Goal: Task Accomplishment & Management: Use online tool/utility

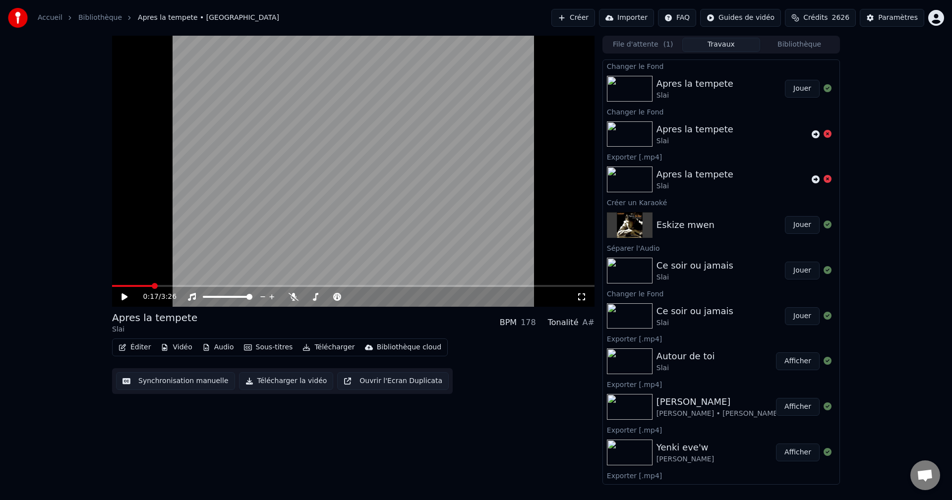
click at [792, 95] on button "Jouer" at bounding box center [802, 89] width 35 height 18
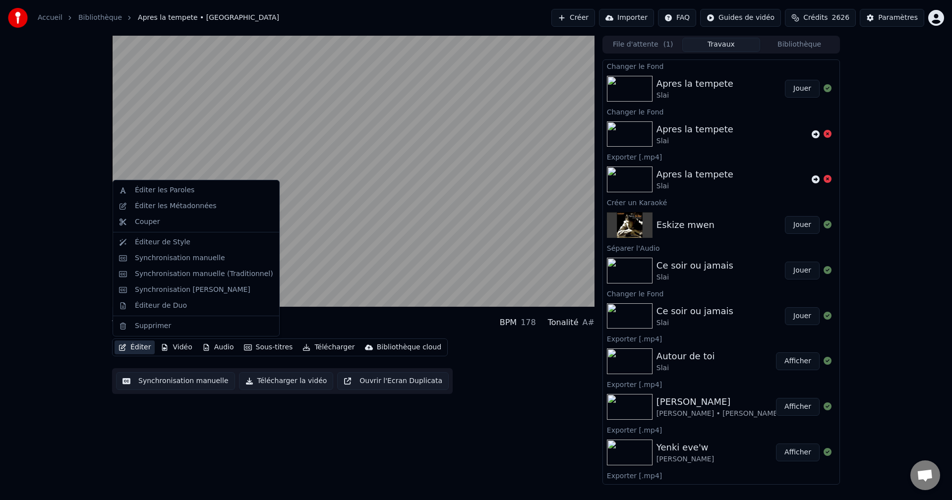
click at [129, 345] on button "Éditer" at bounding box center [135, 348] width 40 height 14
click at [155, 306] on div "Éditeur de Duo" at bounding box center [161, 306] width 52 height 10
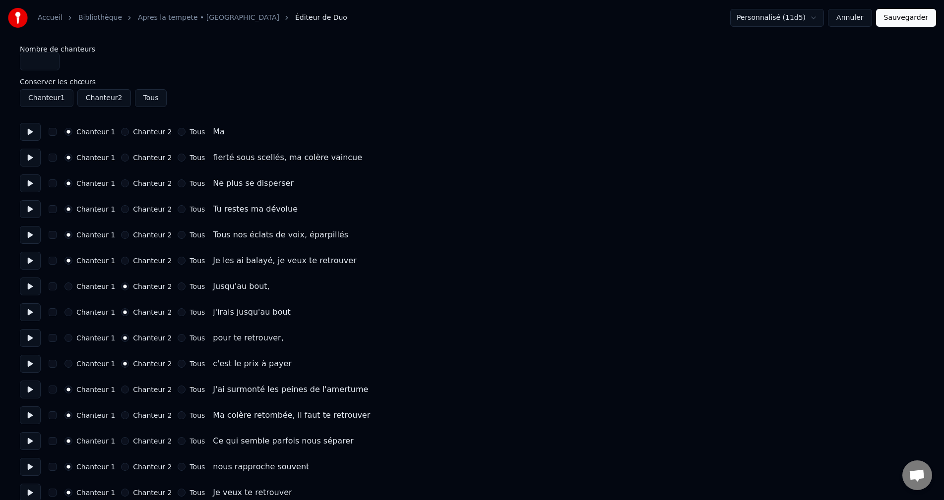
scroll to position [248, 0]
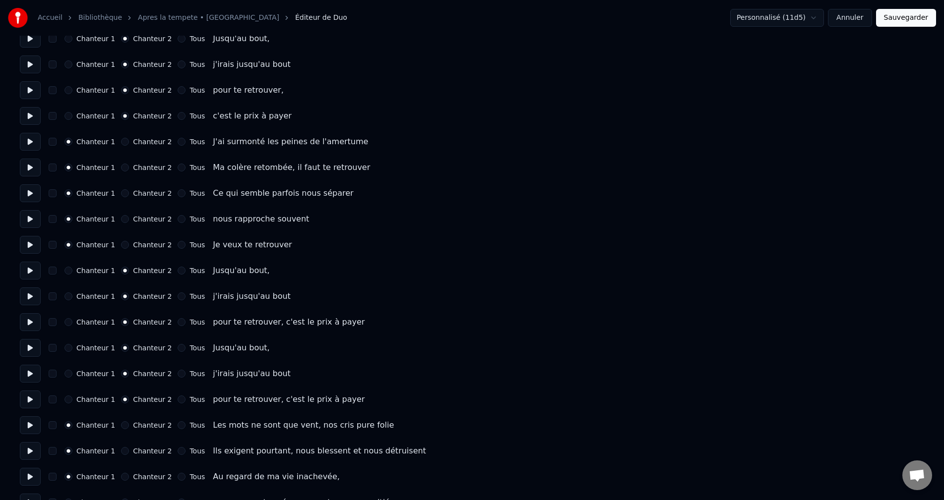
click at [867, 20] on button "Annuler" at bounding box center [850, 18] width 44 height 18
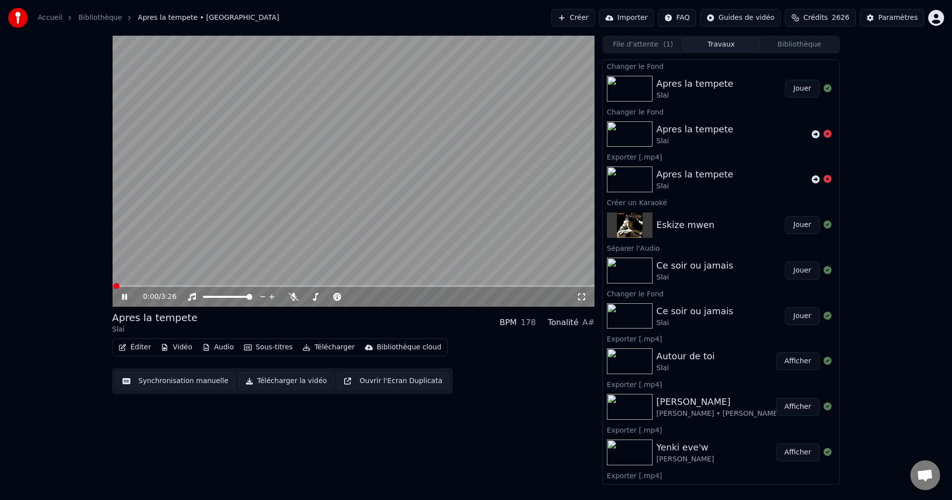
click at [155, 287] on span at bounding box center [353, 286] width 483 height 2
click at [324, 344] on button "Télécharger" at bounding box center [329, 348] width 60 height 14
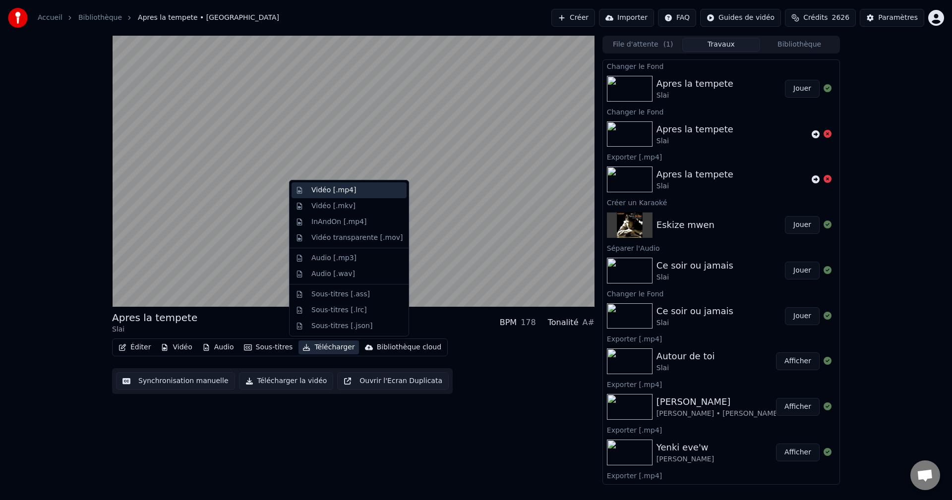
click at [352, 189] on div "Vidéo [.mp4]" at bounding box center [356, 190] width 91 height 10
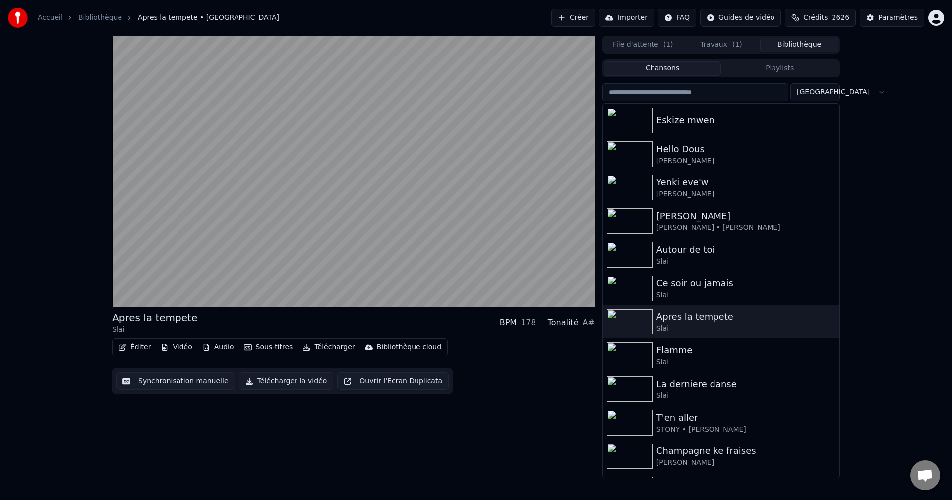
click at [797, 46] on button "Bibliothèque" at bounding box center [799, 45] width 78 height 14
click at [699, 356] on div "Flamme" at bounding box center [741, 351] width 169 height 14
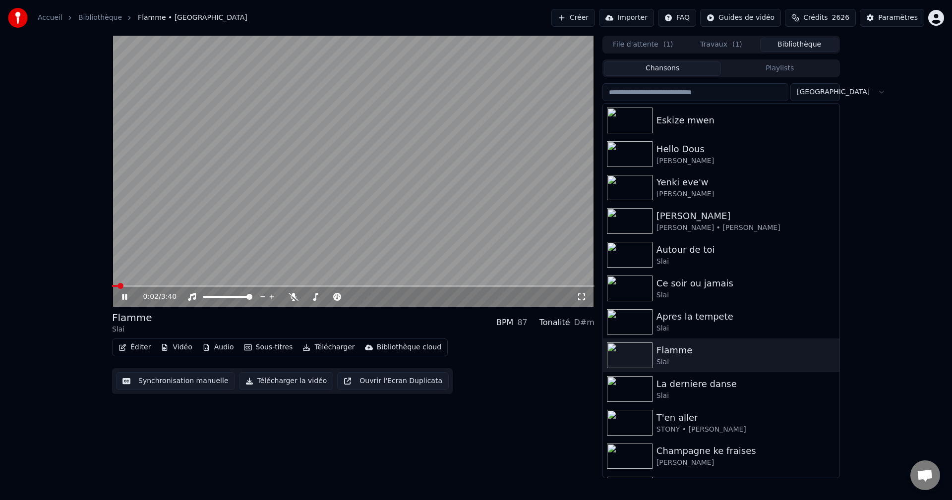
click at [141, 343] on button "Éditer" at bounding box center [135, 348] width 40 height 14
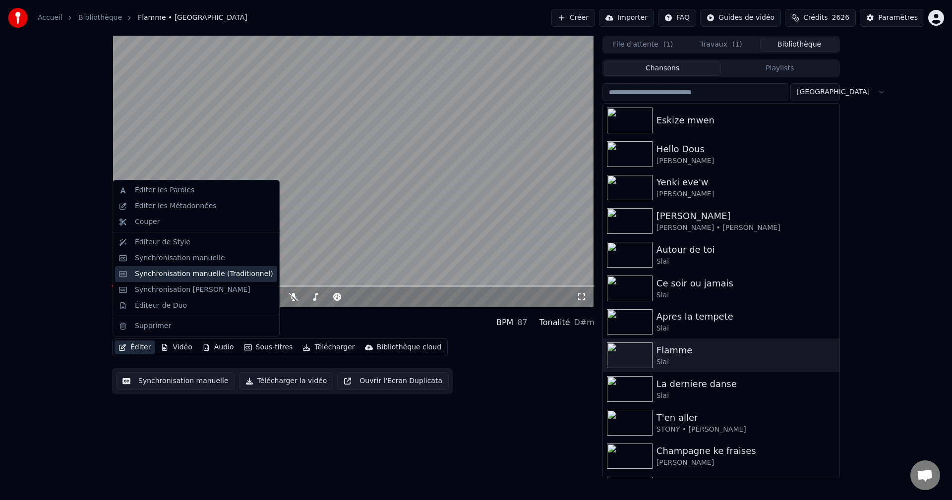
click at [182, 280] on div "Synchronisation manuelle (Traditionnel)" at bounding box center [196, 274] width 162 height 16
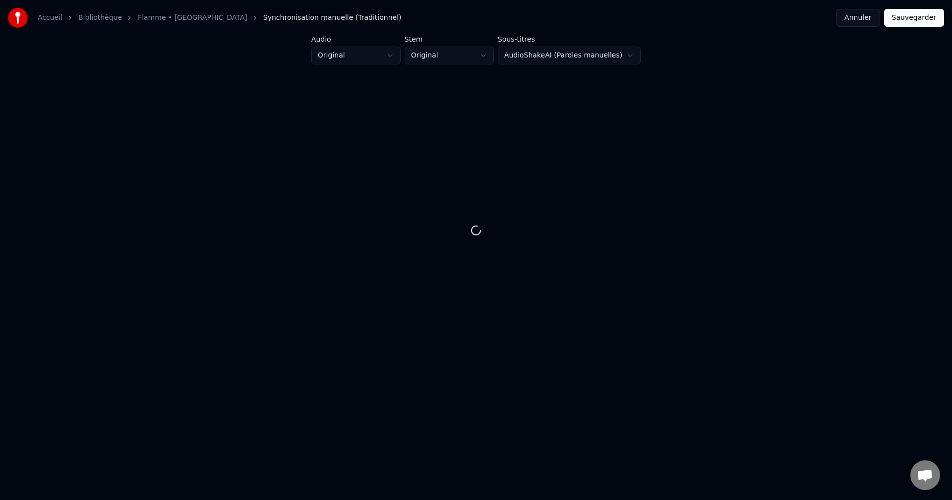
click at [865, 15] on button "Annuler" at bounding box center [858, 18] width 44 height 18
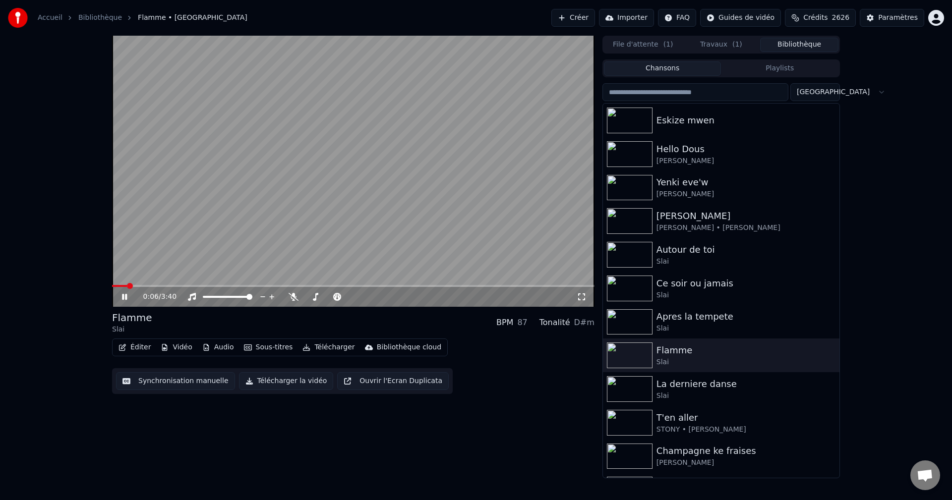
click at [140, 286] on span at bounding box center [353, 286] width 483 height 2
click at [156, 285] on span at bounding box center [353, 286] width 483 height 2
click at [125, 295] on icon at bounding box center [131, 297] width 23 height 8
click at [128, 343] on button "Éditer" at bounding box center [135, 348] width 40 height 14
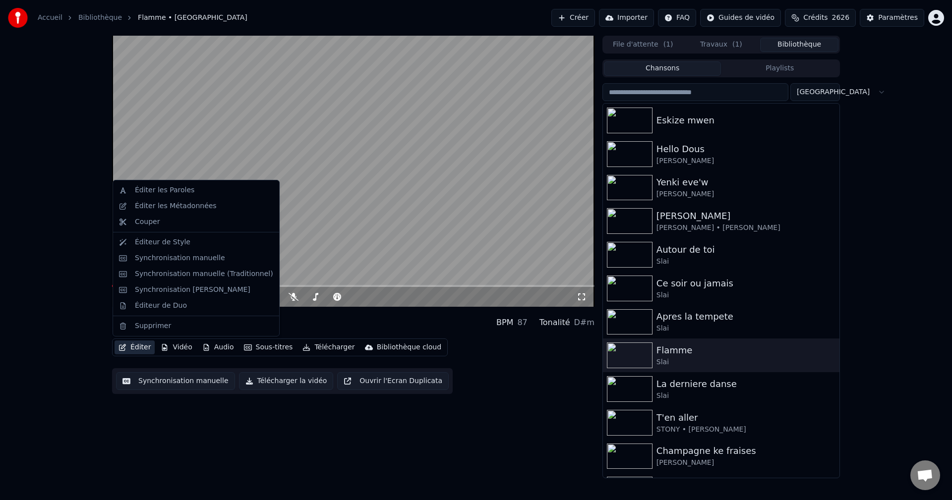
drag, startPoint x: 177, startPoint y: 282, endPoint x: 183, endPoint y: 278, distance: 7.2
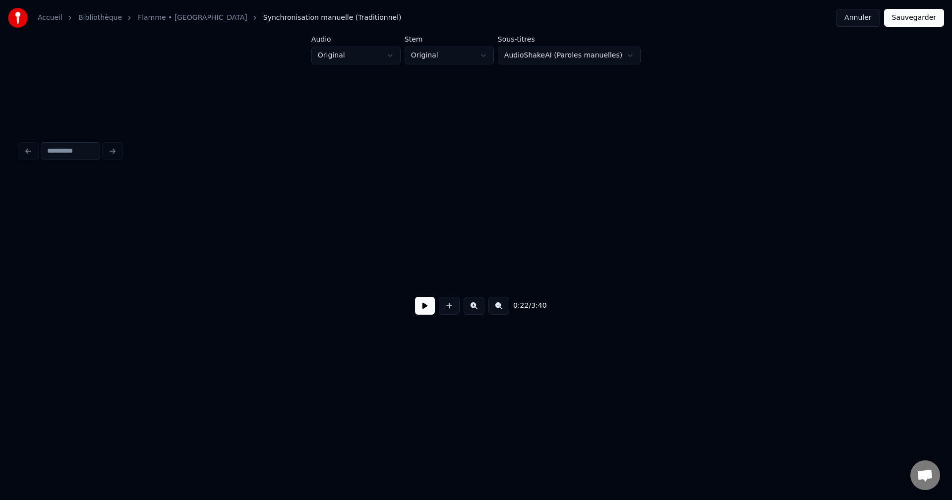
scroll to position [0, 3330]
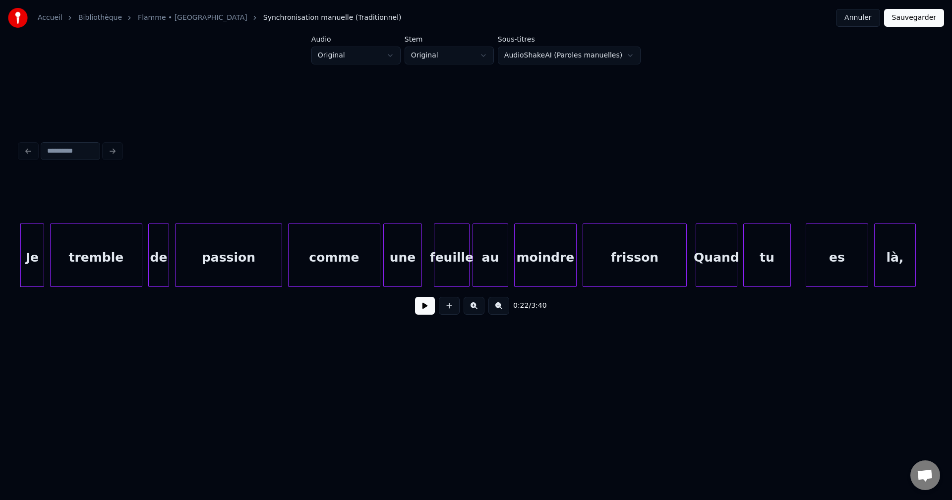
click at [424, 310] on button at bounding box center [425, 306] width 20 height 18
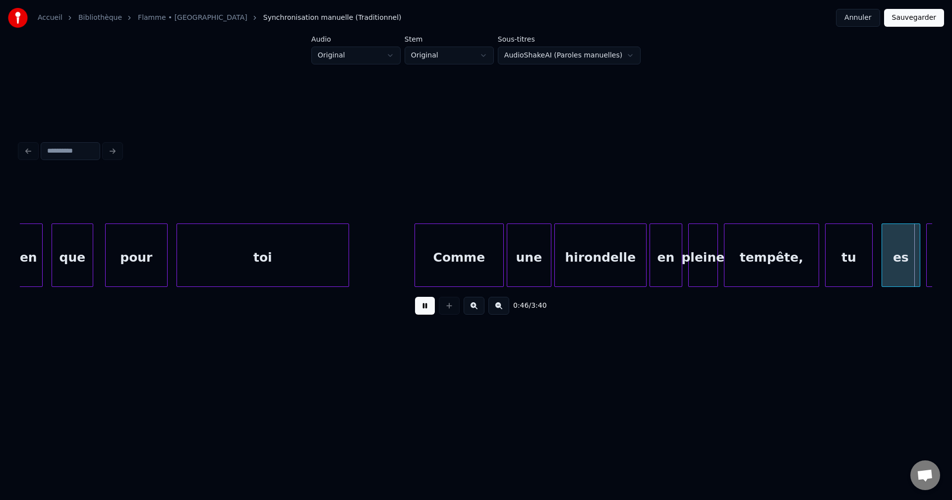
scroll to position [0, 6985]
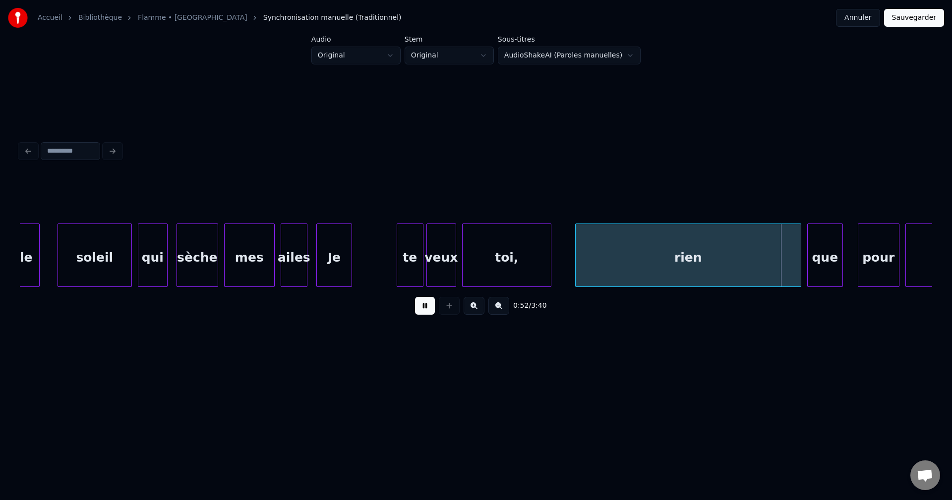
click at [664, 247] on div "rien" at bounding box center [688, 257] width 225 height 67
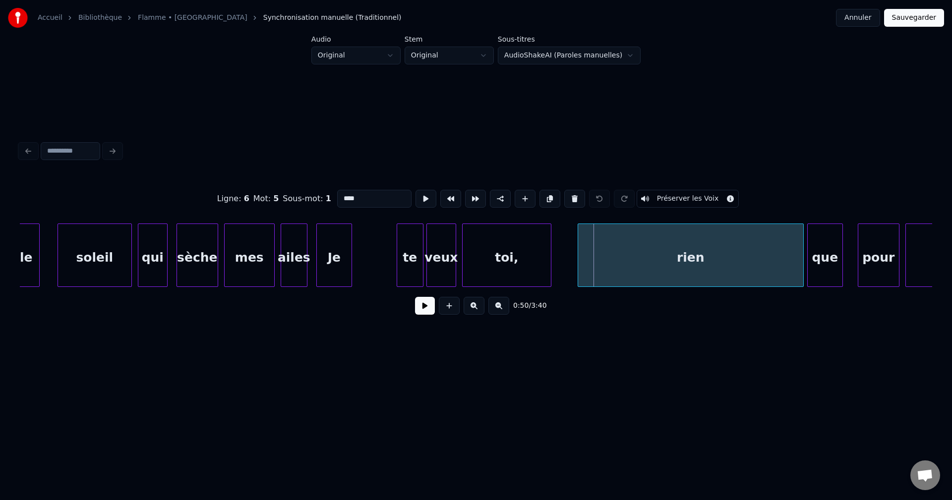
click at [578, 268] on div "rien" at bounding box center [691, 255] width 226 height 63
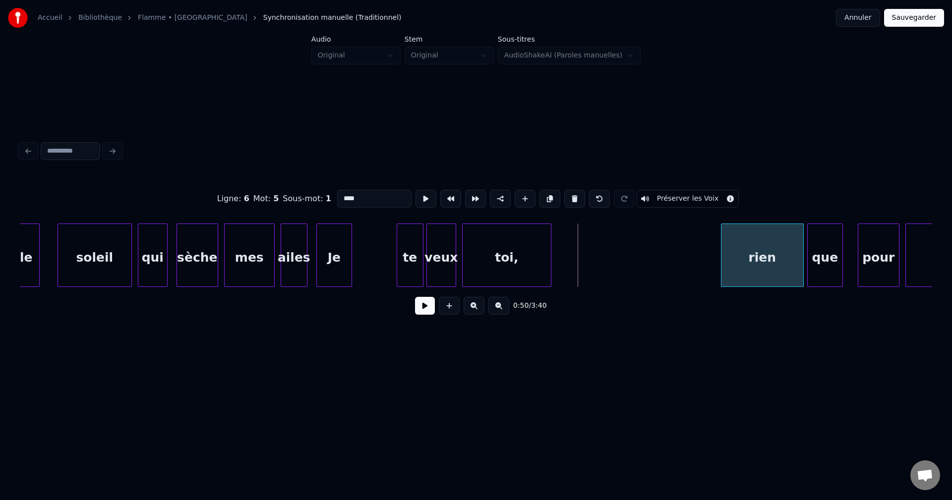
click at [722, 280] on div at bounding box center [723, 255] width 3 height 62
click at [426, 309] on button at bounding box center [425, 306] width 20 height 18
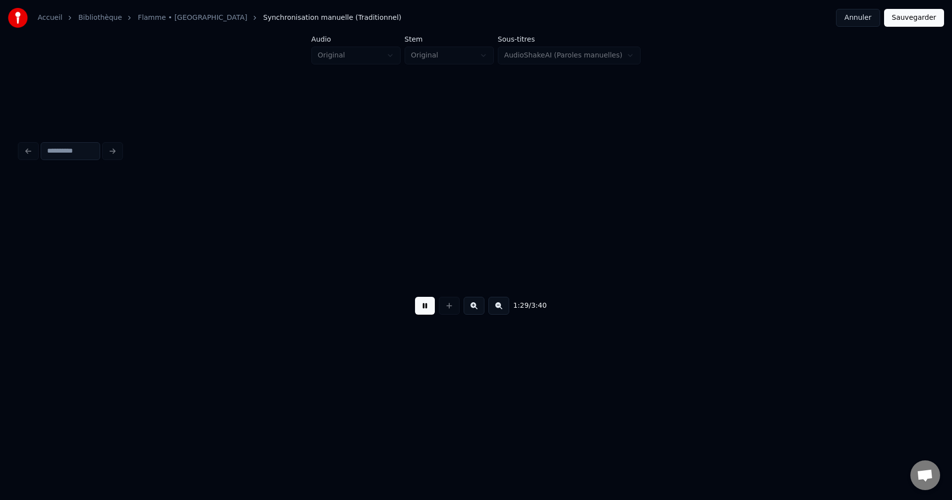
scroll to position [0, 13380]
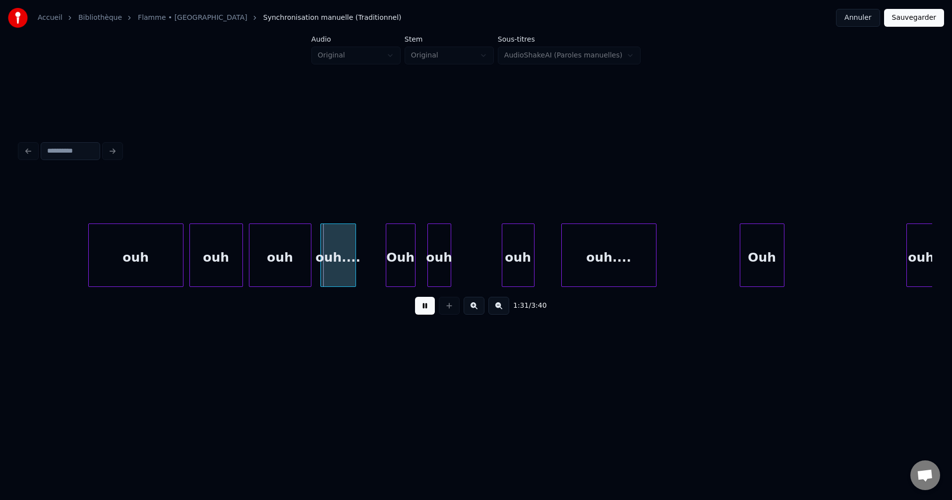
click at [169, 264] on div "ouh" at bounding box center [136, 257] width 94 height 67
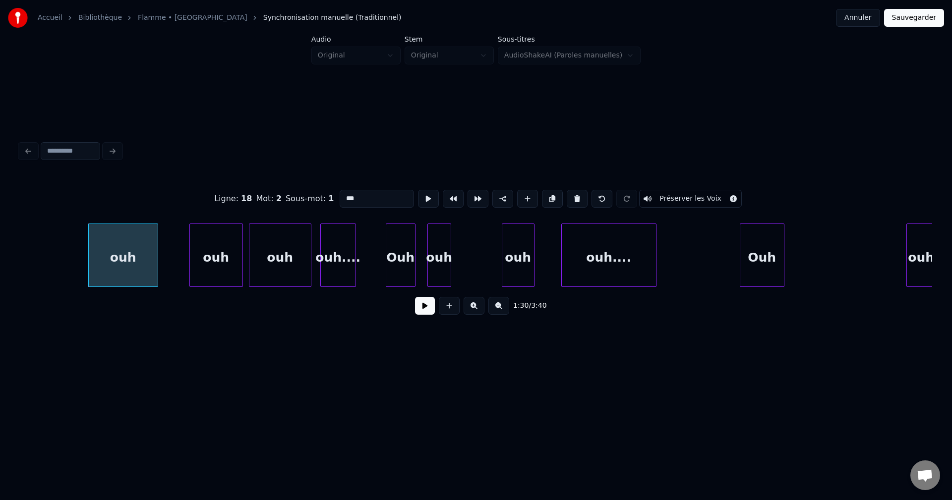
click at [157, 259] on div at bounding box center [156, 255] width 3 height 62
click at [154, 261] on div at bounding box center [155, 255] width 3 height 62
click at [429, 310] on button at bounding box center [425, 306] width 20 height 18
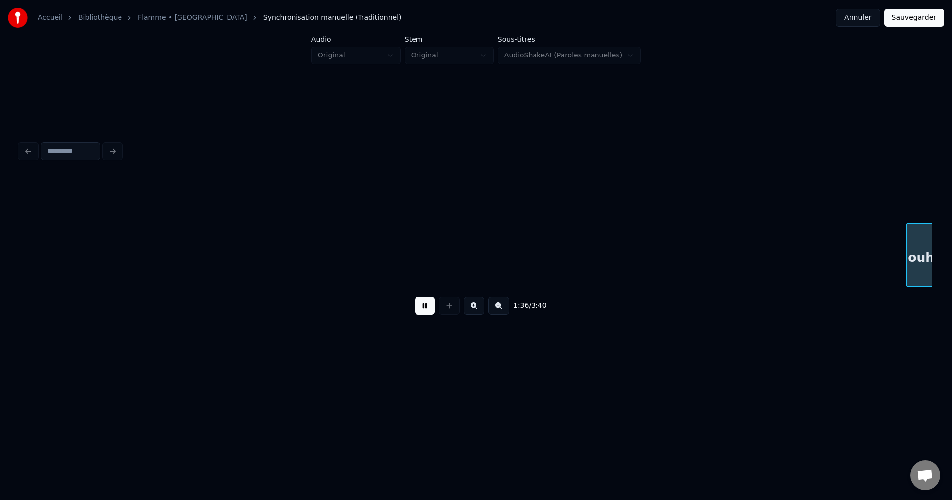
scroll to position [0, 14293]
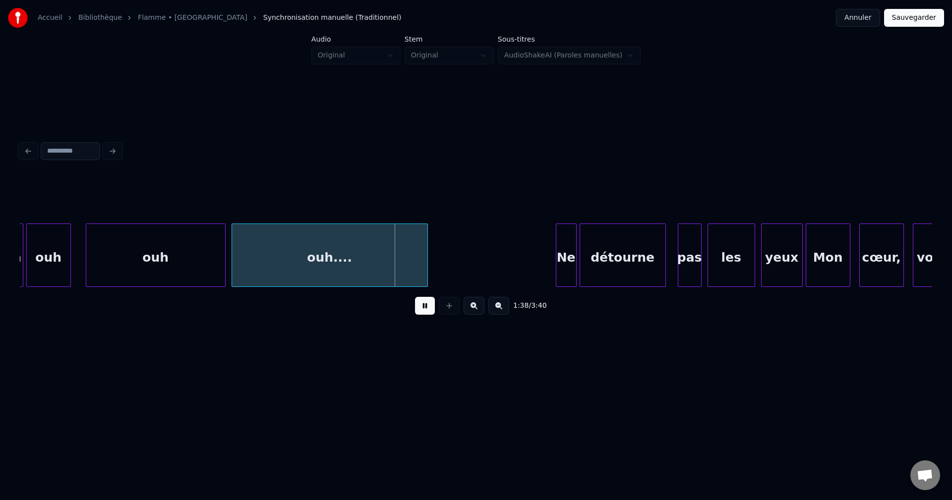
click at [279, 259] on div "ouh...." at bounding box center [329, 257] width 195 height 67
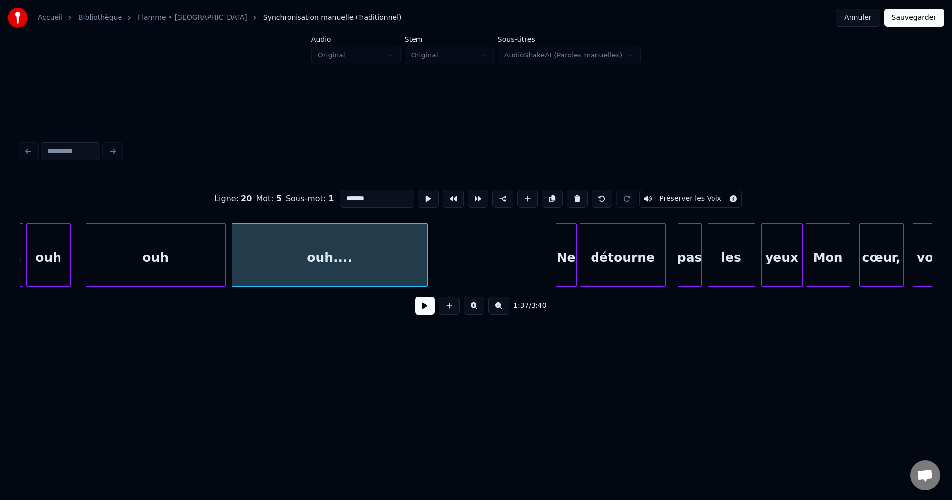
click at [342, 190] on input "*******" at bounding box center [377, 199] width 74 height 18
type input "**********"
click at [423, 308] on button at bounding box center [425, 306] width 20 height 18
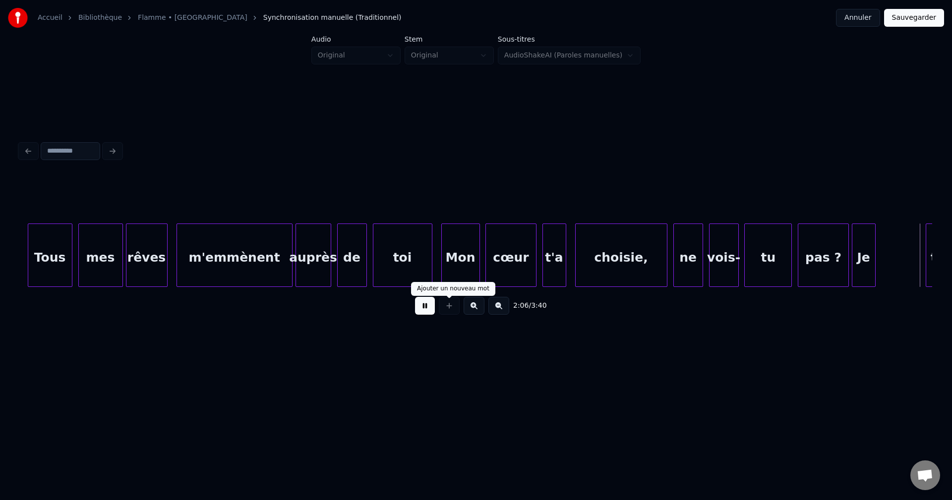
scroll to position [0, 18864]
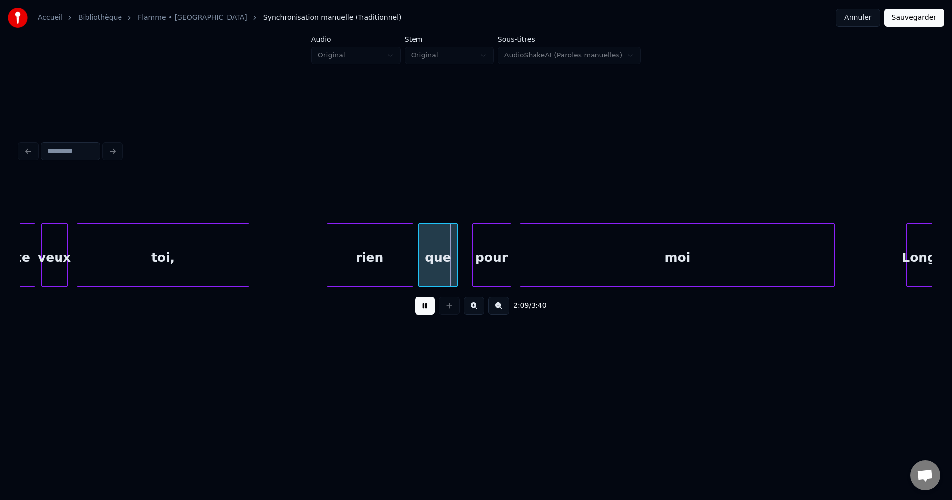
click at [218, 259] on div "toi," at bounding box center [163, 257] width 172 height 67
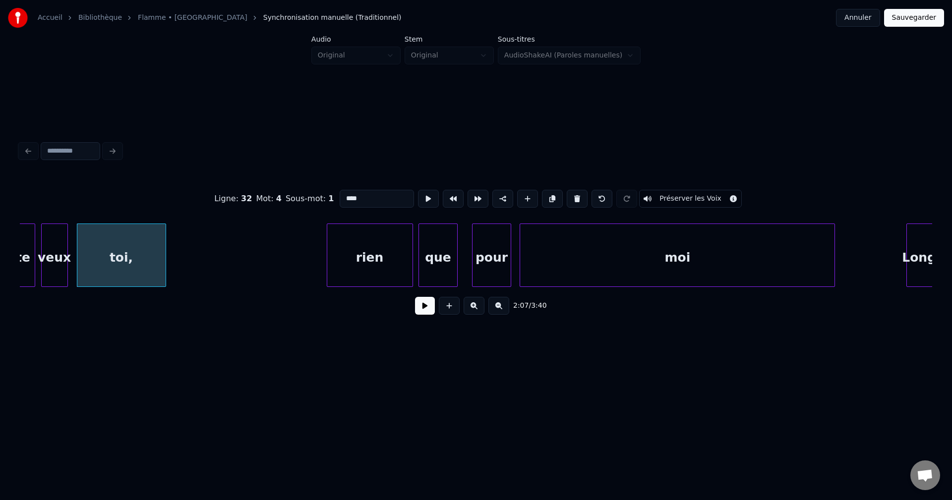
click at [163, 267] on div at bounding box center [164, 255] width 3 height 62
click at [140, 265] on div at bounding box center [139, 255] width 3 height 62
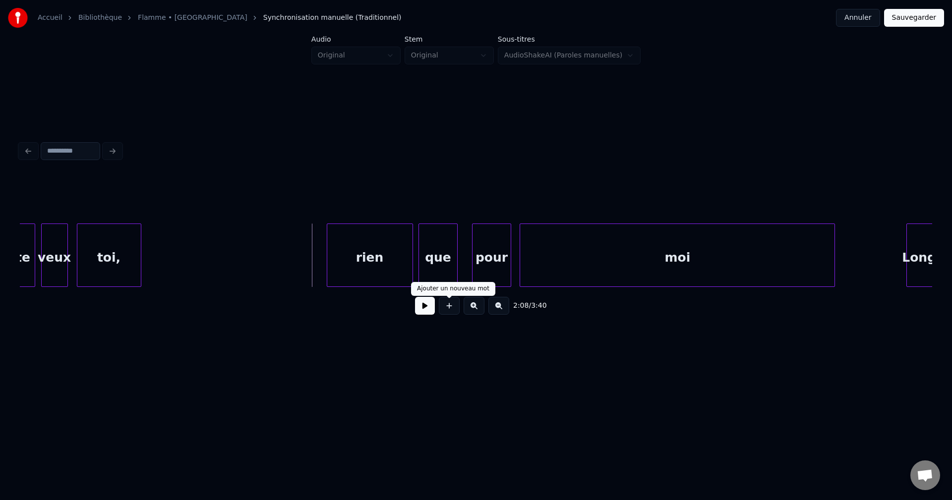
click at [422, 315] on button at bounding box center [425, 306] width 20 height 18
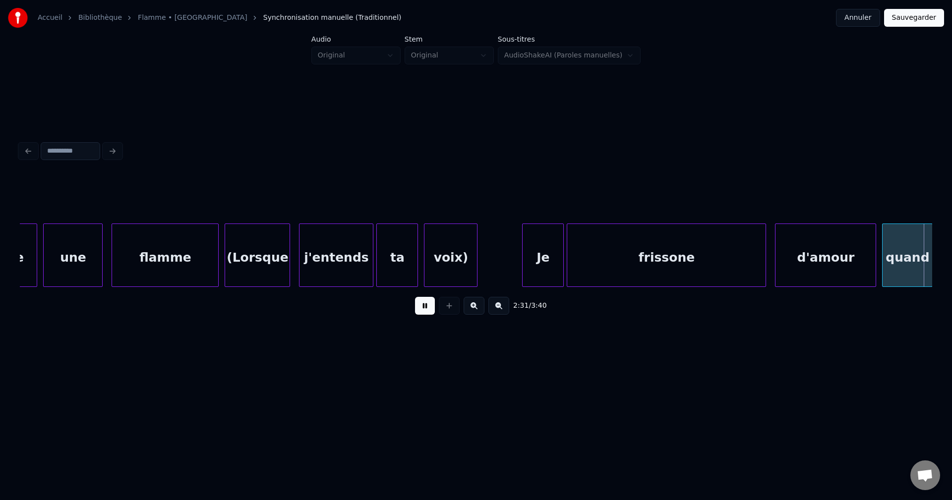
scroll to position [0, 22520]
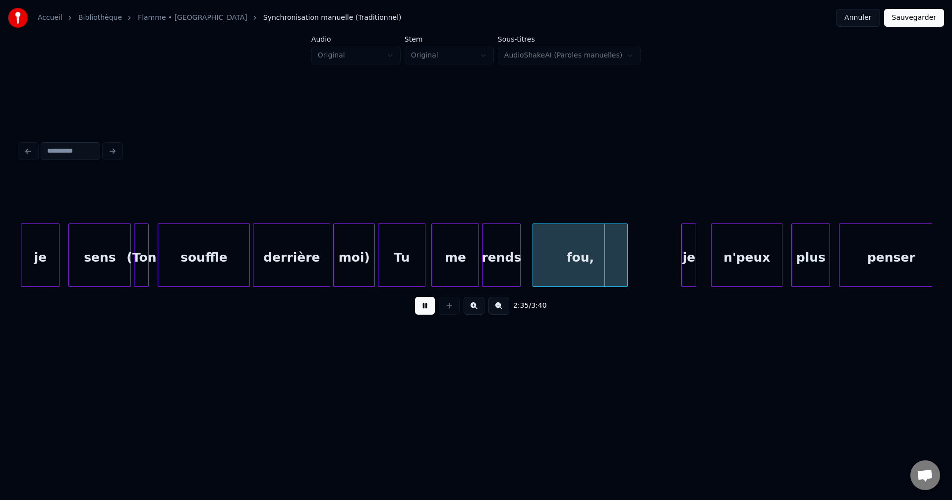
click at [91, 267] on div "sens" at bounding box center [100, 257] width 62 height 67
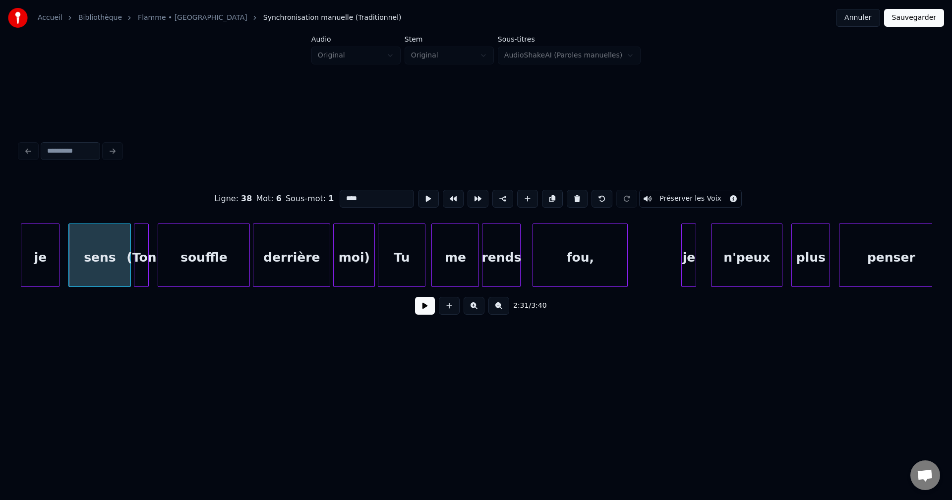
click at [427, 311] on button at bounding box center [425, 306] width 20 height 18
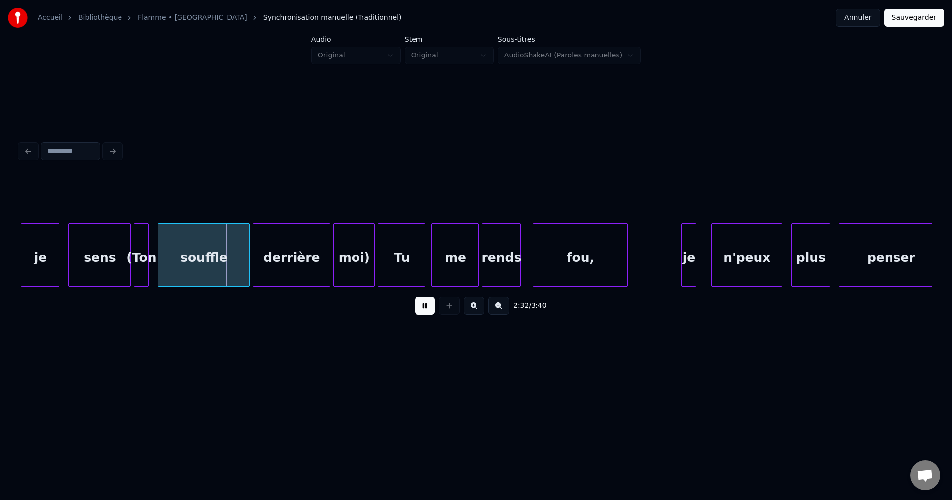
click at [424, 309] on button at bounding box center [425, 306] width 20 height 18
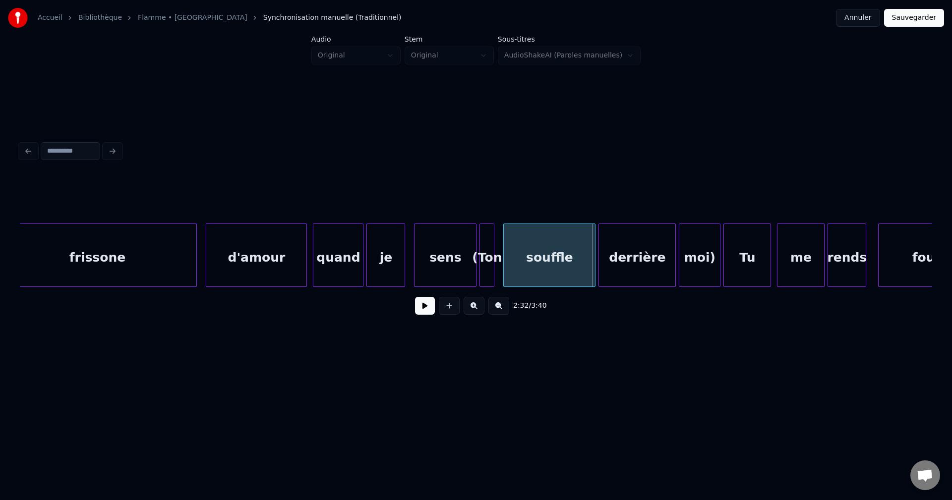
scroll to position [0, 22163]
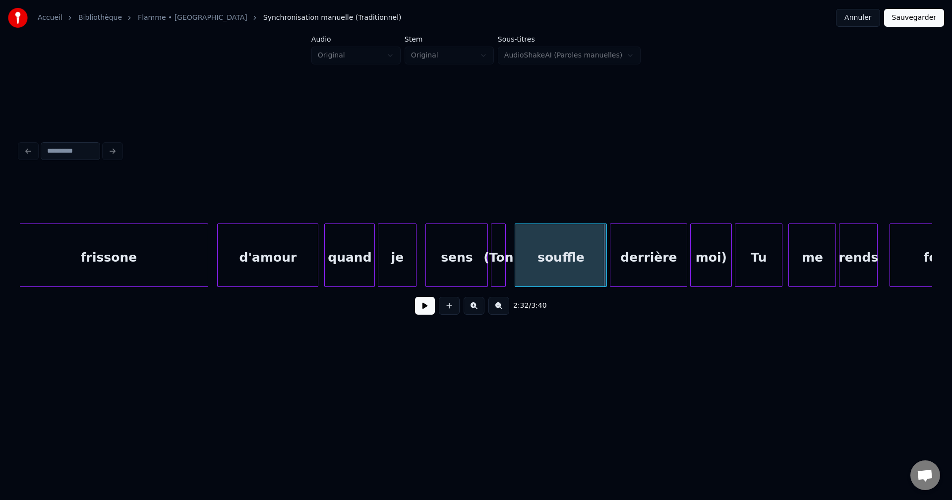
click at [237, 261] on div "d'amour" at bounding box center [268, 257] width 100 height 67
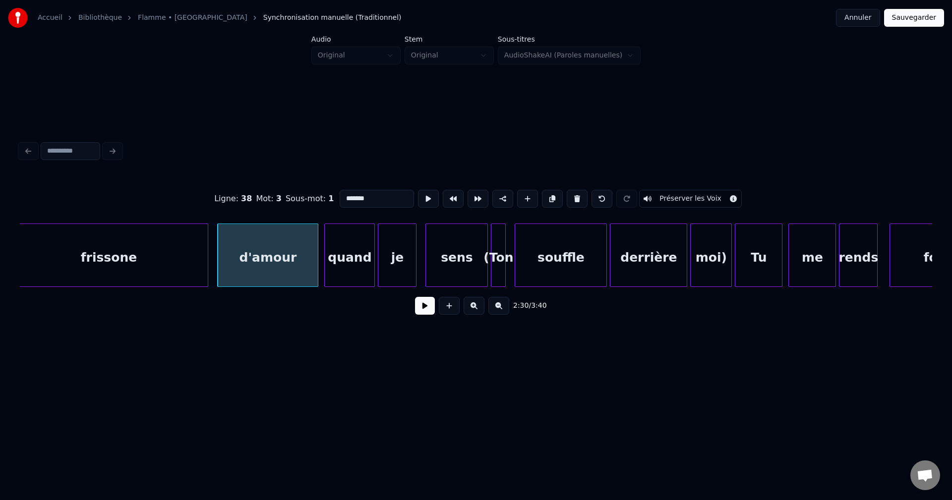
click at [181, 268] on div "frissone" at bounding box center [108, 257] width 198 height 67
type input "********"
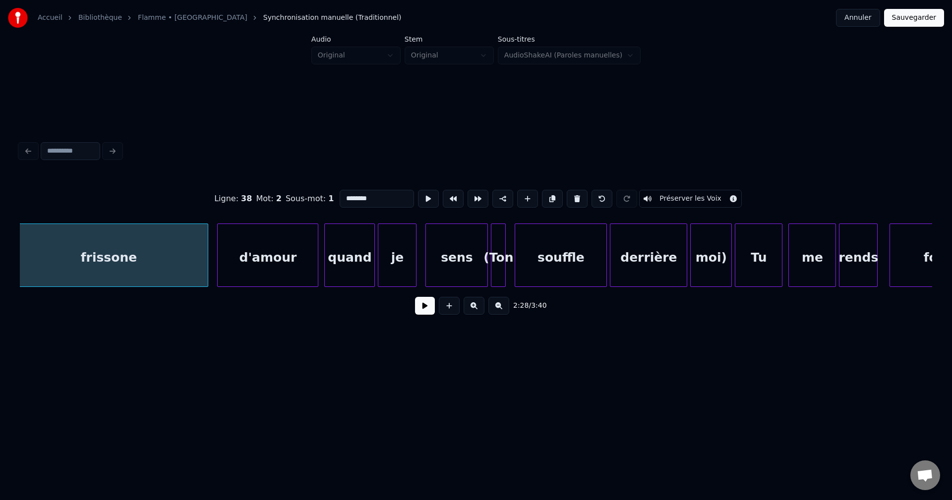
scroll to position [0, 22152]
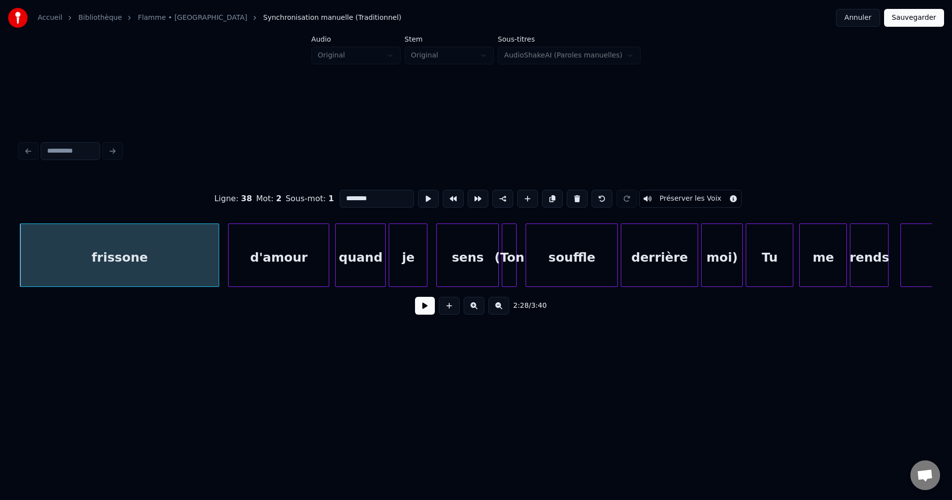
click at [426, 307] on button at bounding box center [425, 306] width 20 height 18
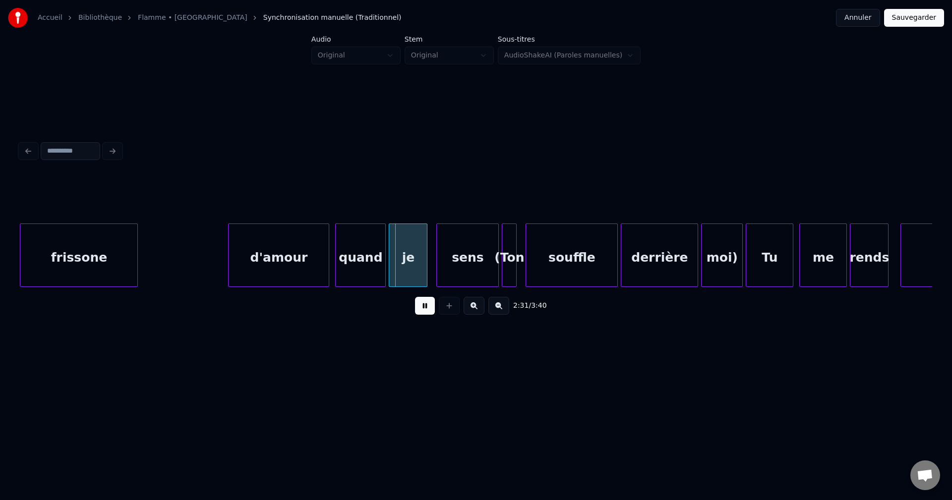
click at [137, 268] on div at bounding box center [135, 255] width 3 height 62
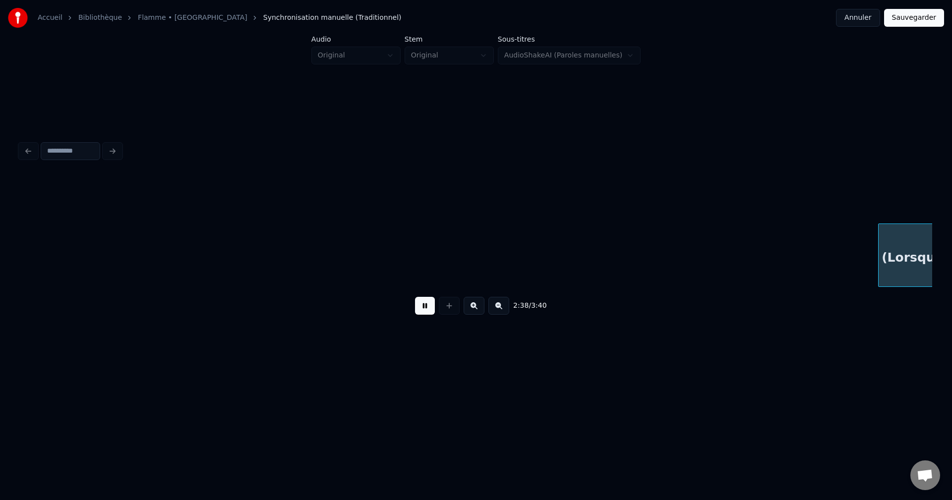
scroll to position [0, 23504]
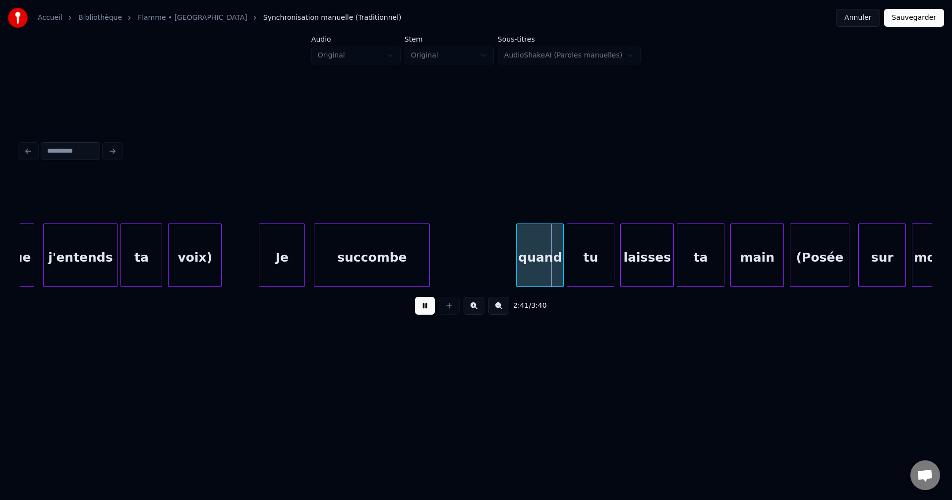
click at [260, 257] on div at bounding box center [260, 255] width 3 height 62
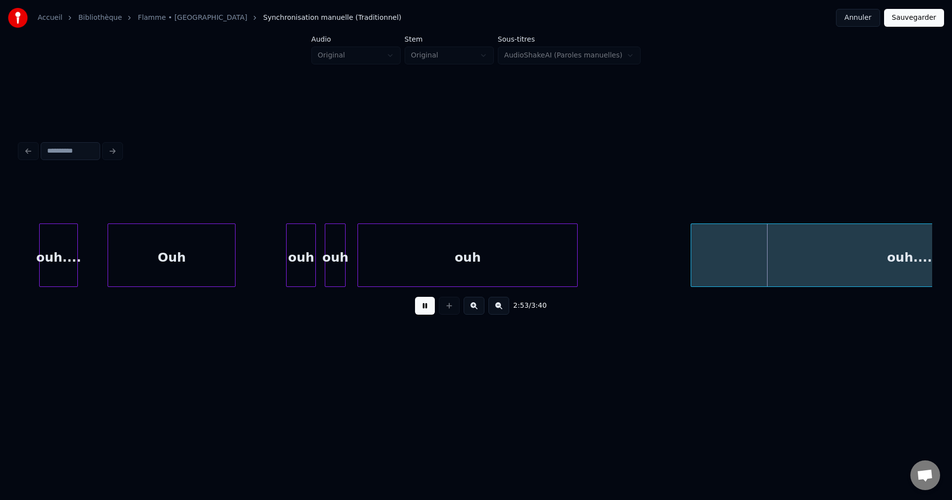
scroll to position [0, 25073]
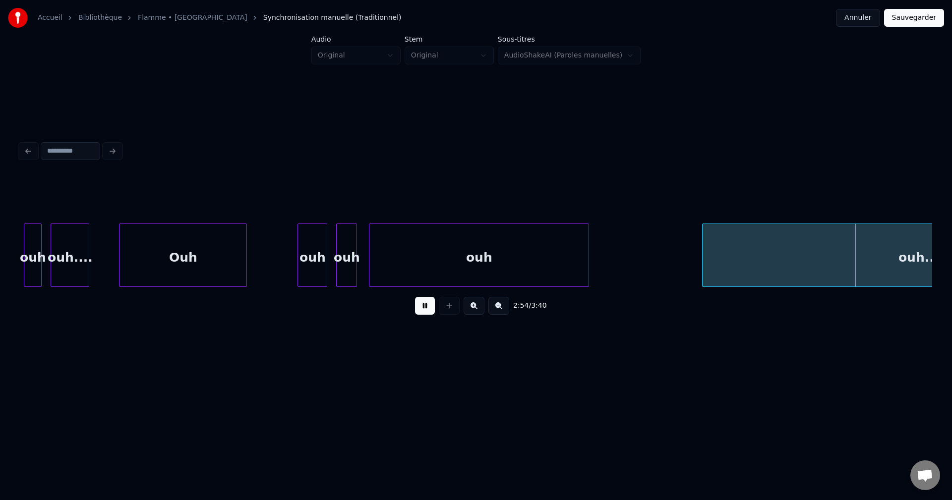
click at [185, 259] on div "Ouh" at bounding box center [183, 257] width 127 height 67
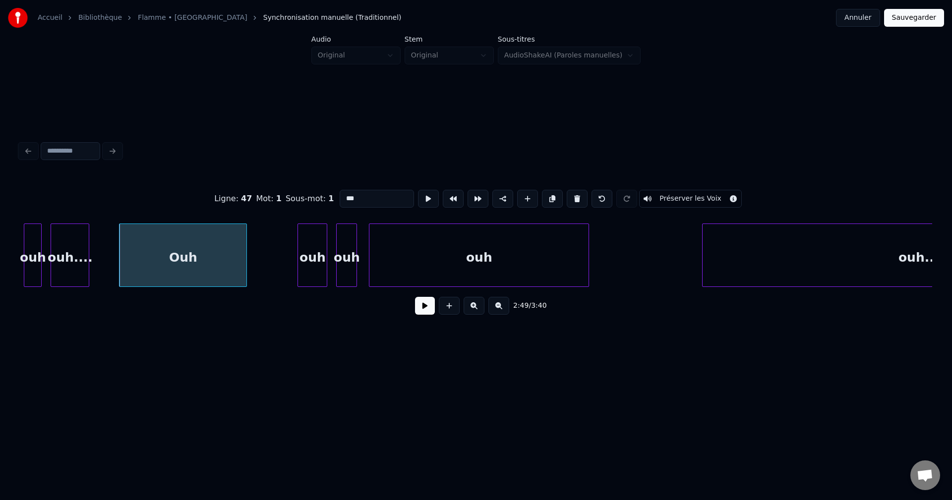
click at [367, 197] on input "***" at bounding box center [377, 199] width 74 height 18
type input "**********"
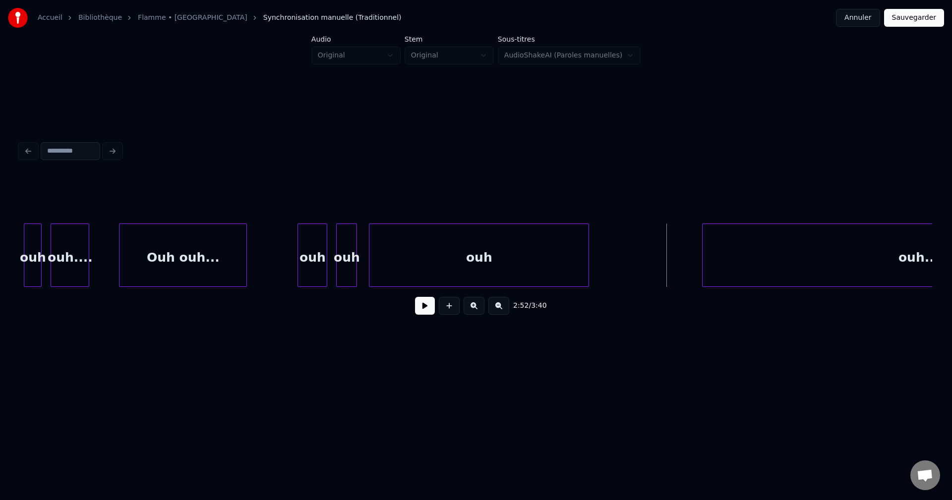
click at [426, 315] on button at bounding box center [425, 306] width 20 height 18
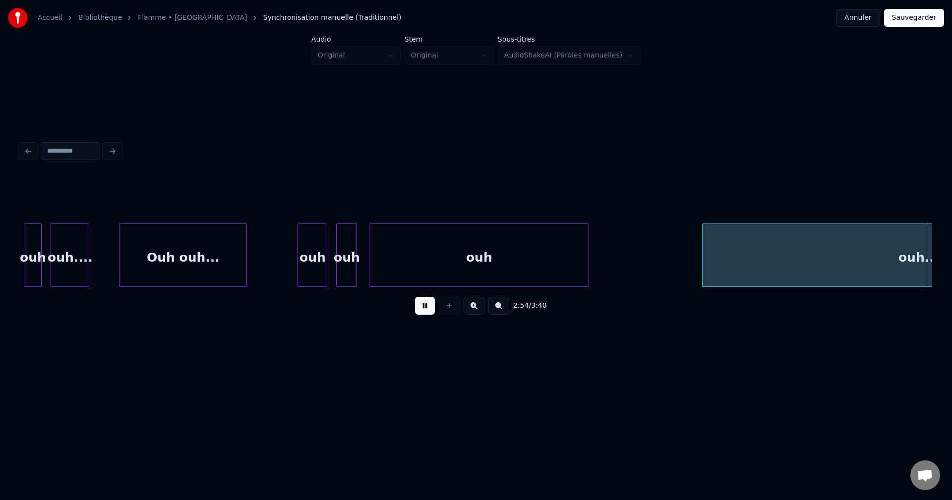
scroll to position [0, 25986]
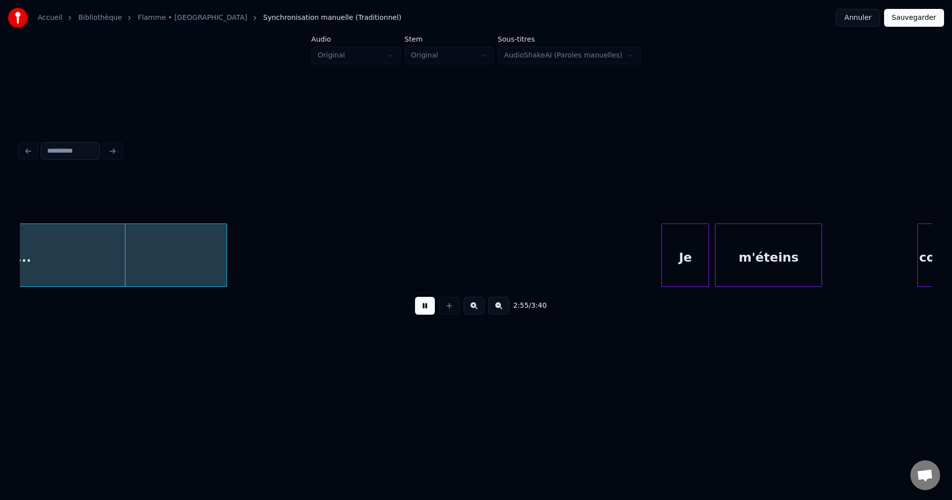
click at [424, 311] on button at bounding box center [425, 306] width 20 height 18
click at [159, 252] on div "ouh...." at bounding box center [8, 257] width 436 height 67
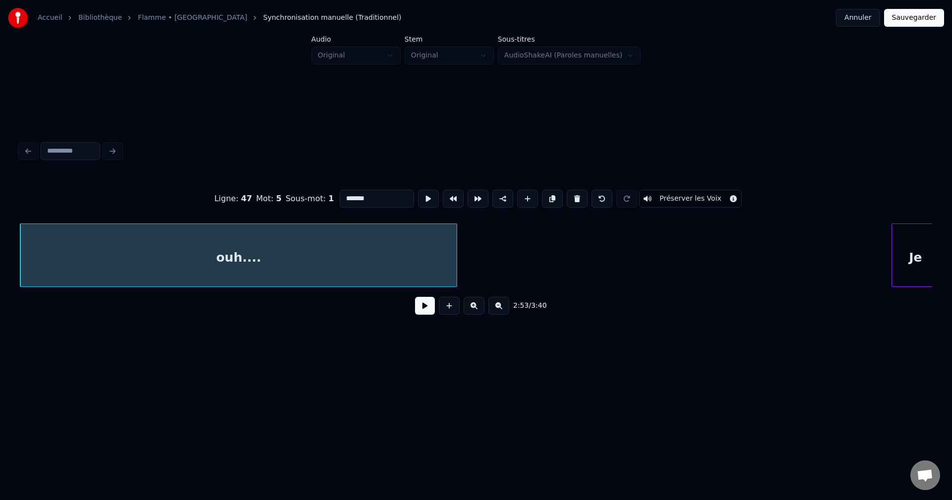
click at [356, 192] on input "*******" at bounding box center [377, 199] width 74 height 18
type input "**********"
click at [434, 309] on div "2:53 / 3:40" at bounding box center [476, 306] width 897 height 22
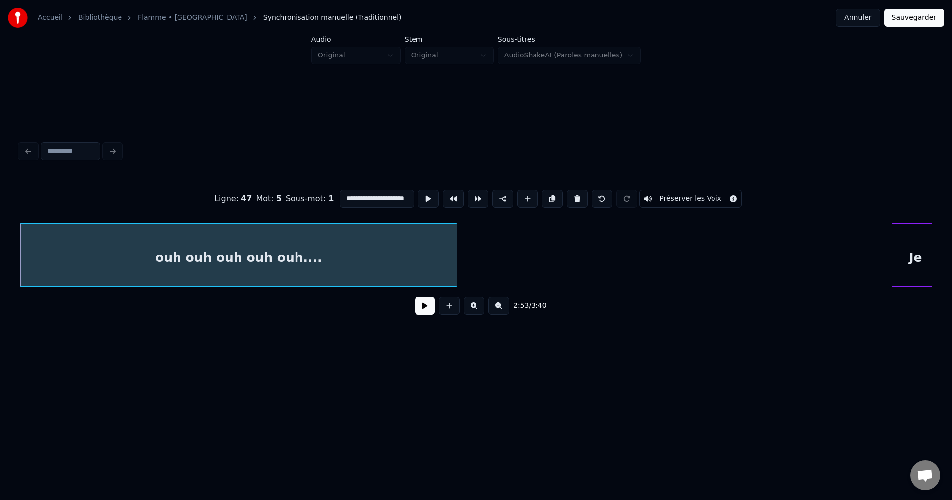
click at [427, 309] on button at bounding box center [425, 306] width 20 height 18
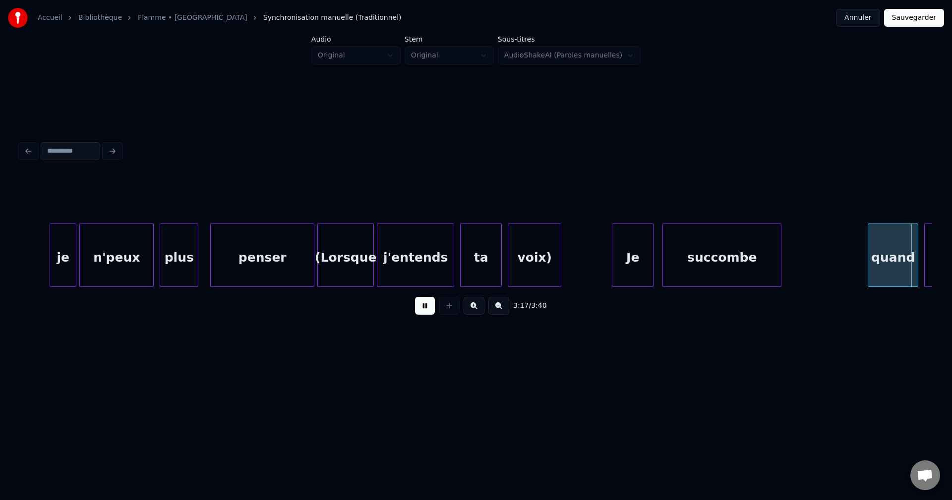
scroll to position [0, 29410]
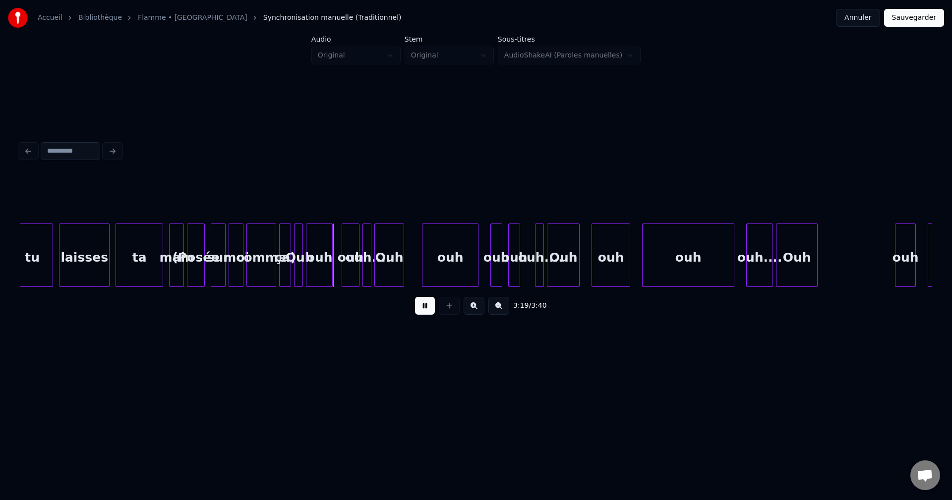
click at [475, 307] on button at bounding box center [474, 306] width 21 height 18
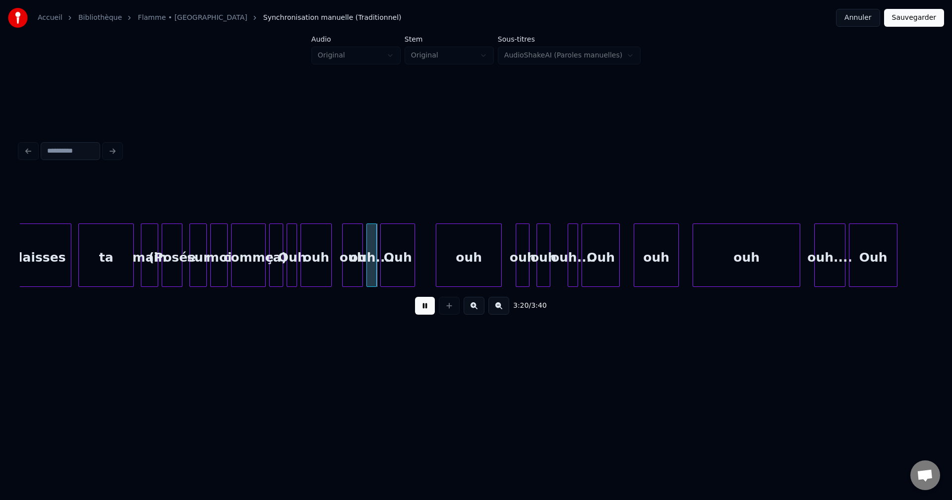
click at [475, 306] on button at bounding box center [474, 306] width 21 height 18
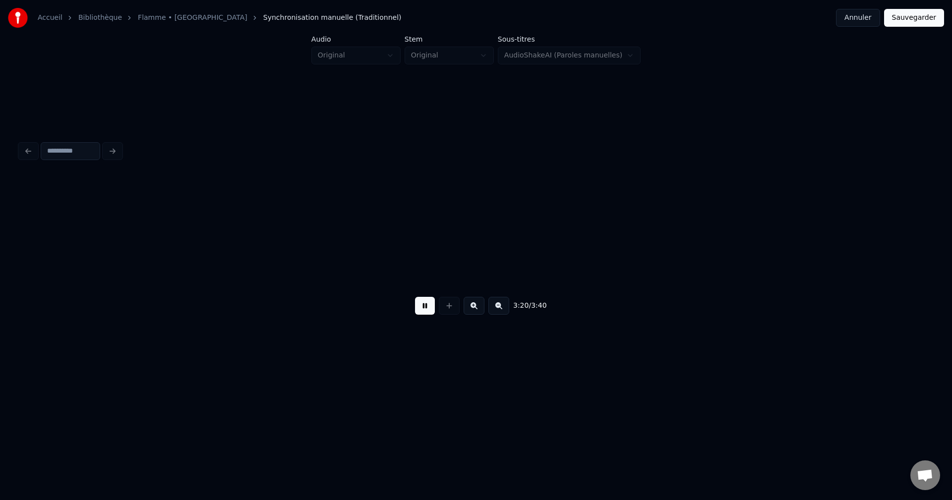
click at [475, 306] on button at bounding box center [474, 306] width 21 height 18
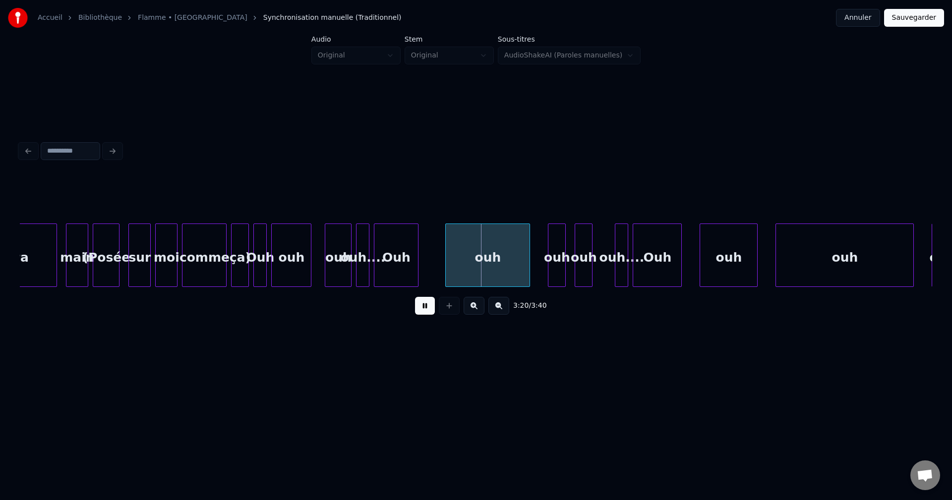
click at [475, 306] on button at bounding box center [474, 306] width 21 height 18
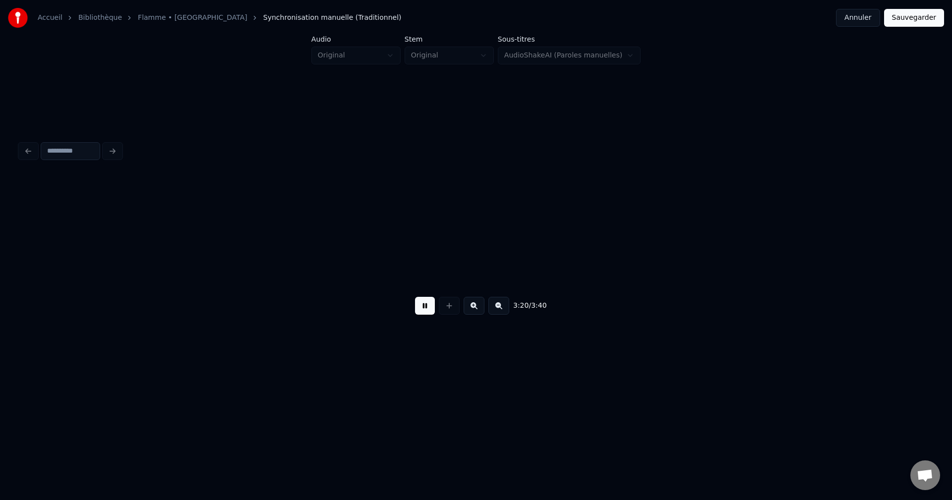
scroll to position [0, 49269]
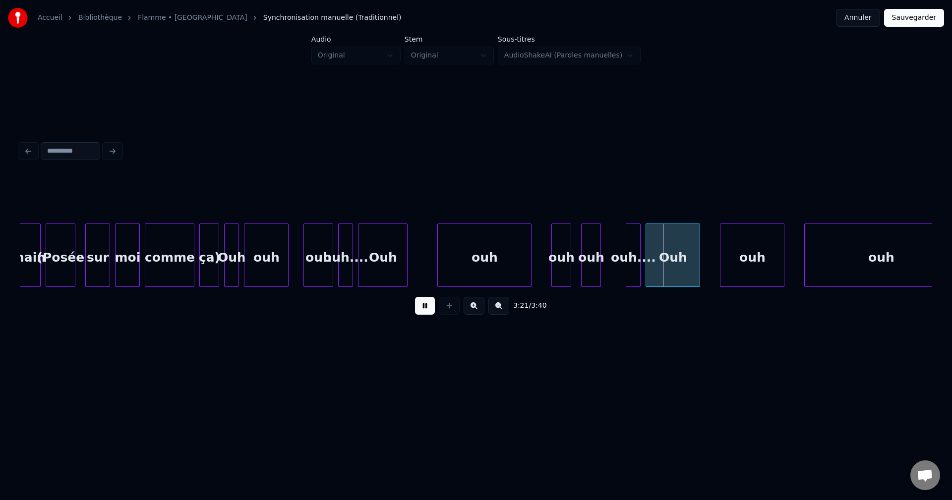
click at [426, 311] on button at bounding box center [425, 306] width 20 height 18
click at [67, 270] on div "(Posée" at bounding box center [60, 257] width 29 height 67
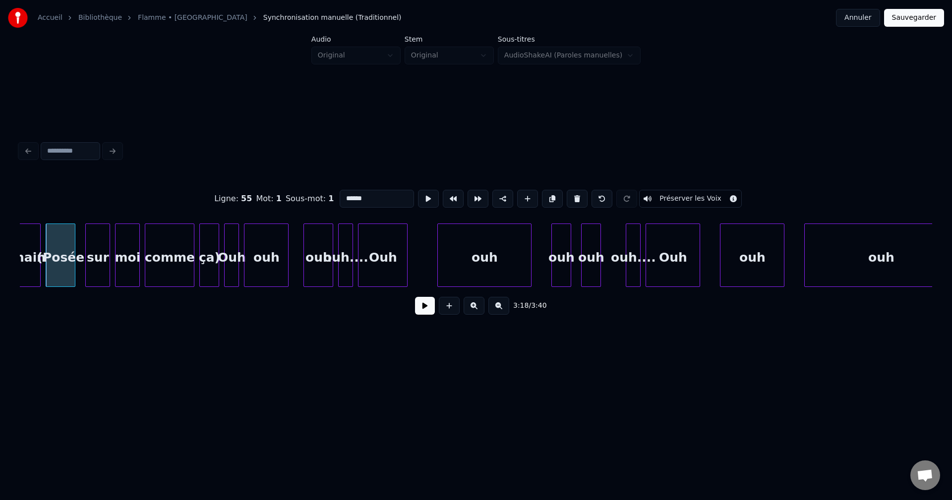
click at [423, 309] on button at bounding box center [425, 306] width 20 height 18
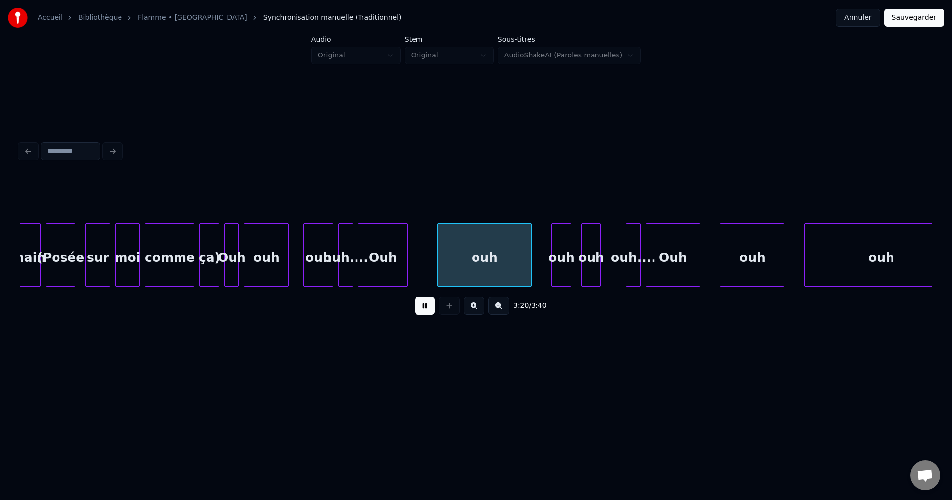
click at [424, 309] on button at bounding box center [425, 306] width 20 height 18
click at [258, 255] on div "ouh" at bounding box center [267, 257] width 44 height 67
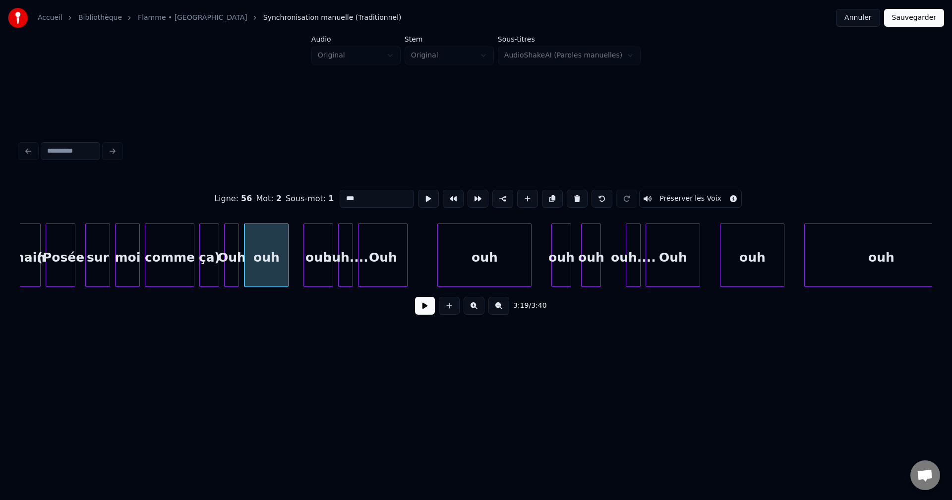
click at [236, 260] on div at bounding box center [237, 255] width 3 height 62
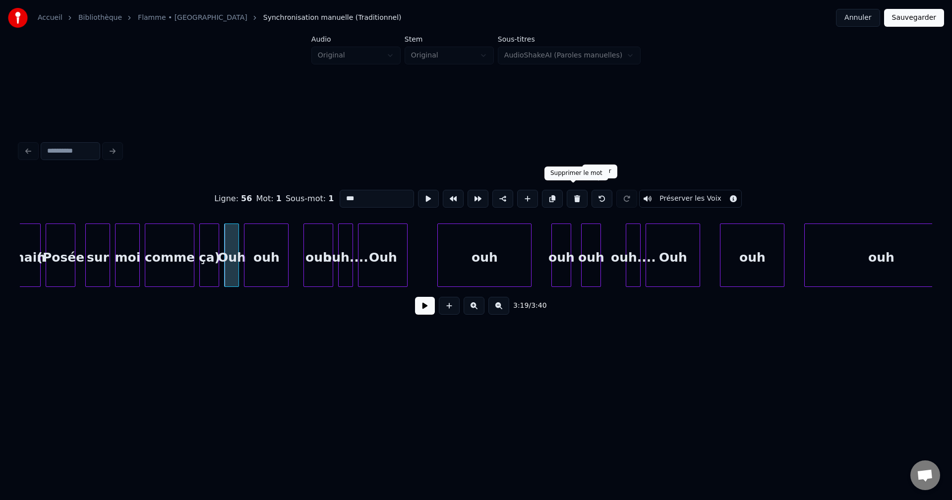
click at [574, 194] on button at bounding box center [577, 199] width 21 height 18
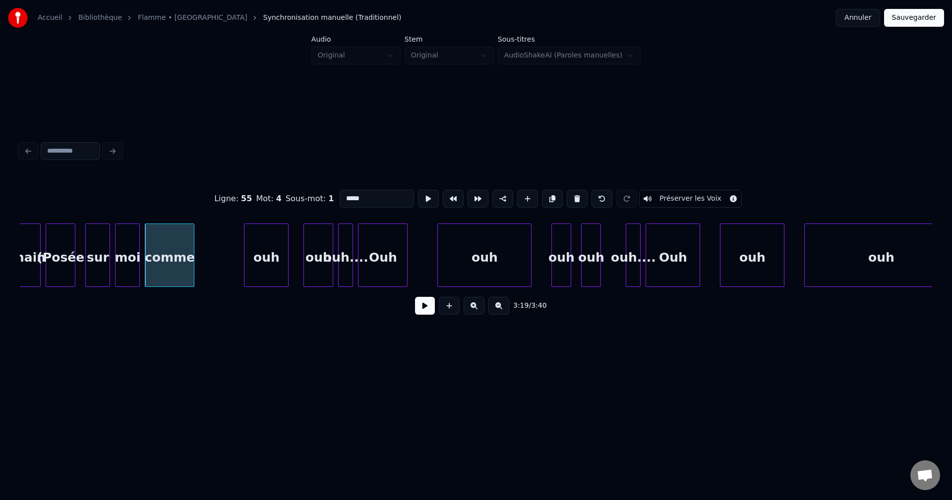
click at [574, 194] on button at bounding box center [577, 199] width 21 height 18
click at [574, 193] on button at bounding box center [577, 199] width 21 height 18
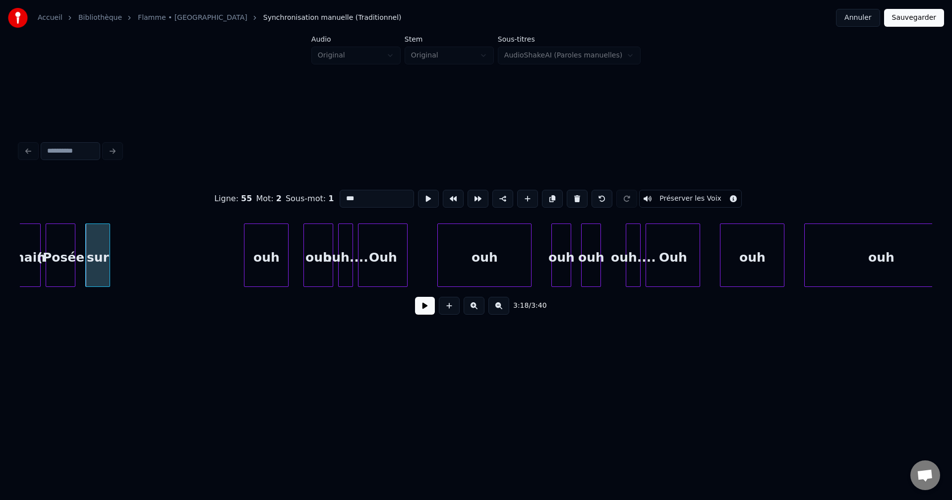
click at [574, 193] on button at bounding box center [577, 199] width 21 height 18
click at [509, 239] on div "ouh" at bounding box center [484, 257] width 93 height 67
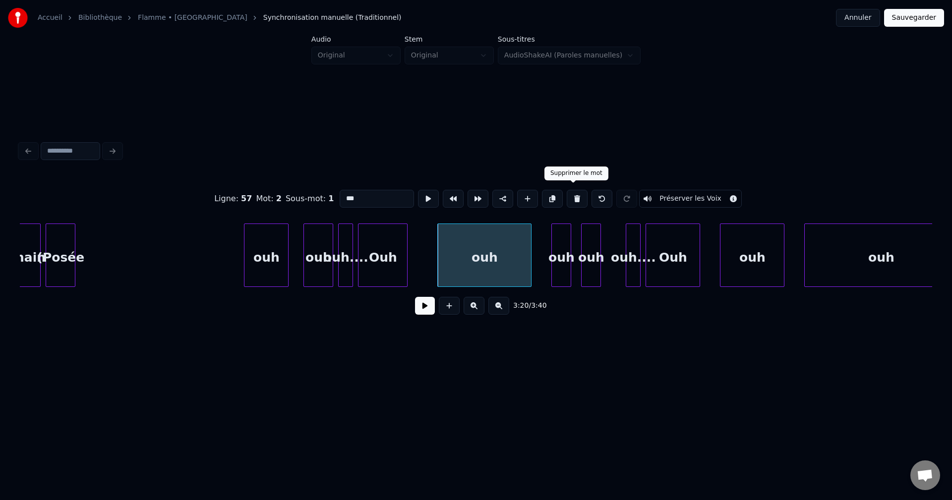
click at [570, 192] on button at bounding box center [577, 199] width 21 height 18
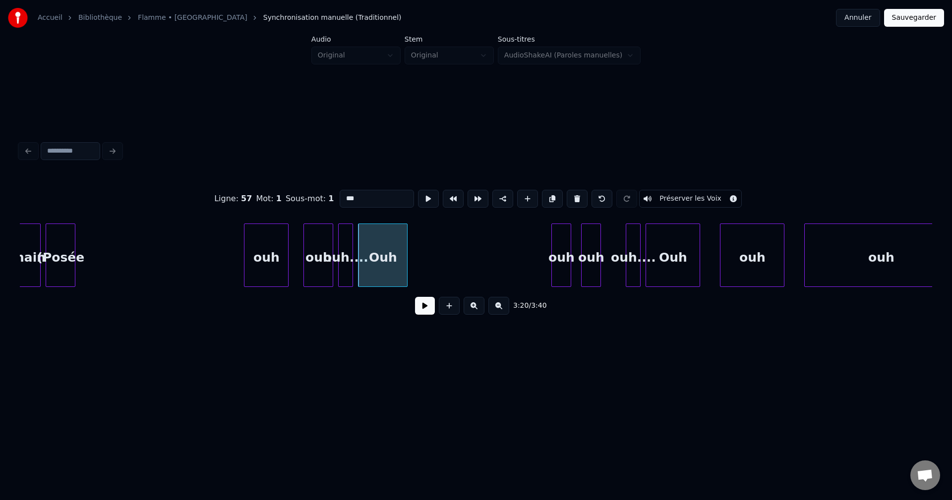
click at [570, 192] on button at bounding box center [577, 199] width 21 height 18
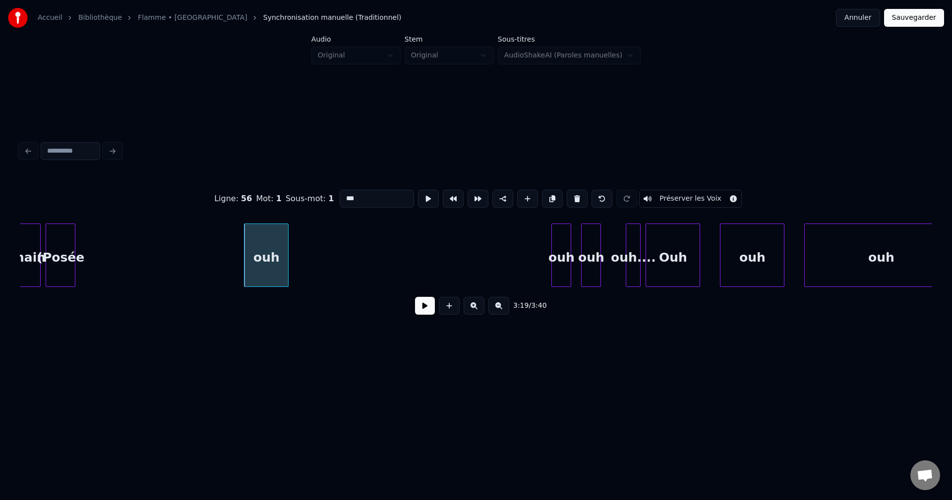
click at [570, 192] on button at bounding box center [577, 199] width 21 height 18
type input "******"
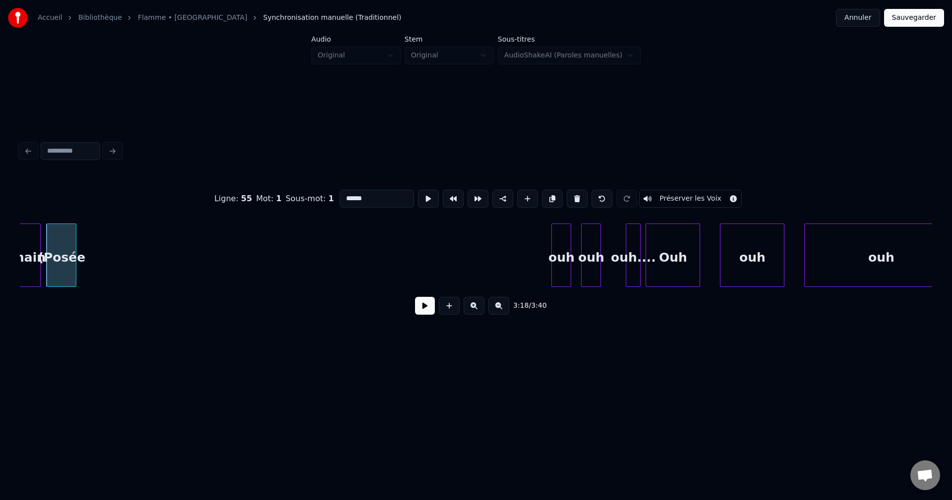
click at [76, 255] on div "(Posée" at bounding box center [61, 257] width 29 height 67
click at [432, 309] on button at bounding box center [425, 306] width 20 height 18
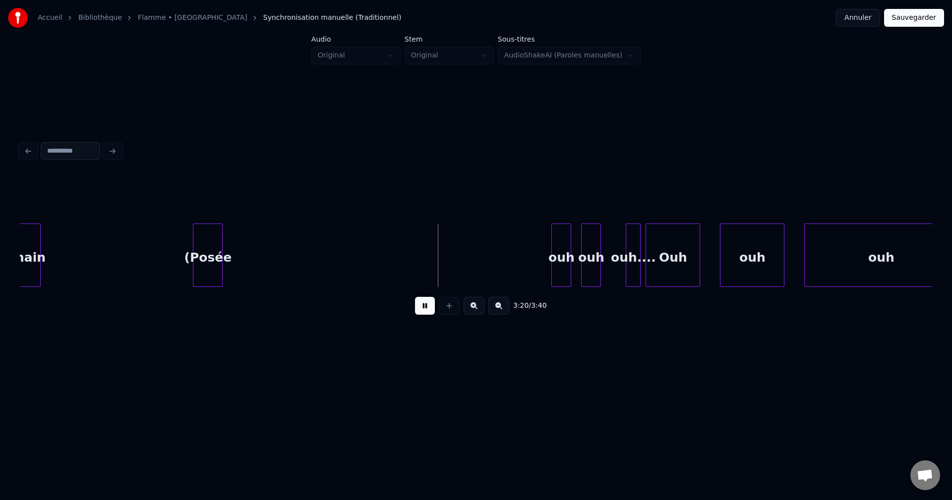
click at [213, 246] on div "(Posée" at bounding box center [207, 257] width 29 height 67
click at [193, 247] on div "(Posée" at bounding box center [207, 257] width 29 height 67
click at [150, 245] on div "(Posée" at bounding box center [164, 257] width 29 height 67
click at [119, 244] on div "(Posée" at bounding box center [133, 257] width 29 height 67
click at [130, 258] on div at bounding box center [129, 255] width 3 height 62
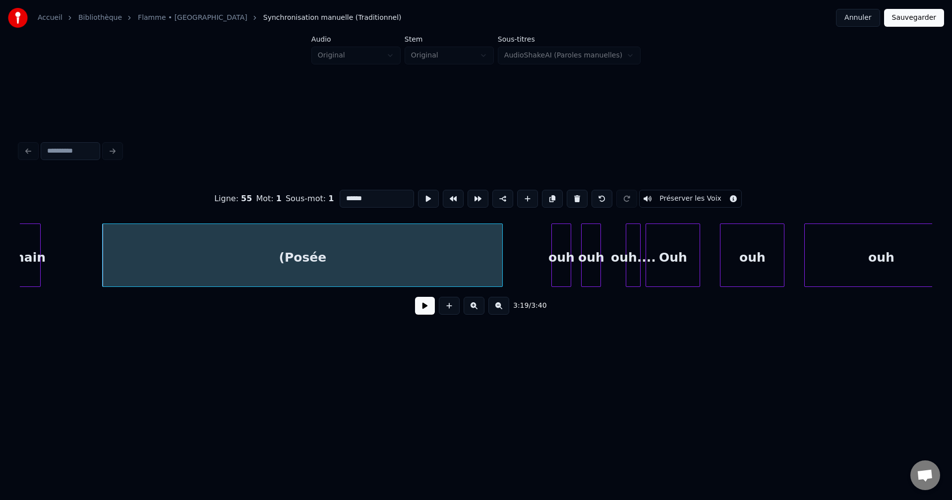
click at [502, 253] on div at bounding box center [500, 255] width 3 height 62
click at [454, 253] on div "(Posée" at bounding box center [303, 257] width 401 height 67
click at [379, 195] on input "******" at bounding box center [377, 199] width 74 height 18
type input "**********"
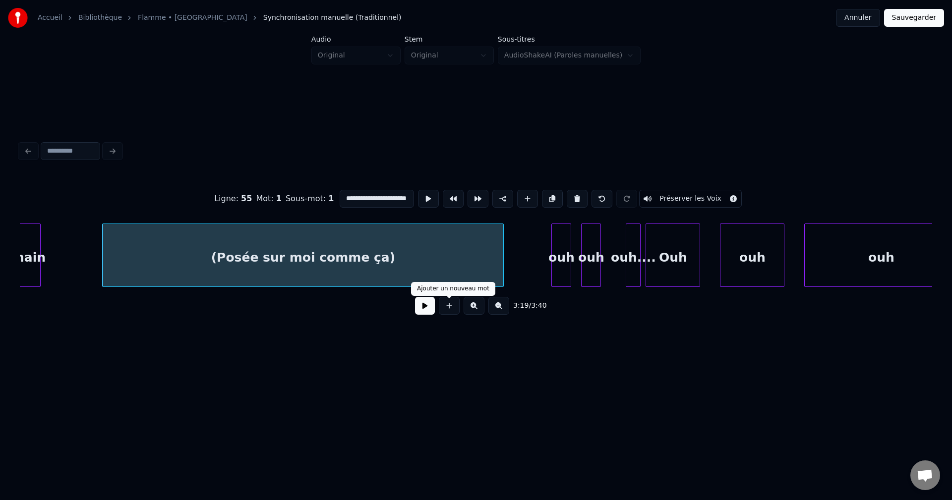
scroll to position [0, 0]
click at [423, 312] on button at bounding box center [425, 306] width 20 height 18
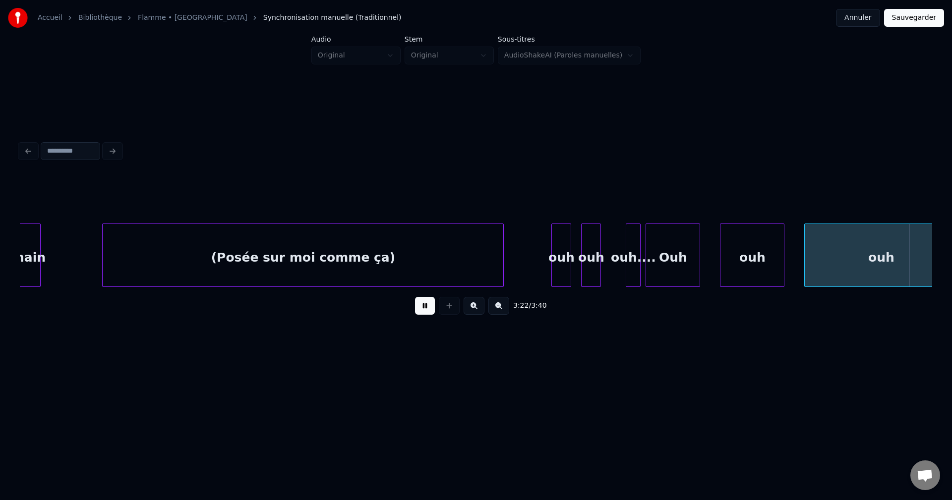
scroll to position [0, 50186]
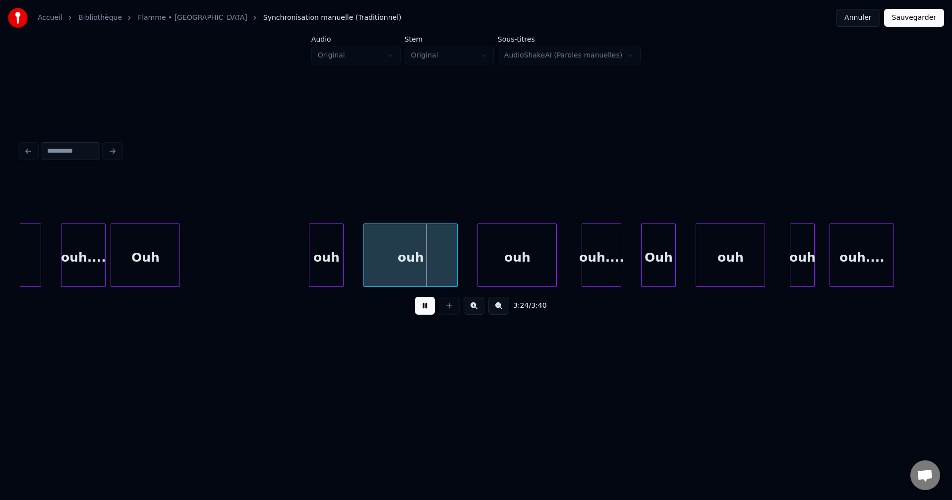
click at [69, 245] on div "ouh...." at bounding box center [84, 257] width 44 height 67
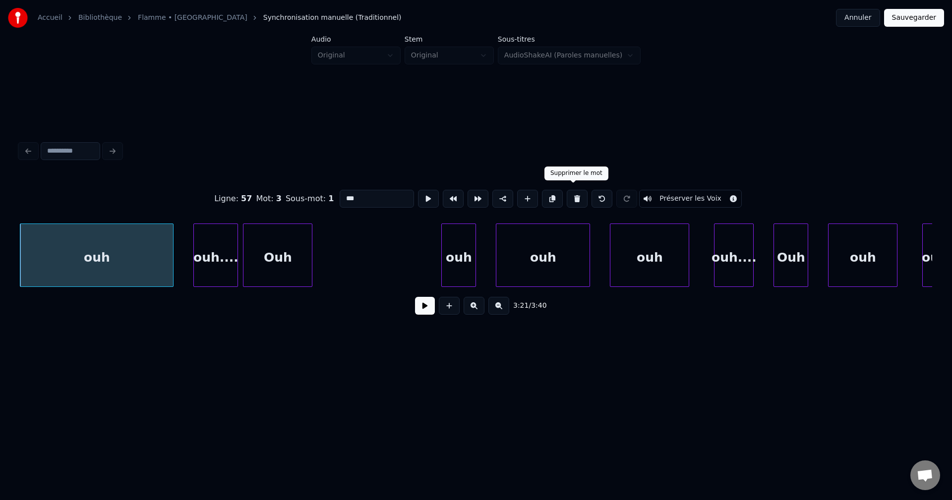
click at [576, 190] on button at bounding box center [577, 199] width 21 height 18
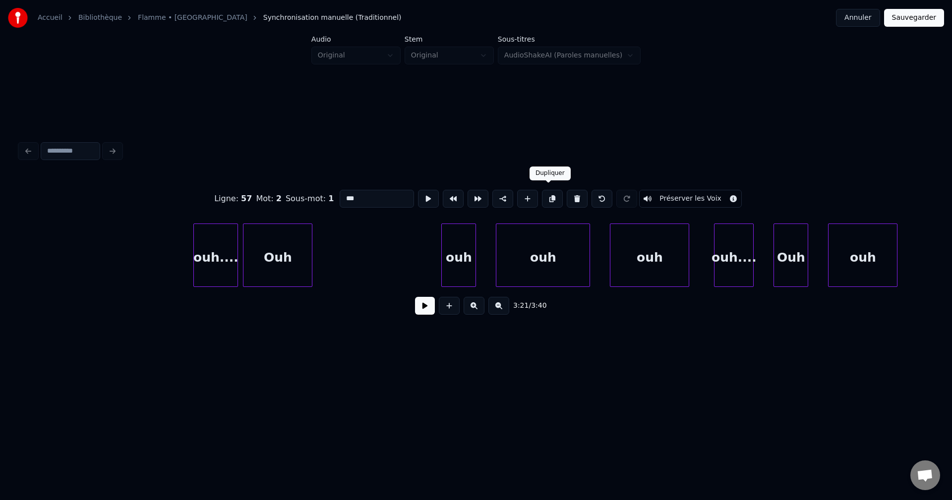
scroll to position [0, 49969]
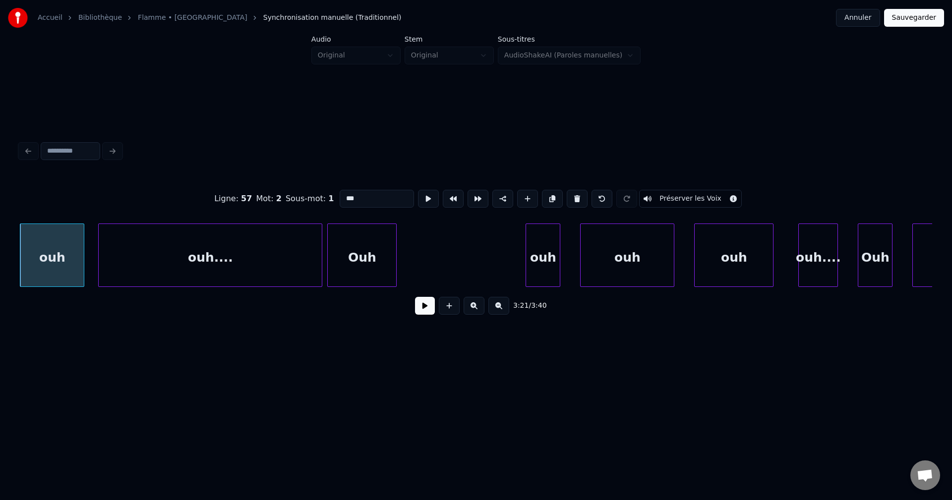
click at [100, 250] on div at bounding box center [100, 255] width 3 height 62
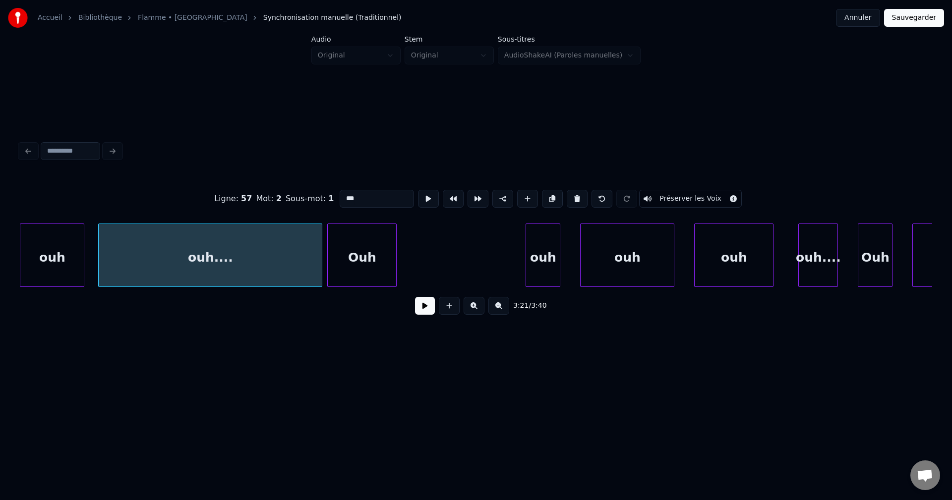
click at [130, 252] on div "ouh...." at bounding box center [210, 257] width 223 height 67
type input "*******"
click at [427, 308] on button at bounding box center [425, 306] width 20 height 18
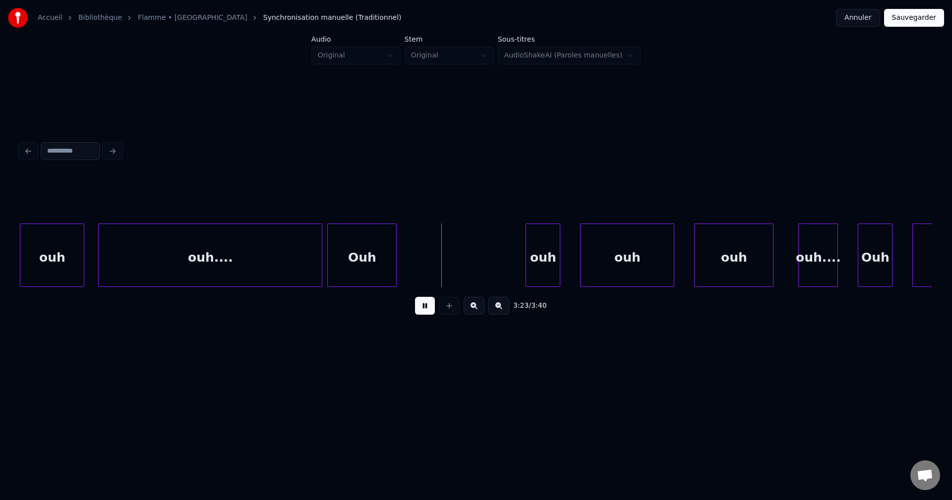
click at [366, 252] on div "Ouh" at bounding box center [362, 257] width 68 height 67
click at [387, 256] on div "Ouh" at bounding box center [362, 257] width 68 height 67
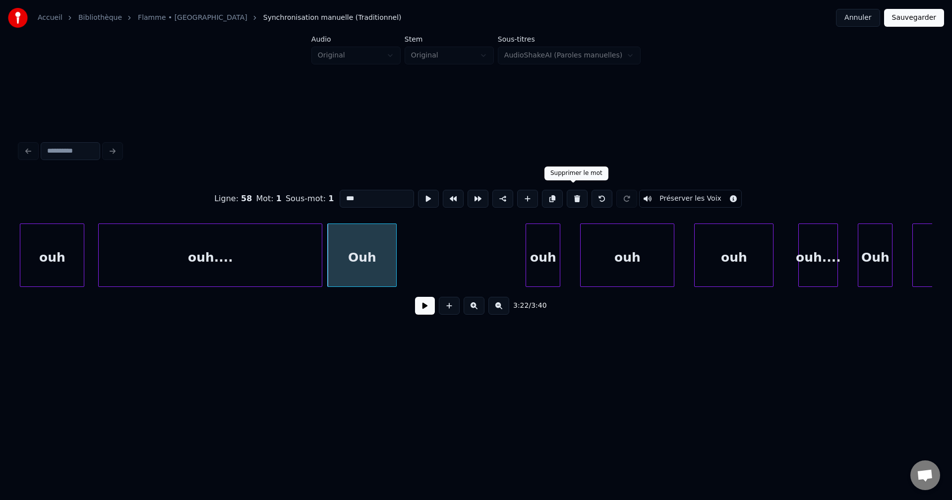
drag, startPoint x: 576, startPoint y: 192, endPoint x: 300, endPoint y: 295, distance: 294.9
click at [574, 192] on button at bounding box center [577, 199] width 21 height 18
type input "*******"
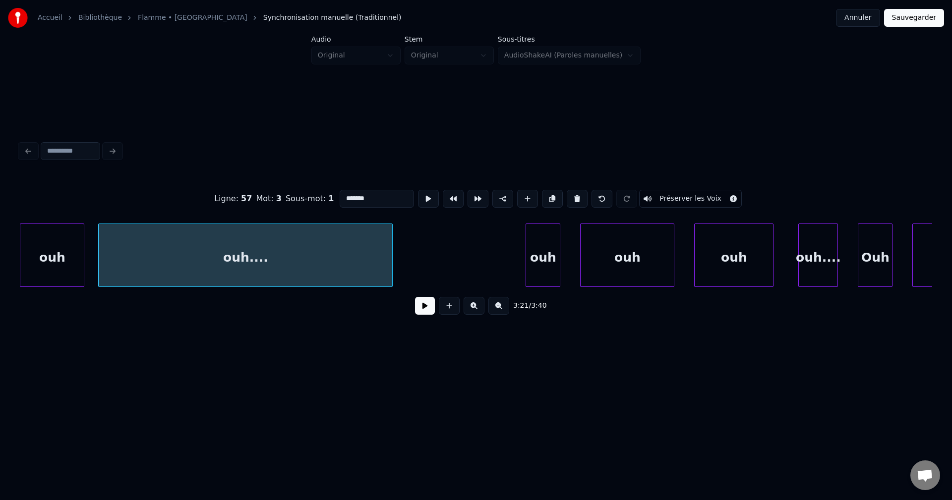
click at [392, 282] on div at bounding box center [390, 255] width 3 height 62
click at [370, 276] on div "ouh...." at bounding box center [266, 257] width 335 height 67
click at [419, 309] on button at bounding box center [425, 306] width 20 height 18
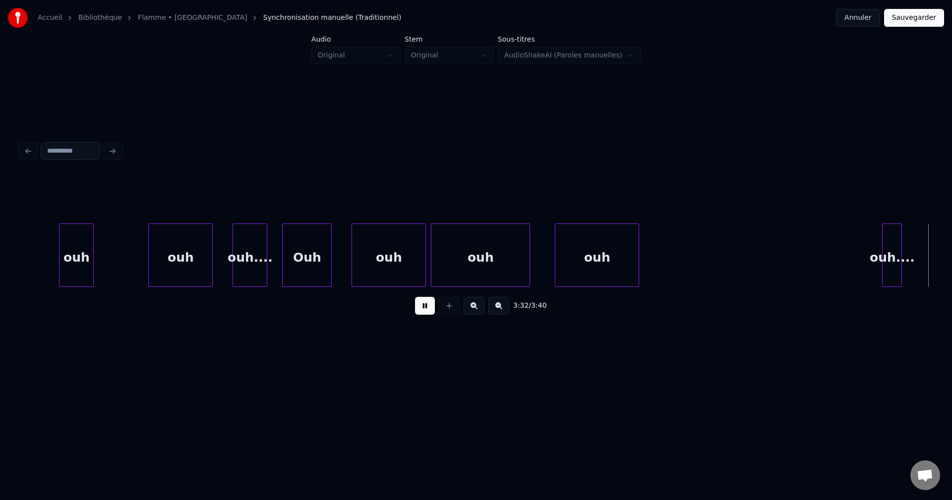
scroll to position [0, 52714]
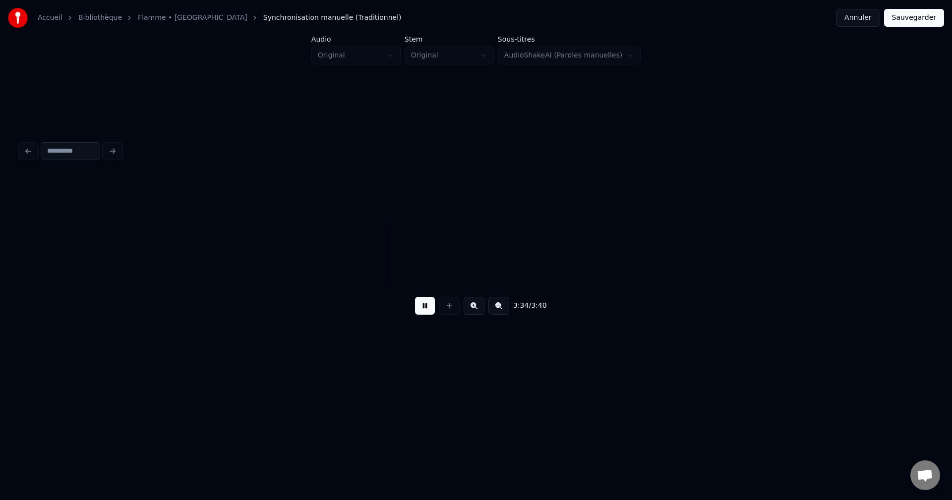
drag, startPoint x: 423, startPoint y: 308, endPoint x: 415, endPoint y: 305, distance: 8.5
click at [423, 305] on button at bounding box center [425, 306] width 20 height 18
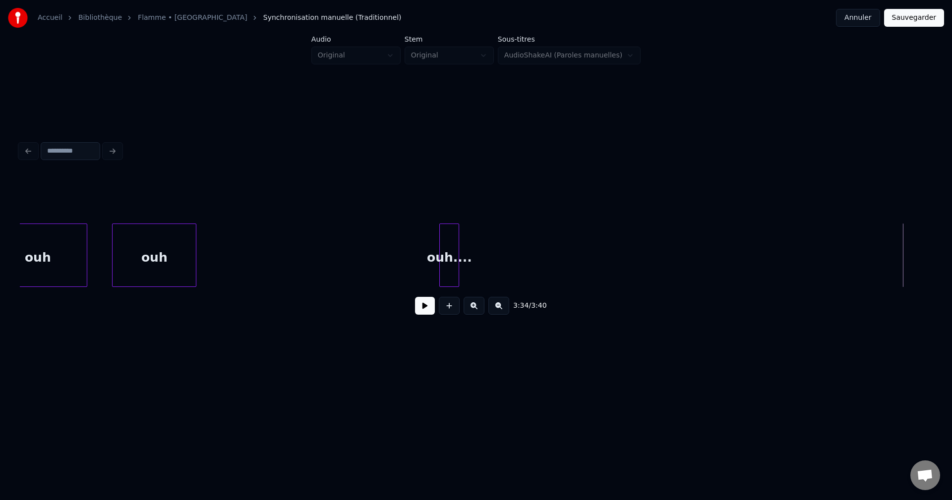
scroll to position [0, 52237]
click at [901, 259] on div "ouh...." at bounding box center [897, 257] width 19 height 67
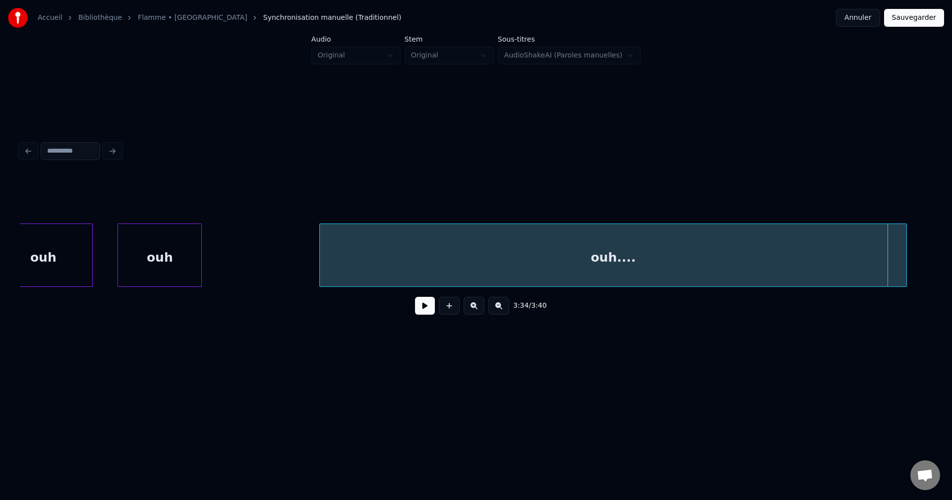
click at [320, 270] on div at bounding box center [321, 255] width 3 height 62
click at [359, 255] on div "ouh...." at bounding box center [607, 257] width 600 height 67
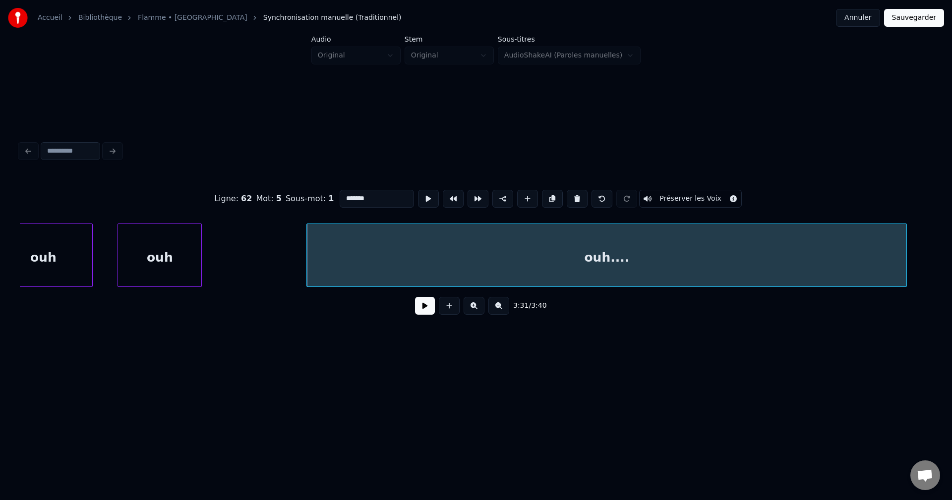
click at [351, 191] on input "*******" at bounding box center [377, 199] width 74 height 18
click at [355, 194] on input "*******" at bounding box center [377, 199] width 74 height 18
click at [191, 237] on div "ouh" at bounding box center [159, 257] width 83 height 67
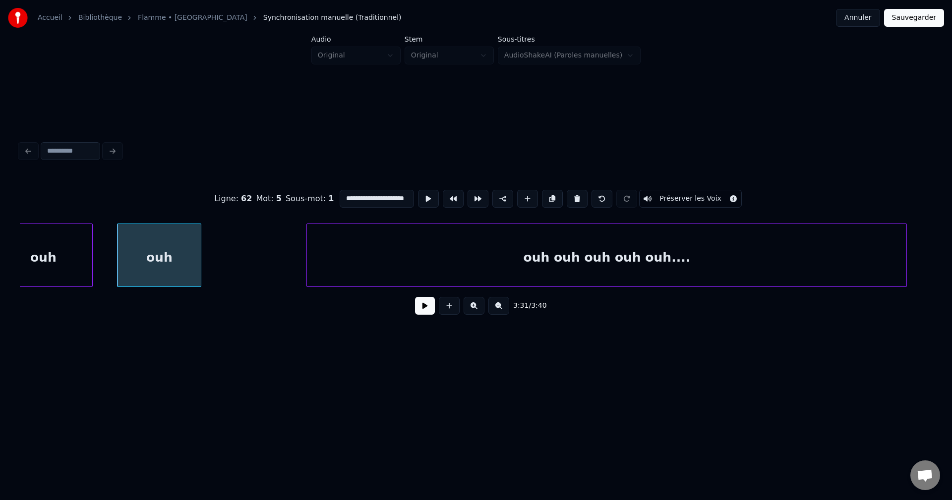
type input "**********"
drag, startPoint x: 425, startPoint y: 319, endPoint x: 401, endPoint y: 302, distance: 29.5
click at [425, 315] on button at bounding box center [425, 306] width 20 height 18
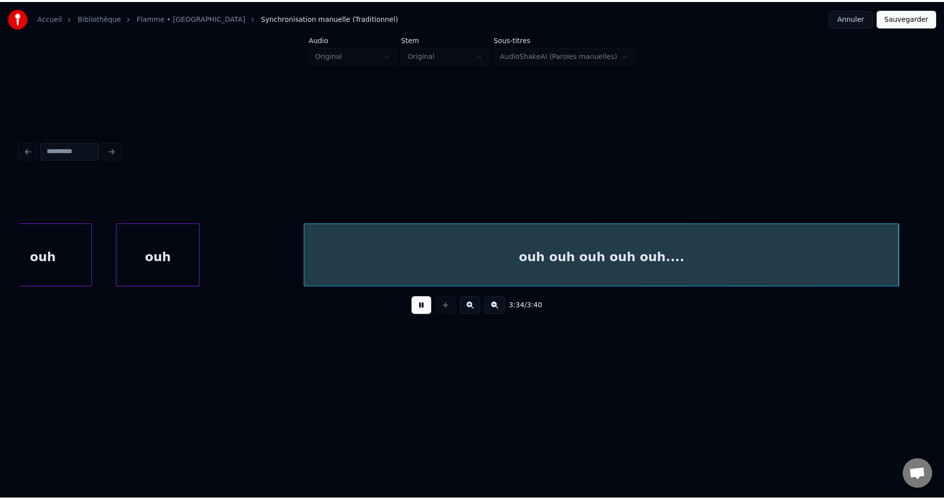
scroll to position [0, 53152]
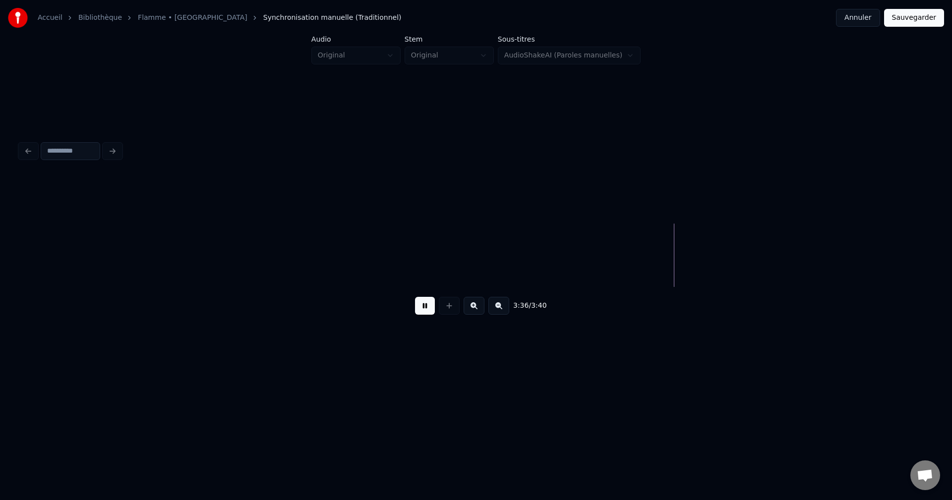
click at [911, 20] on button "Sauvegarder" at bounding box center [914, 18] width 60 height 18
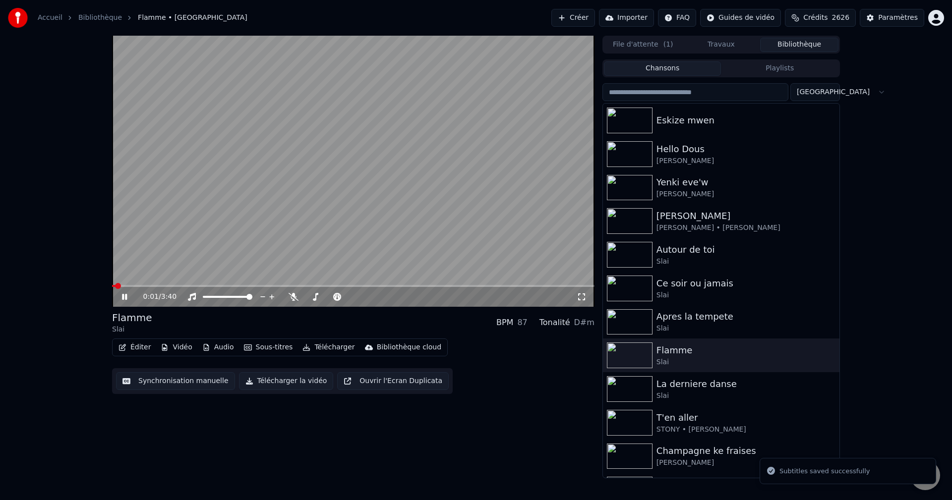
click at [565, 285] on span at bounding box center [353, 286] width 483 height 2
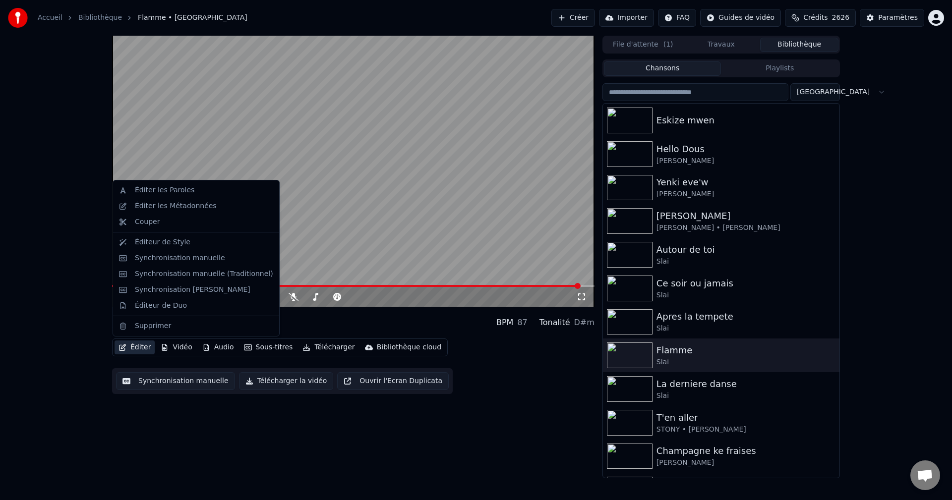
click at [135, 348] on button "Éditer" at bounding box center [135, 348] width 40 height 14
click at [186, 308] on div "Éditeur de Duo" at bounding box center [204, 306] width 138 height 10
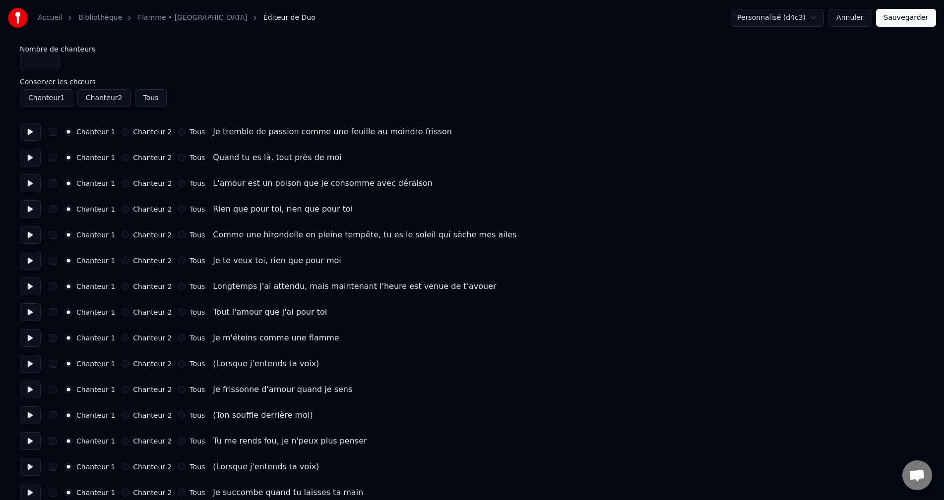
click at [29, 133] on button at bounding box center [30, 132] width 21 height 18
click at [29, 154] on button at bounding box center [30, 158] width 21 height 18
click at [29, 183] on button at bounding box center [30, 184] width 21 height 18
click at [29, 209] on button at bounding box center [30, 209] width 21 height 18
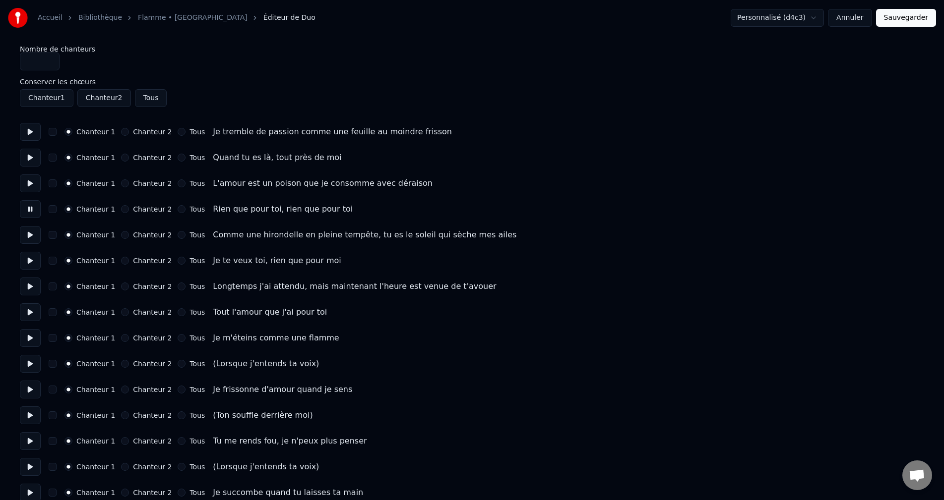
click at [31, 236] on button at bounding box center [30, 235] width 21 height 18
click at [30, 252] on button at bounding box center [30, 261] width 21 height 18
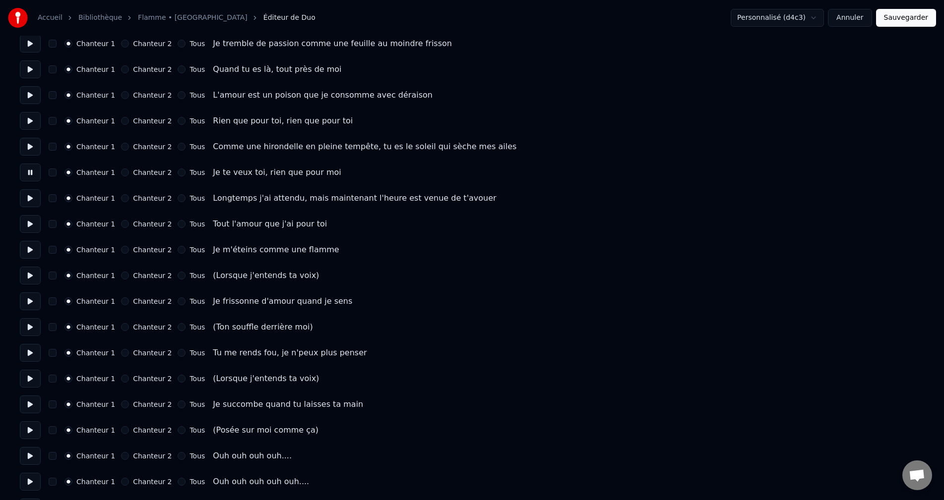
scroll to position [99, 0]
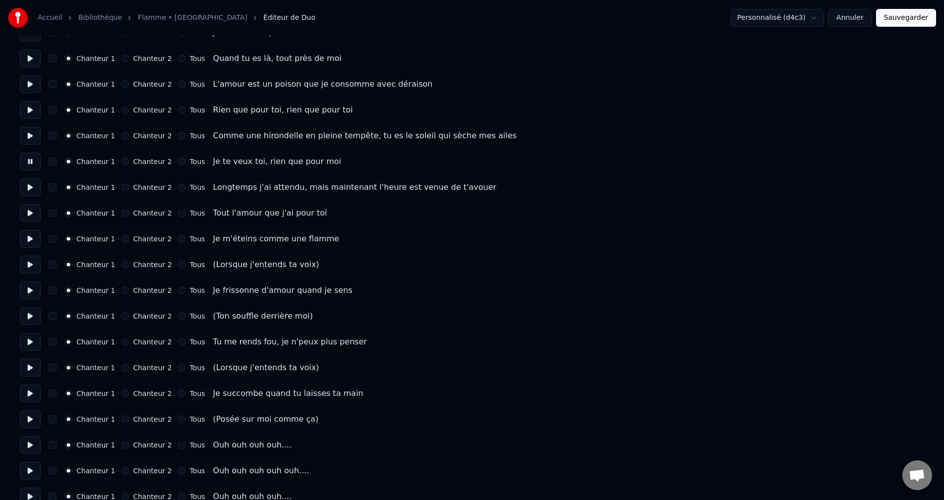
click at [30, 232] on button at bounding box center [30, 239] width 21 height 18
click at [25, 258] on button at bounding box center [30, 265] width 21 height 18
click at [30, 268] on button at bounding box center [30, 265] width 21 height 18
click at [30, 266] on button at bounding box center [30, 265] width 21 height 18
click at [121, 266] on div "Chanteur 2" at bounding box center [146, 265] width 51 height 8
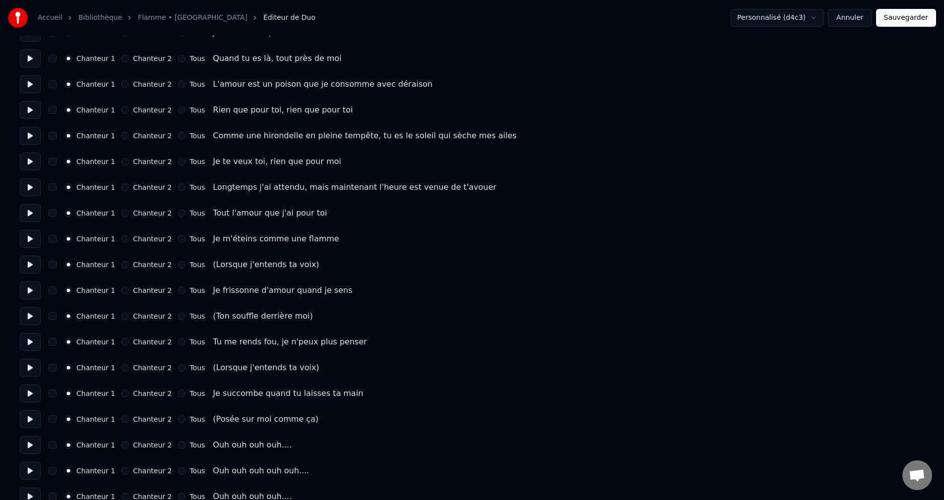
click at [113, 316] on div "Chanteur 1 Chanteur 2 Tous" at bounding box center [134, 316] width 140 height 8
click at [121, 314] on button "Chanteur 2" at bounding box center [125, 316] width 8 height 8
click at [115, 265] on div "Chanteur 1 Chanteur 2 Tous" at bounding box center [134, 265] width 140 height 8
click at [115, 264] on div "Chanteur 1 Chanteur 2 Tous" at bounding box center [134, 265] width 140 height 8
click at [121, 264] on button "Chanteur 2" at bounding box center [125, 265] width 8 height 8
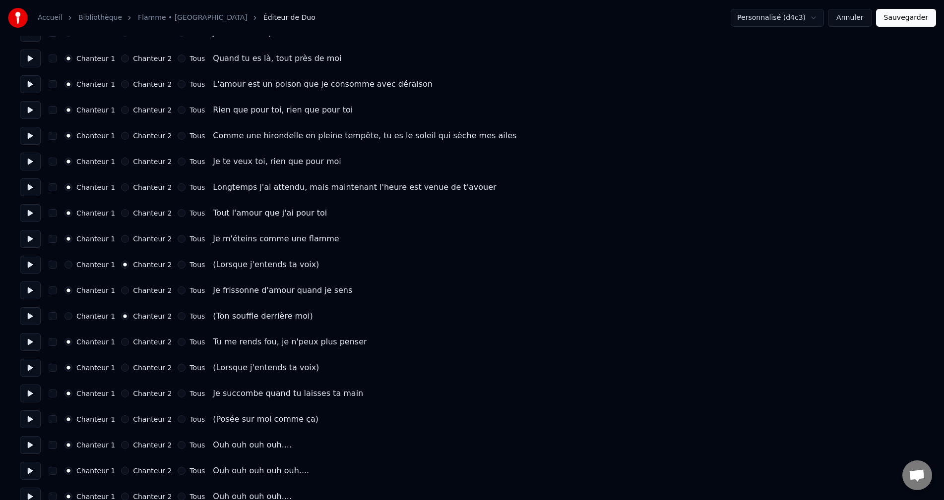
click at [122, 367] on button "Chanteur 2" at bounding box center [125, 368] width 8 height 8
click at [30, 368] on button at bounding box center [30, 368] width 21 height 18
click at [121, 418] on button "Chanteur 2" at bounding box center [125, 420] width 8 height 8
click at [38, 417] on button at bounding box center [30, 420] width 21 height 18
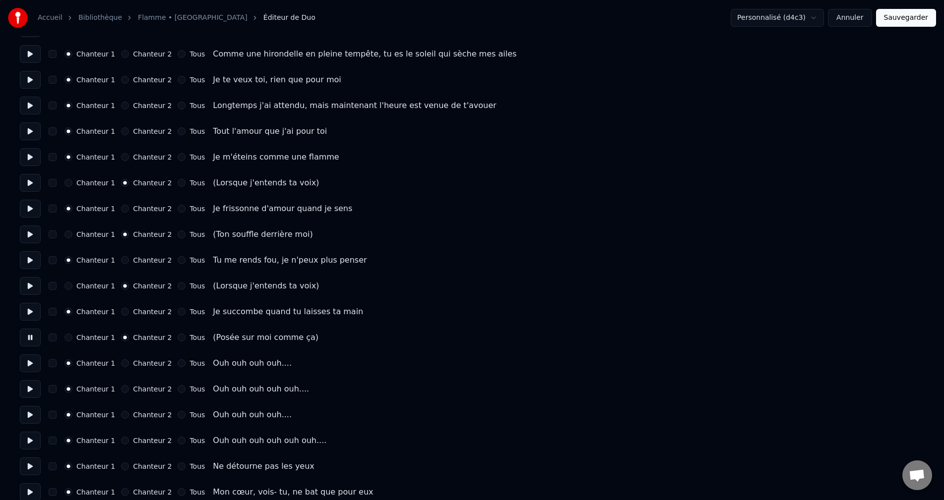
scroll to position [198, 0]
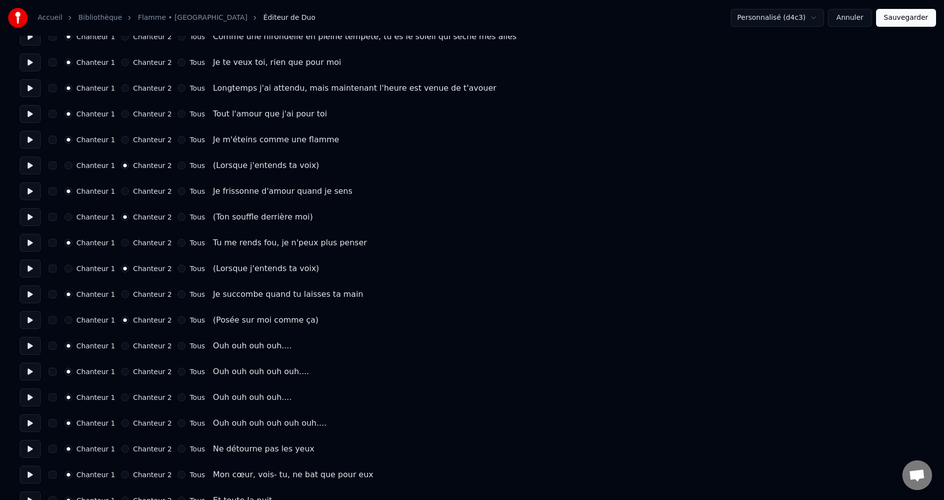
click at [29, 341] on button at bounding box center [30, 346] width 21 height 18
click at [123, 347] on button "Chanteur 2" at bounding box center [125, 346] width 8 height 8
click at [121, 371] on button "Chanteur 2" at bounding box center [125, 372] width 8 height 8
click at [121, 399] on button "Chanteur 2" at bounding box center [125, 398] width 8 height 8
click at [121, 422] on button "Chanteur 2" at bounding box center [125, 424] width 8 height 8
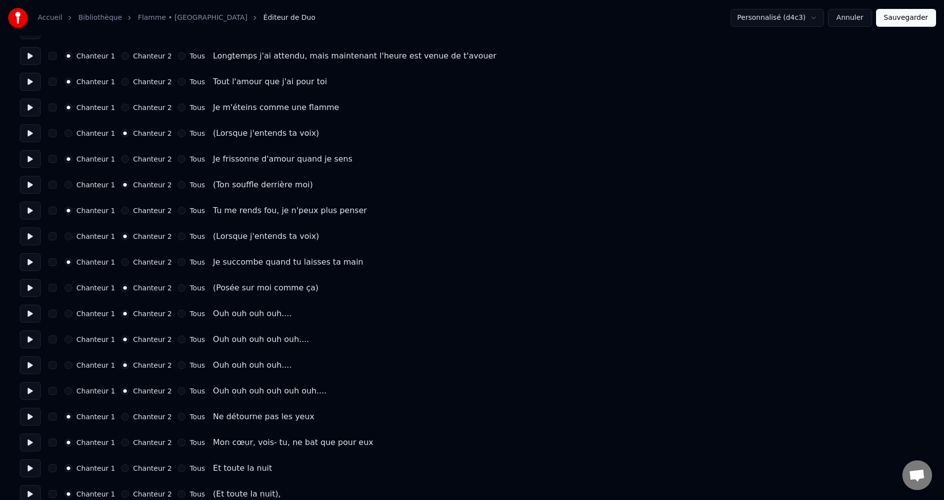
scroll to position [248, 0]
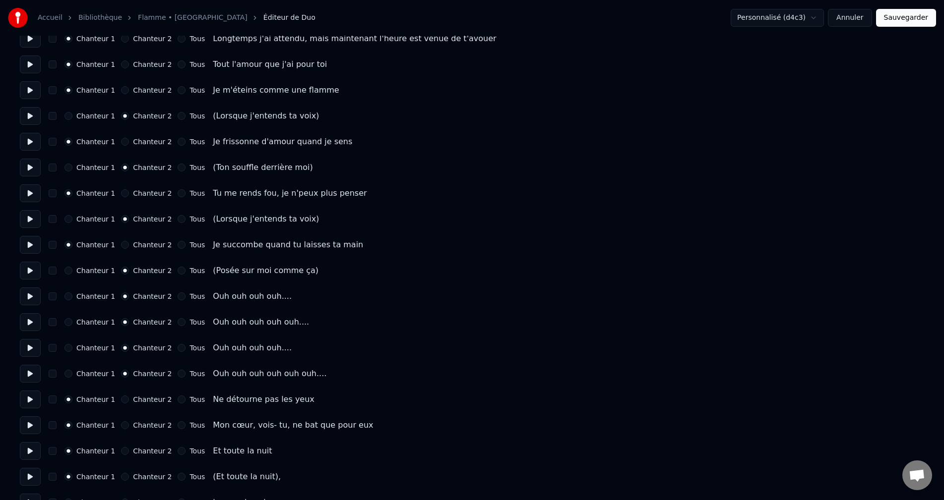
click at [121, 399] on button "Chanteur 2" at bounding box center [125, 400] width 8 height 8
click at [68, 398] on button "Chanteur 1" at bounding box center [68, 400] width 8 height 8
click at [24, 404] on button at bounding box center [30, 400] width 21 height 18
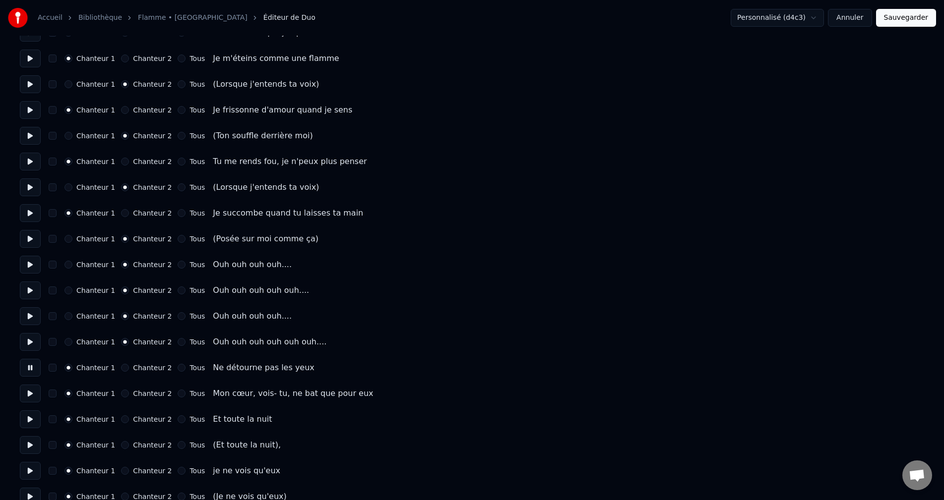
scroll to position [298, 0]
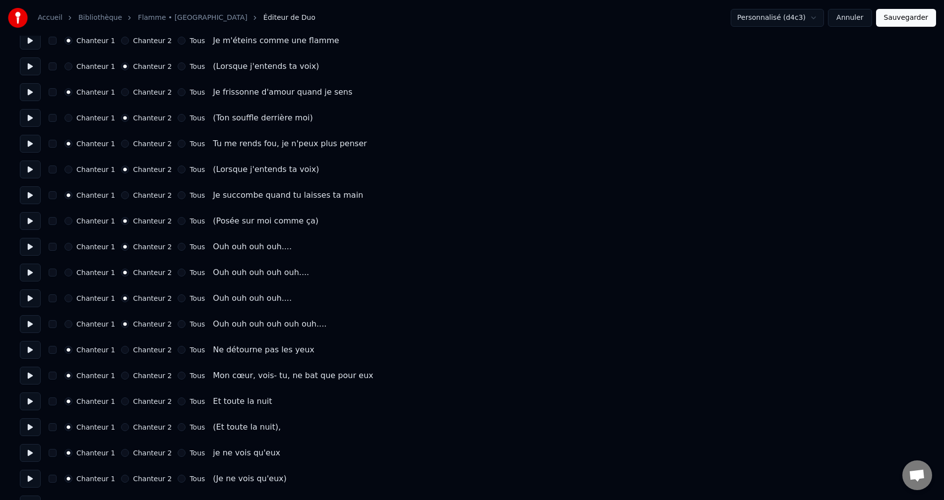
click at [121, 427] on button "Chanteur 2" at bounding box center [125, 428] width 8 height 8
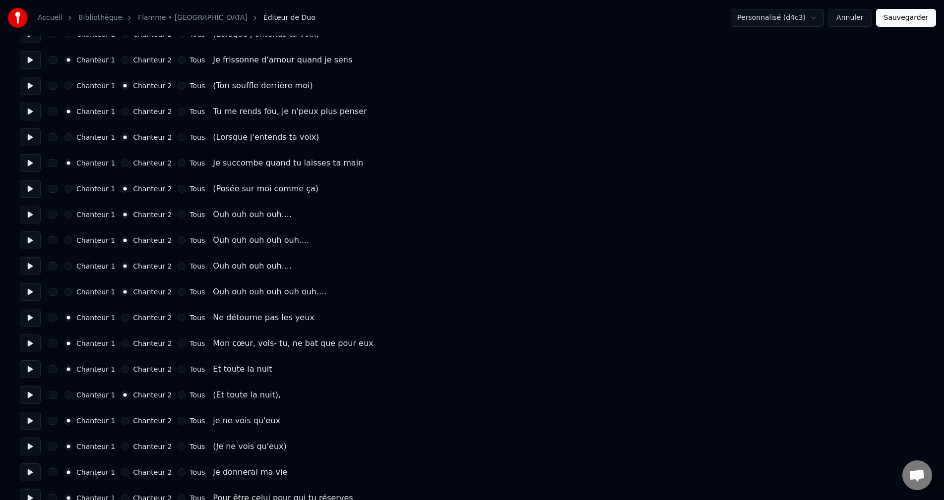
scroll to position [347, 0]
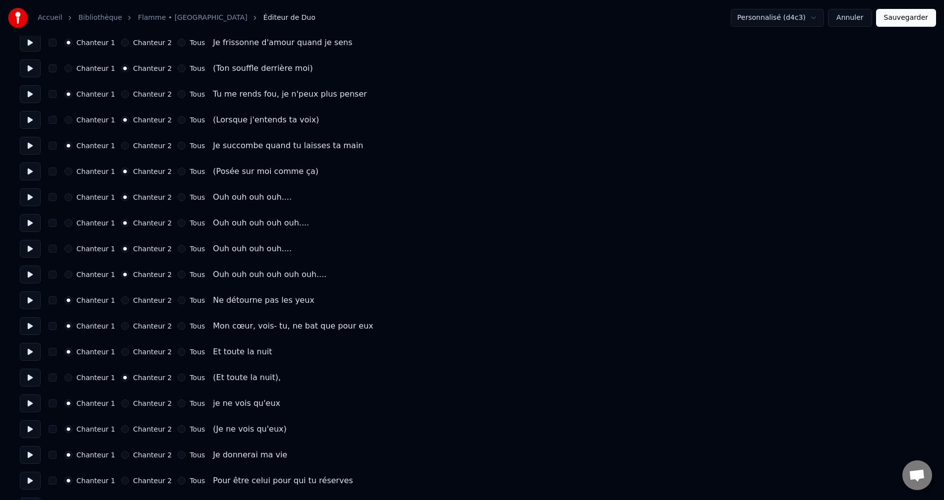
click at [121, 430] on button "Chanteur 2" at bounding box center [125, 430] width 8 height 8
click at [43, 424] on div "Chanteur 1 Chanteur 2 Tous (Je ne vois qu'eux)" at bounding box center [472, 430] width 904 height 18
click at [39, 424] on button at bounding box center [30, 430] width 21 height 18
click at [30, 375] on button at bounding box center [30, 378] width 21 height 18
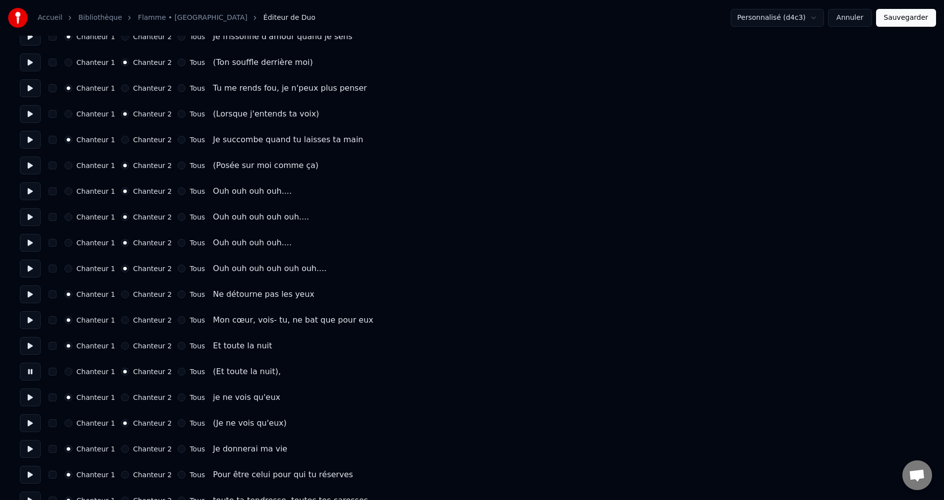
scroll to position [397, 0]
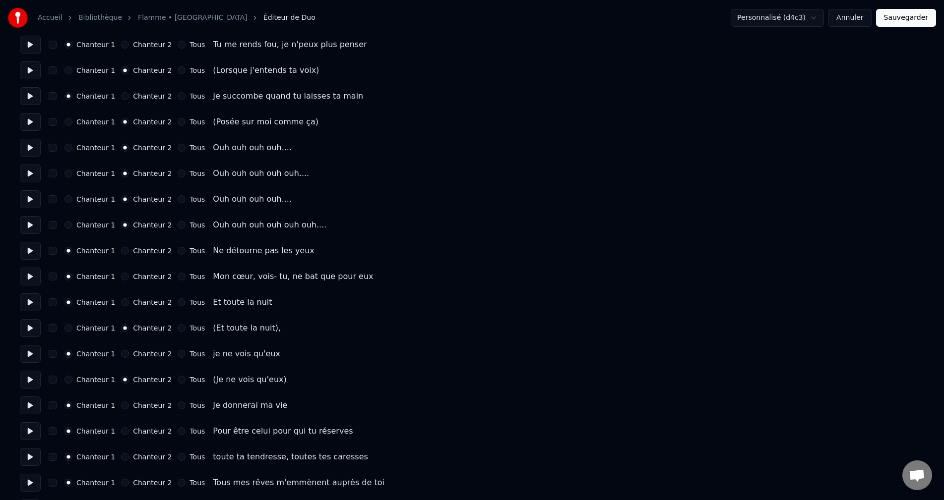
click at [28, 401] on button at bounding box center [30, 406] width 21 height 18
click at [31, 431] on button at bounding box center [30, 432] width 21 height 18
click at [29, 457] on button at bounding box center [30, 457] width 21 height 18
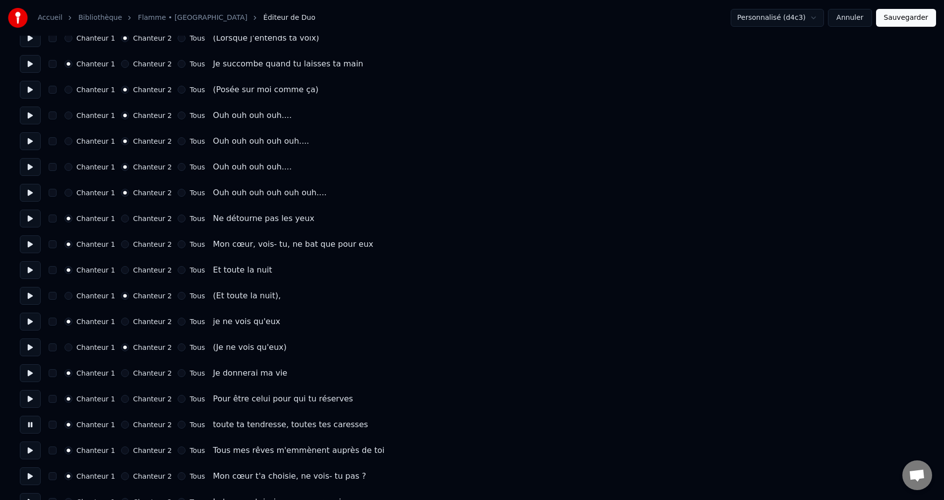
scroll to position [446, 0]
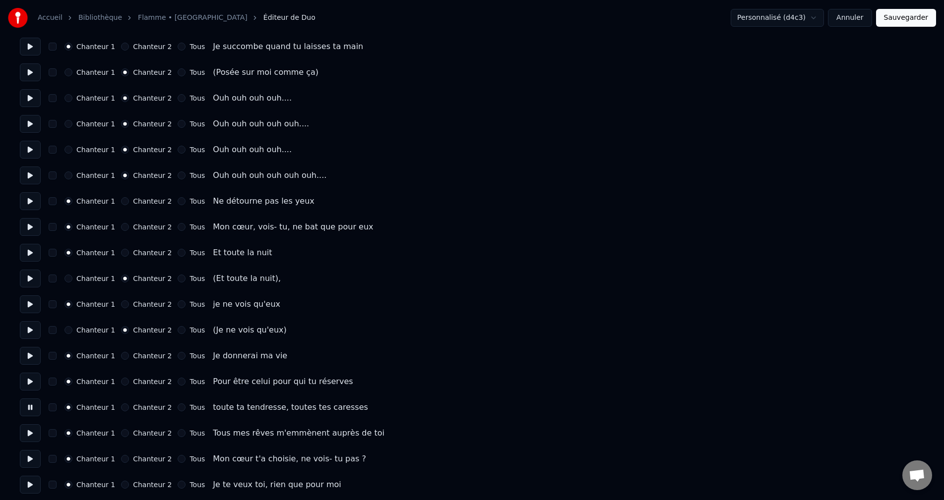
click at [28, 429] on button at bounding box center [30, 434] width 21 height 18
click at [27, 464] on button at bounding box center [30, 459] width 21 height 18
click at [31, 454] on button at bounding box center [30, 459] width 21 height 18
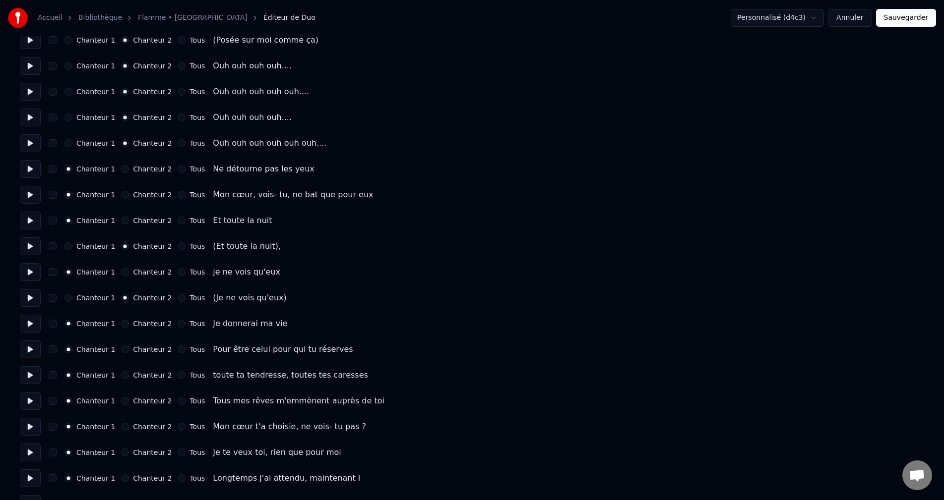
scroll to position [496, 0]
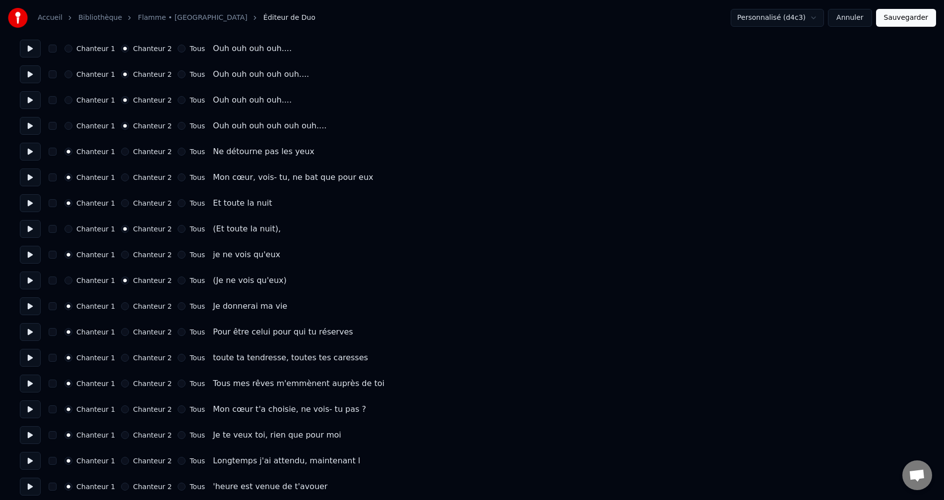
click at [34, 407] on button at bounding box center [30, 410] width 21 height 18
click at [33, 436] on button at bounding box center [30, 436] width 21 height 18
click at [29, 402] on button at bounding box center [30, 410] width 21 height 18
click at [32, 382] on button at bounding box center [30, 384] width 21 height 18
click at [31, 358] on button at bounding box center [30, 358] width 21 height 18
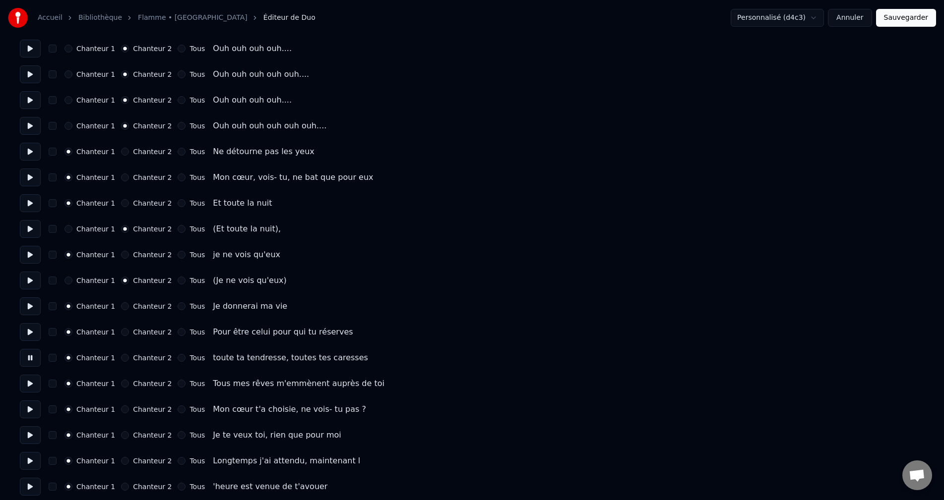
click at [33, 388] on button at bounding box center [30, 384] width 21 height 18
click at [28, 412] on button at bounding box center [30, 410] width 21 height 18
click at [28, 439] on button at bounding box center [30, 436] width 21 height 18
click at [27, 464] on button at bounding box center [30, 461] width 21 height 18
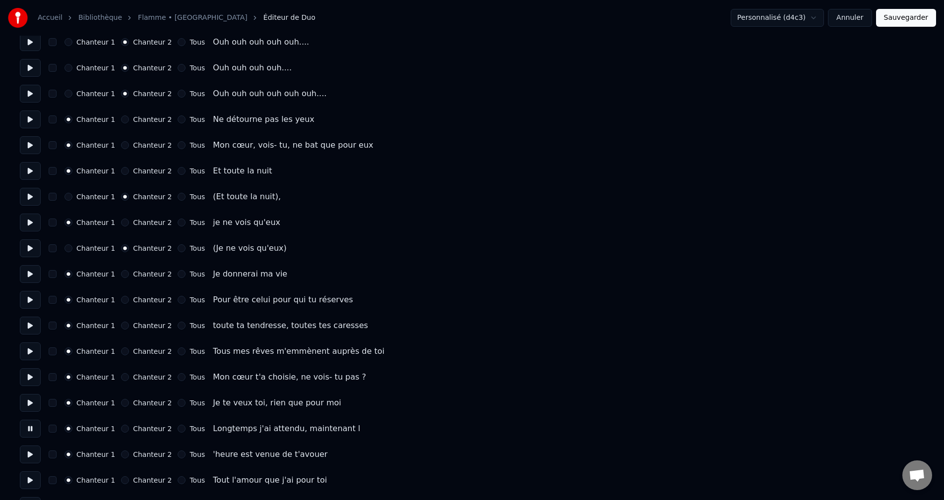
scroll to position [546, 0]
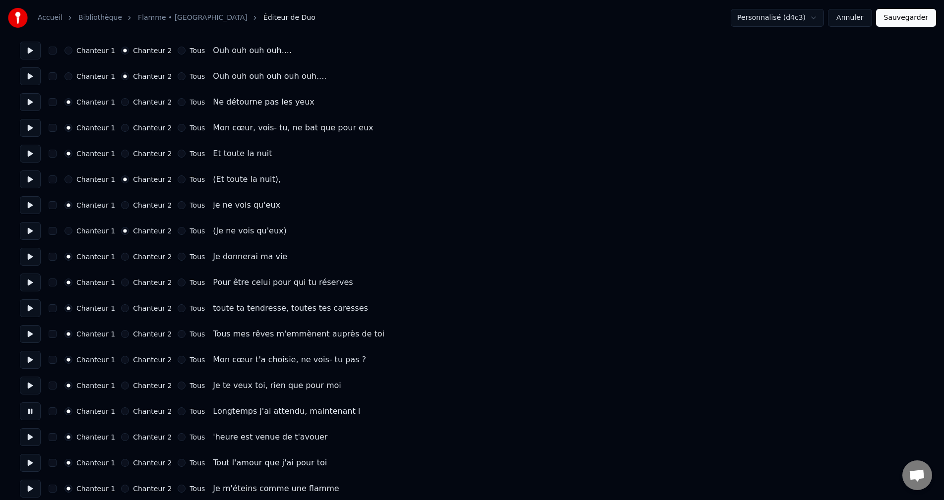
click at [24, 432] on button at bounding box center [30, 438] width 21 height 18
click at [31, 461] on button at bounding box center [30, 463] width 21 height 18
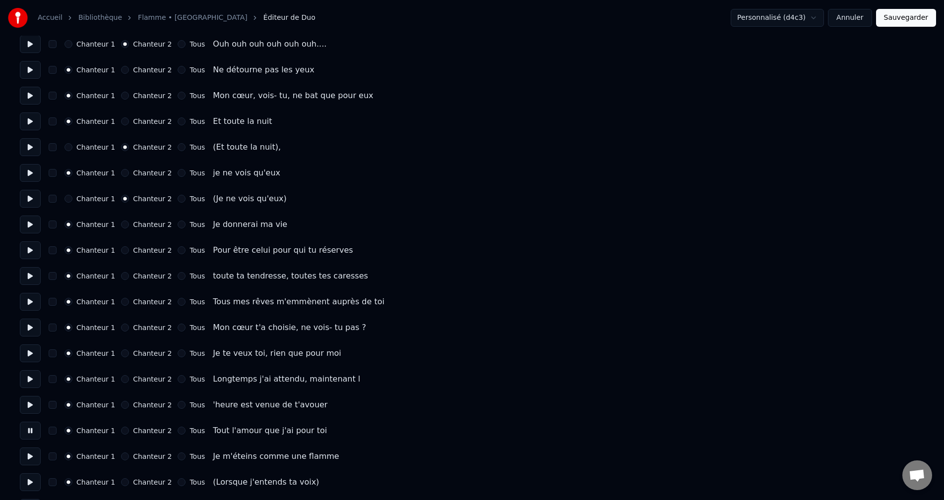
scroll to position [595, 0]
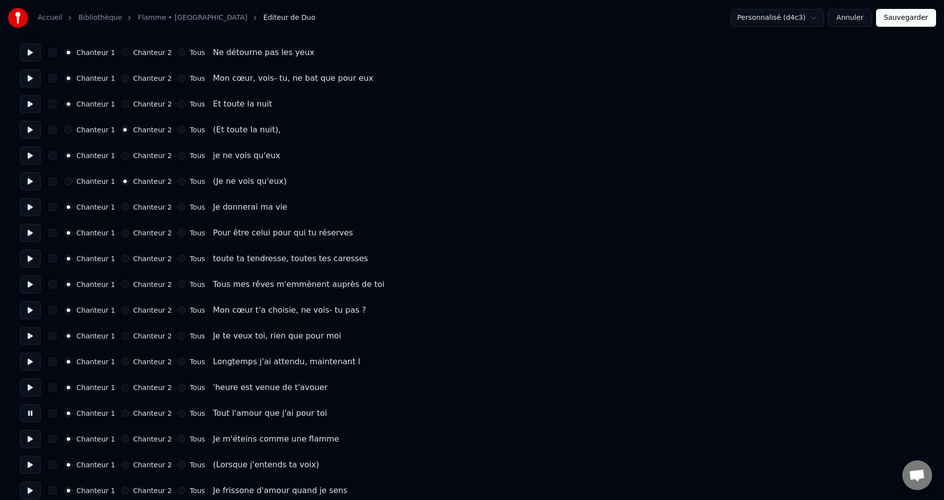
click at [28, 438] on button at bounding box center [30, 440] width 21 height 18
click at [27, 468] on button at bounding box center [30, 465] width 21 height 18
click at [123, 464] on button "Chanteur 2" at bounding box center [125, 465] width 8 height 8
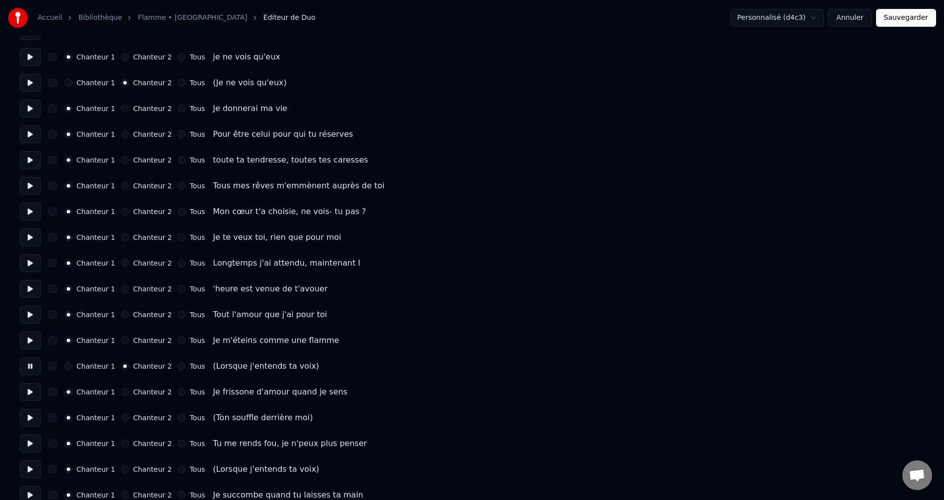
scroll to position [694, 0]
click at [25, 387] on button at bounding box center [30, 392] width 21 height 18
click at [121, 415] on button "Chanteur 2" at bounding box center [125, 418] width 8 height 8
click at [23, 422] on button at bounding box center [30, 418] width 21 height 18
click at [37, 444] on button at bounding box center [30, 443] width 21 height 18
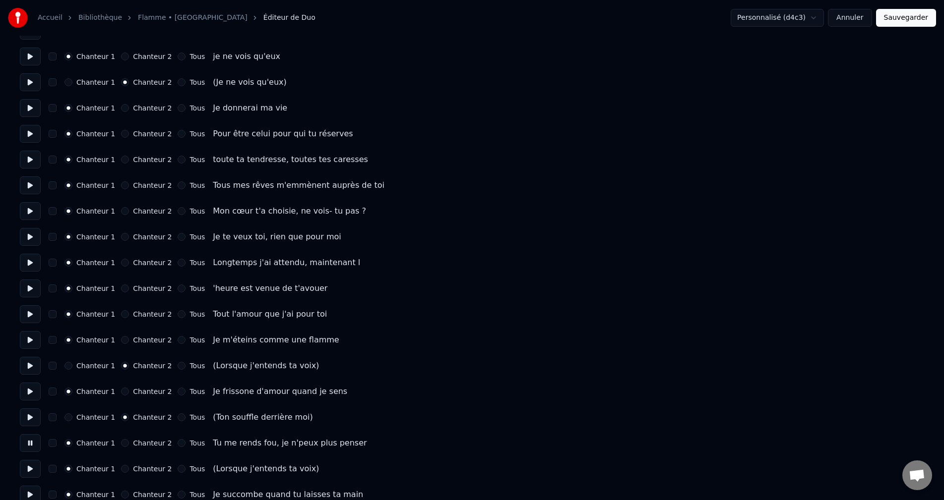
click at [32, 469] on button at bounding box center [30, 469] width 21 height 18
click at [121, 468] on button "Chanteur 2" at bounding box center [125, 469] width 8 height 8
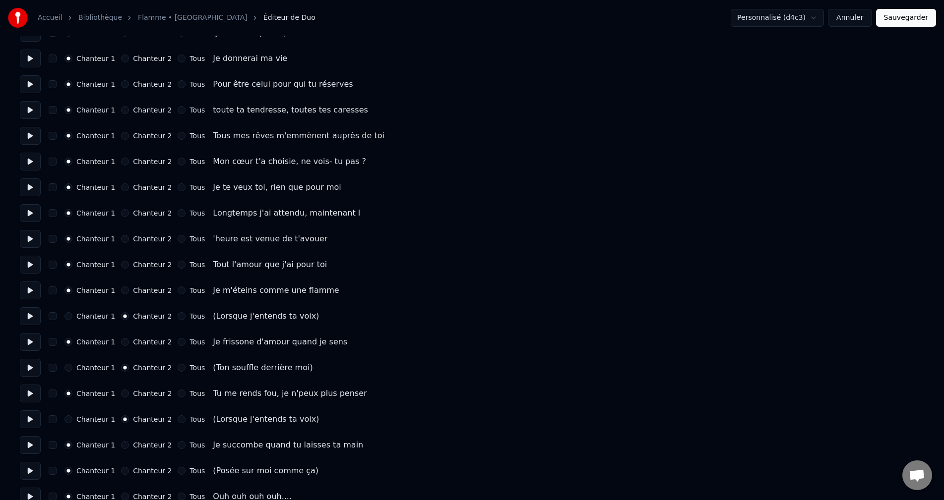
click at [28, 443] on button at bounding box center [30, 445] width 21 height 18
click at [21, 476] on button at bounding box center [30, 471] width 21 height 18
click at [121, 471] on button "Chanteur 2" at bounding box center [125, 471] width 8 height 8
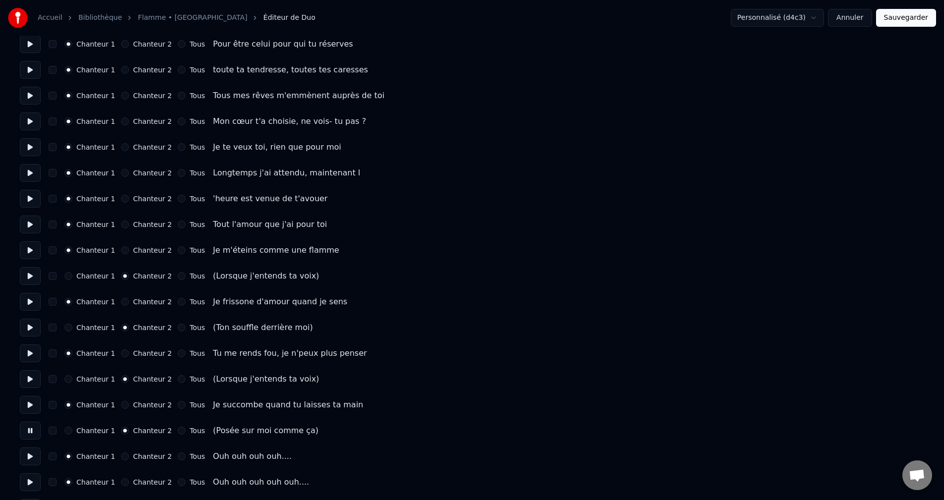
scroll to position [843, 0]
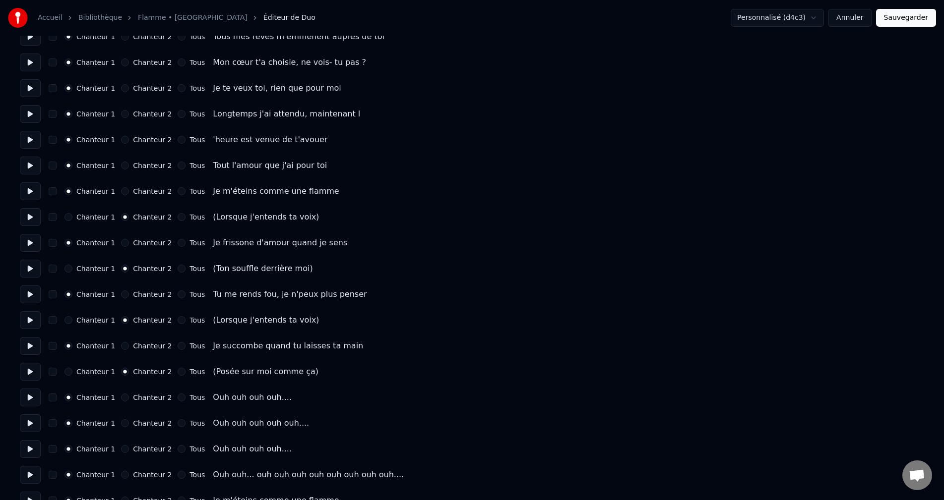
click at [34, 399] on button at bounding box center [30, 398] width 21 height 18
click at [122, 399] on button "Chanteur 2" at bounding box center [125, 398] width 8 height 8
click at [121, 424] on button "Chanteur 2" at bounding box center [125, 424] width 8 height 8
click at [117, 458] on div "Chanteur 1 Chanteur 2 Tous Ouh ouh ouh ouh...." at bounding box center [472, 449] width 904 height 18
click at [121, 451] on button "Chanteur 2" at bounding box center [125, 449] width 8 height 8
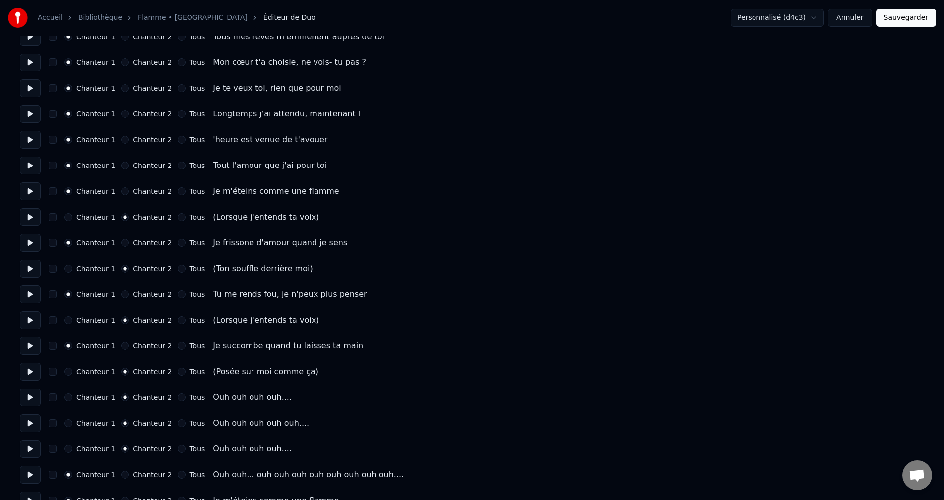
click at [121, 473] on button "Chanteur 2" at bounding box center [125, 475] width 8 height 8
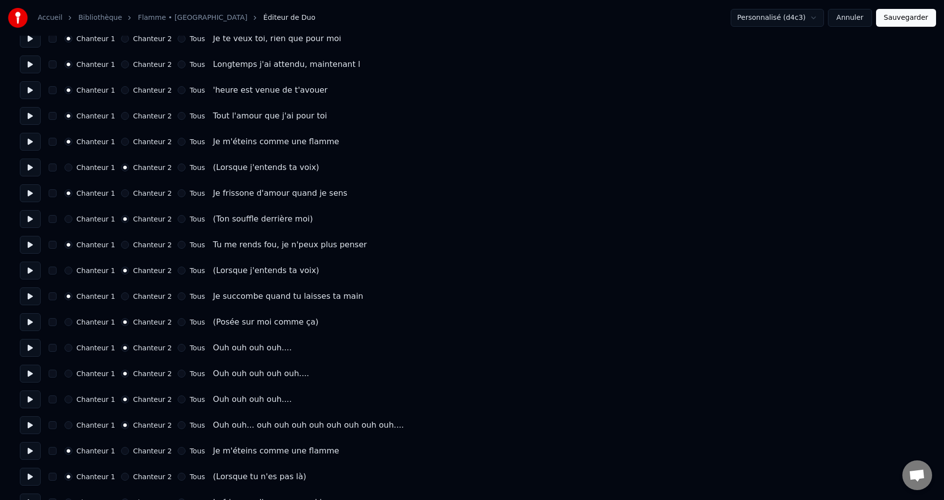
click at [31, 455] on button at bounding box center [30, 451] width 21 height 18
click at [30, 475] on button at bounding box center [30, 477] width 21 height 18
click at [123, 478] on button "Chanteur 2" at bounding box center [125, 477] width 8 height 8
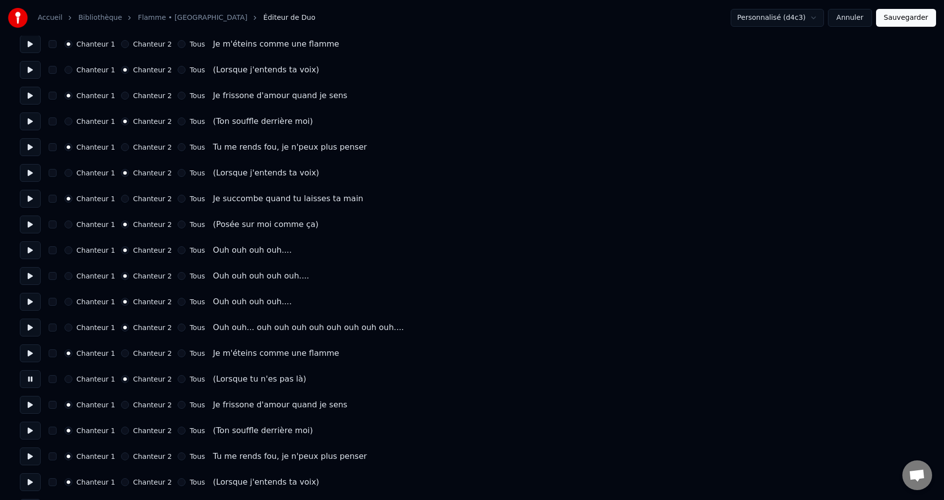
scroll to position [992, 0]
click at [121, 432] on button "Chanteur 2" at bounding box center [125, 430] width 8 height 8
click at [34, 474] on button at bounding box center [30, 481] width 21 height 18
click at [121, 477] on button "Chanteur 2" at bounding box center [125, 481] width 8 height 8
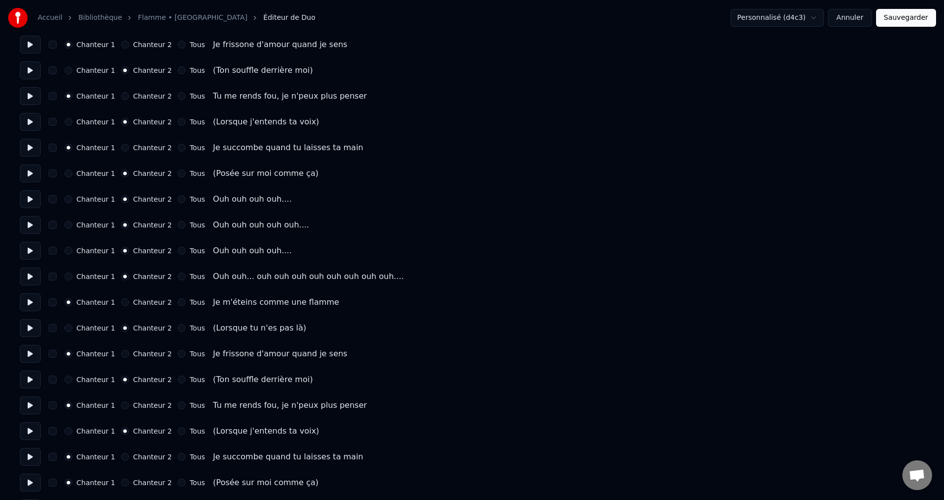
click at [40, 448] on div "Chanteur 1 Chanteur 2 Tous Je succombe quand tu laisses ta main" at bounding box center [472, 457] width 904 height 18
drag, startPoint x: 39, startPoint y: 483, endPoint x: 85, endPoint y: 481, distance: 45.7
click at [41, 483] on div "Chanteur 1 Chanteur 2 Tous (Posée sur moi comme ça)" at bounding box center [472, 483] width 904 height 18
click at [35, 477] on button at bounding box center [30, 483] width 21 height 18
click at [121, 483] on button "Chanteur 2" at bounding box center [125, 483] width 8 height 8
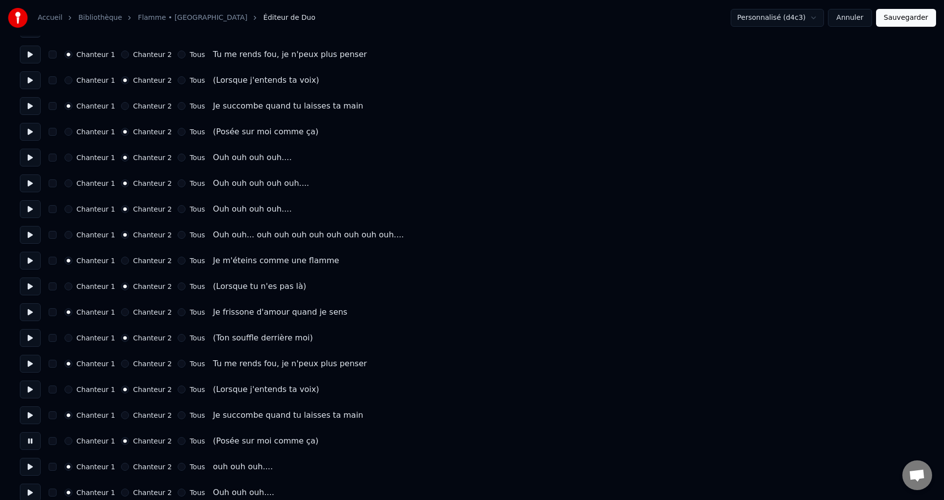
scroll to position [1141, 0]
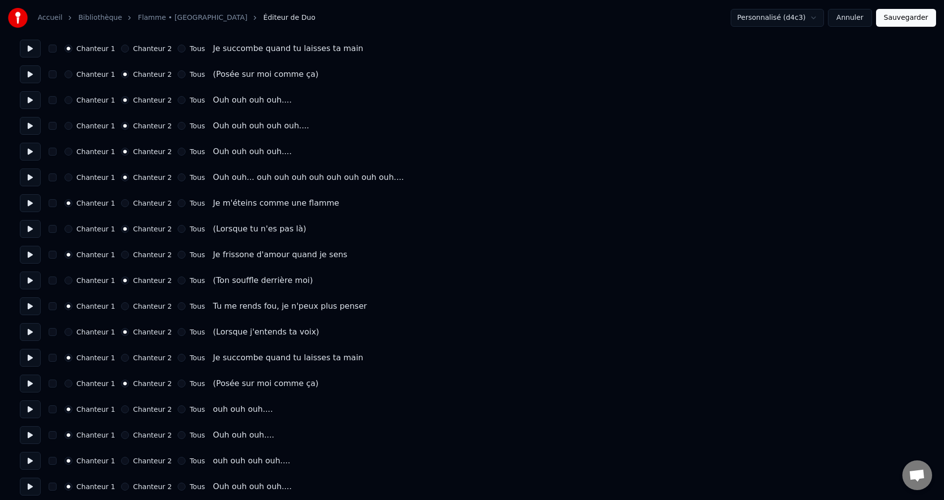
click at [30, 402] on button at bounding box center [30, 410] width 21 height 18
click at [121, 410] on button "Chanteur 2" at bounding box center [125, 410] width 8 height 8
click at [121, 438] on button "Chanteur 2" at bounding box center [125, 436] width 8 height 8
click at [122, 461] on button "Chanteur 2" at bounding box center [125, 461] width 8 height 8
click at [118, 481] on div "Chanteur 1 Chanteur 2 Tous Ouh ouh ouh ouh...." at bounding box center [472, 487] width 904 height 18
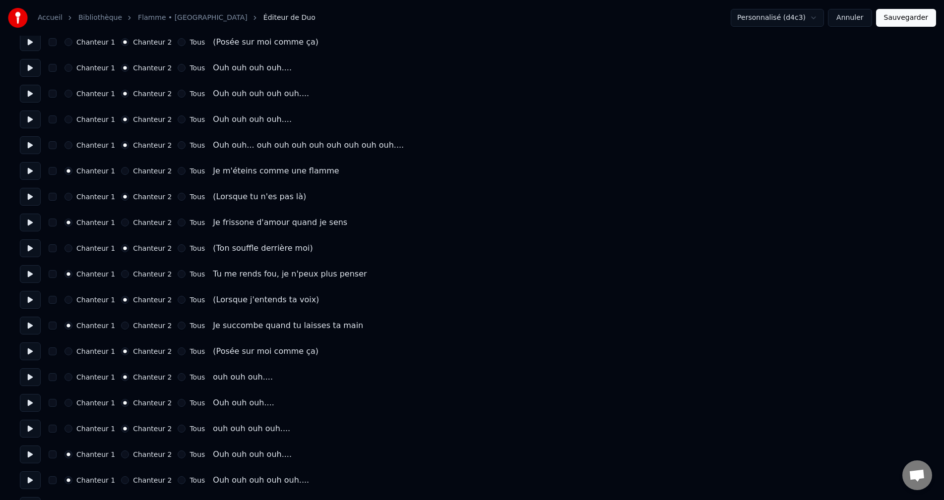
scroll to position [1190, 0]
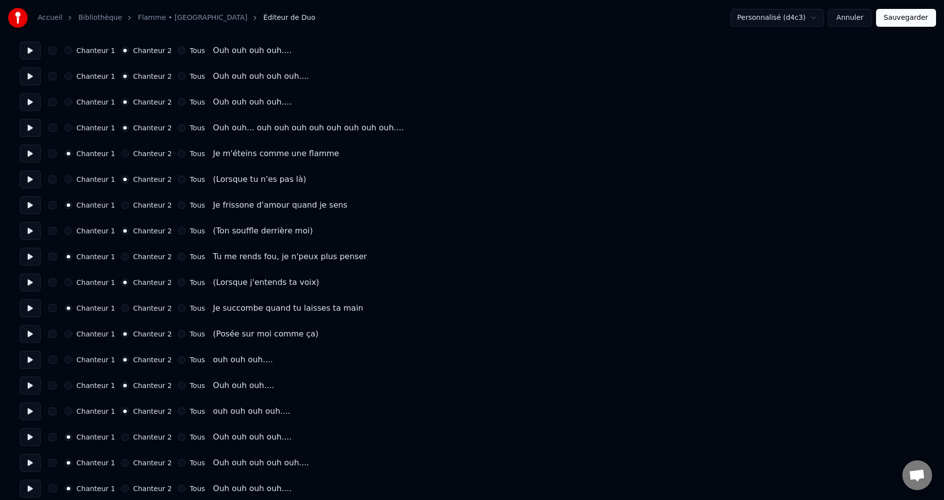
click at [121, 439] on button "Chanteur 2" at bounding box center [125, 437] width 8 height 8
click at [123, 461] on div "Chanteur 2" at bounding box center [146, 463] width 51 height 8
click at [121, 464] on button "Chanteur 2" at bounding box center [125, 463] width 8 height 8
click at [121, 490] on button "Chanteur 2" at bounding box center [125, 489] width 8 height 8
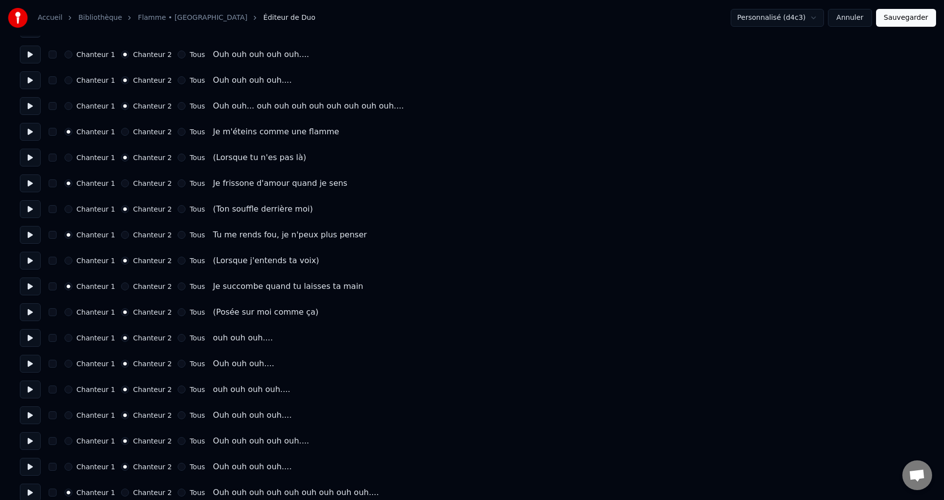
scroll to position [1224, 0]
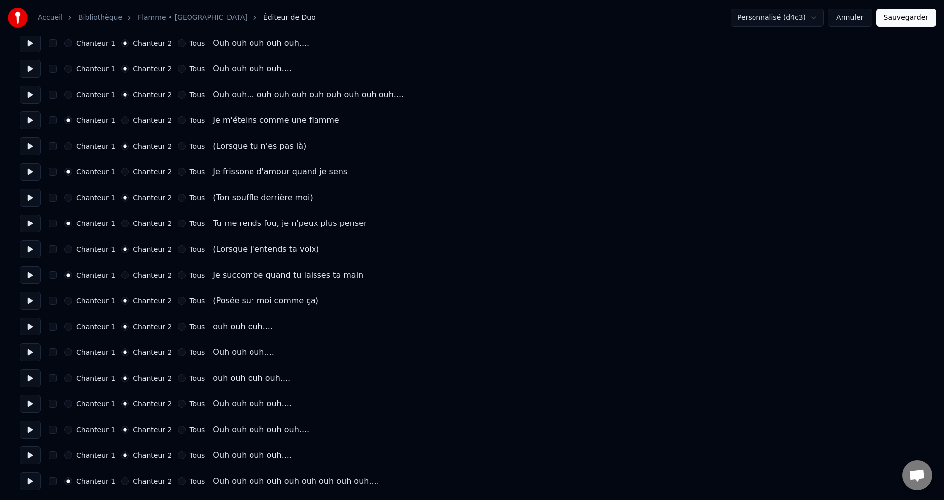
click at [121, 482] on button "Chanteur 2" at bounding box center [125, 482] width 8 height 8
click at [33, 301] on button at bounding box center [30, 301] width 21 height 18
click at [927, 22] on button "Sauvegarder" at bounding box center [906, 18] width 60 height 18
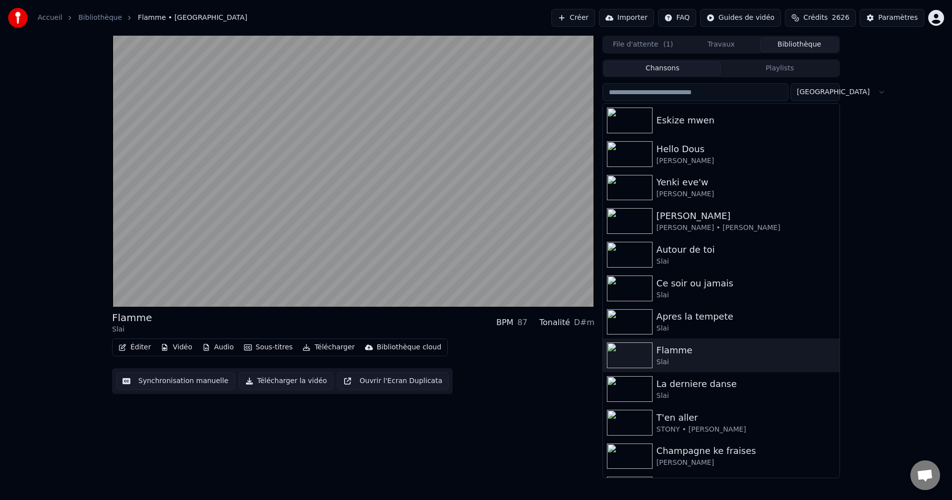
click at [335, 352] on button "Télécharger" at bounding box center [329, 348] width 60 height 14
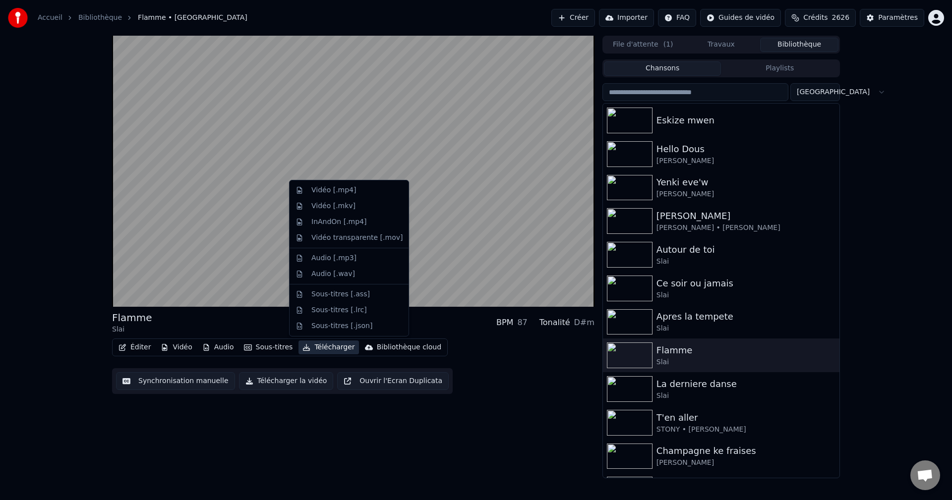
click at [361, 181] on div "Vidéo [.mp4] Vidéo [.mkv] InAndOn [.mp4] Vidéo transparente [.mov] Audio [.mp3]…" at bounding box center [349, 258] width 120 height 157
click at [361, 185] on div "Vidéo [.mp4]" at bounding box center [349, 191] width 115 height 16
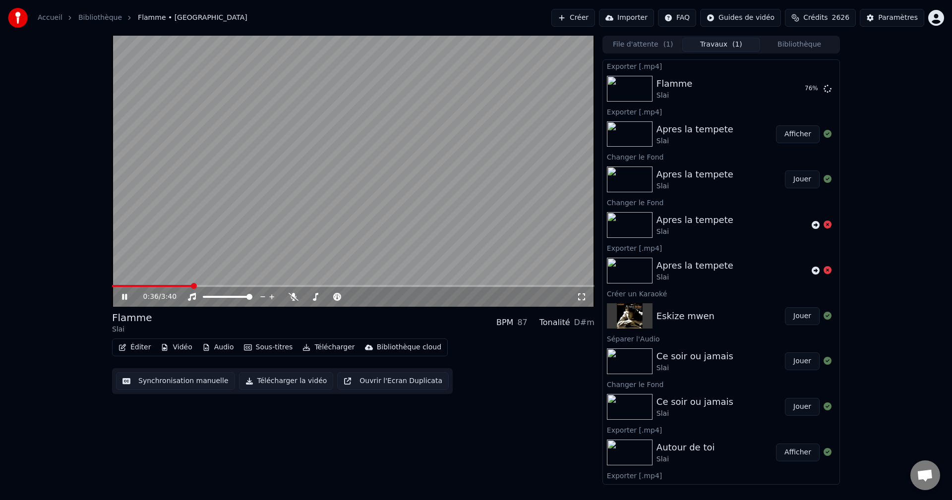
click at [818, 16] on span "Crédits" at bounding box center [815, 18] width 24 height 10
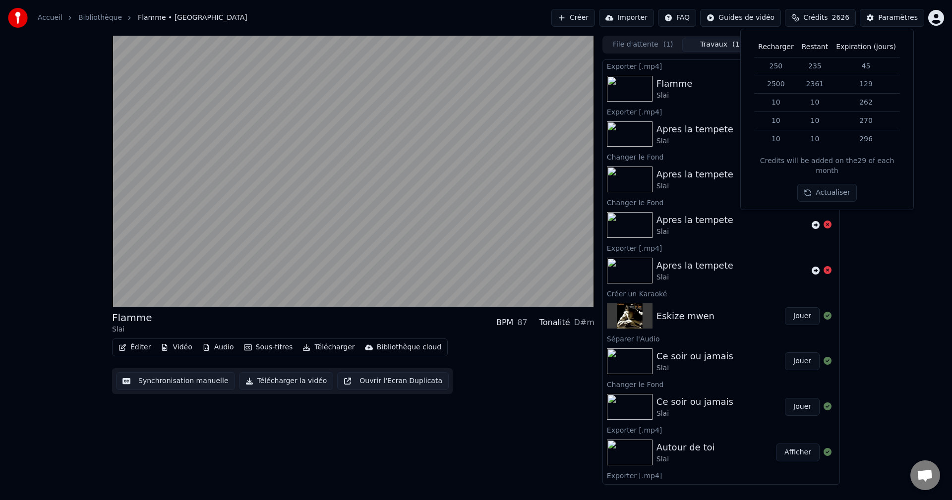
click at [738, 46] on span "( 1 )" at bounding box center [738, 45] width 10 height 10
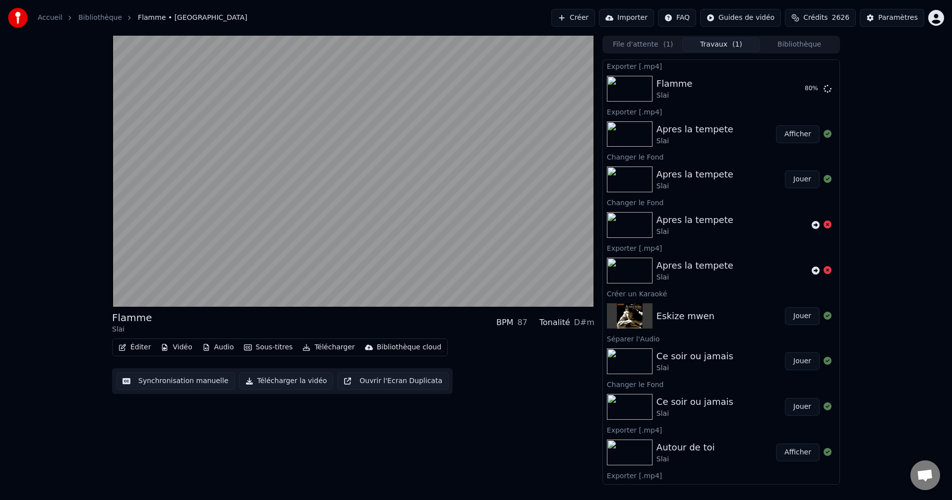
click at [800, 43] on button "Bibliothèque" at bounding box center [799, 45] width 78 height 14
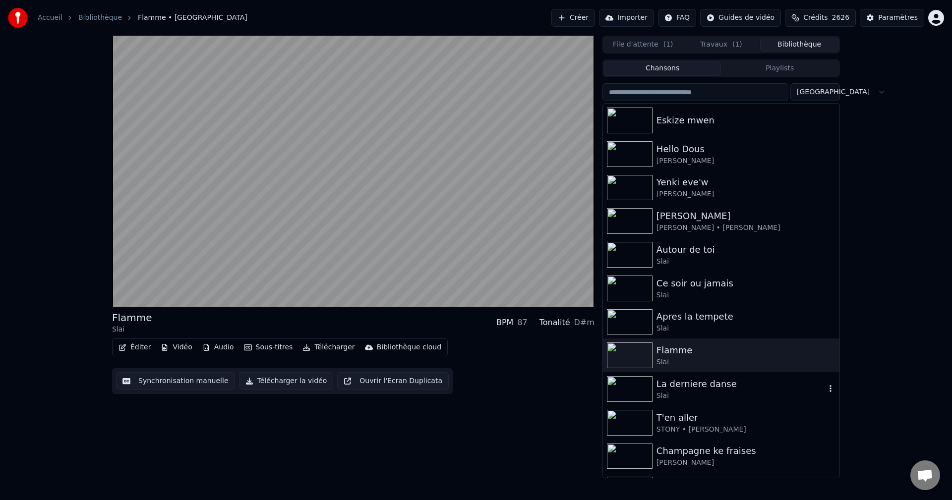
click at [683, 397] on div "Slai" at bounding box center [741, 396] width 169 height 10
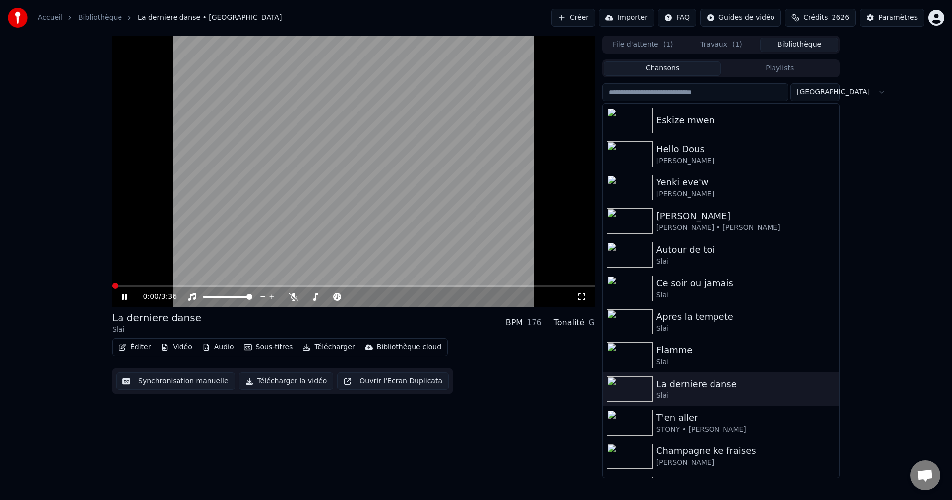
click at [112, 283] on span at bounding box center [115, 286] width 6 height 6
click at [121, 286] on span at bounding box center [124, 286] width 6 height 6
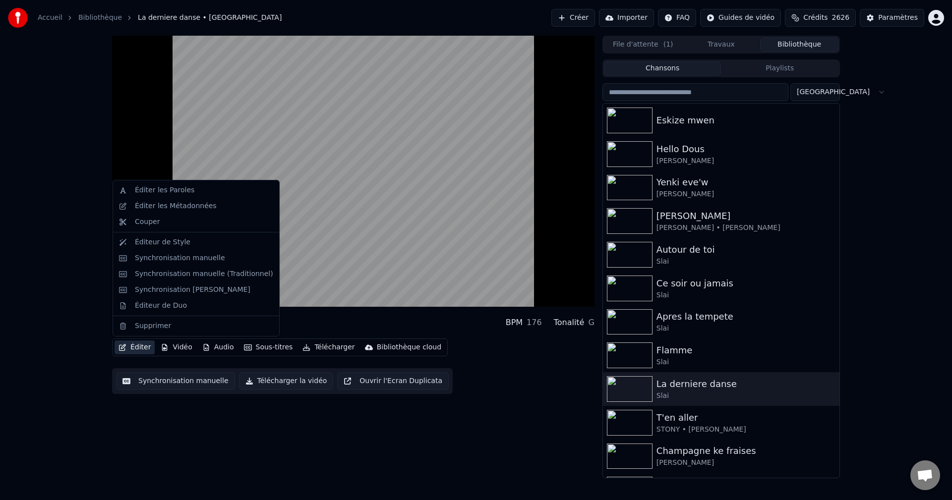
click at [129, 349] on button "Éditer" at bounding box center [135, 348] width 40 height 14
click at [198, 277] on div "Synchronisation manuelle (Traditionnel)" at bounding box center [204, 274] width 138 height 10
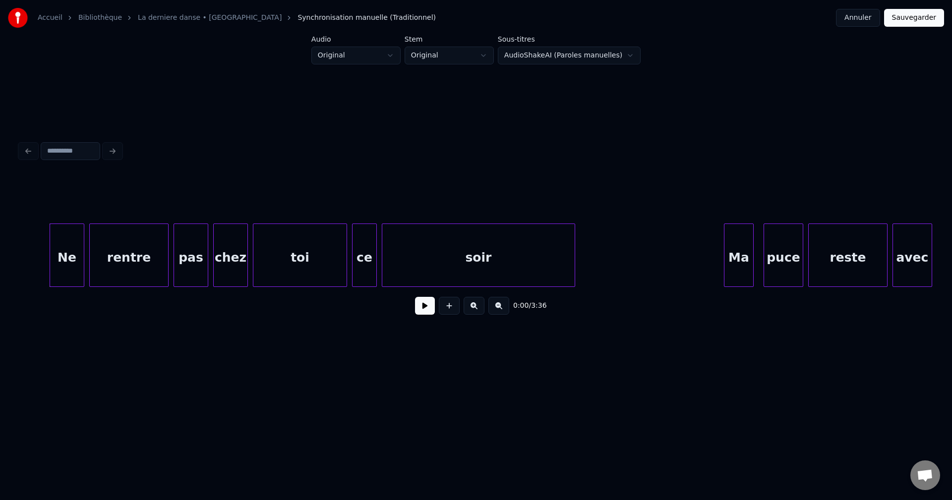
click at [430, 312] on button at bounding box center [425, 306] width 20 height 18
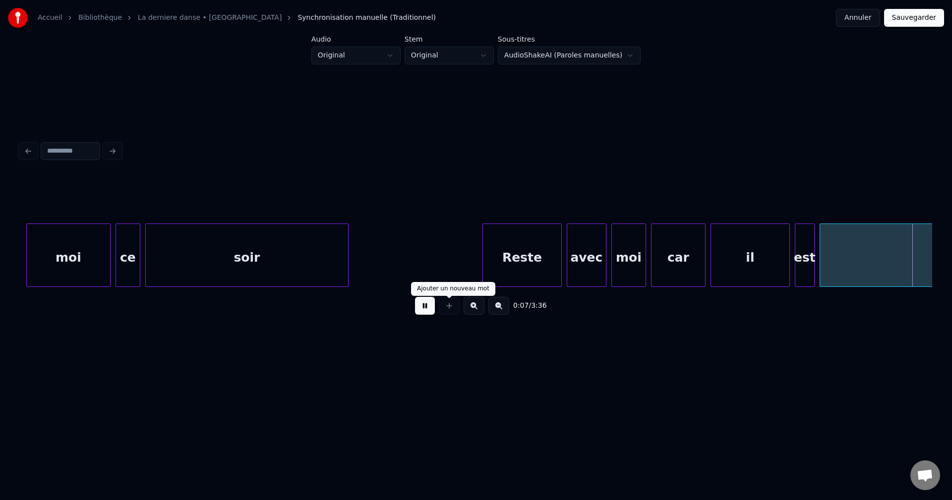
scroll to position [0, 1832]
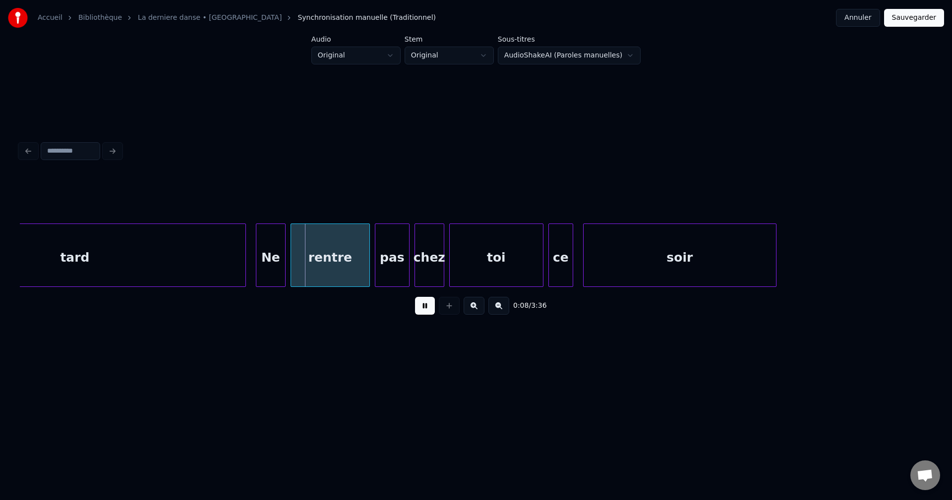
click at [148, 238] on div "tard" at bounding box center [74, 257] width 341 height 67
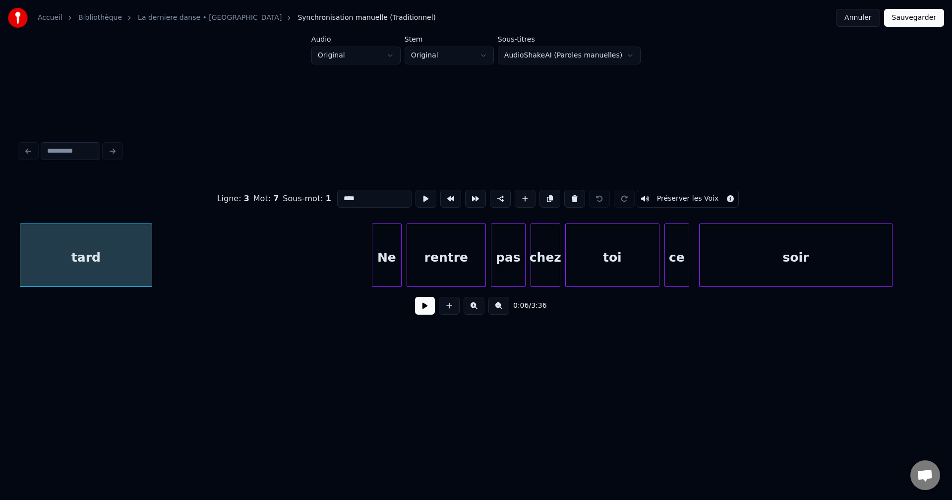
click at [149, 238] on div at bounding box center [150, 255] width 3 height 62
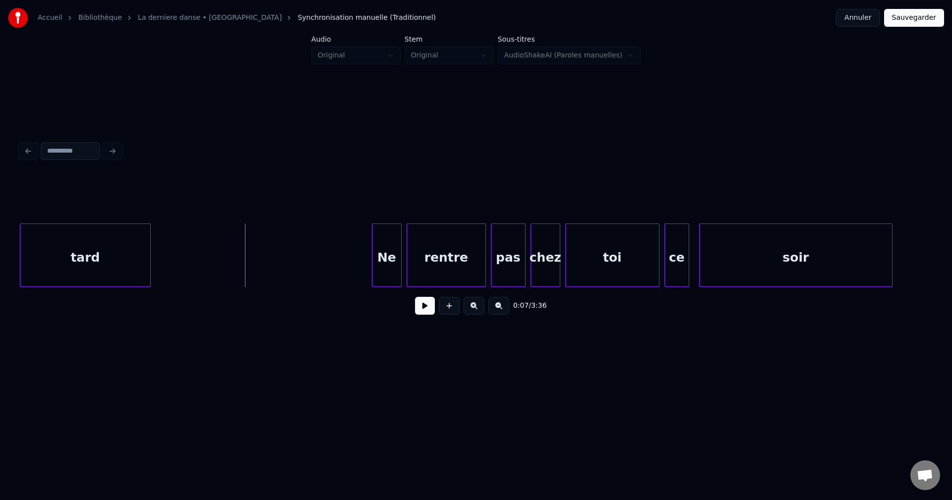
click at [429, 306] on button at bounding box center [425, 306] width 20 height 18
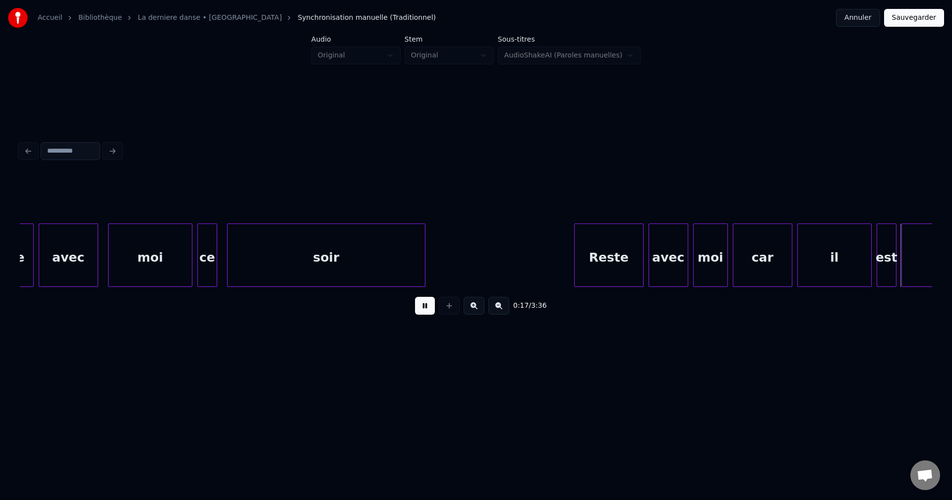
scroll to position [0, 4455]
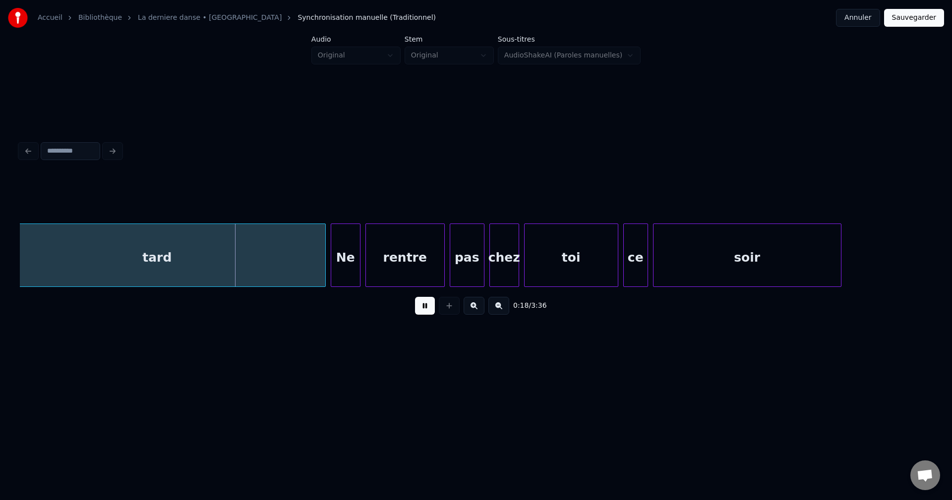
click at [314, 249] on div "tard" at bounding box center [157, 257] width 336 height 67
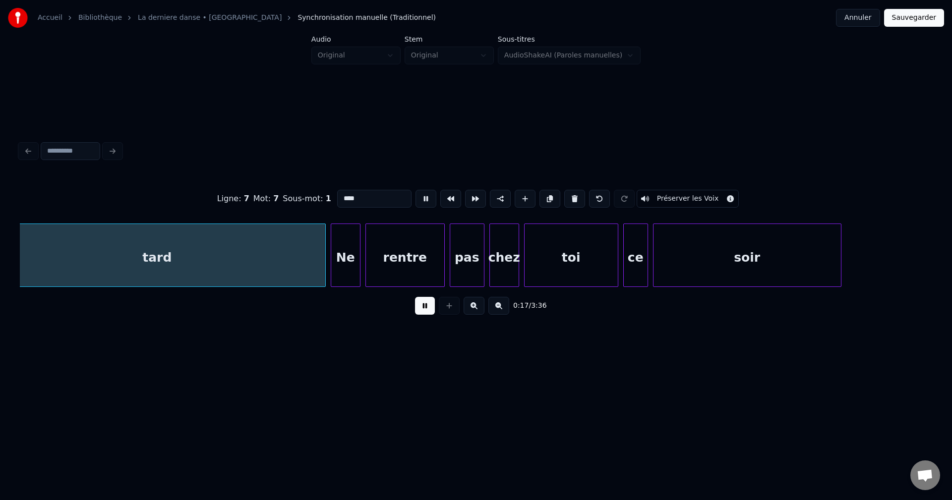
scroll to position [0, 4424]
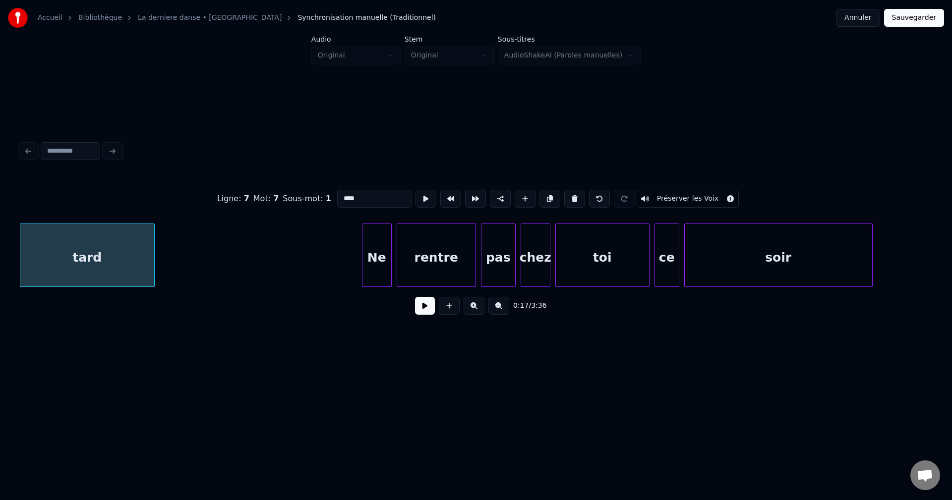
click at [152, 255] on div at bounding box center [152, 255] width 3 height 62
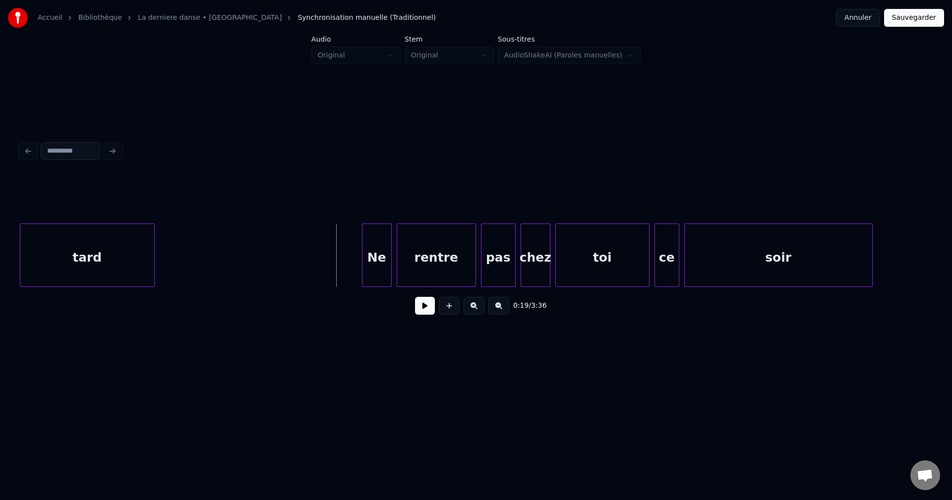
click at [420, 309] on button at bounding box center [425, 306] width 20 height 18
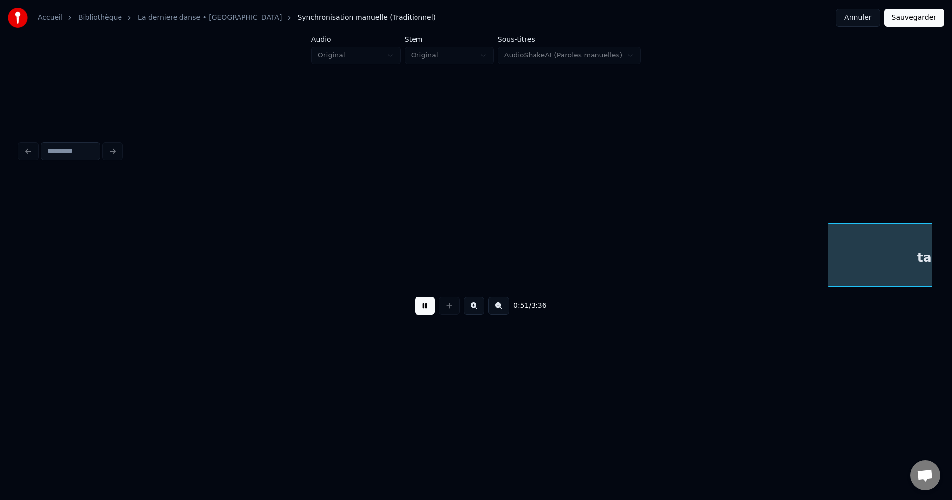
scroll to position [0, 12649]
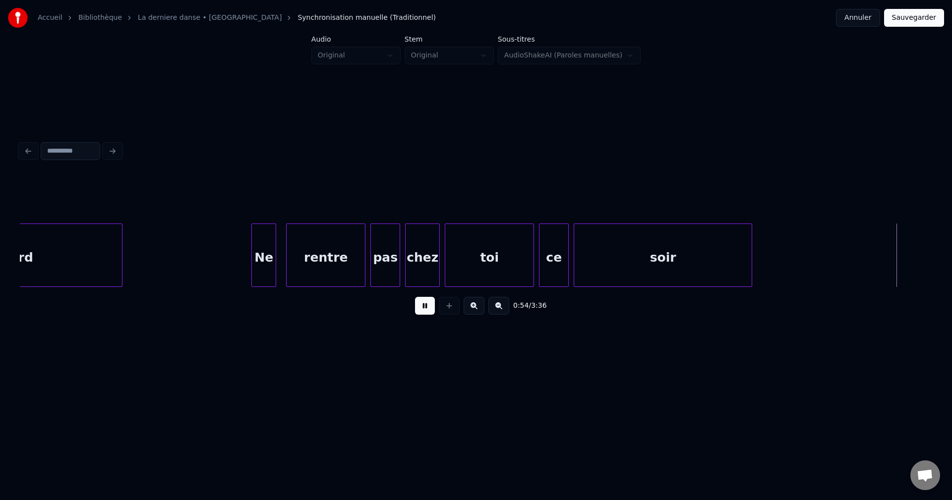
click at [430, 310] on button at bounding box center [425, 306] width 20 height 18
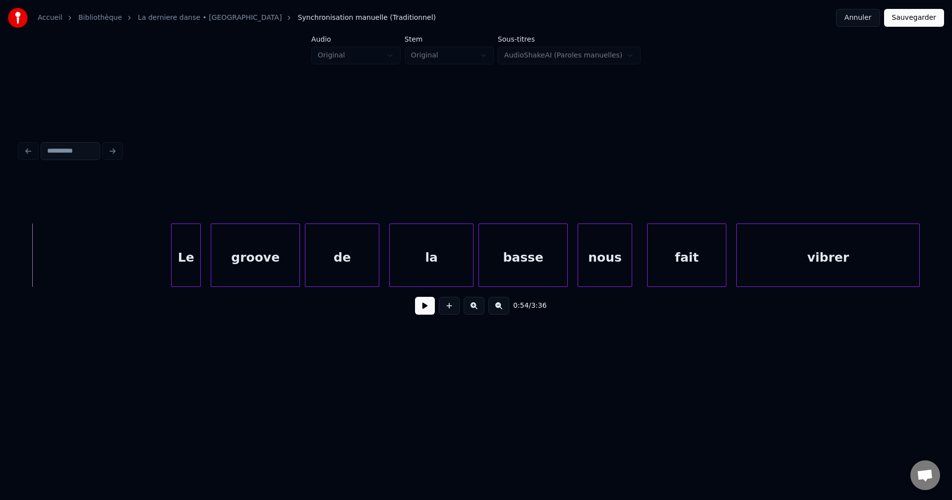
click at [430, 310] on button at bounding box center [425, 306] width 20 height 18
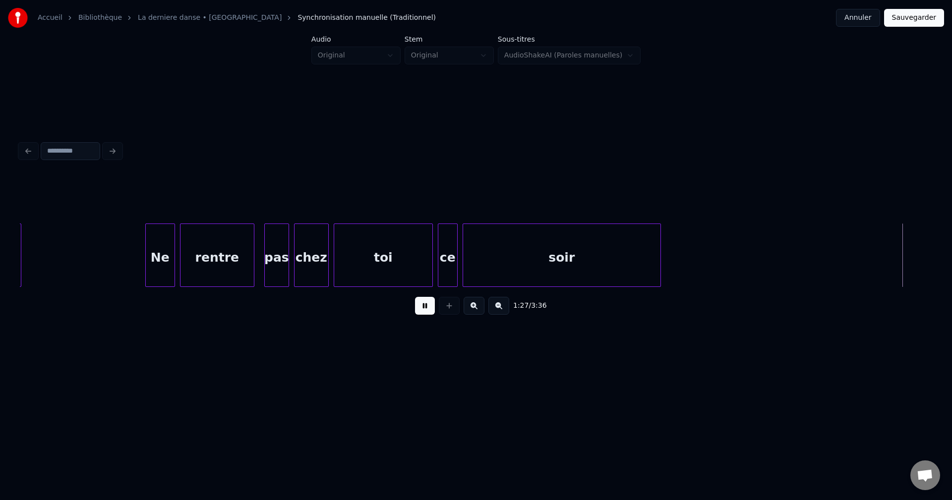
scroll to position [0, 21788]
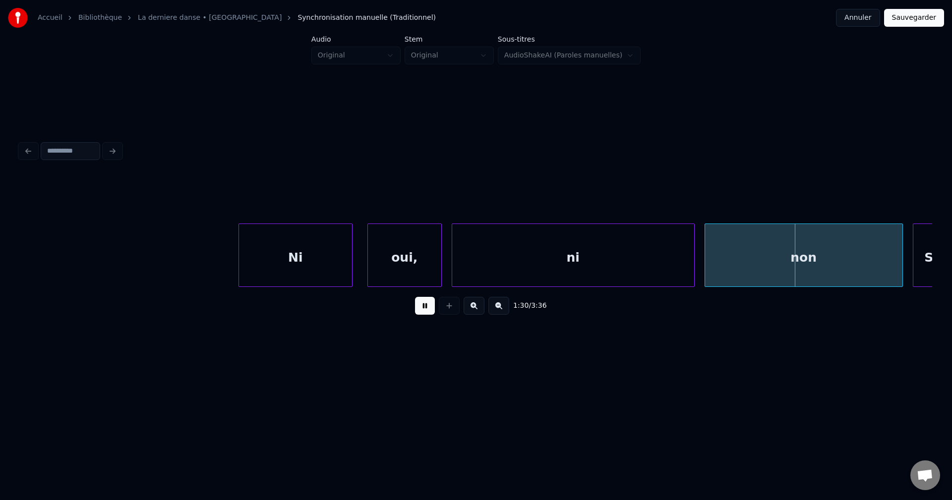
click at [627, 253] on div "ni" at bounding box center [573, 257] width 242 height 67
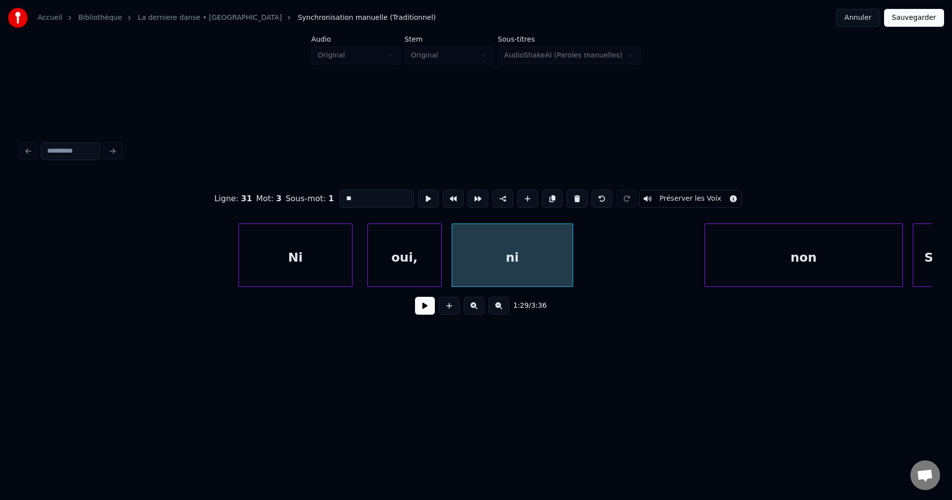
click at [571, 257] on div at bounding box center [571, 255] width 3 height 62
click at [505, 262] on div "ni" at bounding box center [512, 257] width 121 height 67
click at [426, 313] on button at bounding box center [425, 306] width 20 height 18
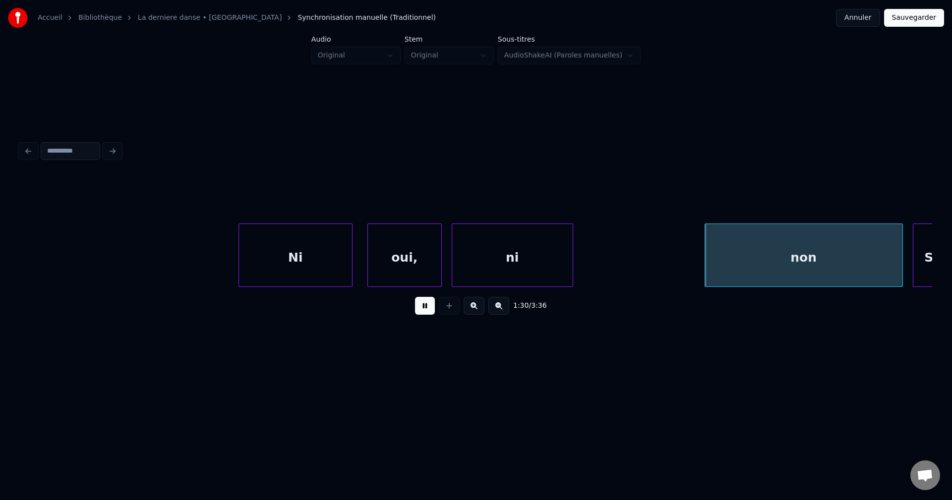
click at [509, 243] on div "ni" at bounding box center [512, 257] width 121 height 67
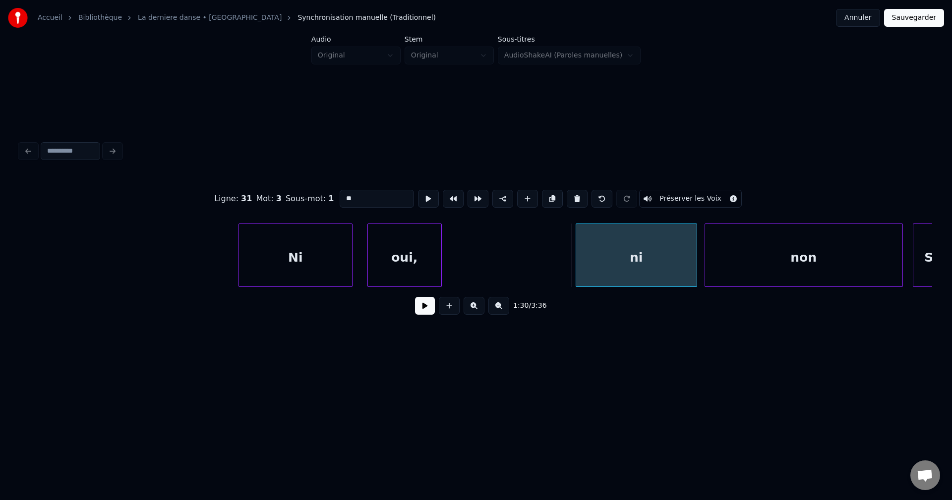
click at [633, 260] on div "ni" at bounding box center [636, 257] width 121 height 67
click at [421, 310] on button at bounding box center [425, 306] width 20 height 18
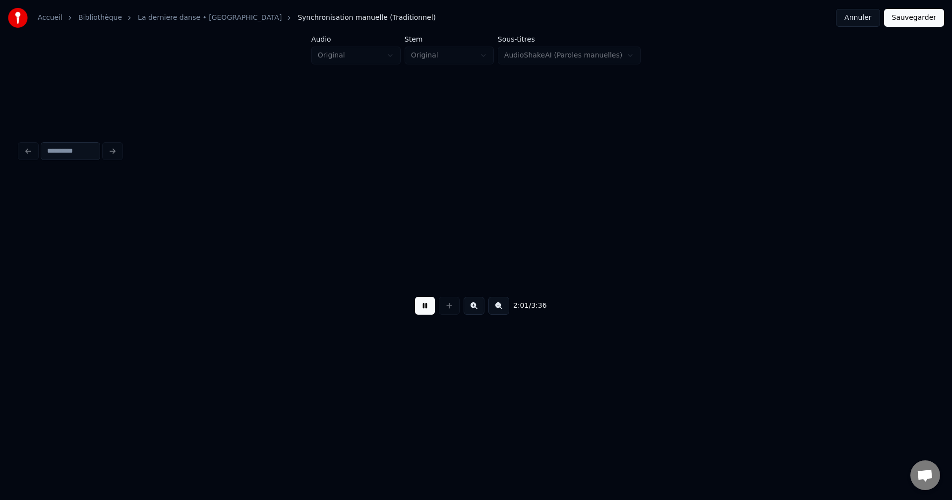
scroll to position [0, 30010]
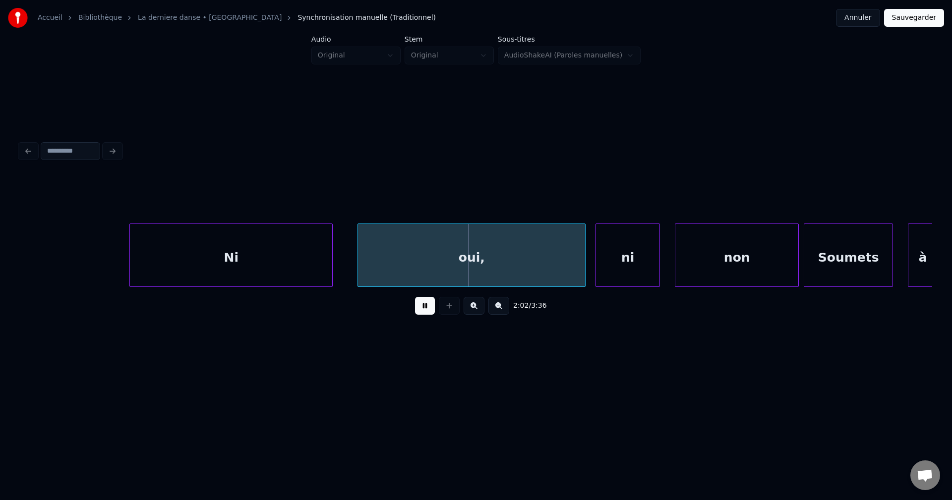
click at [255, 268] on div "Ni" at bounding box center [231, 257] width 202 height 67
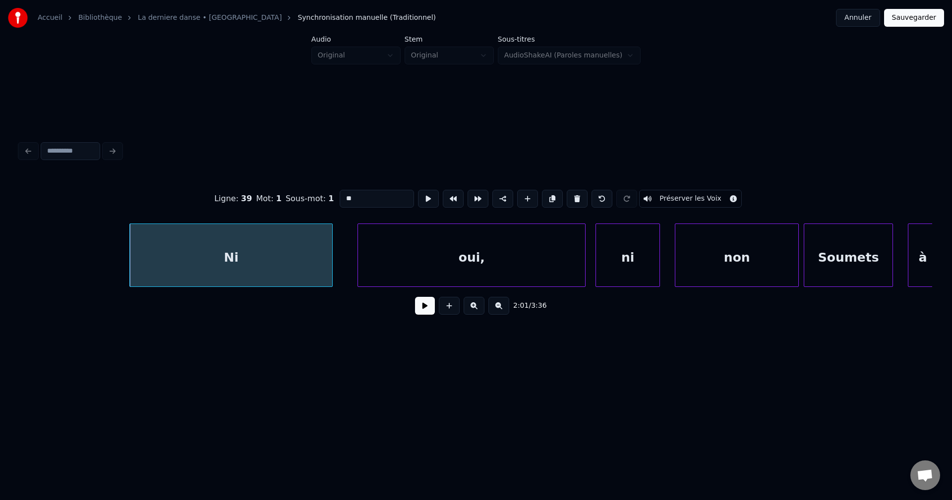
click at [376, 199] on input "**" at bounding box center [377, 199] width 74 height 18
type input "******"
click at [432, 314] on button at bounding box center [425, 306] width 20 height 18
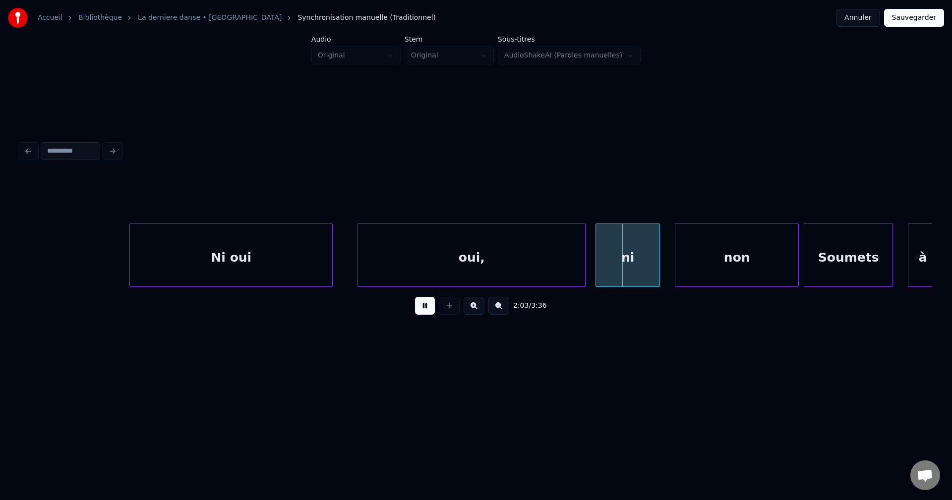
click at [422, 262] on div "oui," at bounding box center [471, 257] width 227 height 67
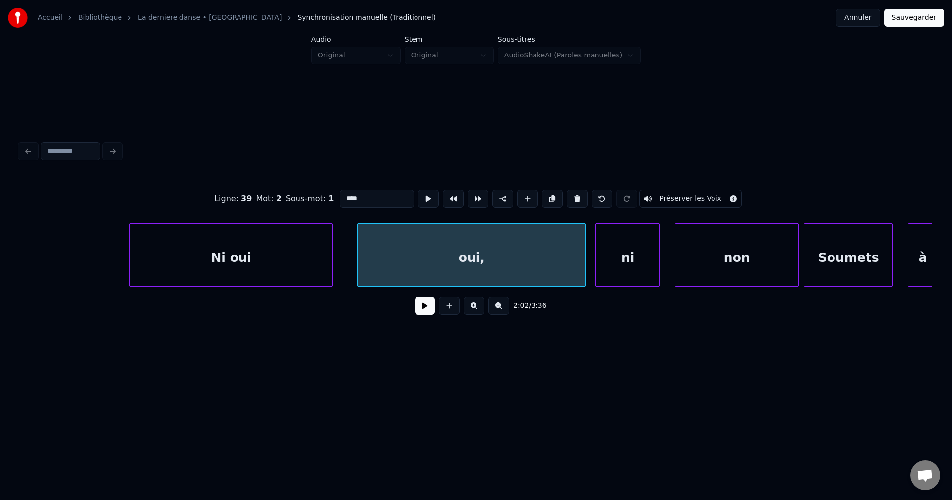
click at [406, 259] on div "oui," at bounding box center [471, 257] width 227 height 67
click at [502, 191] on button at bounding box center [503, 199] width 21 height 18
drag, startPoint x: 376, startPoint y: 194, endPoint x: 212, endPoint y: 198, distance: 164.2
click at [212, 198] on div "Ligne : 40 Mot : 1 Sous-mot : 1 **** Préserver les Voix" at bounding box center [476, 199] width 913 height 50
type input "***"
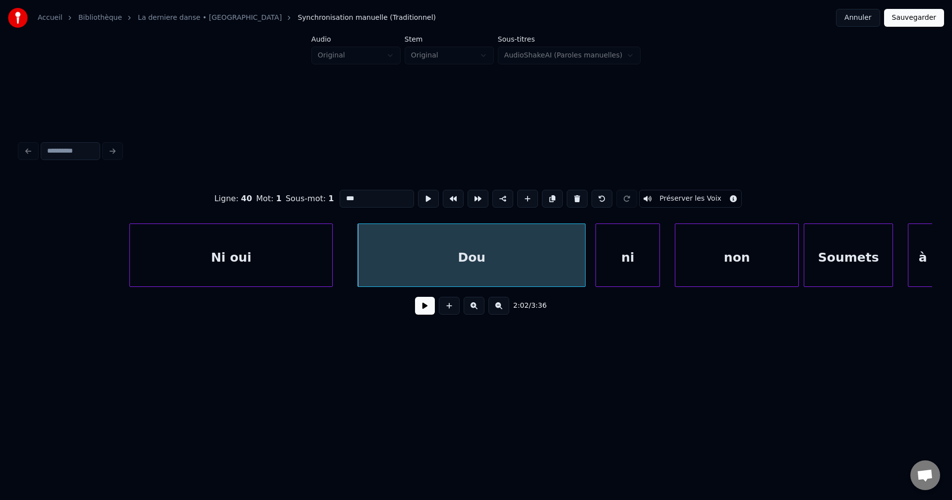
click at [424, 311] on button at bounding box center [425, 306] width 20 height 18
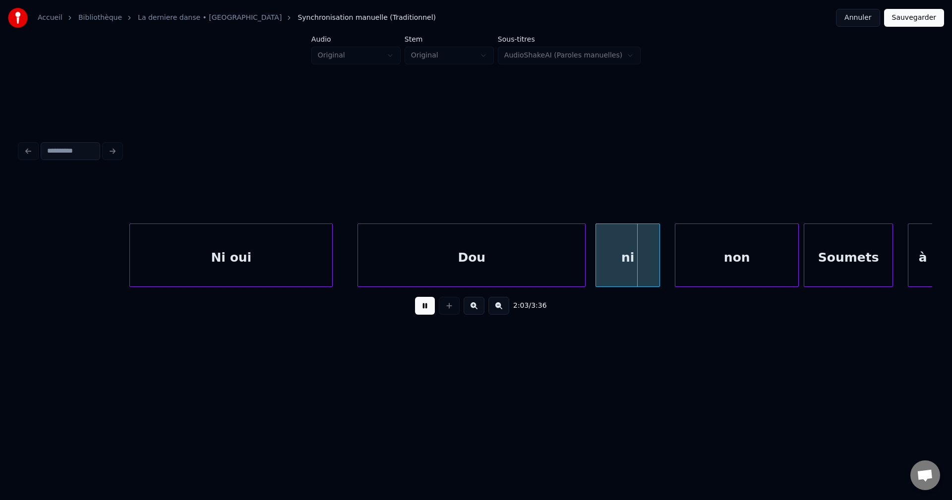
click at [424, 311] on button at bounding box center [425, 306] width 20 height 18
click at [480, 268] on div "Dou" at bounding box center [471, 257] width 227 height 67
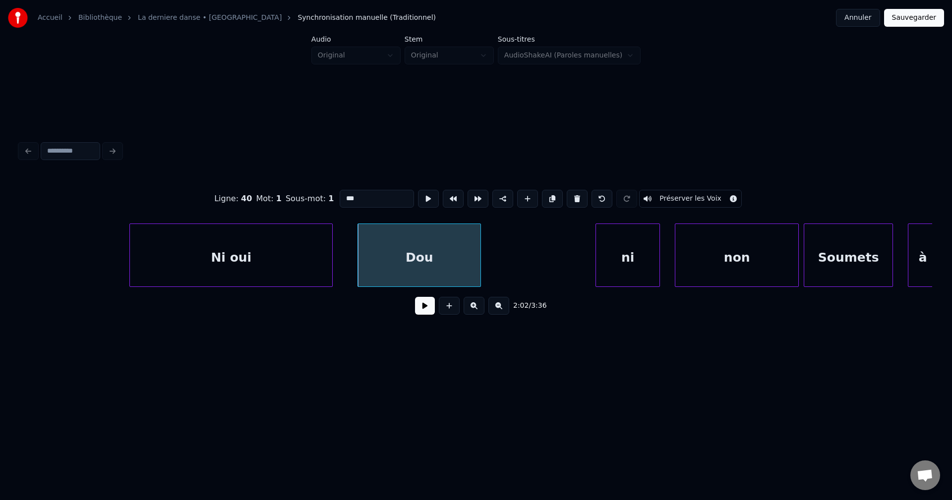
click at [480, 252] on div at bounding box center [479, 255] width 3 height 62
click at [468, 262] on div "Dou" at bounding box center [419, 257] width 123 height 67
click at [431, 305] on button at bounding box center [425, 306] width 20 height 18
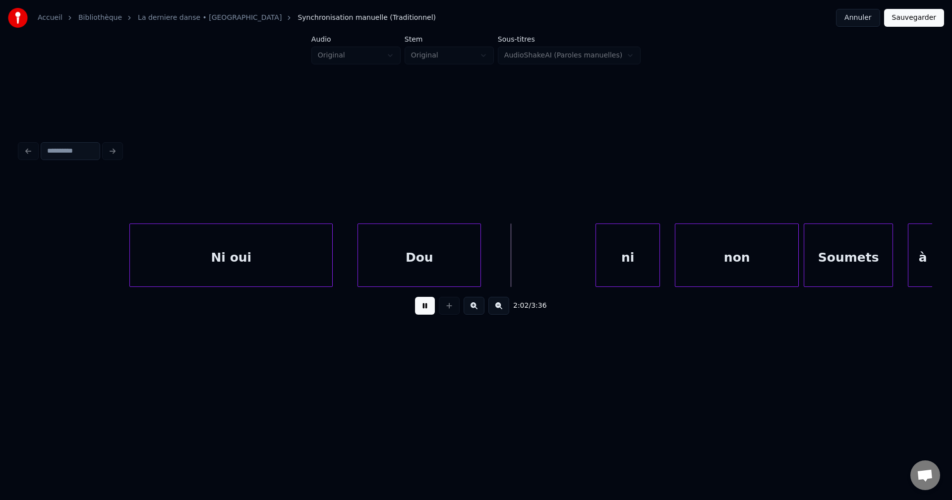
click at [430, 306] on button at bounding box center [425, 306] width 20 height 18
click at [556, 252] on div "ni" at bounding box center [552, 257] width 63 height 67
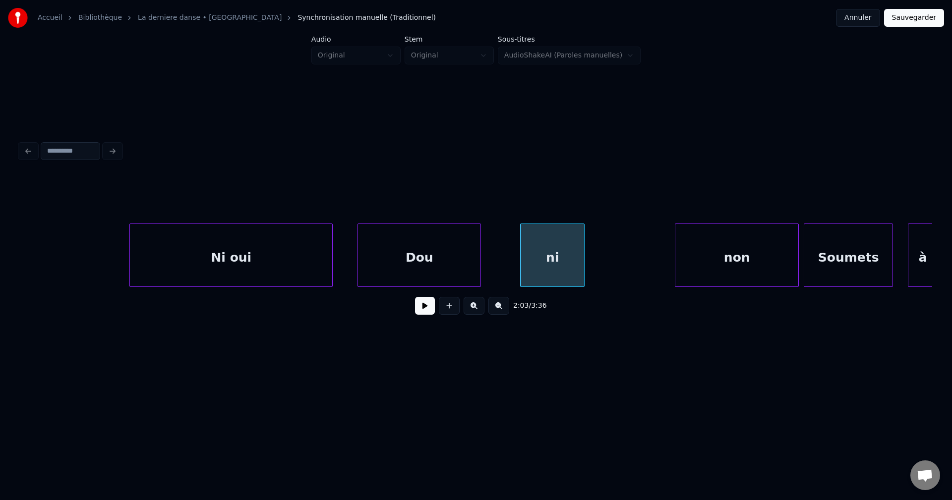
click at [556, 255] on div "ni" at bounding box center [552, 257] width 63 height 67
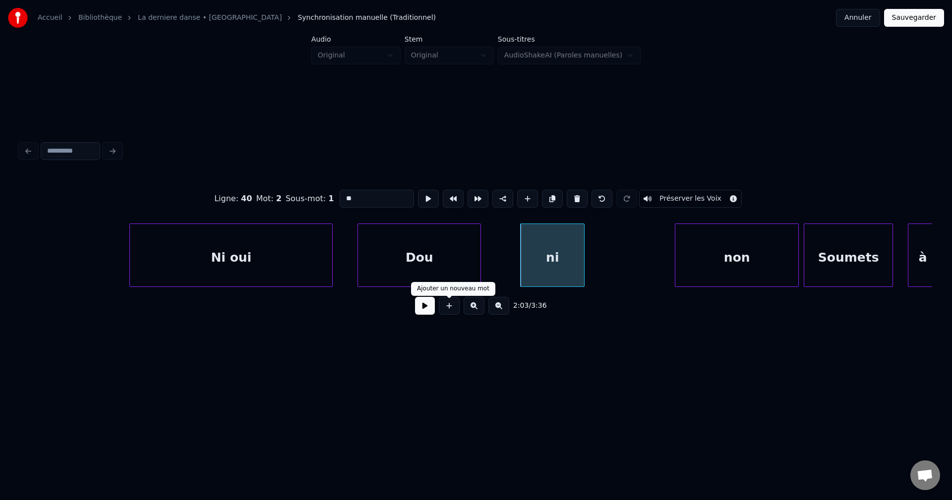
click at [430, 311] on button at bounding box center [425, 306] width 20 height 18
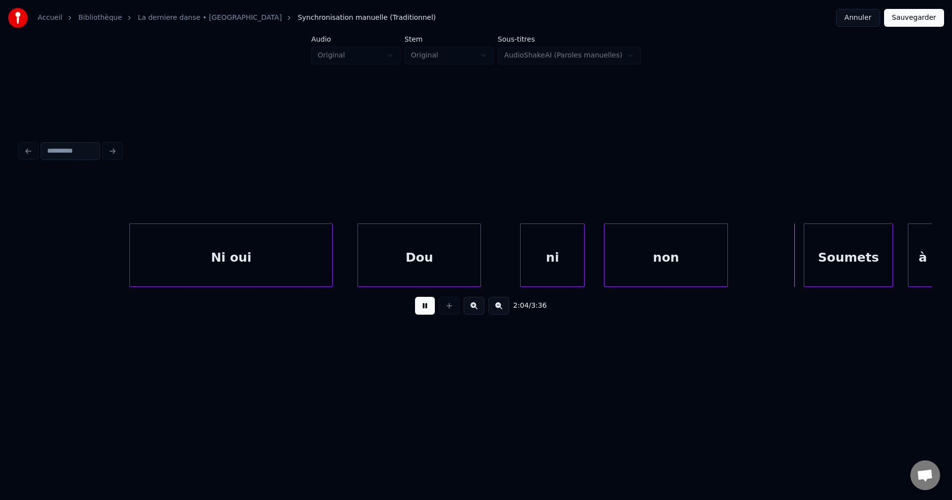
click at [681, 256] on div "non" at bounding box center [666, 257] width 123 height 67
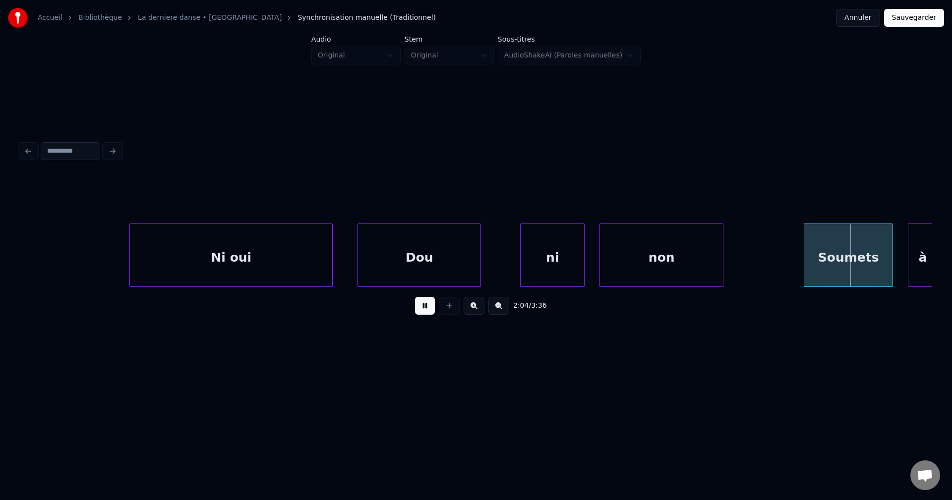
click at [668, 252] on div "non" at bounding box center [661, 257] width 123 height 67
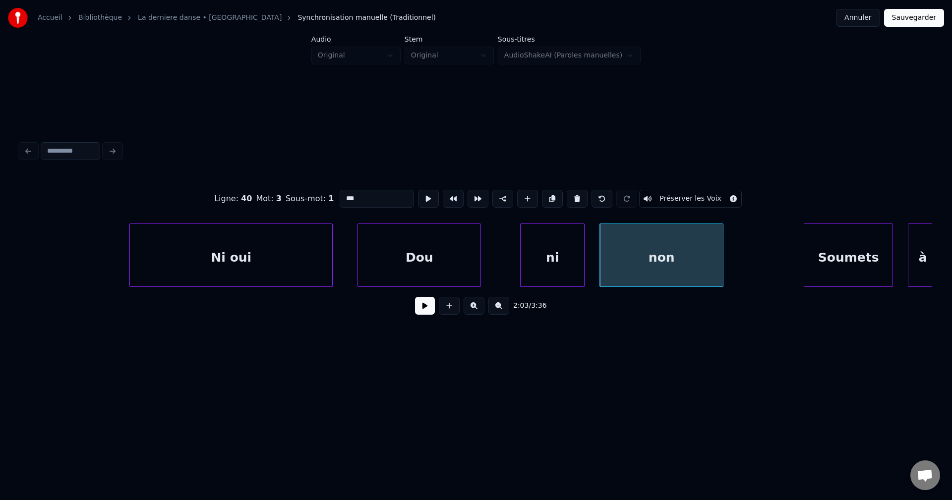
click at [538, 260] on div "ni" at bounding box center [552, 257] width 63 height 67
type input "**"
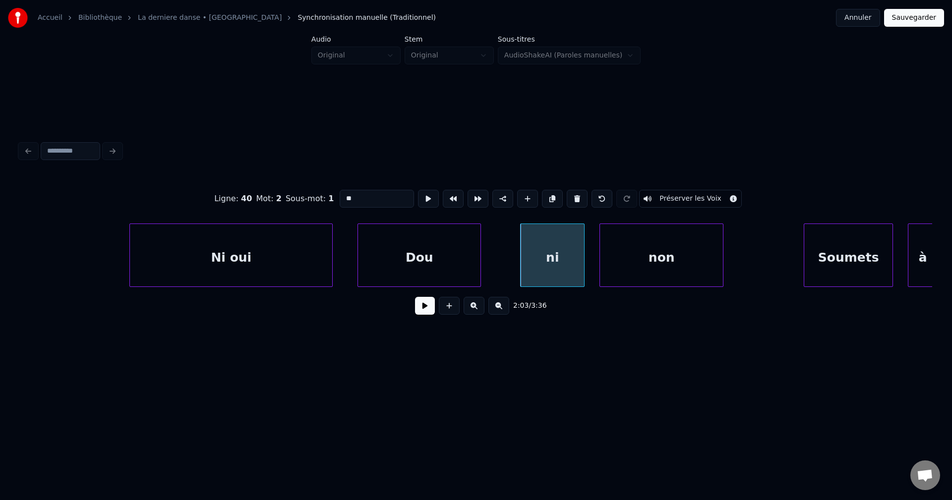
click at [432, 309] on button at bounding box center [425, 306] width 20 height 18
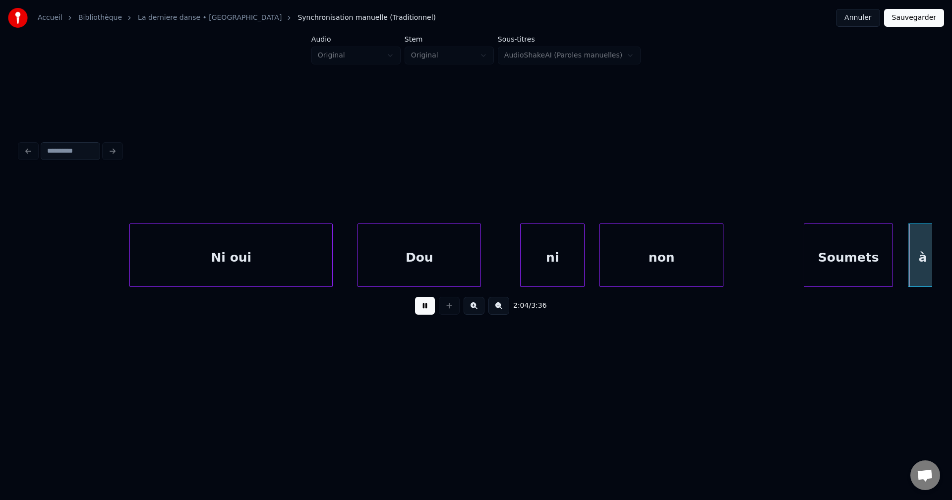
scroll to position [0, 30926]
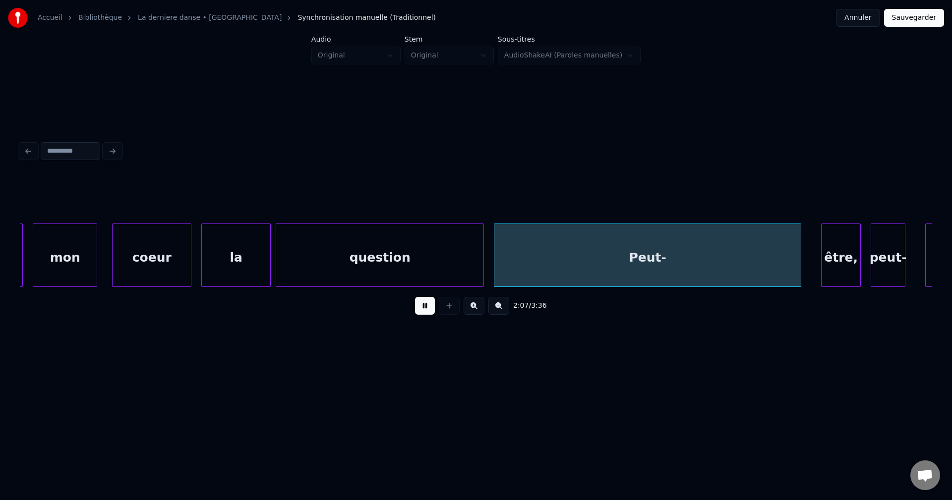
click at [589, 251] on div "Peut-" at bounding box center [647, 257] width 307 height 67
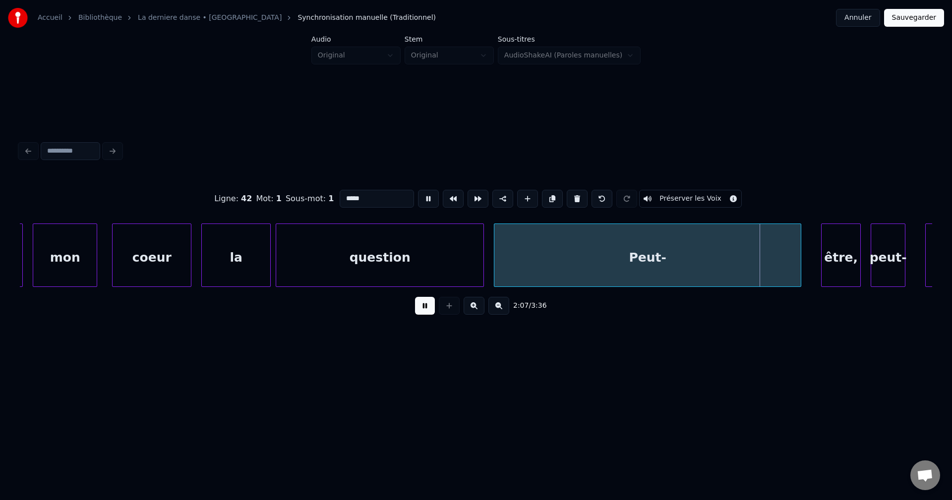
drag, startPoint x: 389, startPoint y: 195, endPoint x: 383, endPoint y: 194, distance: 6.0
click at [388, 195] on input "*****" at bounding box center [377, 199] width 74 height 18
type input "**********"
click at [422, 311] on button at bounding box center [425, 306] width 20 height 18
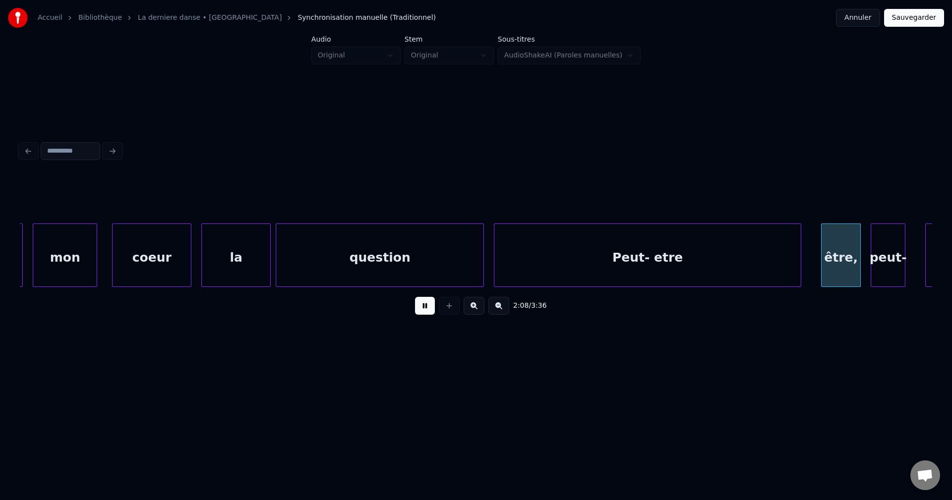
click at [422, 311] on button at bounding box center [425, 306] width 20 height 18
click at [858, 272] on div at bounding box center [859, 255] width 3 height 62
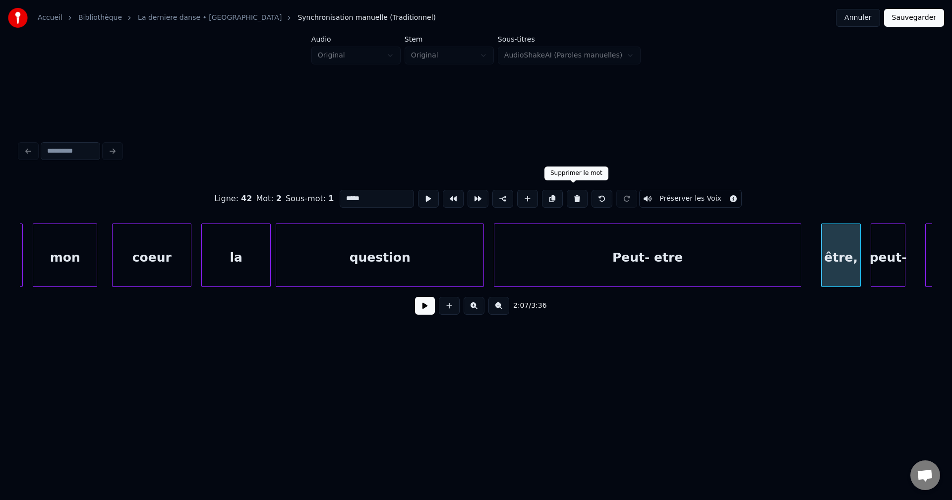
click at [576, 192] on button at bounding box center [577, 199] width 21 height 18
type input "**********"
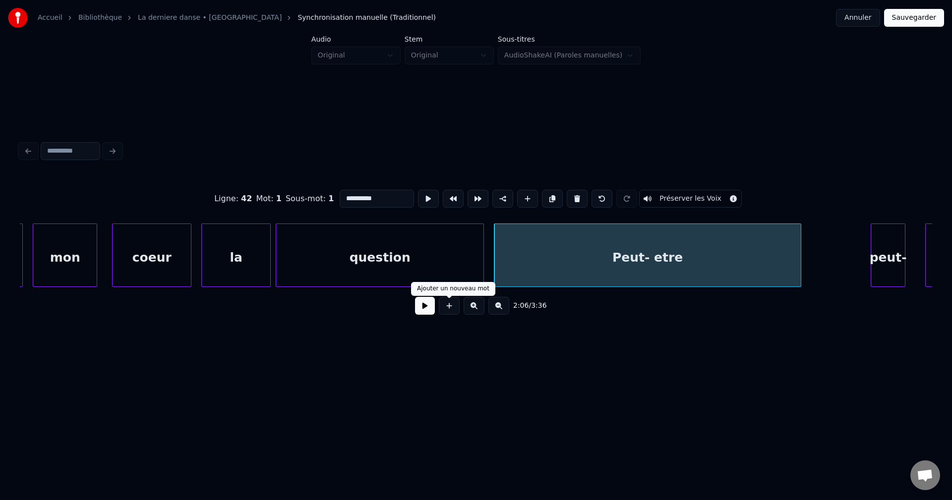
click at [435, 308] on div "2:06 / 3:36" at bounding box center [476, 306] width 897 height 22
click at [432, 308] on button at bounding box center [425, 306] width 20 height 18
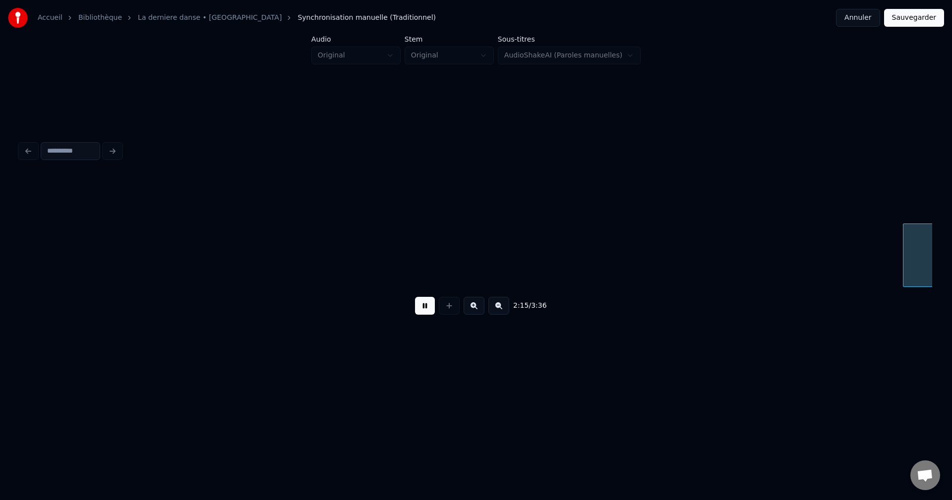
scroll to position [0, 33669]
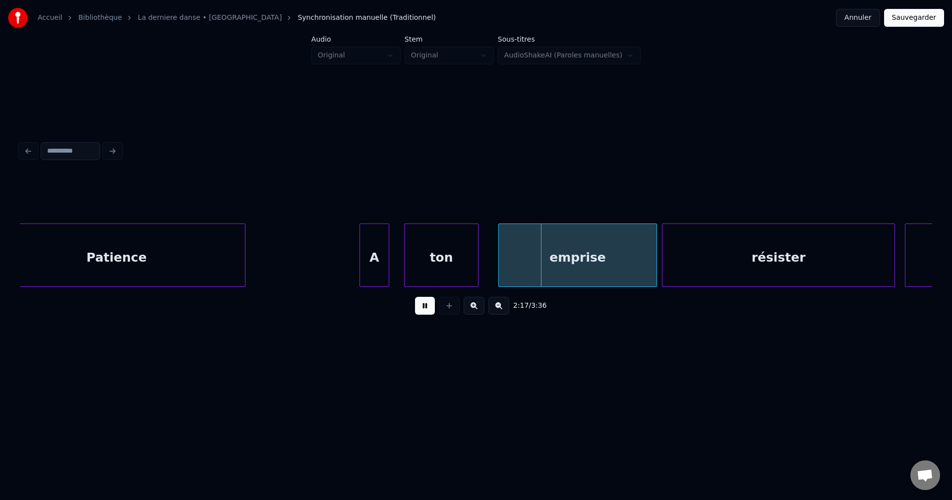
click at [78, 237] on div "Patience" at bounding box center [116, 257] width 257 height 67
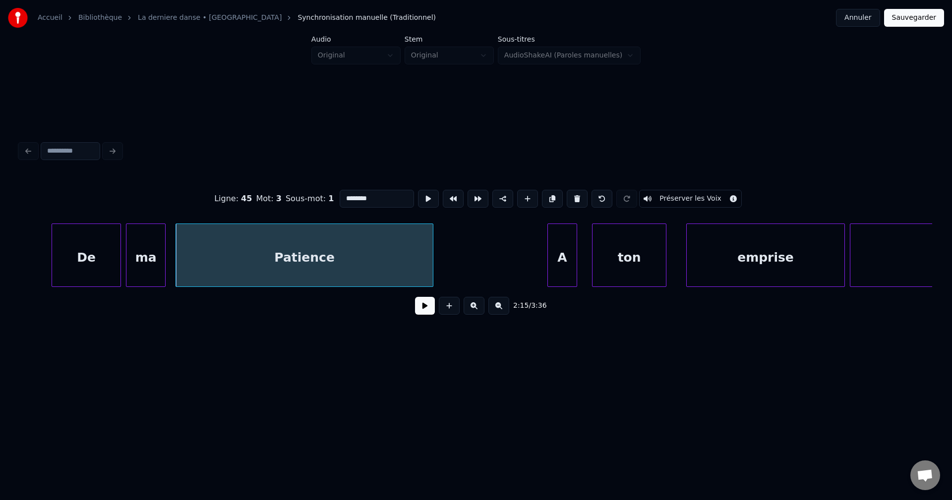
scroll to position [0, 33478]
click at [154, 254] on div "ma" at bounding box center [148, 257] width 39 height 67
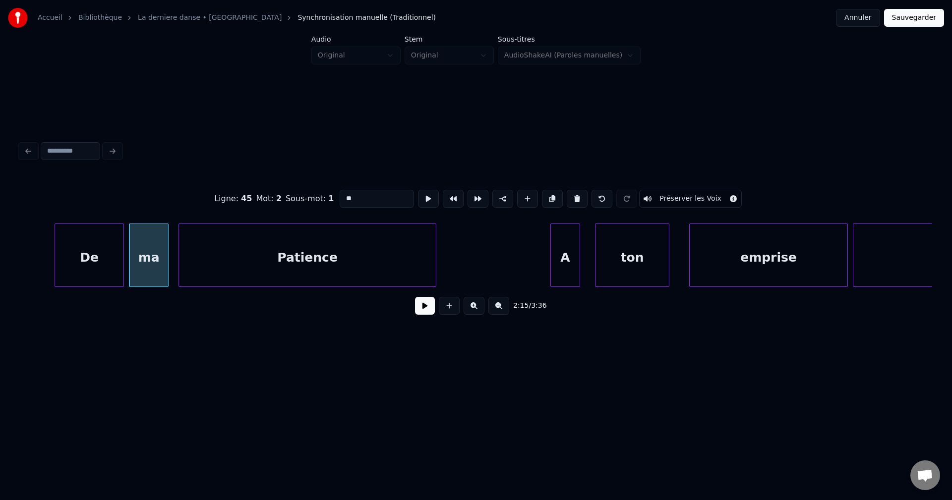
click at [226, 251] on div "Patience" at bounding box center [307, 257] width 257 height 67
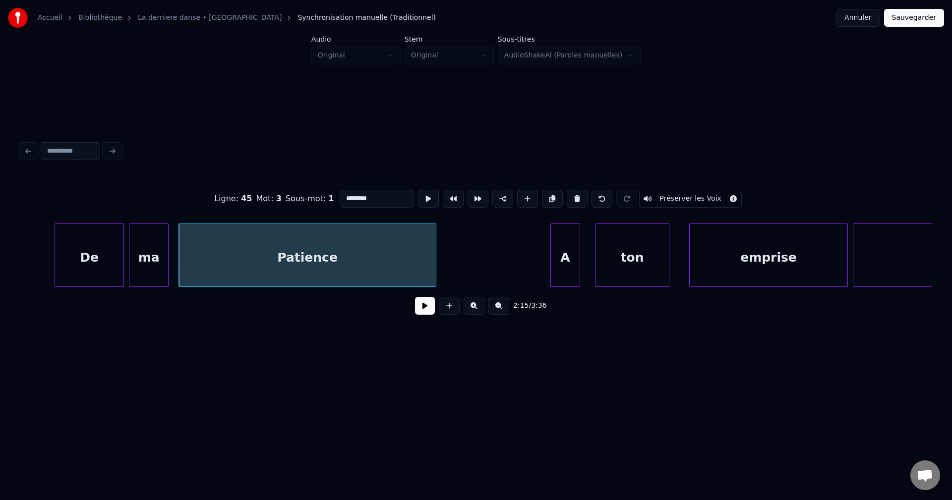
click at [345, 194] on input "********" at bounding box center [377, 199] width 74 height 18
type input "********"
click at [427, 315] on button at bounding box center [425, 306] width 20 height 18
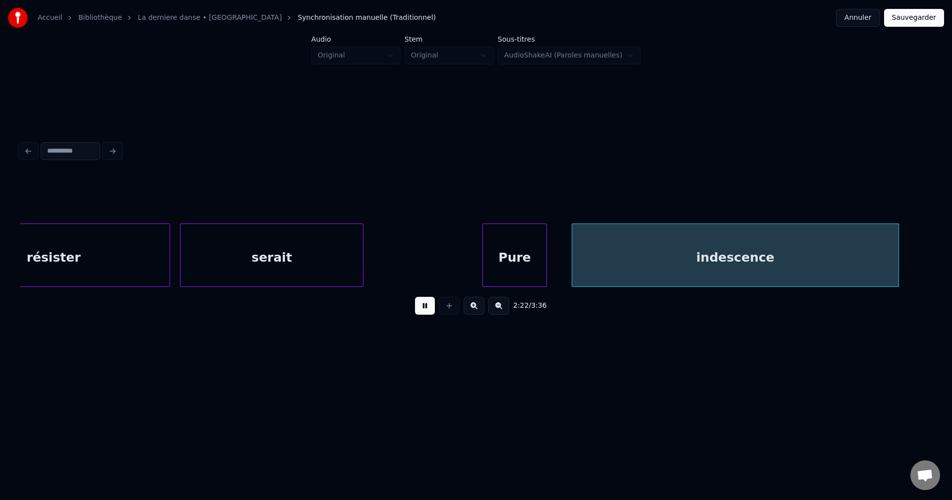
scroll to position [0, 35308]
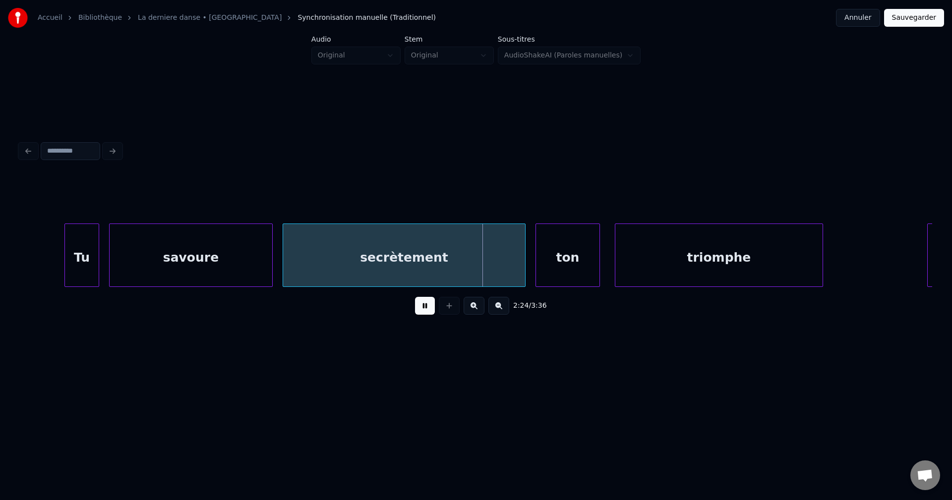
click at [238, 251] on div "savoure" at bounding box center [191, 257] width 163 height 67
click at [249, 259] on div "savoure" at bounding box center [190, 257] width 163 height 67
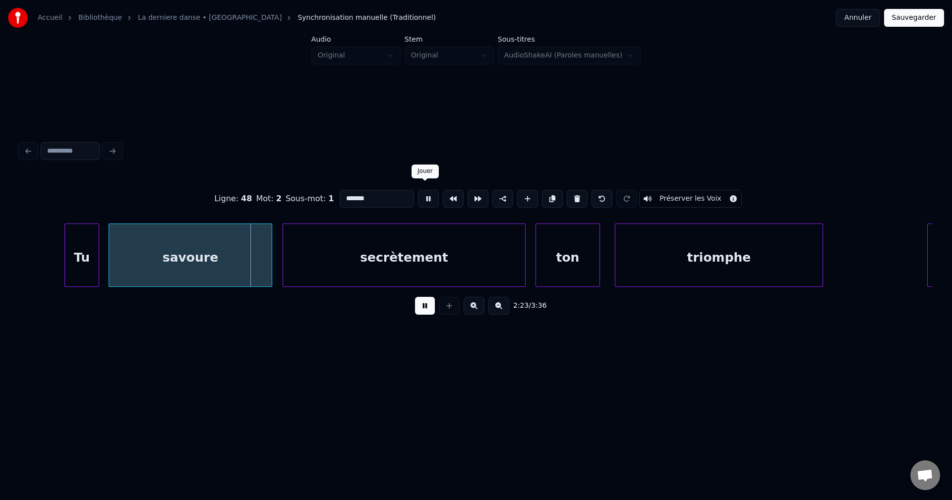
click at [392, 197] on input "*******" at bounding box center [377, 199] width 74 height 18
type input "********"
click at [424, 312] on button at bounding box center [425, 306] width 20 height 18
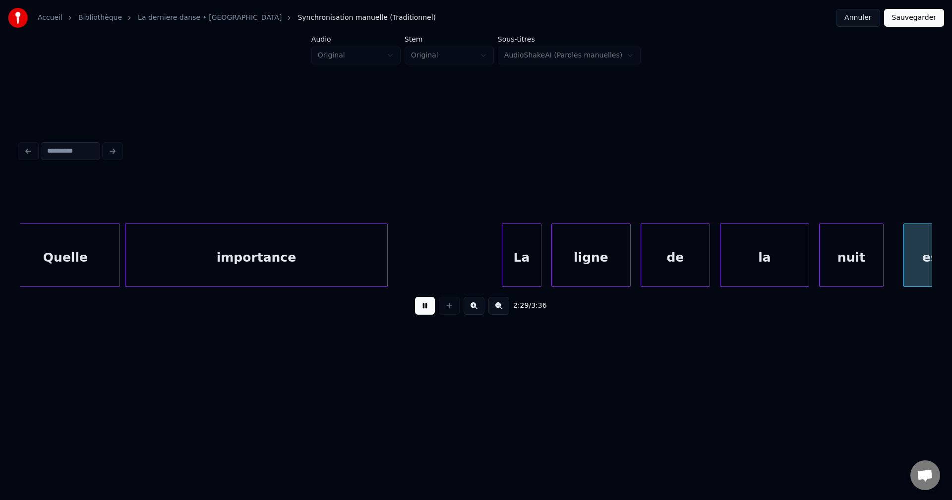
scroll to position [0, 37138]
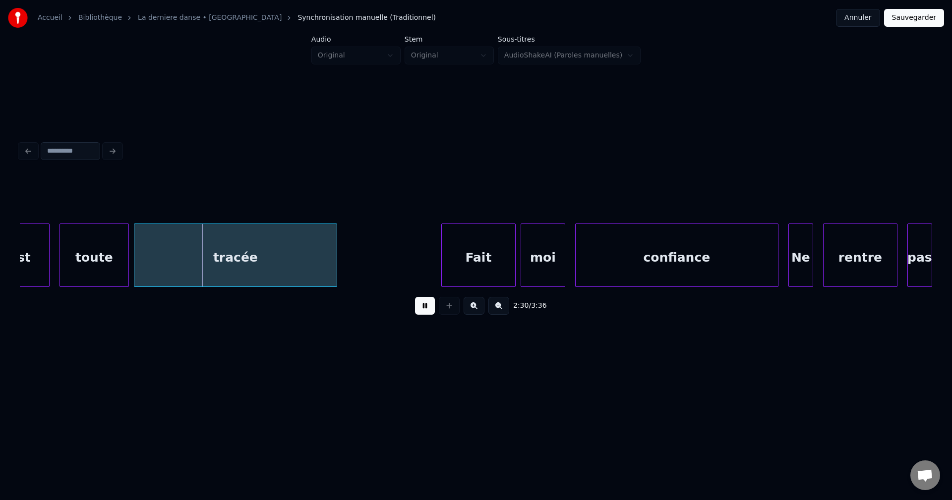
click at [415, 308] on button at bounding box center [425, 306] width 20 height 18
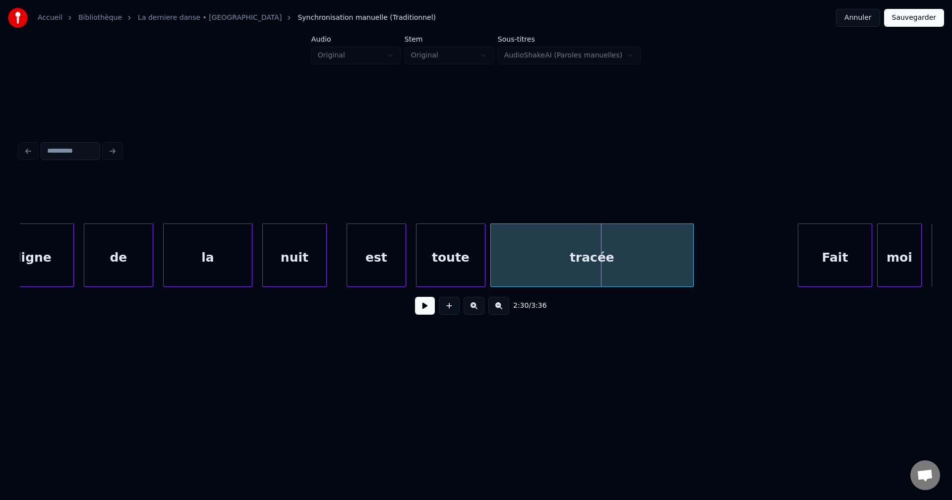
scroll to position [0, 36781]
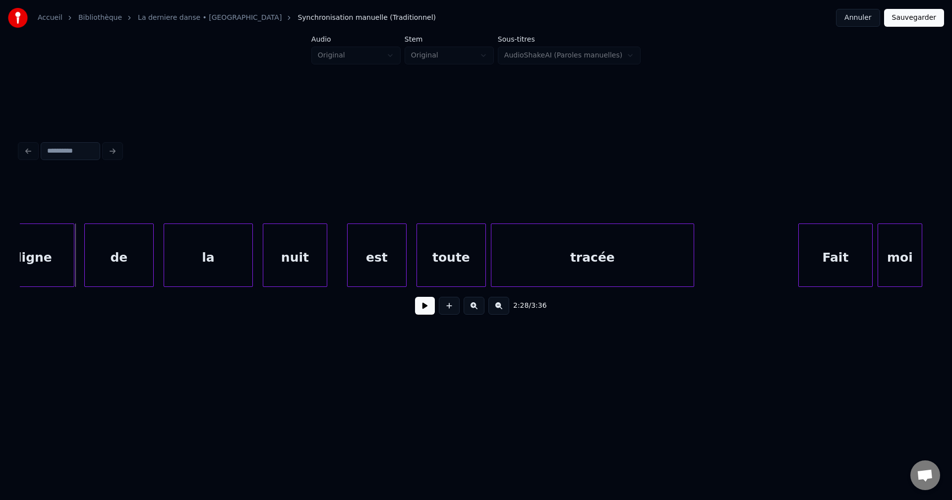
click at [101, 265] on div "de" at bounding box center [119, 257] width 68 height 67
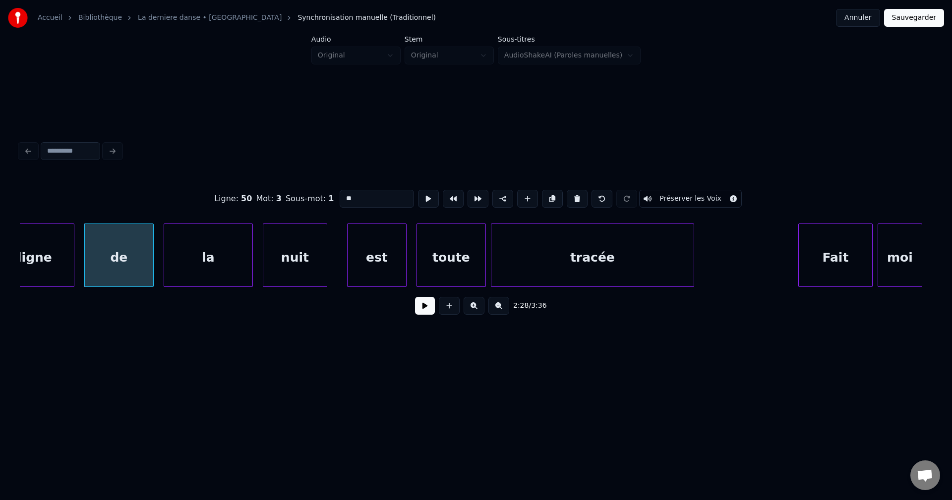
click at [430, 311] on button at bounding box center [425, 306] width 20 height 18
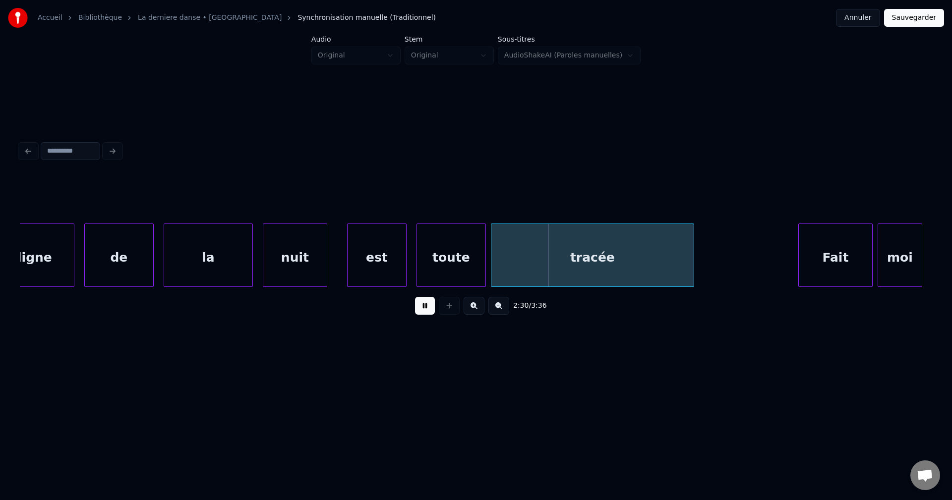
click at [429, 311] on button at bounding box center [425, 306] width 20 height 18
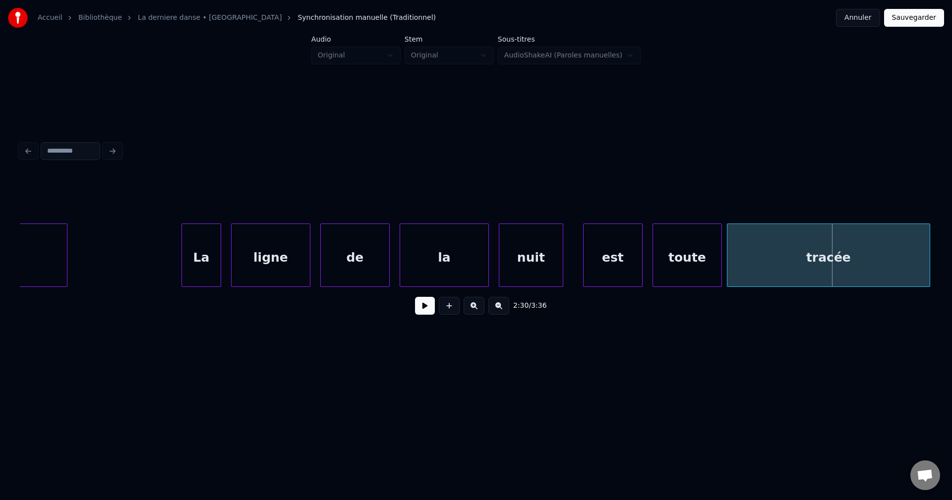
scroll to position [0, 36543]
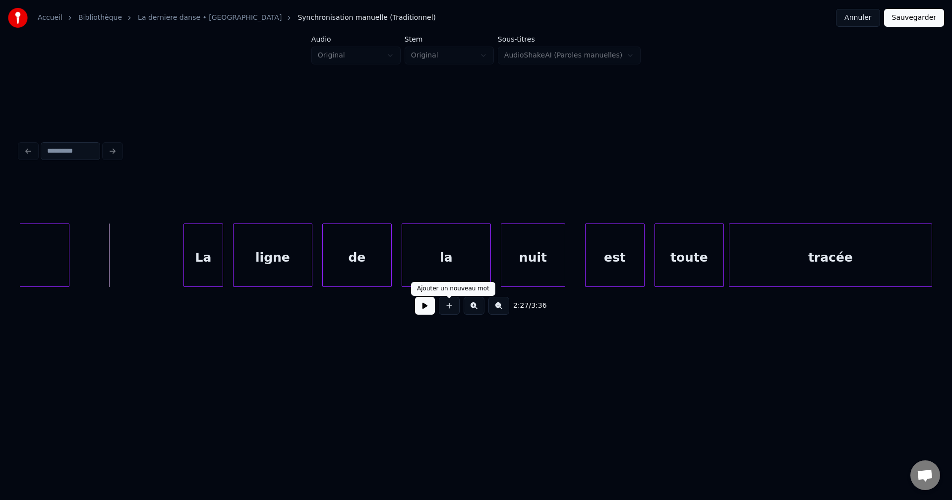
click at [429, 307] on button at bounding box center [425, 306] width 20 height 18
click at [415, 270] on div "la" at bounding box center [446, 257] width 88 height 67
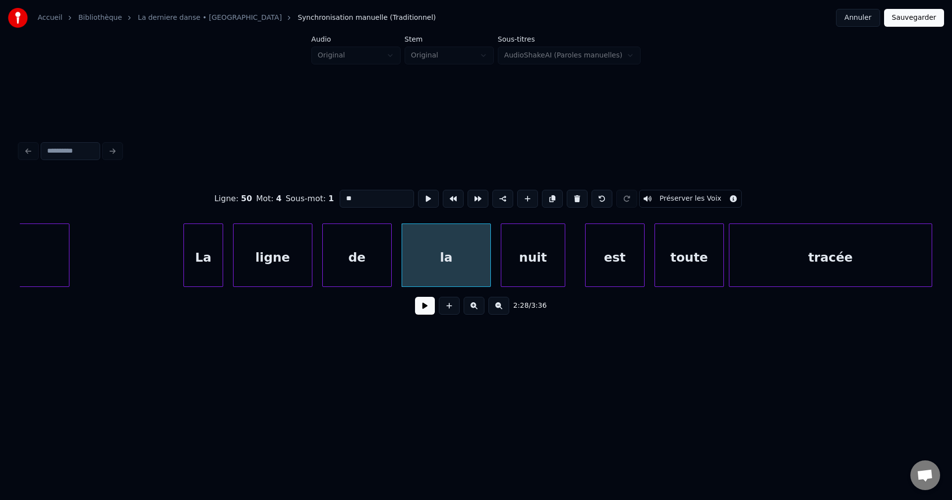
click at [533, 239] on div "nuit" at bounding box center [532, 257] width 63 height 67
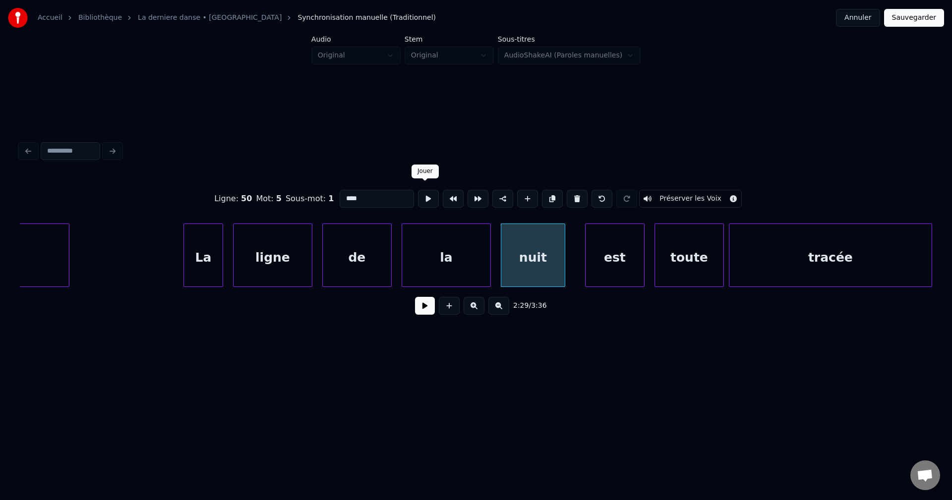
click at [428, 194] on button at bounding box center [428, 199] width 21 height 18
click at [367, 250] on div "de" at bounding box center [357, 257] width 68 height 67
type input "**"
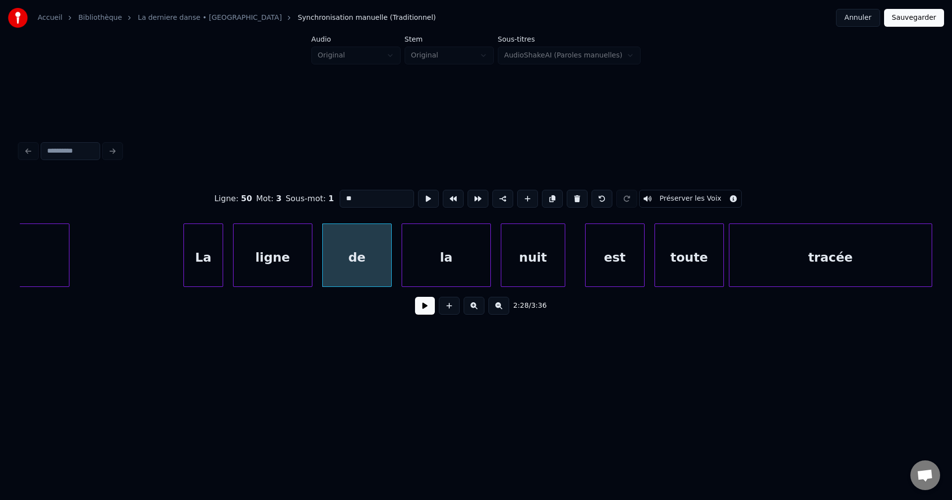
click at [428, 311] on button at bounding box center [425, 306] width 20 height 18
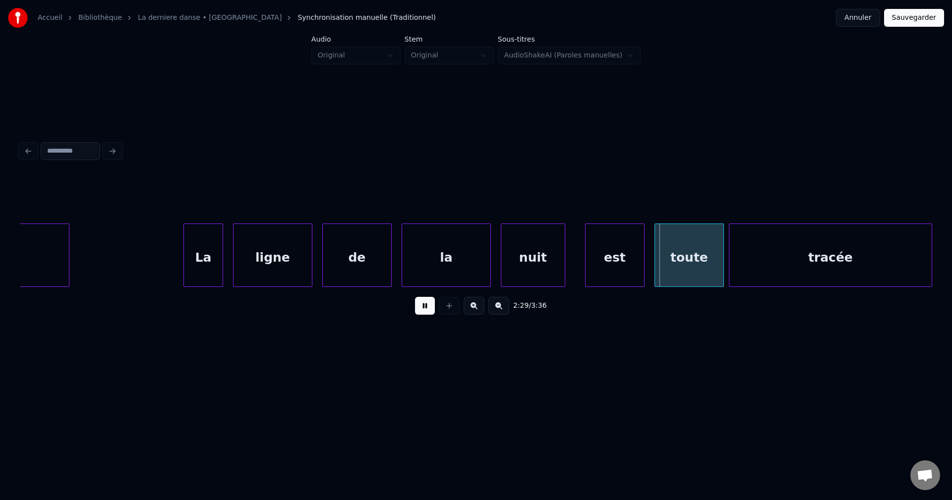
drag, startPoint x: 426, startPoint y: 309, endPoint x: 192, endPoint y: 260, distance: 238.5
click at [426, 308] on button at bounding box center [425, 306] width 20 height 18
click at [416, 308] on button at bounding box center [425, 306] width 20 height 18
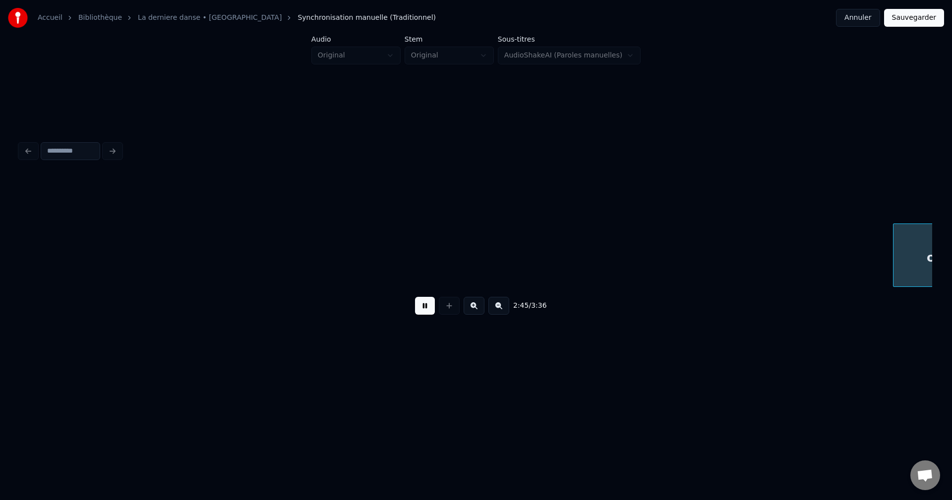
scroll to position [0, 41114]
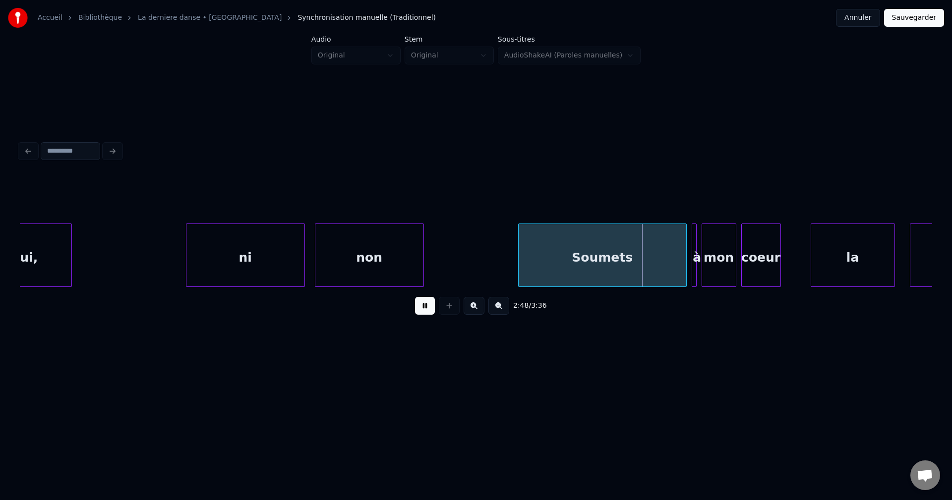
click at [419, 315] on button at bounding box center [425, 306] width 20 height 18
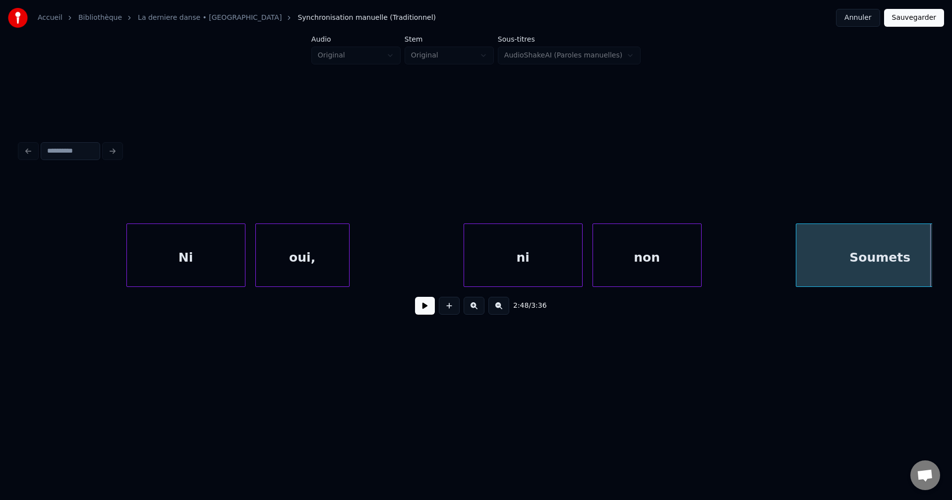
click at [424, 308] on button at bounding box center [425, 306] width 20 height 18
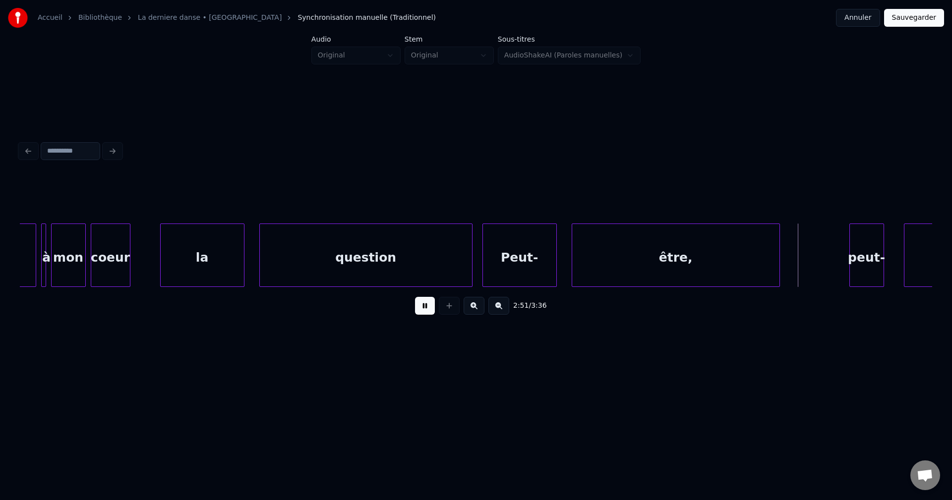
click at [537, 276] on div "Peut-" at bounding box center [519, 257] width 73 height 67
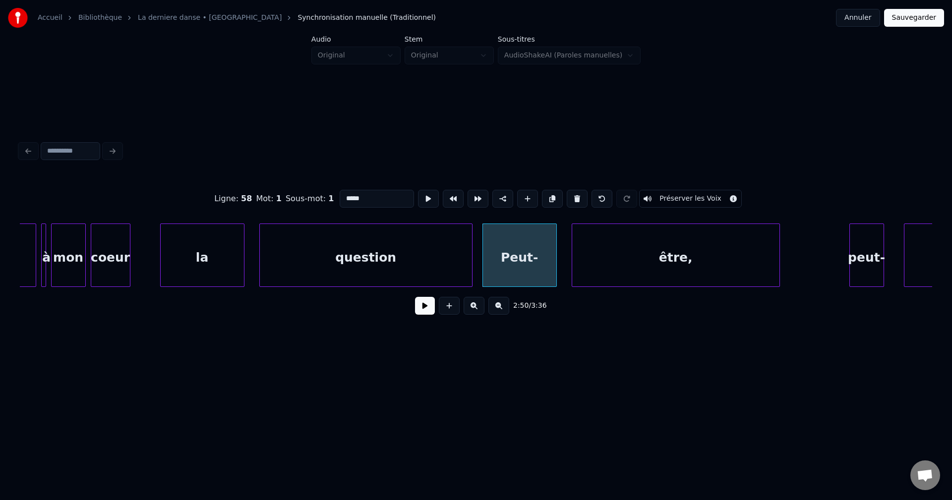
click at [430, 309] on button at bounding box center [425, 306] width 20 height 18
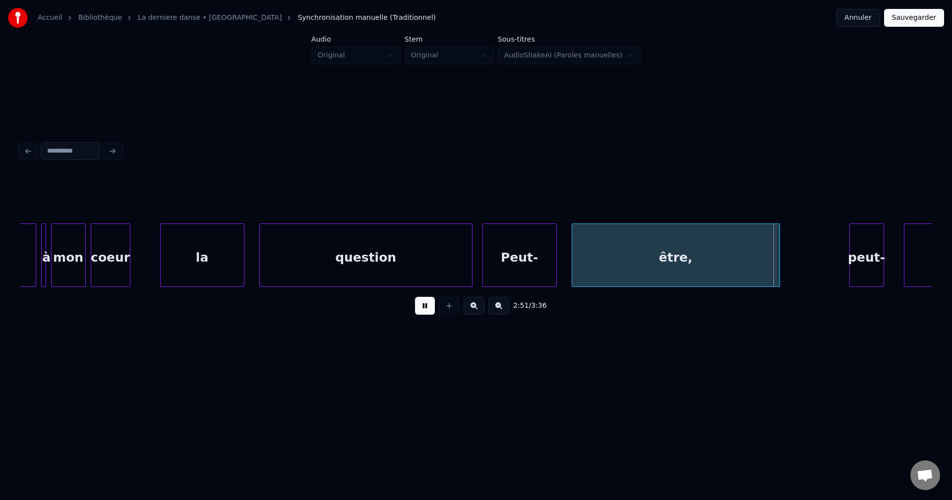
click at [430, 309] on button at bounding box center [425, 306] width 20 height 18
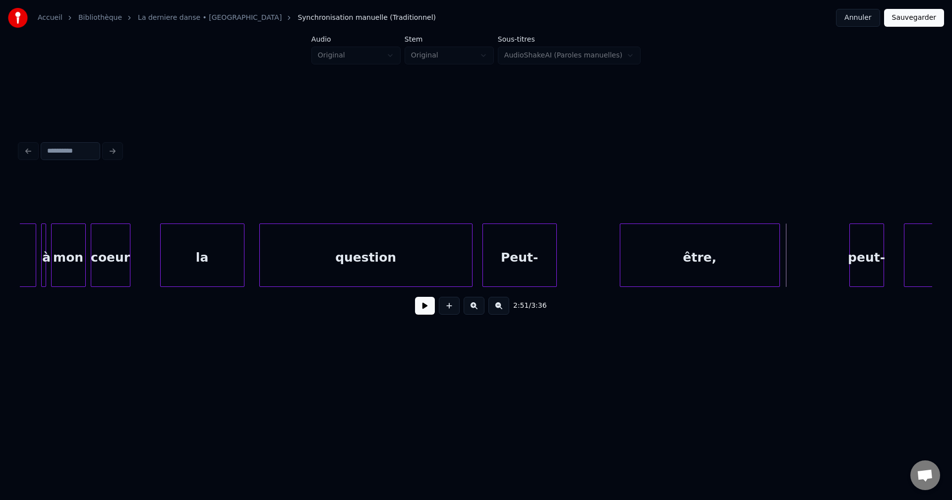
click at [620, 263] on div at bounding box center [621, 255] width 3 height 62
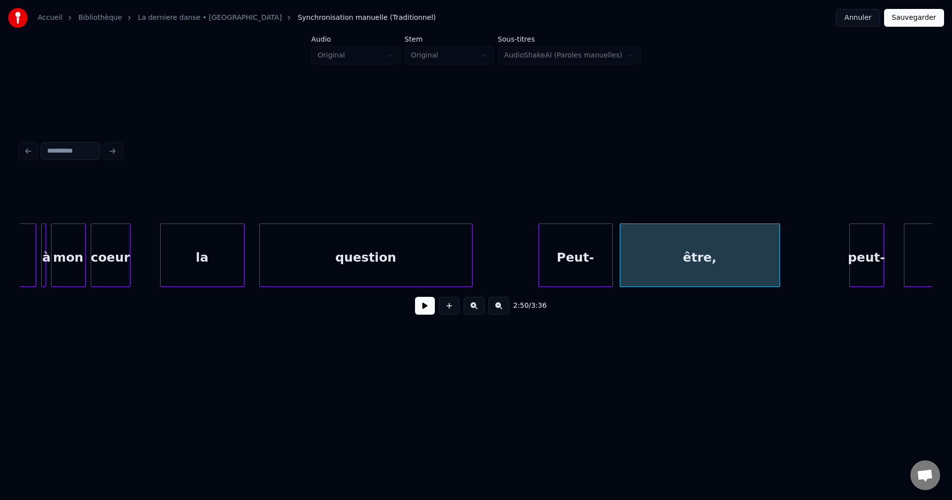
click at [575, 270] on div "Peut-" at bounding box center [575, 257] width 73 height 67
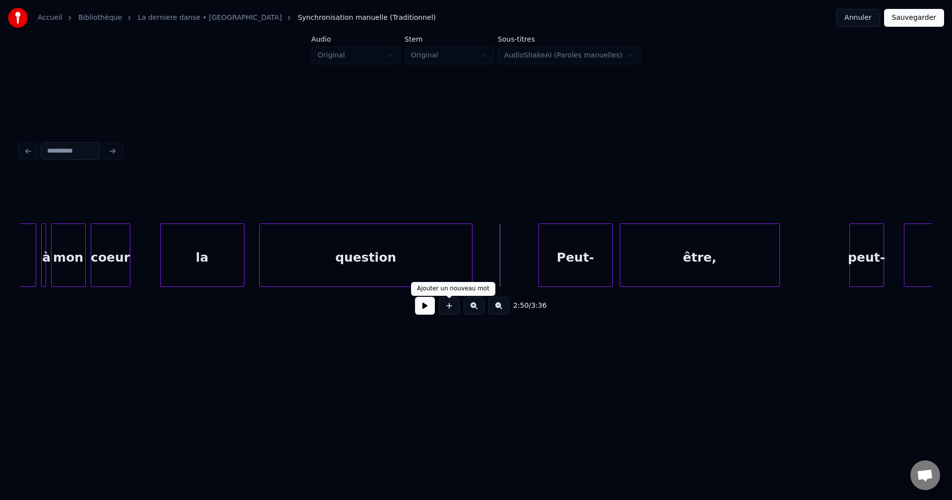
click at [427, 308] on button at bounding box center [425, 306] width 20 height 18
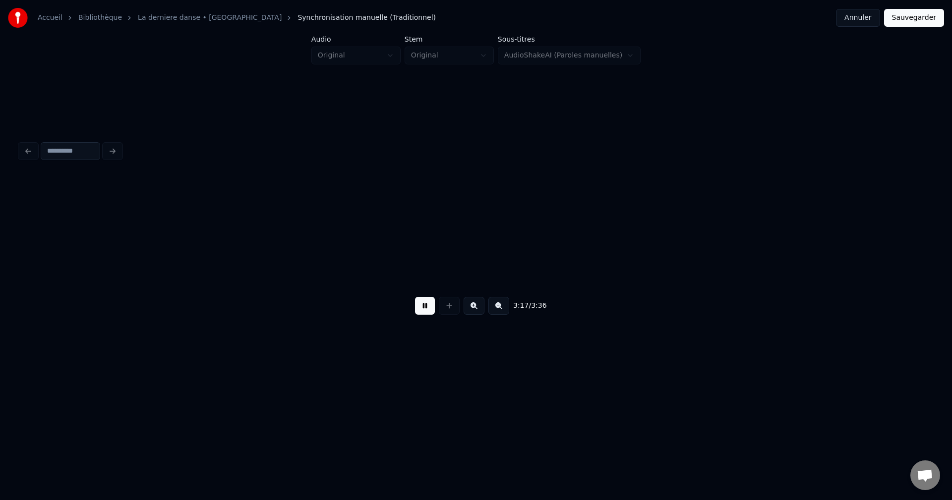
scroll to position [0, 49076]
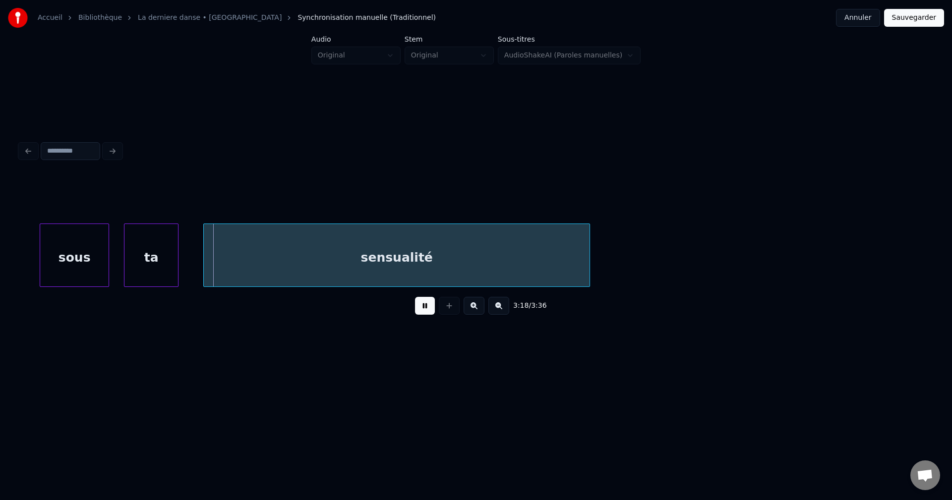
click at [428, 312] on button at bounding box center [425, 306] width 20 height 18
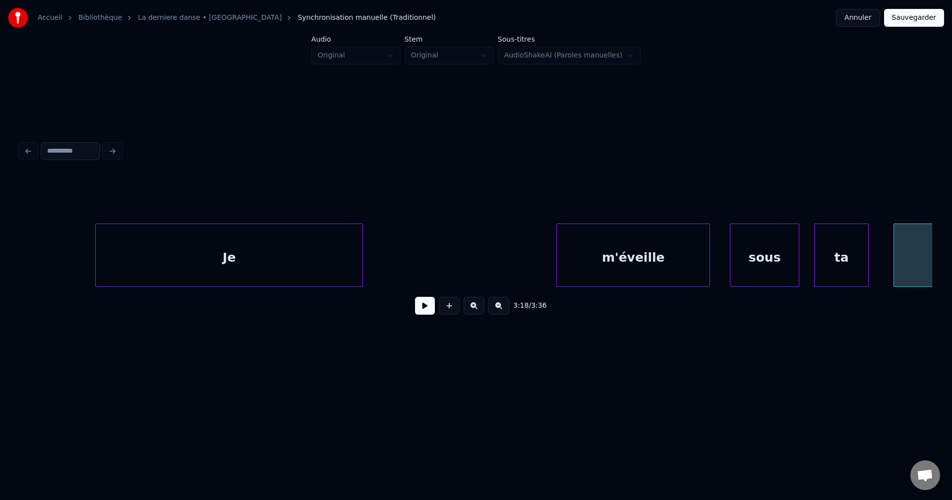
scroll to position [0, 48382]
click at [244, 259] on div "Je" at bounding box center [233, 257] width 267 height 67
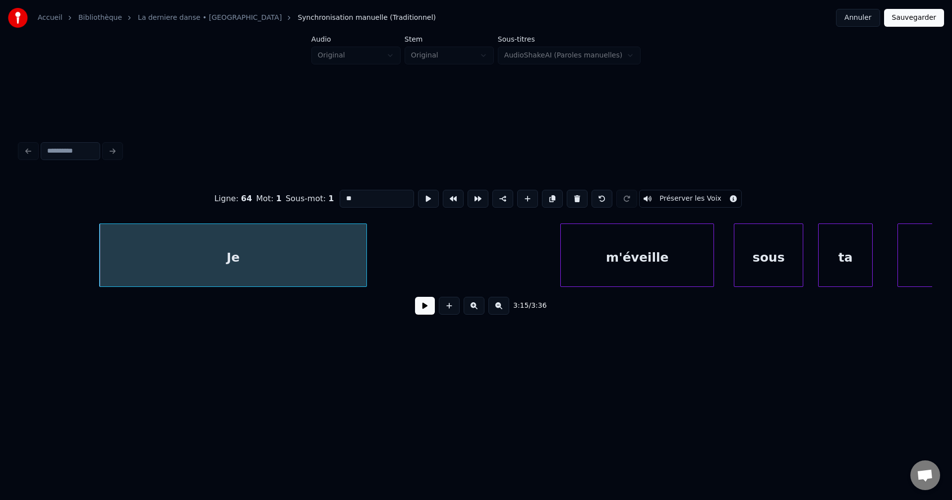
drag, startPoint x: 392, startPoint y: 194, endPoint x: 236, endPoint y: 213, distance: 157.3
click at [247, 215] on div "Ligne : 64 Mot : 1 Sous-mot : 1 ** Préserver les Voix" at bounding box center [476, 199] width 913 height 50
type input "*****"
click at [423, 304] on button at bounding box center [425, 306] width 20 height 18
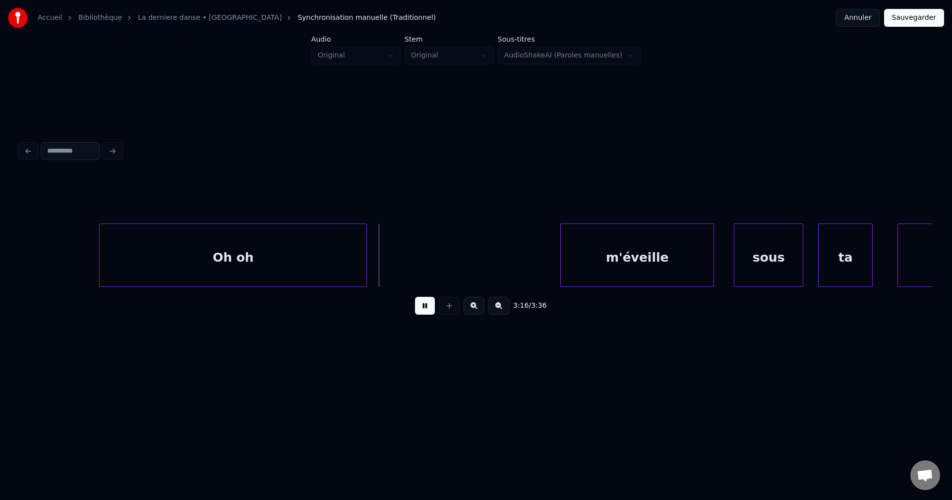
drag, startPoint x: 421, startPoint y: 307, endPoint x: 414, endPoint y: 307, distance: 7.4
click at [421, 307] on button at bounding box center [425, 306] width 20 height 18
click at [289, 251] on div "Oh oh" at bounding box center [233, 257] width 267 height 67
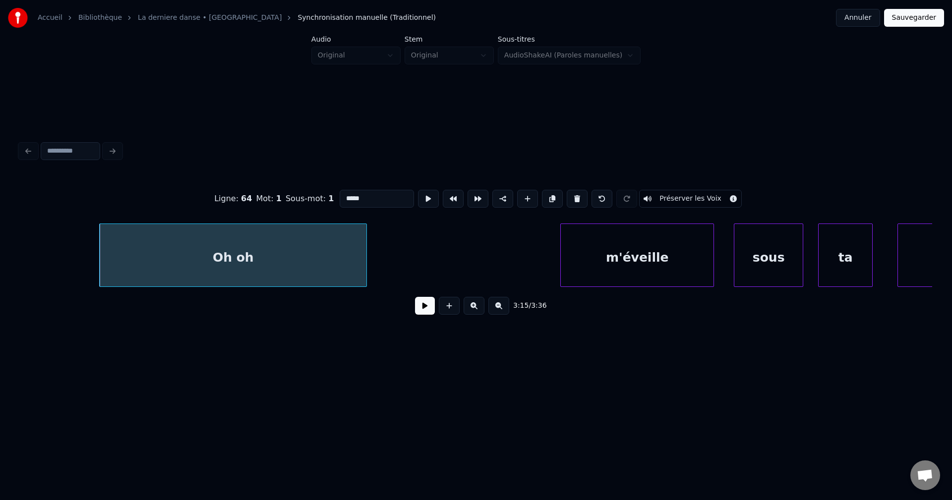
click at [369, 200] on input "*****" at bounding box center [377, 199] width 74 height 18
click at [658, 258] on div "m'éveille" at bounding box center [637, 257] width 153 height 67
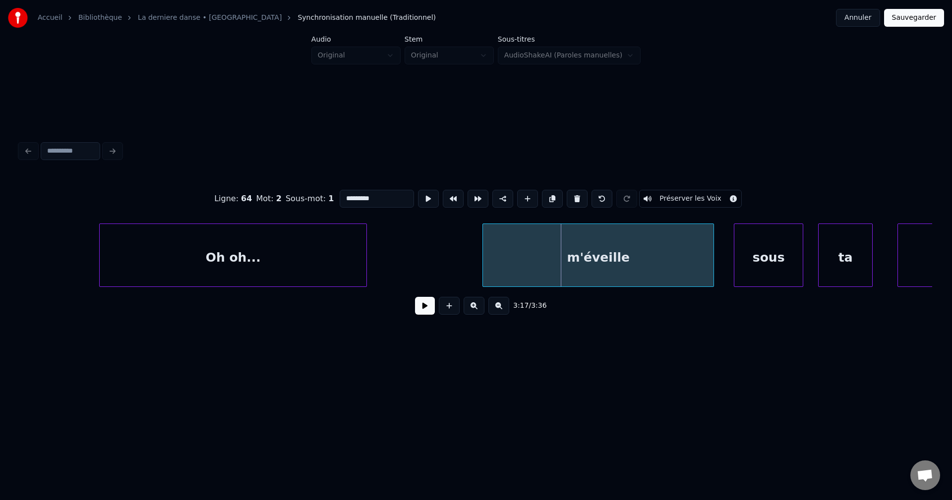
click at [484, 258] on div at bounding box center [484, 255] width 3 height 62
click at [494, 258] on div "m'éveille" at bounding box center [598, 257] width 231 height 67
click at [340, 194] on input "*********" at bounding box center [377, 199] width 74 height 18
type input "**********"
click at [497, 199] on button at bounding box center [503, 199] width 21 height 18
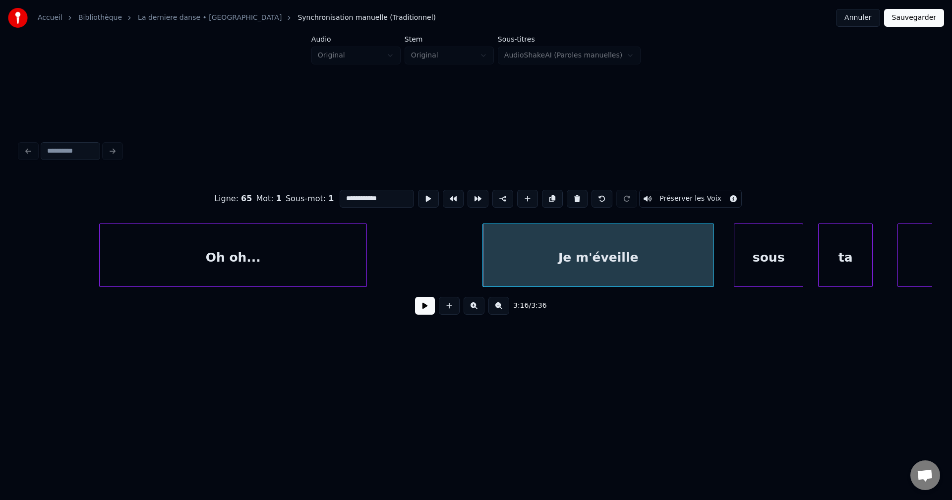
click at [516, 255] on div "Je m'éveille" at bounding box center [598, 257] width 231 height 67
click at [423, 305] on button at bounding box center [425, 306] width 20 height 18
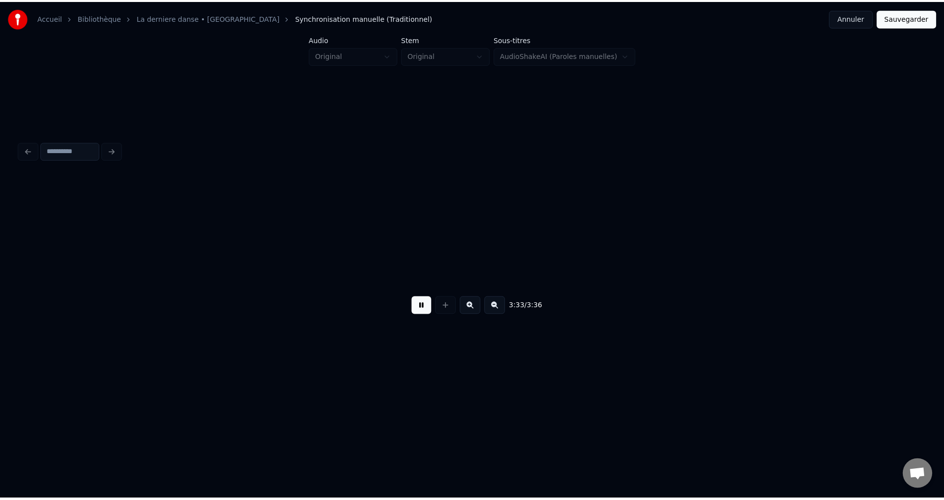
scroll to position [0, 52727]
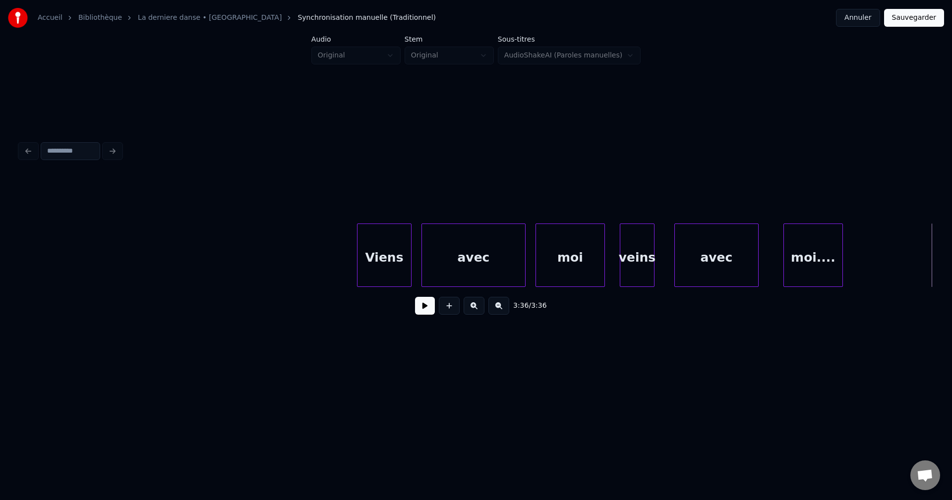
click at [927, 16] on button "Sauvegarder" at bounding box center [914, 18] width 60 height 18
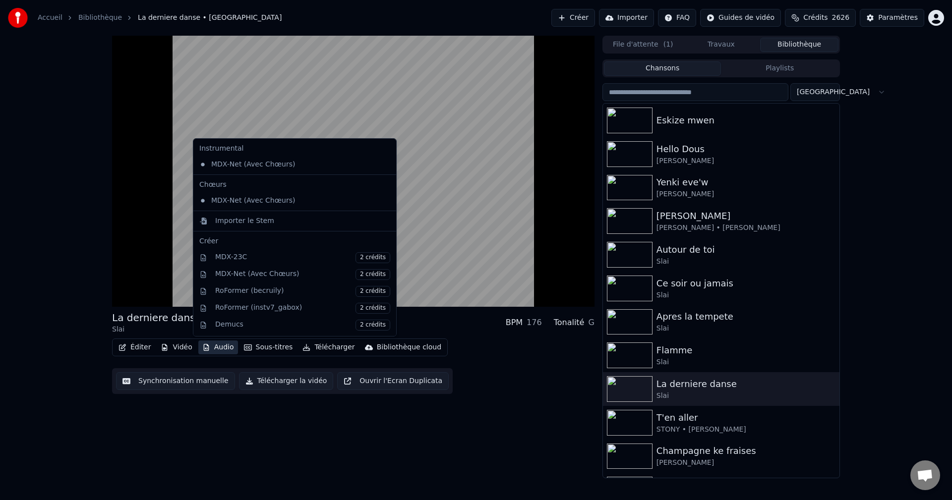
click at [224, 346] on button "Audio" at bounding box center [218, 348] width 40 height 14
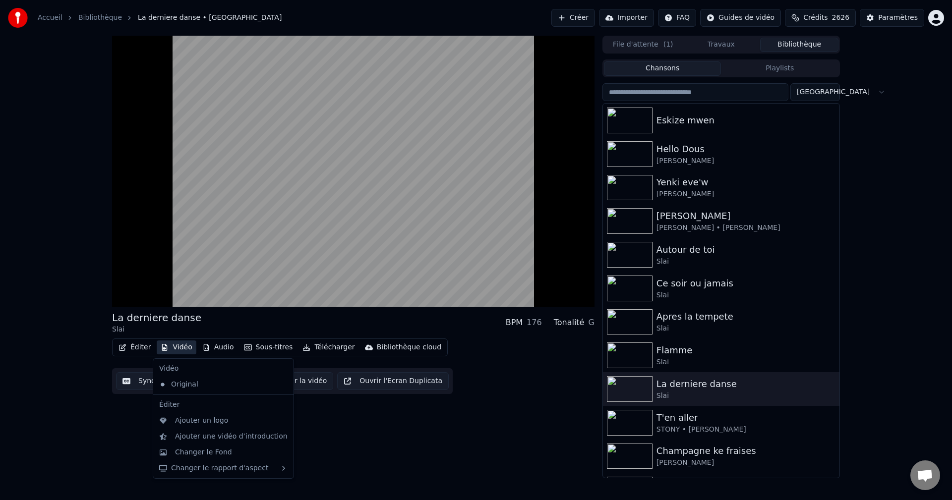
click at [164, 344] on icon "button" at bounding box center [165, 347] width 8 height 7
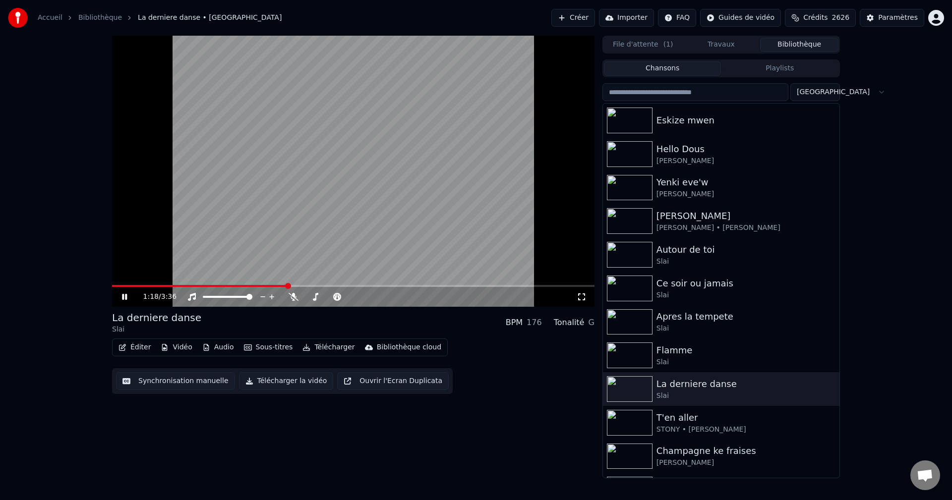
click at [185, 348] on button "Vidéo" at bounding box center [176, 348] width 39 height 14
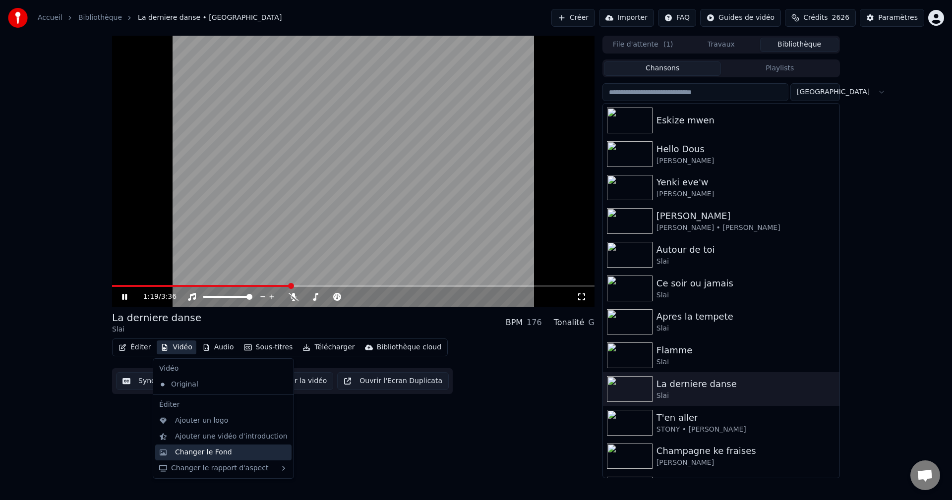
click at [219, 457] on div "Changer le Fond" at bounding box center [203, 453] width 57 height 10
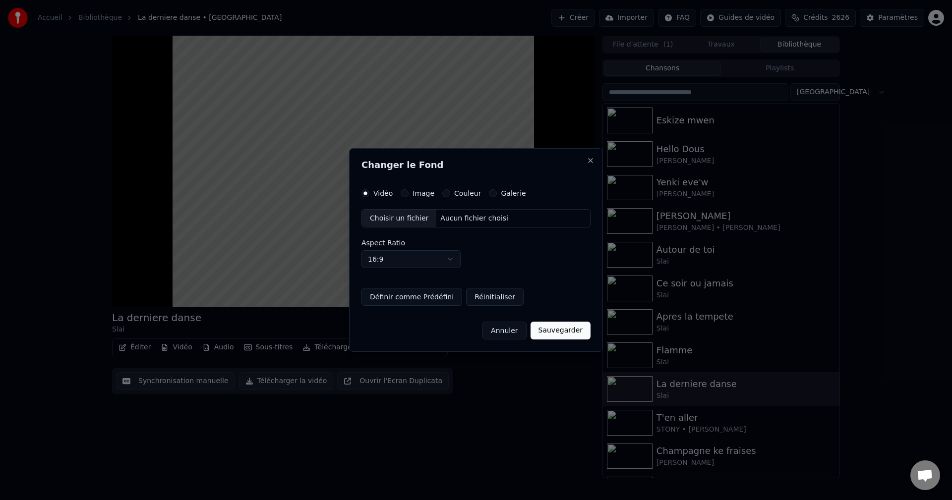
click at [404, 192] on button "Image" at bounding box center [405, 193] width 8 height 8
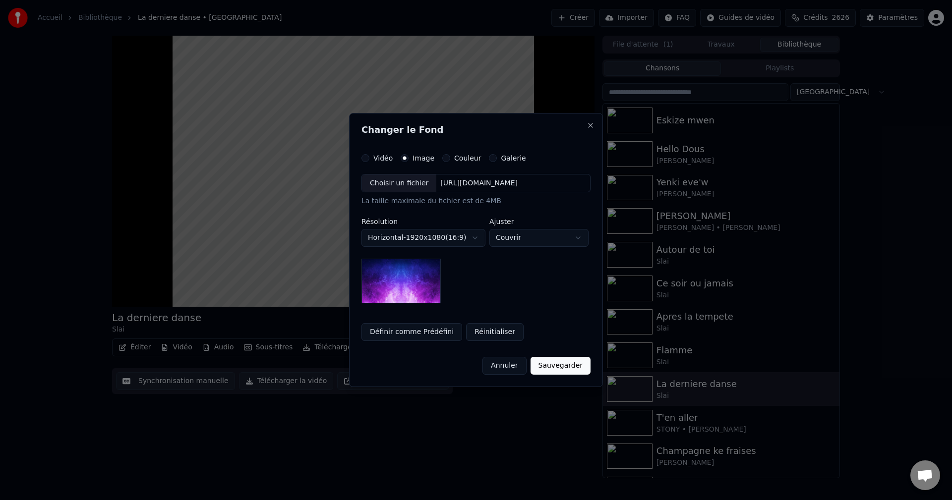
click at [398, 186] on div "Choisir un fichier" at bounding box center [399, 184] width 74 height 18
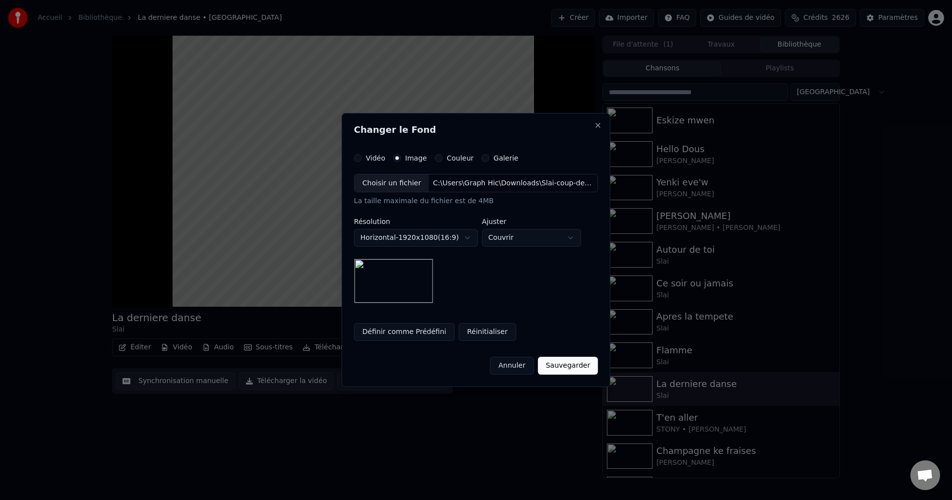
click at [517, 239] on body "**********" at bounding box center [476, 250] width 952 height 500
select select "****"
click at [578, 369] on button "Sauvegarder" at bounding box center [568, 366] width 60 height 18
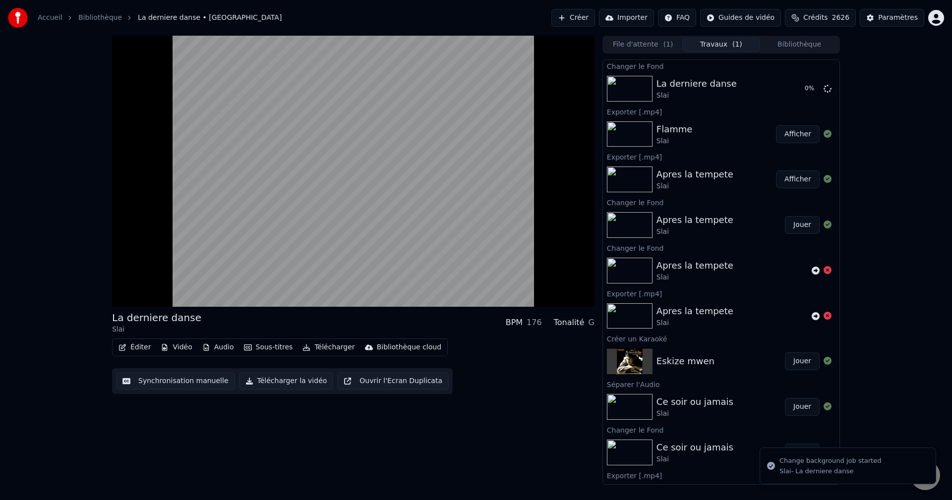
click at [140, 349] on button "Éditer" at bounding box center [135, 348] width 40 height 14
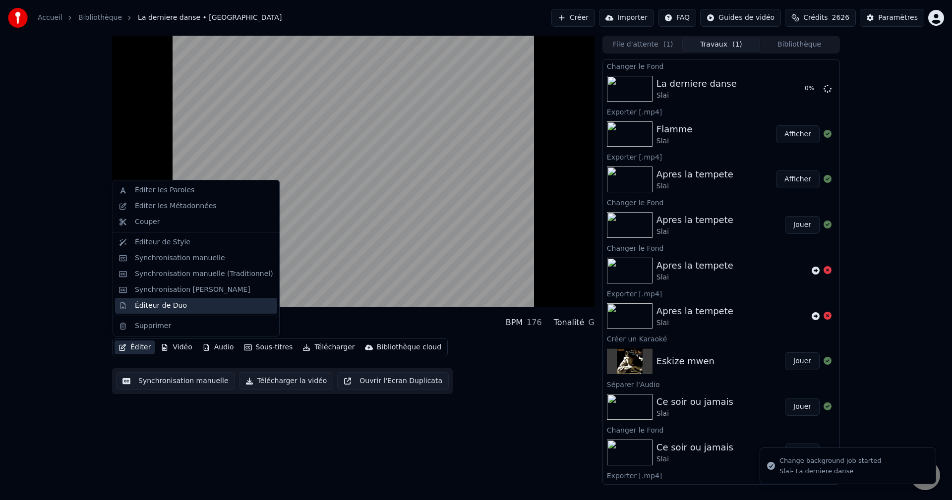
click at [180, 305] on div "Éditeur de Duo" at bounding box center [161, 306] width 52 height 10
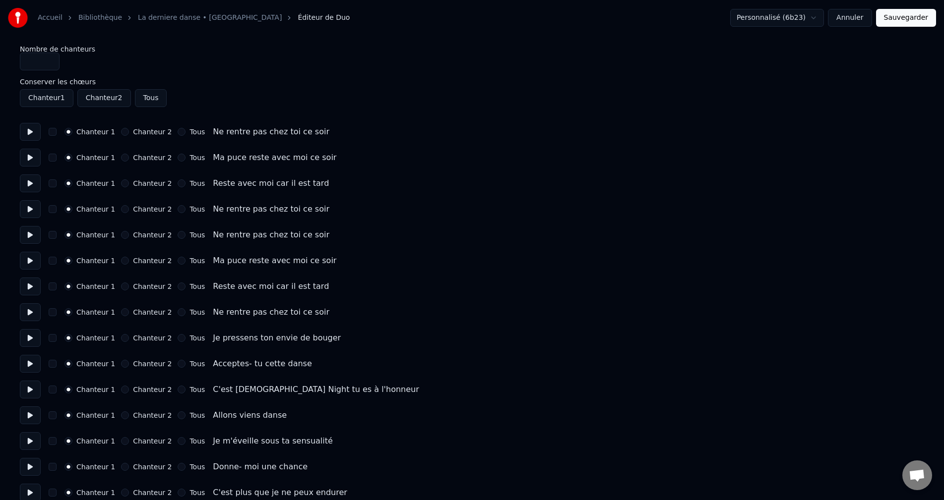
click at [26, 136] on button at bounding box center [30, 132] width 21 height 18
click at [30, 157] on button at bounding box center [30, 158] width 21 height 18
click at [31, 183] on button at bounding box center [30, 184] width 21 height 18
click at [31, 207] on button at bounding box center [30, 209] width 21 height 18
click at [33, 239] on button at bounding box center [30, 235] width 21 height 18
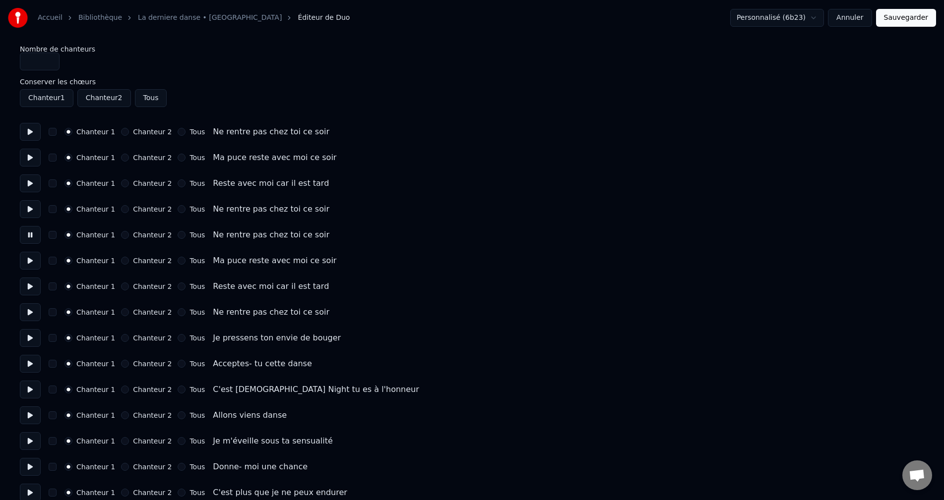
click at [28, 257] on button at bounding box center [30, 261] width 21 height 18
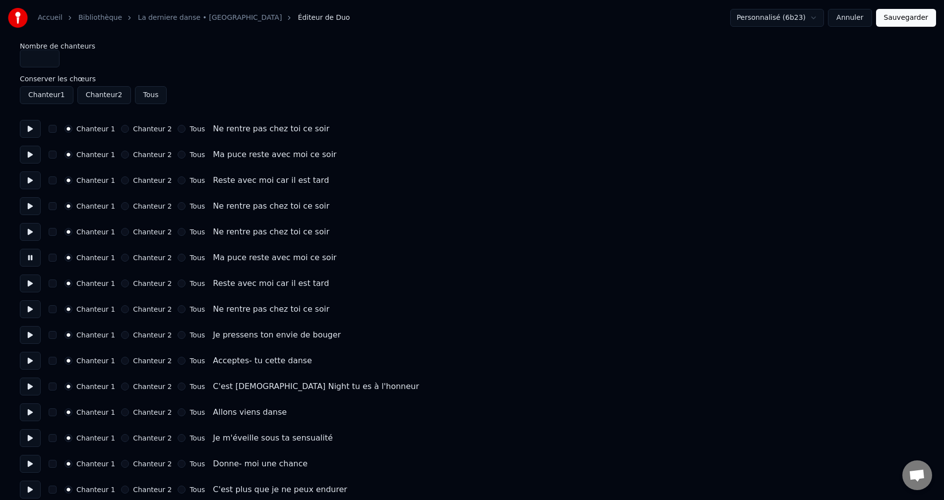
scroll to position [50, 0]
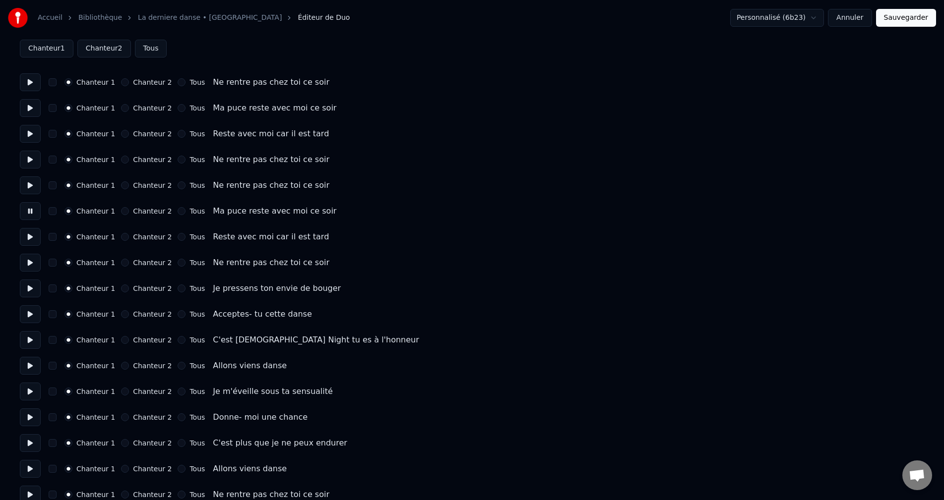
drag, startPoint x: 31, startPoint y: 244, endPoint x: 31, endPoint y: 249, distance: 5.5
click at [31, 243] on button at bounding box center [30, 237] width 21 height 18
click at [31, 261] on button at bounding box center [30, 263] width 21 height 18
click at [36, 292] on button at bounding box center [30, 289] width 21 height 18
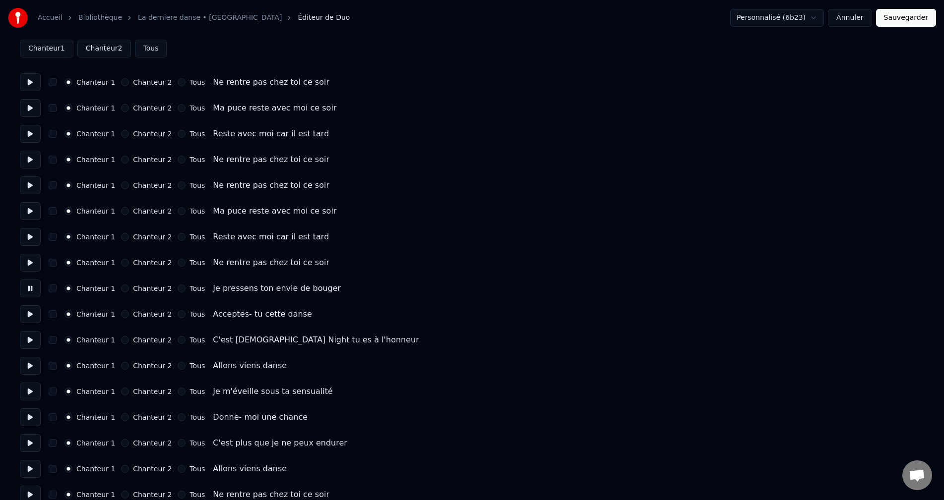
click at [31, 320] on button at bounding box center [30, 315] width 21 height 18
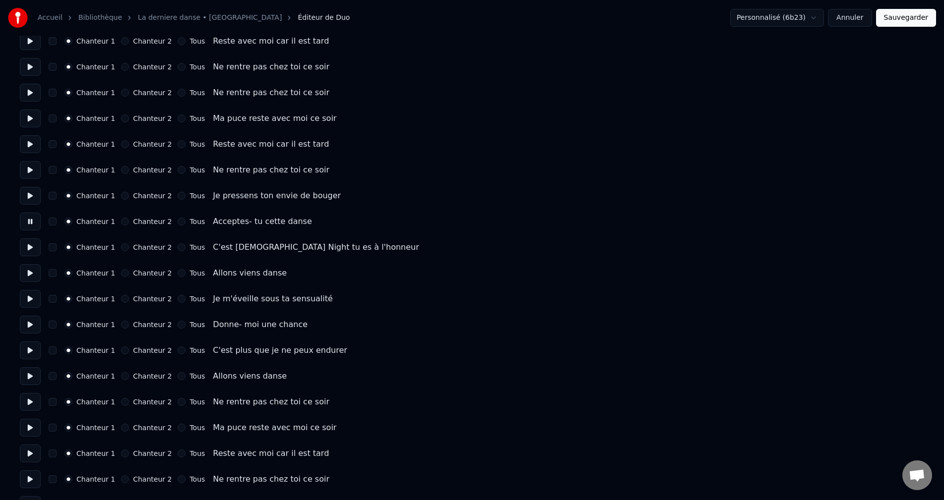
scroll to position [149, 0]
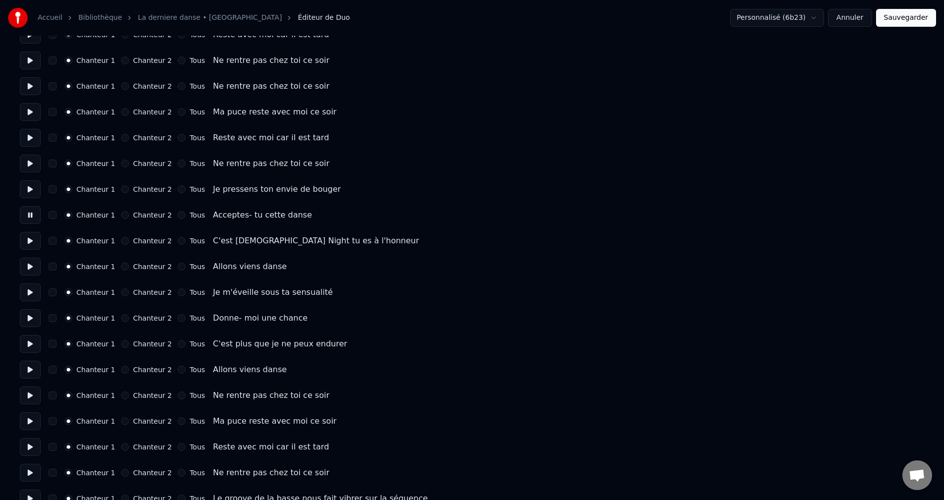
click at [31, 242] on button at bounding box center [30, 241] width 21 height 18
click at [28, 267] on button at bounding box center [30, 267] width 21 height 18
click at [33, 298] on button at bounding box center [30, 293] width 21 height 18
click at [32, 321] on button at bounding box center [30, 318] width 21 height 18
click at [27, 345] on button at bounding box center [30, 344] width 21 height 18
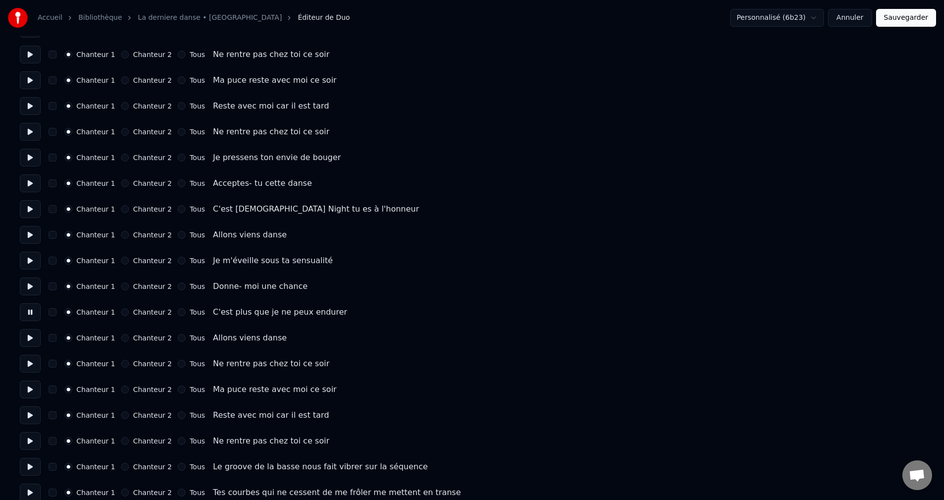
scroll to position [198, 0]
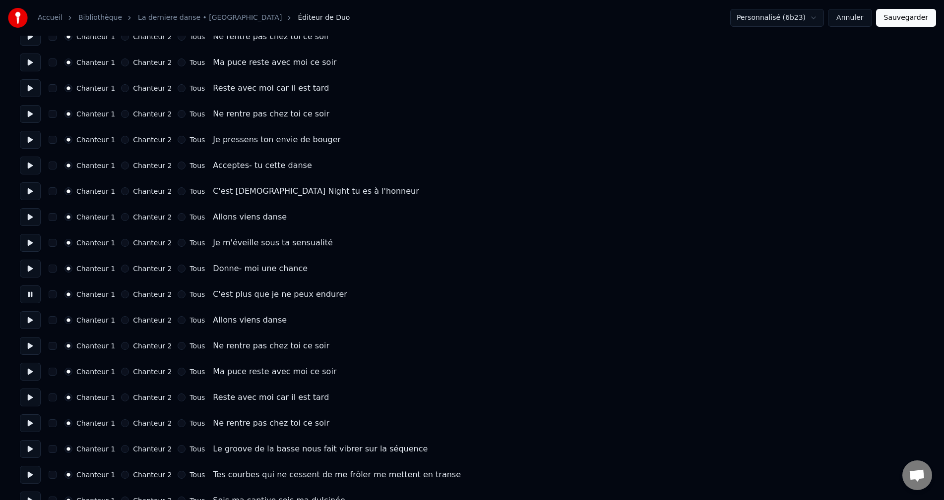
click at [31, 316] on button at bounding box center [30, 320] width 21 height 18
click at [33, 348] on button at bounding box center [30, 346] width 21 height 18
click at [29, 370] on button at bounding box center [30, 372] width 21 height 18
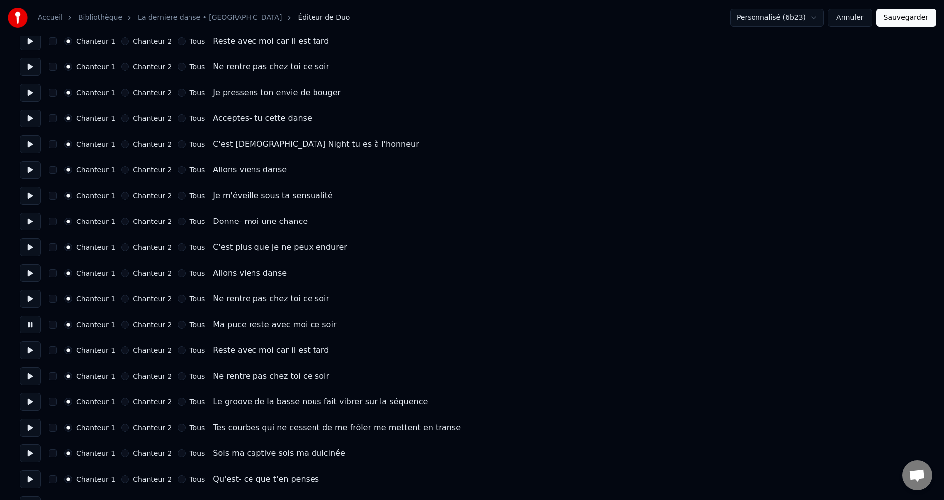
scroll to position [248, 0]
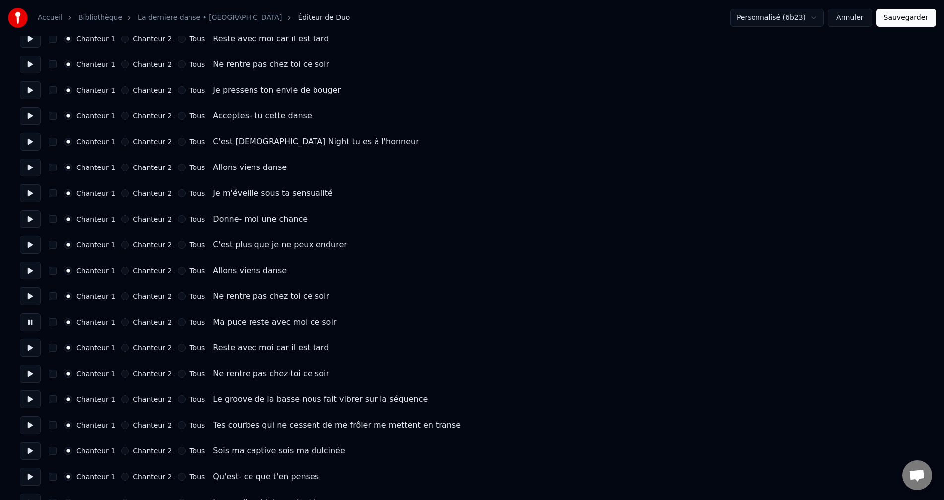
drag, startPoint x: 30, startPoint y: 350, endPoint x: 36, endPoint y: 373, distance: 24.4
click at [31, 350] on button at bounding box center [30, 348] width 21 height 18
click at [31, 376] on button at bounding box center [30, 374] width 21 height 18
click at [32, 399] on button at bounding box center [30, 400] width 21 height 18
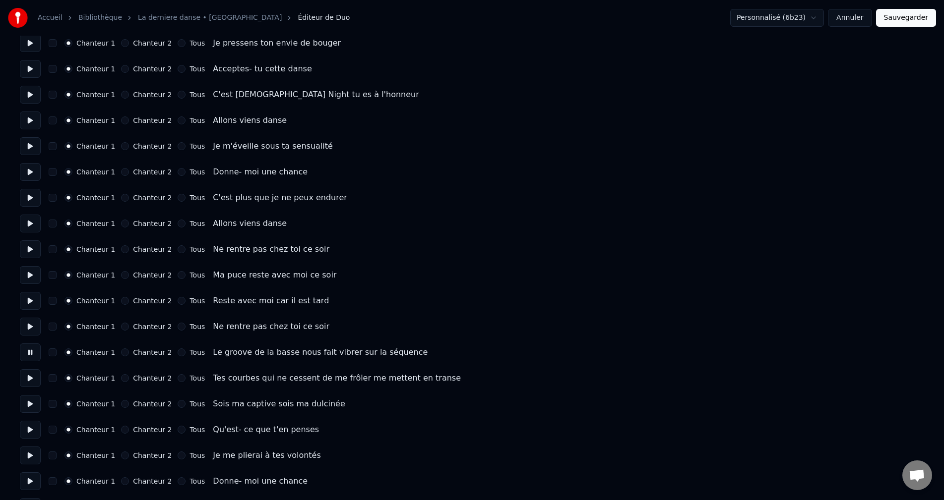
scroll to position [298, 0]
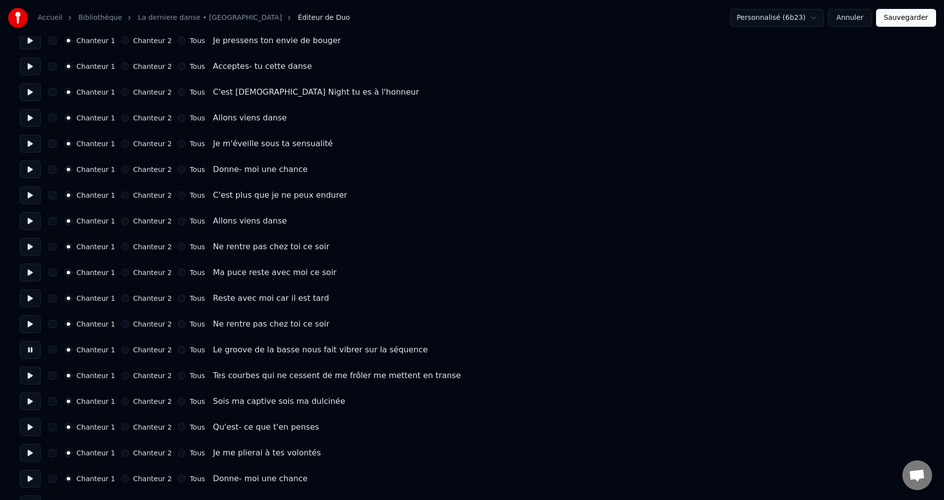
click at [28, 378] on button at bounding box center [30, 376] width 21 height 18
click at [29, 403] on button at bounding box center [30, 402] width 21 height 18
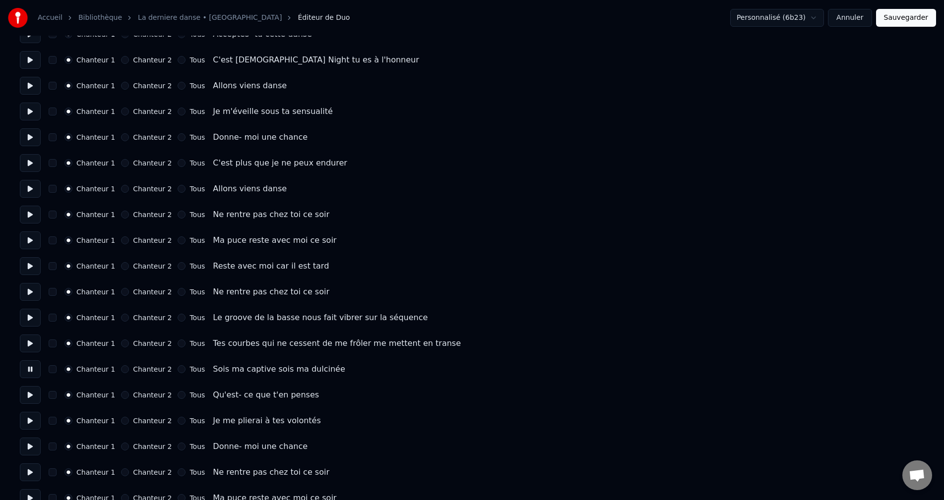
scroll to position [347, 0]
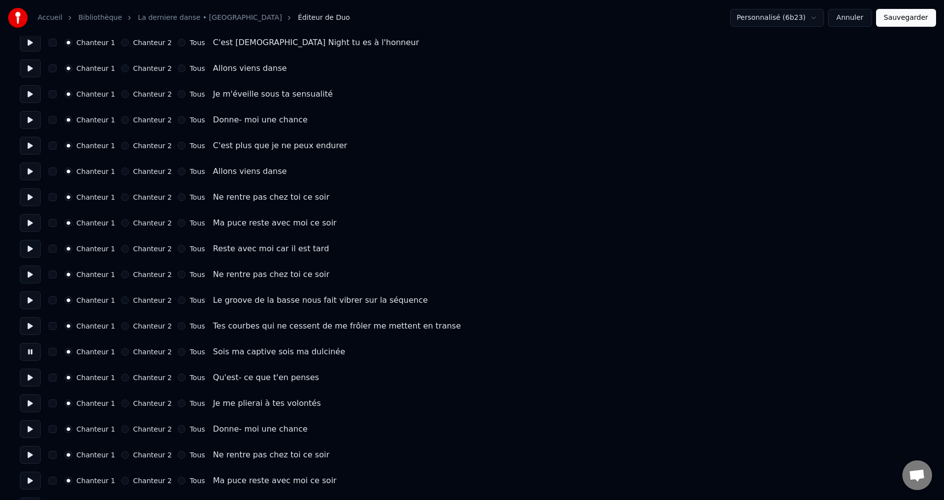
drag, startPoint x: 27, startPoint y: 381, endPoint x: 31, endPoint y: 388, distance: 8.0
click at [27, 380] on button at bounding box center [30, 378] width 21 height 18
click at [29, 409] on button at bounding box center [30, 404] width 21 height 18
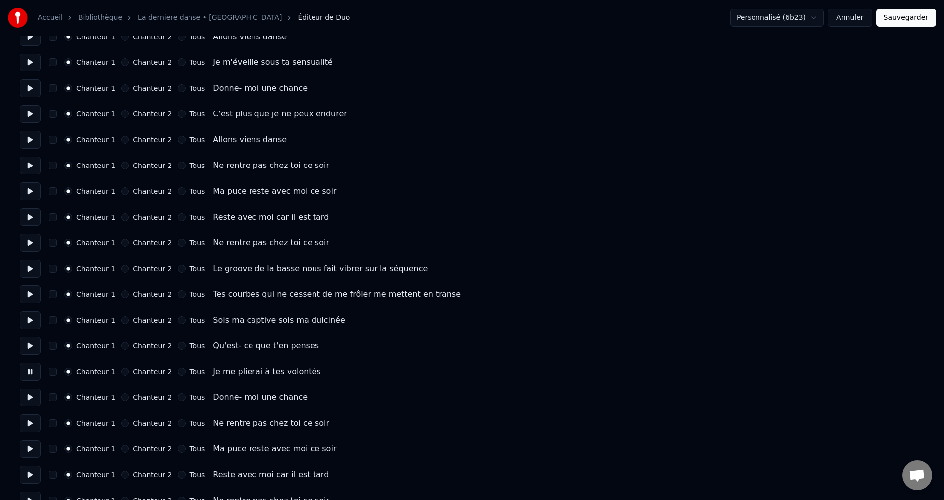
scroll to position [397, 0]
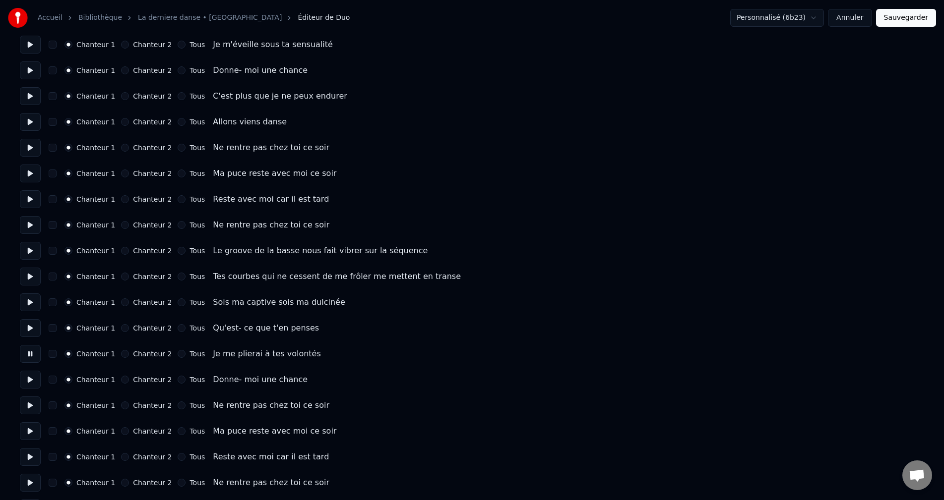
click at [36, 377] on button at bounding box center [30, 380] width 21 height 18
click at [28, 409] on button at bounding box center [30, 406] width 21 height 18
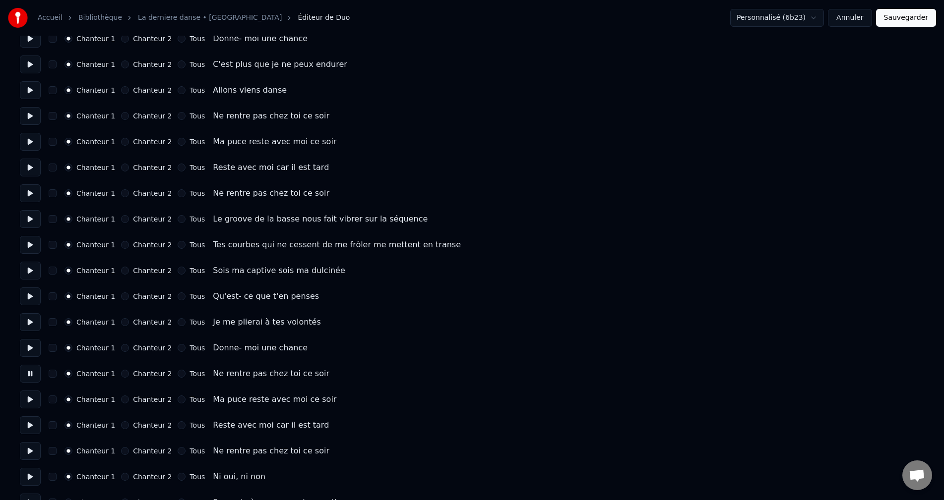
scroll to position [446, 0]
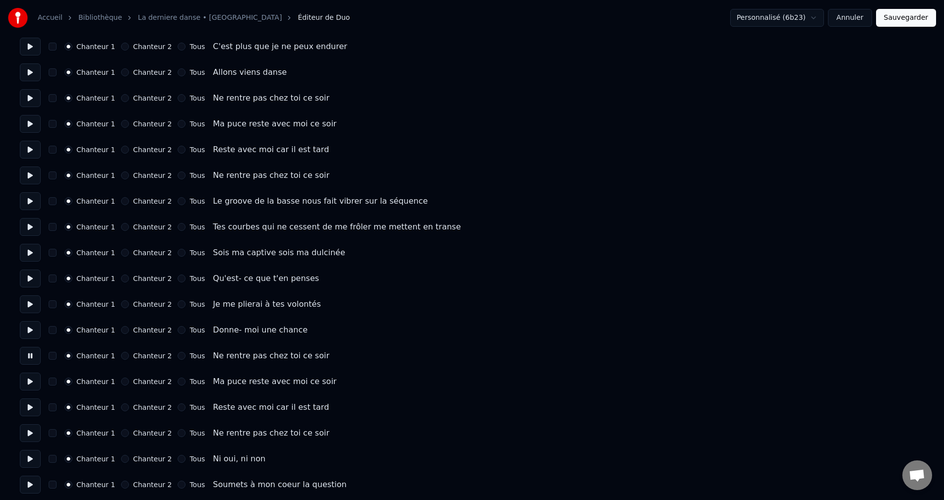
click at [28, 386] on button at bounding box center [30, 382] width 21 height 18
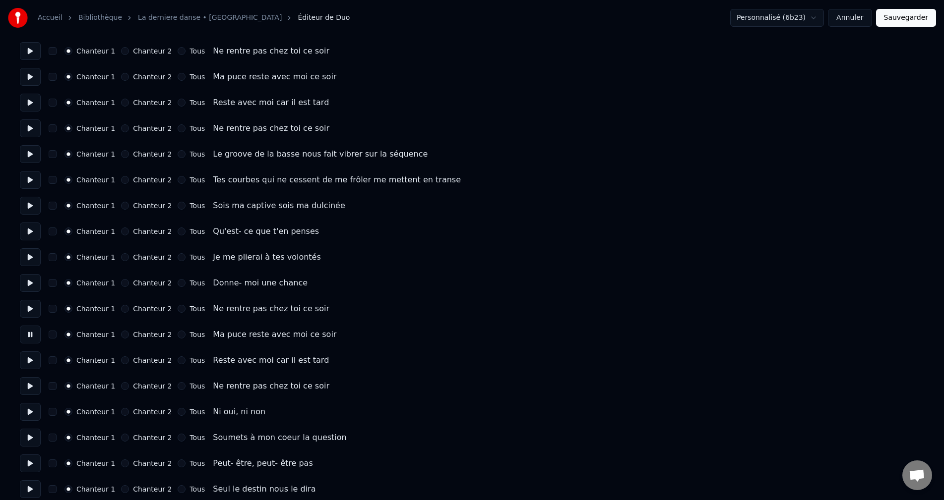
scroll to position [496, 0]
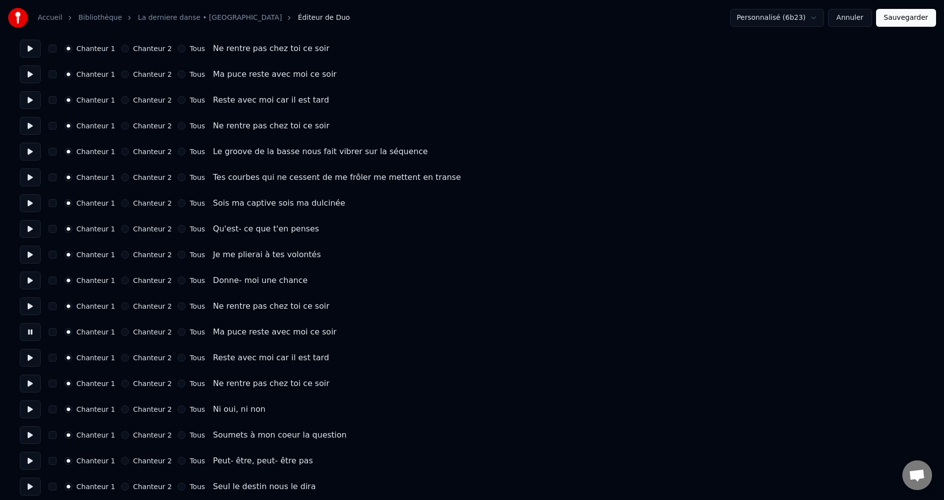
click at [35, 355] on button at bounding box center [30, 358] width 21 height 18
click at [33, 384] on button at bounding box center [30, 384] width 21 height 18
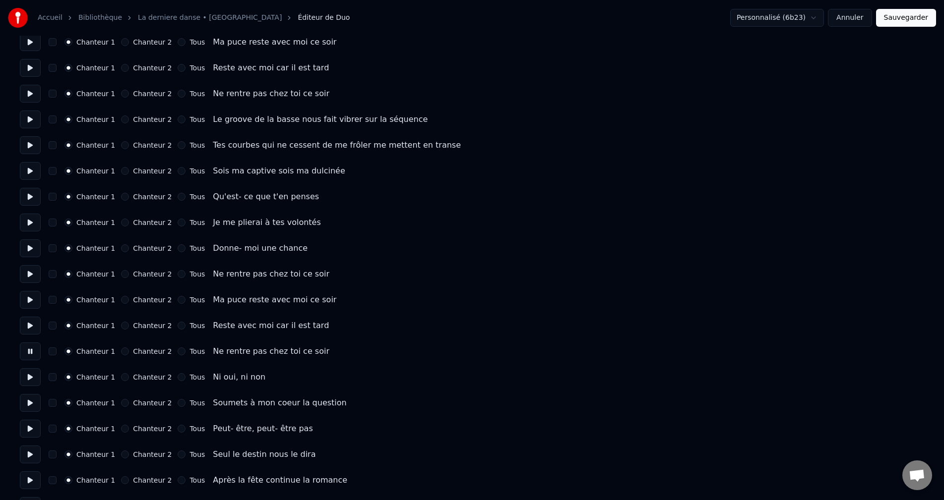
scroll to position [546, 0]
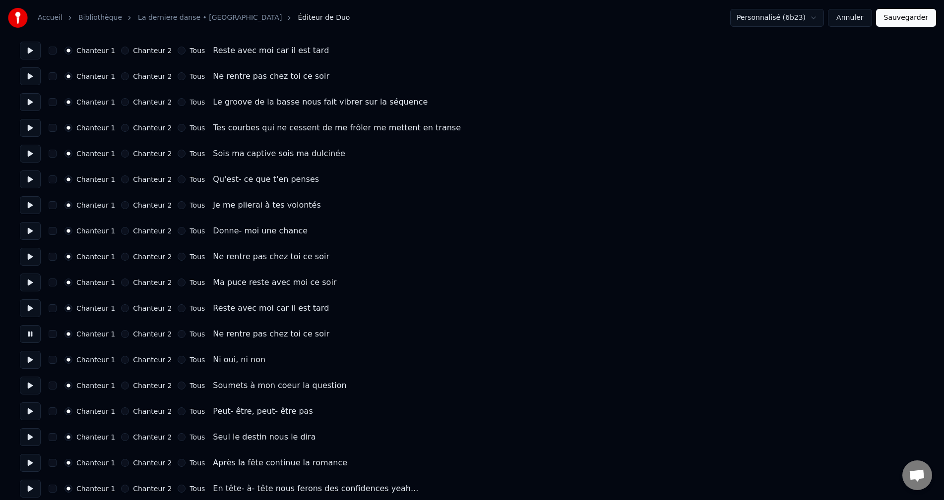
click at [36, 360] on button at bounding box center [30, 360] width 21 height 18
click at [120, 364] on div "Chanteur 1 Chanteur 2 Tous Ni oui, ni non" at bounding box center [472, 360] width 904 height 18
click at [122, 361] on button "Chanteur 2" at bounding box center [125, 360] width 8 height 8
click at [30, 387] on button at bounding box center [30, 386] width 21 height 18
click at [119, 381] on div "Chanteur 1 Chanteur 2 Tous Soumets à mon coeur la question" at bounding box center [472, 386] width 904 height 18
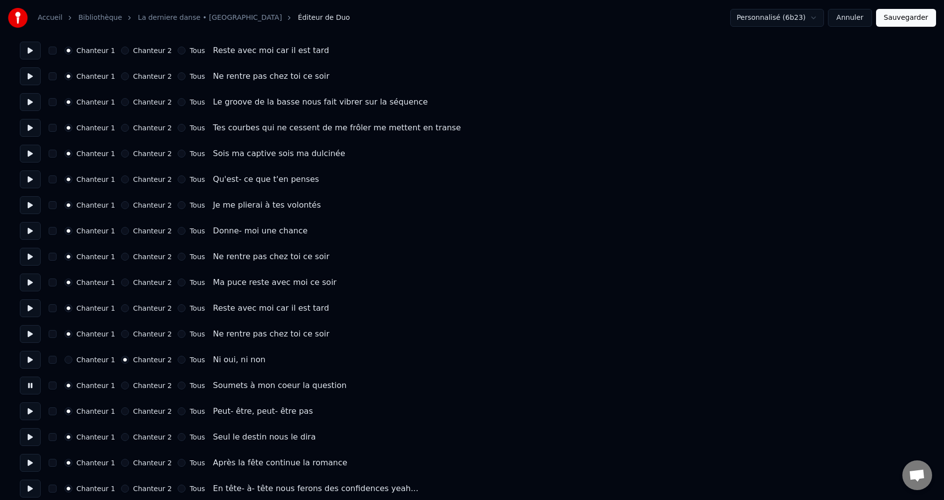
click at [121, 385] on button "Chanteur 2" at bounding box center [125, 386] width 8 height 8
click at [121, 413] on button "Chanteur 2" at bounding box center [125, 412] width 8 height 8
click at [121, 440] on button "Chanteur 2" at bounding box center [125, 437] width 8 height 8
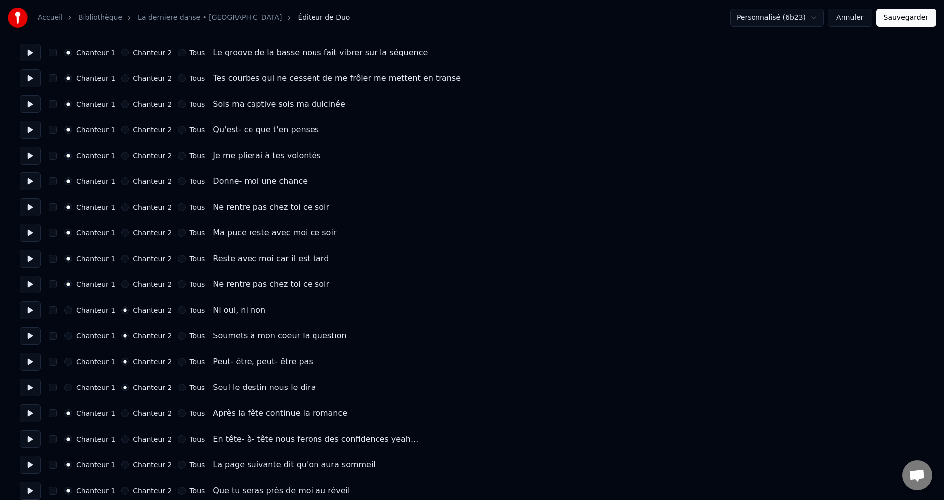
click at [26, 413] on button at bounding box center [30, 414] width 21 height 18
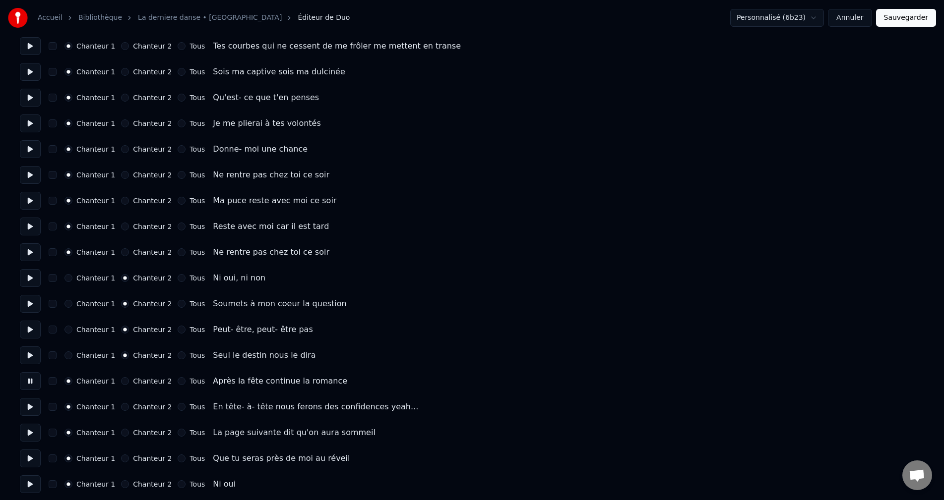
scroll to position [694, 0]
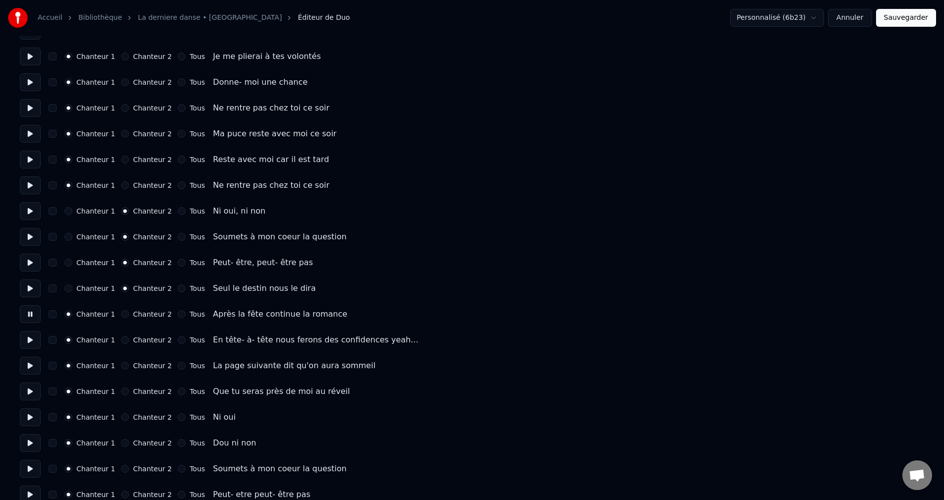
click at [26, 413] on button at bounding box center [30, 418] width 21 height 18
click at [121, 418] on div "Chanteur 2" at bounding box center [146, 418] width 51 height 8
click at [121, 421] on button "Chanteur 2" at bounding box center [125, 418] width 8 height 8
click at [121, 442] on button "Chanteur 2" at bounding box center [125, 443] width 8 height 8
click at [30, 449] on button at bounding box center [30, 443] width 21 height 18
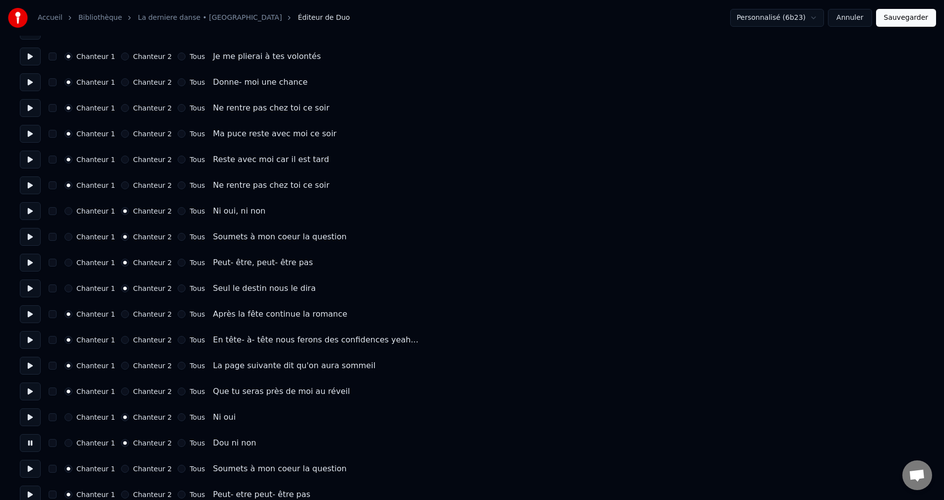
scroll to position [744, 0]
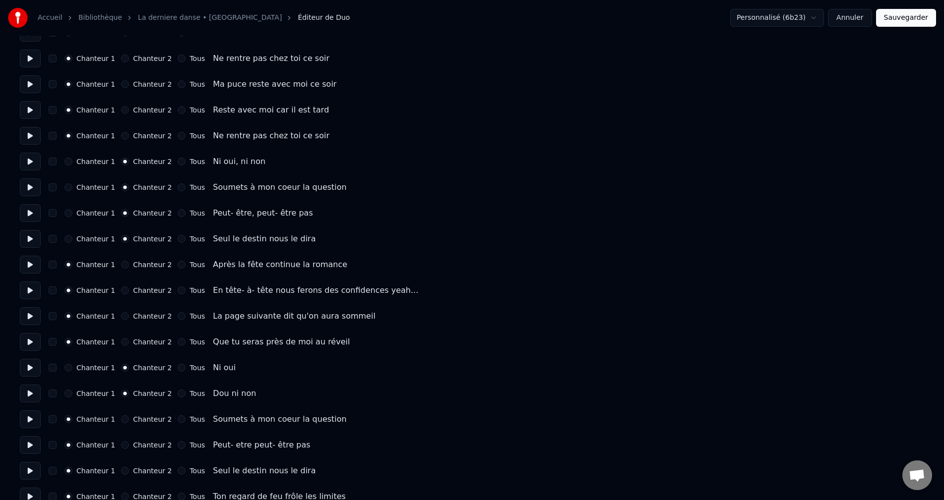
drag, startPoint x: 31, startPoint y: 418, endPoint x: 47, endPoint y: 422, distance: 16.8
click at [31, 419] on button at bounding box center [30, 420] width 21 height 18
click at [122, 419] on button "Chanteur 2" at bounding box center [125, 420] width 8 height 8
click at [121, 449] on button "Chanteur 2" at bounding box center [125, 445] width 8 height 8
click at [30, 446] on button at bounding box center [30, 445] width 21 height 18
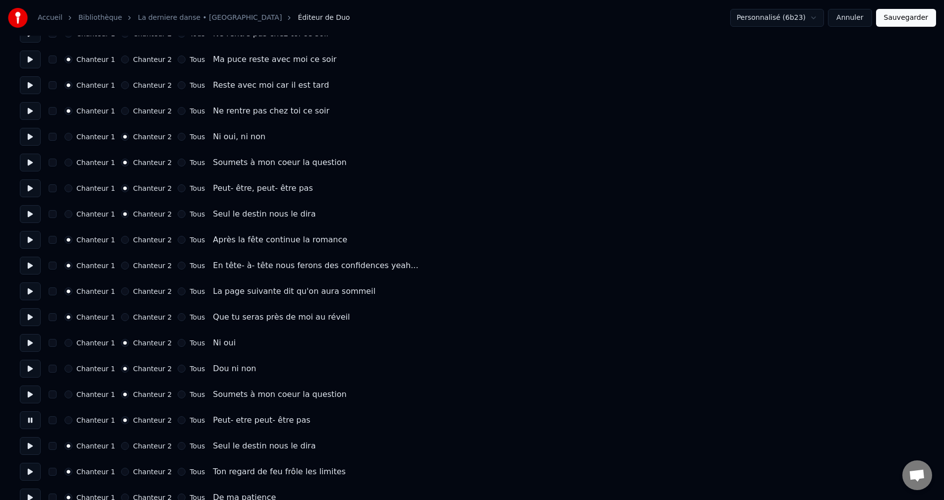
scroll to position [794, 0]
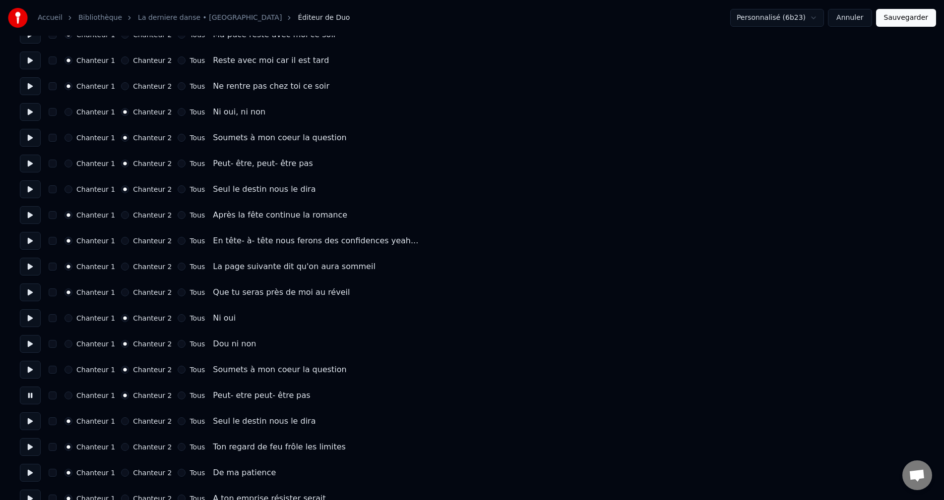
drag, startPoint x: 24, startPoint y: 423, endPoint x: 38, endPoint y: 427, distance: 14.3
click at [26, 423] on button at bounding box center [30, 422] width 21 height 18
click at [122, 423] on button "Chanteur 2" at bounding box center [125, 422] width 8 height 8
click at [19, 445] on div "Accueil Bibliothèque La derniere danse • Slai Éditeur de Duo Personnalisé (6b23…" at bounding box center [472, 127] width 944 height 1843
click at [29, 447] on button at bounding box center [30, 447] width 21 height 18
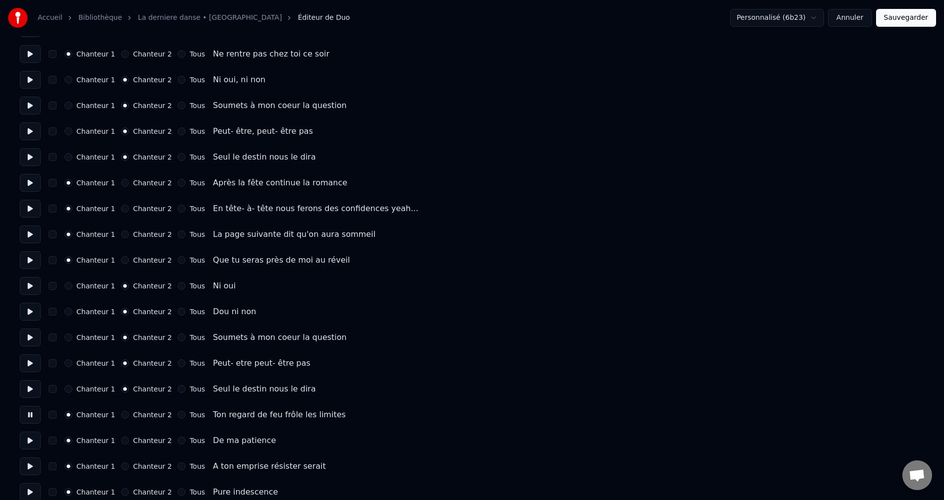
scroll to position [843, 0]
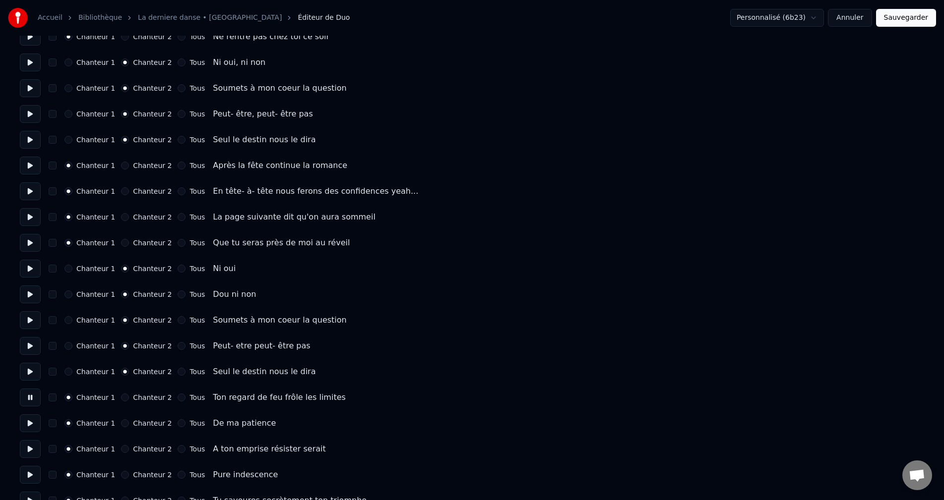
click at [27, 427] on button at bounding box center [30, 424] width 21 height 18
click at [35, 450] on button at bounding box center [30, 449] width 21 height 18
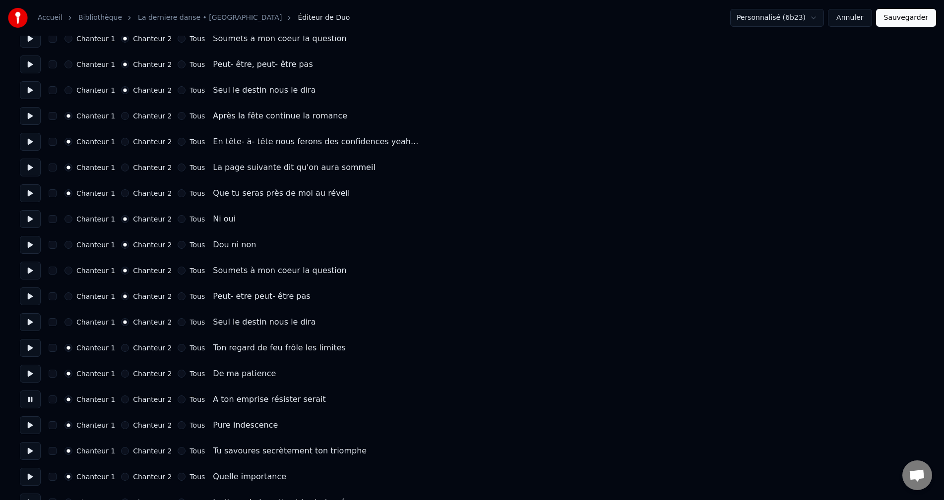
drag, startPoint x: 25, startPoint y: 429, endPoint x: 36, endPoint y: 446, distance: 20.5
click at [26, 429] on button at bounding box center [30, 426] width 21 height 18
click at [36, 457] on button at bounding box center [30, 451] width 21 height 18
click at [32, 477] on button at bounding box center [30, 477] width 21 height 18
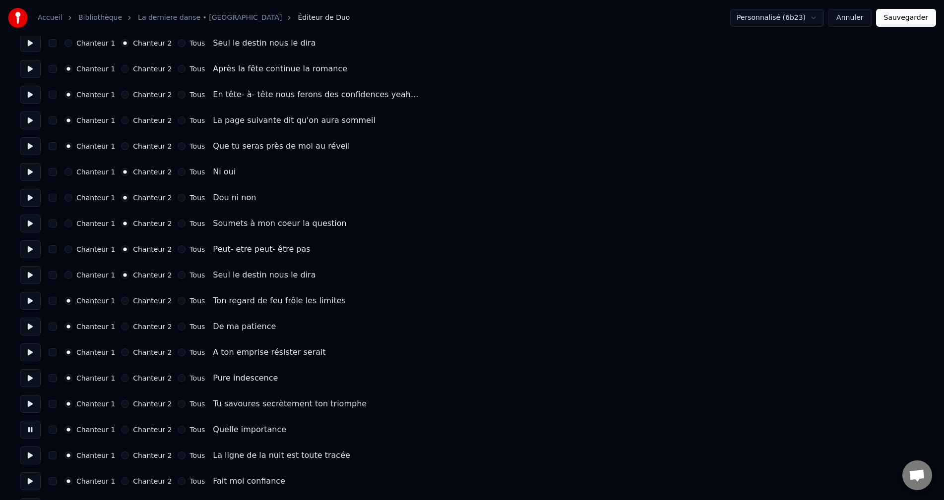
scroll to position [942, 0]
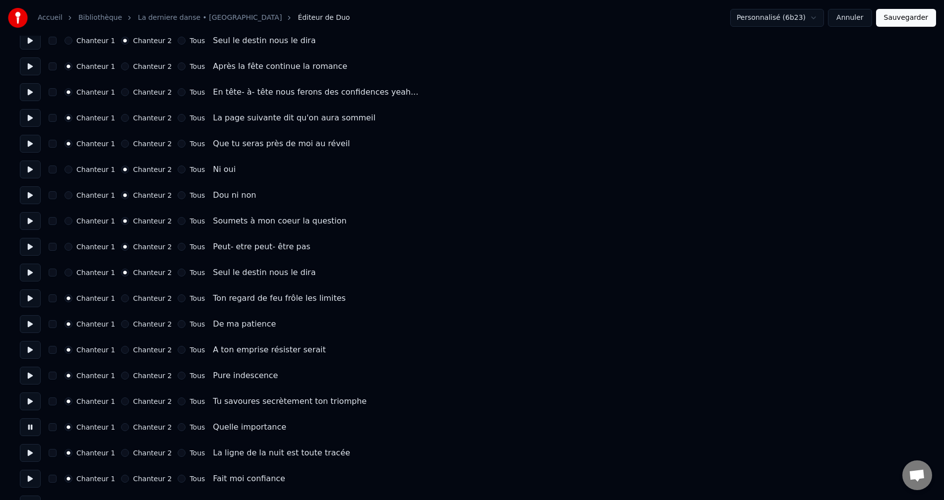
click at [28, 450] on button at bounding box center [30, 453] width 21 height 18
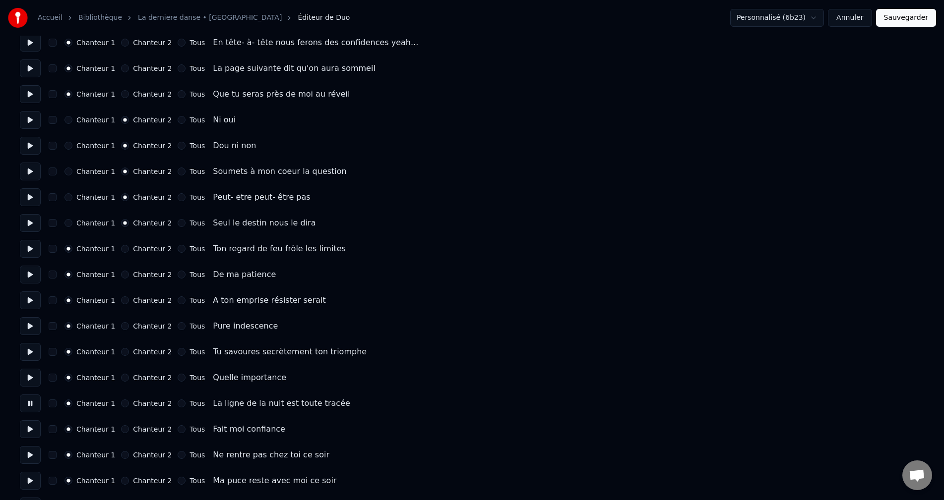
click at [26, 435] on button at bounding box center [30, 430] width 21 height 18
click at [28, 449] on button at bounding box center [30, 455] width 21 height 18
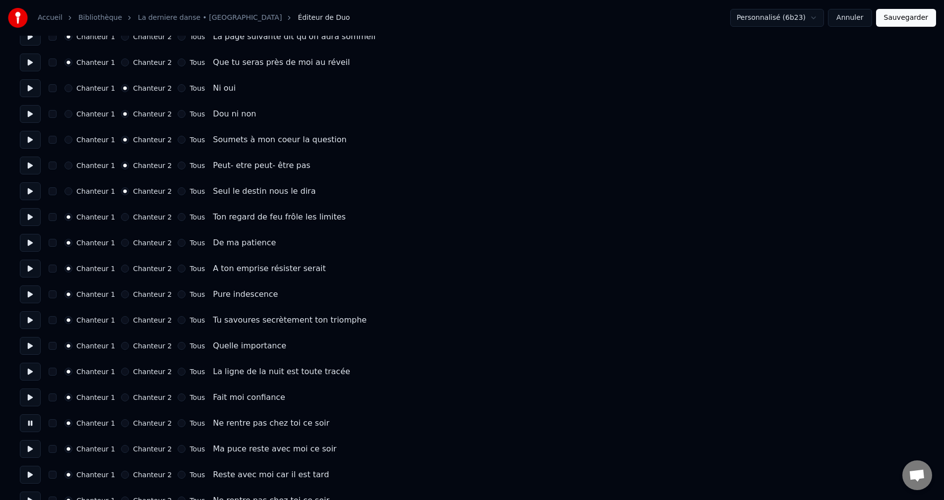
scroll to position [1042, 0]
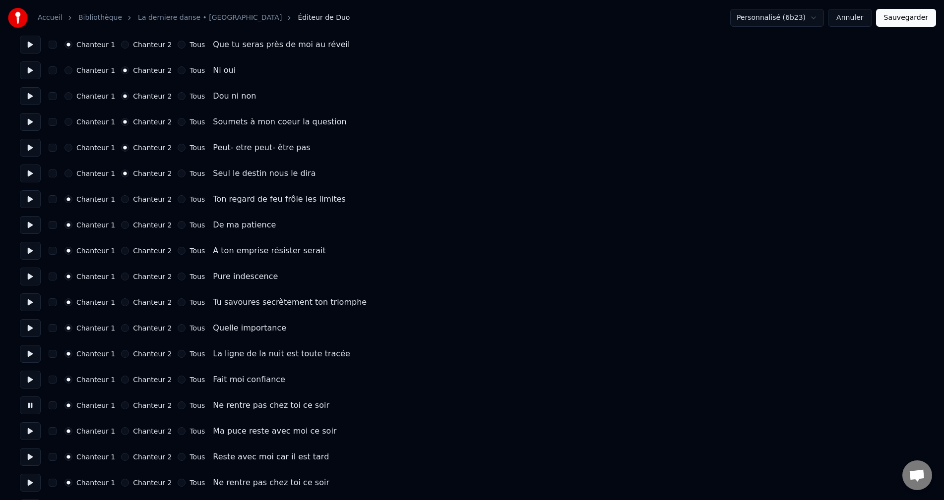
click at [32, 429] on button at bounding box center [30, 432] width 21 height 18
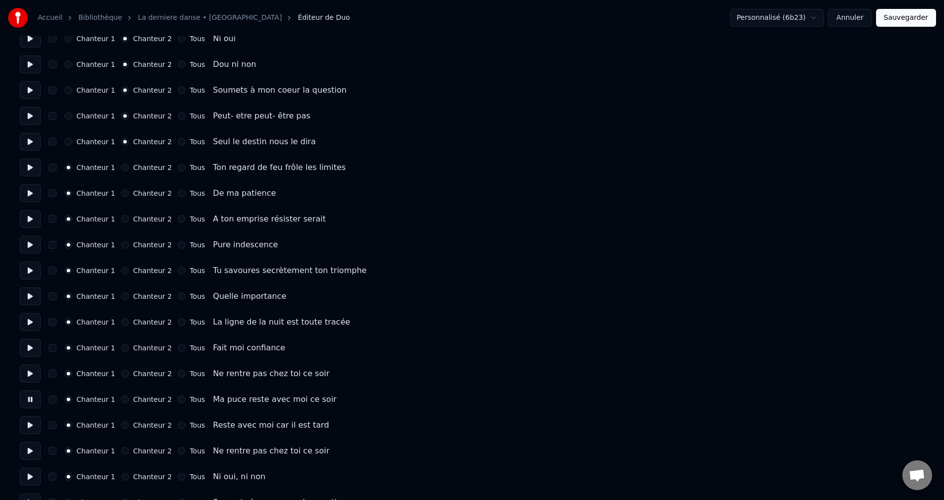
scroll to position [1091, 0]
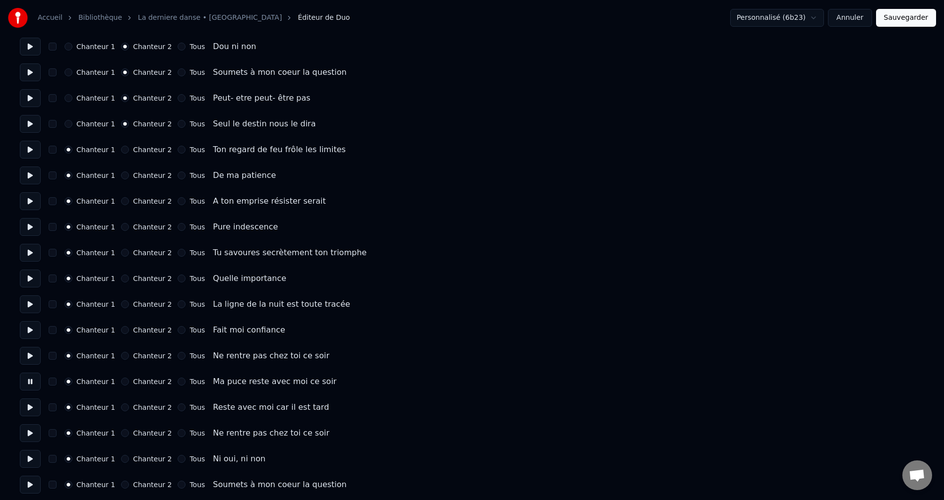
drag, startPoint x: 27, startPoint y: 408, endPoint x: 31, endPoint y: 416, distance: 9.1
click at [30, 408] on button at bounding box center [30, 408] width 21 height 18
click at [26, 431] on button at bounding box center [30, 434] width 21 height 18
click at [27, 453] on button at bounding box center [30, 459] width 21 height 18
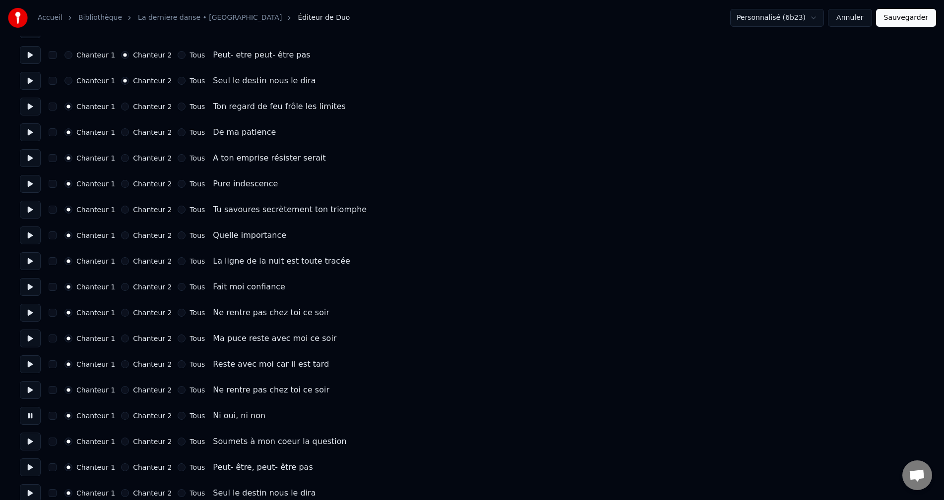
scroll to position [1141, 0]
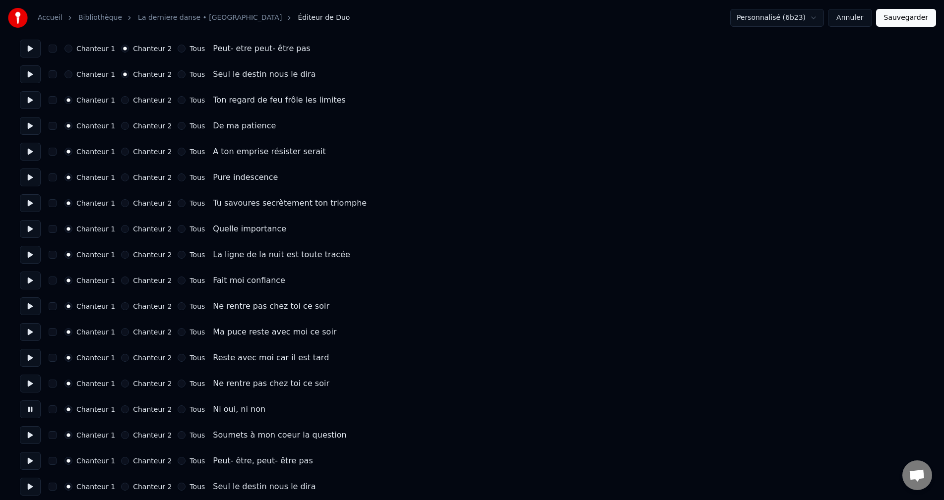
click at [121, 410] on button "Chanteur 2" at bounding box center [125, 410] width 8 height 8
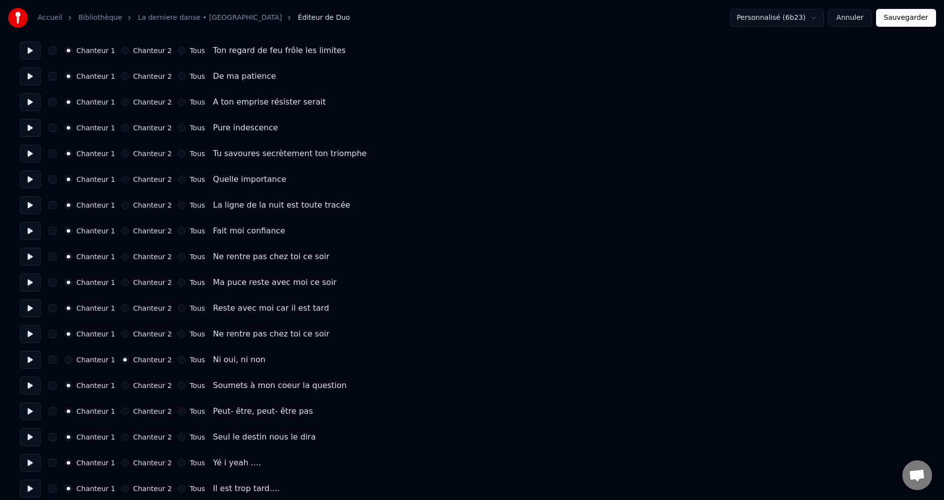
click at [121, 386] on button "Chanteur 2" at bounding box center [125, 386] width 8 height 8
click at [121, 413] on button "Chanteur 2" at bounding box center [125, 412] width 8 height 8
click at [25, 435] on button at bounding box center [30, 438] width 21 height 18
click at [122, 435] on button "Chanteur 2" at bounding box center [125, 437] width 8 height 8
click at [32, 464] on button at bounding box center [30, 463] width 21 height 18
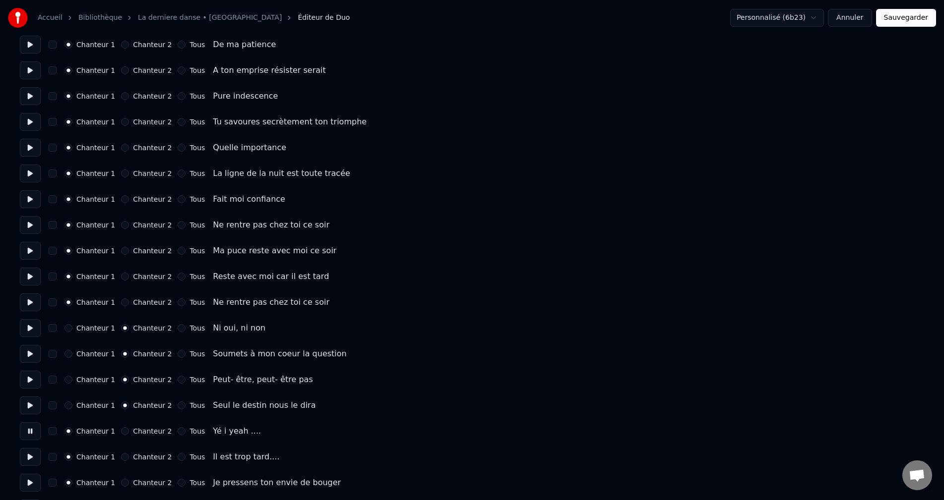
scroll to position [1240, 0]
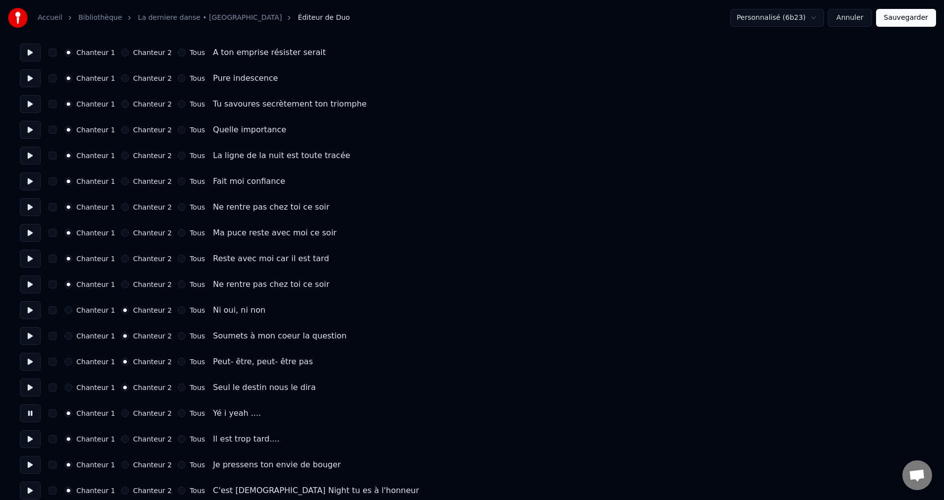
click at [33, 441] on button at bounding box center [30, 440] width 21 height 18
click at [31, 465] on button at bounding box center [30, 465] width 21 height 18
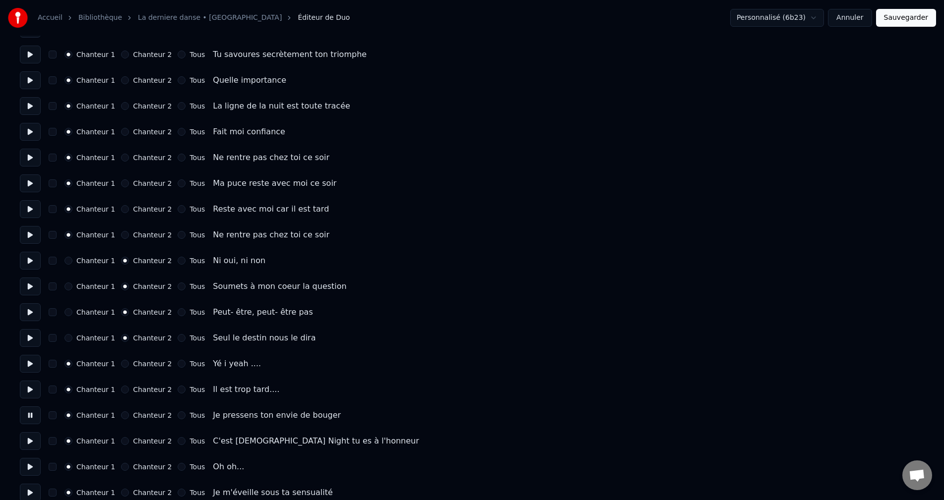
click at [29, 445] on button at bounding box center [30, 441] width 21 height 18
click at [29, 471] on button at bounding box center [30, 467] width 21 height 18
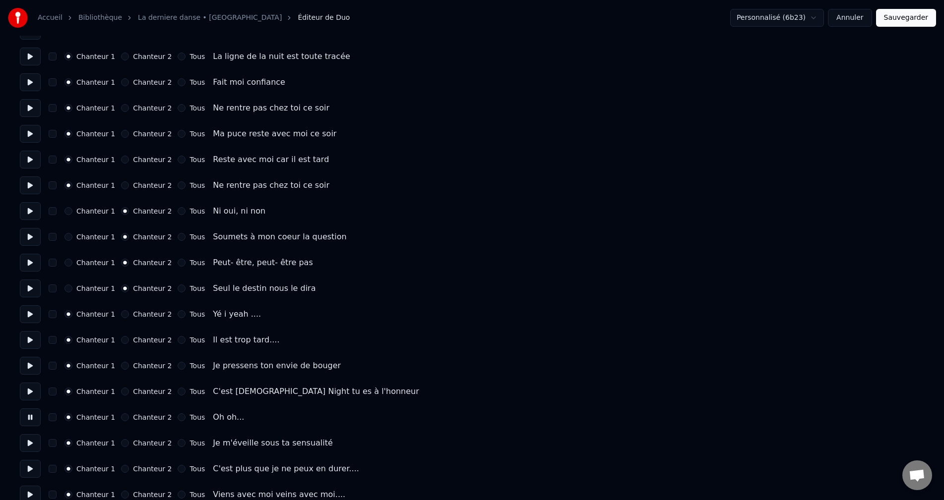
click at [30, 462] on button at bounding box center [30, 469] width 21 height 18
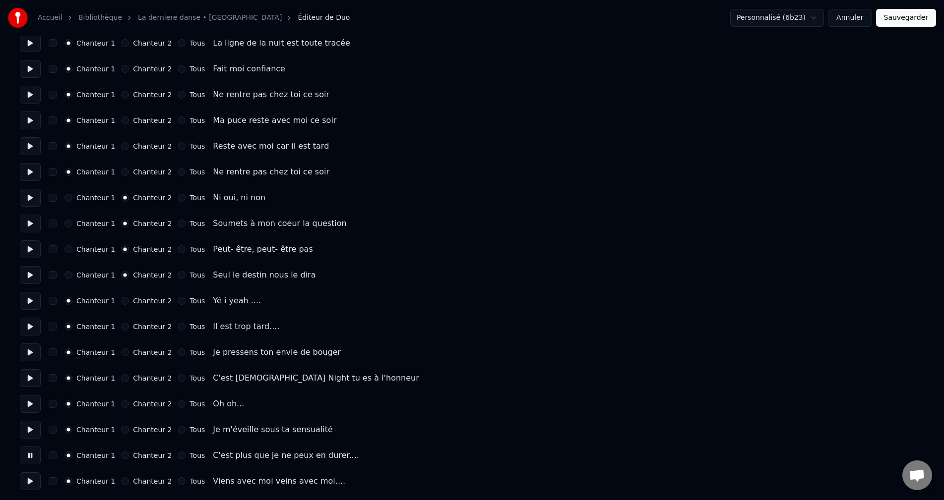
click at [908, 22] on button "Sauvegarder" at bounding box center [906, 18] width 60 height 18
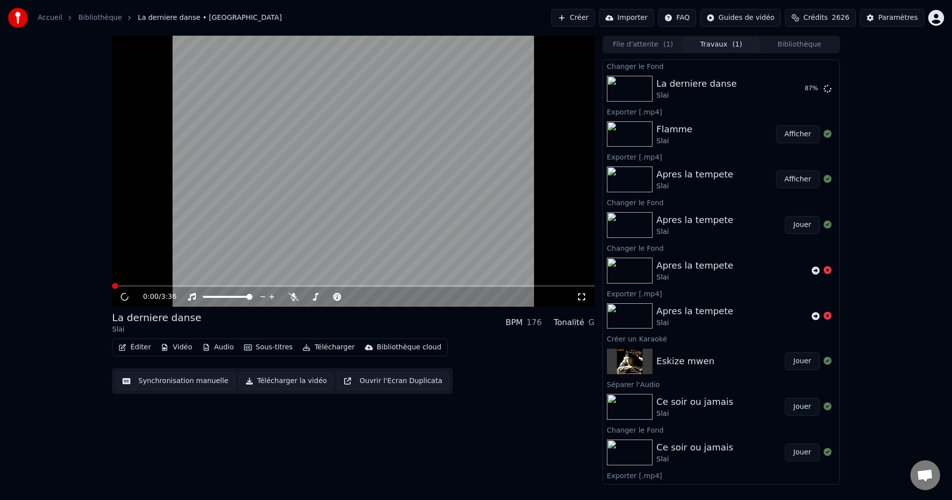
click at [136, 344] on button "Éditer" at bounding box center [135, 348] width 40 height 14
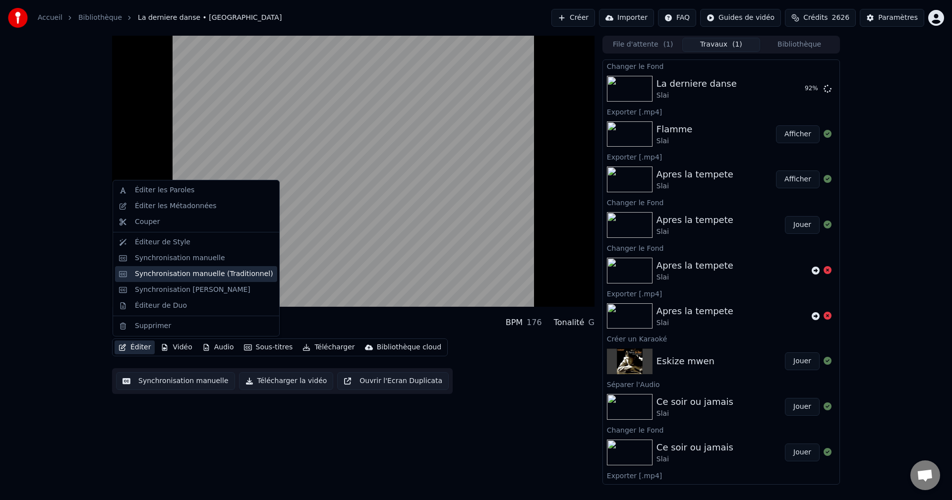
click at [212, 278] on div "Synchronisation manuelle (Traditionnel)" at bounding box center [204, 274] width 138 height 10
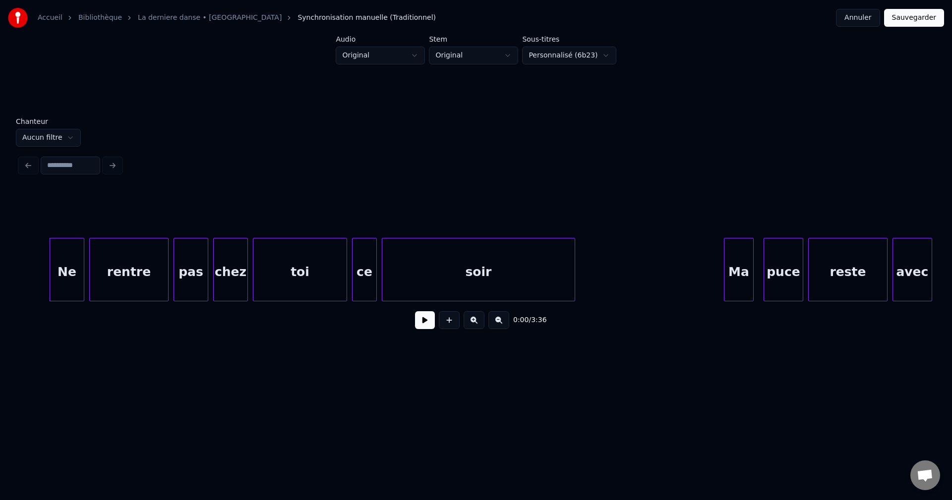
click at [73, 161] on input at bounding box center [71, 166] width 60 height 18
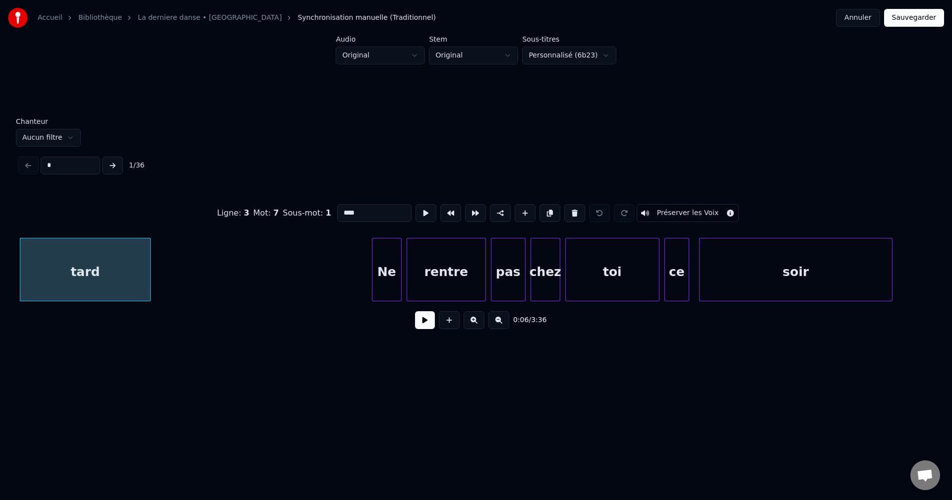
type input "**"
type input "******"
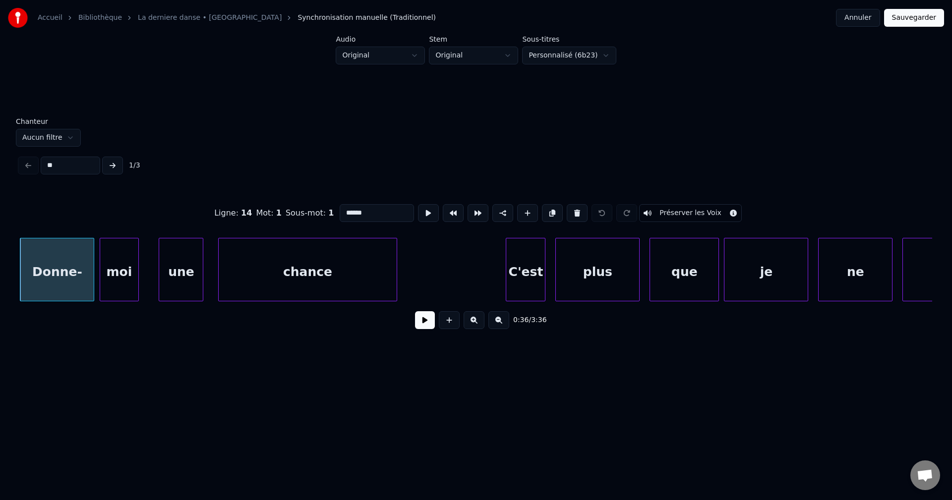
type input "***"
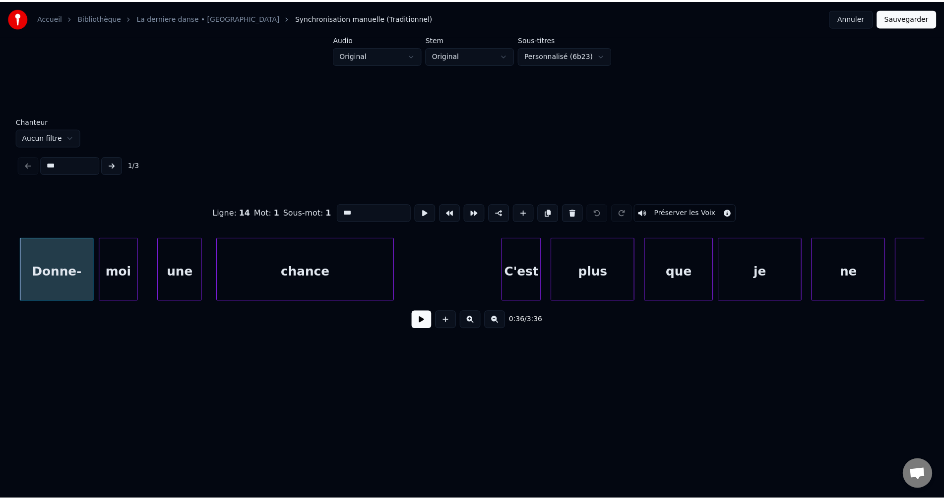
scroll to position [0, 30348]
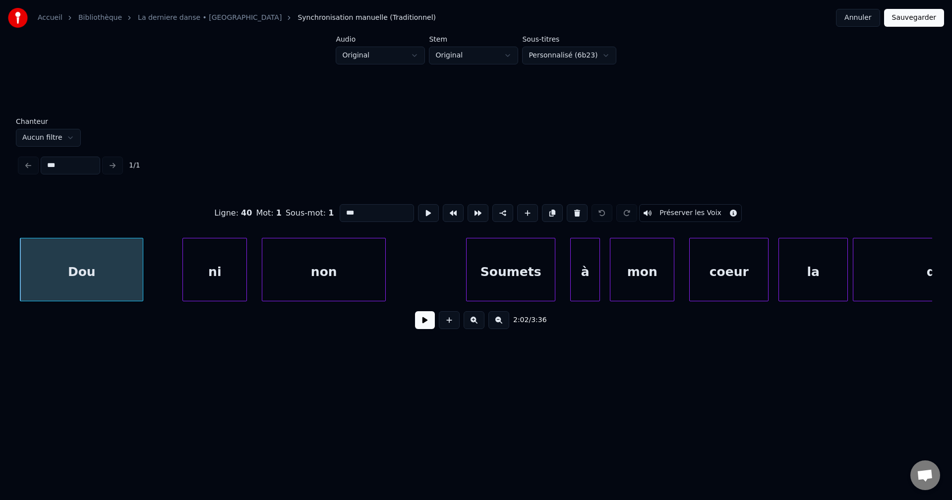
click at [208, 260] on div "ni" at bounding box center [214, 272] width 63 height 67
type input "**"
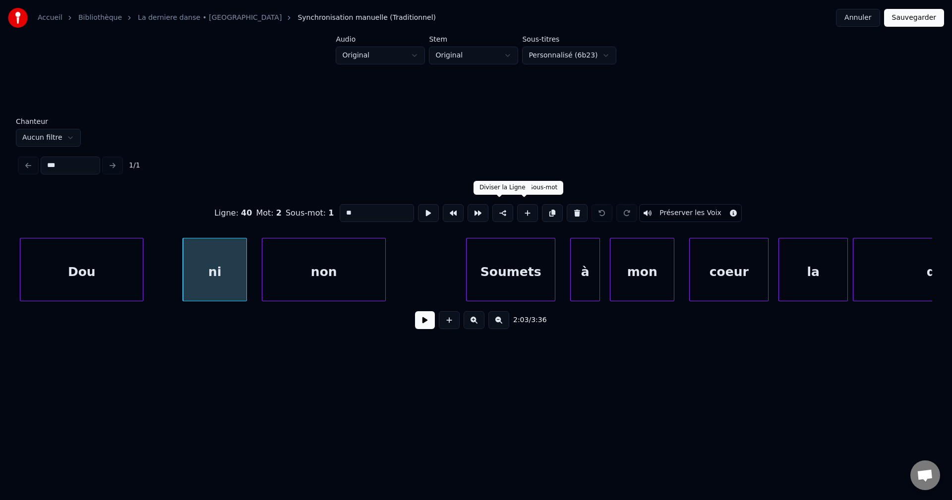
type input "***"
click at [500, 206] on button at bounding box center [503, 213] width 21 height 18
click at [905, 13] on button "Sauvegarder" at bounding box center [914, 18] width 60 height 18
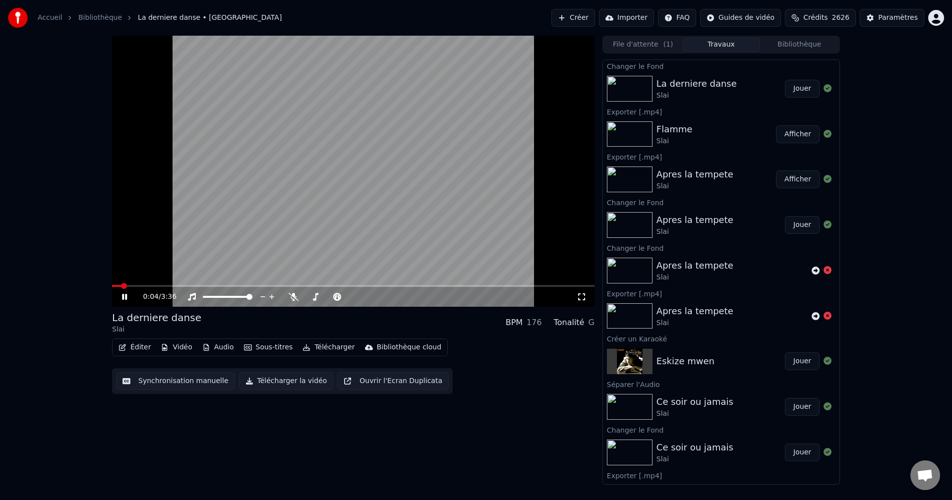
click at [802, 90] on button "Jouer" at bounding box center [802, 89] width 35 height 18
click at [787, 91] on button "Jouer" at bounding box center [802, 89] width 35 height 18
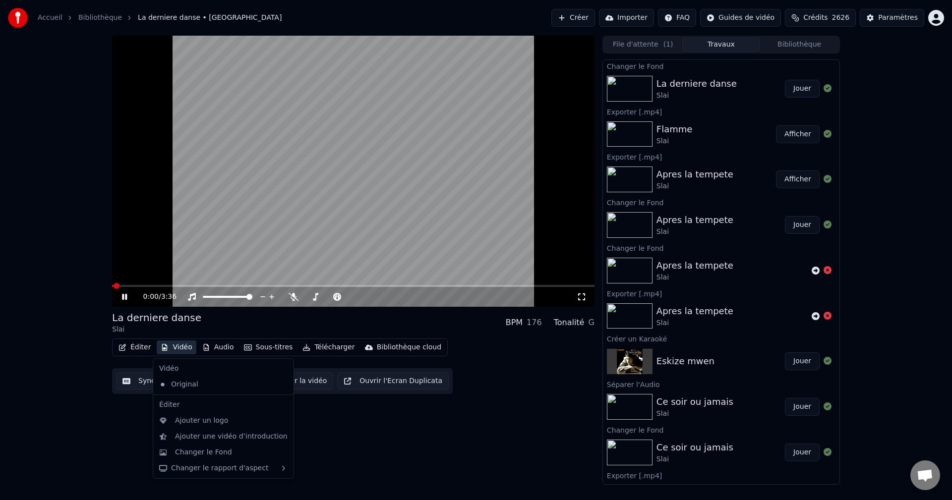
click at [178, 346] on button "Vidéo" at bounding box center [176, 348] width 39 height 14
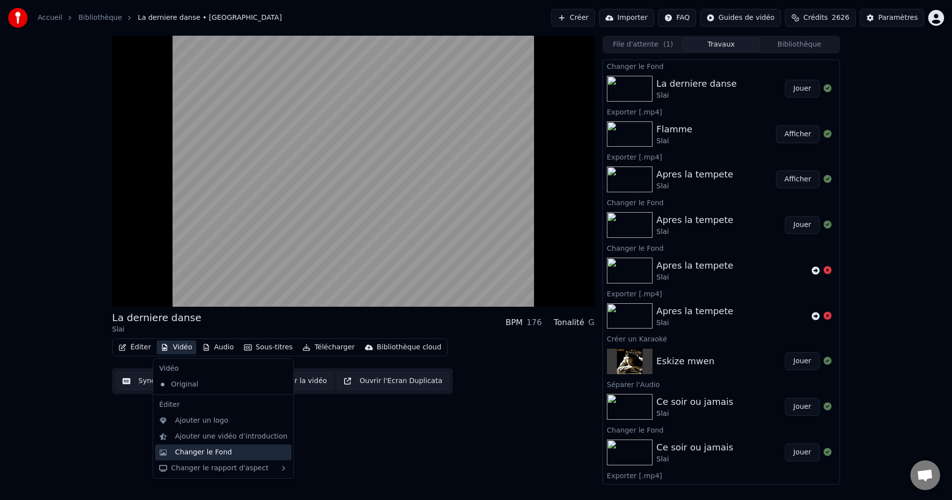
click at [216, 459] on div "Changer le Fond" at bounding box center [223, 453] width 136 height 16
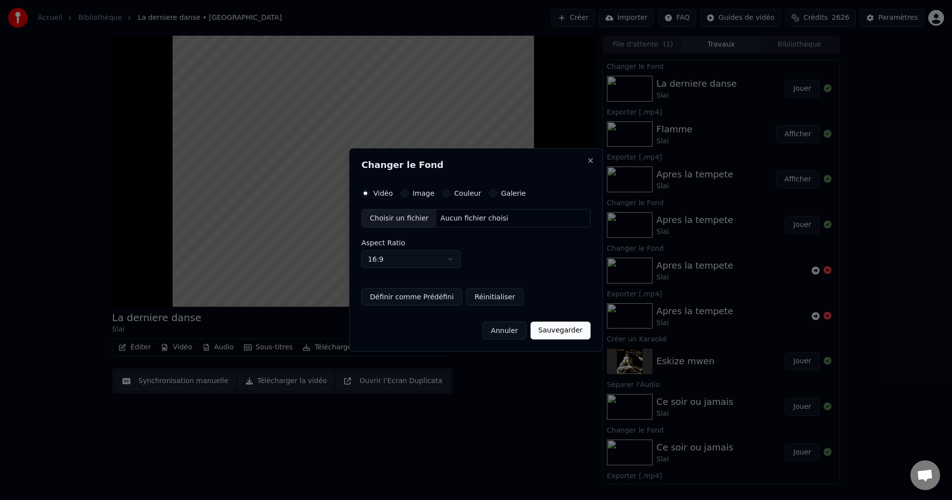
click at [516, 332] on button "Annuler" at bounding box center [505, 331] width 44 height 18
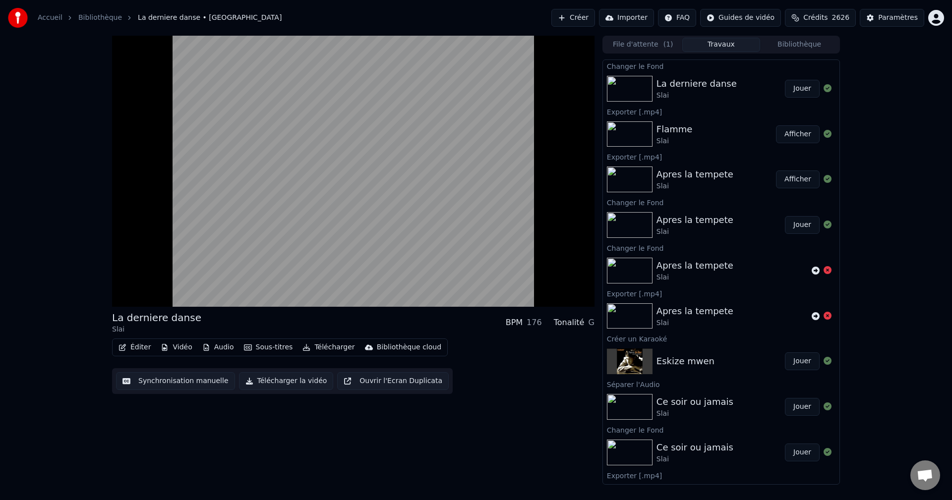
click at [132, 346] on button "Éditer" at bounding box center [135, 348] width 40 height 14
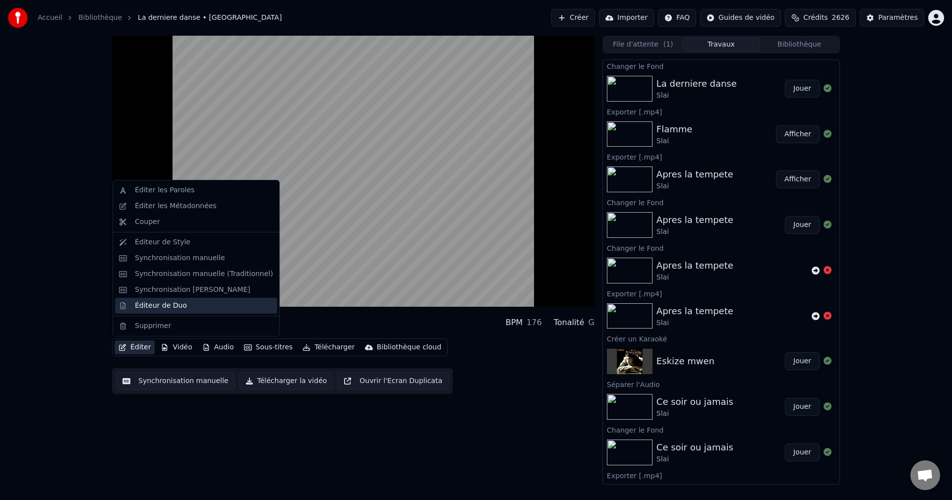
click at [182, 309] on div "Éditeur de Duo" at bounding box center [204, 306] width 138 height 10
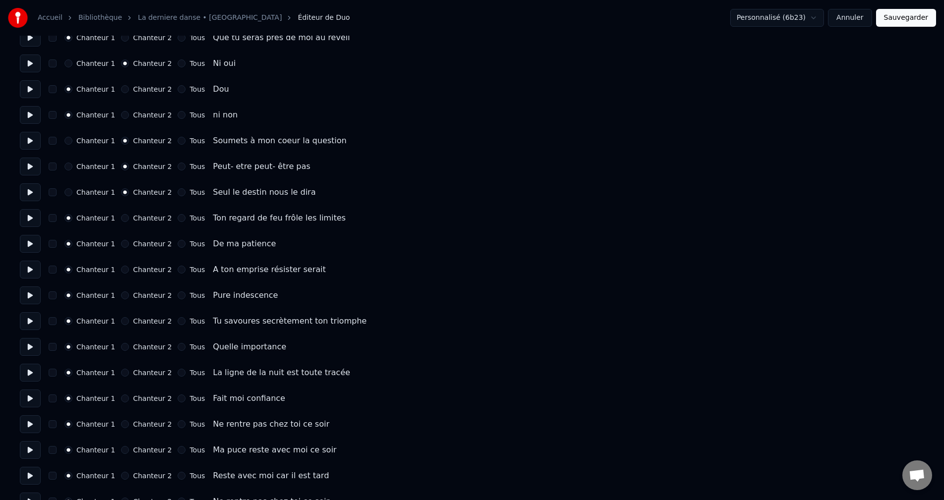
scroll to position [1031, 0]
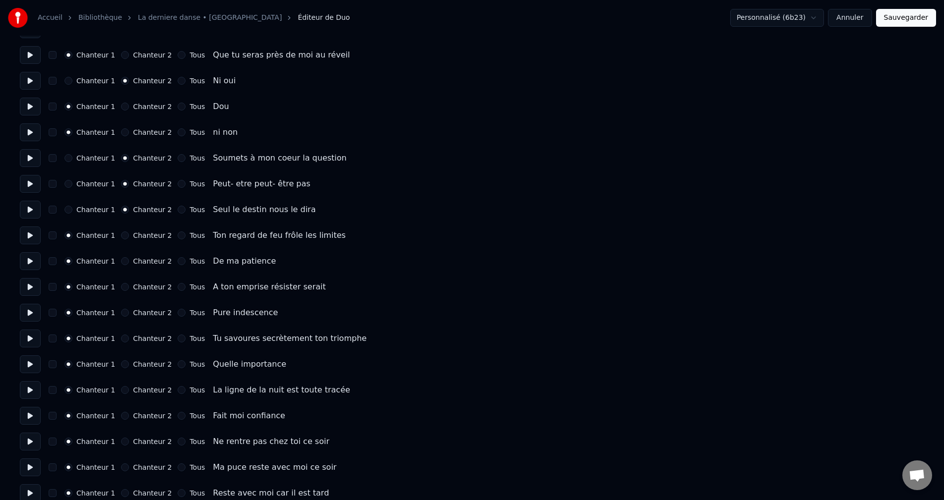
click at [26, 107] on button at bounding box center [30, 107] width 21 height 18
click at [29, 131] on button at bounding box center [30, 132] width 21 height 18
click at [123, 130] on button "Chanteur 2" at bounding box center [125, 132] width 8 height 8
click at [910, 14] on button "Sauvegarder" at bounding box center [906, 18] width 60 height 18
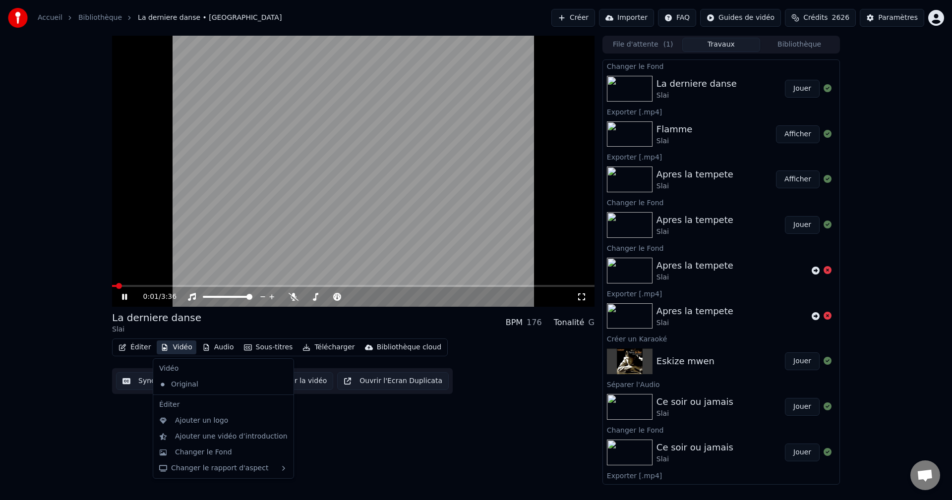
click at [186, 350] on button "Vidéo" at bounding box center [176, 348] width 39 height 14
click at [213, 452] on div "Changer le Fond" at bounding box center [203, 453] width 57 height 10
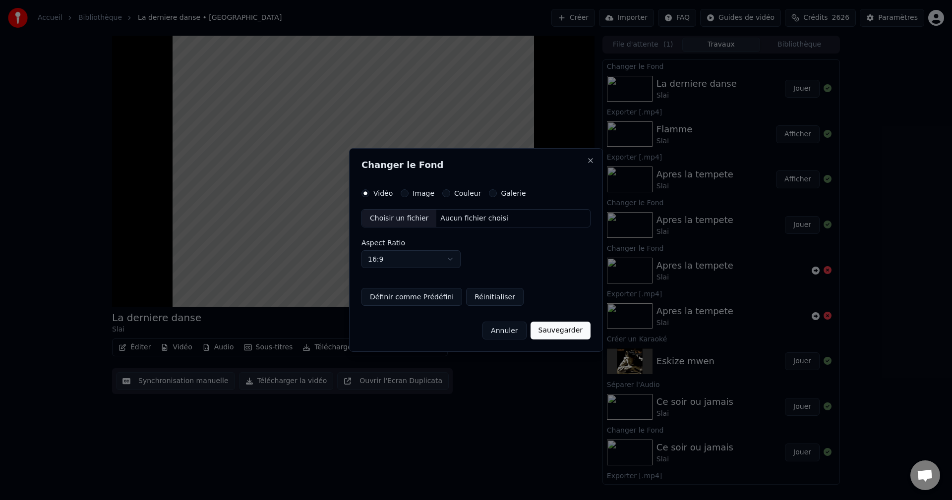
click at [404, 195] on button "Image" at bounding box center [405, 193] width 8 height 8
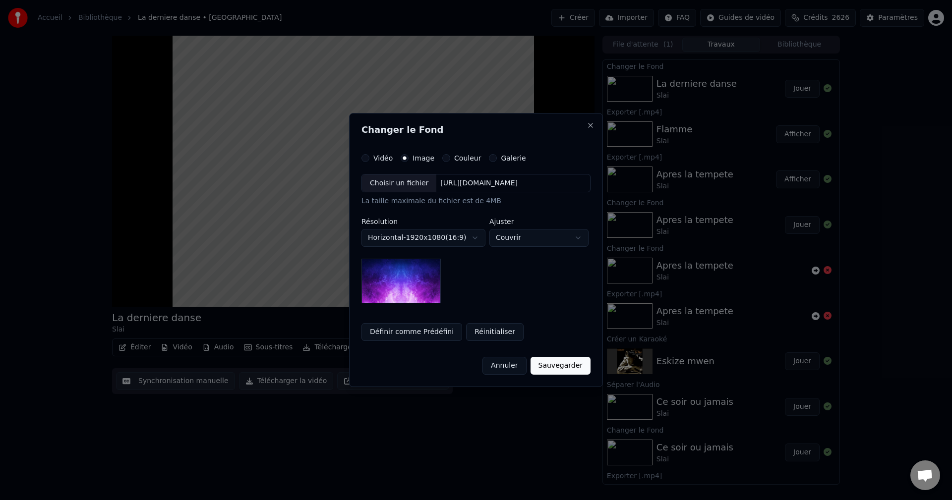
click at [409, 185] on div "Choisir un fichier" at bounding box center [399, 184] width 74 height 18
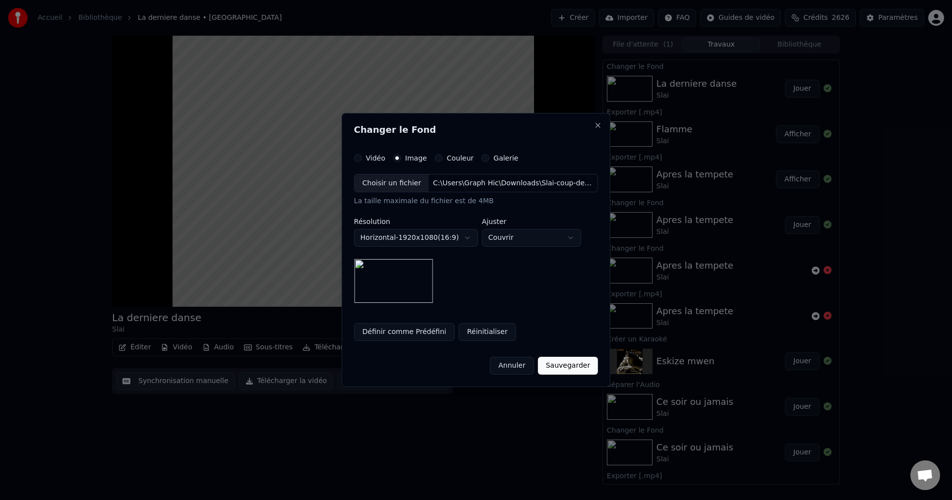
click at [524, 237] on body "Accueil Bibliothèque La derniere danse • Slai Créer Importer FAQ Guides de vidé…" at bounding box center [476, 250] width 952 height 500
select select "****"
click at [567, 370] on button "Sauvegarder" at bounding box center [568, 366] width 60 height 18
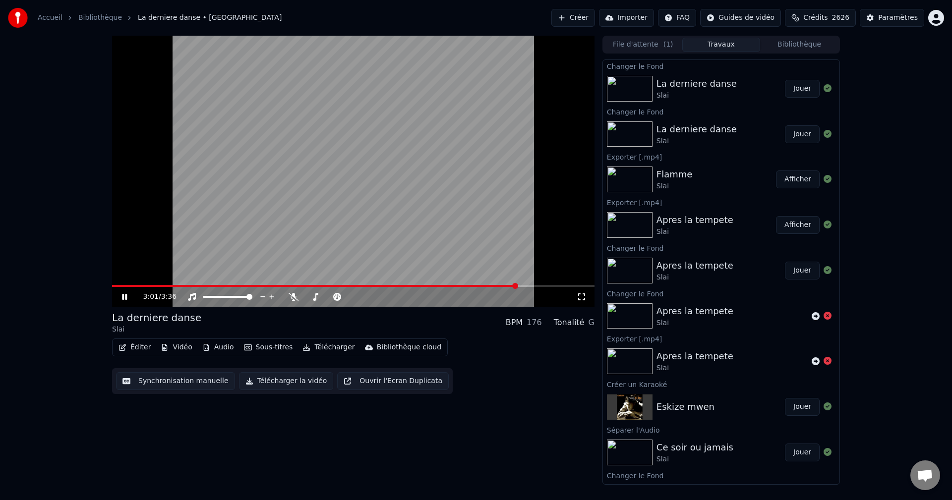
click at [801, 90] on button "Jouer" at bounding box center [802, 89] width 35 height 18
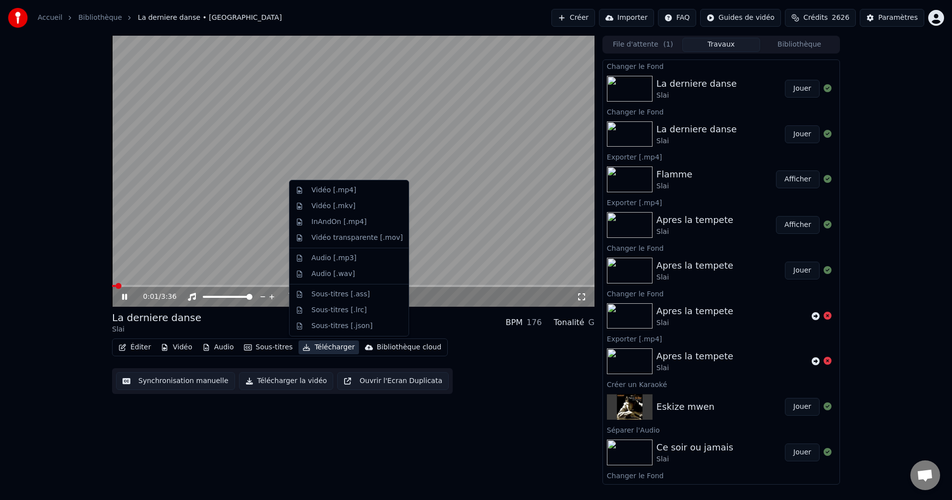
click at [325, 348] on button "Télécharger" at bounding box center [329, 348] width 60 height 14
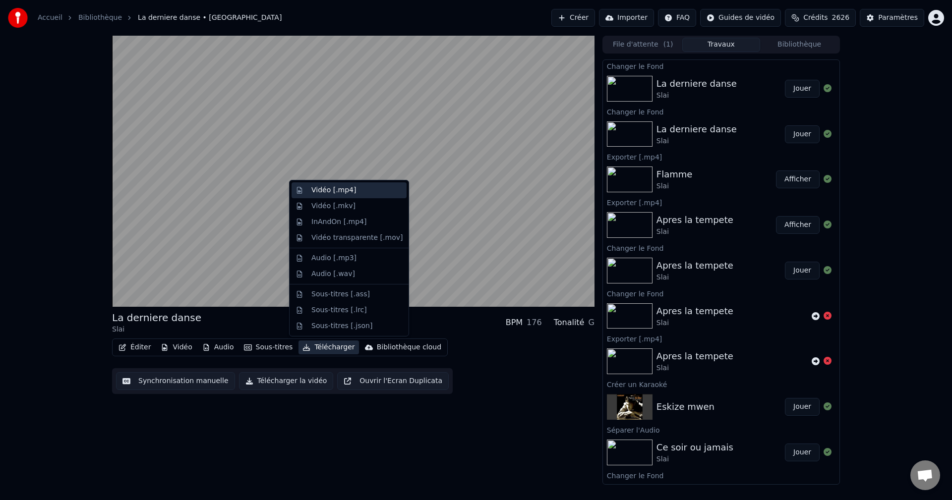
click at [349, 190] on div "Vidéo [.mp4]" at bounding box center [333, 190] width 45 height 10
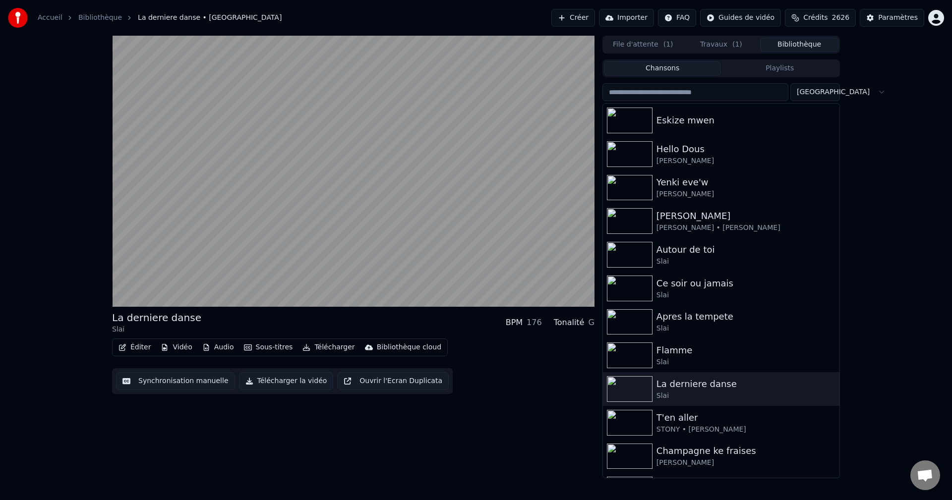
click at [791, 46] on button "Bibliothèque" at bounding box center [799, 45] width 78 height 14
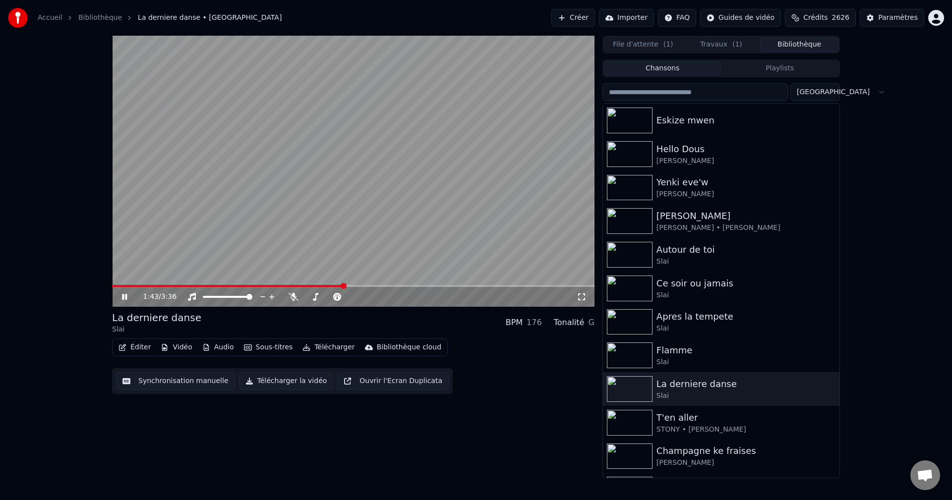
click at [333, 285] on span at bounding box center [227, 286] width 231 height 2
click at [327, 285] on span at bounding box center [224, 286] width 225 height 2
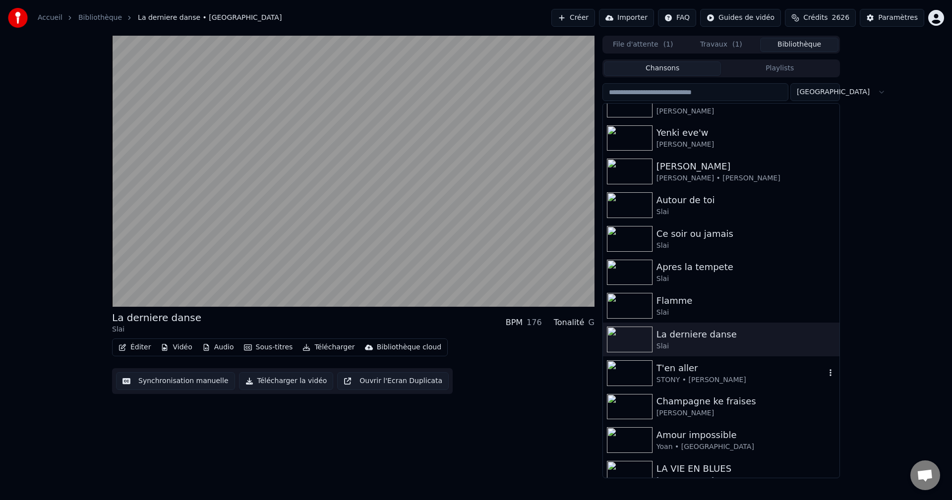
click at [707, 370] on div "T'en aller" at bounding box center [741, 369] width 169 height 14
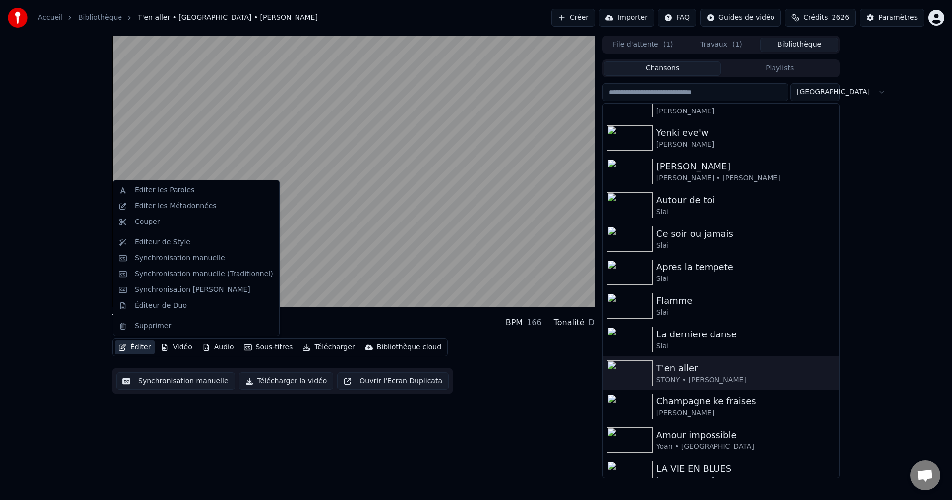
click at [130, 349] on button "Éditer" at bounding box center [135, 348] width 40 height 14
click at [178, 276] on div "Synchronisation manuelle (Traditionnel)" at bounding box center [204, 274] width 138 height 10
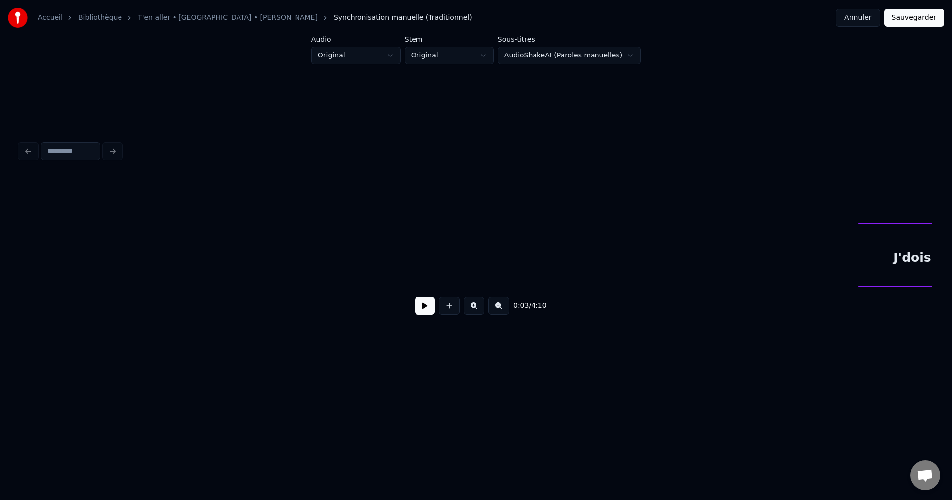
click at [419, 313] on button at bounding box center [425, 306] width 20 height 18
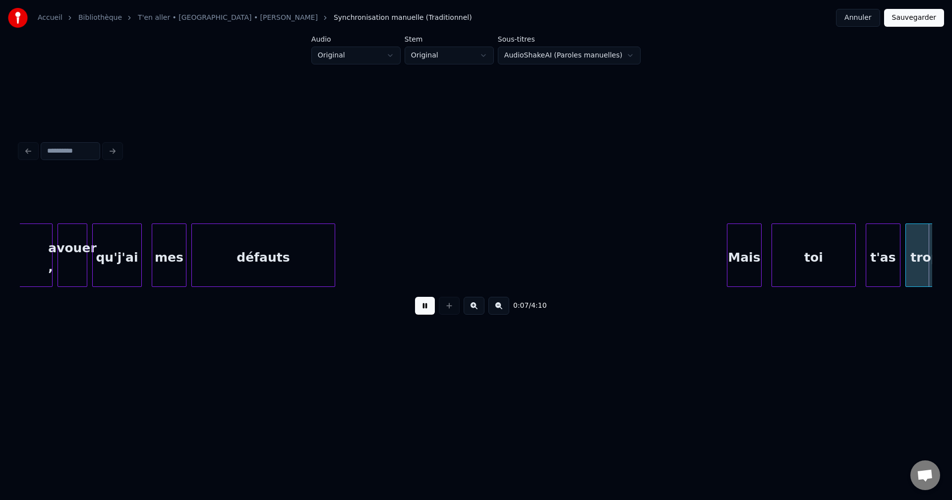
scroll to position [0, 1829]
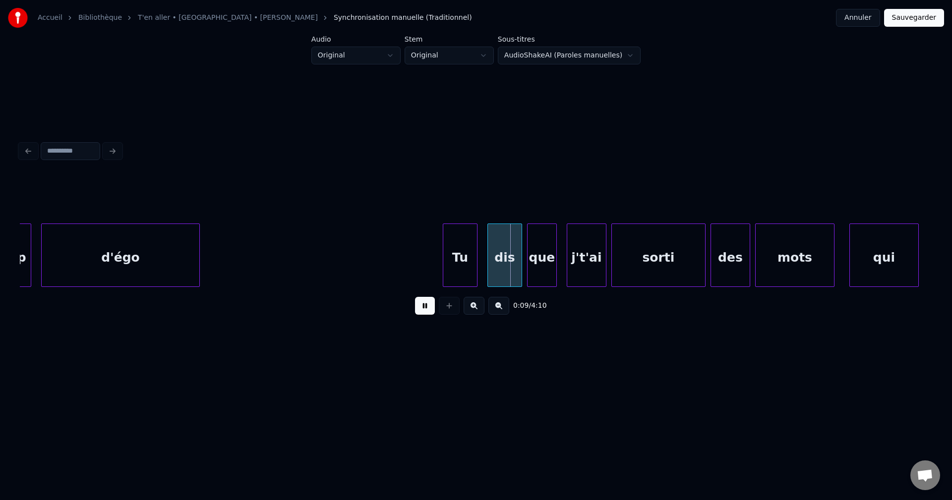
click at [470, 309] on button at bounding box center [474, 306] width 21 height 18
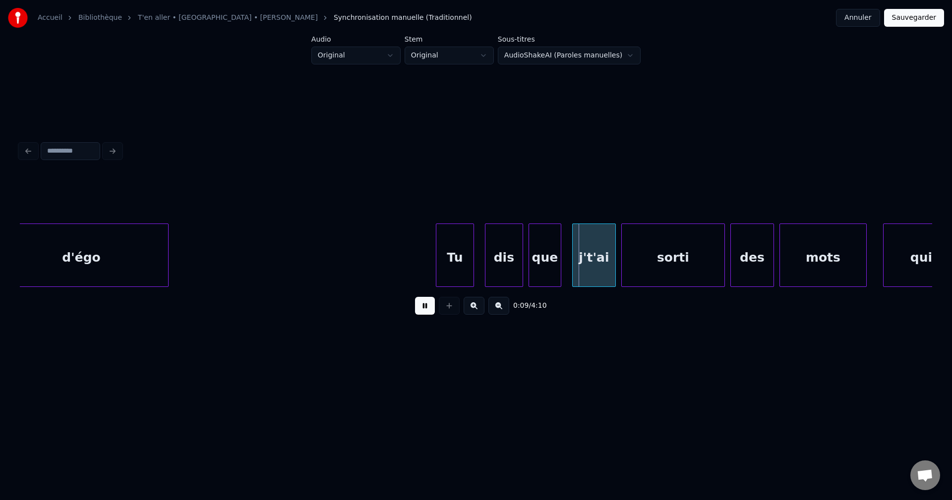
click at [470, 309] on button at bounding box center [474, 306] width 21 height 18
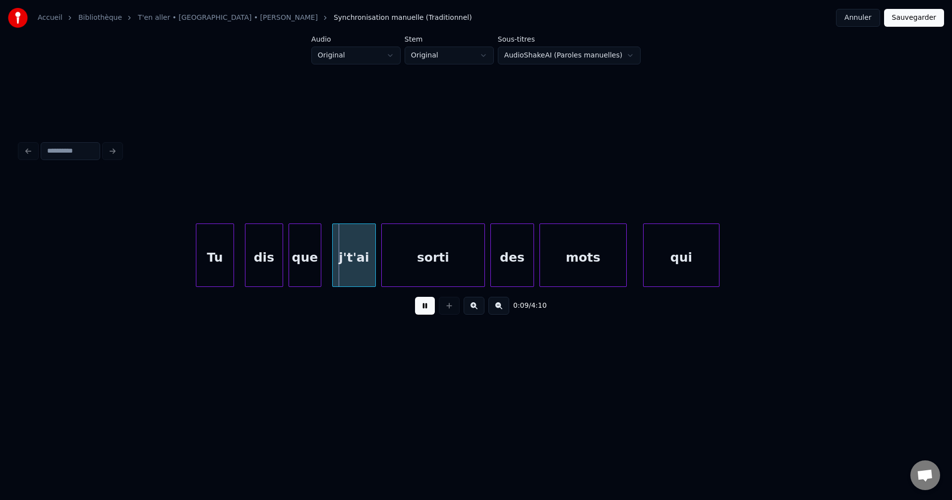
click at [470, 309] on button at bounding box center [474, 306] width 21 height 18
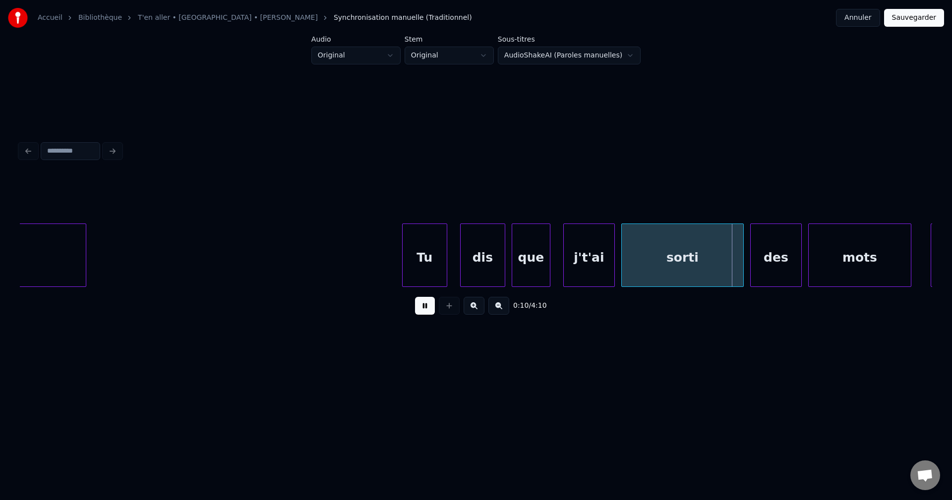
click at [471, 309] on button at bounding box center [474, 306] width 21 height 18
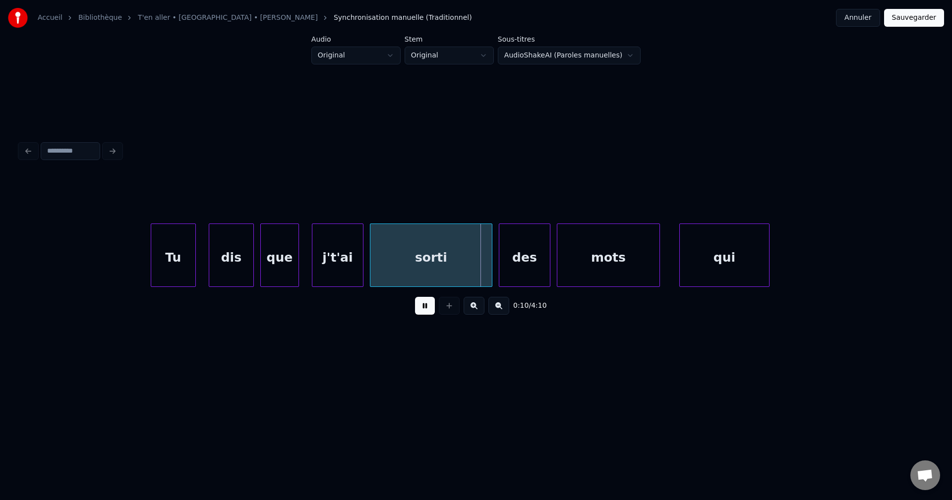
click at [471, 309] on button at bounding box center [474, 306] width 21 height 18
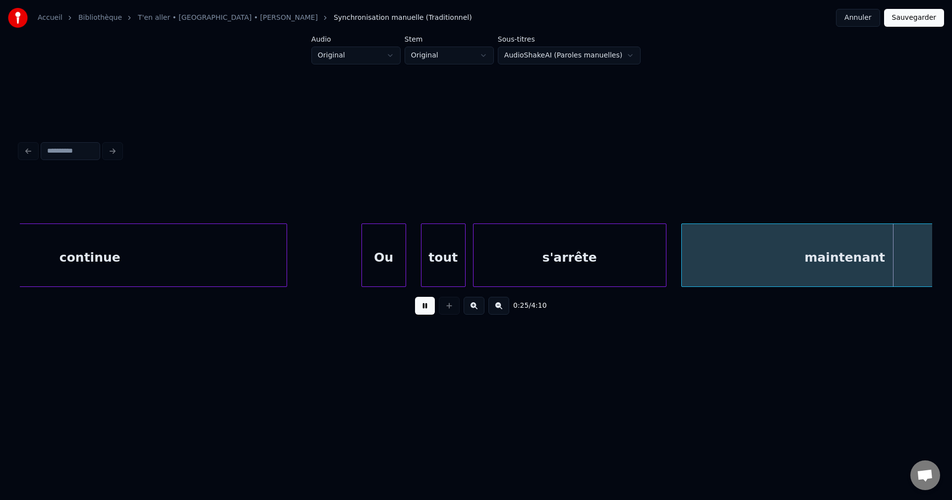
scroll to position [0, 9477]
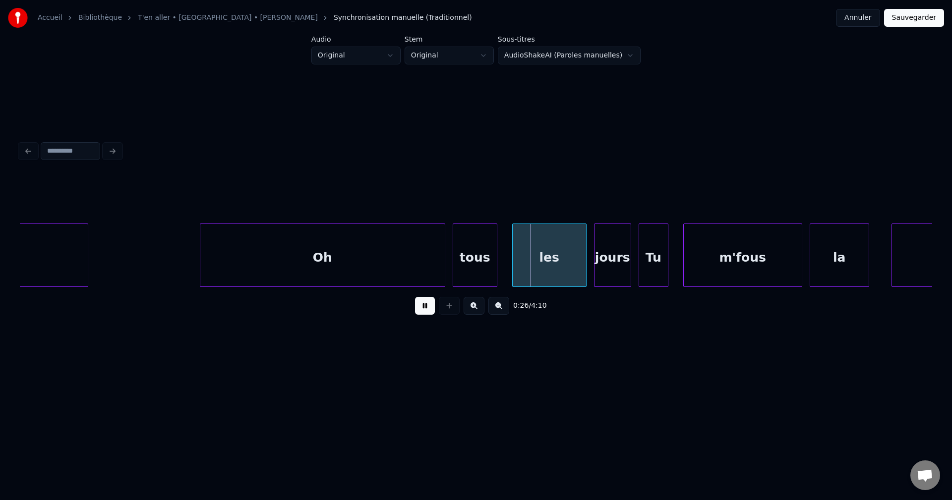
click at [421, 312] on button at bounding box center [425, 306] width 20 height 18
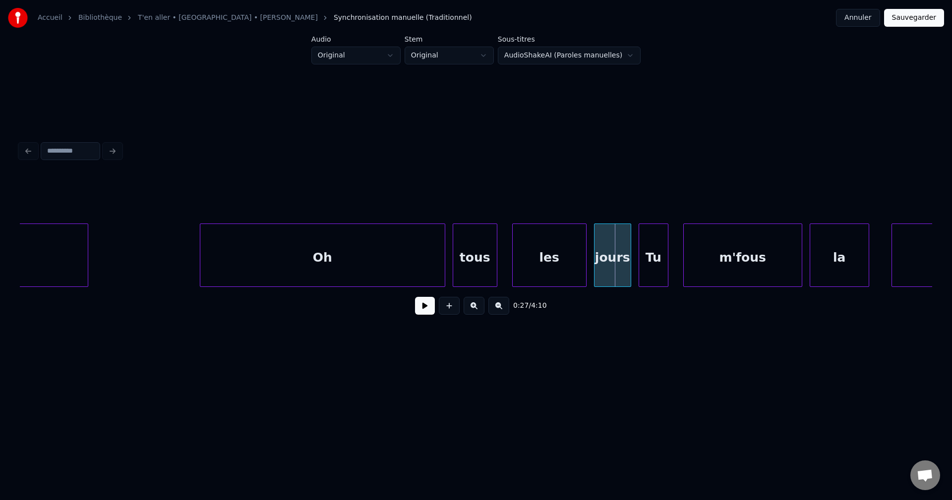
click at [422, 313] on button at bounding box center [425, 306] width 20 height 18
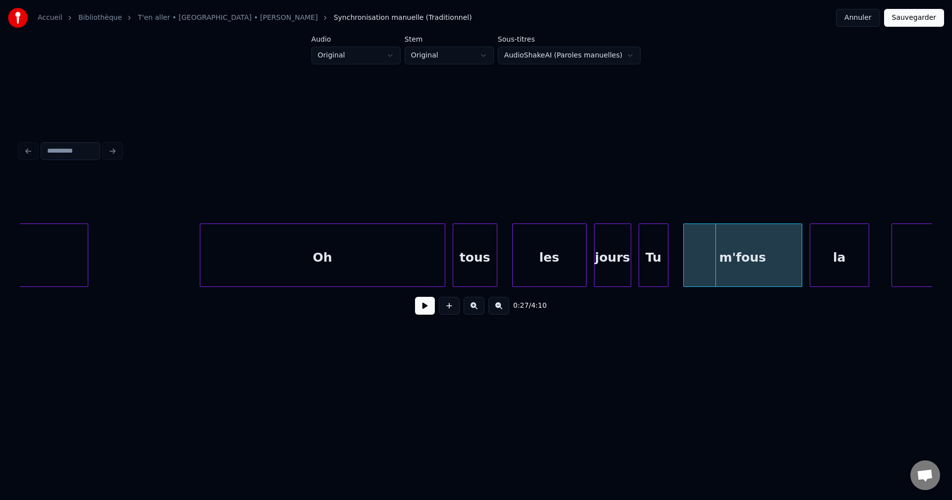
click at [422, 312] on button at bounding box center [425, 306] width 20 height 18
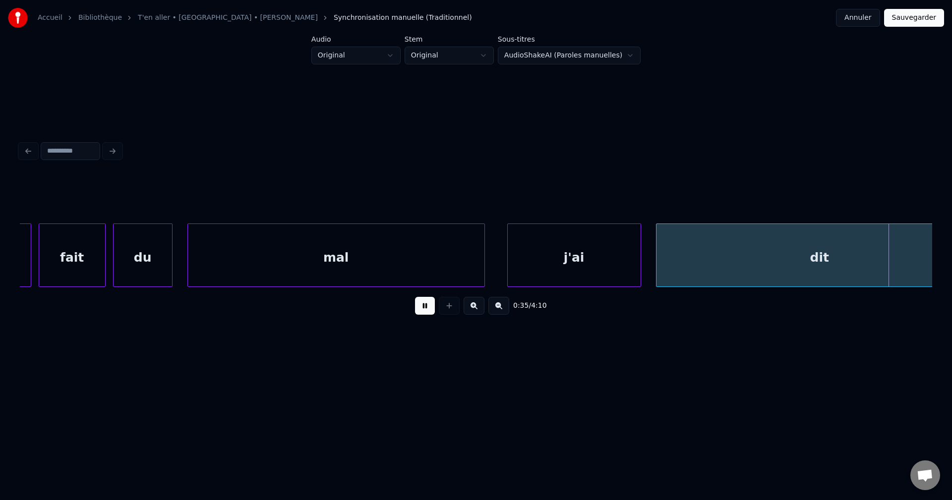
scroll to position [0, 13145]
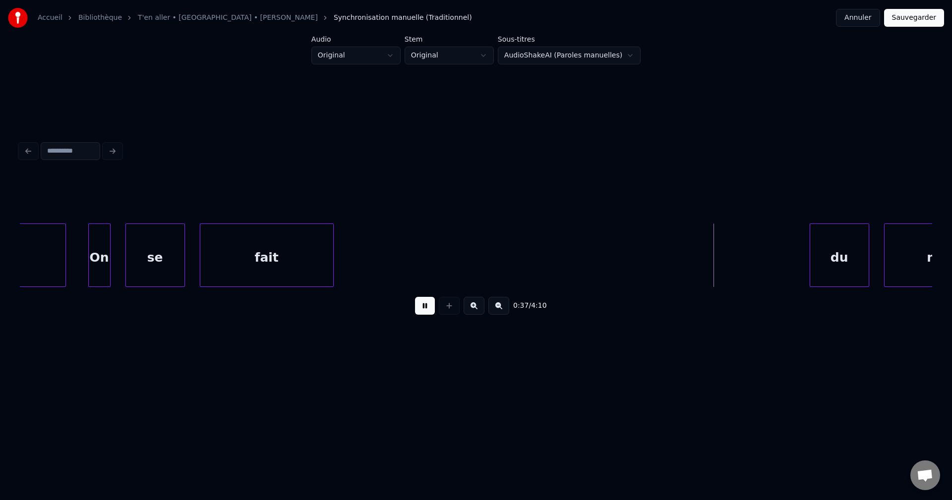
click at [296, 255] on div "fait" at bounding box center [266, 257] width 133 height 67
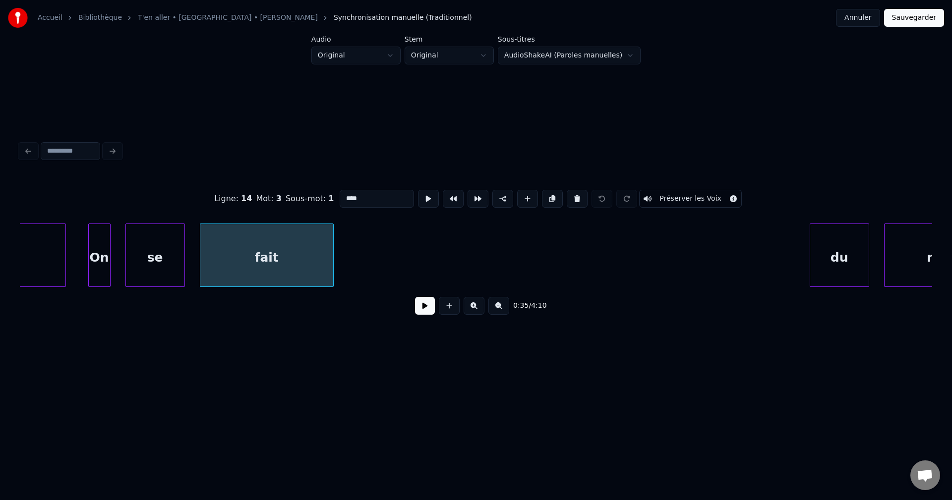
click at [96, 268] on div "On" at bounding box center [99, 257] width 21 height 67
type input "**"
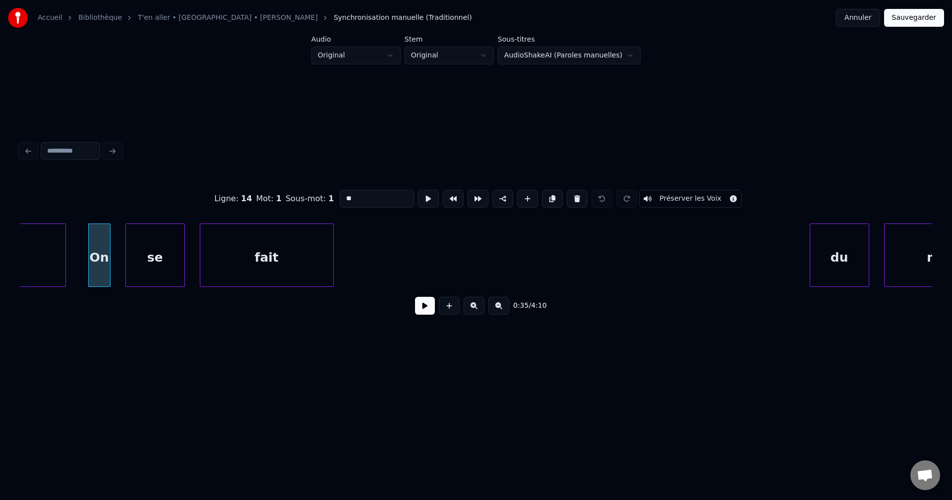
click at [420, 313] on button at bounding box center [425, 306] width 20 height 18
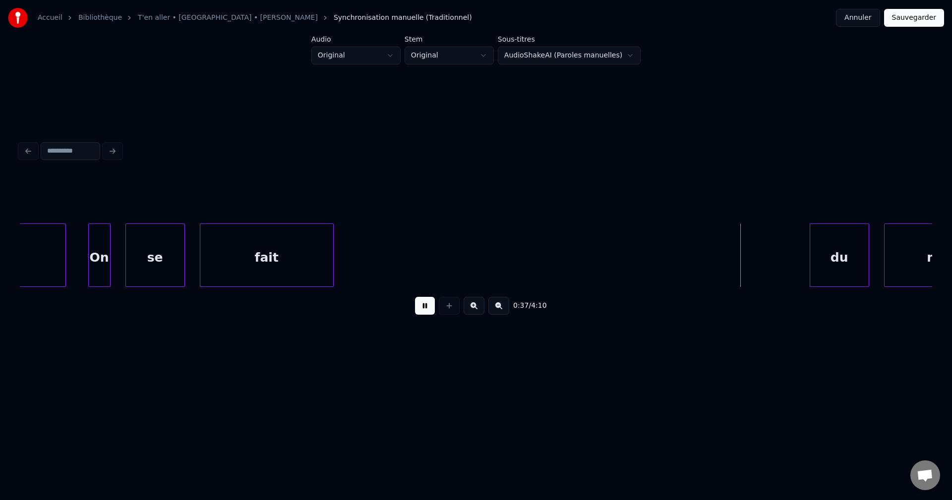
click at [104, 270] on div "On" at bounding box center [99, 257] width 21 height 67
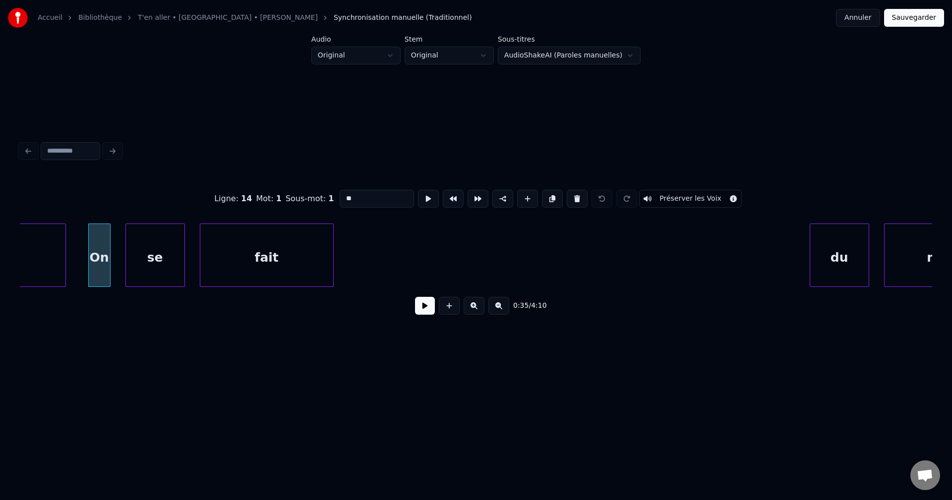
click at [426, 315] on button at bounding box center [425, 306] width 20 height 18
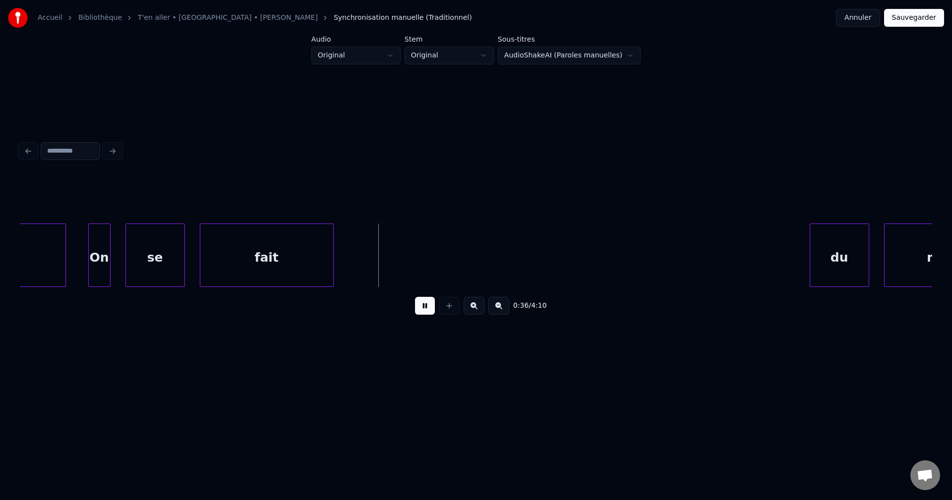
click at [427, 313] on button at bounding box center [425, 306] width 20 height 18
click at [149, 265] on div "se" at bounding box center [155, 257] width 59 height 67
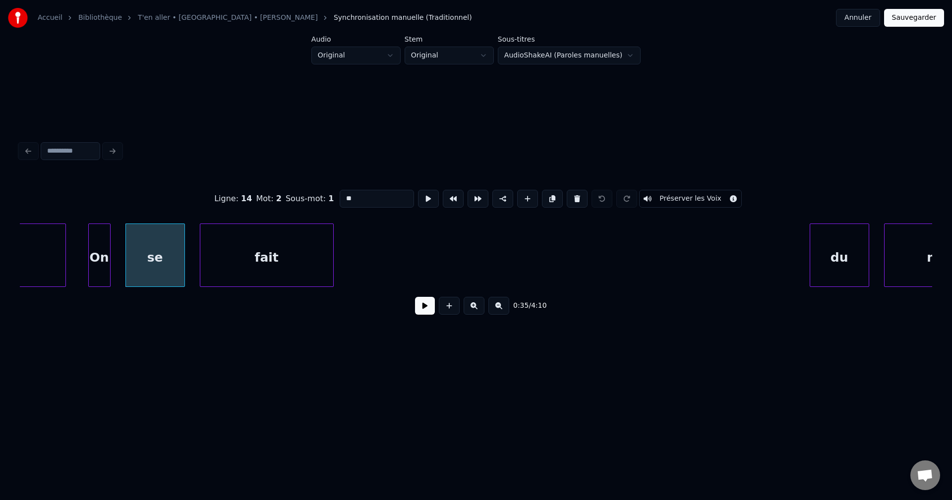
drag, startPoint x: 375, startPoint y: 199, endPoint x: 267, endPoint y: 200, distance: 107.6
click at [269, 200] on div "Ligne : 14 Mot : 2 Sous-mot : 1 ** Préserver les Voix" at bounding box center [476, 199] width 913 height 50
click at [275, 263] on div "fait" at bounding box center [266, 257] width 133 height 67
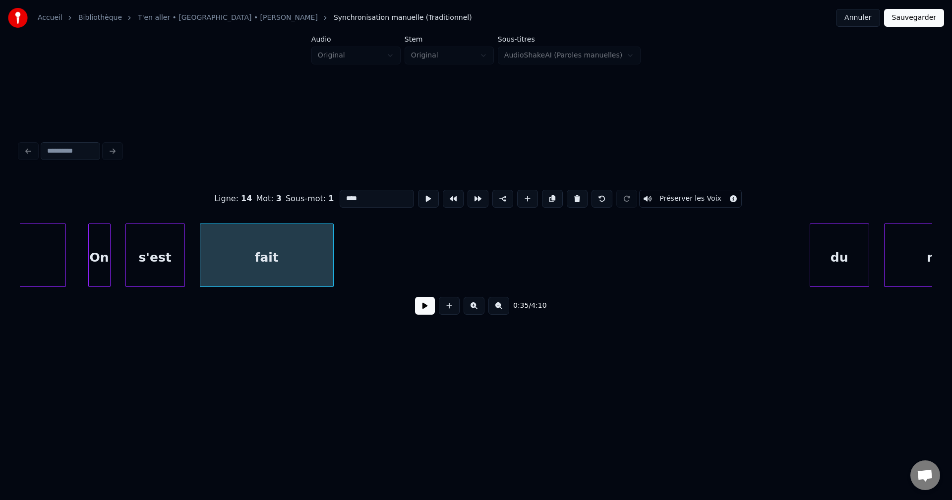
type input "****"
click at [418, 307] on button at bounding box center [425, 306] width 20 height 18
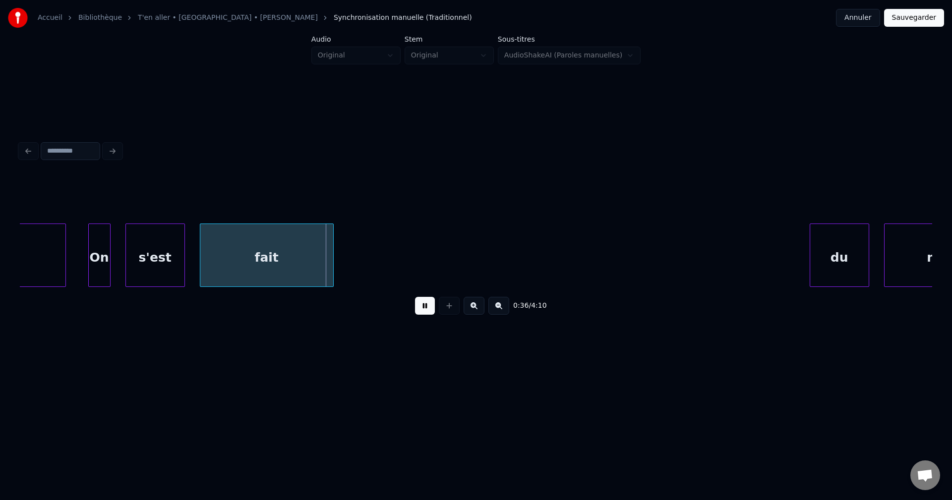
click at [418, 307] on button at bounding box center [425, 306] width 20 height 18
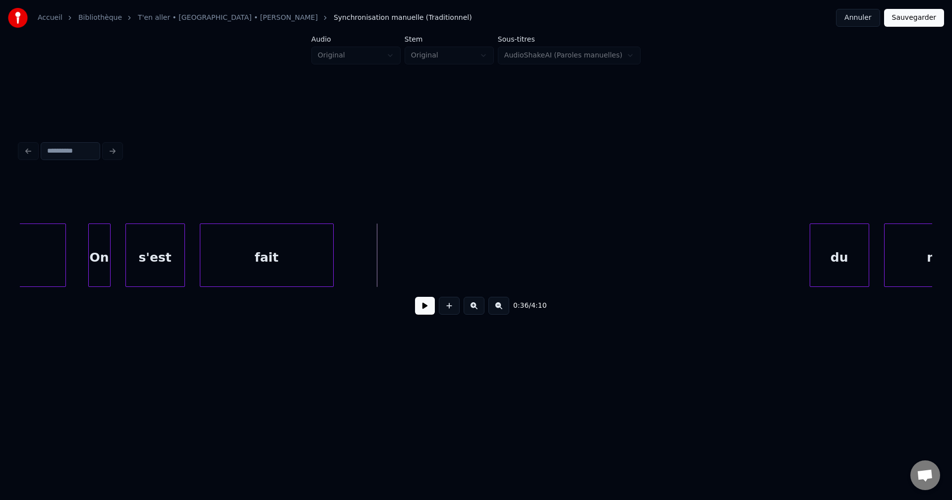
click at [93, 254] on div "On" at bounding box center [99, 257] width 21 height 67
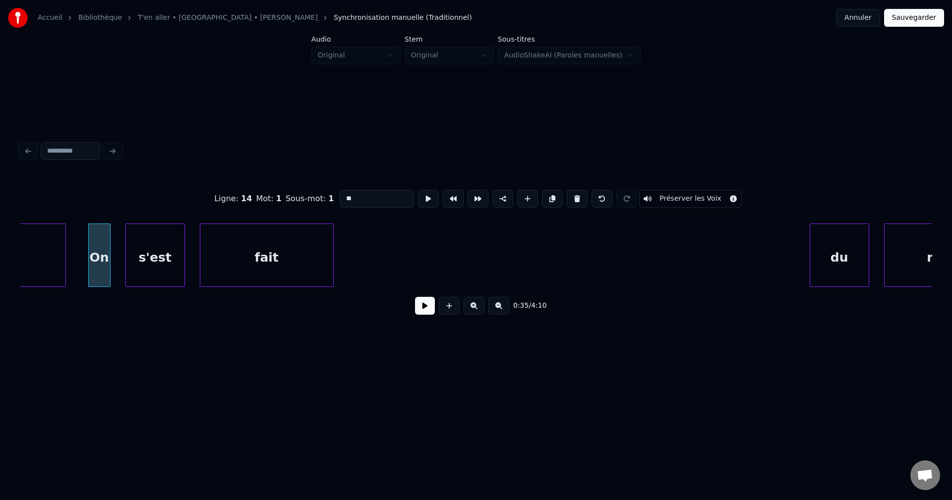
click at [418, 312] on button at bounding box center [425, 306] width 20 height 18
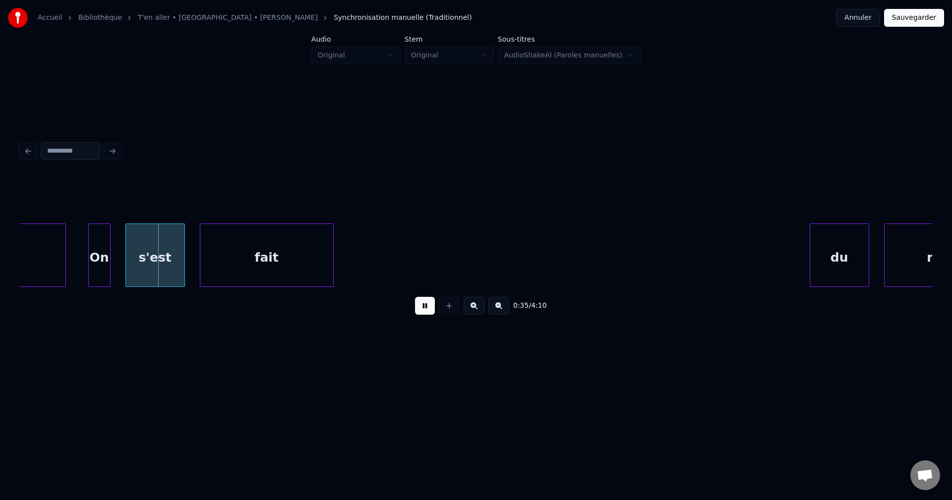
click at [419, 312] on button at bounding box center [425, 306] width 20 height 18
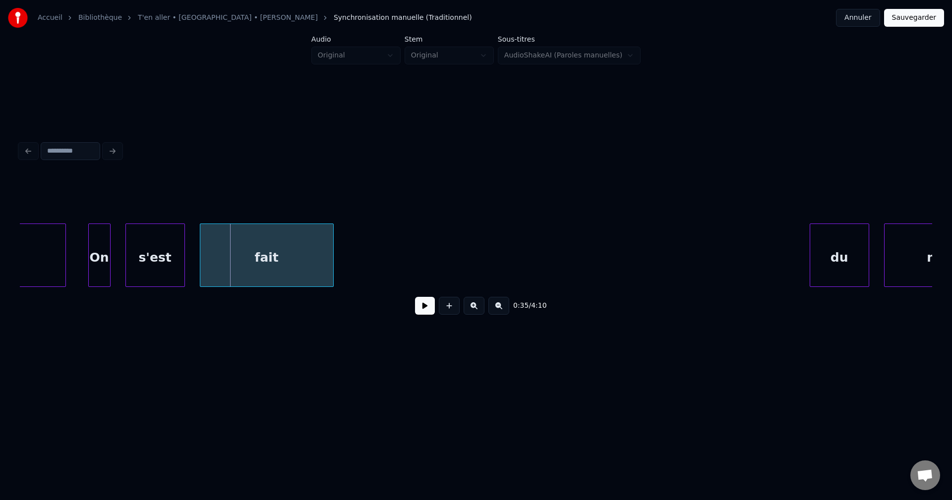
click at [161, 268] on div "s'est" at bounding box center [155, 257] width 59 height 67
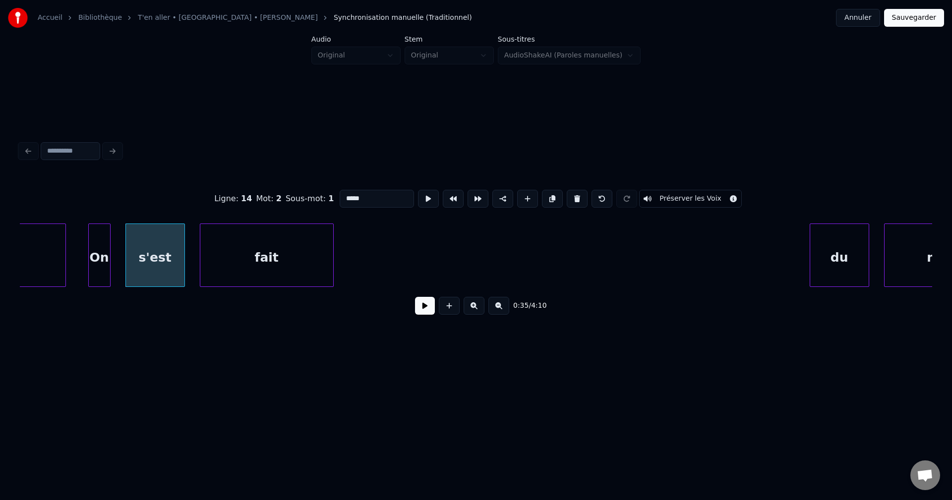
drag, startPoint x: 357, startPoint y: 197, endPoint x: 247, endPoint y: 197, distance: 110.1
click at [247, 197] on div "Ligne : 14 Mot : 2 Sous-mot : 1 ***** Préserver les Voix" at bounding box center [476, 199] width 913 height 50
type input "**"
click at [428, 309] on button at bounding box center [425, 306] width 20 height 18
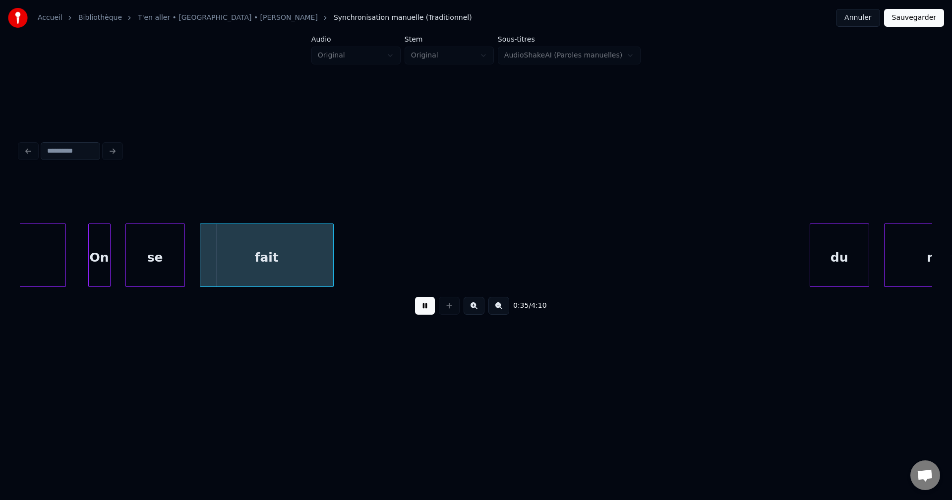
click at [428, 309] on button at bounding box center [425, 306] width 20 height 18
click at [329, 243] on div "fait" at bounding box center [262, 255] width 134 height 63
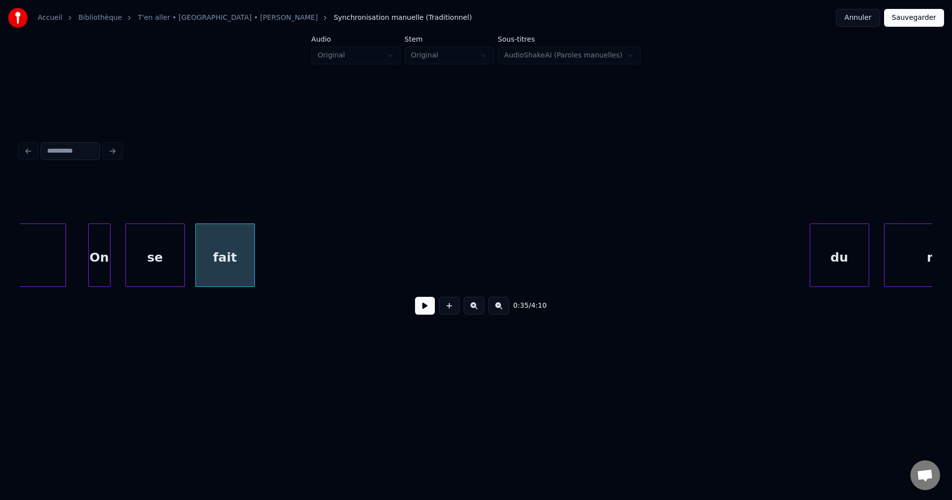
click at [253, 259] on div at bounding box center [252, 255] width 3 height 62
click at [238, 262] on div "fait" at bounding box center [225, 257] width 58 height 67
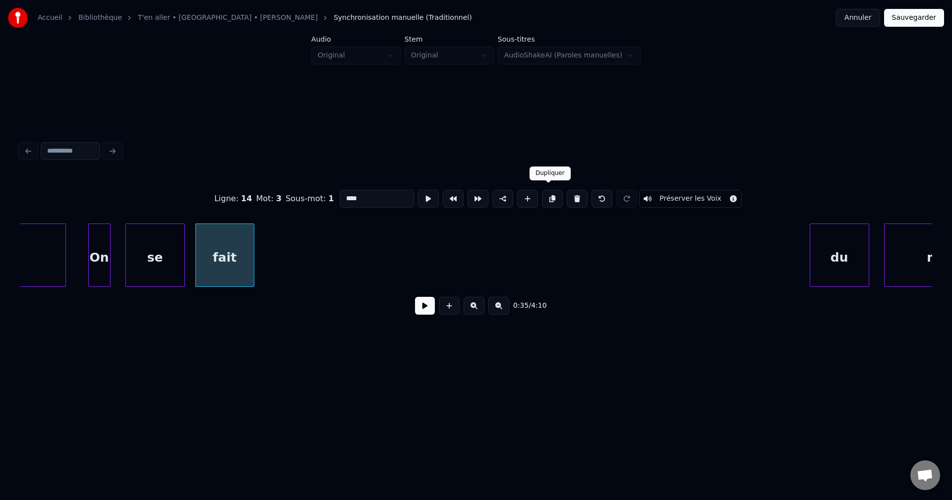
drag, startPoint x: 553, startPoint y: 190, endPoint x: 503, endPoint y: 203, distance: 51.1
click at [552, 190] on button at bounding box center [552, 199] width 21 height 18
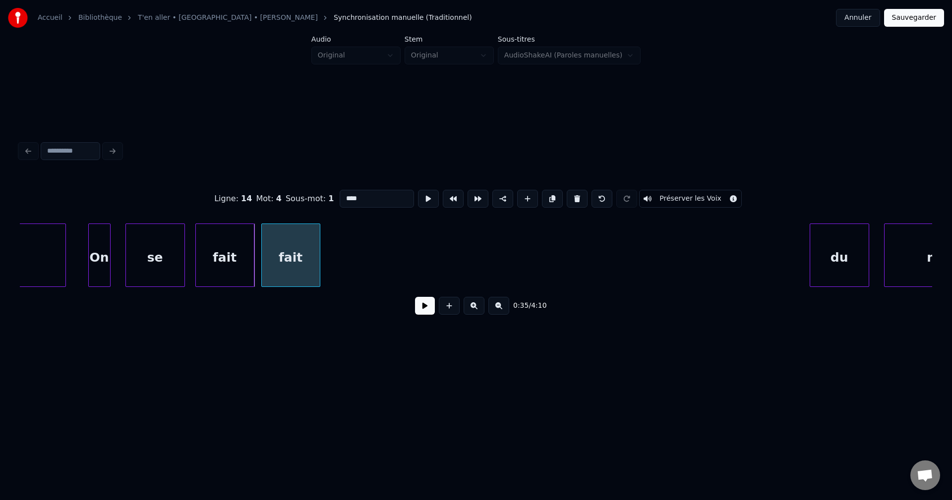
click at [302, 254] on div "fait" at bounding box center [291, 257] width 58 height 67
click at [302, 253] on div "fait" at bounding box center [297, 257] width 58 height 67
drag, startPoint x: 374, startPoint y: 193, endPoint x: 260, endPoint y: 204, distance: 114.6
click at [286, 206] on div "Ligne : 14 Mot : 4 Sous-mot : 1 **** Préserver les Voix" at bounding box center [476, 199] width 913 height 50
type input "******"
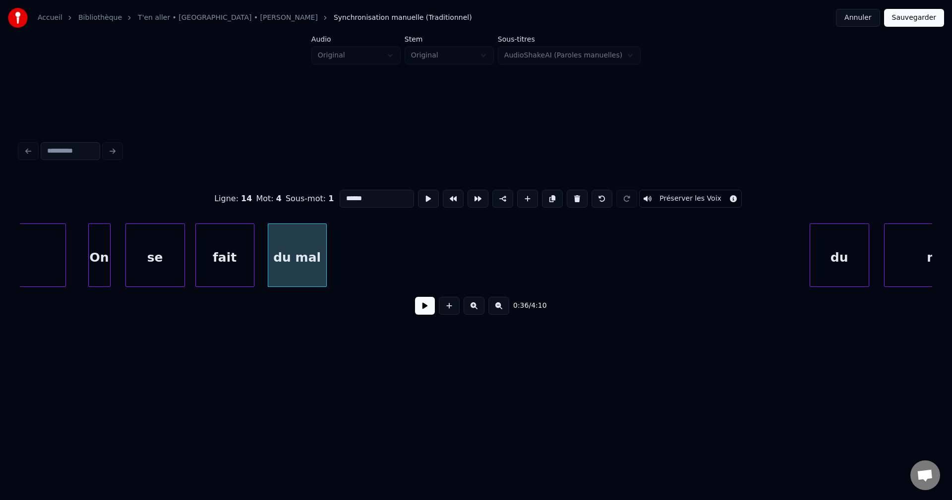
click at [418, 314] on button at bounding box center [425, 306] width 20 height 18
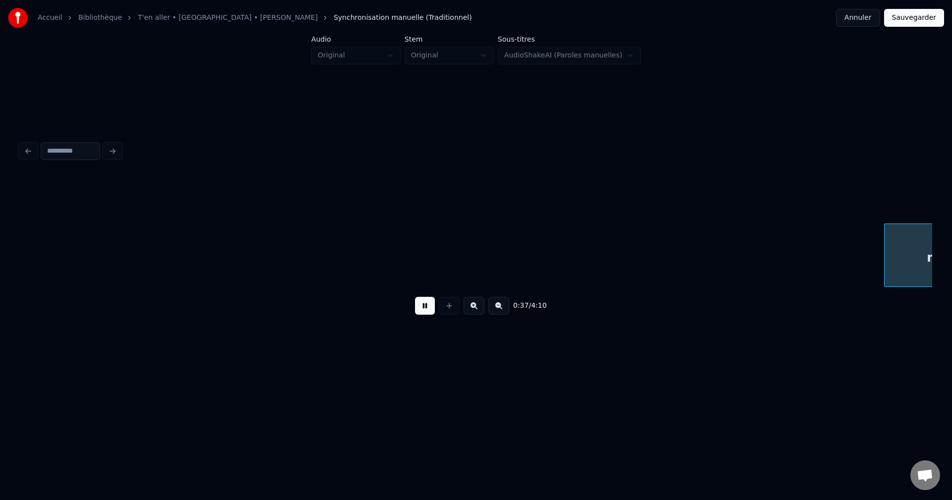
scroll to position [0, 13393]
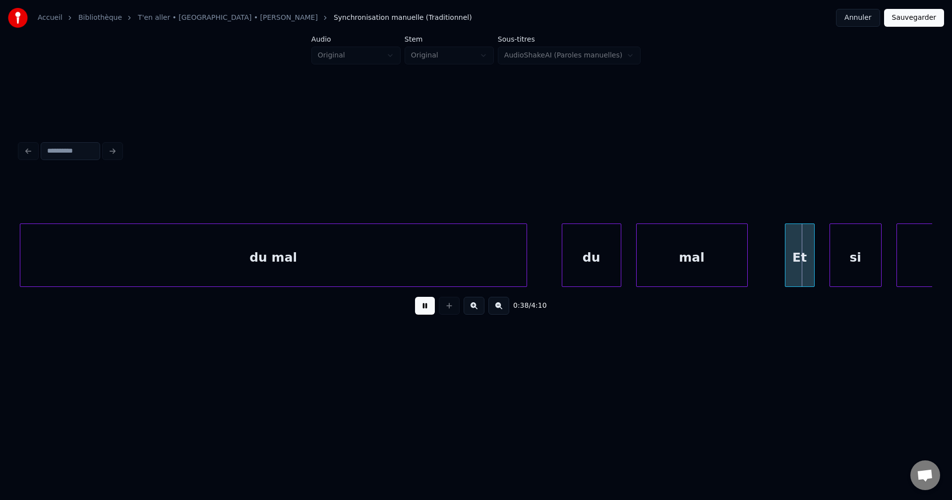
click at [487, 273] on div "du mal" at bounding box center [273, 257] width 506 height 67
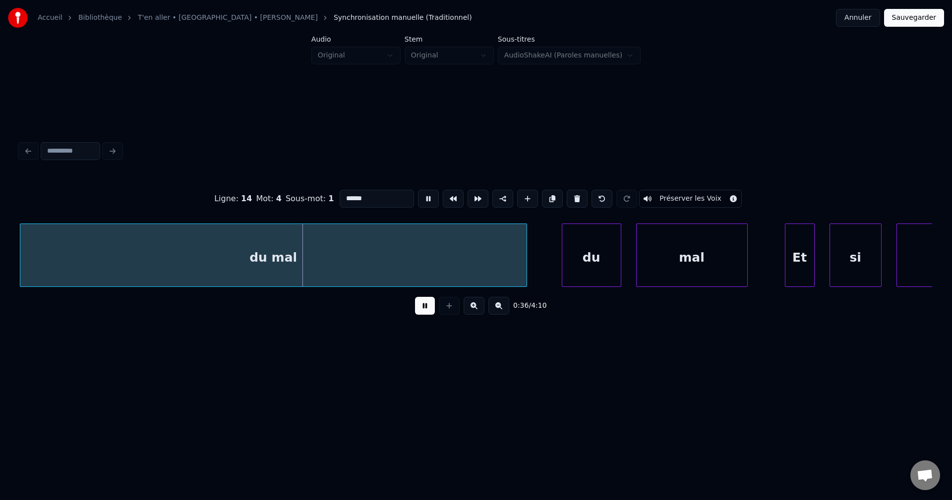
click at [581, 248] on div "du" at bounding box center [591, 257] width 59 height 67
click at [573, 195] on button at bounding box center [577, 199] width 21 height 18
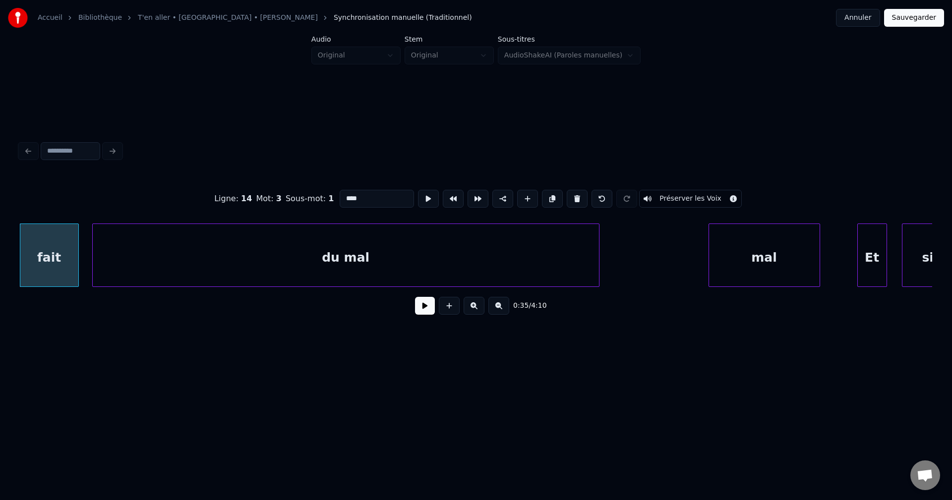
click at [753, 257] on div "mal" at bounding box center [764, 257] width 111 height 67
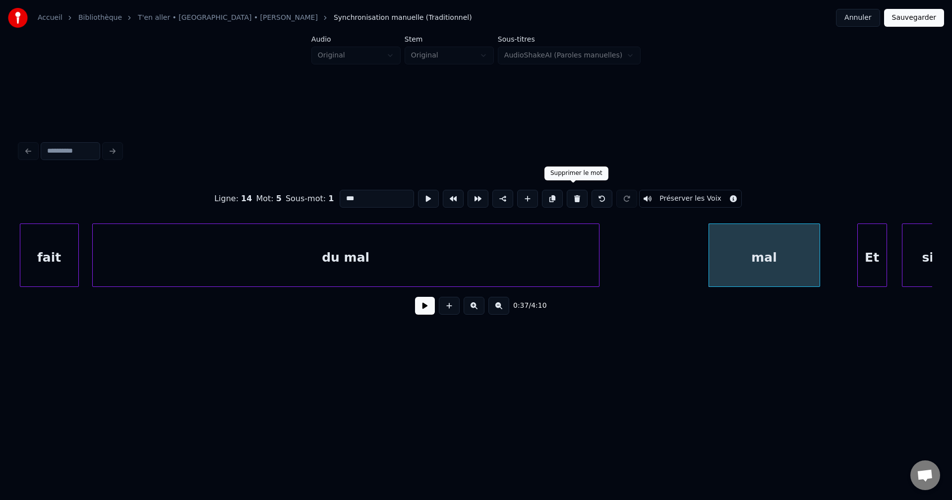
click at [573, 194] on button at bounding box center [577, 199] width 21 height 18
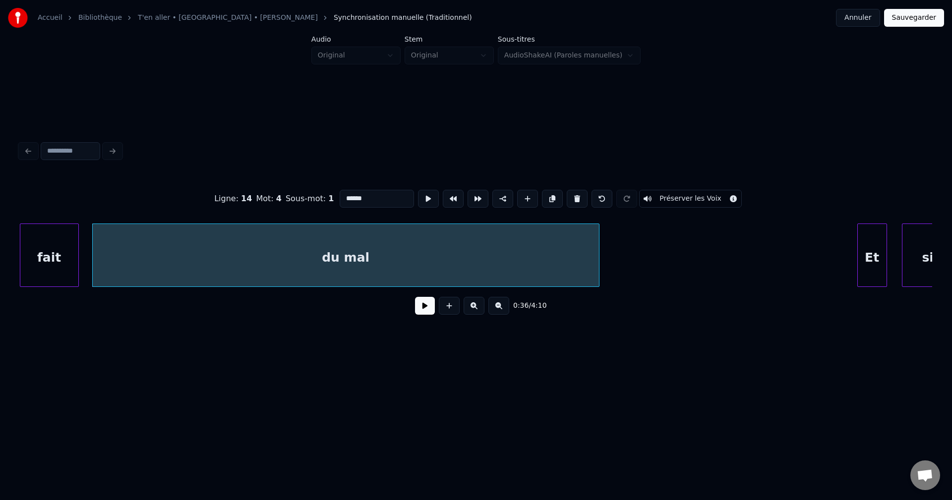
click at [489, 245] on div "du mal" at bounding box center [346, 257] width 506 height 67
click at [392, 199] on input "******" at bounding box center [377, 199] width 74 height 18
type input "*********"
click at [419, 310] on button at bounding box center [425, 306] width 20 height 18
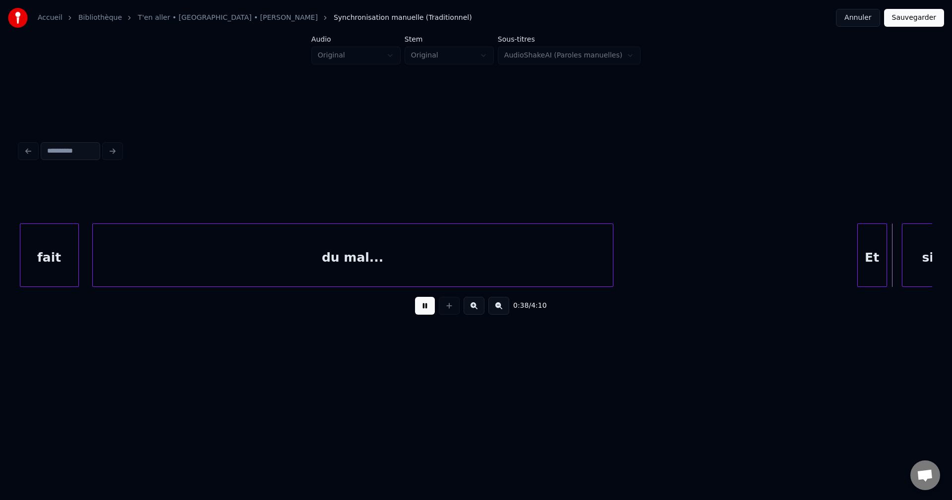
click at [611, 251] on div at bounding box center [611, 255] width 3 height 62
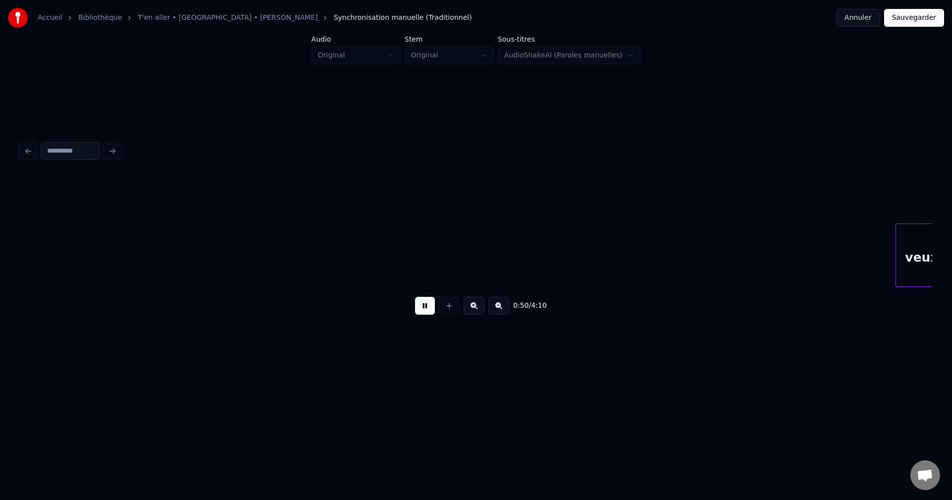
scroll to position [0, 18821]
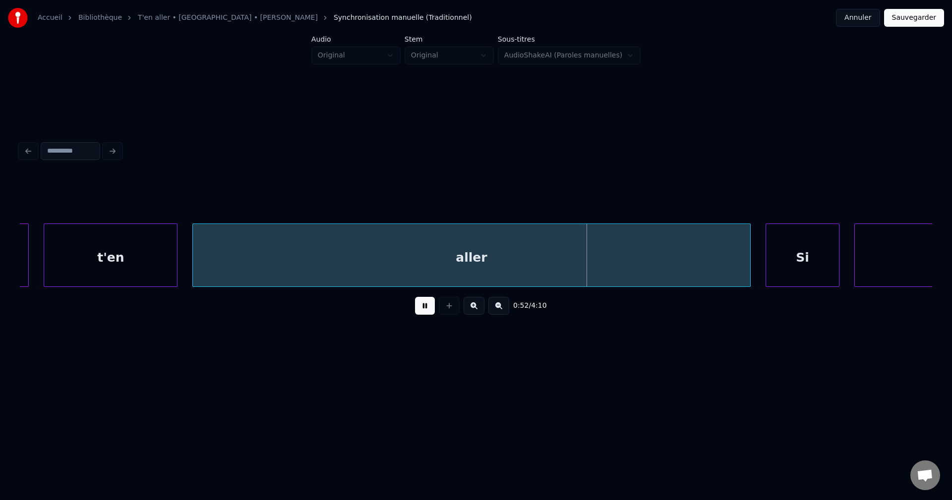
click at [474, 270] on div "aller" at bounding box center [471, 257] width 557 height 67
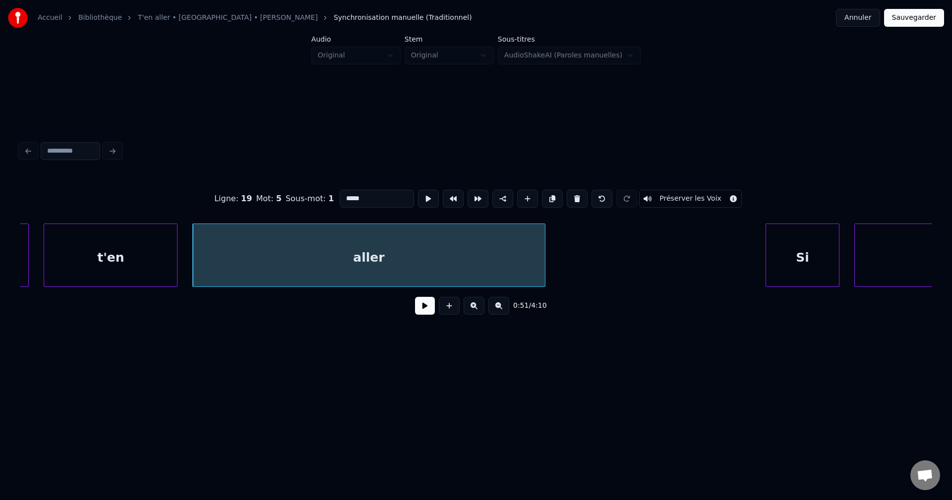
click at [542, 243] on div at bounding box center [543, 255] width 3 height 62
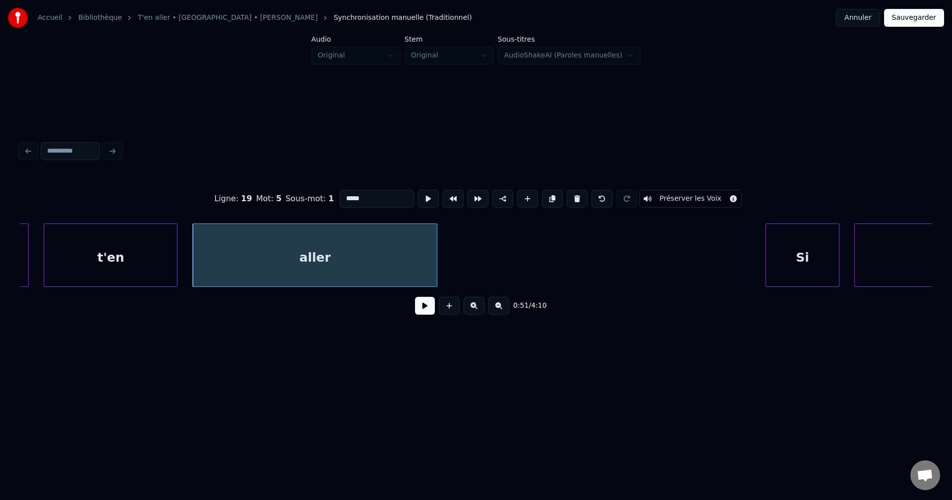
click at [417, 311] on button at bounding box center [425, 306] width 20 height 18
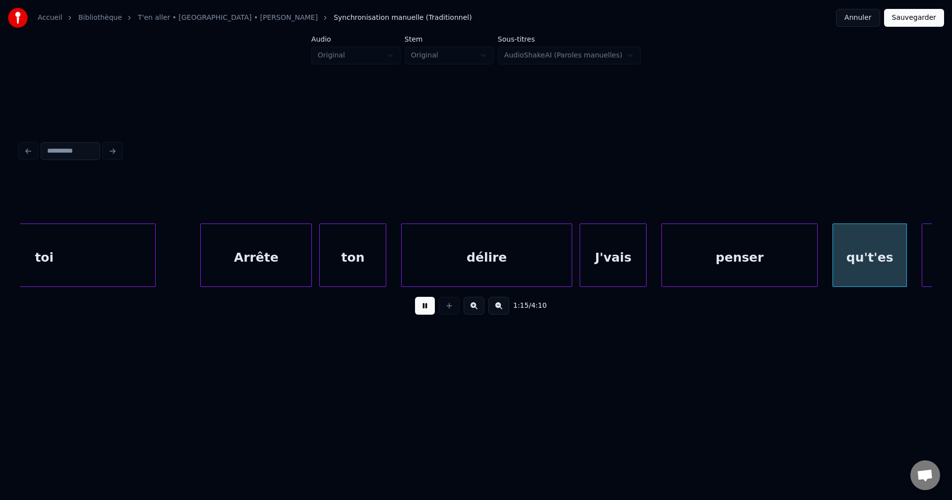
scroll to position [0, 27992]
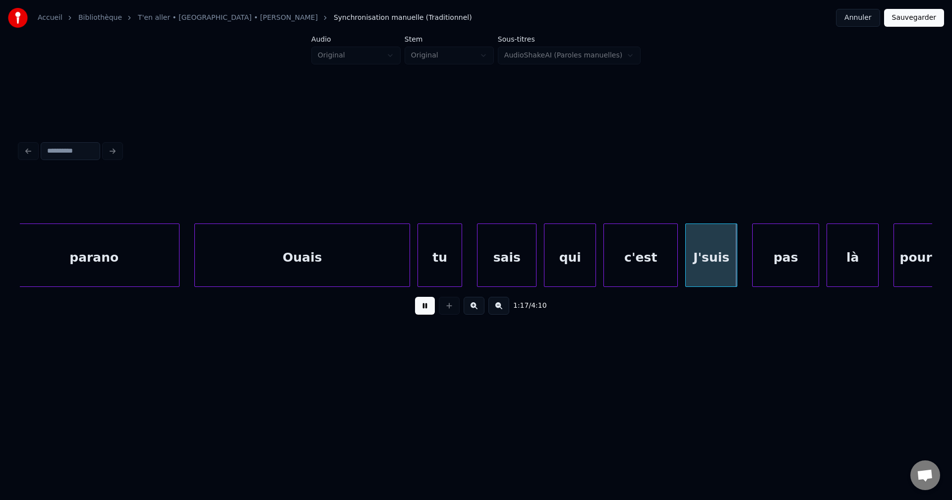
click at [241, 259] on div "Ouais" at bounding box center [302, 257] width 215 height 67
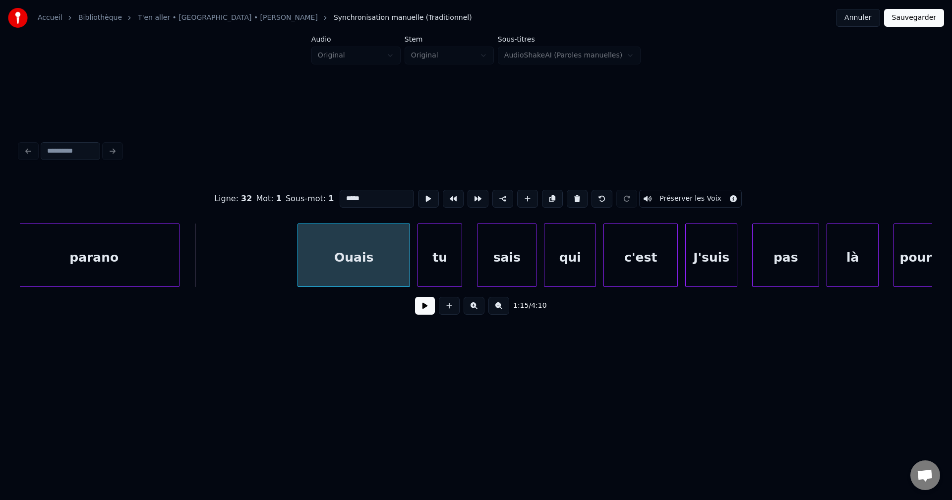
click at [299, 257] on div at bounding box center [299, 255] width 3 height 62
click at [273, 256] on div at bounding box center [271, 255] width 3 height 62
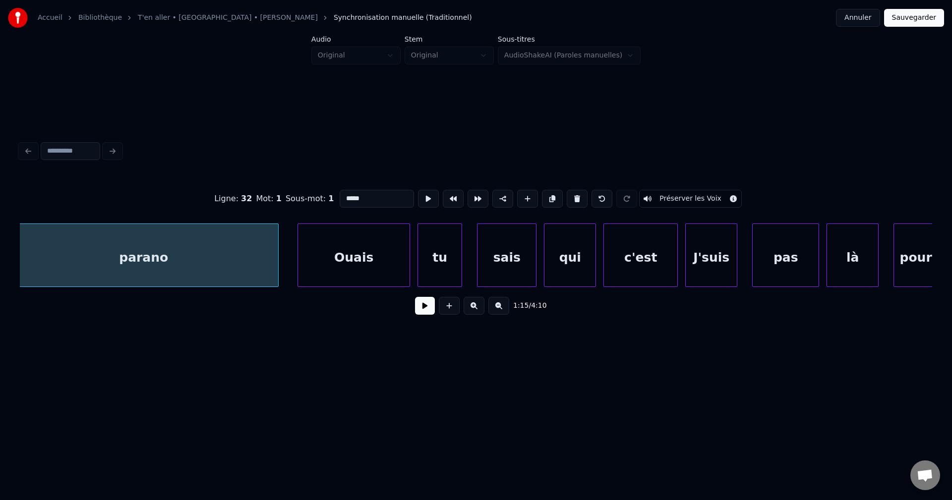
scroll to position [0, 27980]
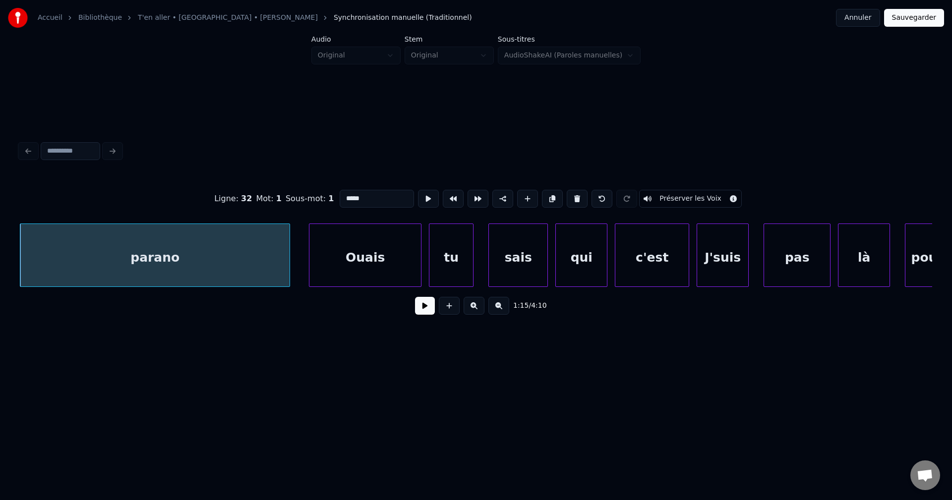
click at [270, 256] on div "parano" at bounding box center [154, 257] width 269 height 67
type input "******"
click at [424, 309] on button at bounding box center [425, 306] width 20 height 18
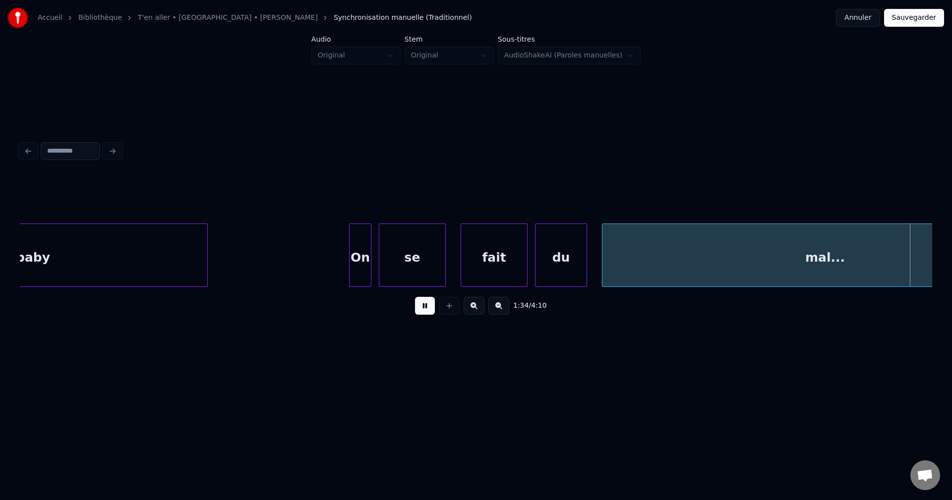
scroll to position [0, 35312]
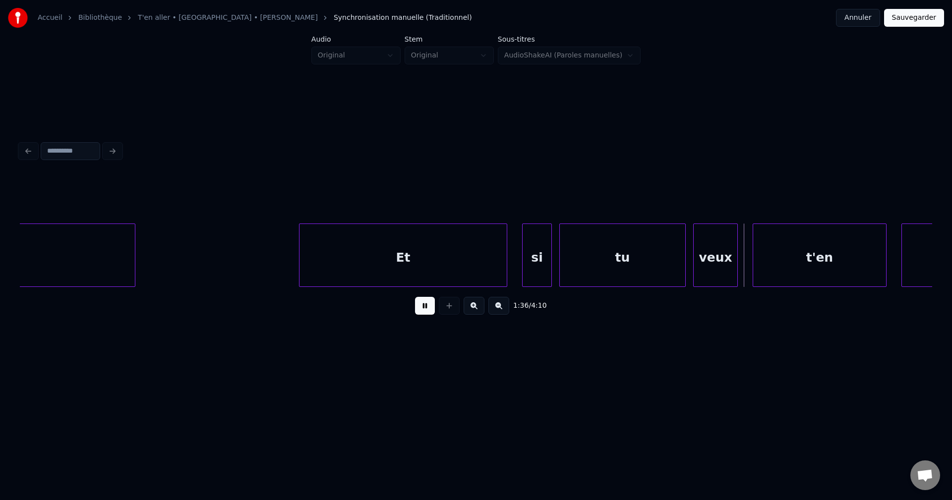
click at [334, 268] on div "Et" at bounding box center [403, 257] width 207 height 67
click at [323, 273] on div "Et" at bounding box center [403, 257] width 207 height 67
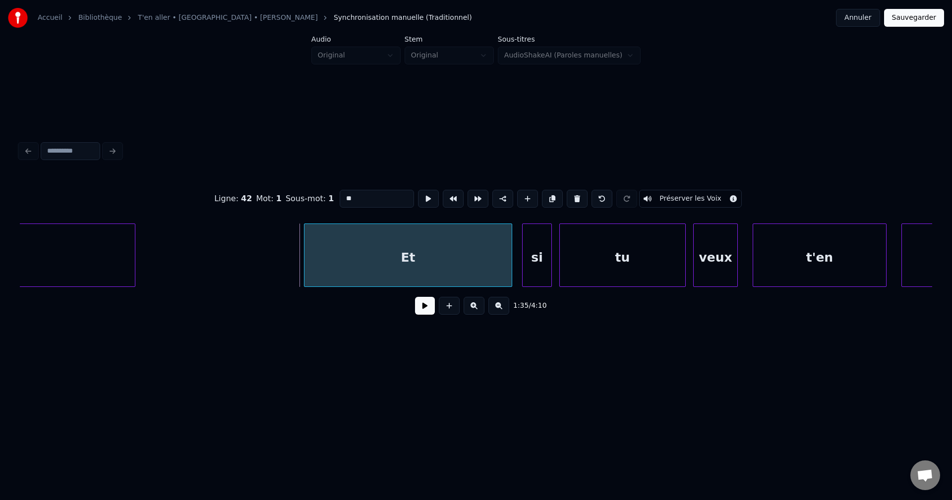
click at [304, 264] on div "Et" at bounding box center [408, 255] width 208 height 63
click at [356, 272] on div at bounding box center [356, 255] width 3 height 62
click at [428, 313] on button at bounding box center [425, 306] width 20 height 18
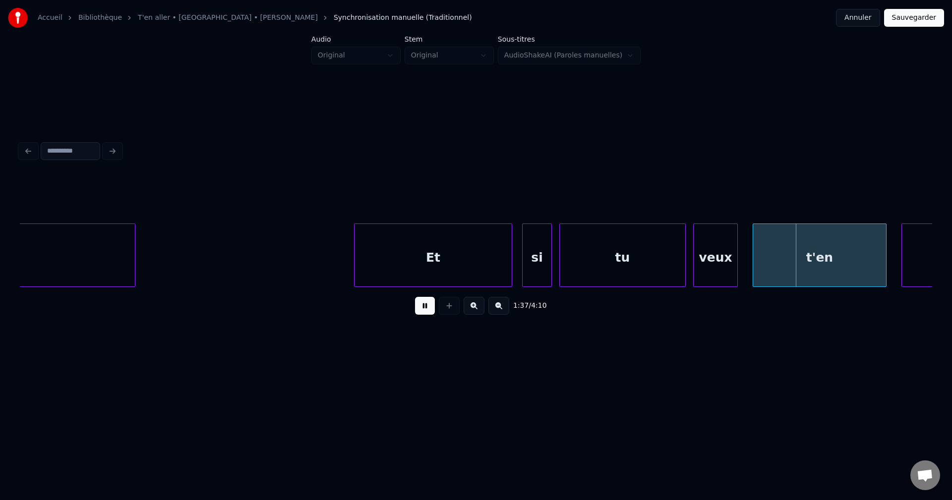
click at [423, 305] on button at bounding box center [425, 306] width 20 height 18
click at [406, 274] on div "Et" at bounding box center [433, 257] width 157 height 67
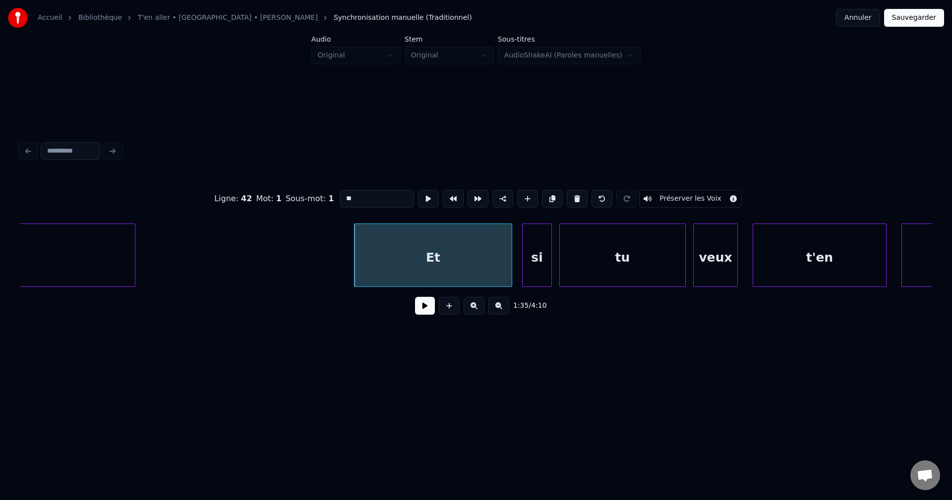
click at [417, 312] on button at bounding box center [425, 306] width 20 height 18
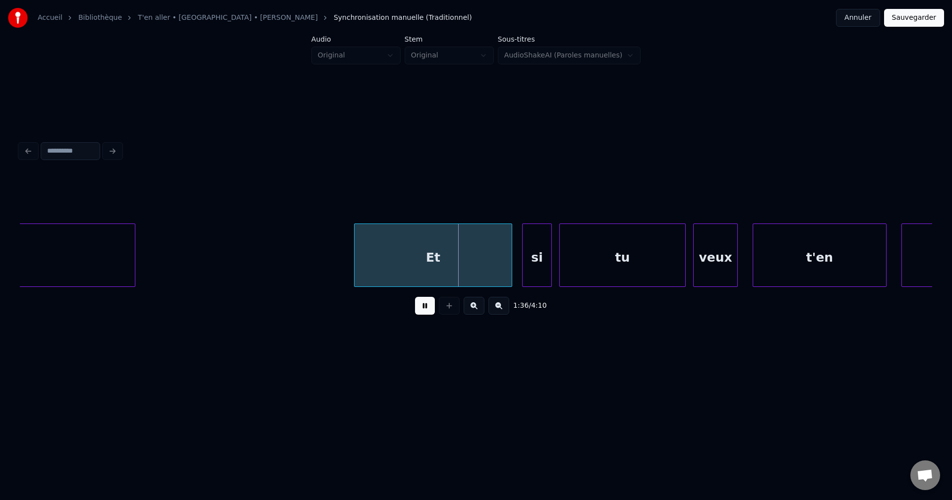
click at [417, 310] on button at bounding box center [425, 306] width 20 height 18
click at [421, 308] on button at bounding box center [425, 306] width 20 height 18
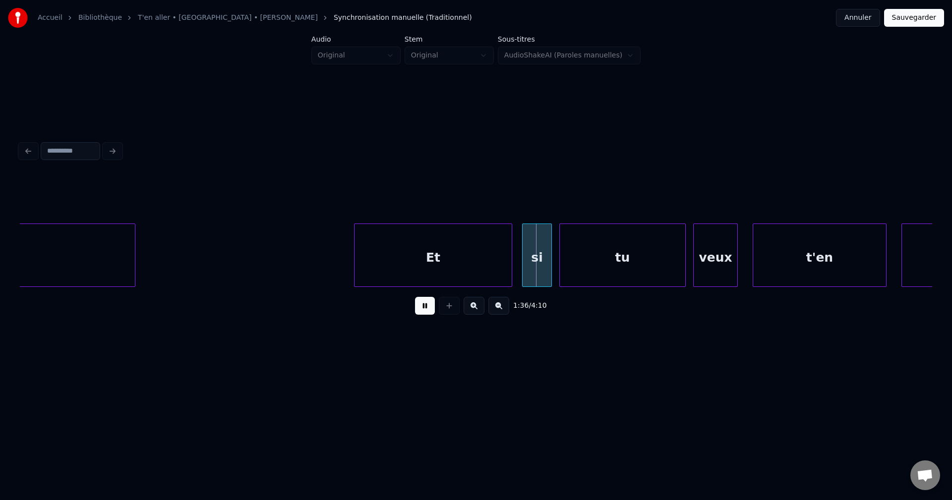
click at [421, 308] on button at bounding box center [425, 306] width 20 height 18
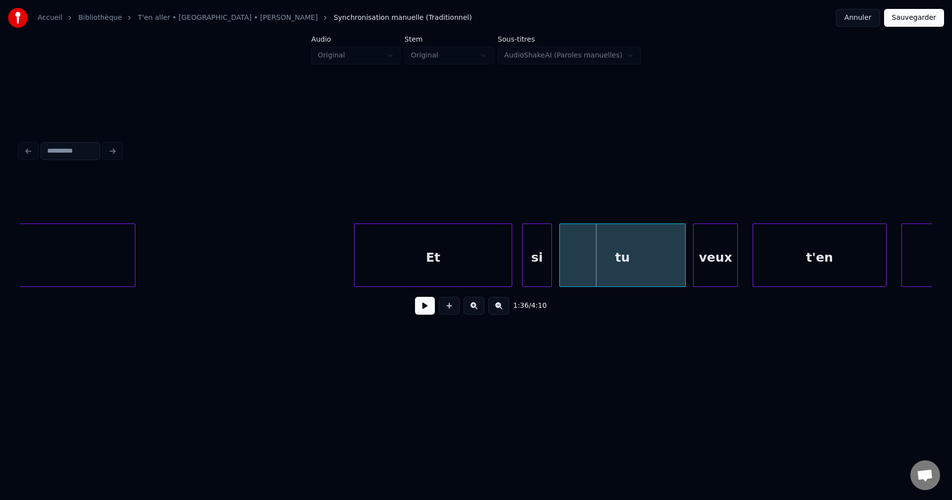
click at [440, 264] on div "Et" at bounding box center [433, 257] width 157 height 67
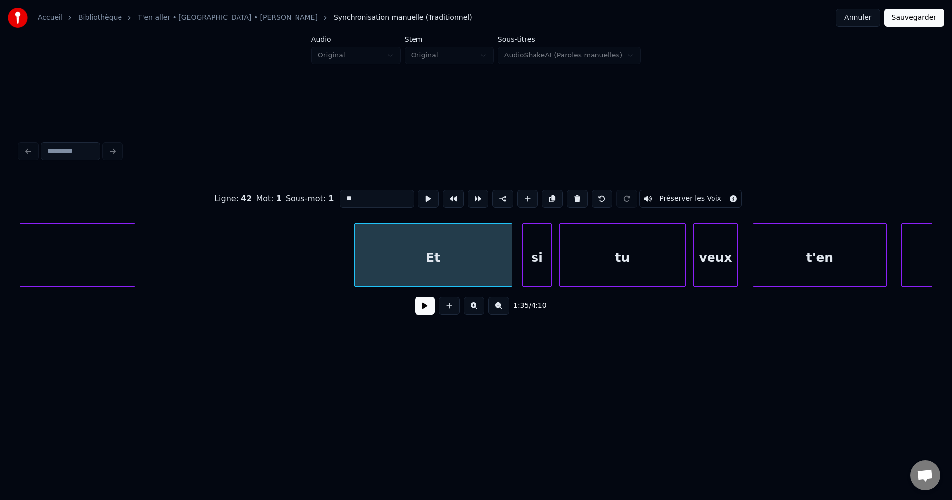
click at [373, 190] on input "**" at bounding box center [377, 199] width 74 height 18
click at [534, 244] on div "si" at bounding box center [537, 257] width 29 height 67
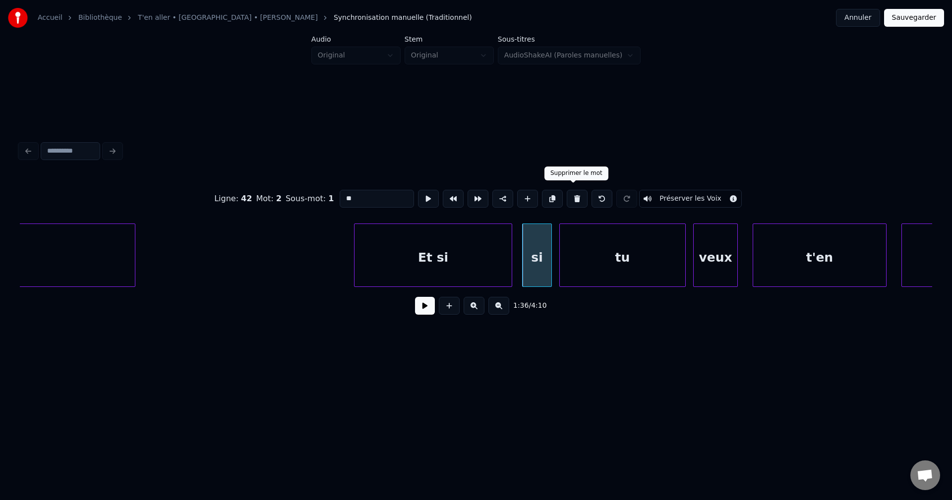
click at [577, 199] on button at bounding box center [577, 199] width 21 height 18
type input "**"
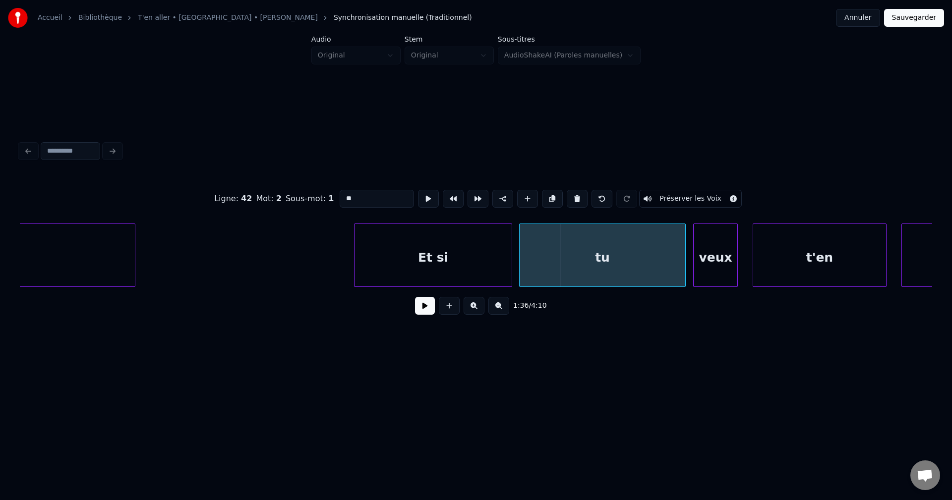
click at [521, 257] on div at bounding box center [521, 255] width 3 height 62
click at [422, 307] on button at bounding box center [425, 306] width 20 height 18
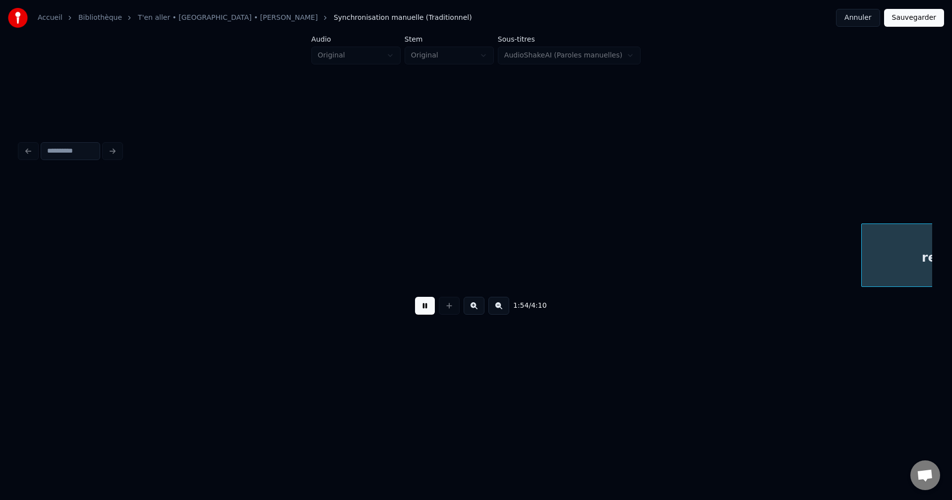
scroll to position [0, 42654]
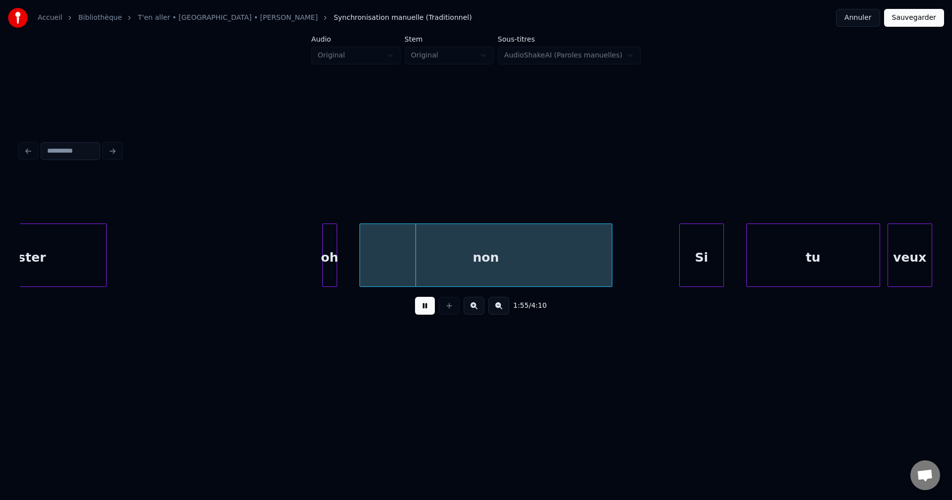
click at [425, 307] on button at bounding box center [425, 306] width 20 height 18
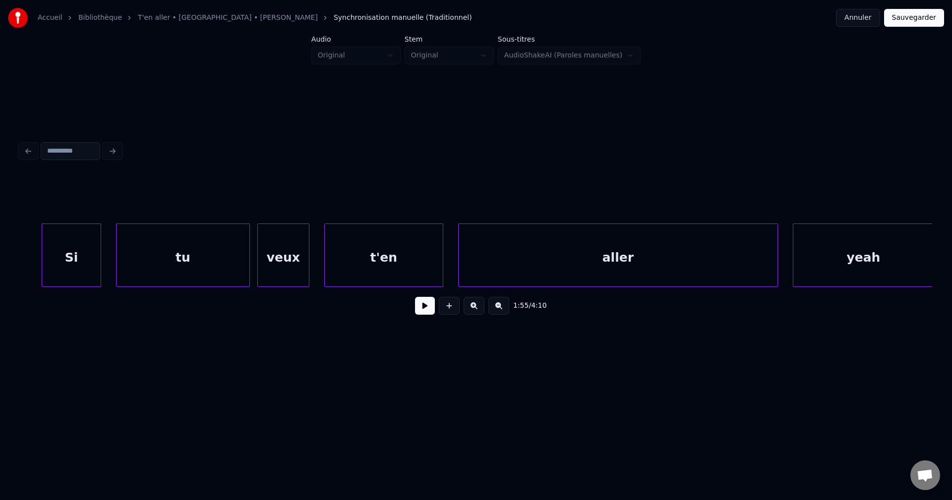
scroll to position [0, 41126]
click at [76, 270] on div "Si" at bounding box center [72, 257] width 59 height 67
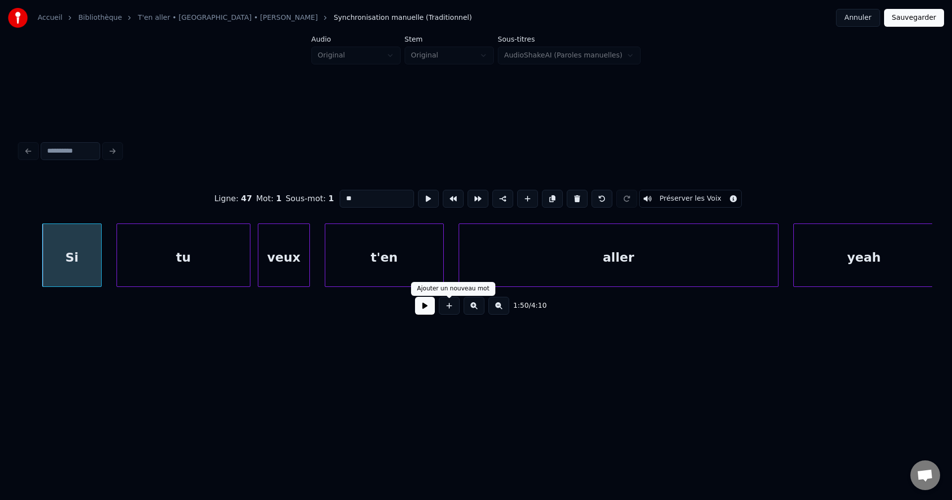
click at [433, 313] on button at bounding box center [425, 306] width 20 height 18
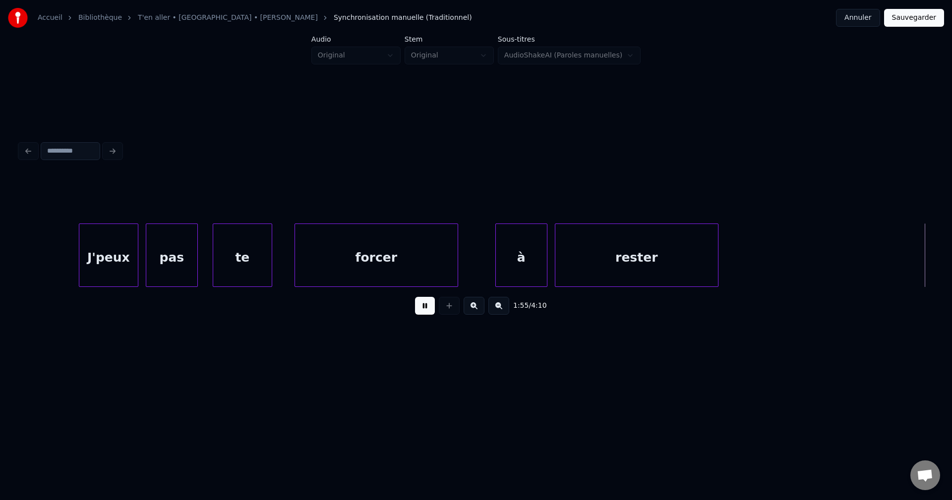
scroll to position [0, 42957]
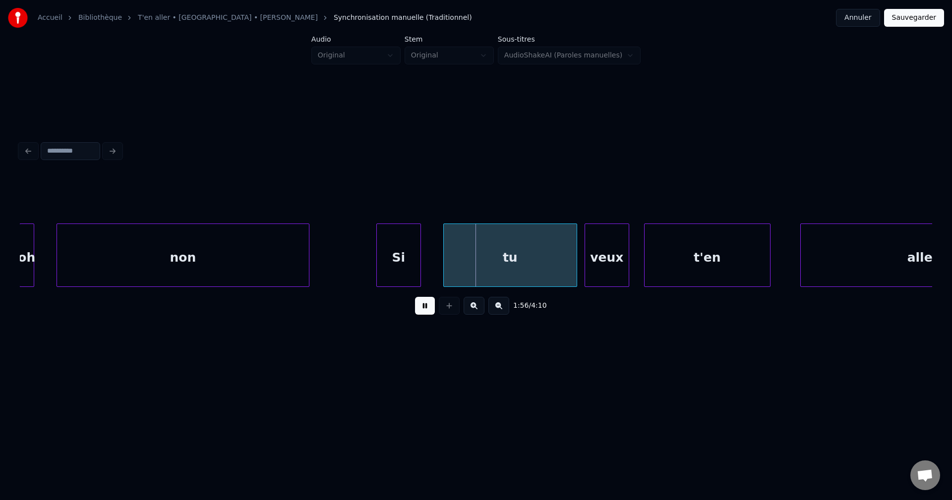
click at [127, 269] on div "non" at bounding box center [183, 257] width 252 height 67
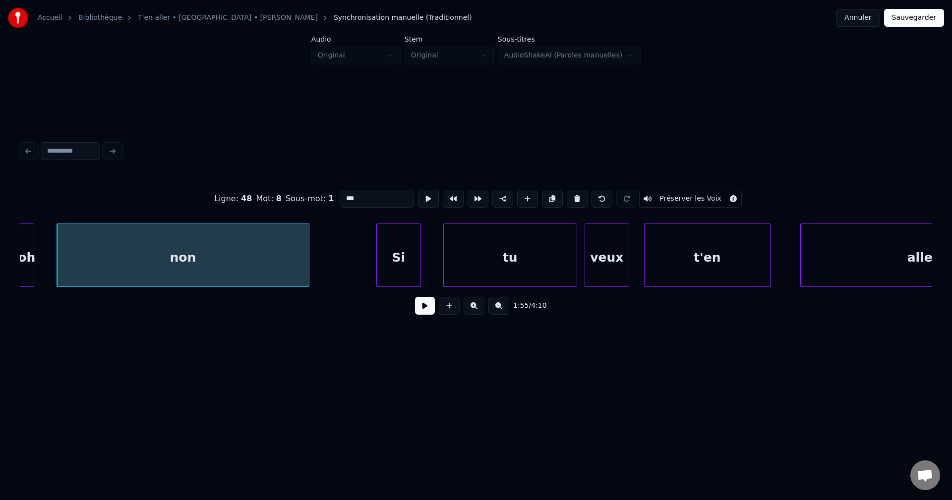
click at [22, 257] on div at bounding box center [21, 255] width 3 height 62
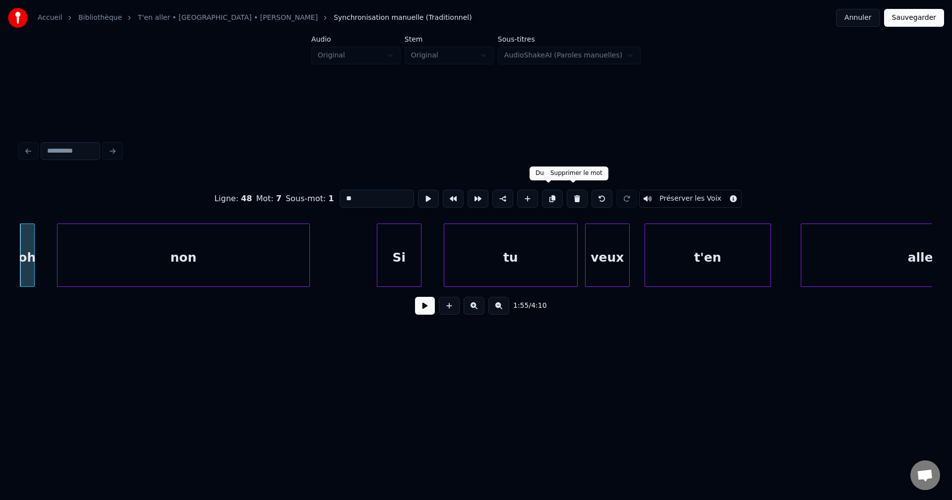
click at [571, 190] on button at bounding box center [577, 199] width 21 height 18
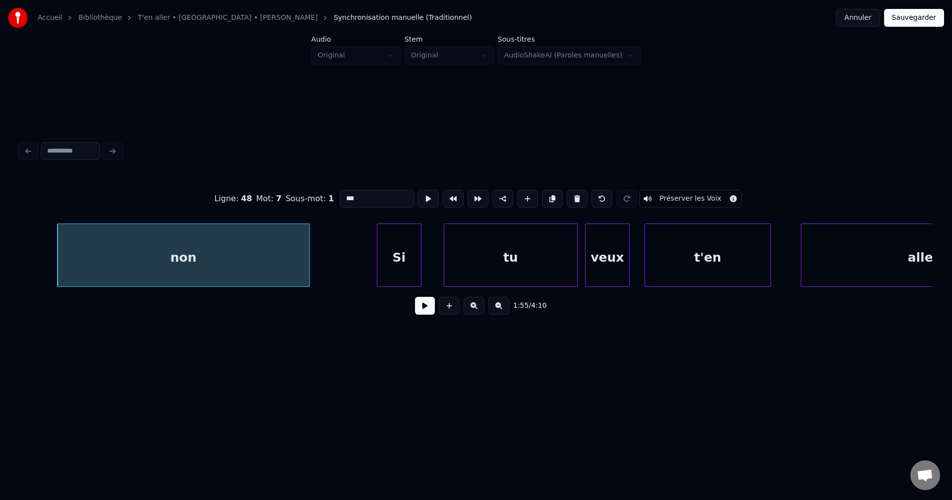
click at [571, 190] on button at bounding box center [577, 199] width 21 height 18
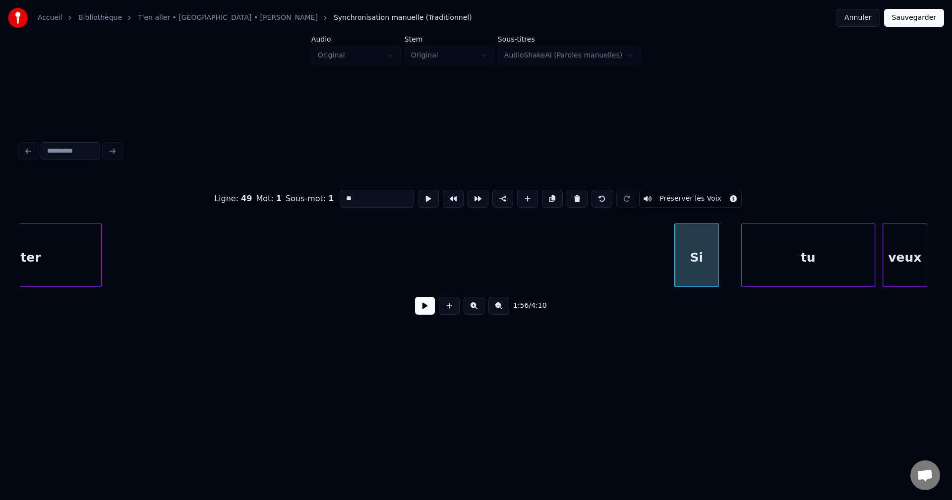
click at [58, 254] on div "rester" at bounding box center [19, 257] width 163 height 67
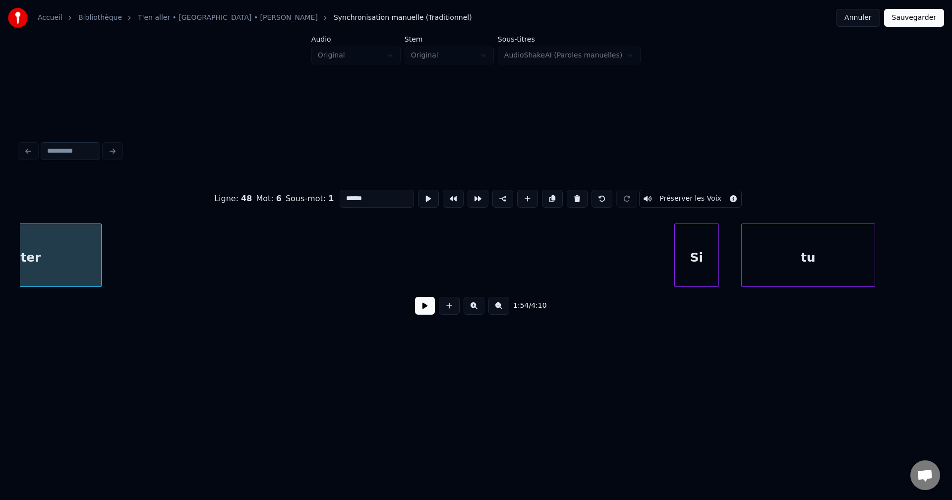
scroll to position [0, 42577]
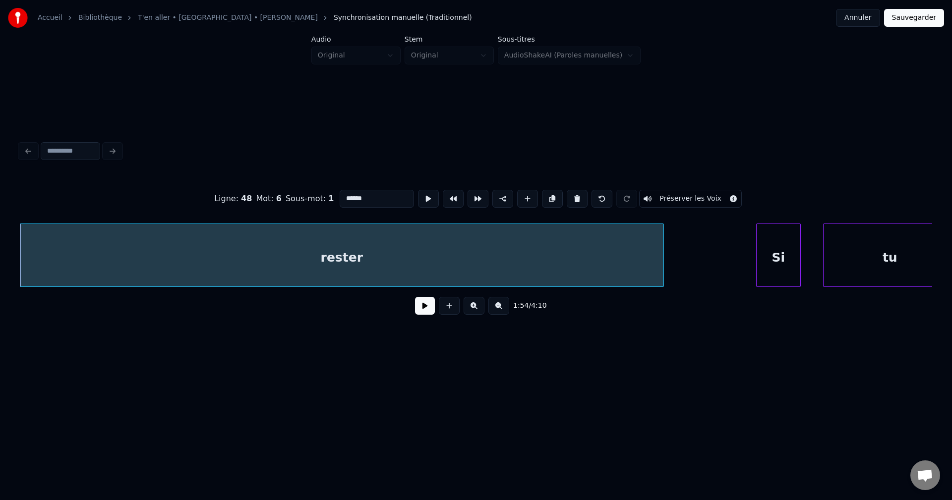
click at [664, 259] on div at bounding box center [662, 255] width 3 height 62
click at [411, 254] on div "rester" at bounding box center [355, 257] width 671 height 67
click at [381, 202] on div "Ligne : 48 Mot : 6 Sous-mot : 1 ****** Préserver les Voix" at bounding box center [476, 199] width 913 height 50
click at [371, 192] on input "******" at bounding box center [377, 199] width 74 height 18
type input "*********"
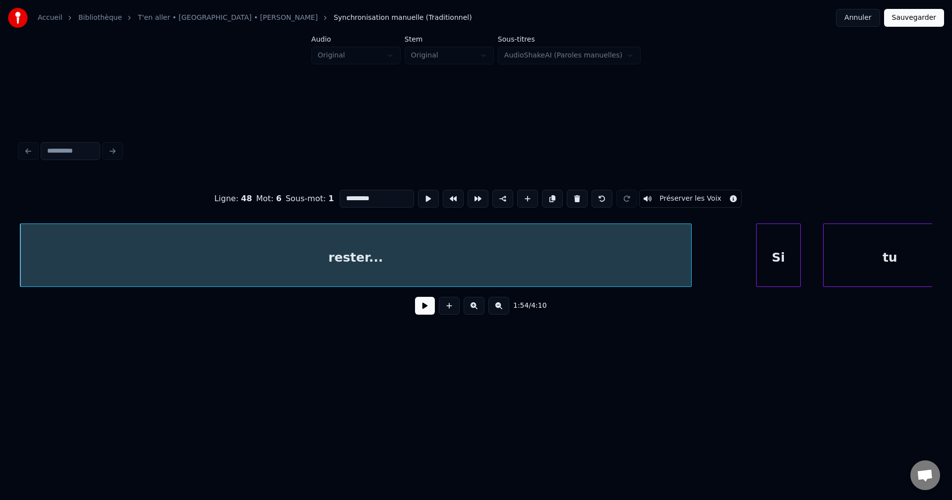
click at [416, 306] on button at bounding box center [425, 306] width 20 height 18
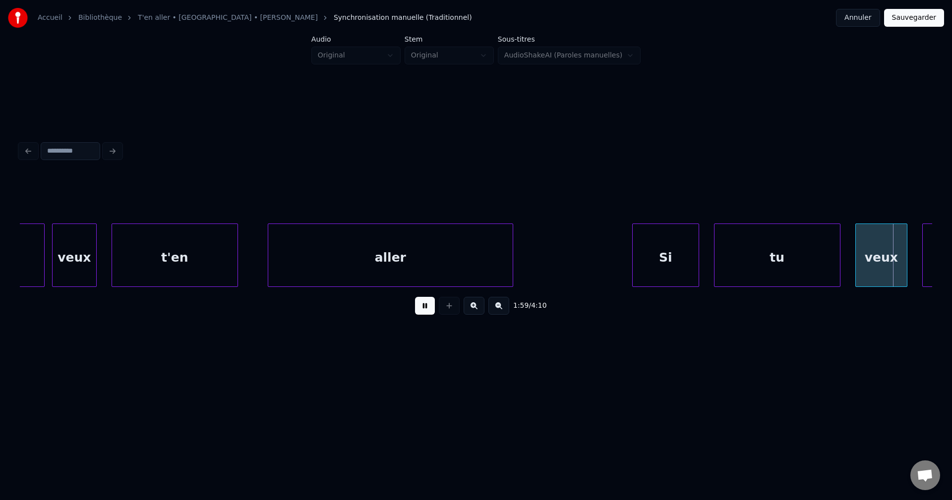
scroll to position [0, 44408]
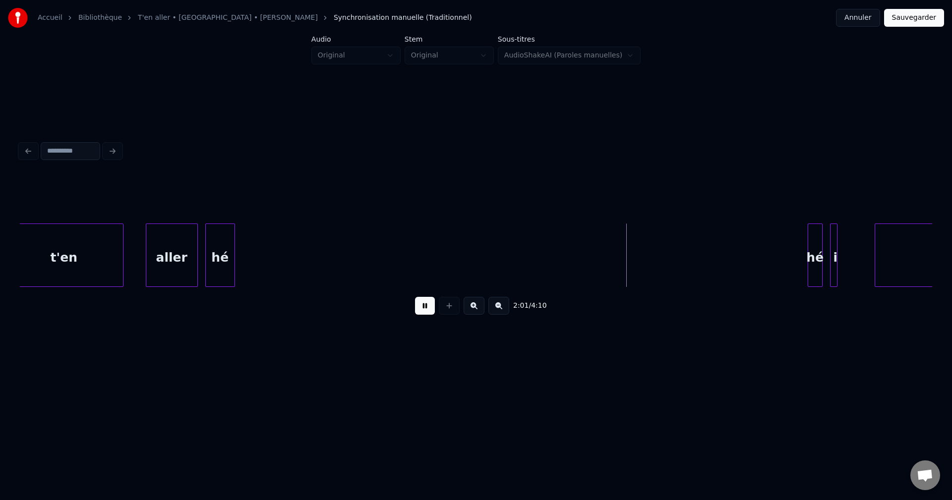
click at [221, 253] on div "hé" at bounding box center [220, 257] width 29 height 67
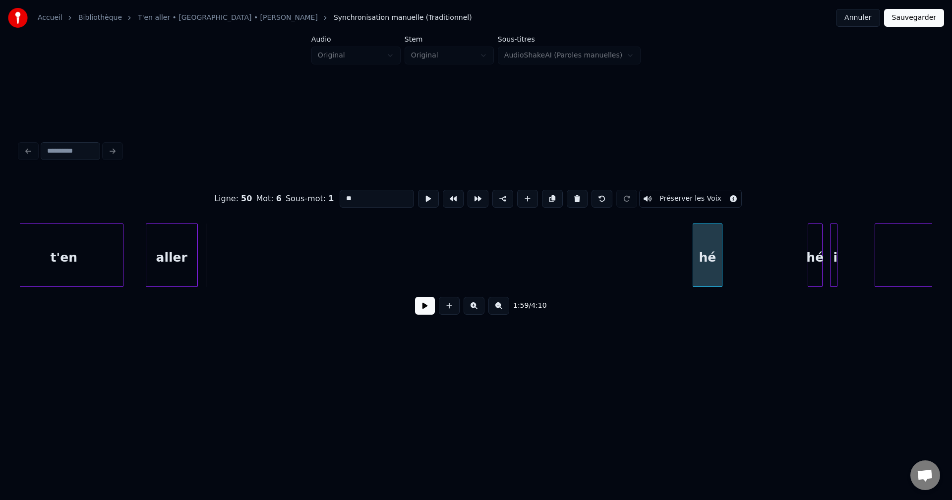
click at [714, 303] on div "Ligne : 50 Mot : 6 Sous-mot : 1 ** Préserver les Voix 1:59 / 4:10" at bounding box center [476, 249] width 913 height 151
click at [186, 269] on div "aller" at bounding box center [171, 257] width 51 height 67
type input "*****"
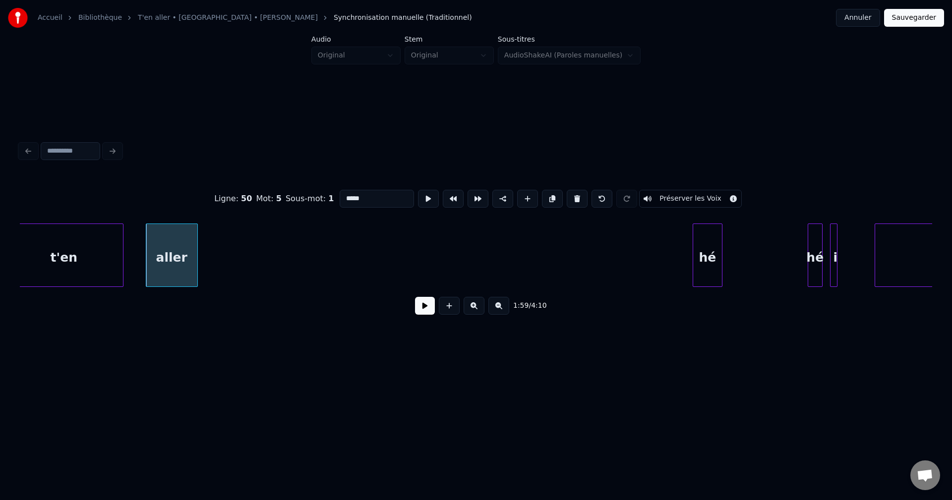
click at [427, 309] on button at bounding box center [425, 306] width 20 height 18
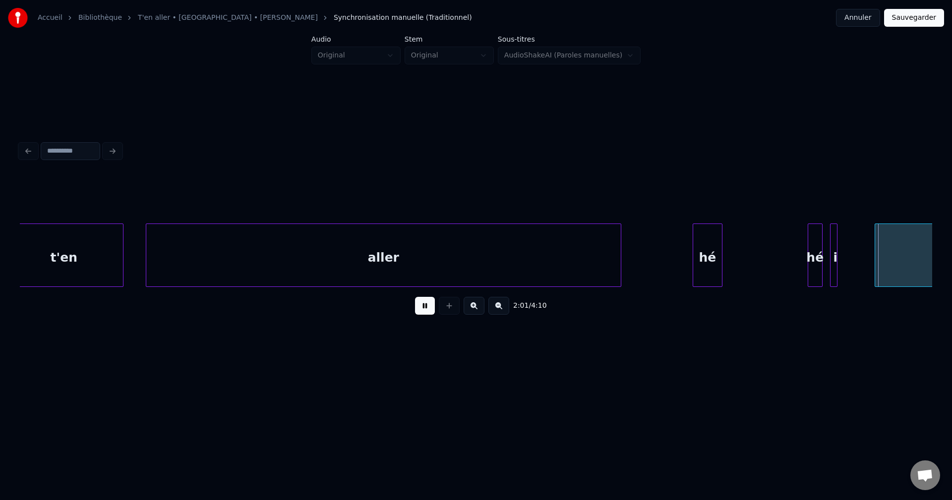
click at [621, 257] on div at bounding box center [619, 255] width 3 height 62
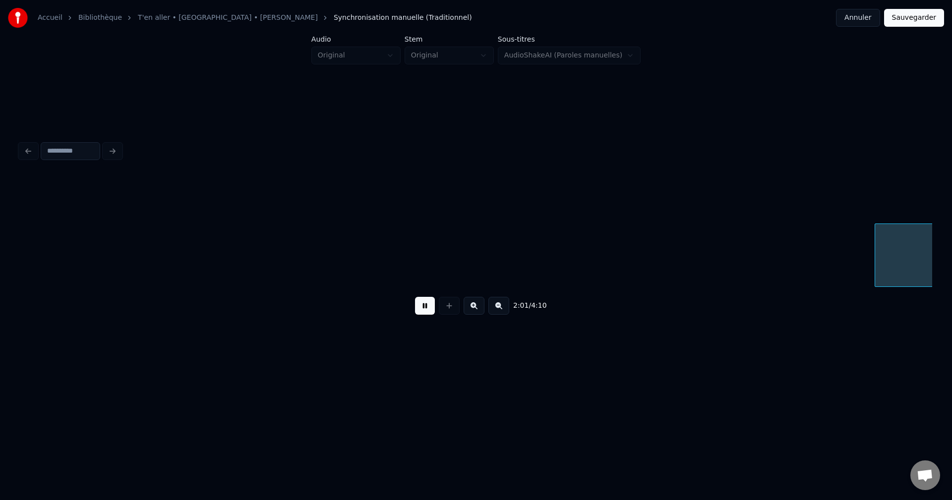
scroll to position [0, 45323]
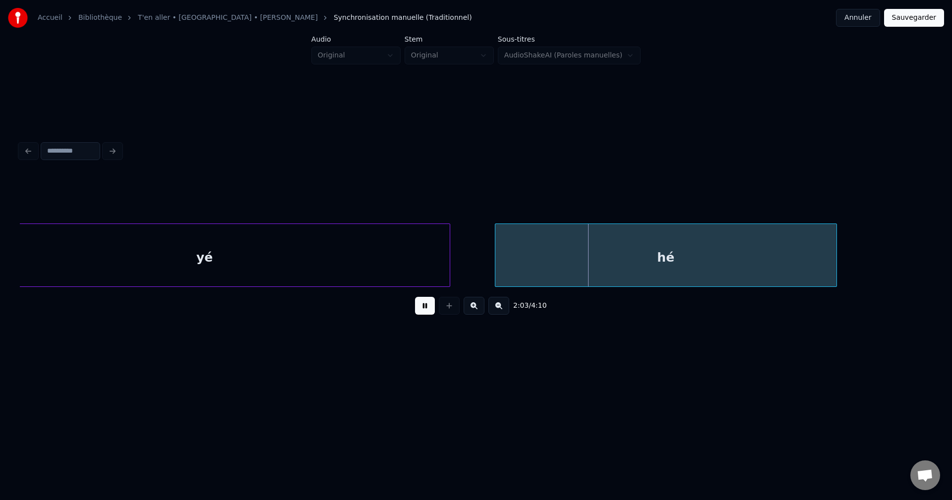
click at [437, 276] on div "yé" at bounding box center [205, 257] width 490 height 67
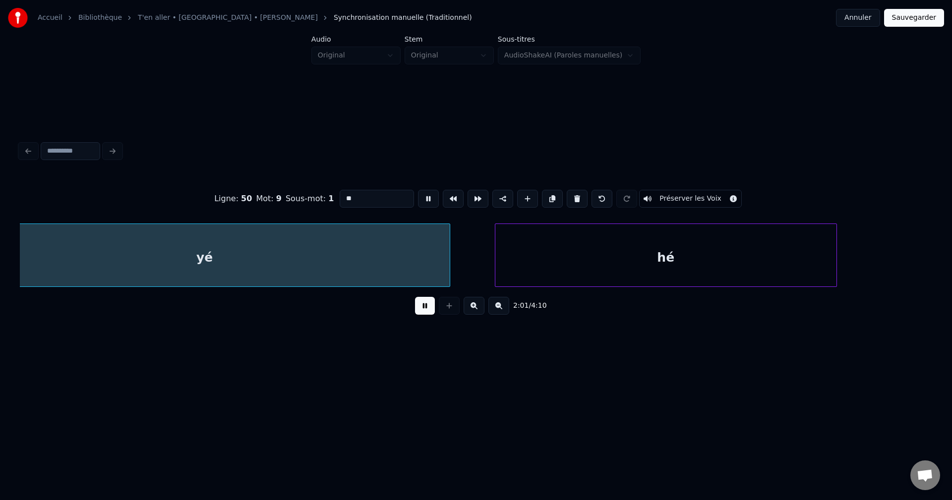
scroll to position [0, 45263]
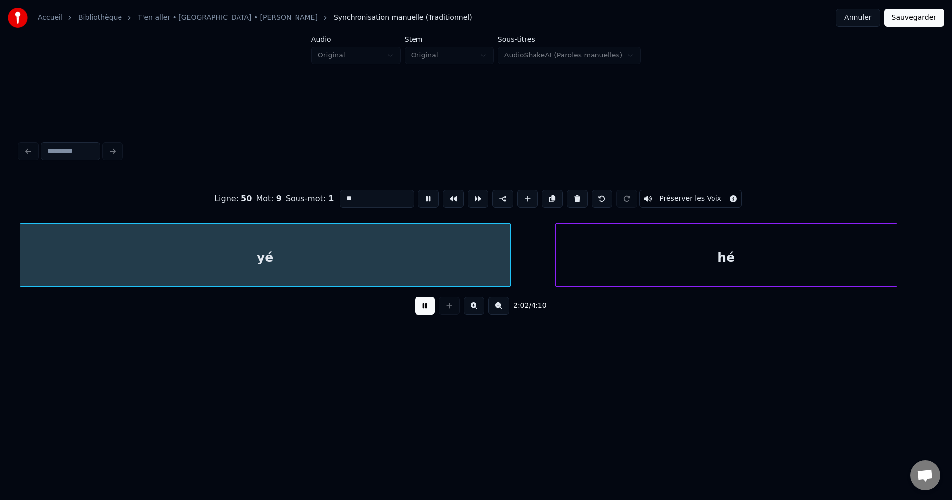
click at [372, 197] on input "**" at bounding box center [377, 199] width 74 height 18
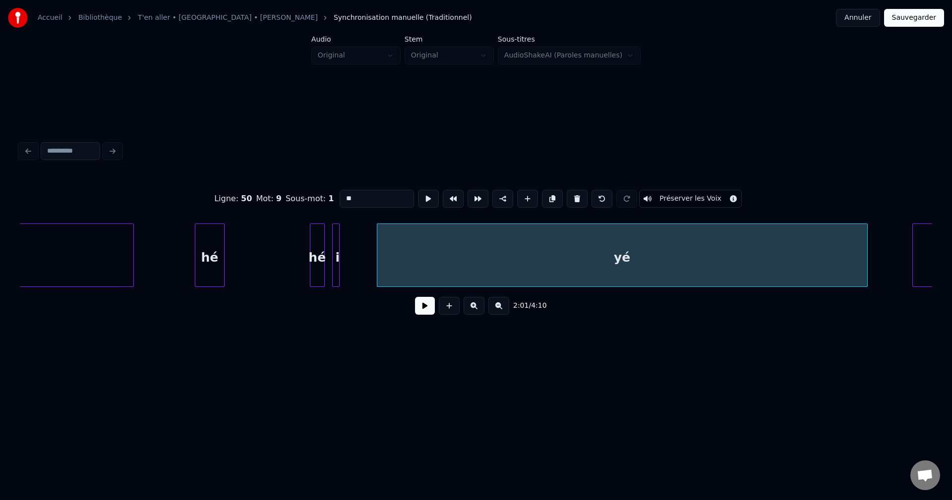
type input "*****"
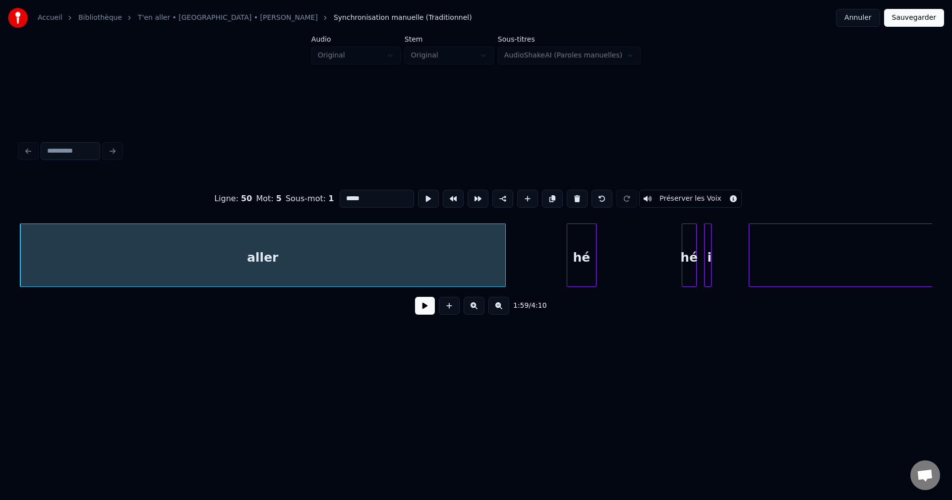
click at [419, 313] on button at bounding box center [425, 306] width 20 height 18
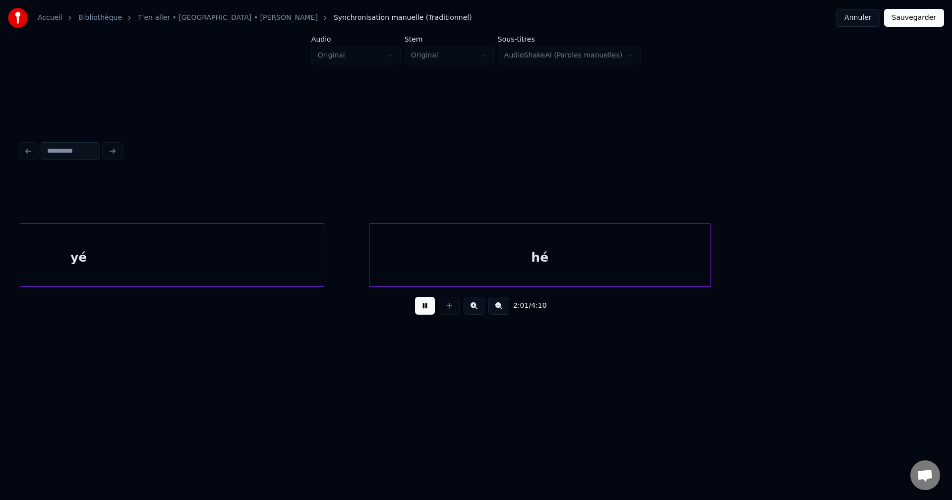
scroll to position [0, 45081]
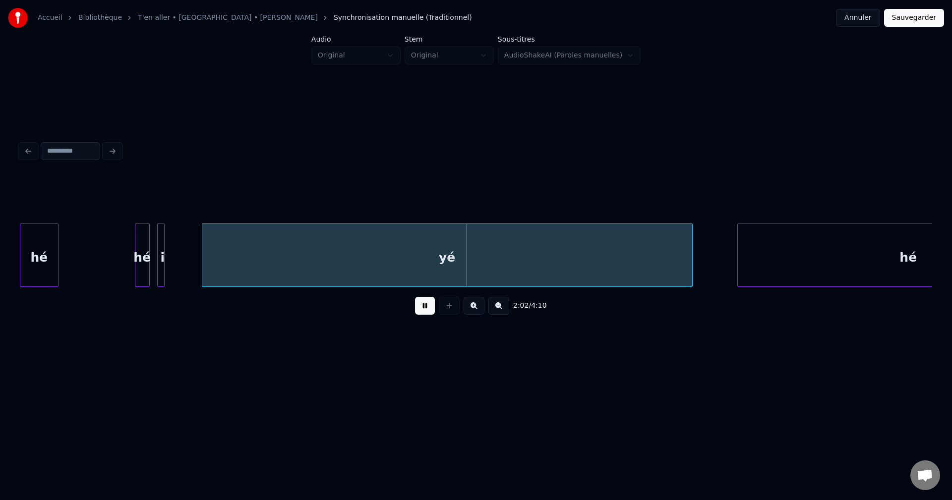
click at [115, 267] on div at bounding box center [113, 255] width 3 height 62
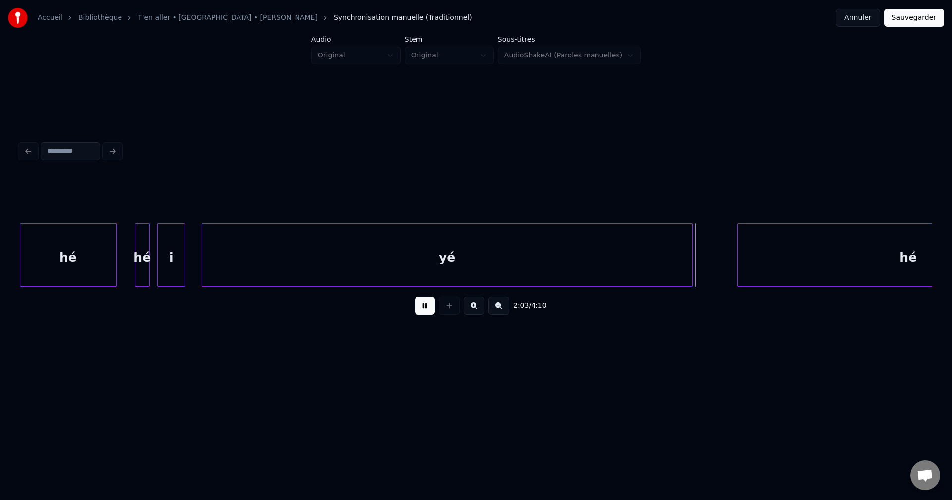
click at [184, 265] on div at bounding box center [183, 255] width 3 height 62
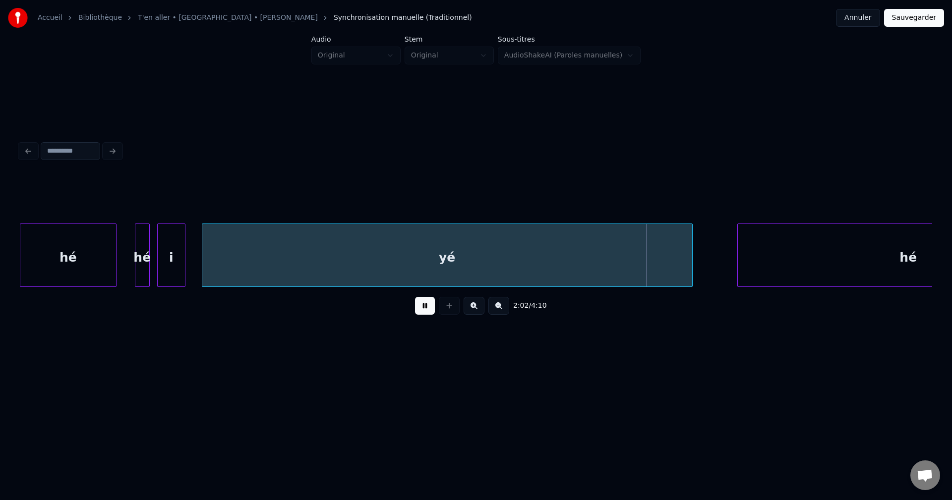
click at [607, 255] on div "yé" at bounding box center [447, 257] width 490 height 67
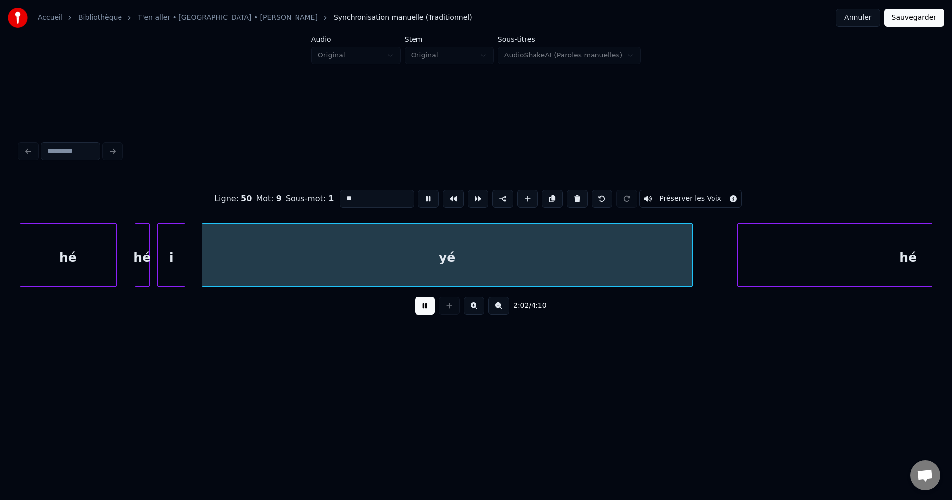
click at [614, 253] on div "yé" at bounding box center [447, 257] width 490 height 67
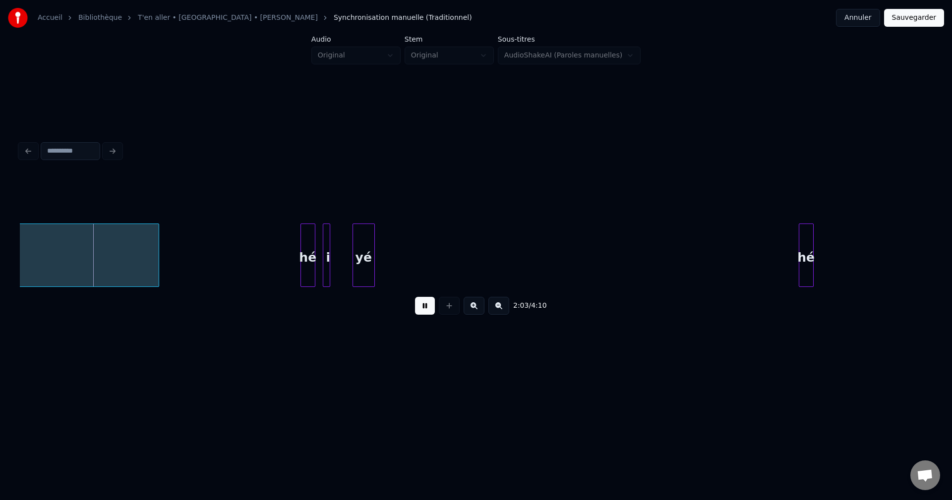
scroll to position [0, 45263]
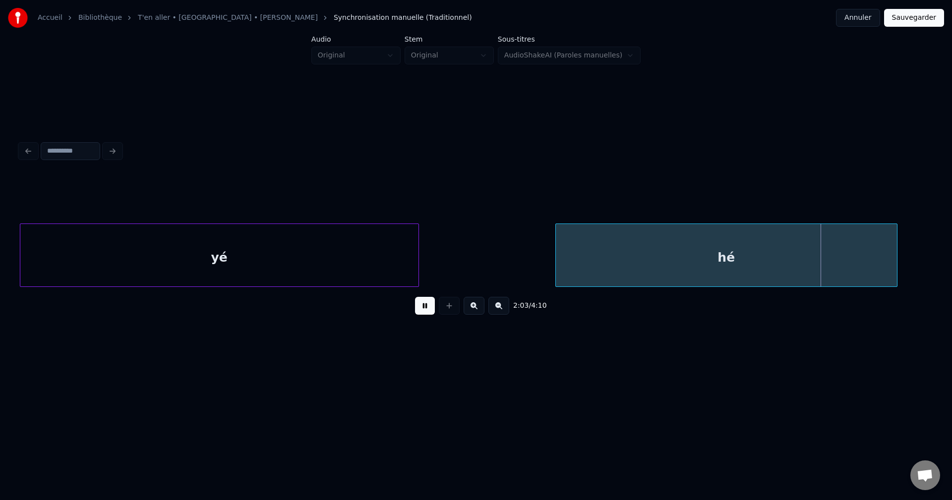
click at [416, 253] on div at bounding box center [417, 255] width 3 height 62
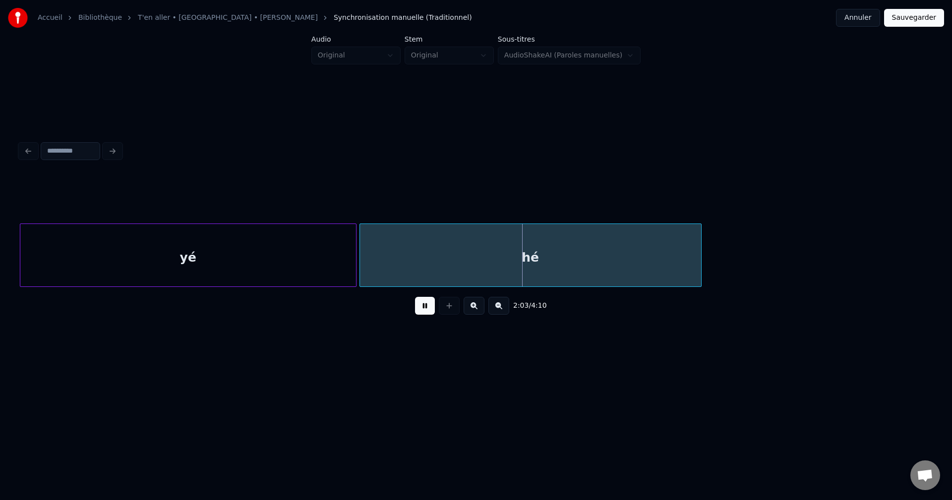
click at [424, 260] on div "hé" at bounding box center [530, 257] width 341 height 67
click at [446, 258] on div "hé" at bounding box center [530, 257] width 341 height 67
click at [636, 245] on div "hé" at bounding box center [546, 257] width 341 height 67
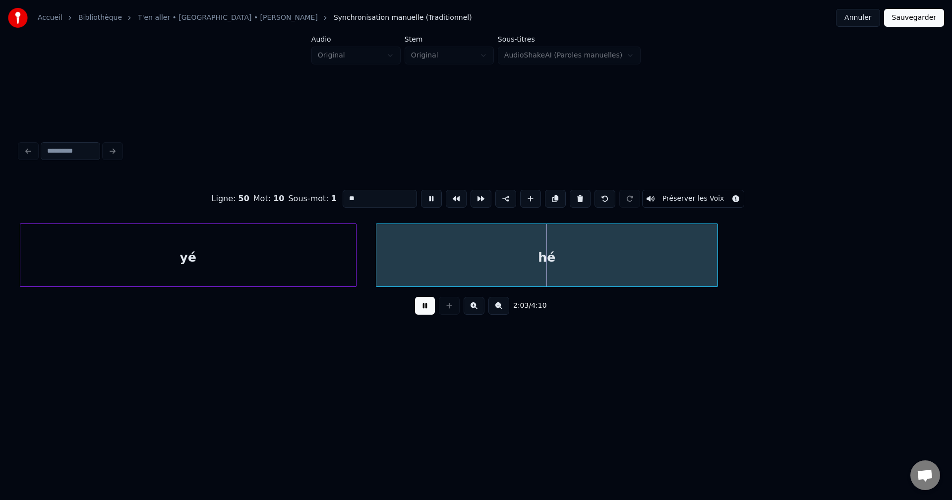
click at [374, 199] on input "**" at bounding box center [380, 199] width 74 height 18
type input "**"
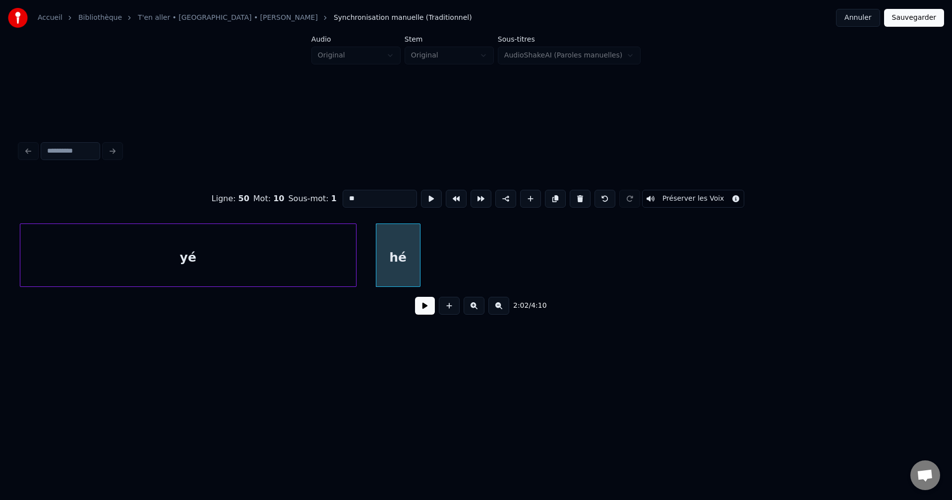
click at [418, 268] on div at bounding box center [418, 255] width 3 height 62
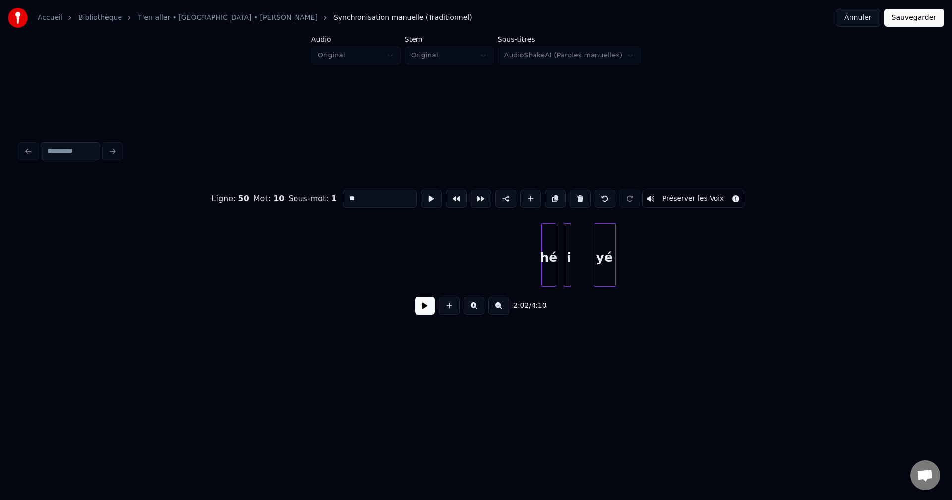
scroll to position [0, 45812]
click at [73, 264] on div "hé" at bounding box center [74, 257] width 14 height 67
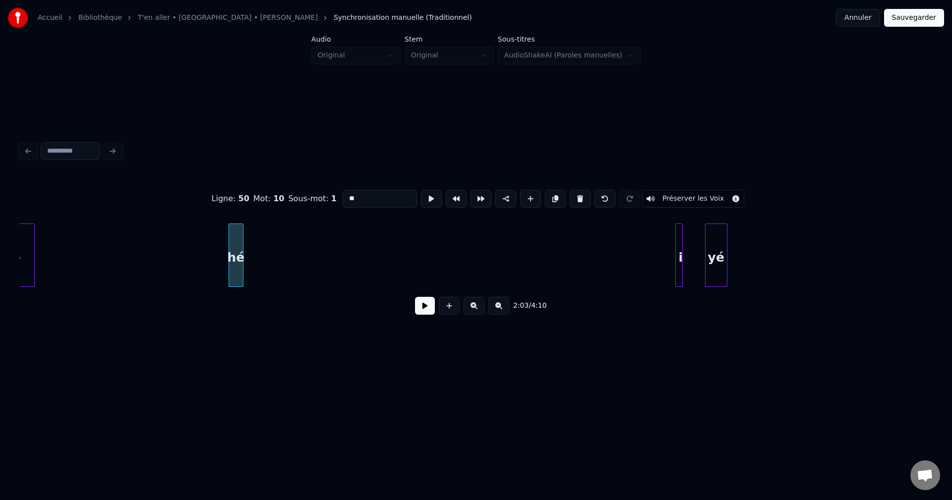
scroll to position [0, 45614]
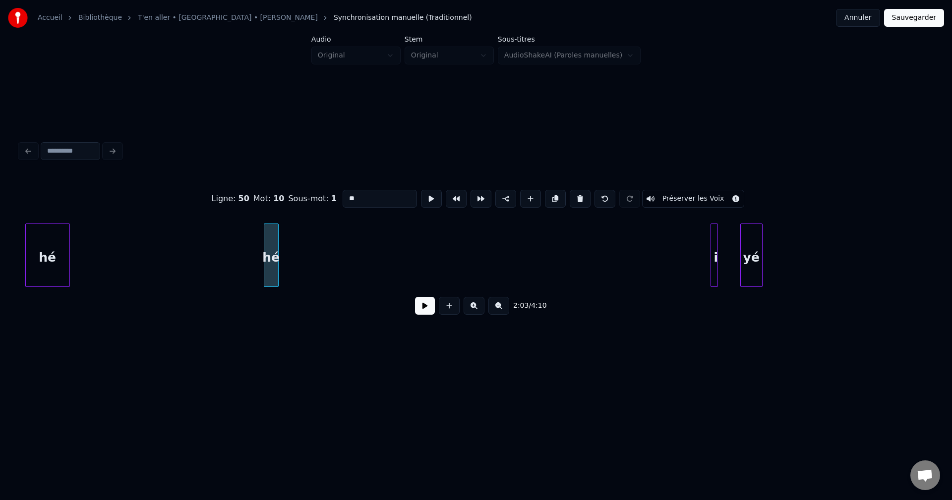
click at [37, 249] on div "hé" at bounding box center [48, 257] width 44 height 67
click at [427, 311] on button at bounding box center [425, 306] width 20 height 18
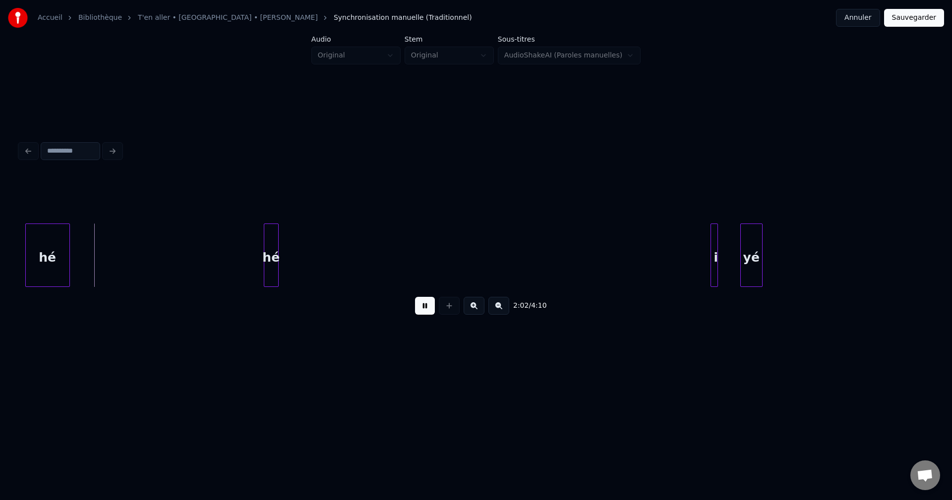
click at [427, 311] on button at bounding box center [425, 306] width 20 height 18
click at [142, 247] on div "hé" at bounding box center [143, 257] width 14 height 67
click at [118, 264] on div at bounding box center [116, 255] width 3 height 62
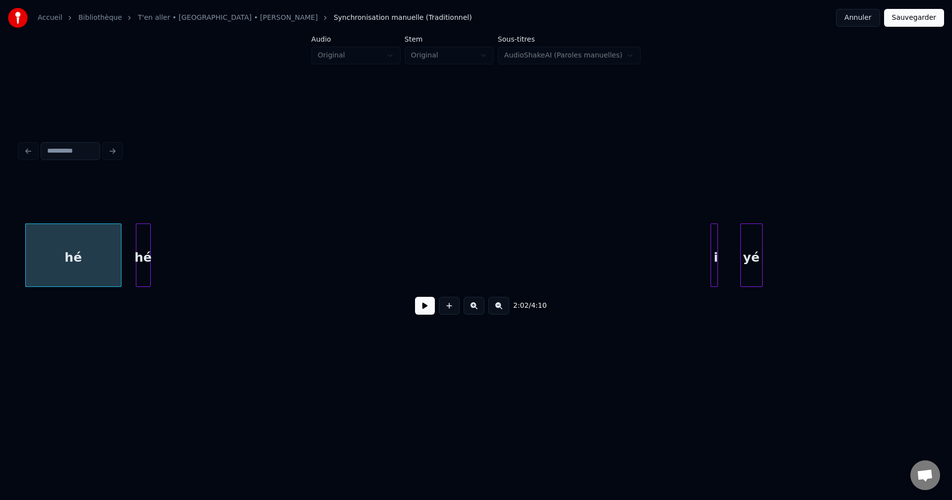
click at [432, 309] on button at bounding box center [425, 306] width 20 height 18
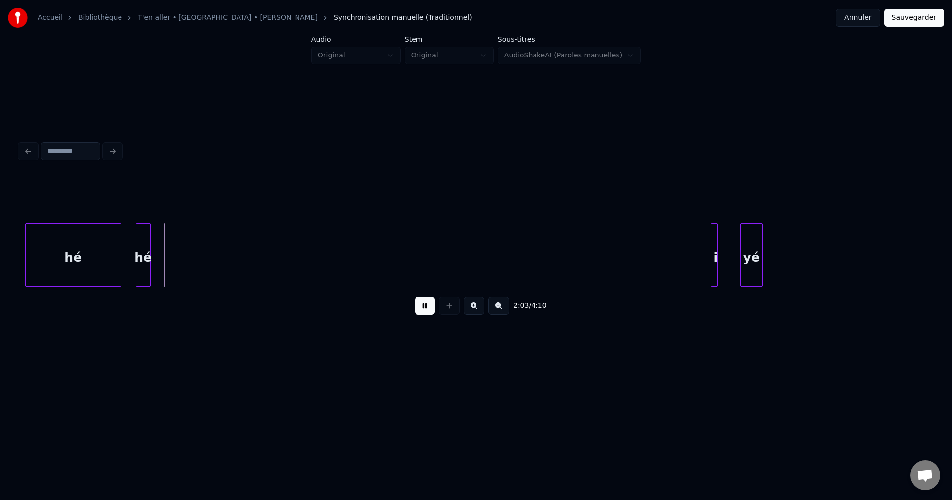
click at [430, 311] on button at bounding box center [425, 306] width 20 height 18
click at [172, 268] on div at bounding box center [170, 255] width 3 height 62
click at [189, 257] on div "i" at bounding box center [184, 257] width 10 height 67
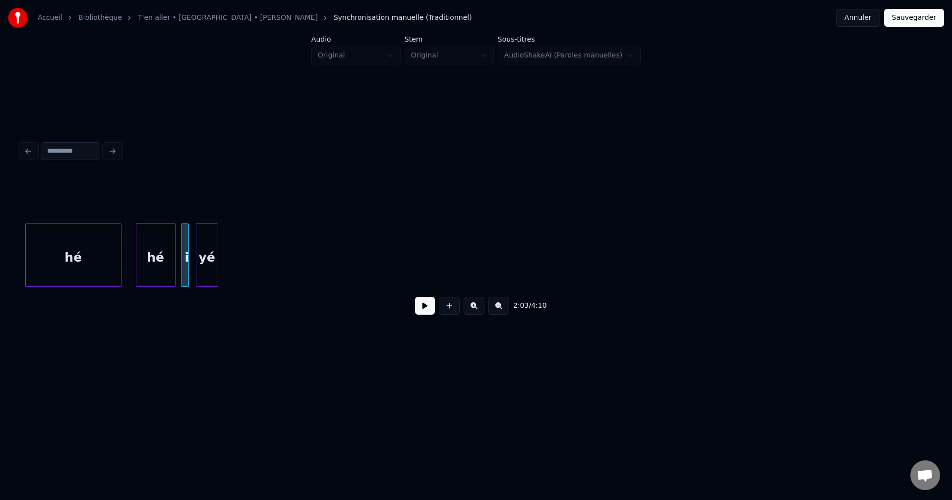
click at [207, 257] on div "yé" at bounding box center [206, 257] width 21 height 67
click at [67, 265] on div "hé" at bounding box center [73, 257] width 95 height 67
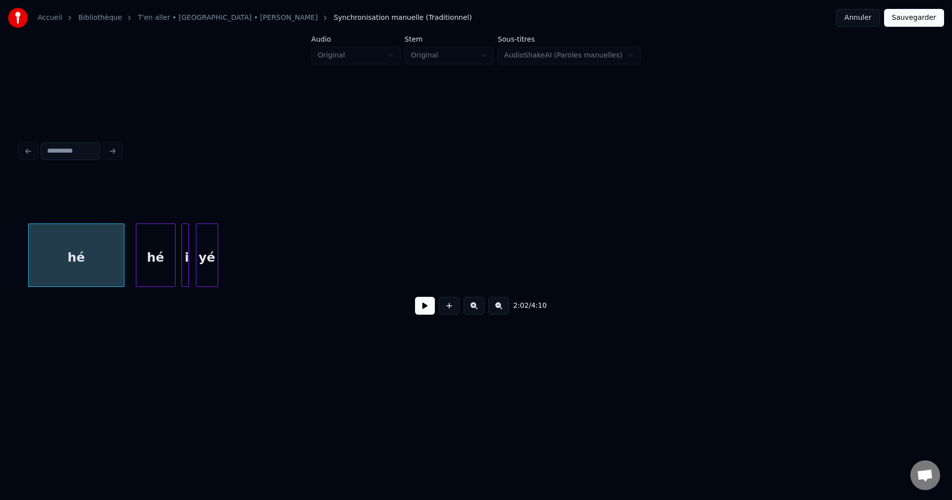
click at [428, 315] on button at bounding box center [425, 306] width 20 height 18
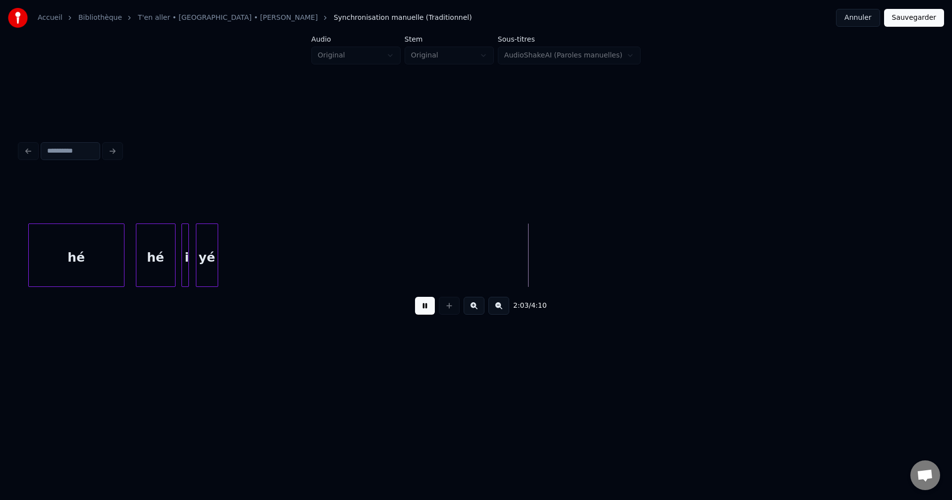
click at [211, 261] on div "yé" at bounding box center [206, 257] width 21 height 67
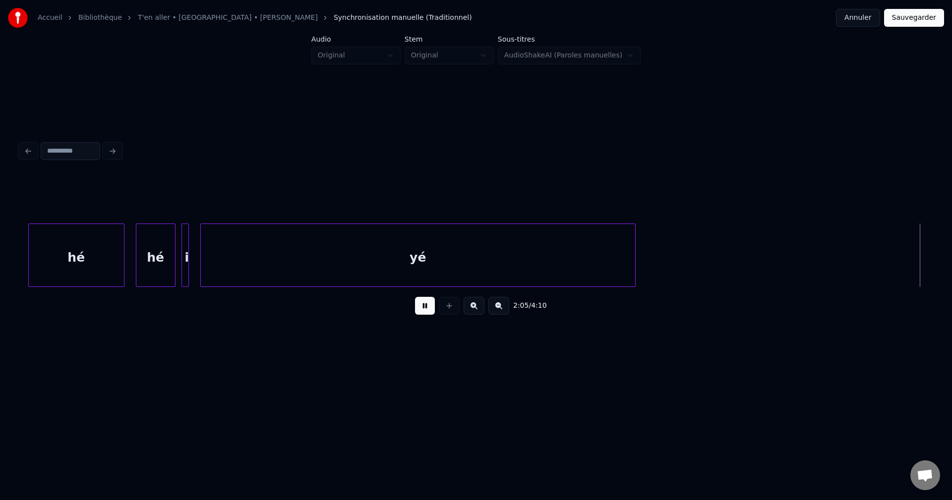
scroll to position [0, 45794]
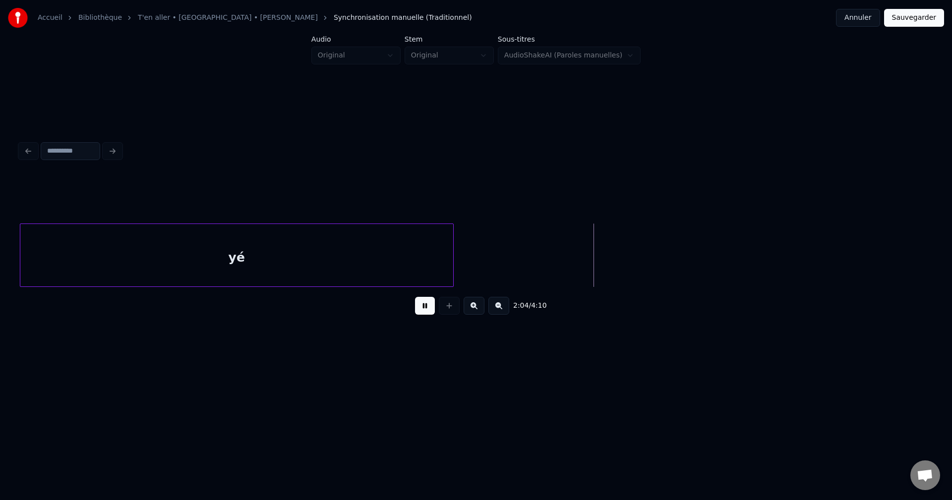
click at [428, 308] on button at bounding box center [425, 306] width 20 height 18
click at [213, 265] on div "yé" at bounding box center [12, 257] width 433 height 67
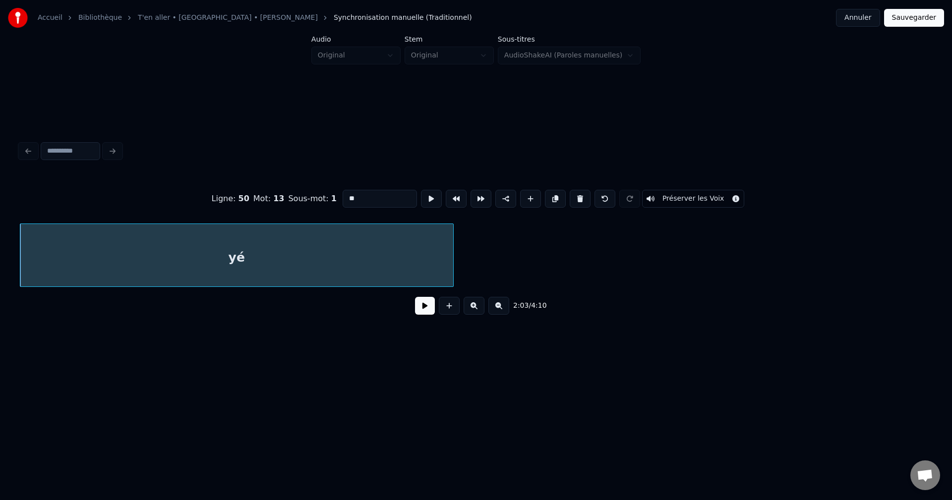
click at [424, 310] on button at bounding box center [425, 306] width 20 height 18
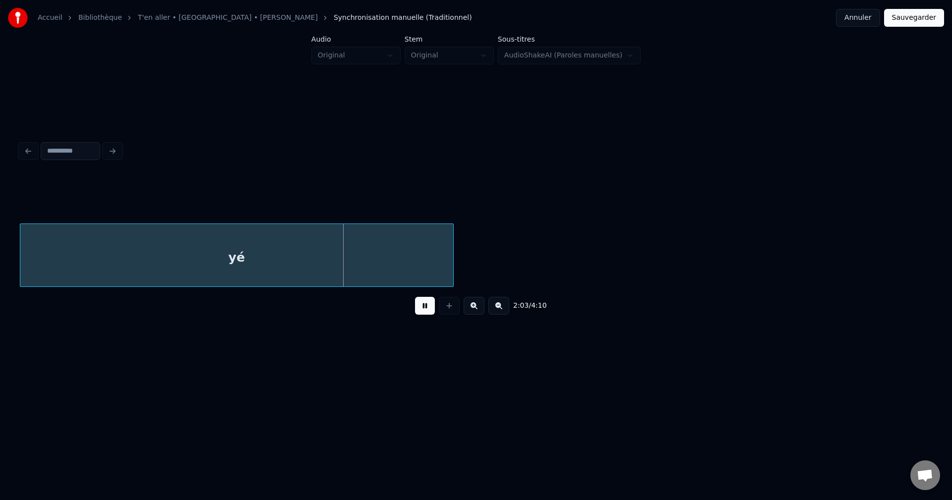
click at [422, 308] on button at bounding box center [425, 306] width 20 height 18
click at [411, 270] on div at bounding box center [411, 255] width 3 height 62
click at [427, 308] on button at bounding box center [425, 306] width 20 height 18
click at [373, 269] on div "yé" at bounding box center [216, 257] width 392 height 67
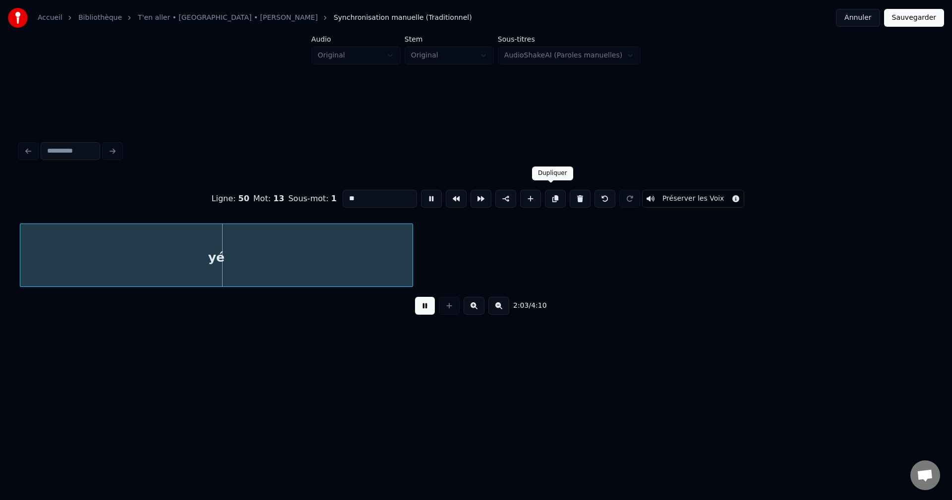
click at [555, 195] on button at bounding box center [555, 199] width 21 height 18
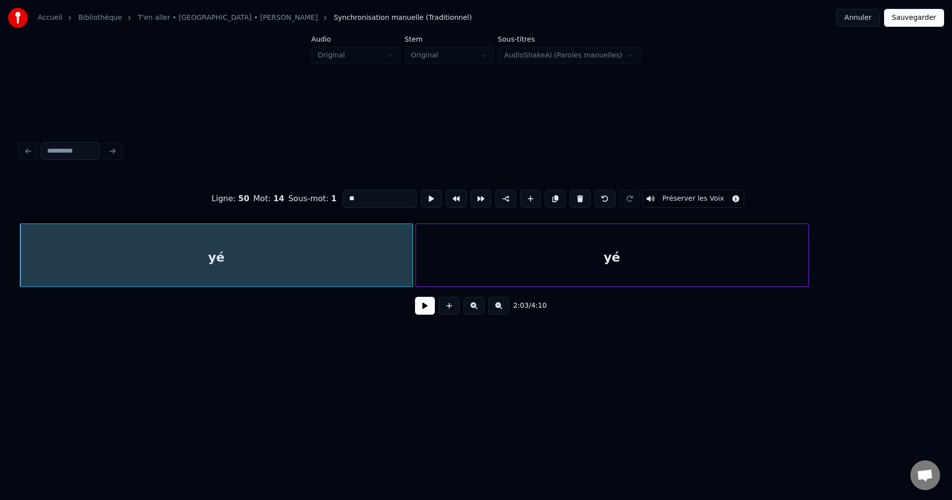
click at [503, 252] on div "yé" at bounding box center [612, 257] width 392 height 67
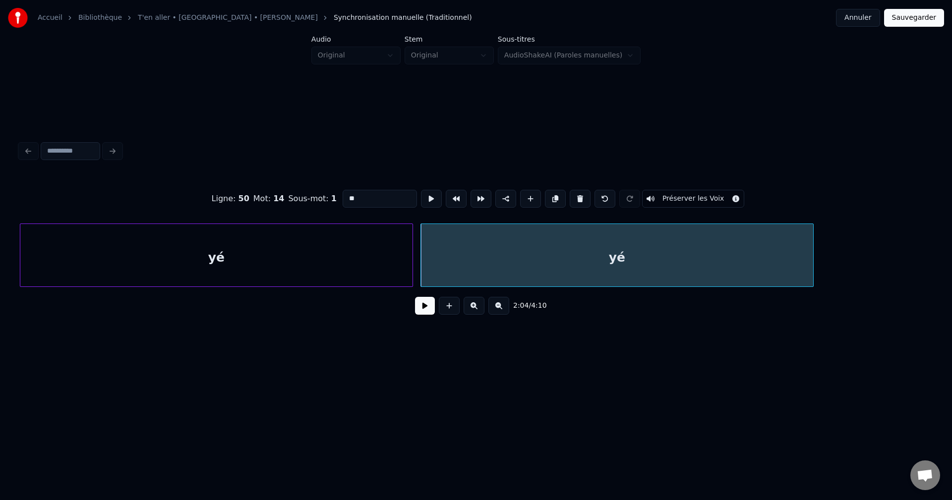
click at [430, 312] on button at bounding box center [425, 306] width 20 height 18
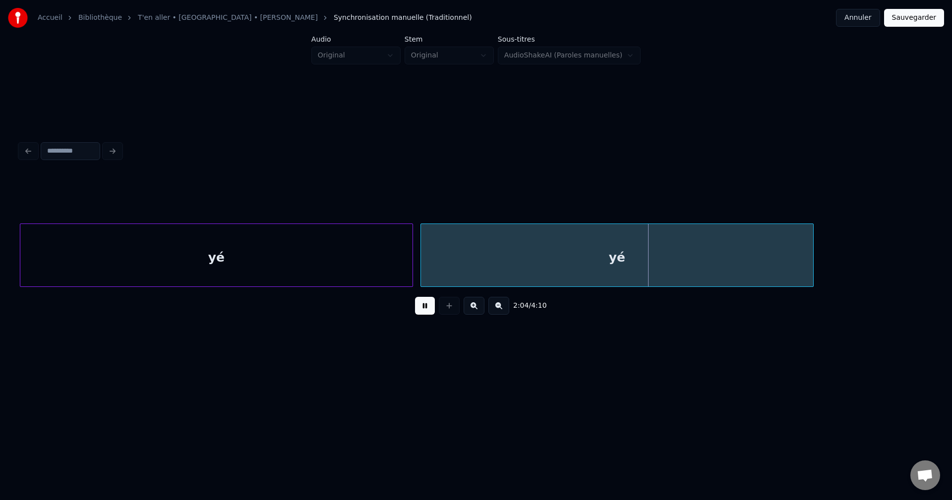
click at [577, 244] on div "yé" at bounding box center [617, 257] width 392 height 67
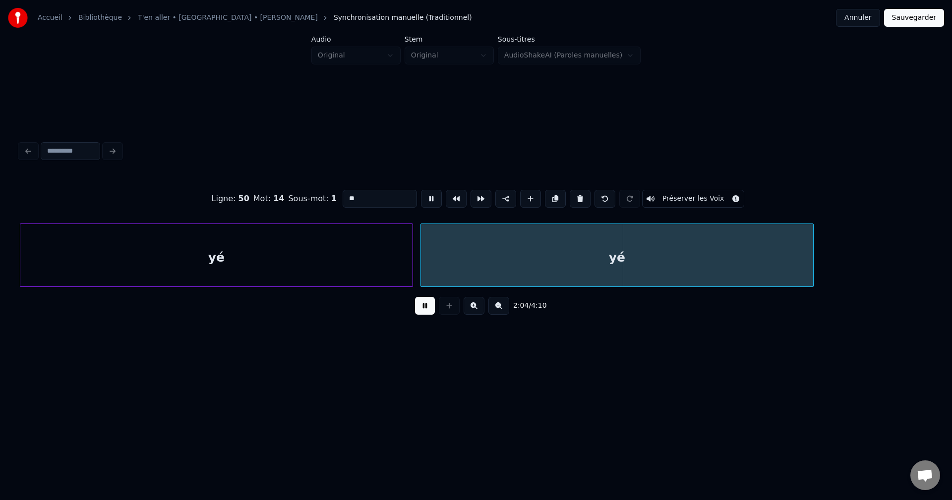
click at [561, 249] on div "yé" at bounding box center [617, 257] width 392 height 67
drag, startPoint x: 286, startPoint y: 211, endPoint x: 177, endPoint y: 234, distance: 111.1
click at [217, 225] on div "Ligne : 50 Mot : 14 Sous-mot : 1 ** Préserver les Voix 2:04 / 4:10" at bounding box center [476, 249] width 913 height 151
type input "****"
click at [411, 315] on div "2:04 / 4:10" at bounding box center [476, 306] width 897 height 22
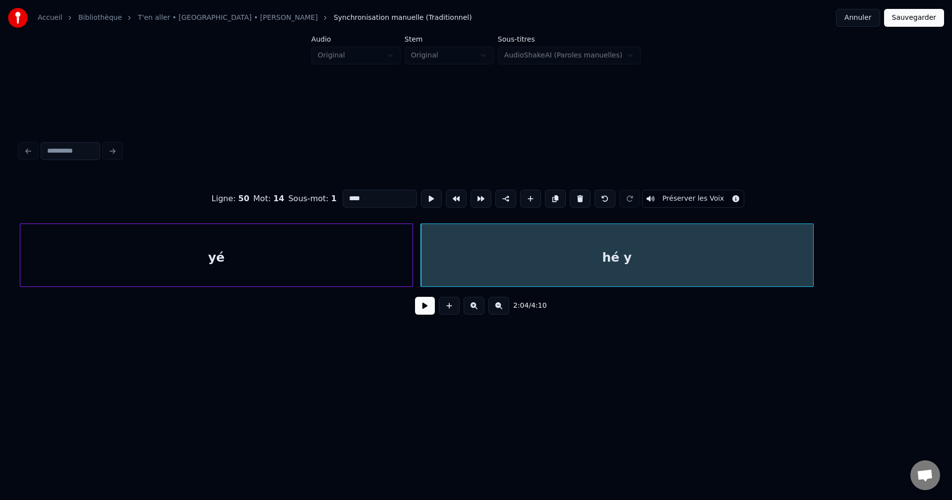
click at [415, 311] on div "2:04 / 4:10" at bounding box center [476, 306] width 897 height 22
click at [422, 308] on button at bounding box center [425, 306] width 20 height 18
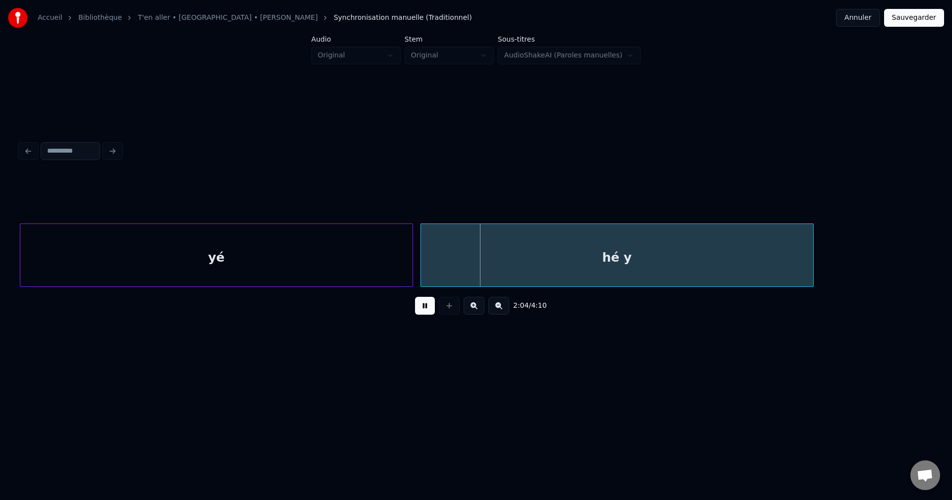
click at [422, 308] on button at bounding box center [425, 306] width 20 height 18
drag, startPoint x: 414, startPoint y: 312, endPoint x: 418, endPoint y: 308, distance: 5.7
click at [414, 311] on div "2:04 / 4:10" at bounding box center [476, 306] width 897 height 22
click at [421, 306] on button at bounding box center [425, 306] width 20 height 18
click at [426, 303] on button at bounding box center [425, 306] width 20 height 18
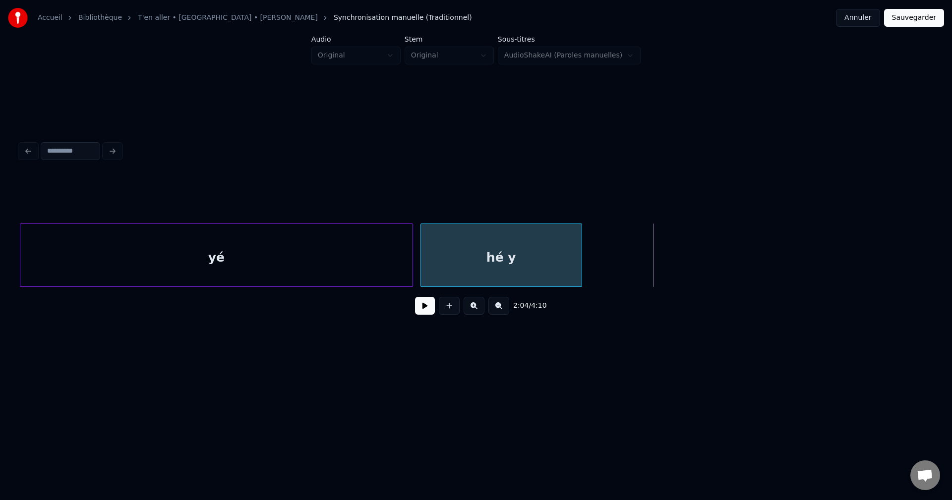
click at [579, 261] on div at bounding box center [580, 255] width 3 height 62
click at [537, 261] on div "hé y" at bounding box center [499, 257] width 157 height 67
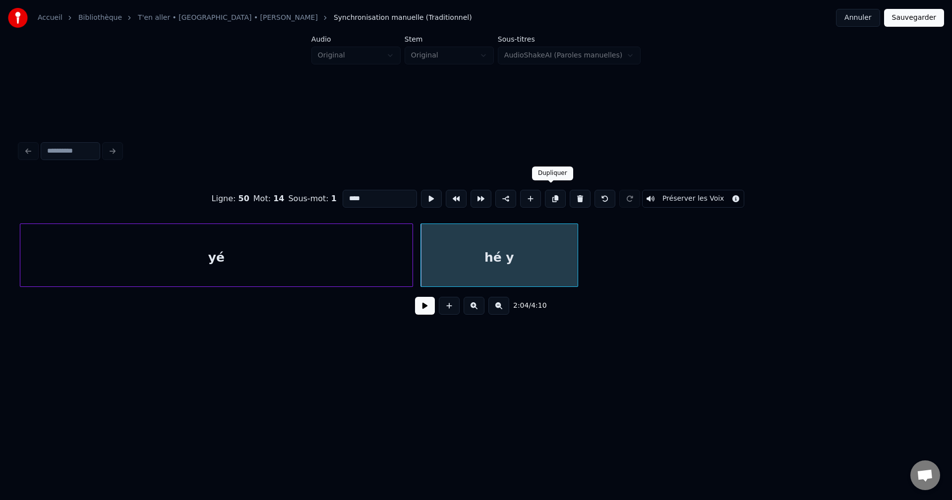
click at [552, 194] on button at bounding box center [555, 199] width 21 height 18
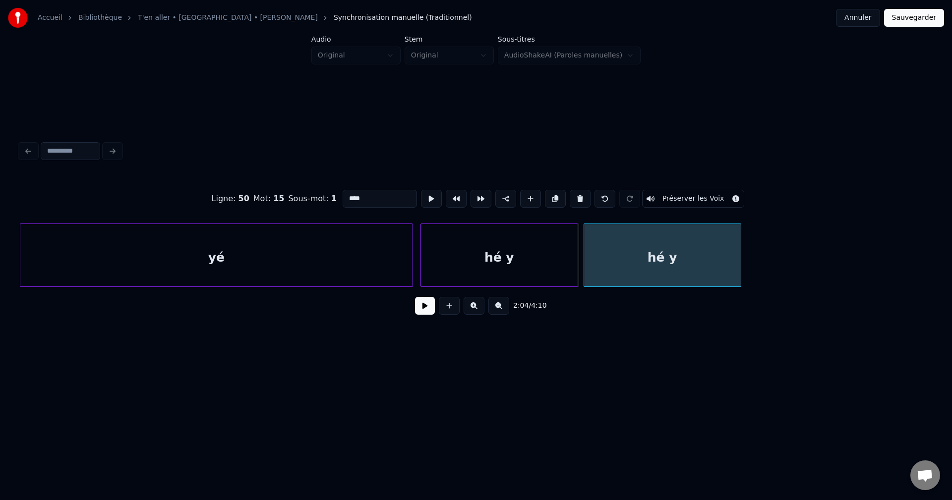
click at [622, 254] on div "hé y" at bounding box center [662, 257] width 157 height 67
drag, startPoint x: 391, startPoint y: 196, endPoint x: 271, endPoint y: 192, distance: 119.6
click at [268, 196] on div "Ligne : 50 Mot : 15 Sous-mot : 1 **** Préserver les Voix" at bounding box center [476, 199] width 913 height 50
type input "**"
drag, startPoint x: 430, startPoint y: 310, endPoint x: 551, endPoint y: 297, distance: 122.3
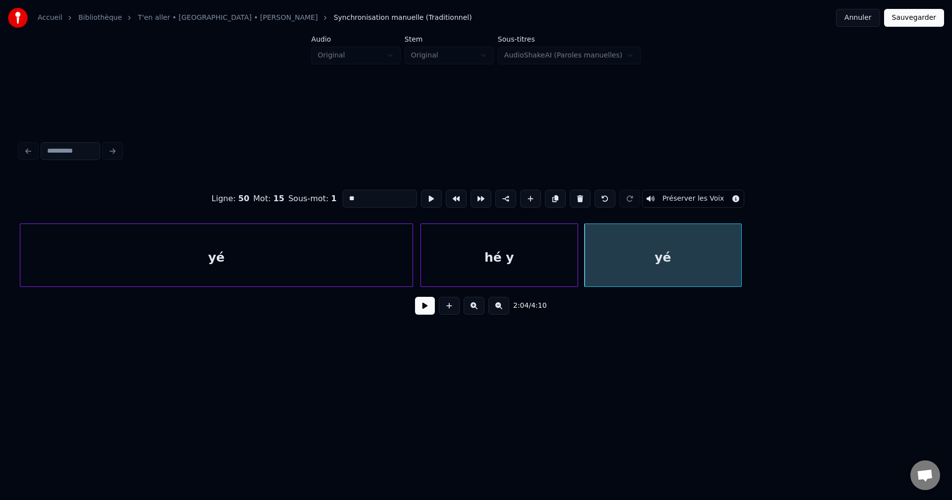
click at [429, 309] on button at bounding box center [425, 306] width 20 height 18
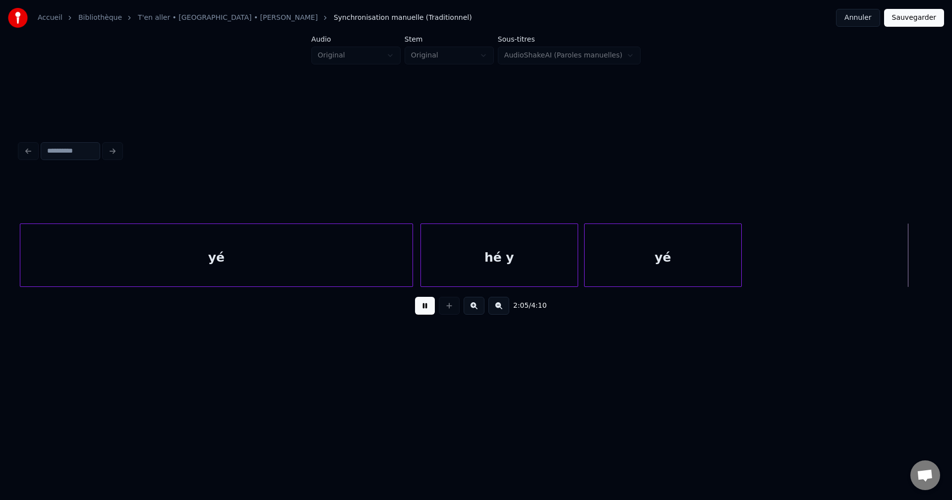
scroll to position [0, 46707]
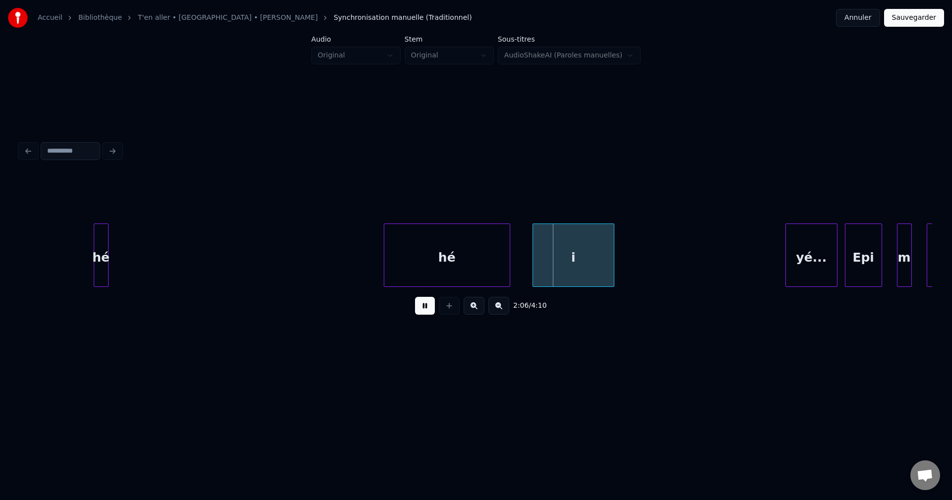
drag, startPoint x: 419, startPoint y: 311, endPoint x: 412, endPoint y: 307, distance: 8.3
click at [419, 311] on button at bounding box center [425, 306] width 20 height 18
click at [104, 261] on div "hé" at bounding box center [101, 257] width 14 height 67
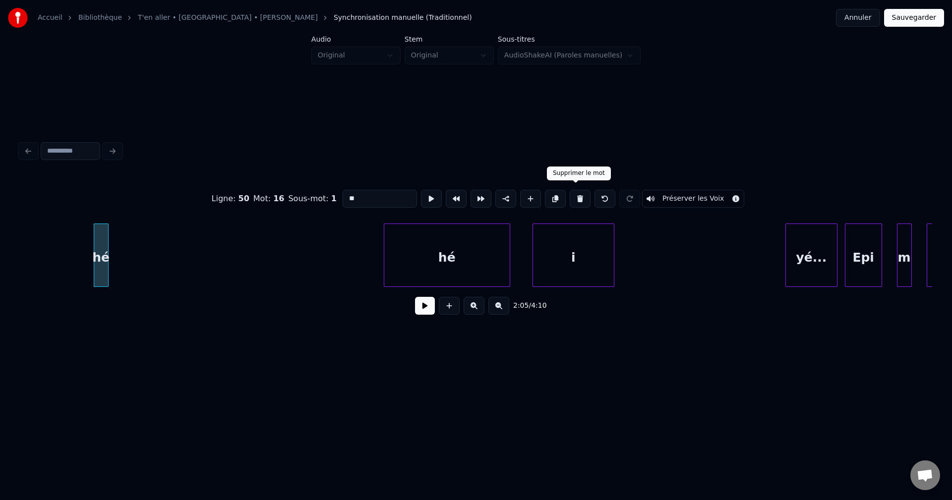
drag, startPoint x: 579, startPoint y: 191, endPoint x: 566, endPoint y: 196, distance: 13.6
click at [579, 192] on button at bounding box center [580, 199] width 21 height 18
type input "**"
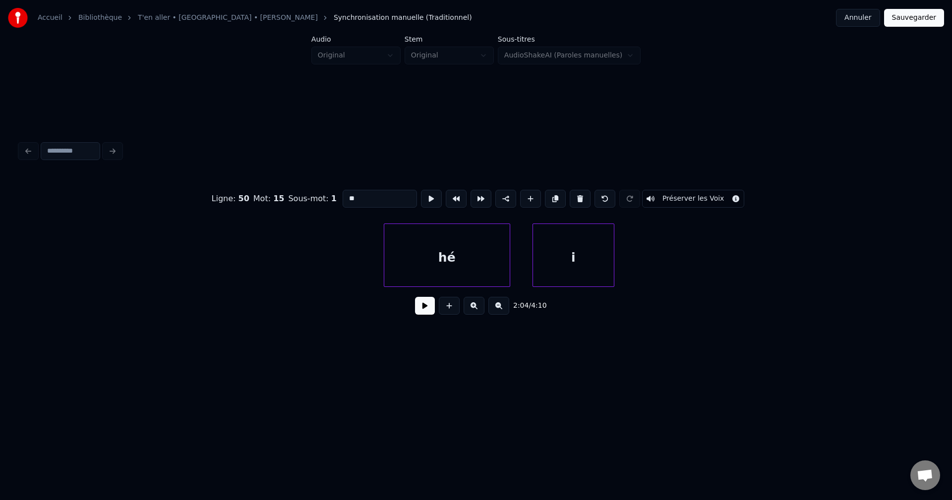
scroll to position [0, 46359]
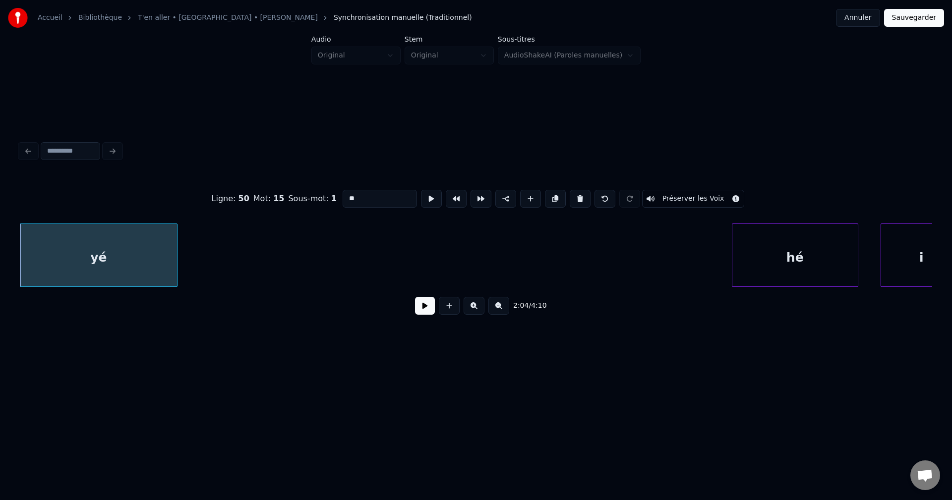
click at [108, 263] on div "yé" at bounding box center [98, 257] width 157 height 67
click at [424, 304] on button at bounding box center [425, 306] width 20 height 18
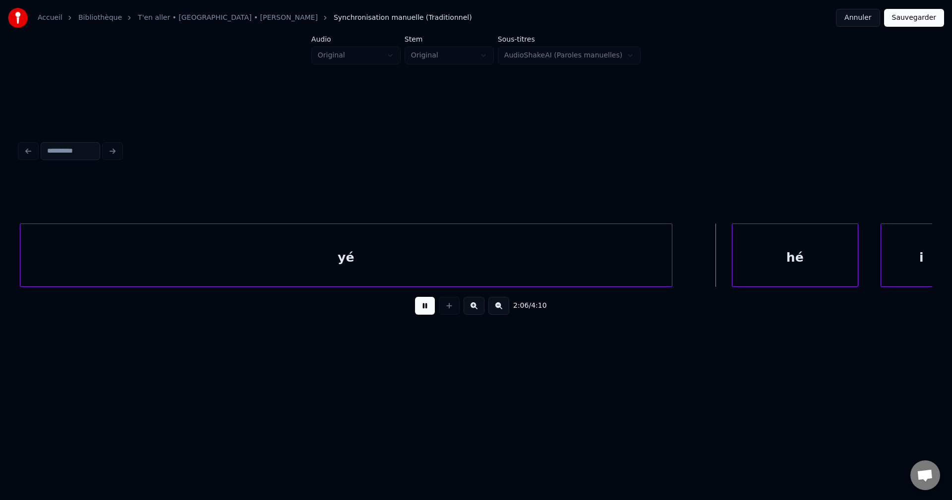
click at [672, 250] on div at bounding box center [670, 255] width 3 height 62
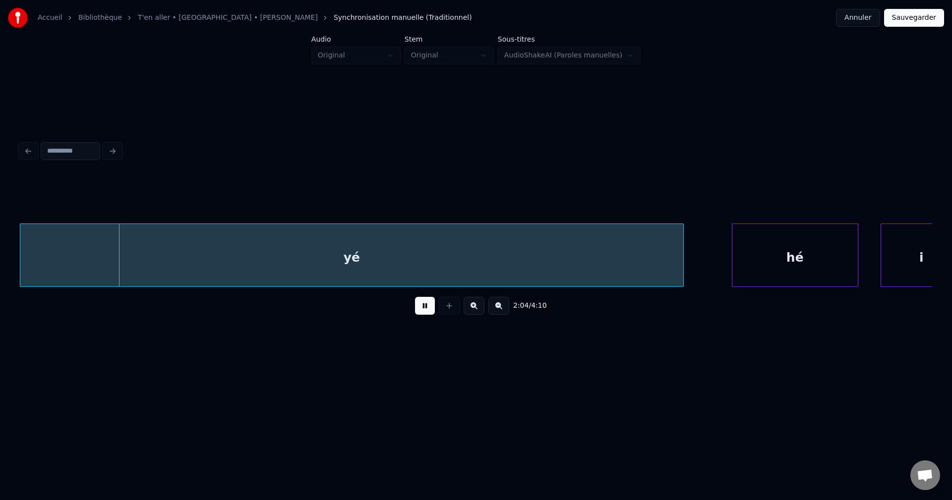
click at [630, 248] on div "yé" at bounding box center [351, 257] width 663 height 67
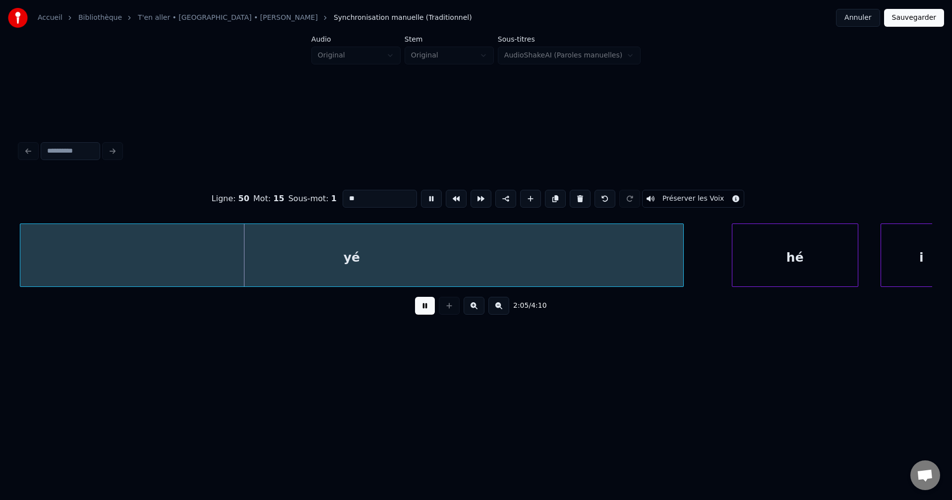
click at [427, 308] on button at bounding box center [425, 306] width 20 height 18
click at [420, 305] on button at bounding box center [425, 306] width 20 height 18
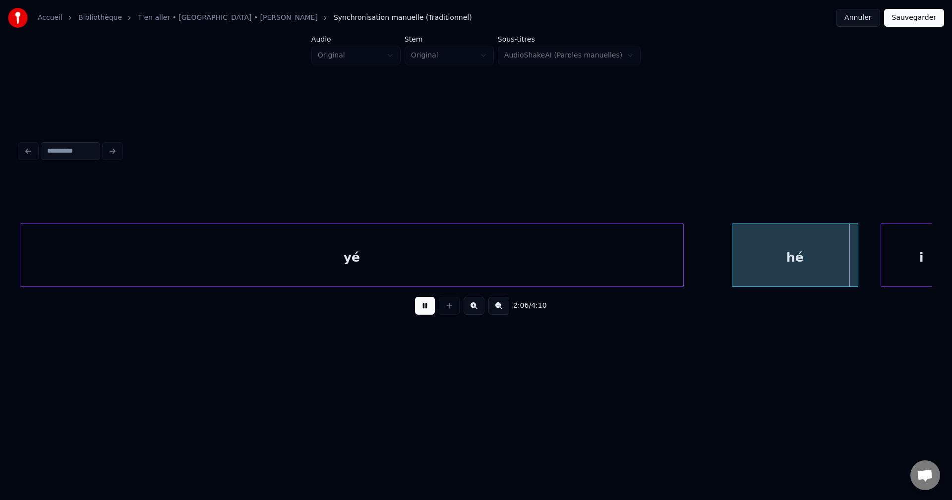
click at [423, 303] on button at bounding box center [425, 306] width 20 height 18
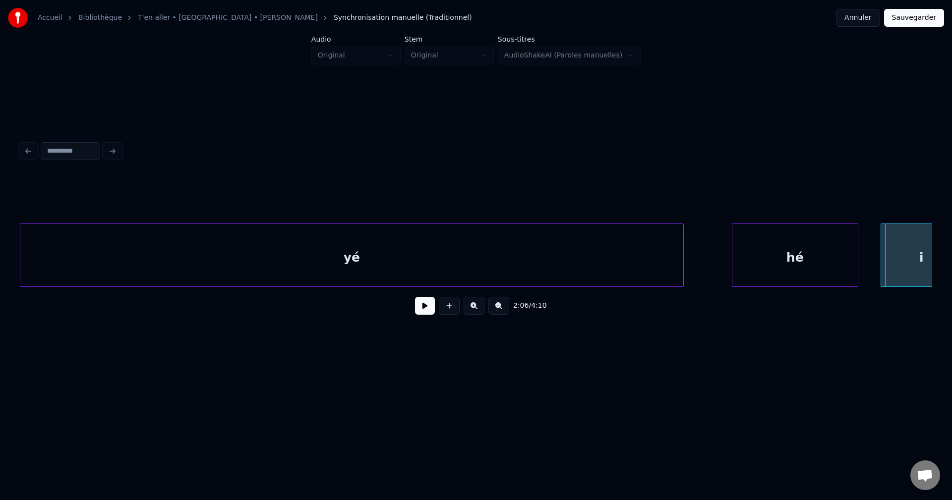
click at [772, 237] on div "hé" at bounding box center [795, 257] width 125 height 67
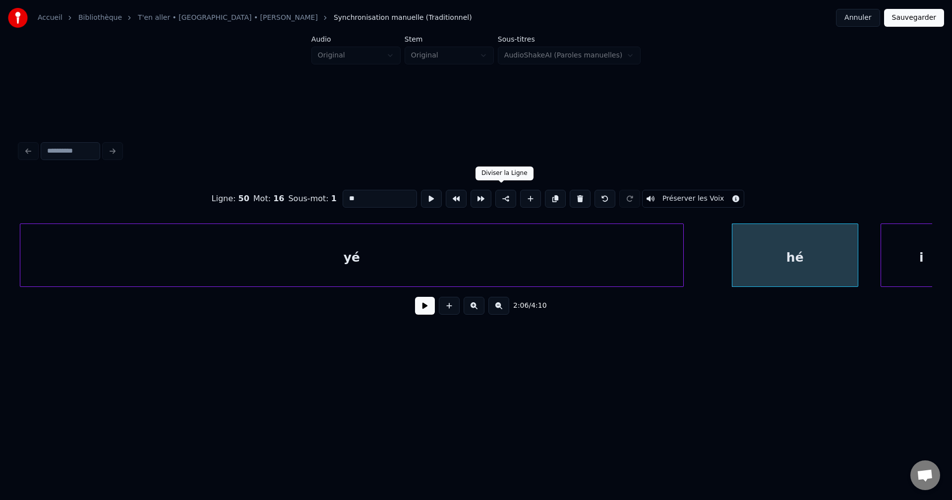
click at [506, 193] on button at bounding box center [505, 199] width 21 height 18
drag, startPoint x: 361, startPoint y: 192, endPoint x: 237, endPoint y: 196, distance: 124.6
click at [243, 194] on div "Ligne : 51 Mot : 1 Sous-mot : 1 ** Préserver les Voix" at bounding box center [476, 199] width 913 height 50
type input "***"
click at [421, 311] on button at bounding box center [425, 306] width 20 height 18
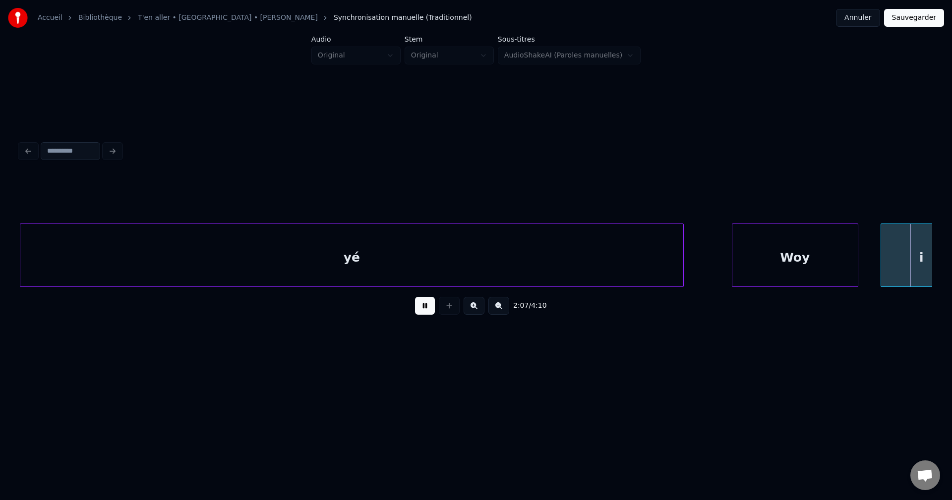
scroll to position [0, 47271]
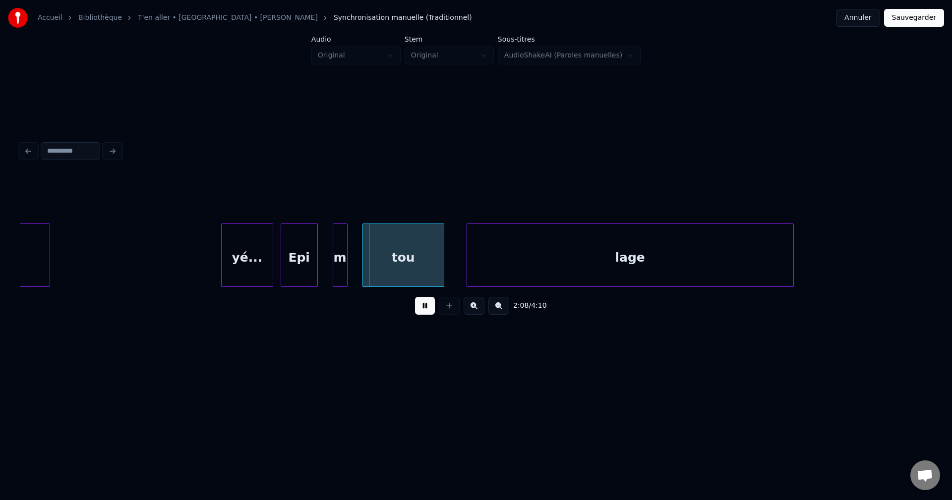
click at [424, 307] on button at bounding box center [425, 306] width 20 height 18
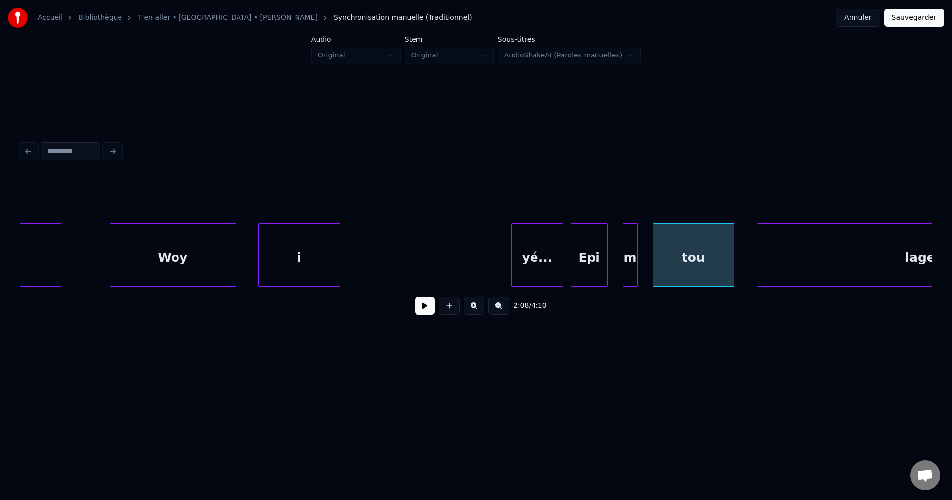
scroll to position [0, 46974]
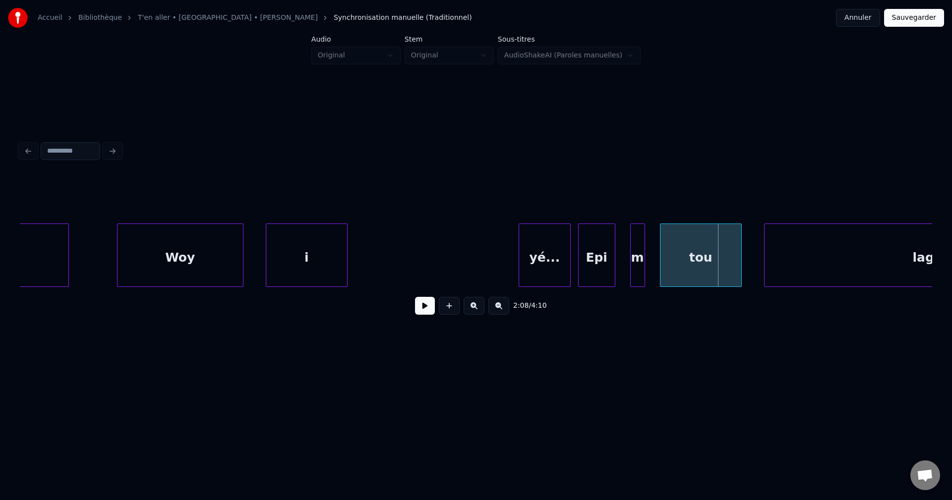
click at [293, 246] on div "i" at bounding box center [306, 257] width 81 height 67
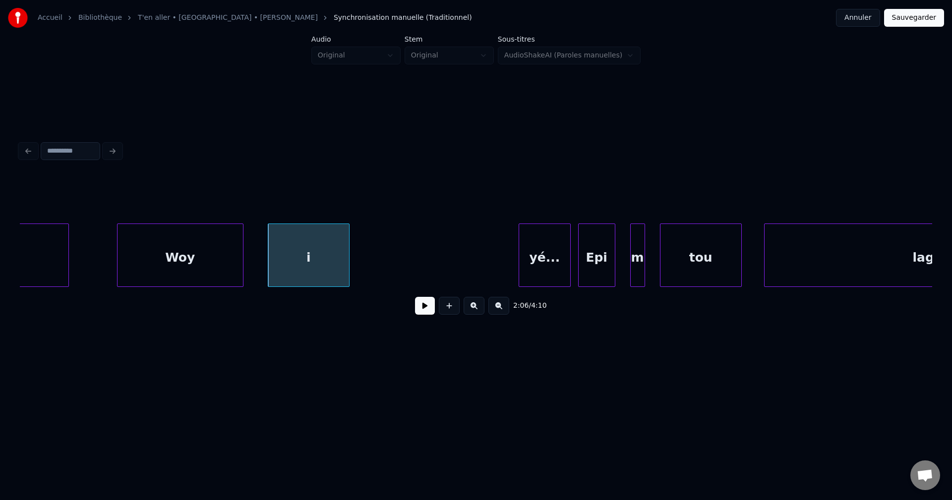
click at [298, 256] on div "i" at bounding box center [308, 257] width 81 height 67
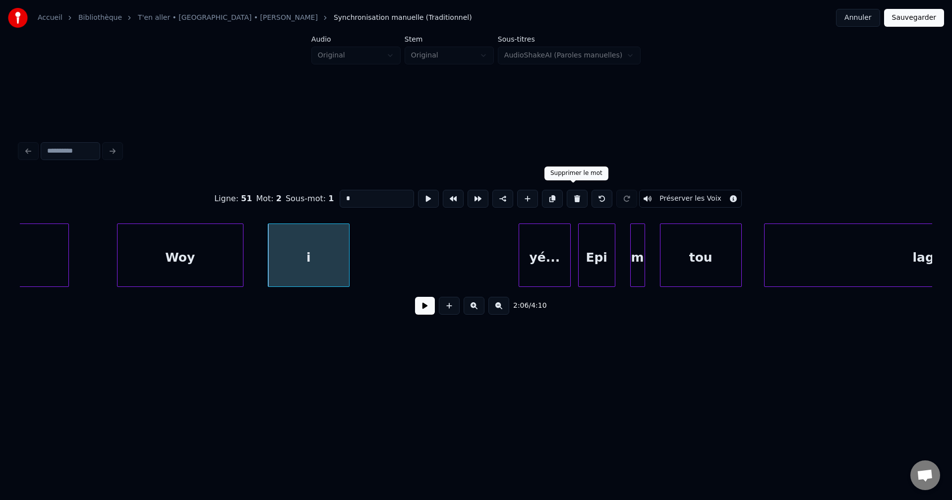
drag, startPoint x: 576, startPoint y: 191, endPoint x: 570, endPoint y: 193, distance: 6.3
click at [577, 191] on button at bounding box center [577, 199] width 21 height 18
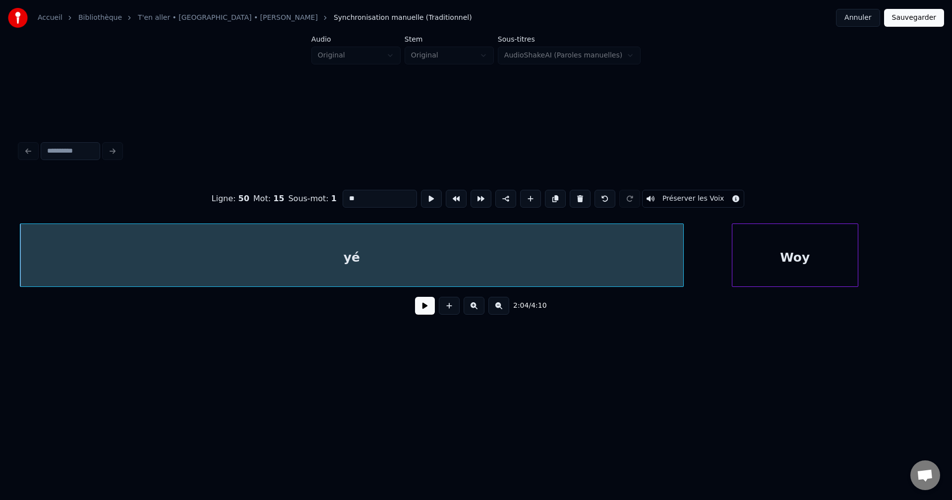
click at [824, 249] on div "Woy" at bounding box center [795, 257] width 125 height 67
type input "***"
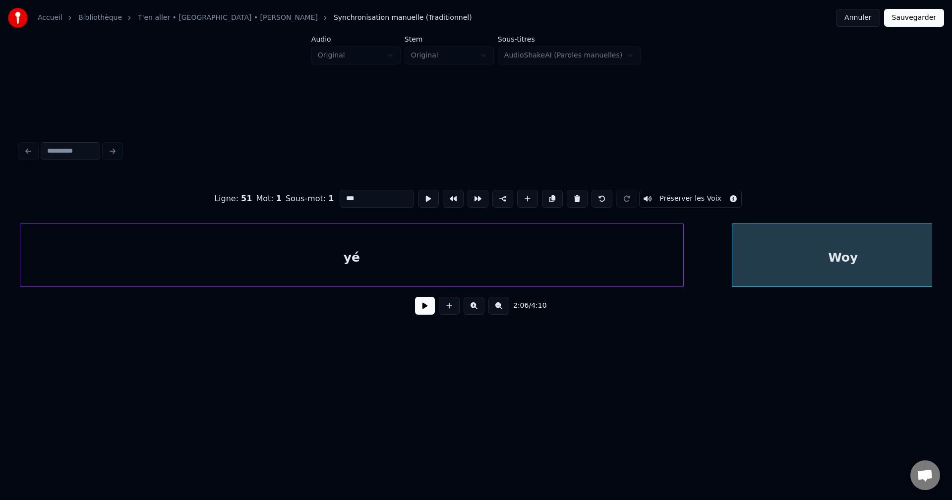
click at [952, 261] on div "Accueil Bibliothèque T'en aller • [GEOGRAPHIC_DATA] • [PERSON_NAME] Synchronisa…" at bounding box center [476, 190] width 952 height 380
click at [422, 309] on button at bounding box center [425, 306] width 20 height 18
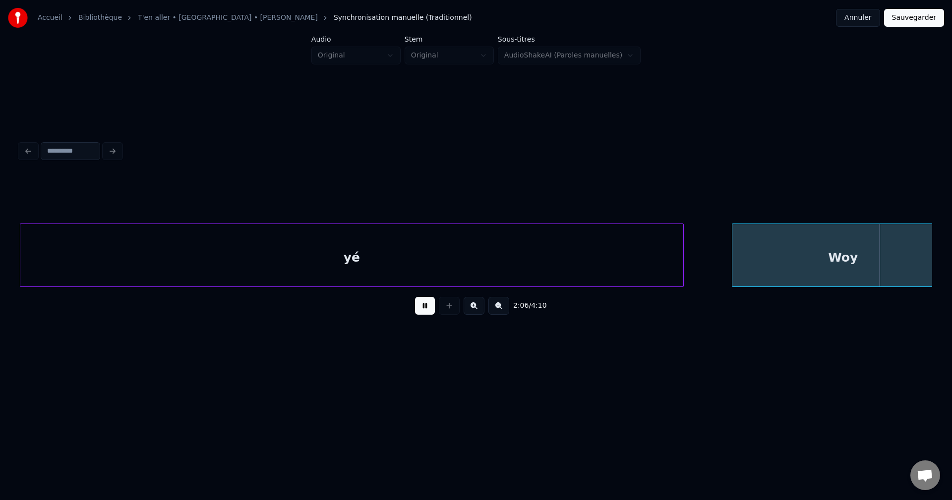
scroll to position [0, 47272]
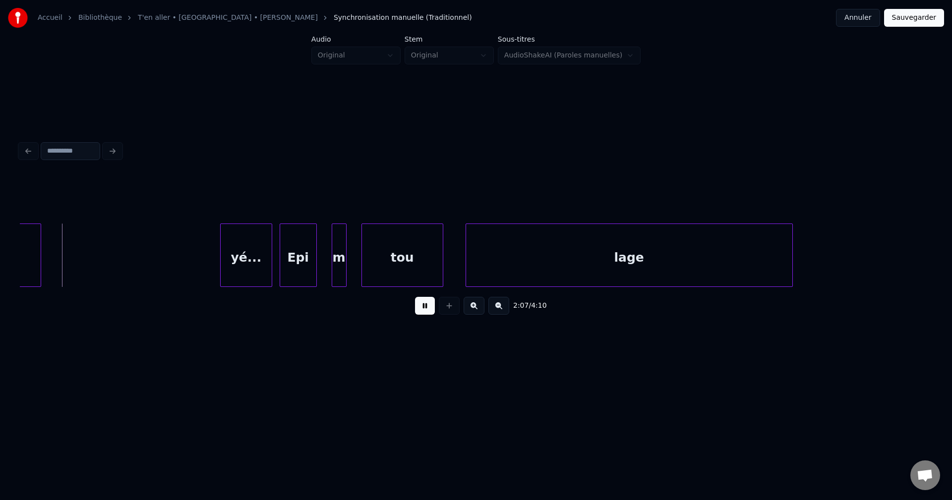
click at [422, 309] on button at bounding box center [425, 306] width 20 height 18
click at [66, 265] on div at bounding box center [64, 255] width 3 height 62
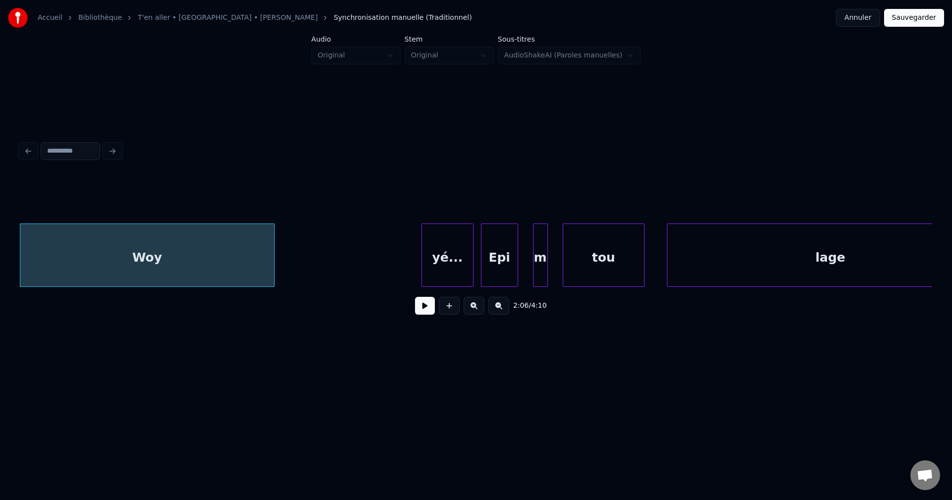
click at [151, 255] on div "Woy" at bounding box center [147, 257] width 254 height 67
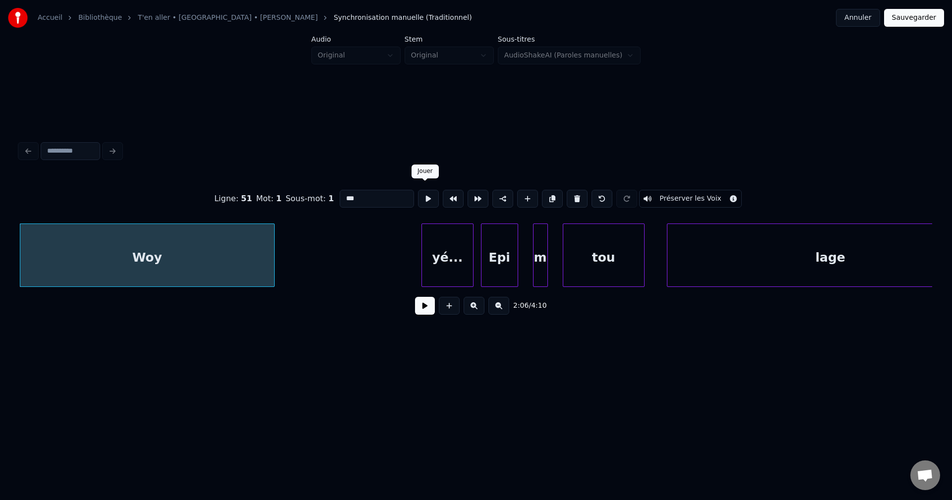
click at [419, 190] on button at bounding box center [428, 199] width 21 height 18
click at [369, 199] on input "***" at bounding box center [377, 199] width 74 height 18
type input "****"
click at [423, 302] on button at bounding box center [425, 306] width 20 height 18
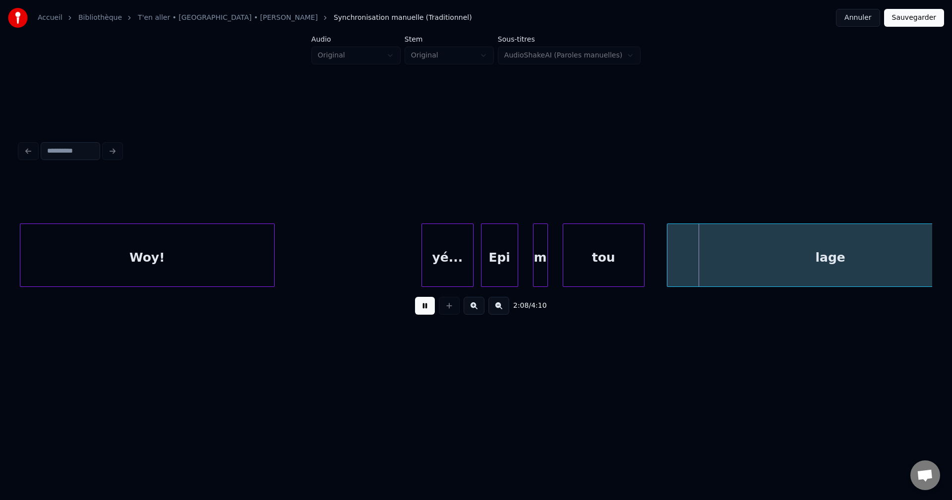
click at [423, 309] on button at bounding box center [425, 306] width 20 height 18
click at [444, 258] on div "yé..." at bounding box center [447, 257] width 51 height 67
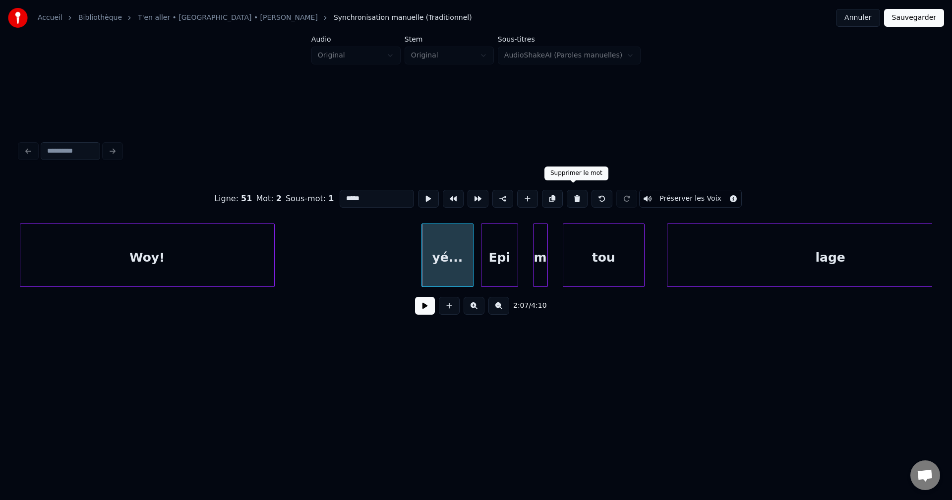
click at [571, 194] on button at bounding box center [577, 199] width 21 height 18
type input "***"
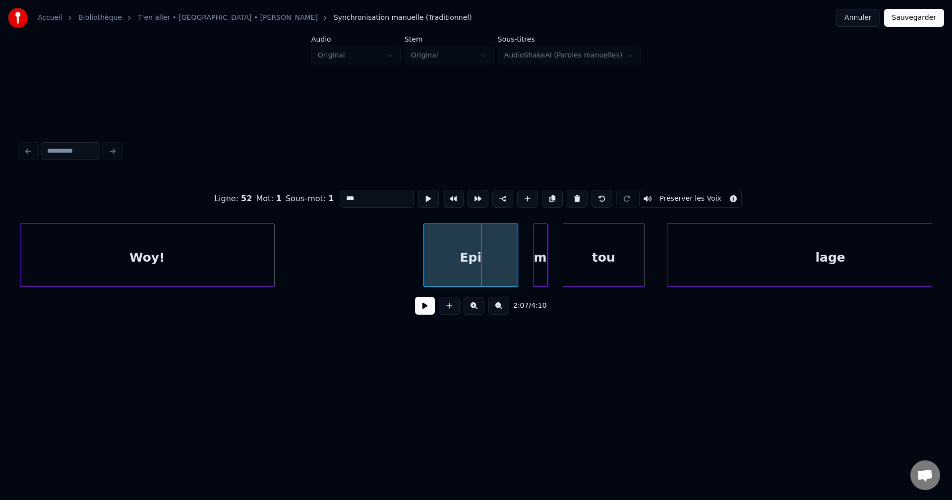
click at [424, 260] on div at bounding box center [425, 255] width 3 height 62
click at [429, 312] on button at bounding box center [425, 306] width 20 height 18
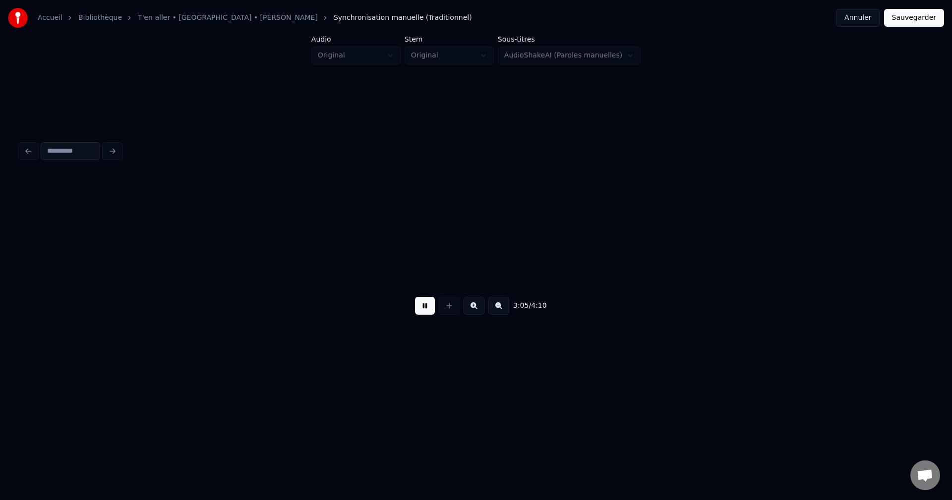
scroll to position [0, 69073]
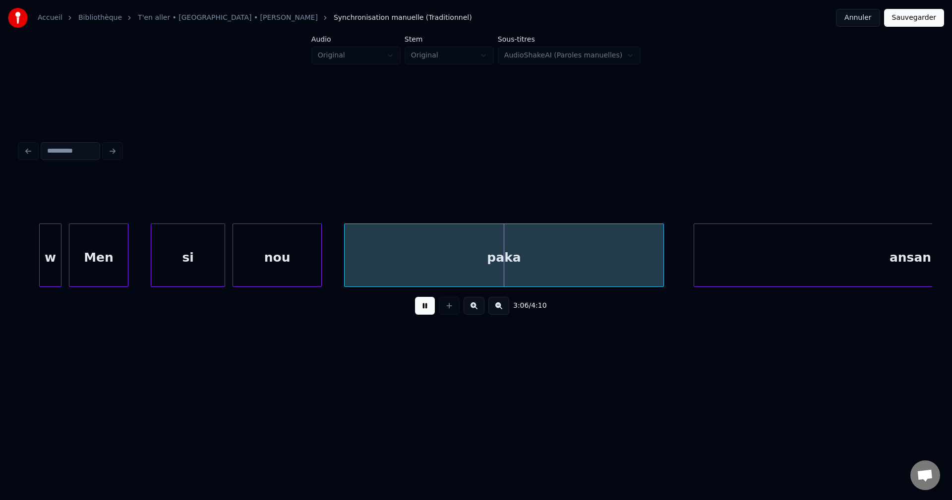
click at [429, 307] on button at bounding box center [425, 306] width 20 height 18
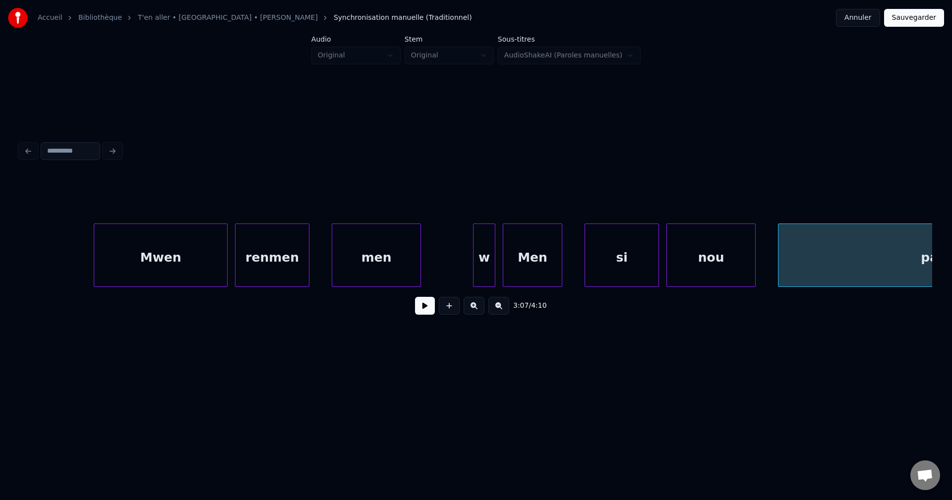
scroll to position [0, 68616]
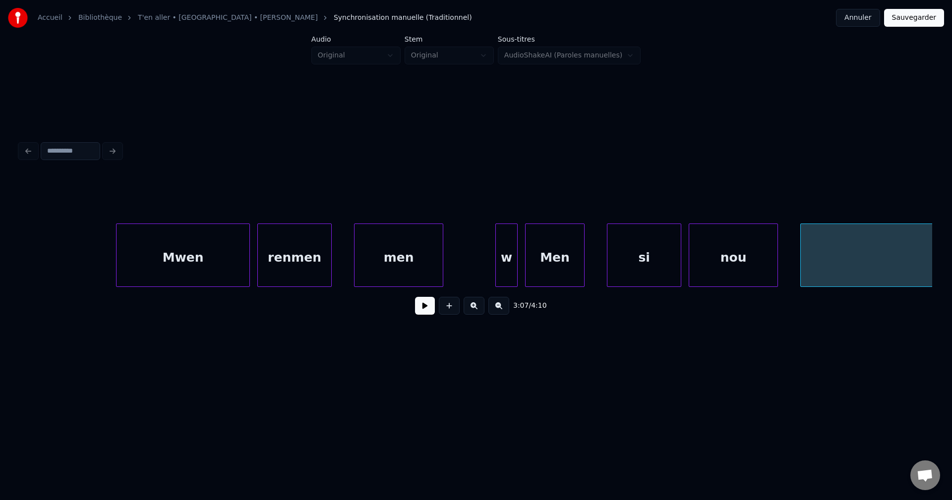
click at [138, 259] on div "Mwen" at bounding box center [183, 257] width 133 height 67
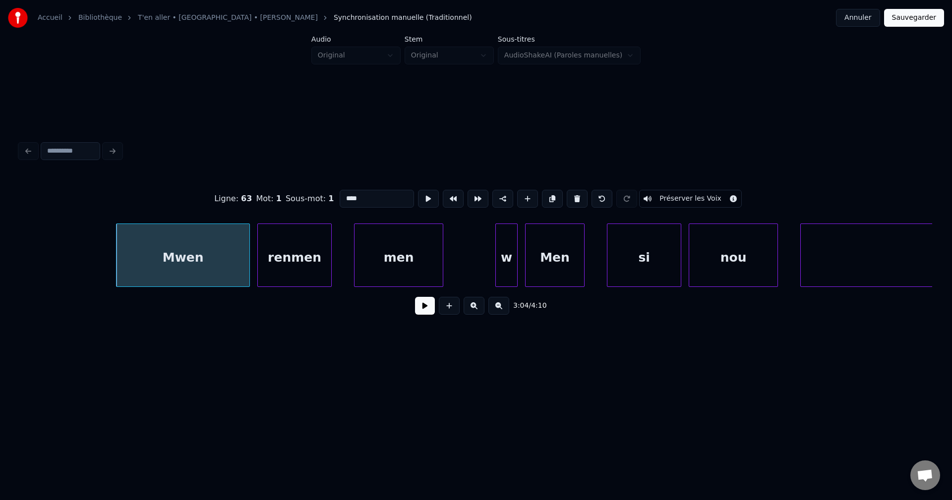
click at [424, 315] on button at bounding box center [425, 306] width 20 height 18
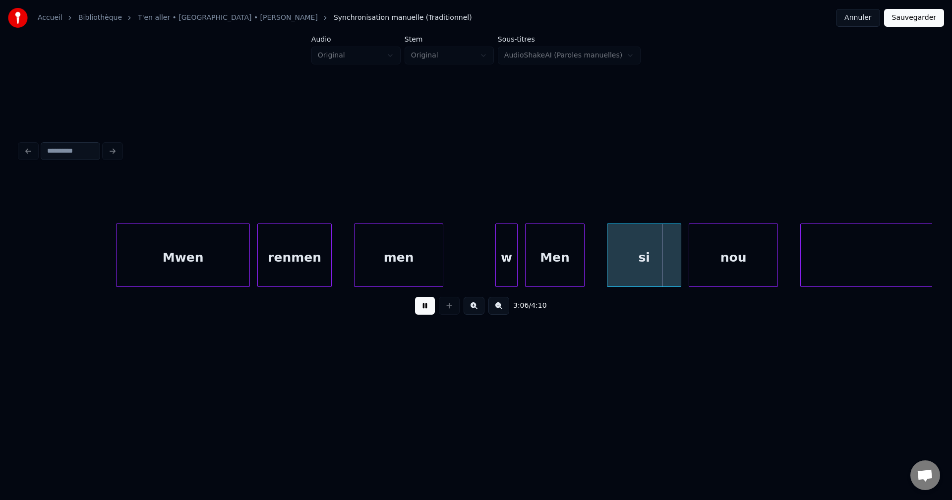
click at [422, 314] on button at bounding box center [425, 306] width 20 height 18
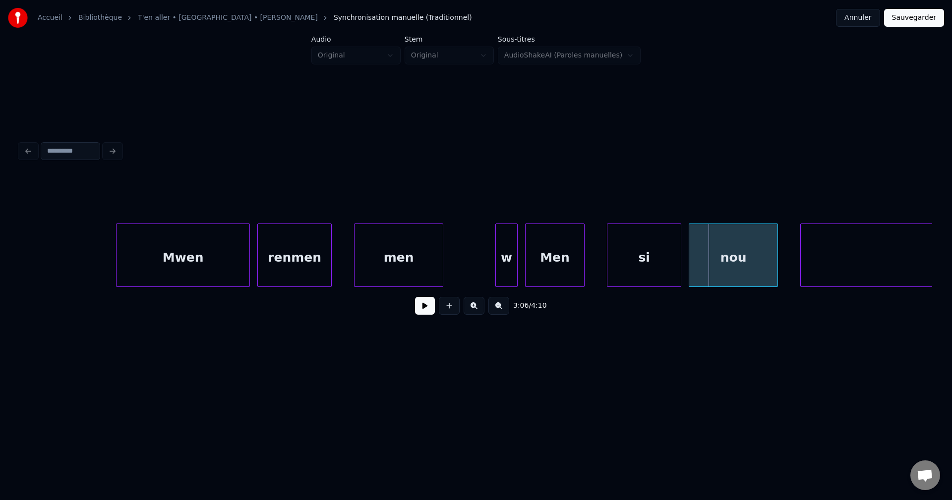
click at [386, 262] on div "men" at bounding box center [399, 257] width 88 height 67
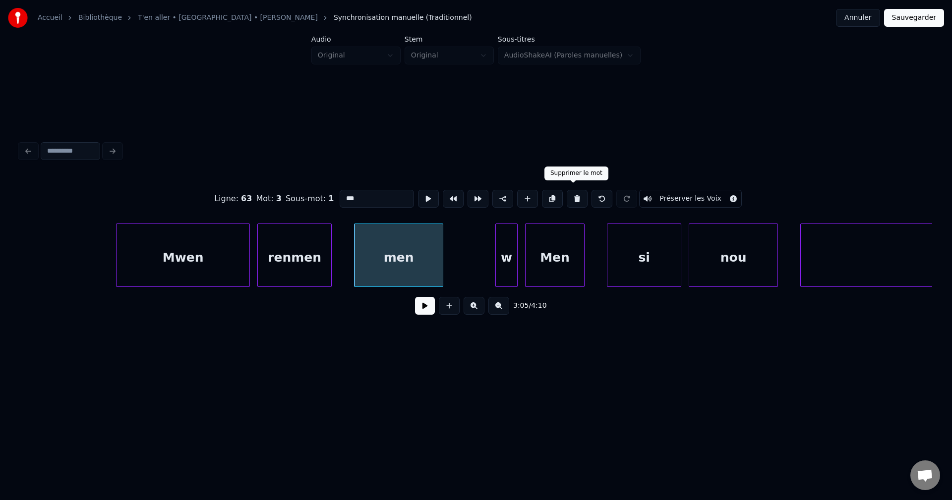
click at [571, 190] on button at bounding box center [577, 199] width 21 height 18
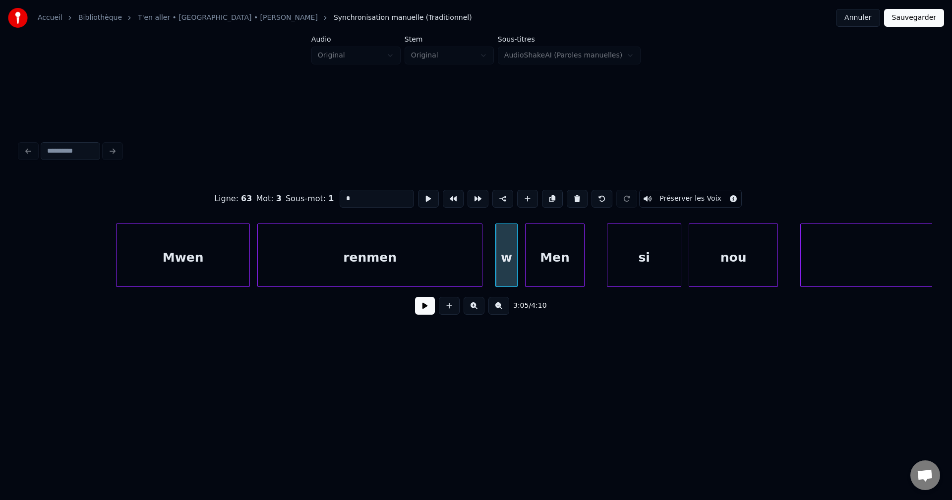
click at [480, 259] on div at bounding box center [480, 255] width 3 height 62
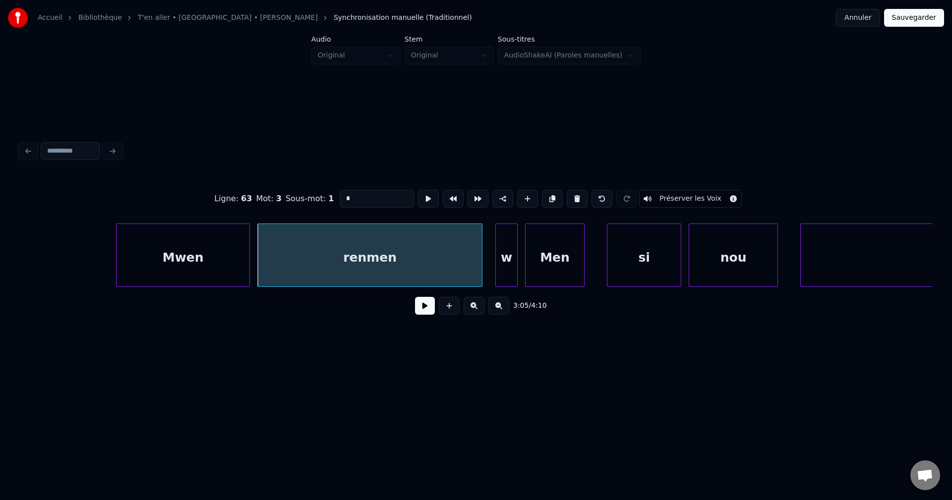
click at [219, 251] on div "Mwen" at bounding box center [183, 257] width 133 height 67
type input "****"
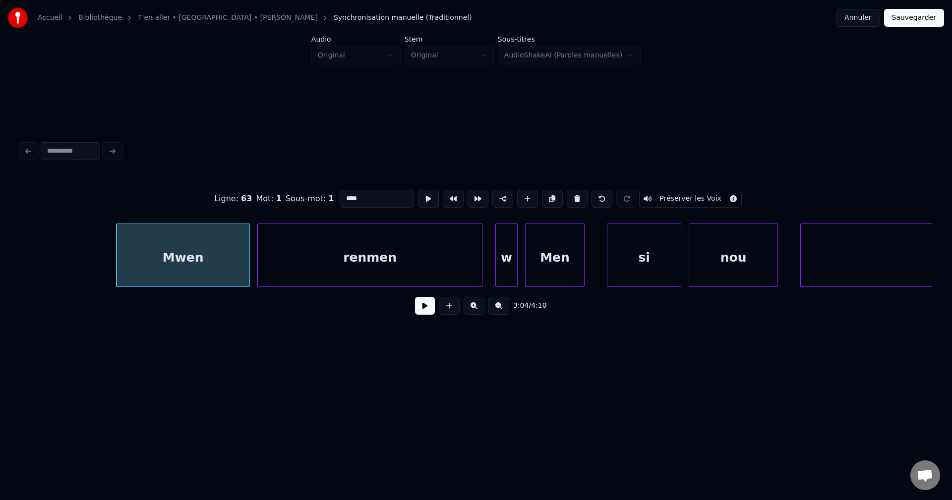
click at [422, 314] on button at bounding box center [425, 306] width 20 height 18
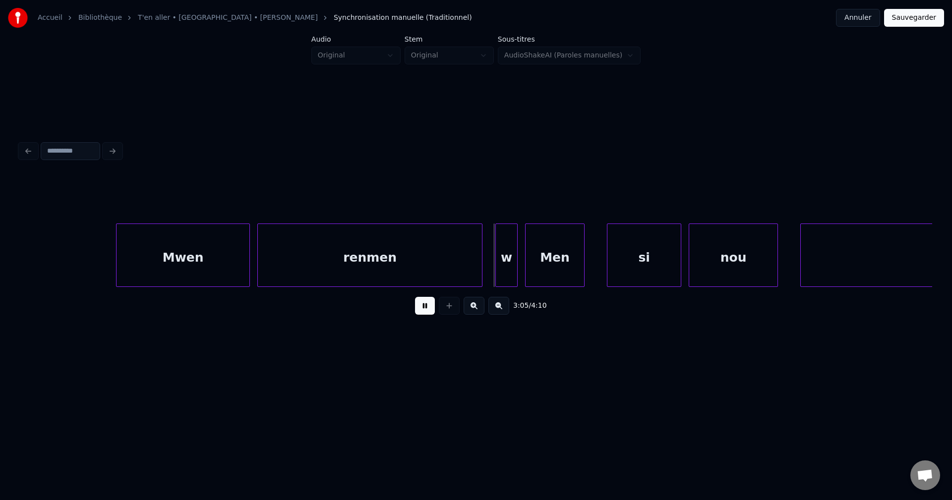
click at [420, 312] on button at bounding box center [425, 306] width 20 height 18
click at [358, 258] on div "renmen" at bounding box center [370, 257] width 224 height 67
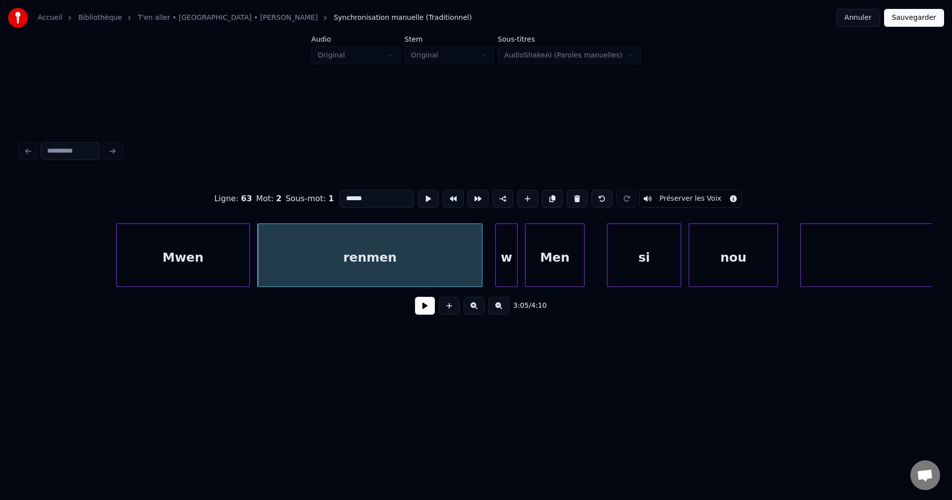
click at [344, 196] on input "******" at bounding box center [377, 199] width 74 height 18
type input "*****"
click at [424, 311] on button at bounding box center [425, 306] width 20 height 18
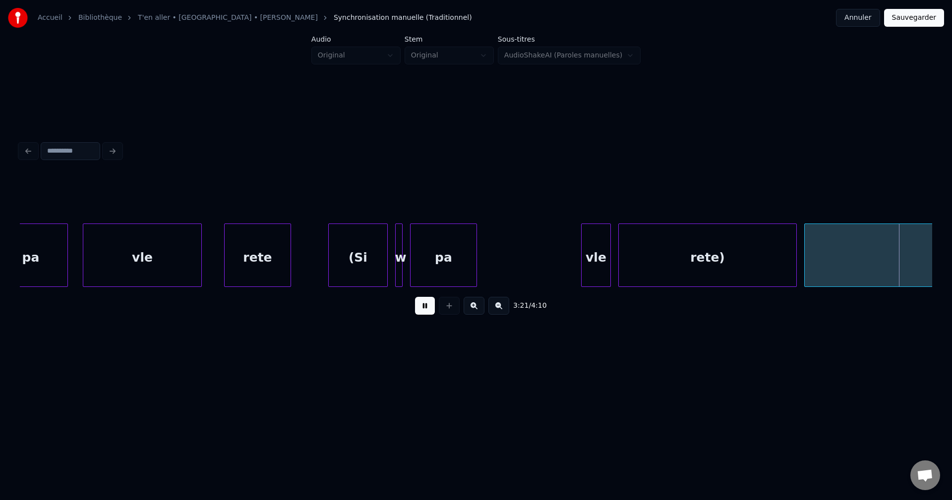
scroll to position [0, 75036]
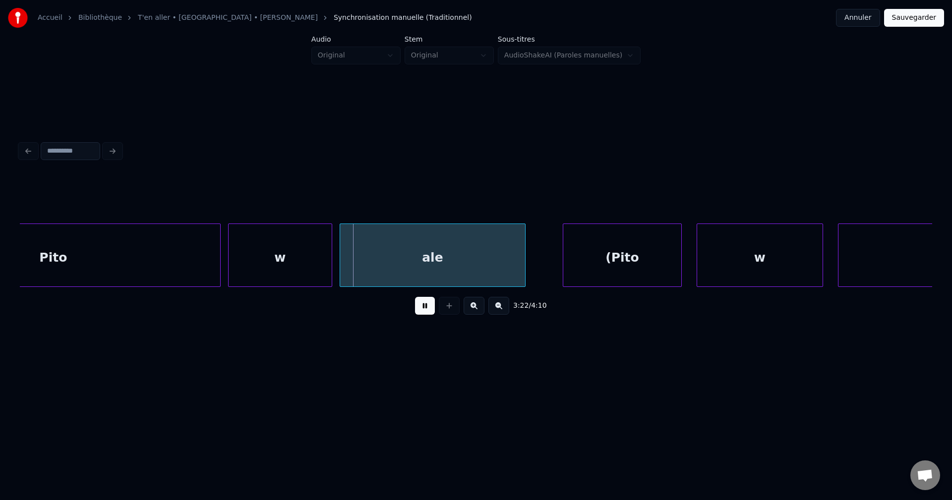
click at [179, 257] on div "Pito" at bounding box center [53, 257] width 334 height 67
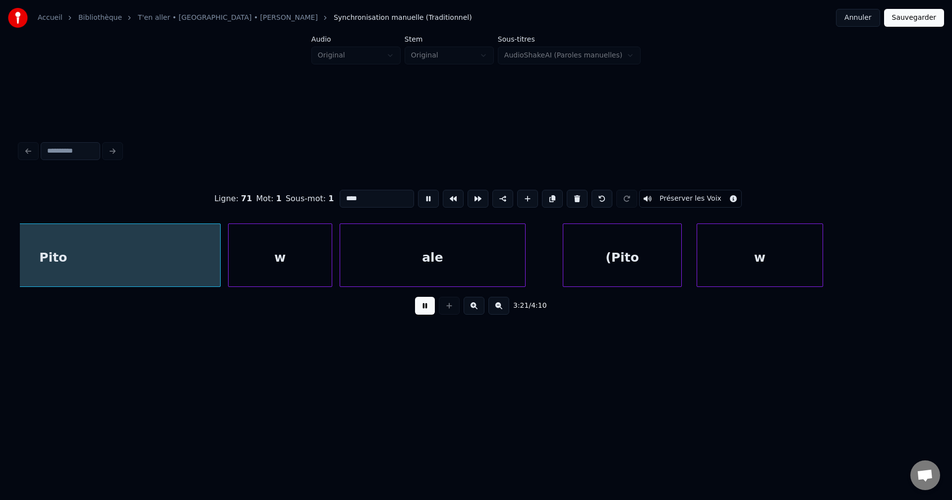
scroll to position [0, 74902]
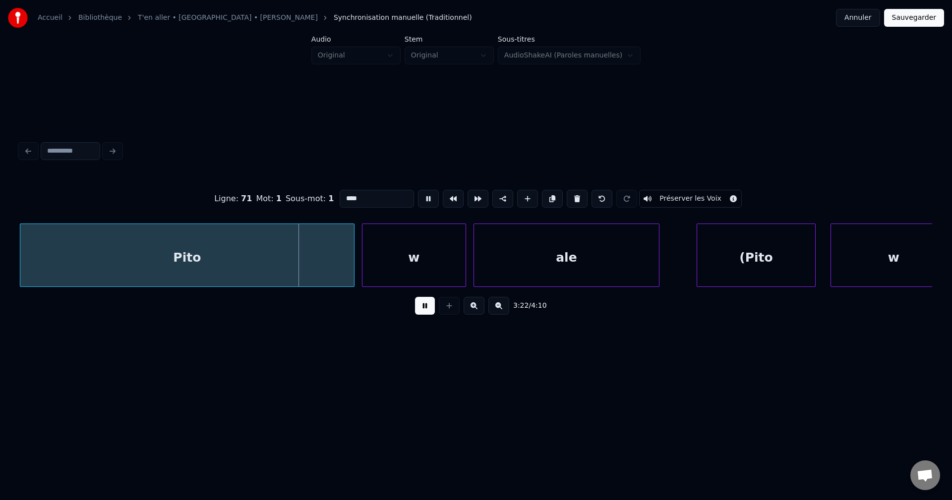
click at [144, 266] on div "Pito" at bounding box center [187, 257] width 334 height 67
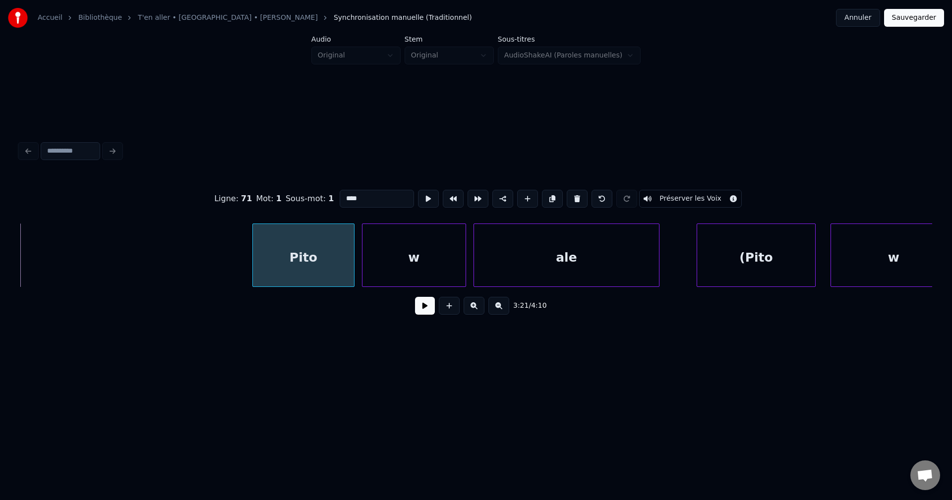
click at [256, 258] on div at bounding box center [254, 255] width 3 height 62
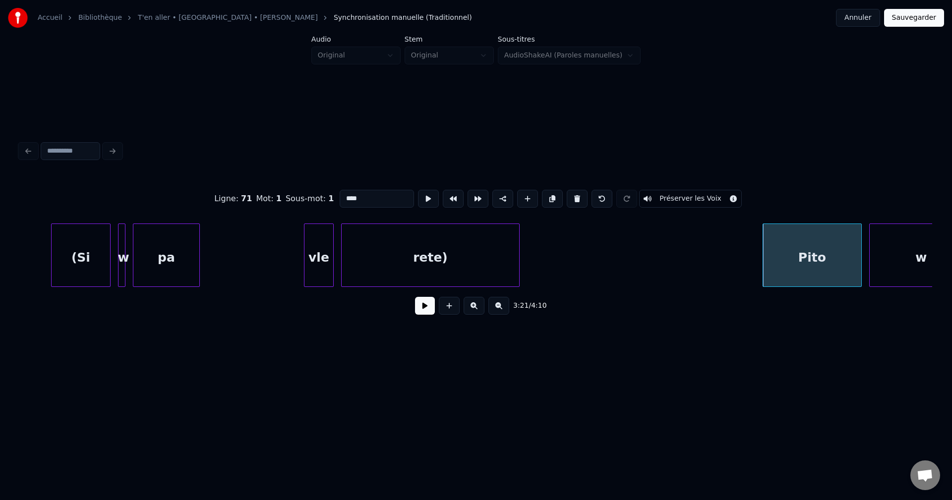
scroll to position [0, 74387]
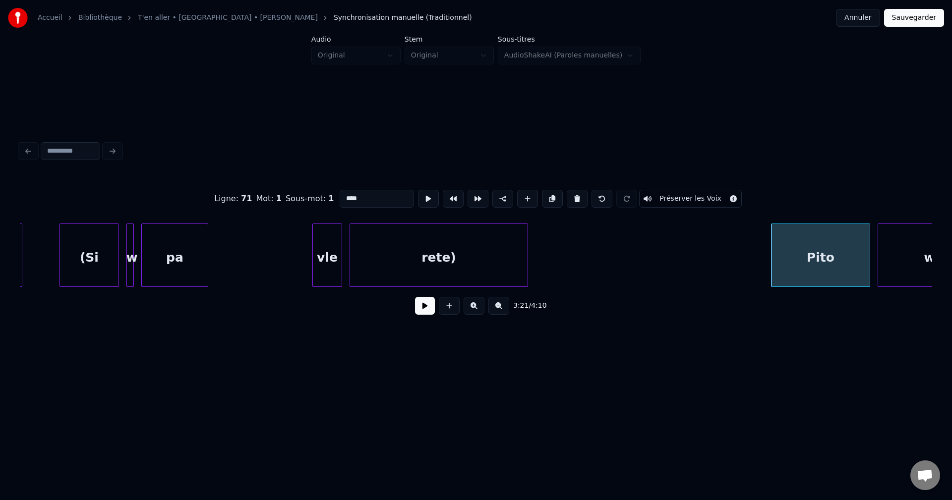
click at [99, 261] on div "(Si" at bounding box center [89, 257] width 59 height 67
type input "***"
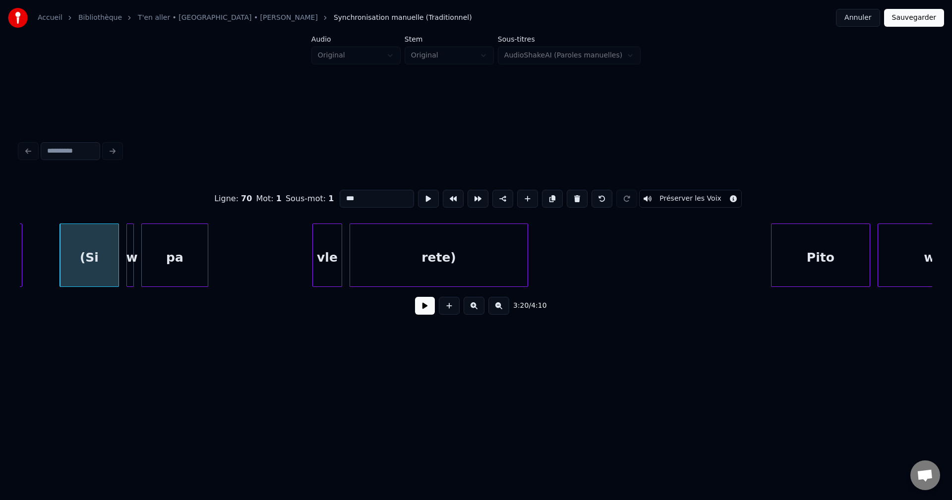
click at [426, 312] on button at bounding box center [425, 306] width 20 height 18
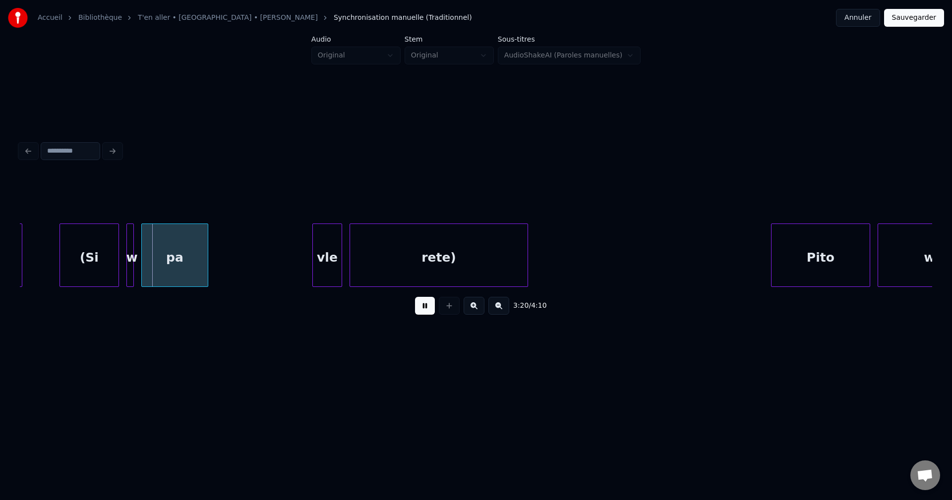
click at [427, 311] on button at bounding box center [425, 306] width 20 height 18
click at [423, 310] on button at bounding box center [425, 306] width 20 height 18
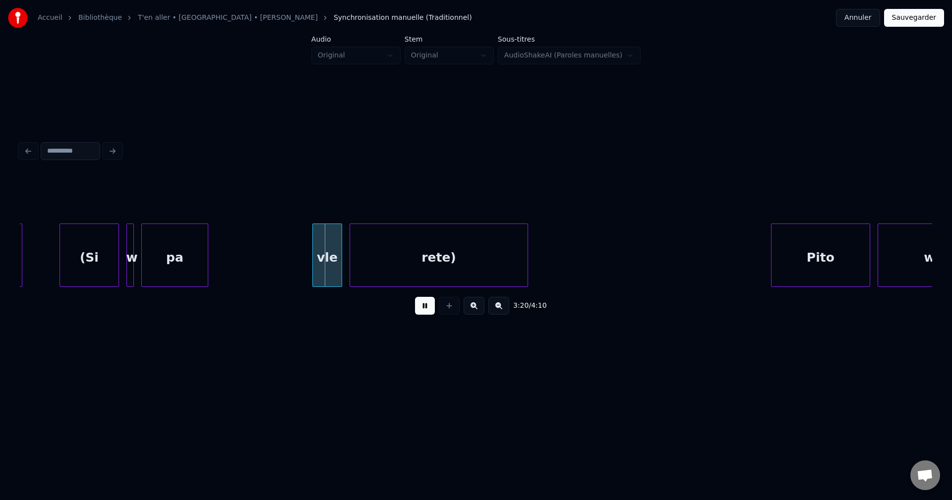
click at [423, 310] on button at bounding box center [425, 306] width 20 height 18
click at [116, 259] on div at bounding box center [117, 255] width 3 height 62
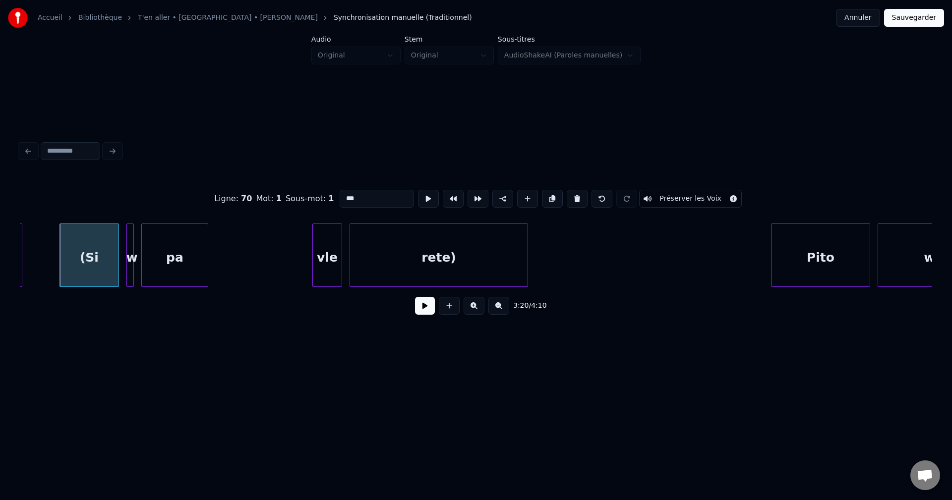
click at [421, 307] on button at bounding box center [425, 306] width 20 height 18
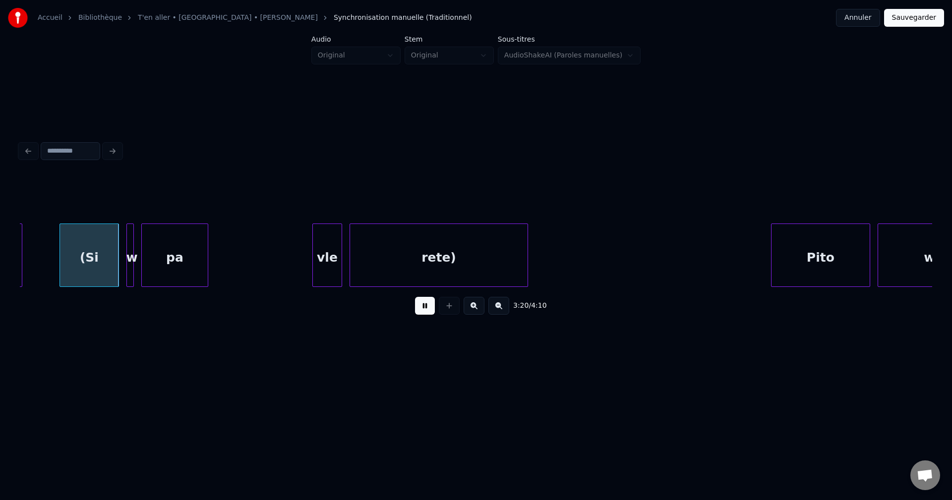
click at [421, 307] on button at bounding box center [425, 306] width 20 height 18
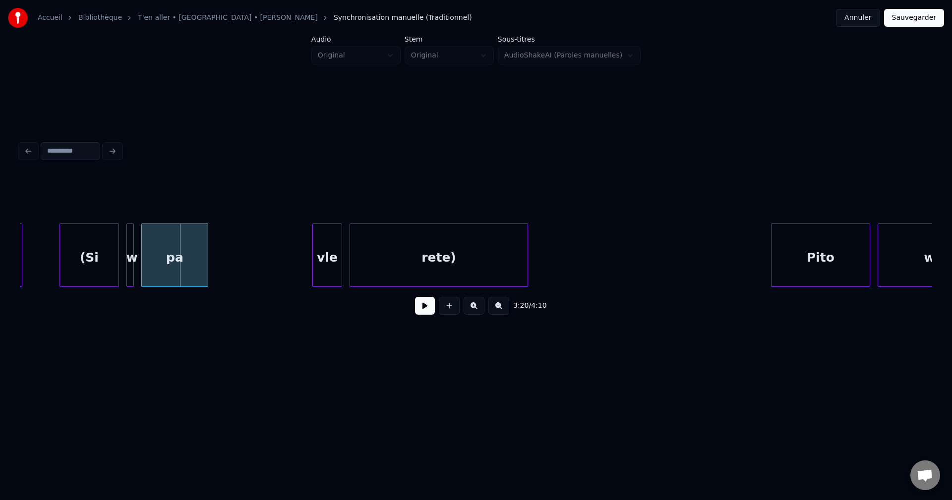
click at [433, 305] on button at bounding box center [425, 306] width 20 height 18
click at [432, 307] on button at bounding box center [425, 306] width 20 height 18
click at [422, 311] on button at bounding box center [425, 306] width 20 height 18
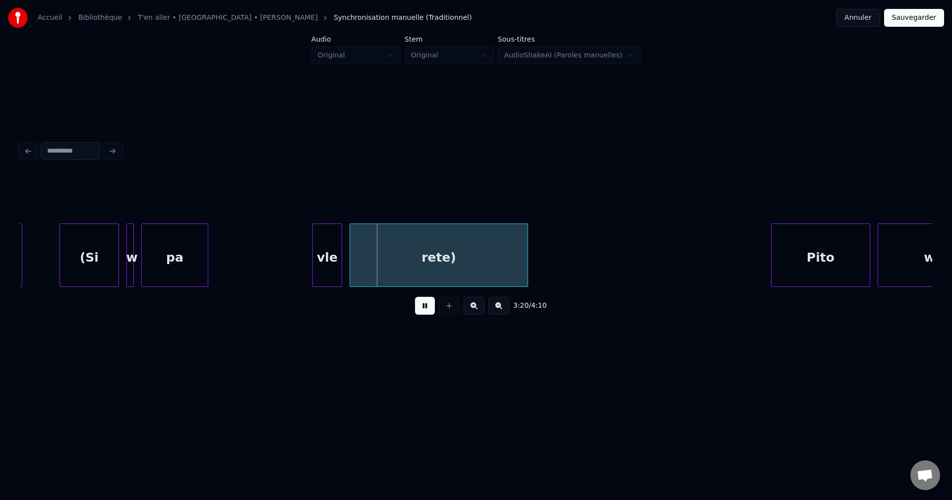
click at [423, 311] on button at bounding box center [425, 306] width 20 height 18
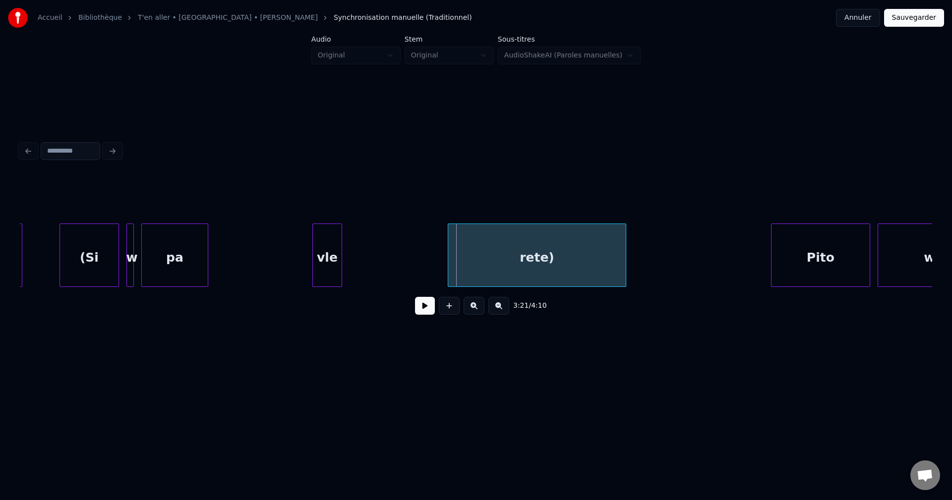
click at [526, 258] on div "rete)" at bounding box center [537, 257] width 178 height 67
click at [356, 261] on div "vle" at bounding box center [351, 257] width 29 height 67
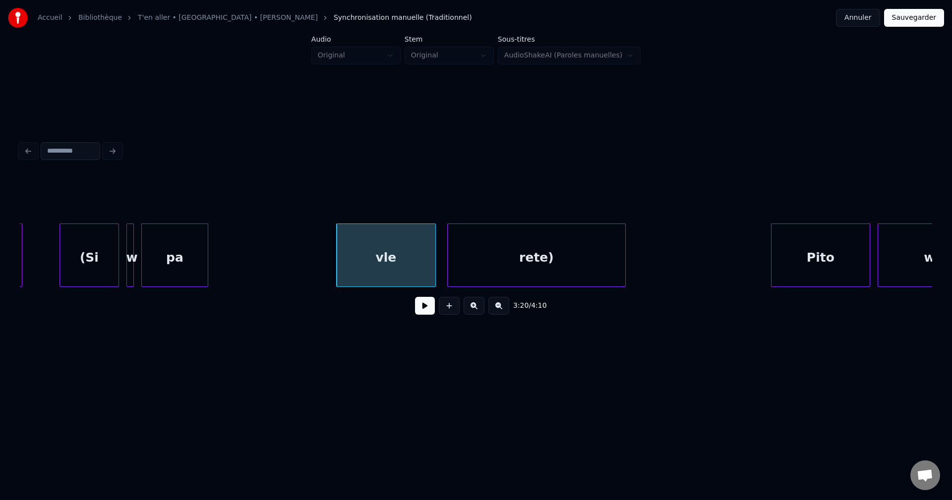
click at [434, 268] on div at bounding box center [433, 255] width 3 height 62
click at [404, 267] on div "vle" at bounding box center [386, 257] width 99 height 67
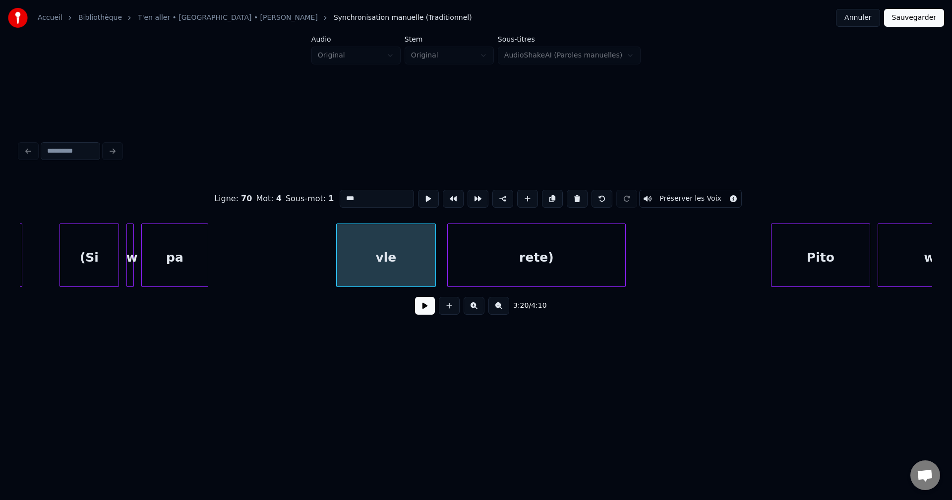
click at [428, 311] on button at bounding box center [425, 306] width 20 height 18
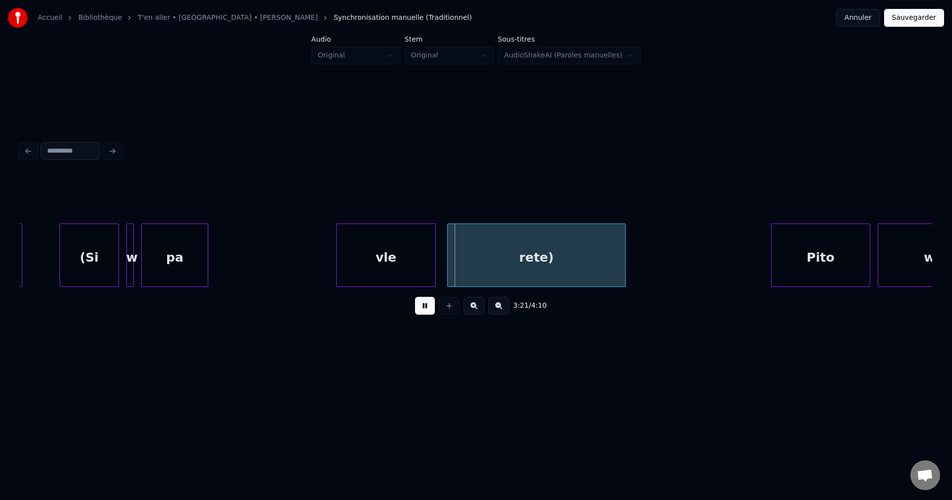
drag, startPoint x: 426, startPoint y: 311, endPoint x: 417, endPoint y: 303, distance: 12.6
click at [425, 311] on button at bounding box center [425, 306] width 20 height 18
click at [64, 251] on div "(Si" at bounding box center [89, 257] width 59 height 67
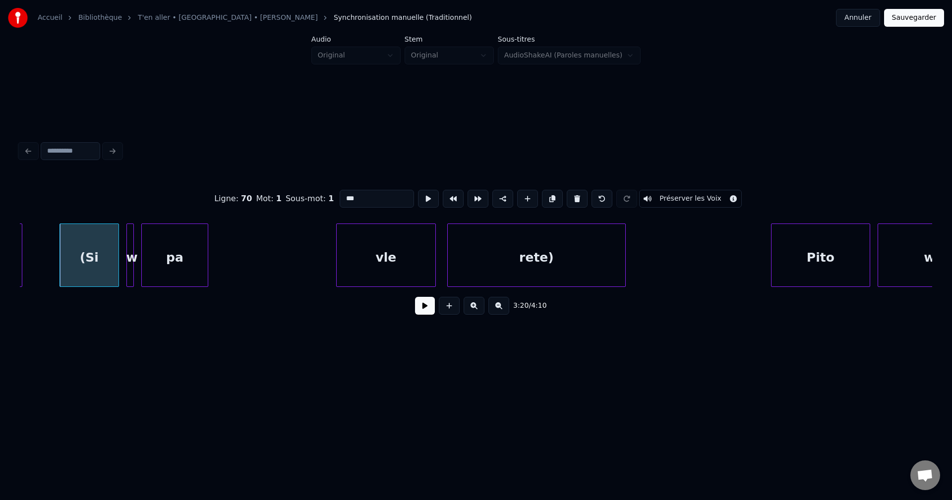
click at [426, 313] on button at bounding box center [425, 306] width 20 height 18
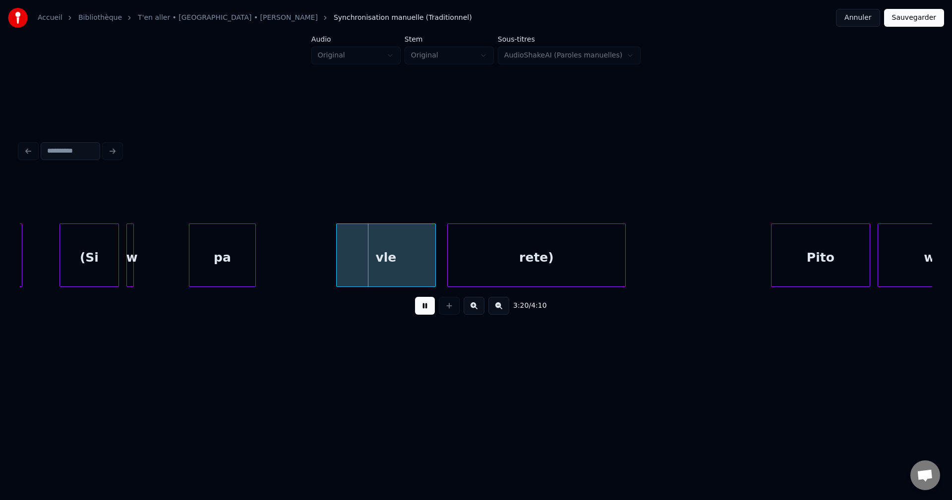
click at [229, 256] on div "pa" at bounding box center [222, 257] width 66 height 67
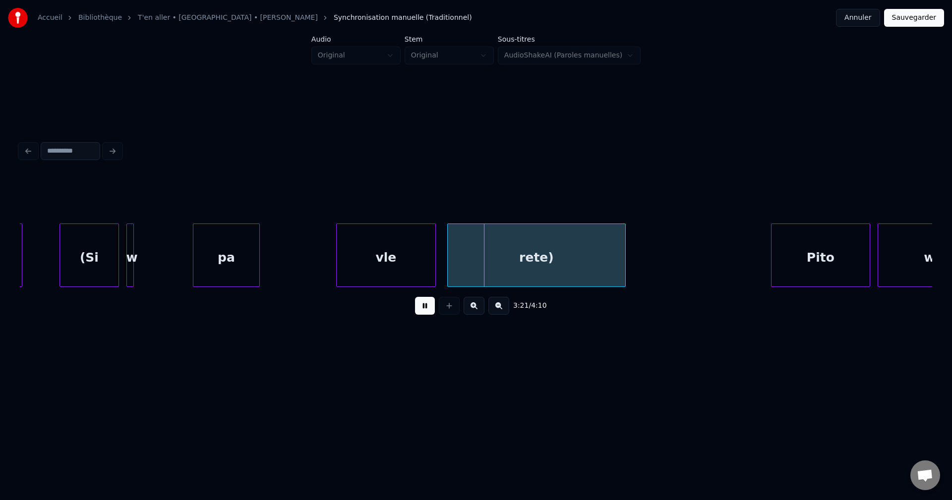
click at [240, 256] on div "pa" at bounding box center [226, 257] width 66 height 67
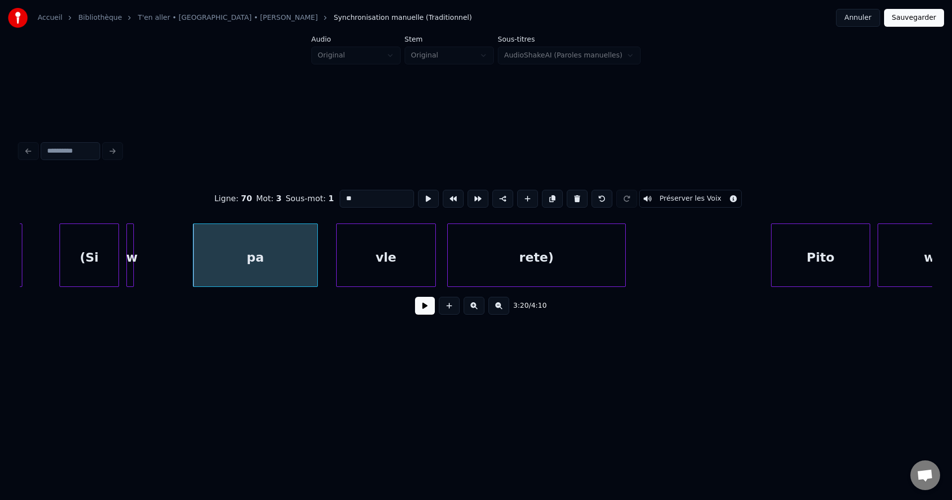
click at [317, 265] on div at bounding box center [315, 255] width 3 height 62
click at [170, 252] on div at bounding box center [170, 255] width 3 height 62
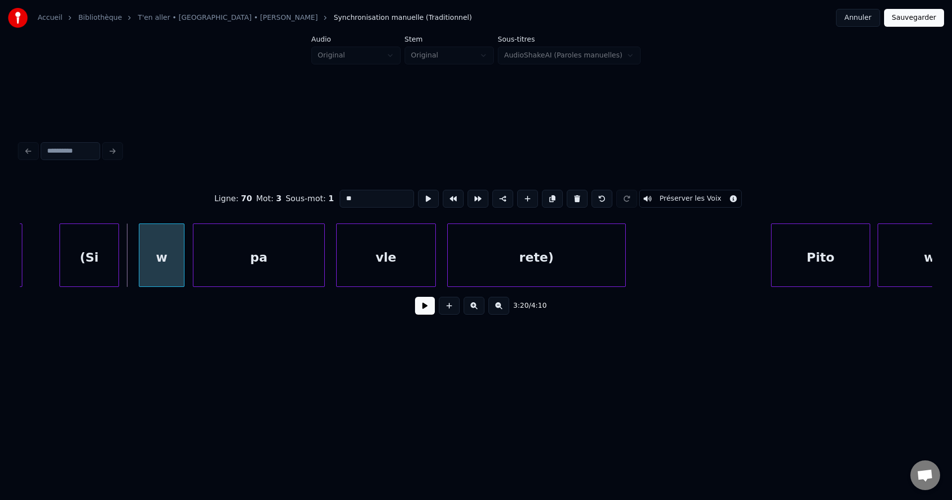
click at [173, 253] on div "w" at bounding box center [161, 257] width 45 height 67
click at [114, 256] on div "(Si" at bounding box center [104, 257] width 59 height 67
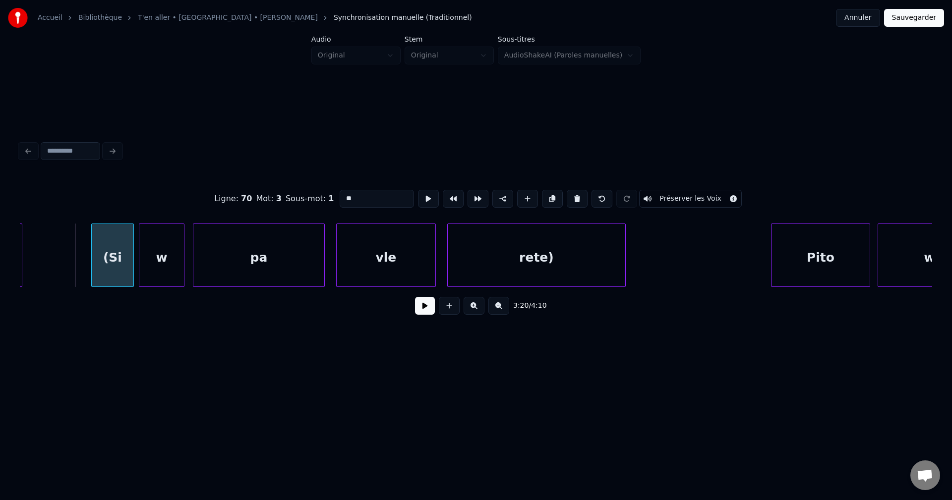
click at [92, 255] on div at bounding box center [93, 255] width 3 height 62
click at [420, 312] on button at bounding box center [425, 306] width 20 height 18
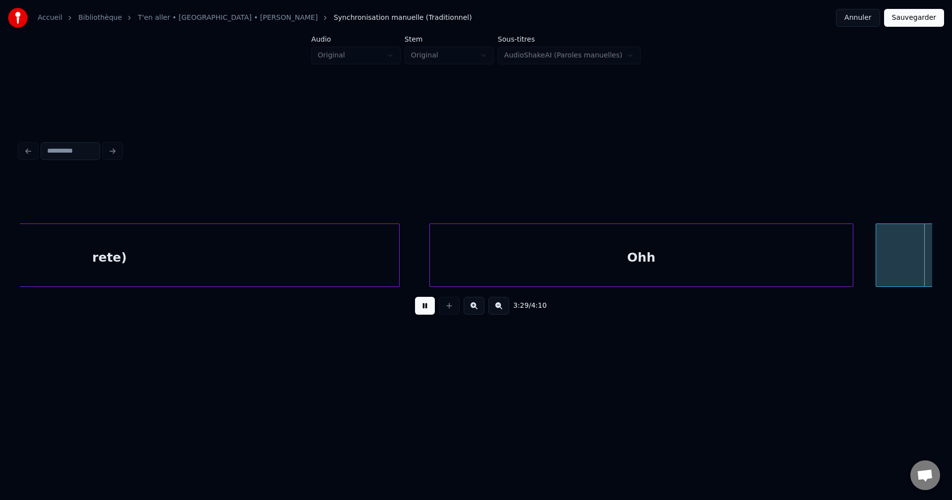
scroll to position [0, 78056]
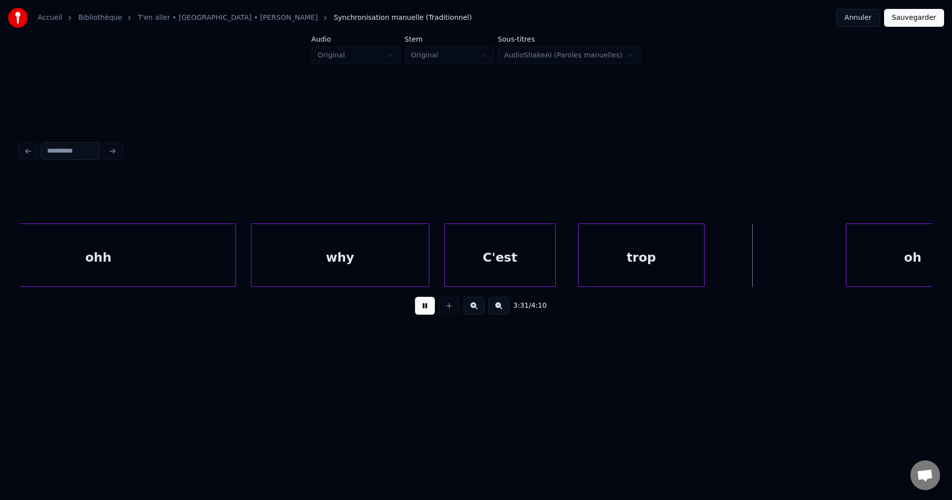
click at [430, 307] on button at bounding box center [425, 306] width 20 height 18
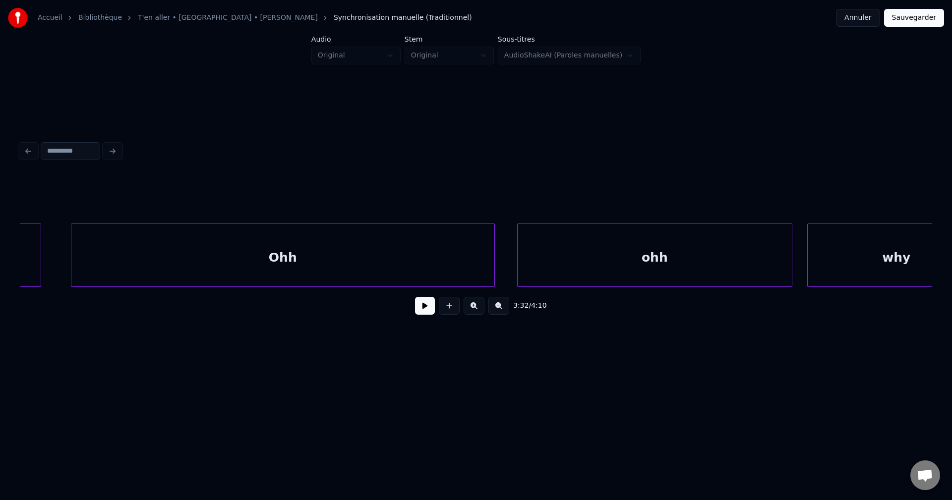
scroll to position [0, 77481]
click at [274, 239] on div "Ohh" at bounding box center [301, 257] width 423 height 67
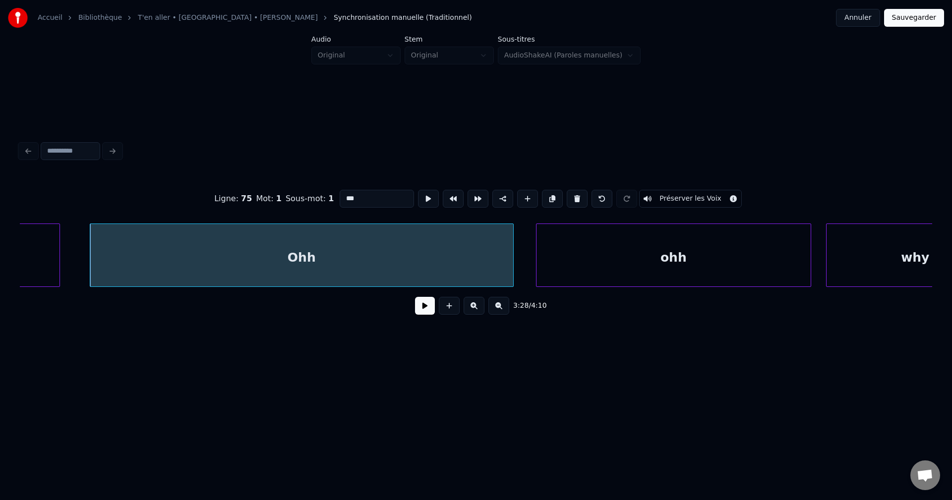
click at [425, 308] on button at bounding box center [425, 306] width 20 height 18
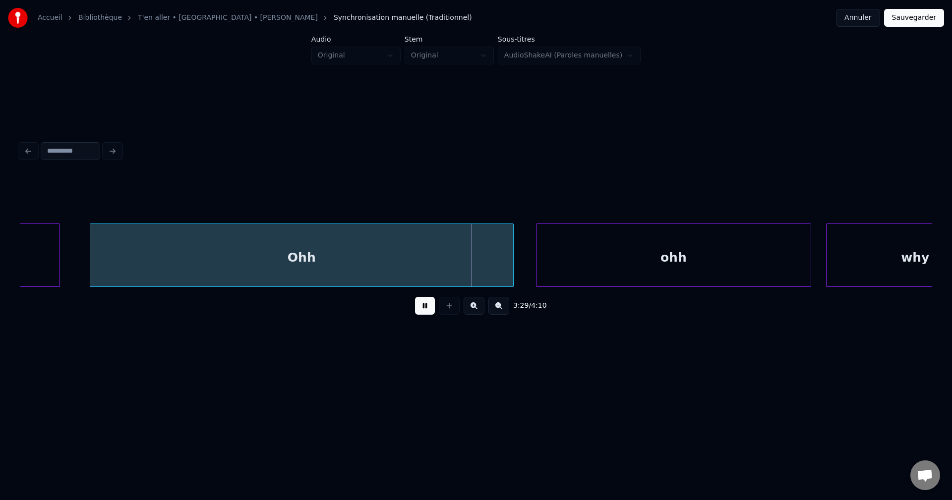
click at [363, 259] on div "Ohh" at bounding box center [301, 257] width 423 height 67
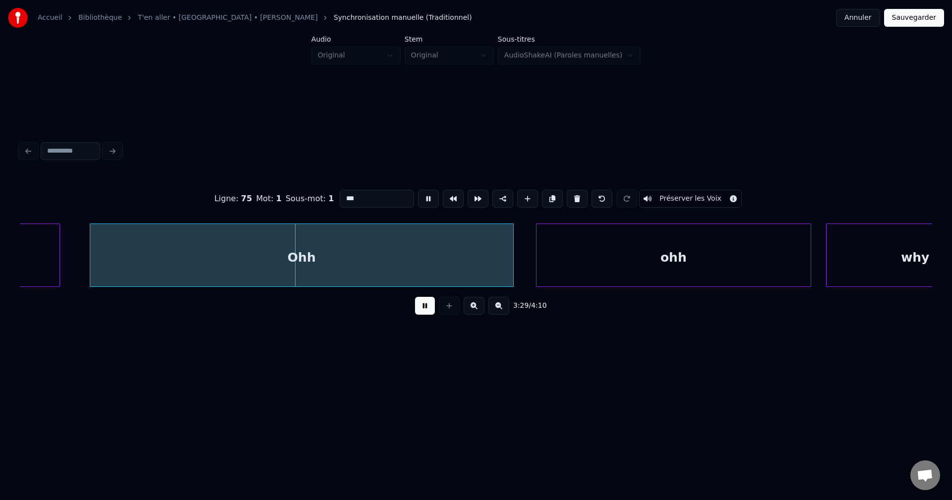
type input "*****"
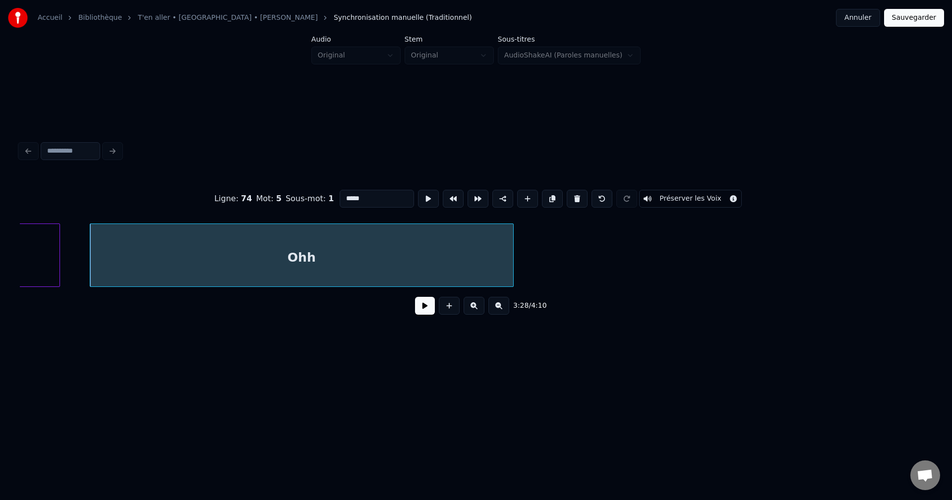
scroll to position [0, 76941]
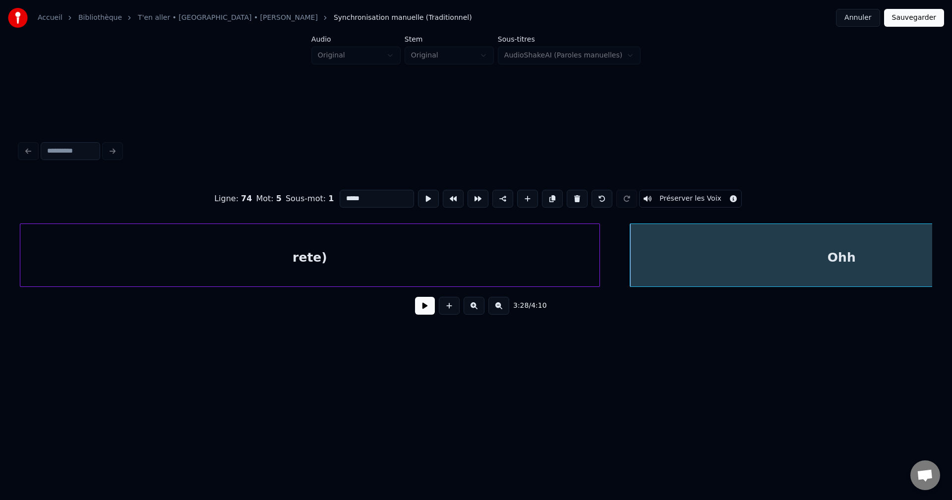
click at [427, 306] on button at bounding box center [425, 306] width 20 height 18
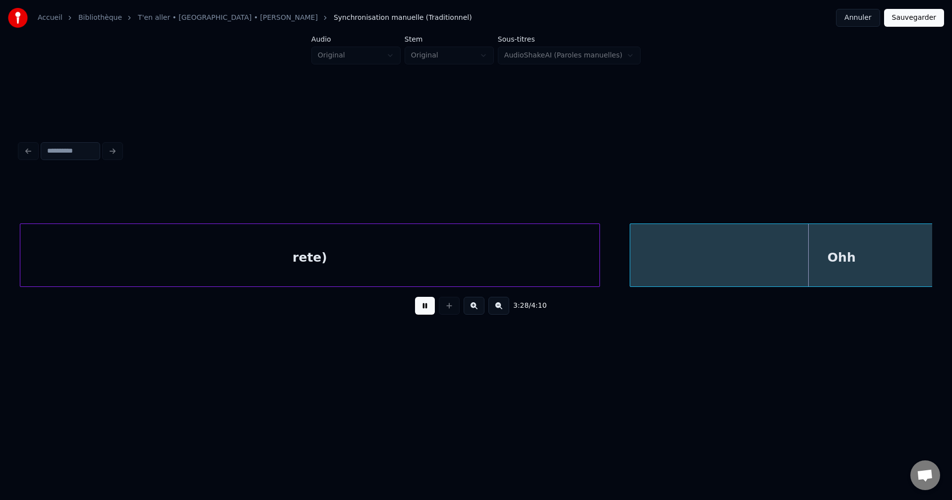
click at [661, 253] on div "Ohh" at bounding box center [841, 257] width 423 height 67
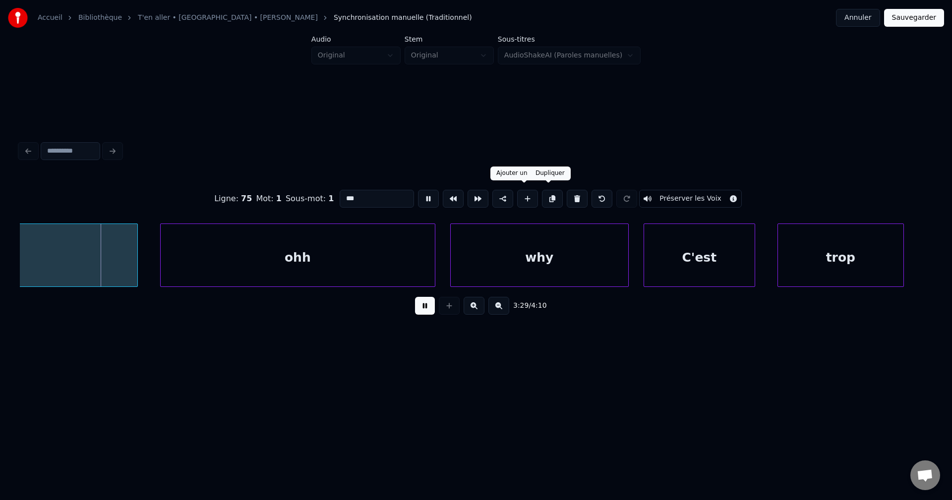
scroll to position [0, 77551]
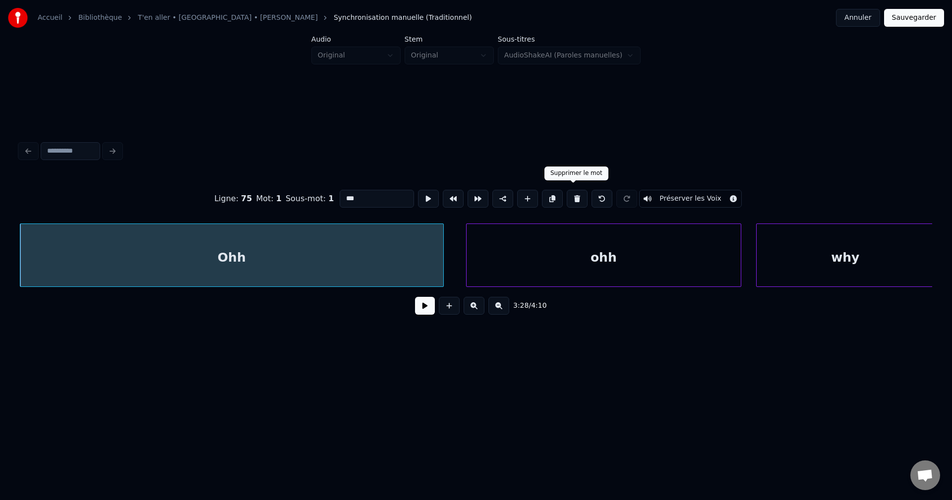
click at [569, 193] on button at bounding box center [577, 199] width 21 height 18
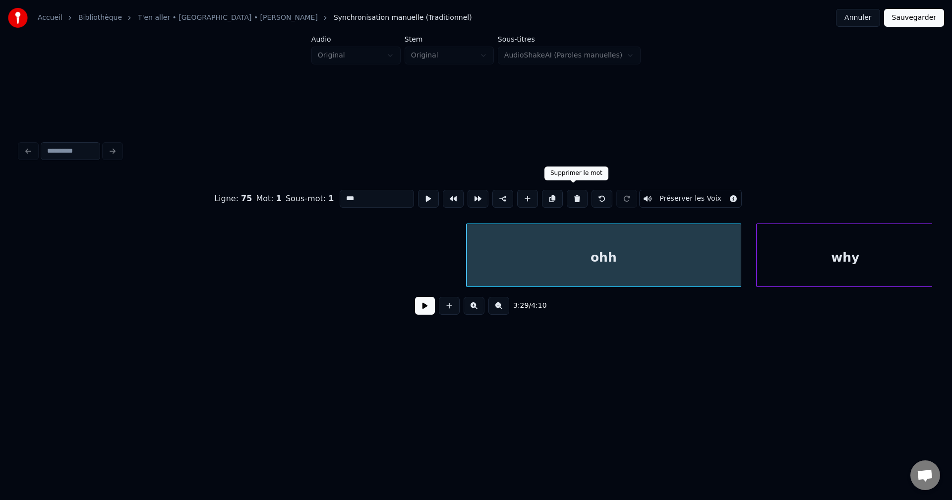
click at [575, 199] on button at bounding box center [577, 199] width 21 height 18
type input "***"
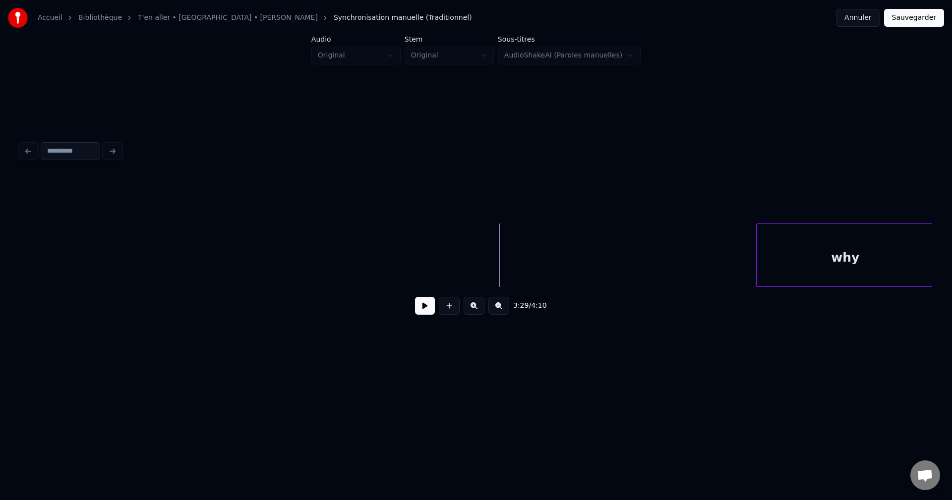
click at [428, 304] on button at bounding box center [425, 306] width 20 height 18
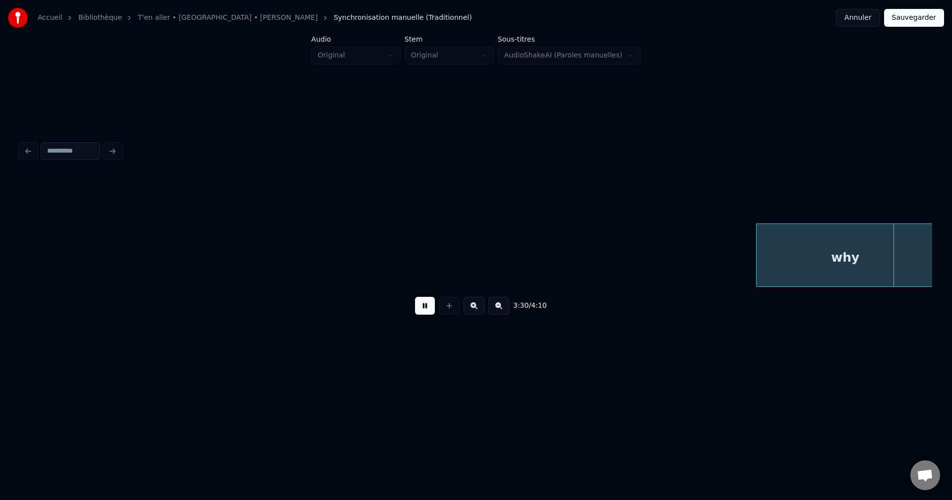
scroll to position [0, 78464]
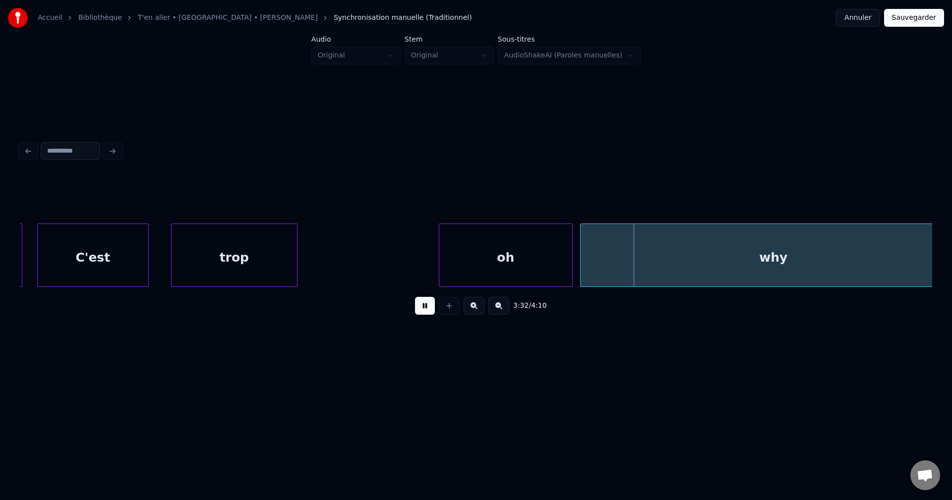
click at [418, 304] on button at bounding box center [425, 306] width 20 height 18
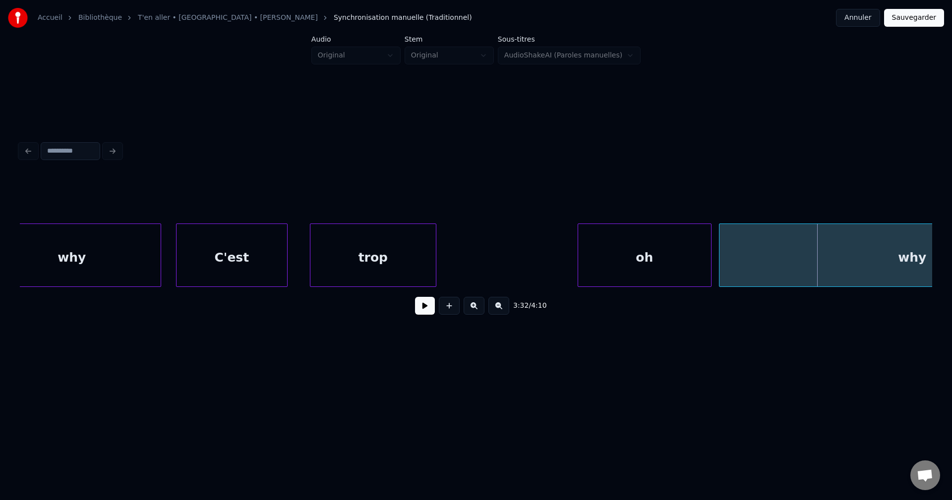
click at [71, 255] on div "why" at bounding box center [72, 257] width 178 height 67
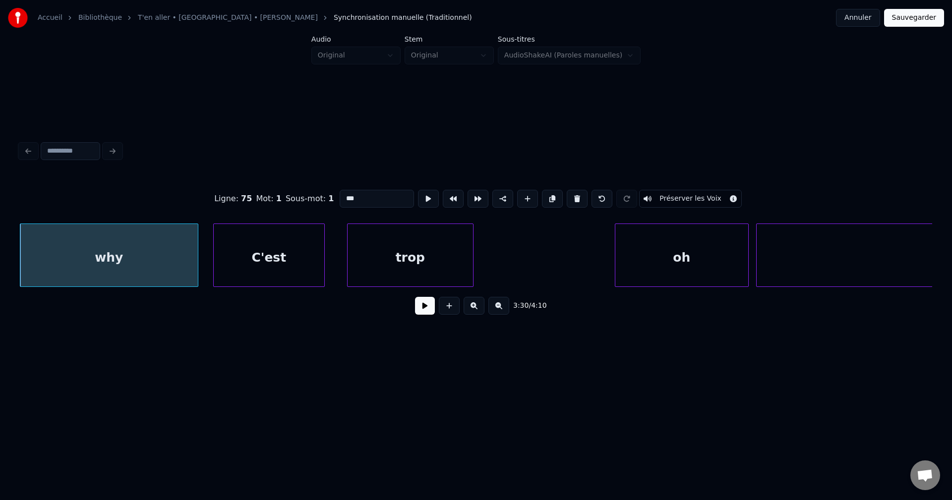
click at [430, 312] on button at bounding box center [425, 306] width 20 height 18
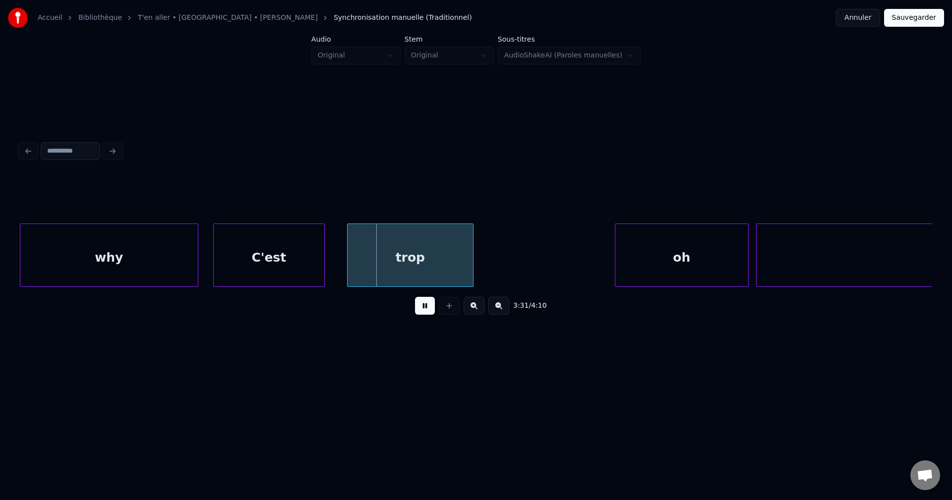
click at [427, 312] on button at bounding box center [425, 306] width 20 height 18
click at [157, 243] on div "why" at bounding box center [109, 257] width 178 height 67
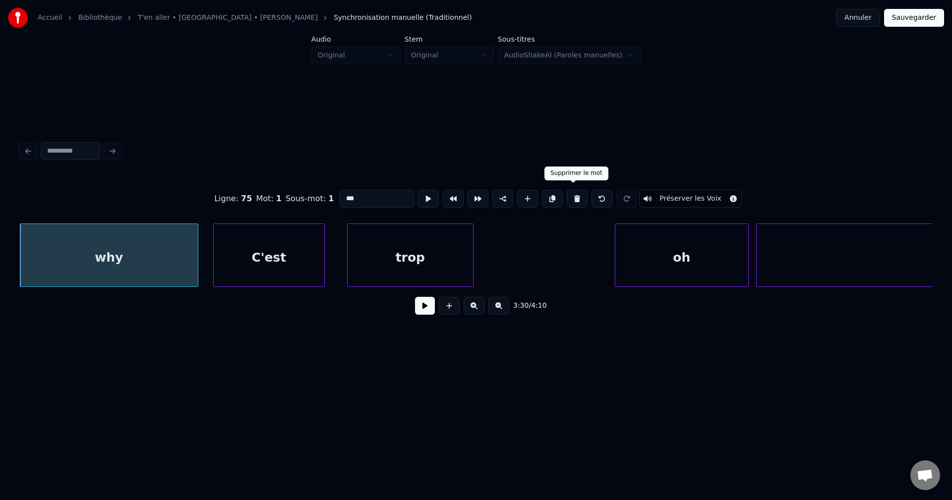
click at [575, 196] on button at bounding box center [577, 199] width 21 height 18
type input "*****"
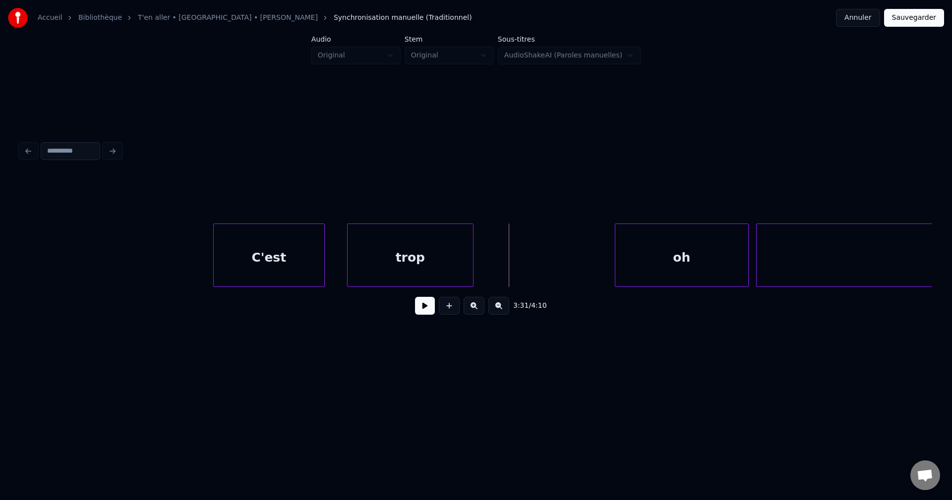
click at [431, 310] on button at bounding box center [425, 306] width 20 height 18
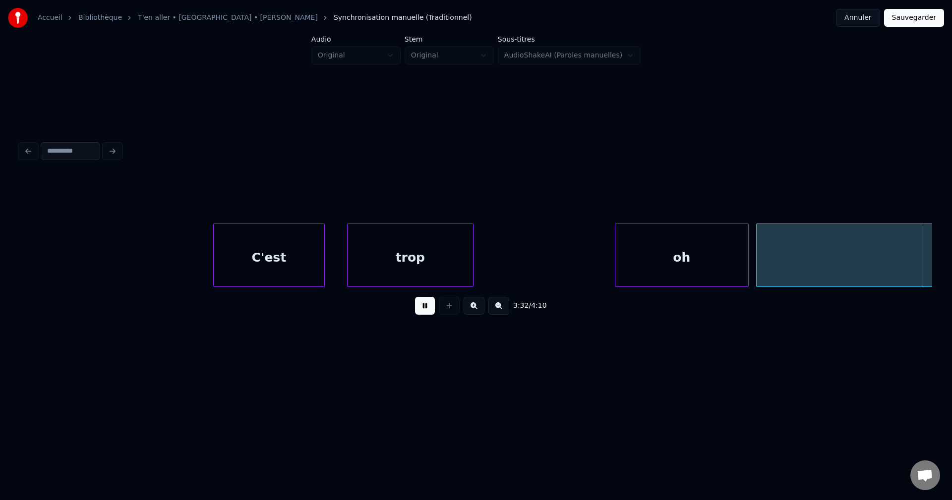
scroll to position [0, 79203]
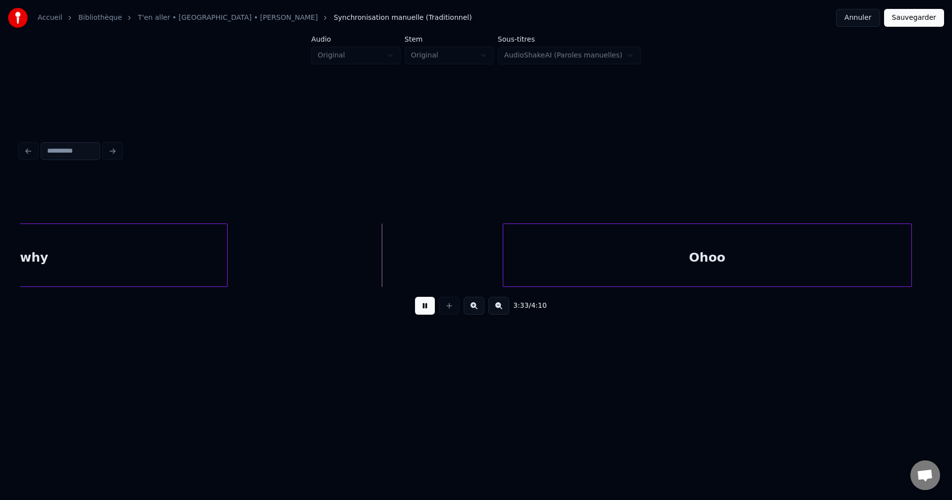
click at [33, 247] on div "why" at bounding box center [34, 257] width 386 height 67
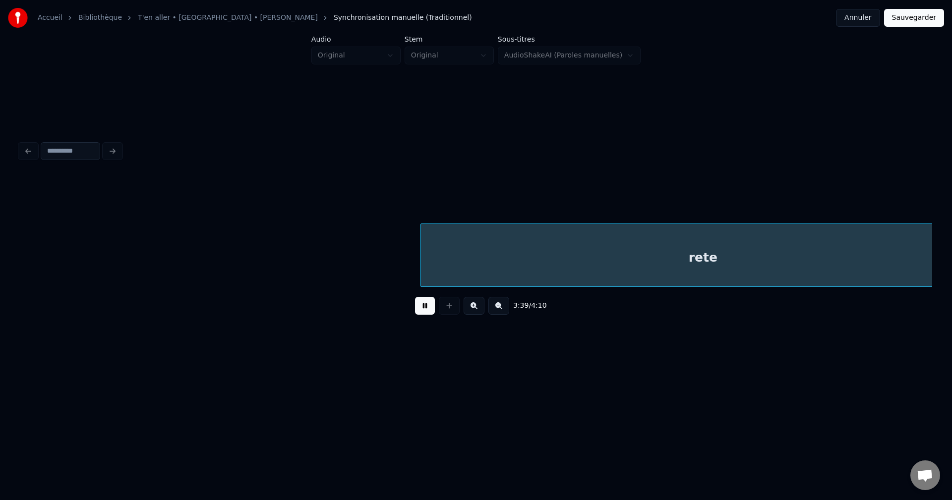
scroll to position [0, 81776]
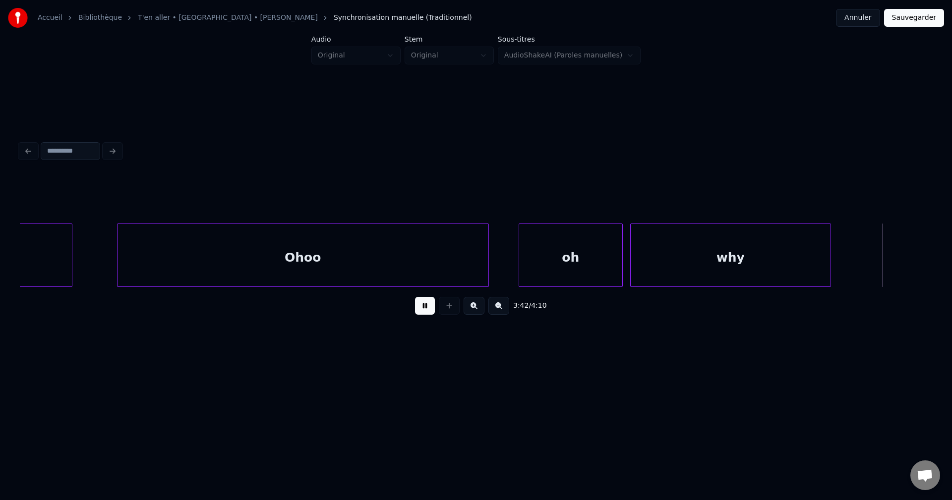
click at [549, 252] on div "oh" at bounding box center [570, 257] width 103 height 67
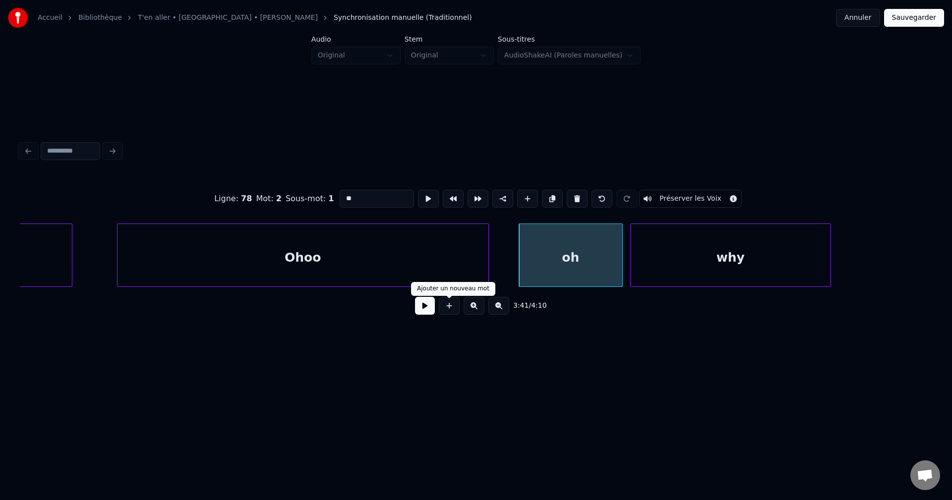
click at [433, 310] on div "3:41 / 4:10" at bounding box center [476, 306] width 897 height 22
click at [432, 308] on button at bounding box center [425, 306] width 20 height 18
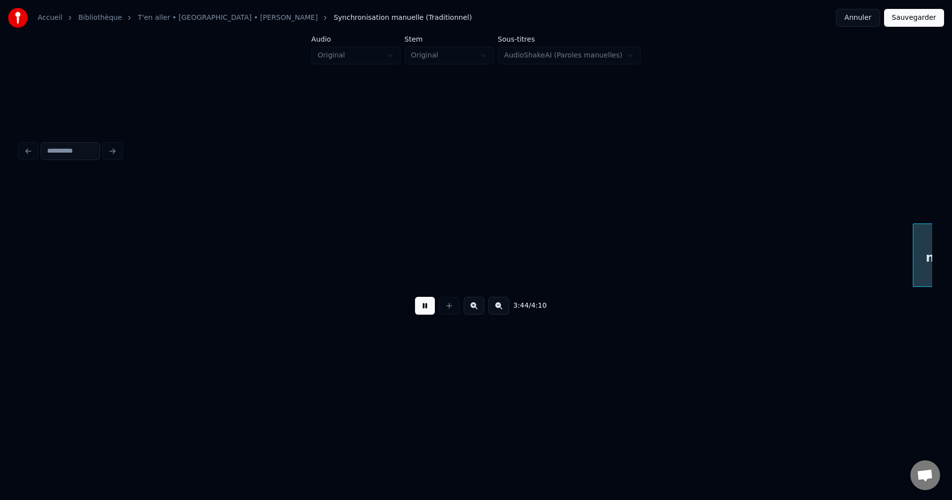
scroll to position [0, 83610]
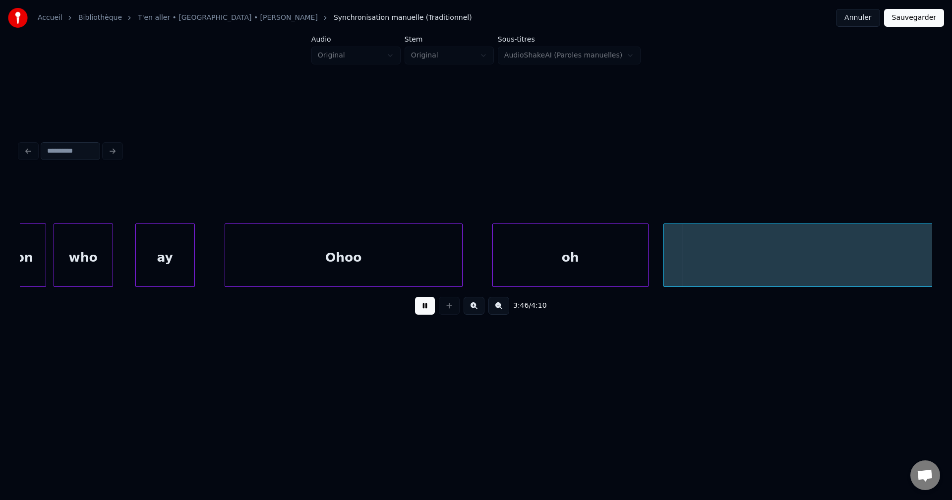
click at [425, 314] on button at bounding box center [425, 306] width 20 height 18
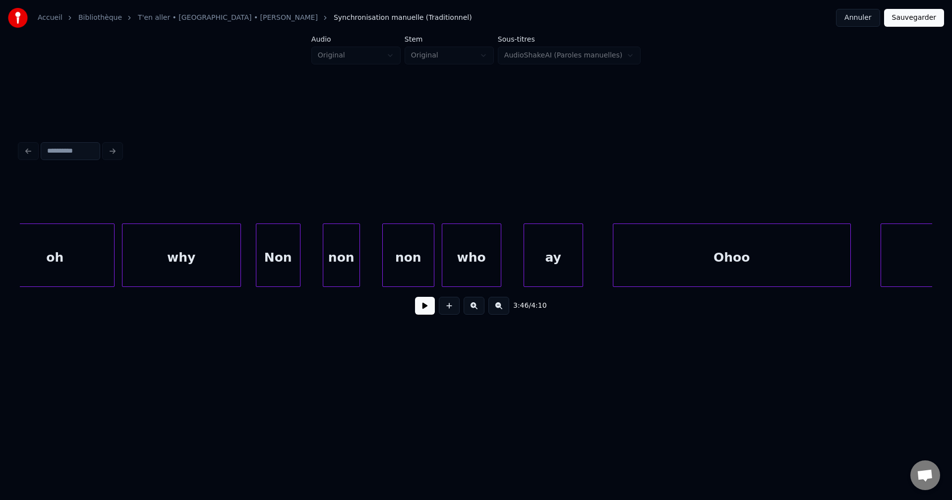
scroll to position [0, 83214]
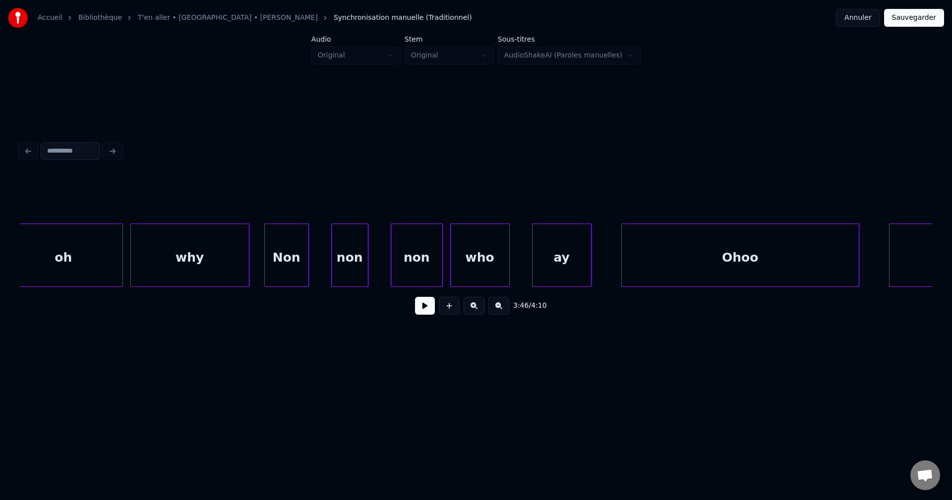
click at [111, 259] on div "oh" at bounding box center [63, 257] width 118 height 67
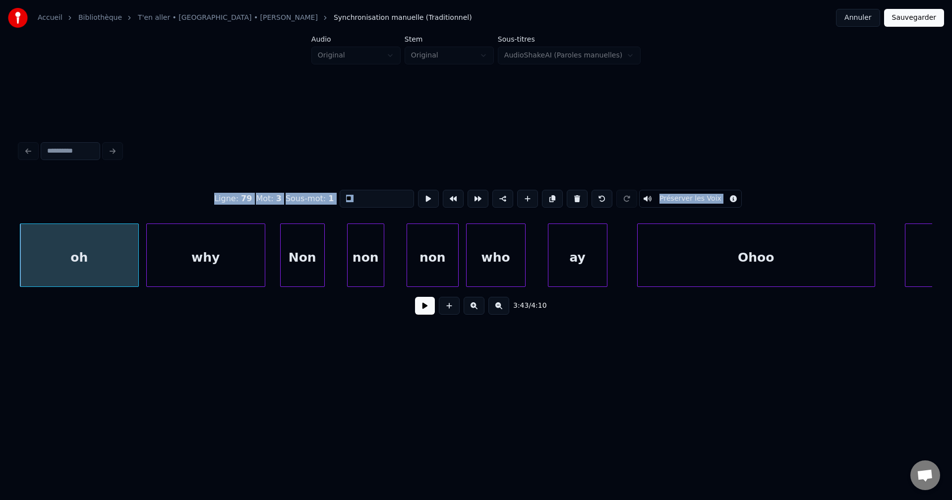
click at [418, 307] on button at bounding box center [425, 306] width 20 height 18
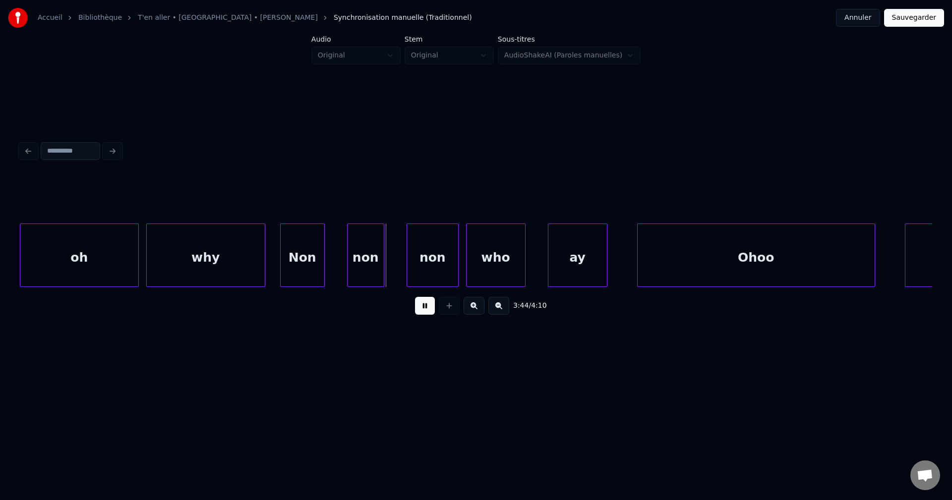
drag, startPoint x: 418, startPoint y: 307, endPoint x: 238, endPoint y: 286, distance: 180.8
click at [413, 307] on div "3:44 / 4:10" at bounding box center [476, 306] width 897 height 22
click at [50, 269] on div "oh" at bounding box center [79, 257] width 118 height 67
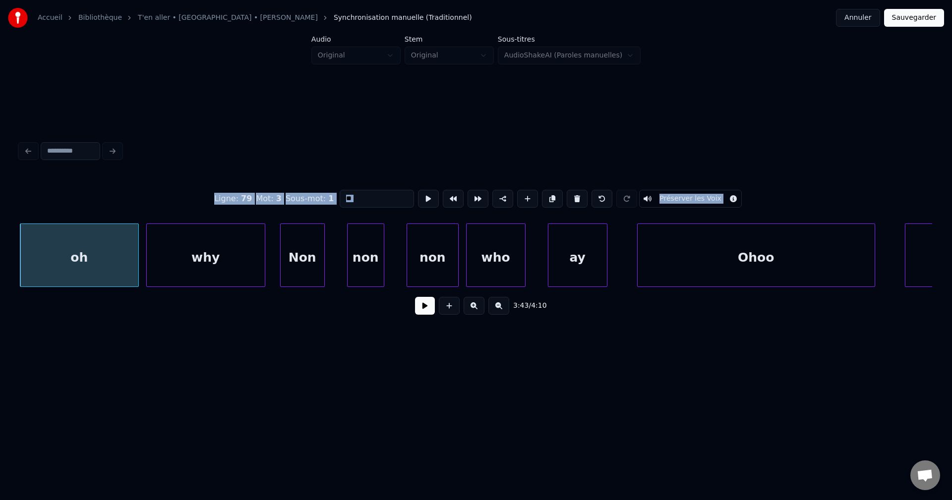
click at [361, 195] on input "**" at bounding box center [377, 199] width 74 height 18
type input "*****"
click at [423, 308] on button at bounding box center [425, 306] width 20 height 18
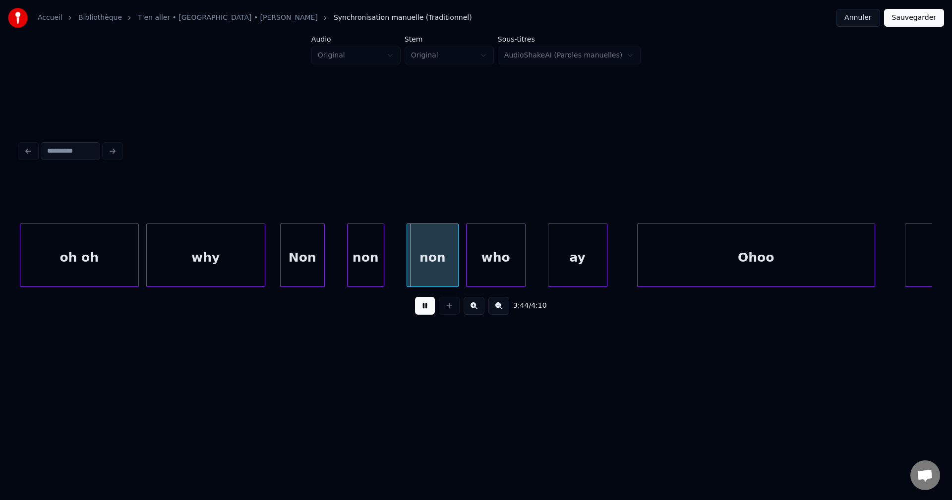
click at [423, 308] on button at bounding box center [425, 306] width 20 height 18
click at [187, 253] on div "why" at bounding box center [206, 257] width 118 height 67
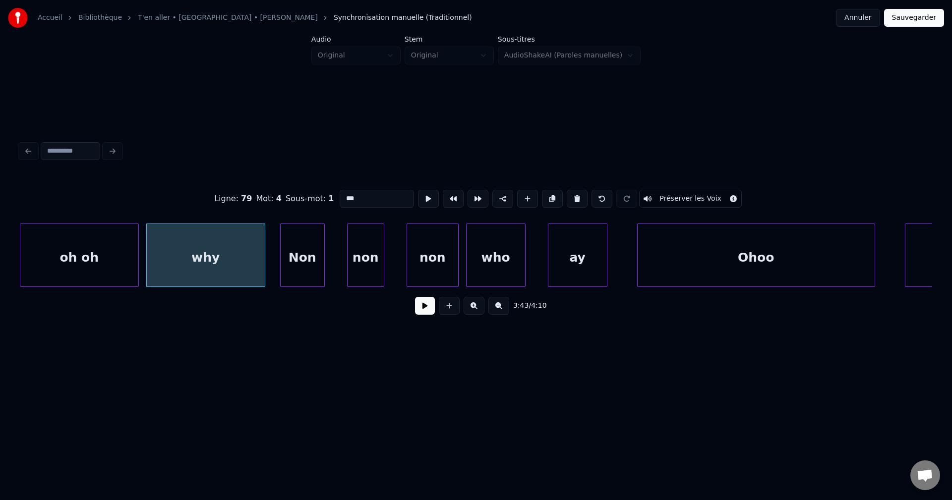
click at [341, 195] on input "***" at bounding box center [377, 199] width 74 height 18
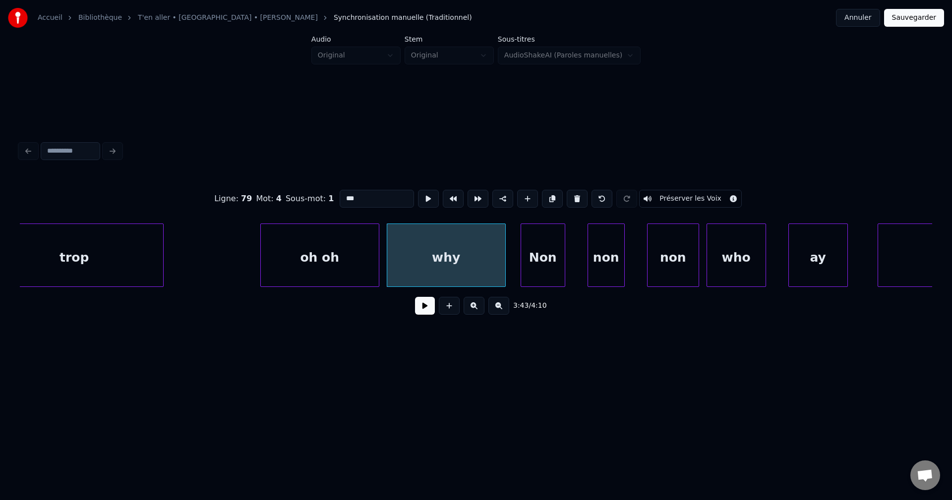
scroll to position [0, 83061]
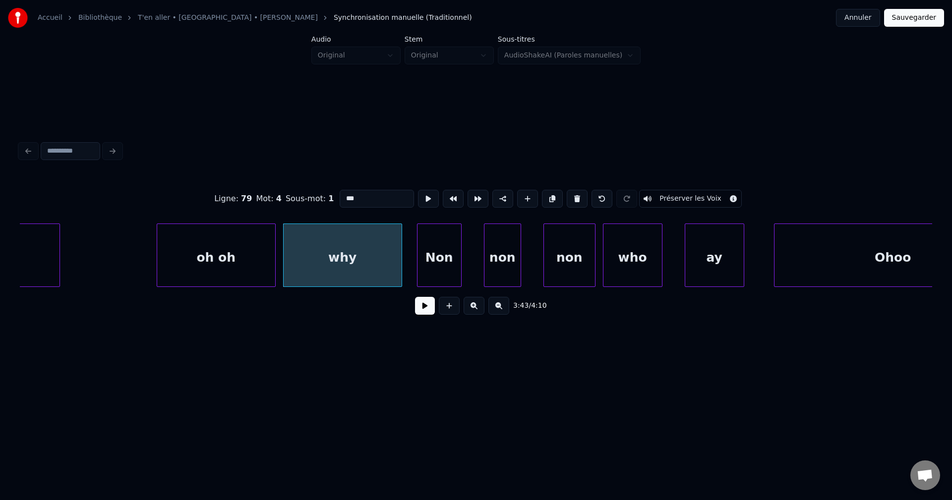
click at [421, 257] on div "Non" at bounding box center [440, 257] width 44 height 67
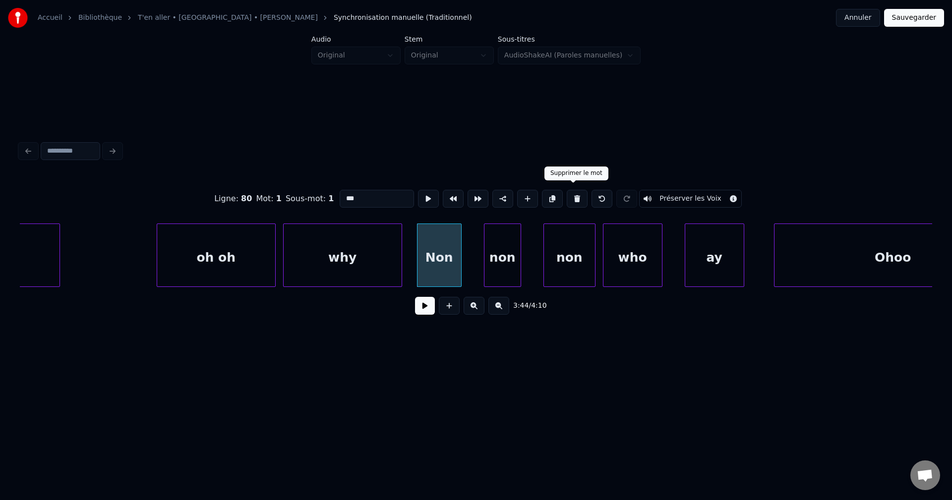
click at [579, 193] on button at bounding box center [577, 199] width 21 height 18
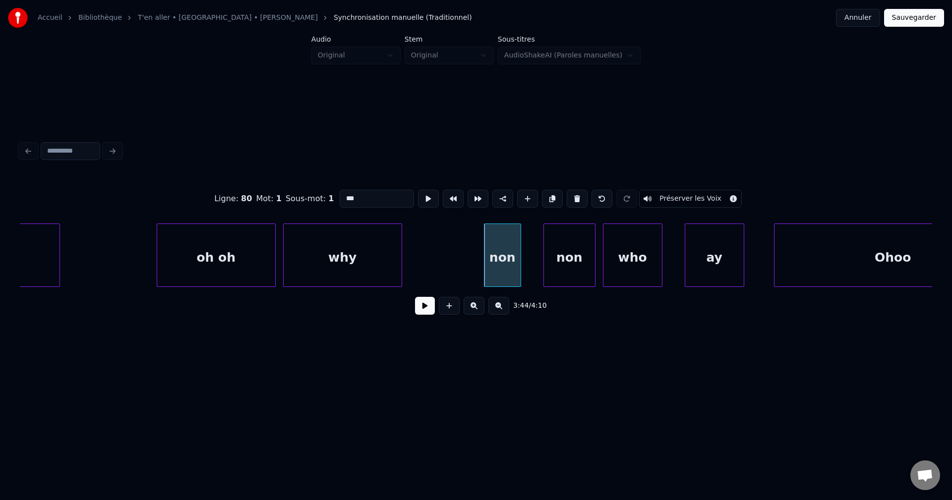
click at [579, 193] on button at bounding box center [577, 199] width 21 height 18
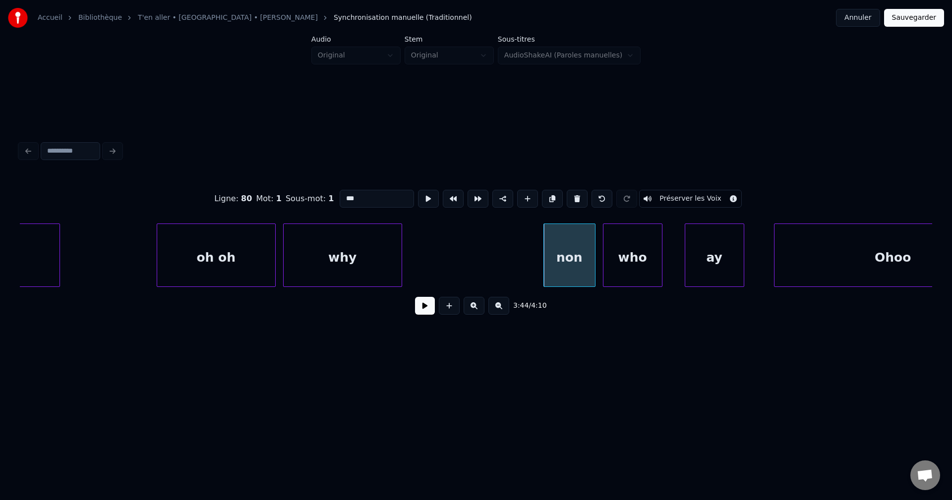
click at [579, 193] on button at bounding box center [577, 199] width 21 height 18
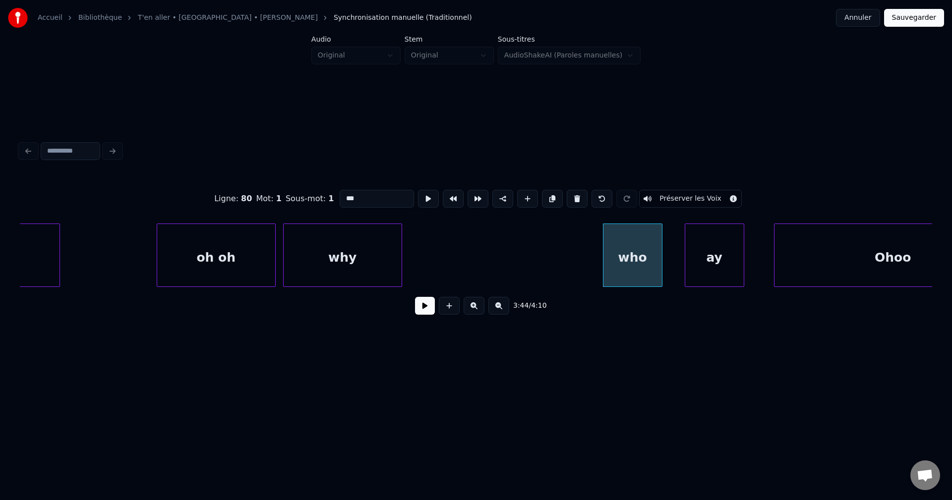
click at [579, 193] on button at bounding box center [577, 199] width 21 height 18
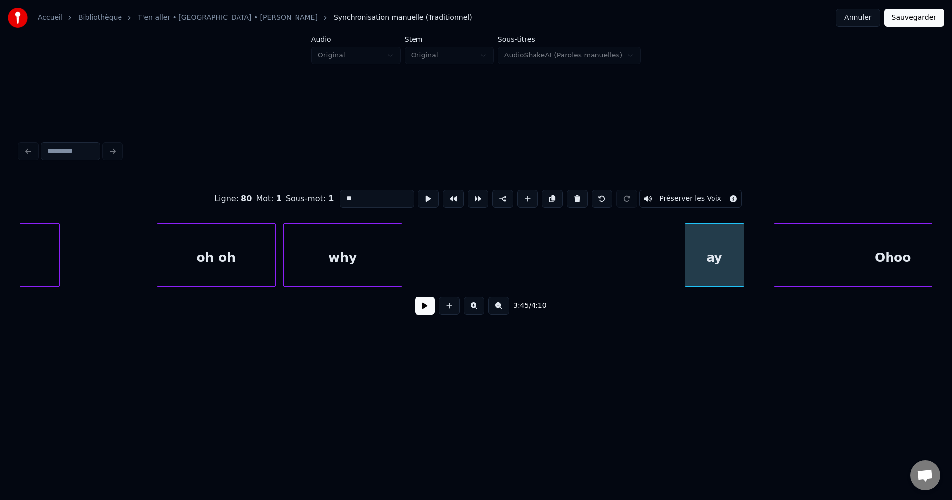
click at [579, 193] on button at bounding box center [577, 199] width 21 height 18
type input "****"
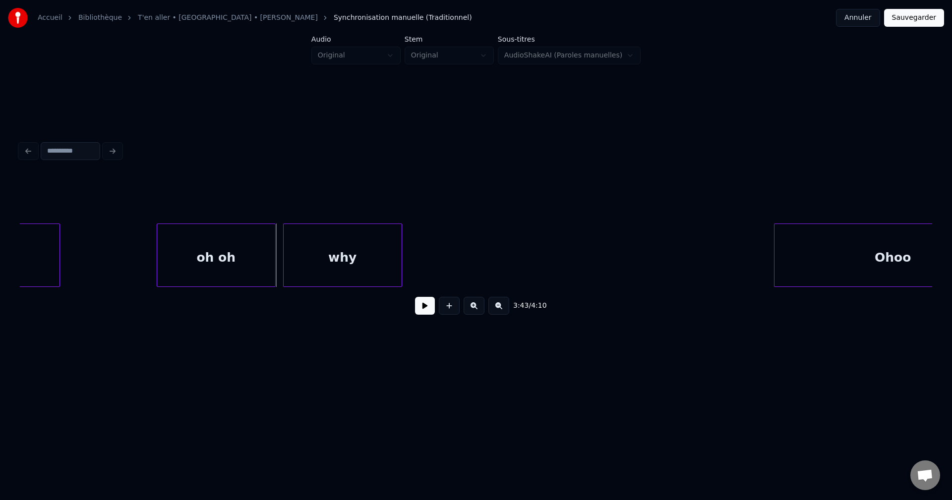
click at [244, 265] on div "oh oh" at bounding box center [216, 257] width 118 height 67
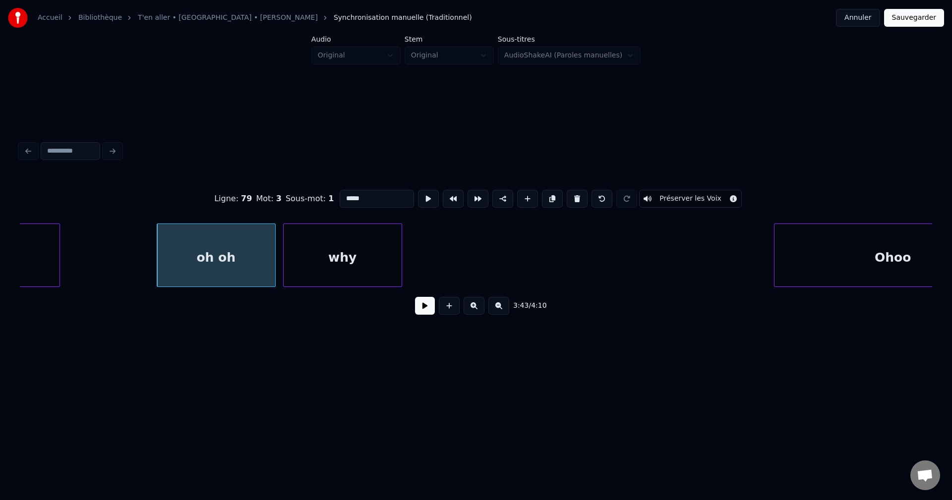
click at [419, 311] on button at bounding box center [425, 306] width 20 height 18
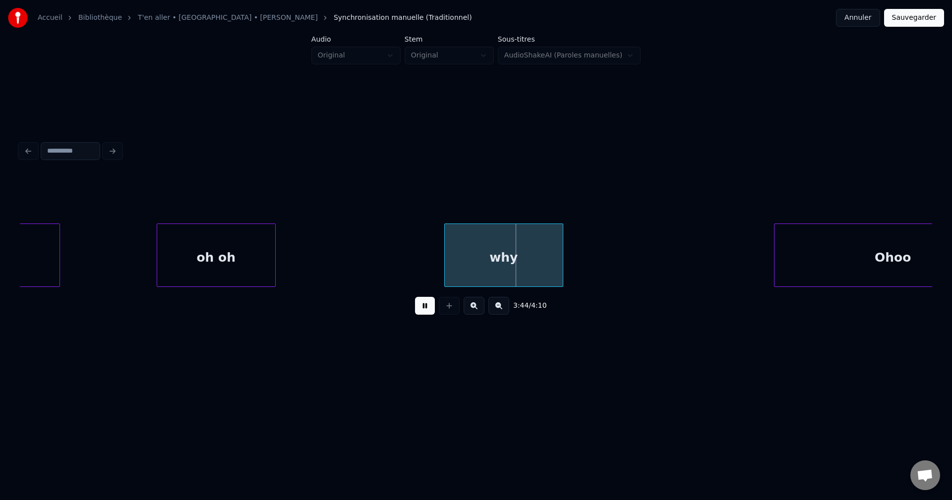
click at [528, 262] on div "why" at bounding box center [504, 257] width 118 height 67
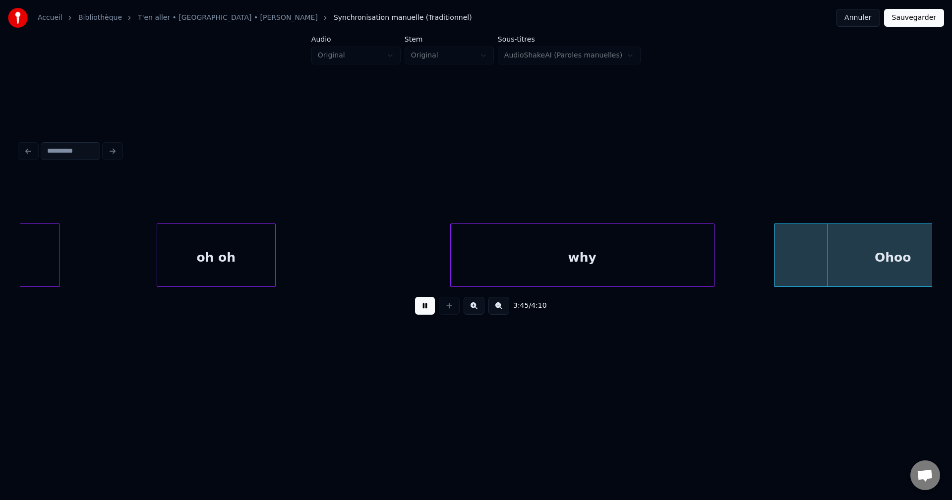
click at [714, 267] on div at bounding box center [712, 255] width 3 height 62
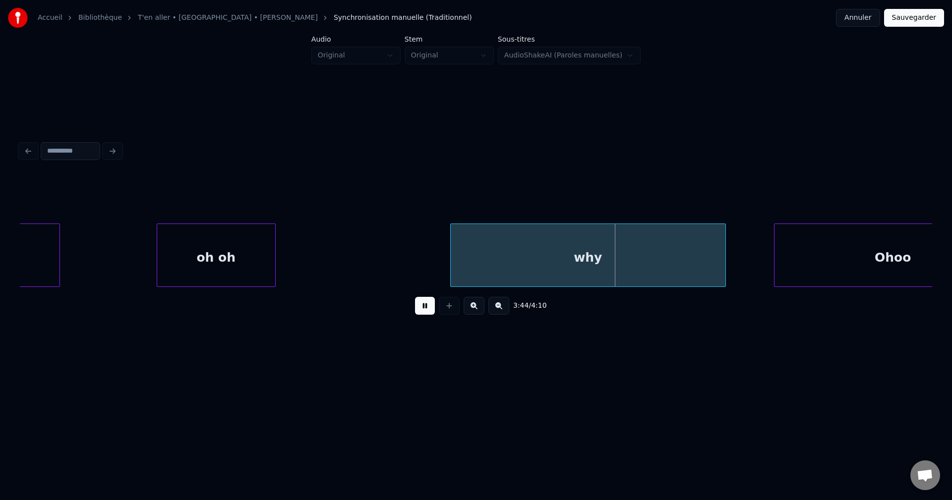
click at [257, 268] on div "oh oh" at bounding box center [216, 257] width 118 height 67
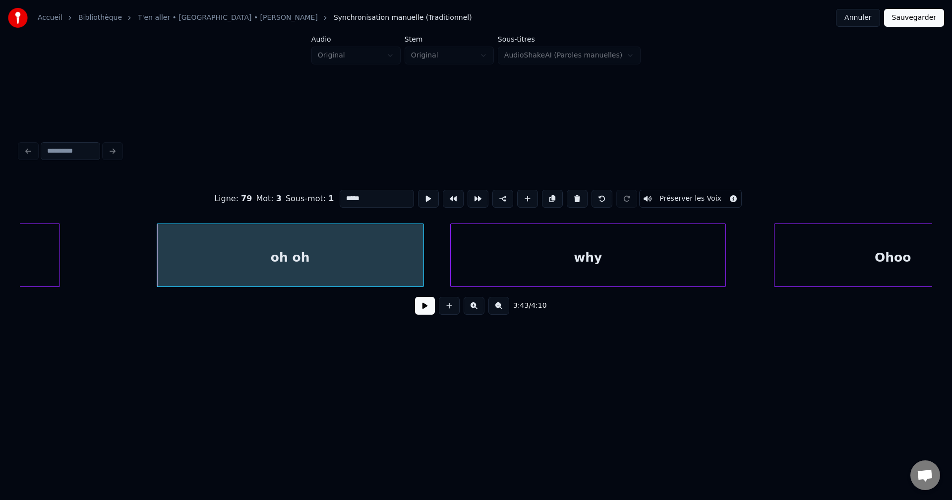
click at [423, 274] on div at bounding box center [422, 255] width 3 height 62
click at [431, 310] on button at bounding box center [425, 306] width 20 height 18
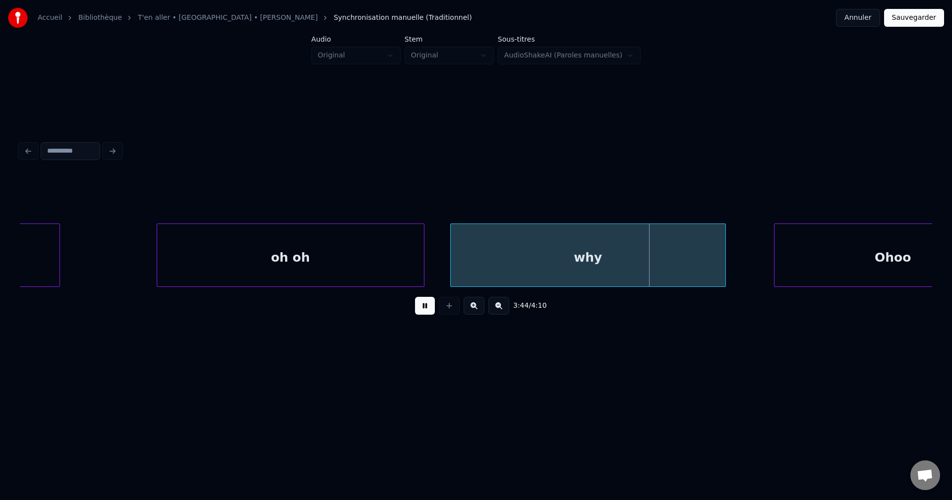
click at [593, 255] on div "why" at bounding box center [588, 257] width 275 height 67
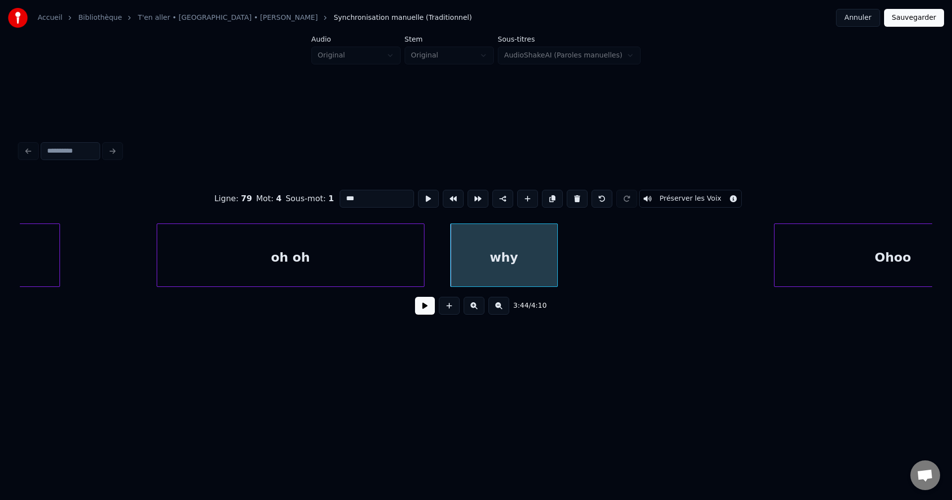
click at [555, 268] on div at bounding box center [556, 255] width 3 height 62
click at [545, 193] on button at bounding box center [552, 199] width 21 height 18
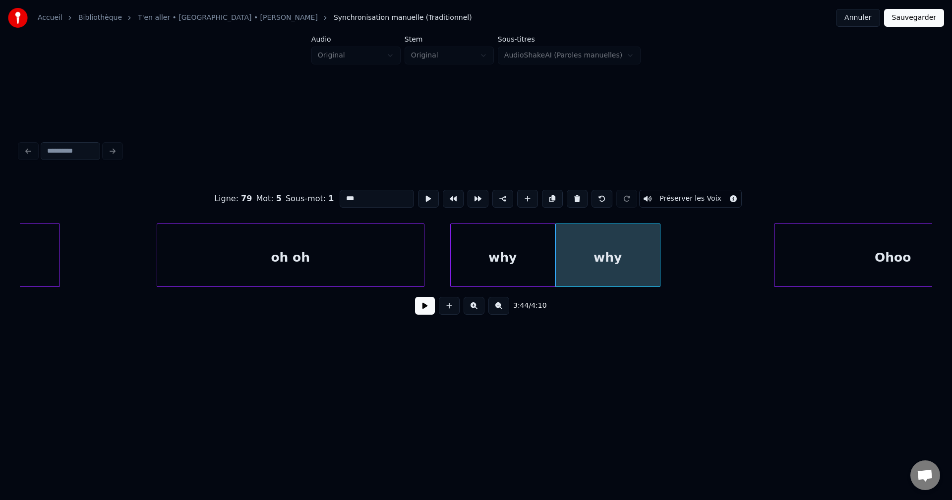
click at [591, 244] on div "why" at bounding box center [608, 257] width 104 height 67
click at [427, 309] on button at bounding box center [425, 306] width 20 height 18
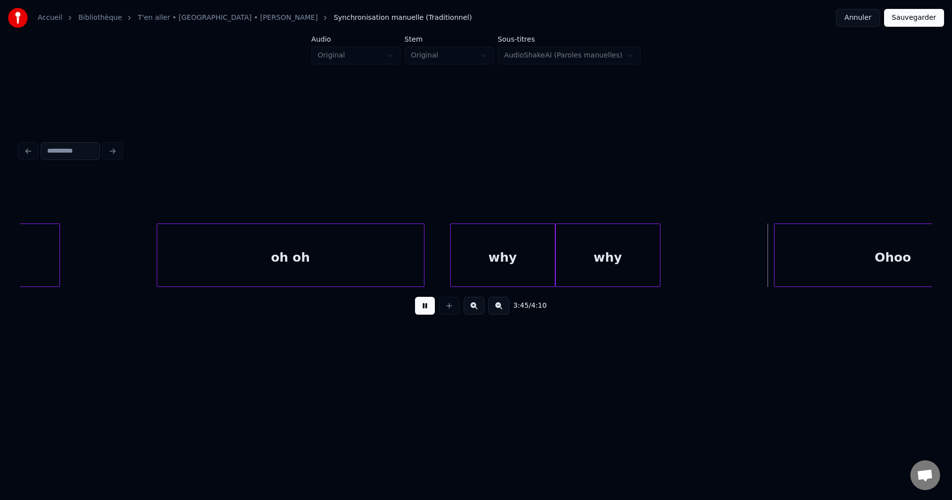
click at [526, 264] on div "why" at bounding box center [503, 257] width 104 height 67
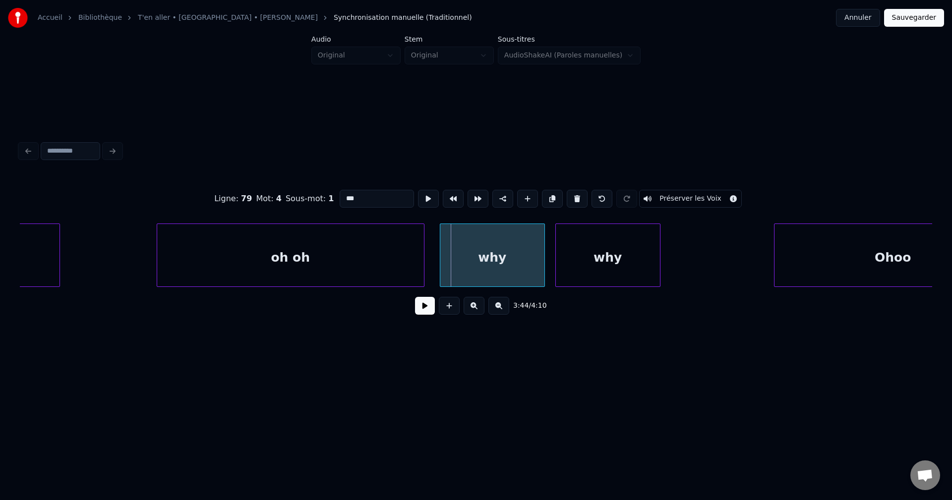
click at [522, 262] on div "why" at bounding box center [492, 257] width 104 height 67
click at [591, 258] on div "why" at bounding box center [608, 257] width 104 height 67
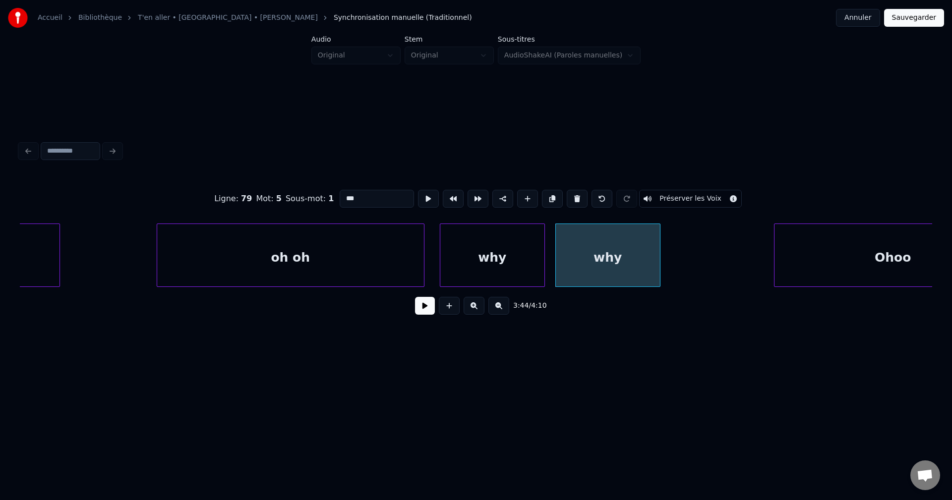
drag, startPoint x: 369, startPoint y: 197, endPoint x: 280, endPoint y: 203, distance: 89.5
click at [284, 204] on div "Ligne : 79 Mot : 5 Sous-mot : 1 *** Préserver les Voix" at bounding box center [476, 199] width 913 height 50
click at [617, 255] on div "Non non non" at bounding box center [608, 257] width 104 height 67
type input "**********"
click at [499, 196] on button at bounding box center [503, 199] width 21 height 18
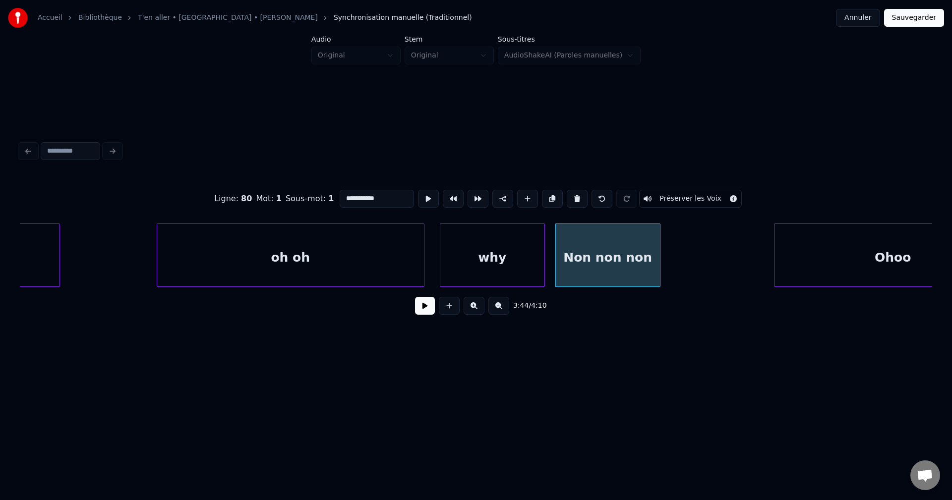
click at [429, 309] on button at bounding box center [425, 306] width 20 height 18
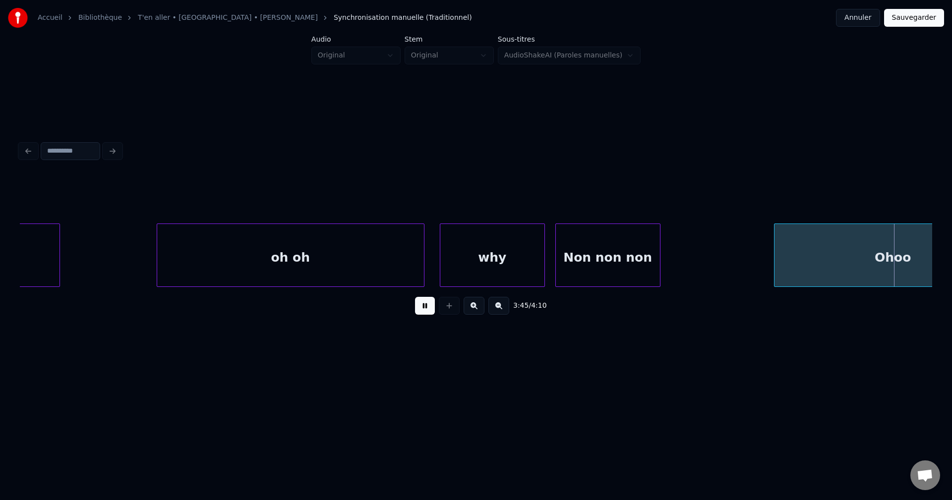
scroll to position [0, 83974]
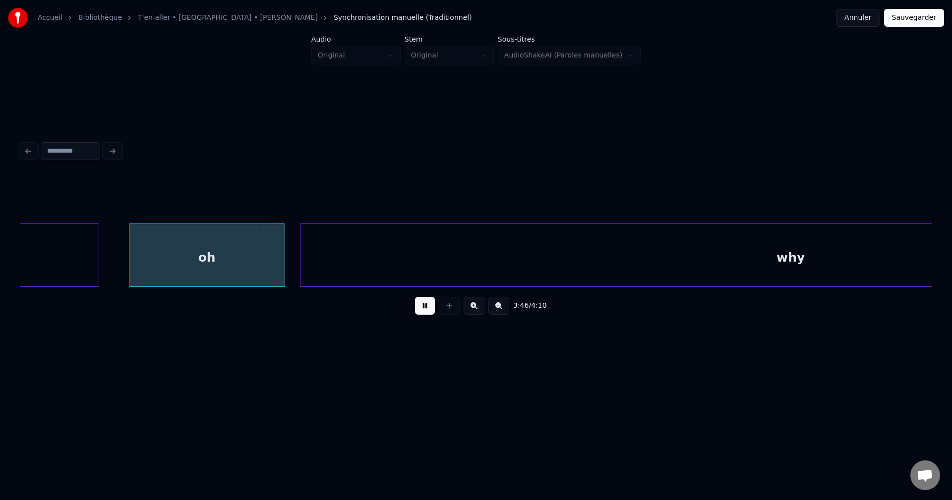
click at [429, 309] on button at bounding box center [425, 306] width 20 height 18
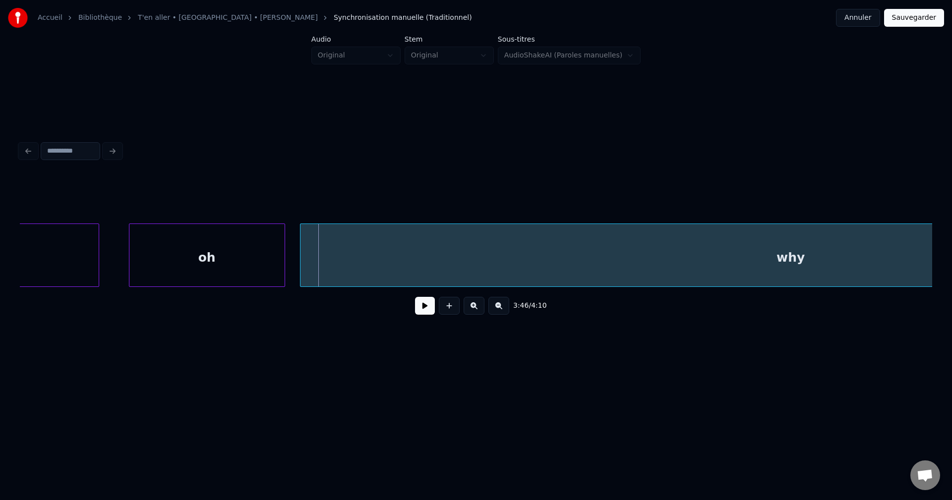
click at [167, 259] on div "oh" at bounding box center [206, 257] width 155 height 67
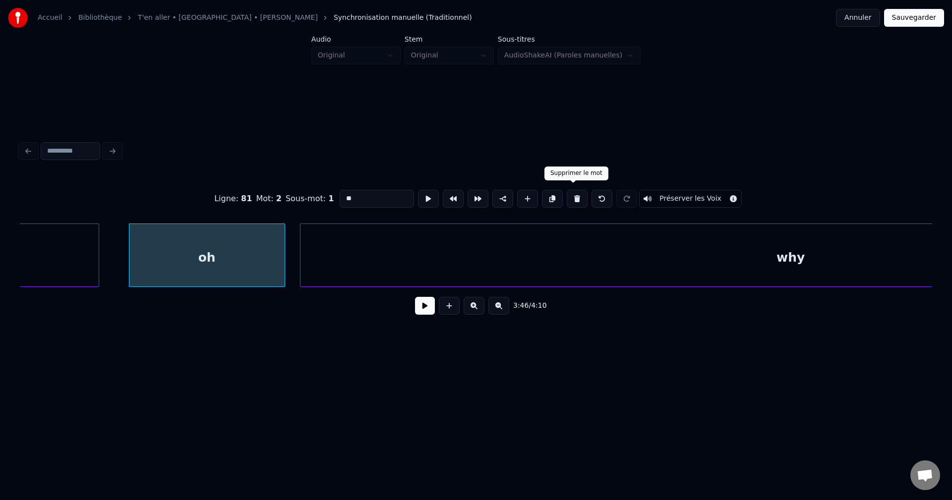
click at [576, 190] on button at bounding box center [577, 199] width 21 height 18
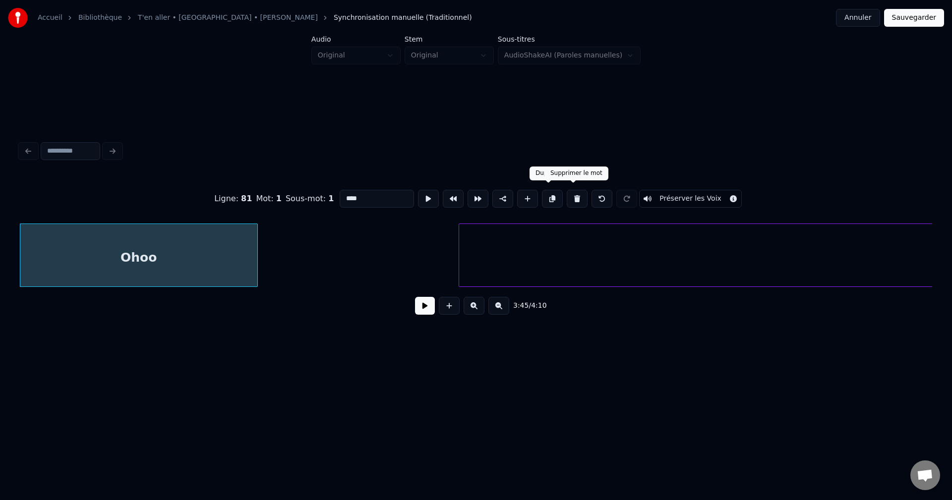
drag, startPoint x: 573, startPoint y: 192, endPoint x: 559, endPoint y: 197, distance: 14.1
click at [573, 192] on button at bounding box center [577, 199] width 21 height 18
type input "**********"
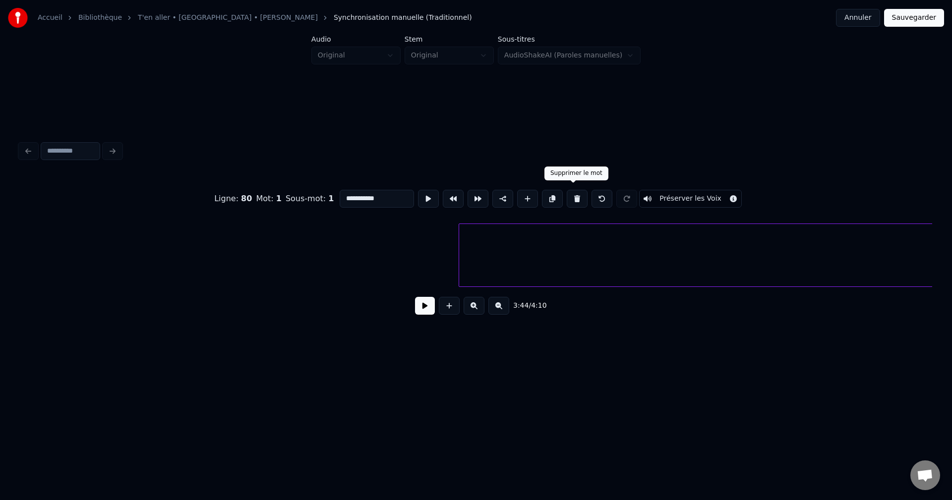
scroll to position [0, 83597]
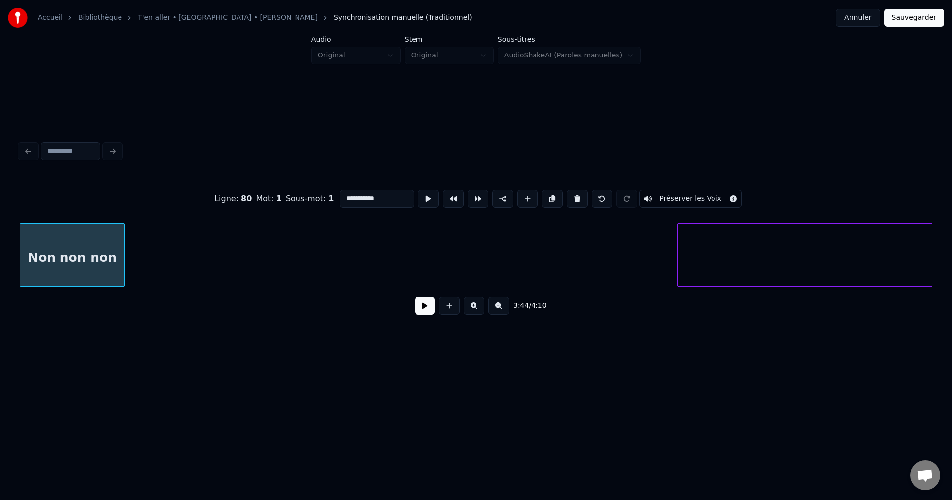
click at [105, 261] on div "Non non non" at bounding box center [72, 257] width 104 height 67
click at [429, 308] on button at bounding box center [425, 306] width 20 height 18
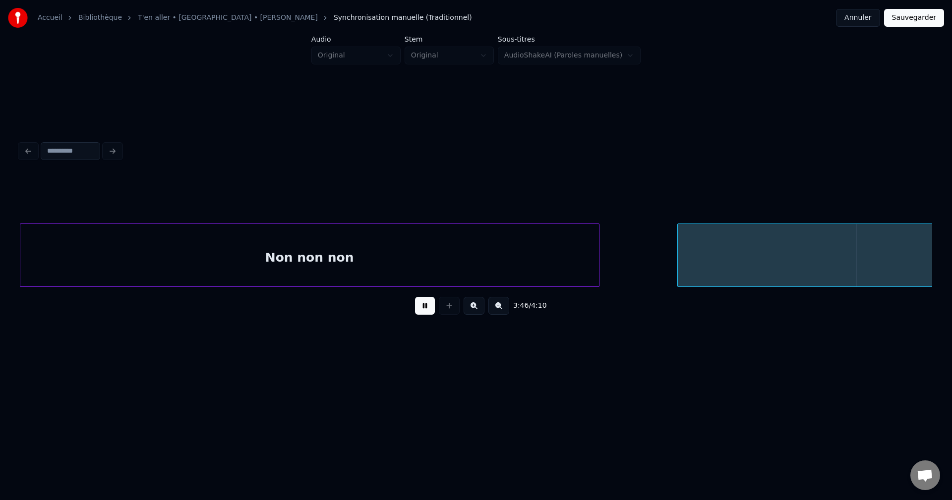
click at [598, 253] on div at bounding box center [597, 255] width 3 height 62
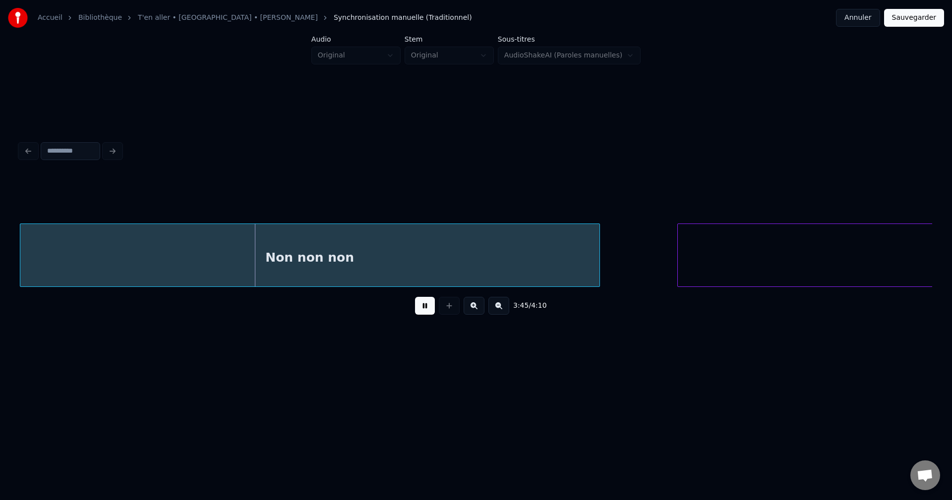
click at [597, 254] on div at bounding box center [598, 255] width 3 height 62
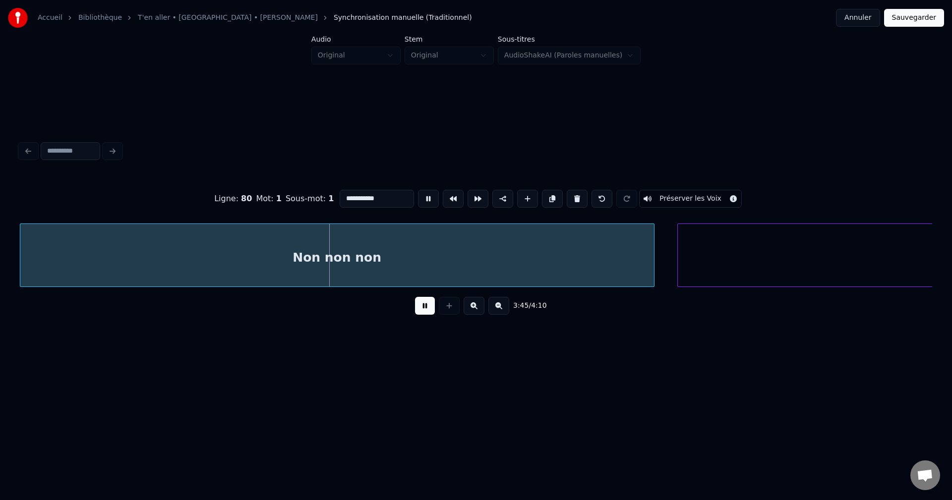
click at [654, 260] on div at bounding box center [652, 255] width 3 height 62
click at [556, 252] on div "Non non non" at bounding box center [337, 257] width 635 height 67
click at [386, 194] on input "**********" at bounding box center [377, 199] width 74 height 18
click at [426, 200] on button at bounding box center [428, 199] width 21 height 18
click at [425, 196] on button at bounding box center [428, 199] width 21 height 18
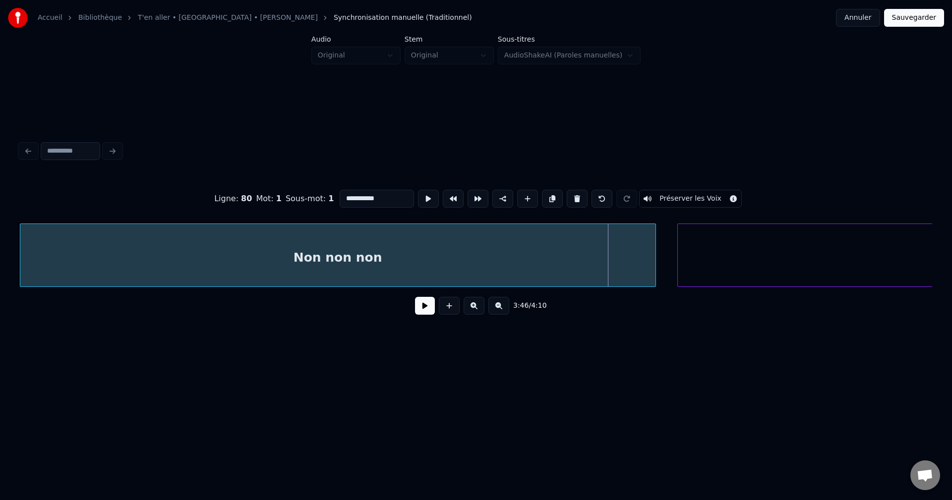
drag, startPoint x: 392, startPoint y: 193, endPoint x: 287, endPoint y: 216, distance: 107.5
click at [287, 216] on div "**********" at bounding box center [476, 199] width 913 height 50
click at [386, 199] on input "**********" at bounding box center [377, 199] width 74 height 18
paste input "**********"
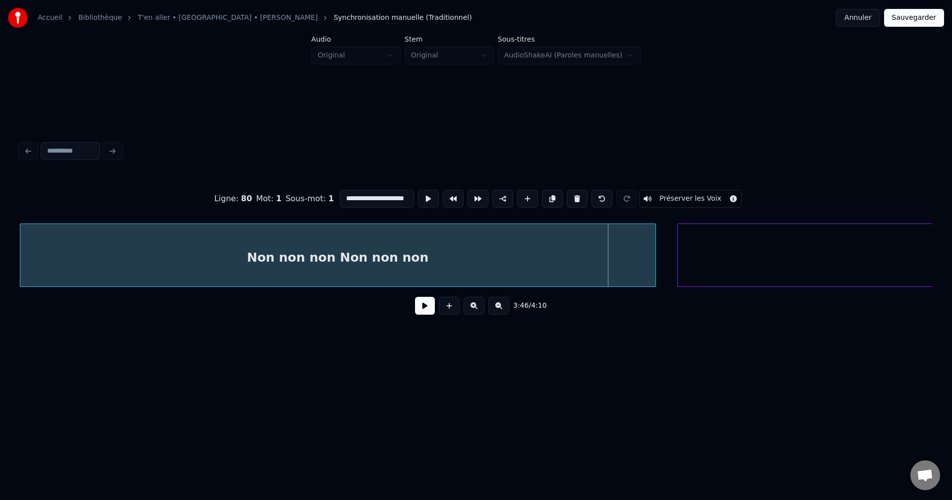
type input "**********"
click at [417, 315] on button at bounding box center [425, 306] width 20 height 18
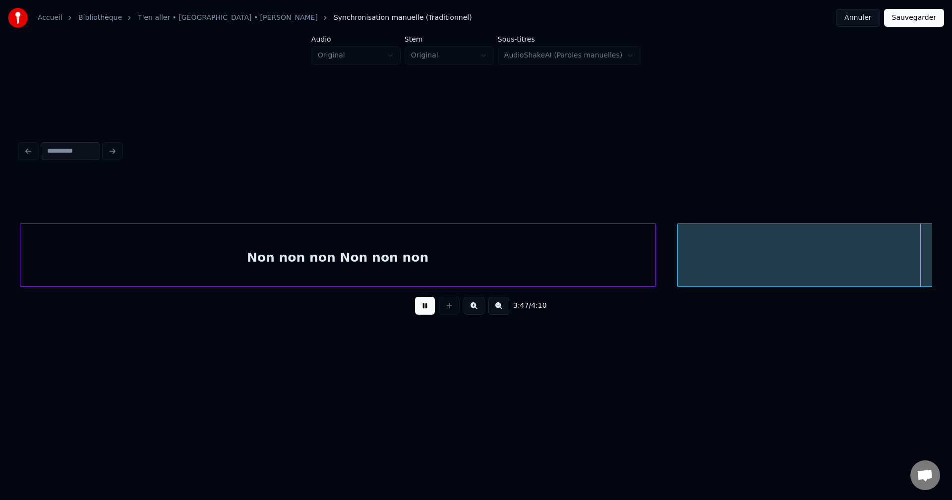
click at [417, 315] on button at bounding box center [425, 306] width 20 height 18
click at [326, 248] on div "Non non non Non non non" at bounding box center [337, 257] width 635 height 67
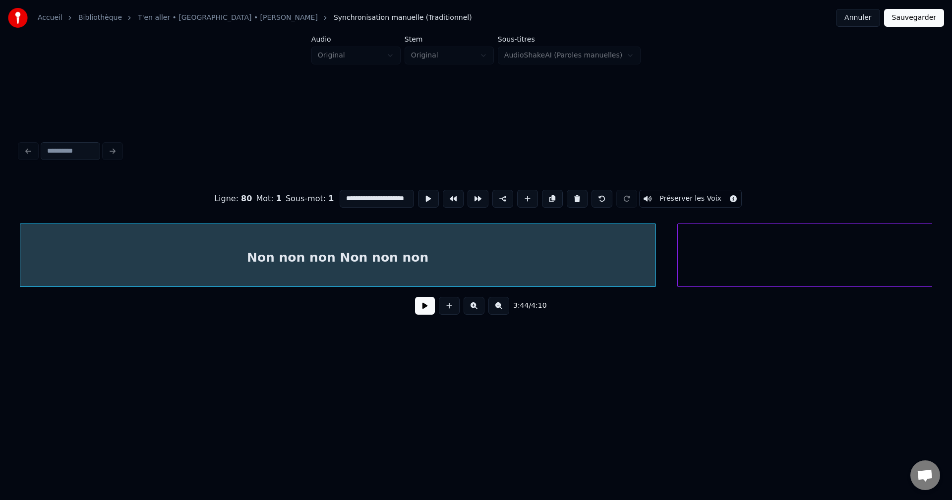
click at [419, 312] on button at bounding box center [425, 306] width 20 height 18
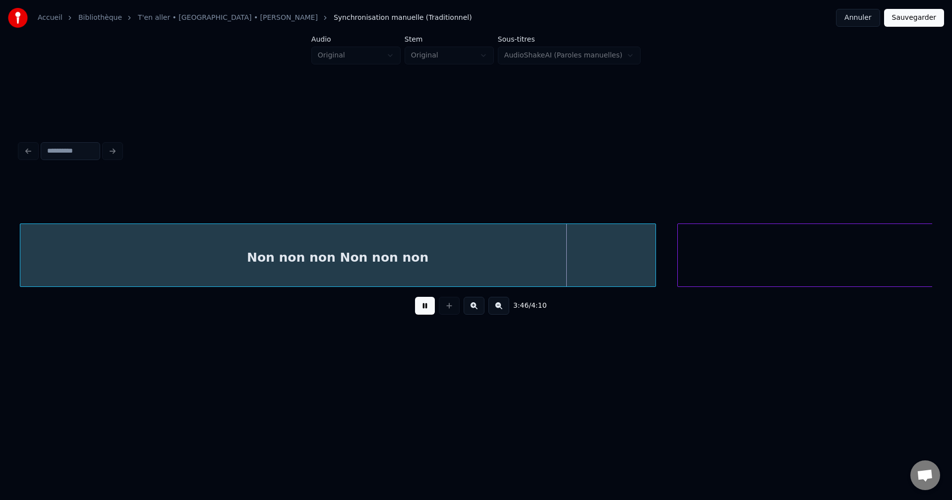
click at [418, 311] on button at bounding box center [425, 306] width 20 height 18
click at [421, 269] on div "Non non non Non non non" at bounding box center [337, 257] width 635 height 67
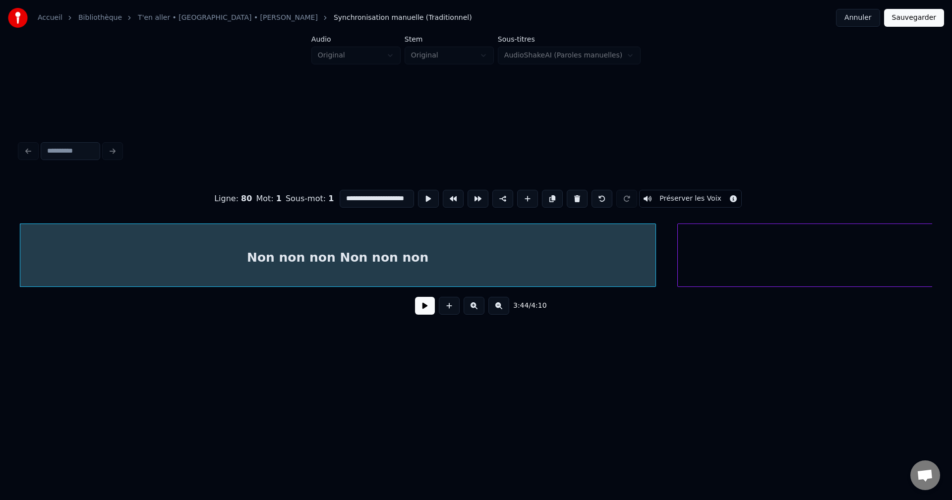
drag, startPoint x: 408, startPoint y: 196, endPoint x: 243, endPoint y: 217, distance: 166.5
click at [243, 217] on div "**********" at bounding box center [476, 199] width 913 height 50
drag, startPoint x: 384, startPoint y: 196, endPoint x: 439, endPoint y: 196, distance: 54.6
click at [439, 196] on div "**********" at bounding box center [476, 199] width 913 height 50
drag, startPoint x: 402, startPoint y: 192, endPoint x: 250, endPoint y: 209, distance: 153.3
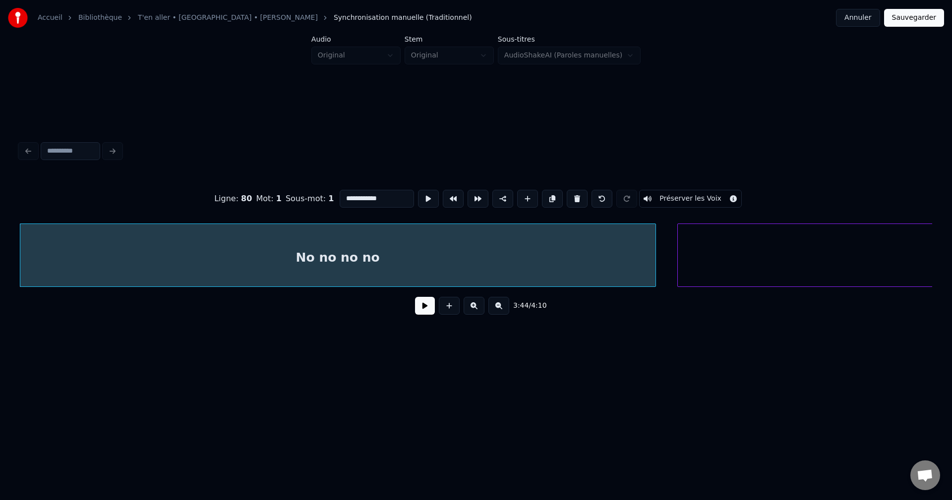
click at [250, 209] on div "**********" at bounding box center [476, 199] width 913 height 50
click at [393, 199] on input "**********" at bounding box center [377, 199] width 74 height 18
paste input "**********"
type input "**********"
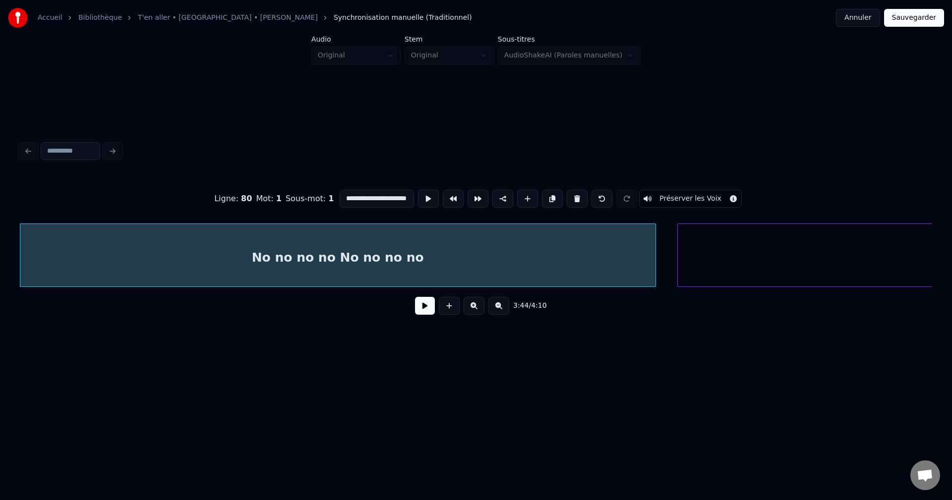
click at [420, 310] on button at bounding box center [425, 306] width 20 height 18
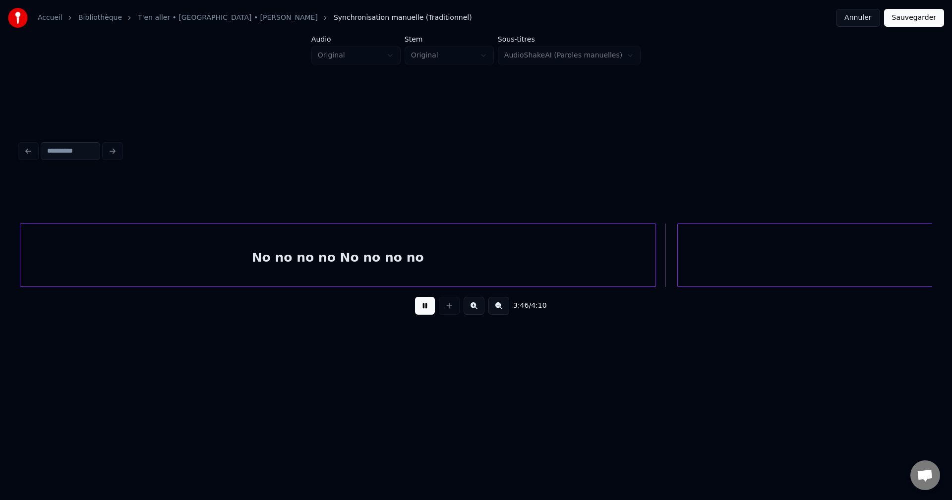
click at [420, 310] on button at bounding box center [425, 306] width 20 height 18
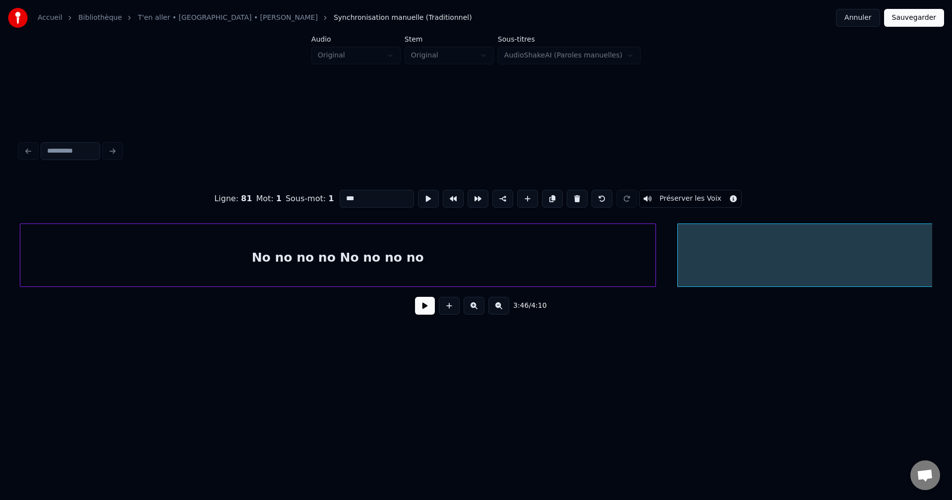
click at [340, 197] on input "***" at bounding box center [377, 199] width 74 height 18
type input "*********"
click at [417, 315] on button at bounding box center [425, 306] width 20 height 18
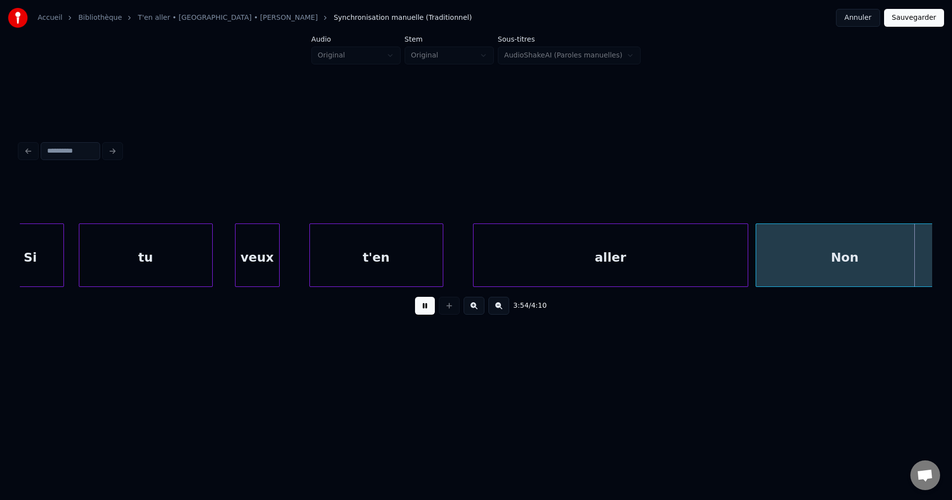
scroll to position [0, 87258]
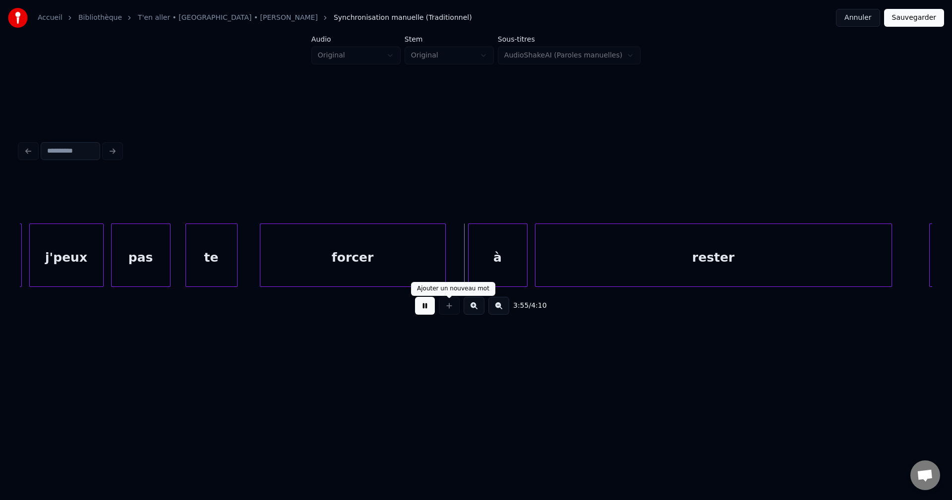
click at [431, 313] on button at bounding box center [425, 306] width 20 height 18
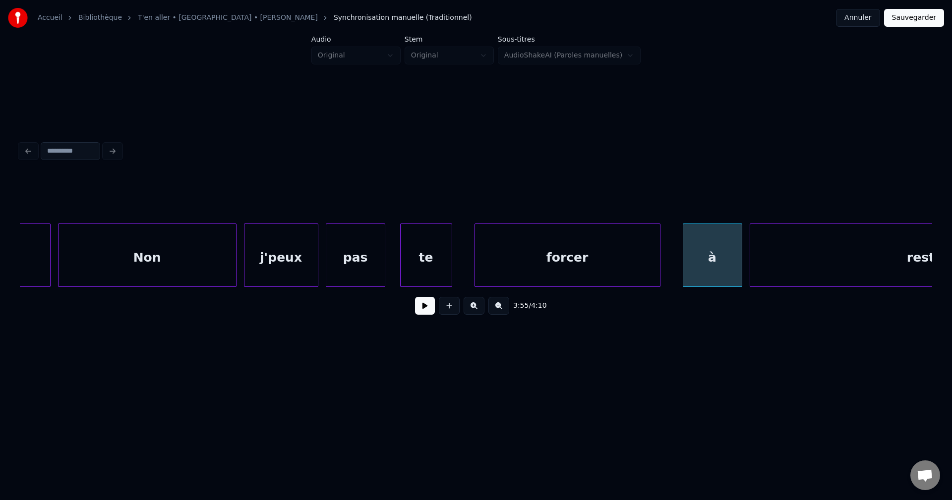
scroll to position [0, 87020]
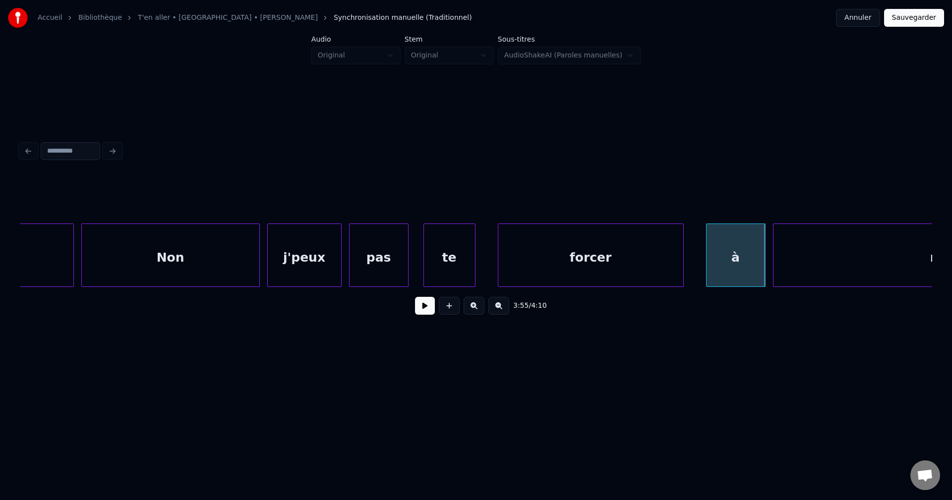
click at [142, 270] on div "Non" at bounding box center [171, 257] width 178 height 67
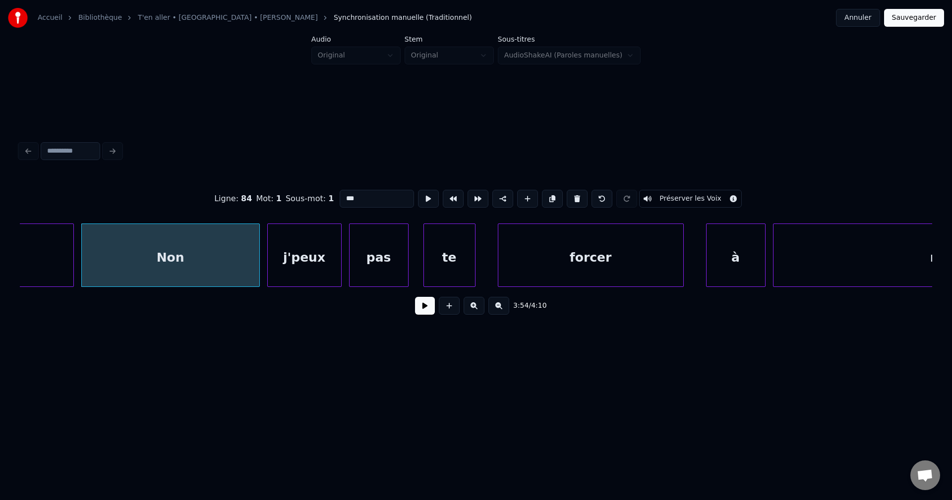
drag, startPoint x: 405, startPoint y: 193, endPoint x: 281, endPoint y: 195, distance: 124.5
click at [291, 198] on div "Ligne : 84 Mot : 1 Sous-mot : 1 *** Préserver les Voix" at bounding box center [476, 199] width 913 height 50
type input "**"
click at [426, 304] on button at bounding box center [425, 306] width 20 height 18
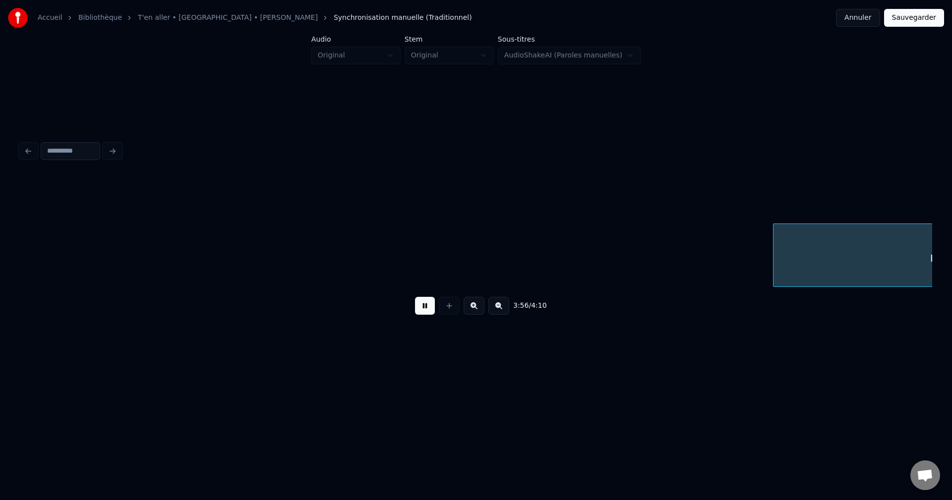
scroll to position [0, 87934]
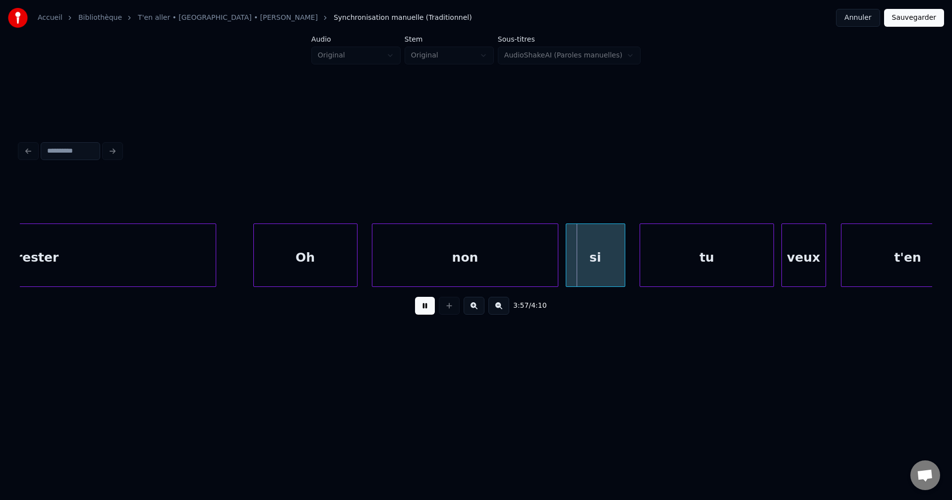
click at [419, 298] on div "3:57 / 4:10" at bounding box center [476, 306] width 913 height 38
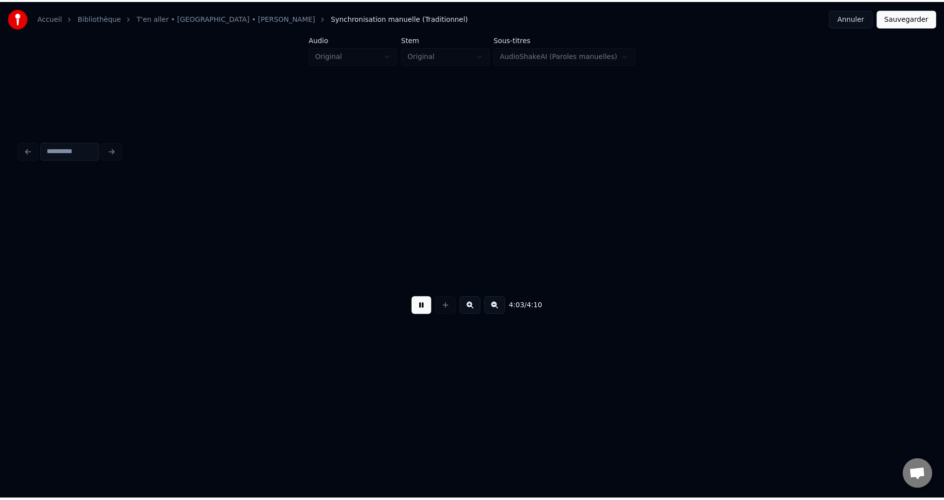
scroll to position [0, 90685]
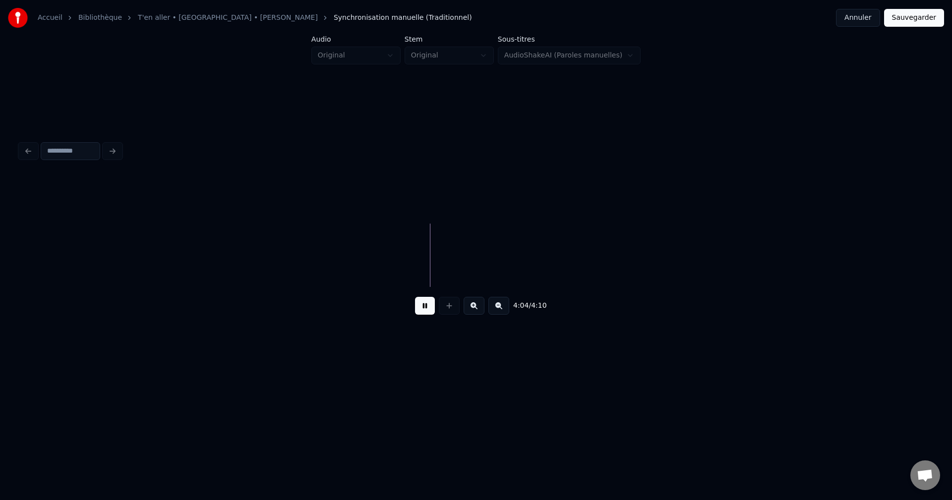
click at [919, 17] on button "Sauvegarder" at bounding box center [914, 18] width 60 height 18
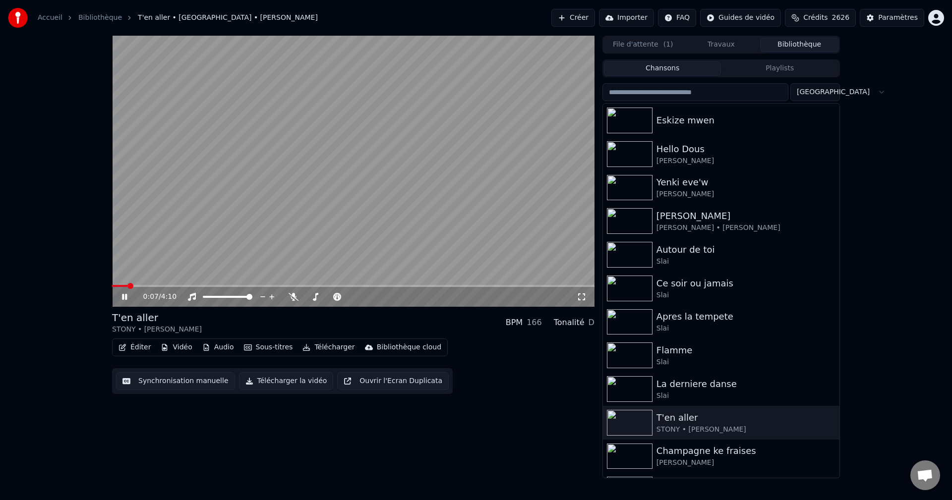
click at [127, 285] on span at bounding box center [130, 286] width 6 height 6
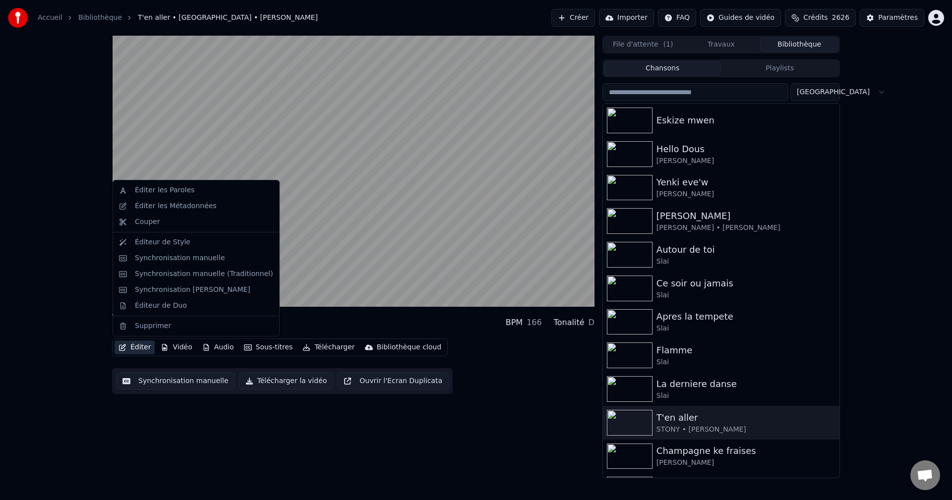
click at [134, 352] on button "Éditer" at bounding box center [135, 348] width 40 height 14
click at [169, 301] on div "Éditeur de Duo" at bounding box center [161, 306] width 52 height 10
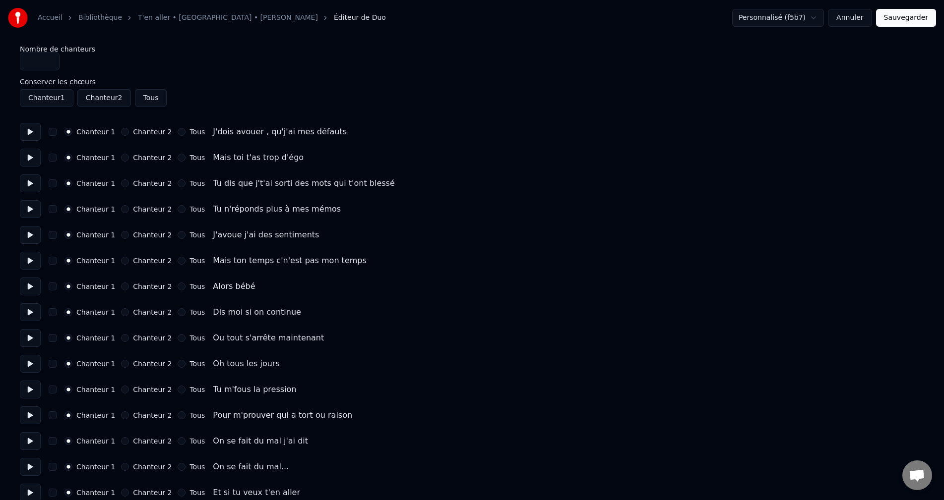
click at [51, 132] on button "button" at bounding box center [53, 132] width 8 height 8
click at [906, 17] on button "Sauvegarder" at bounding box center [906, 18] width 60 height 18
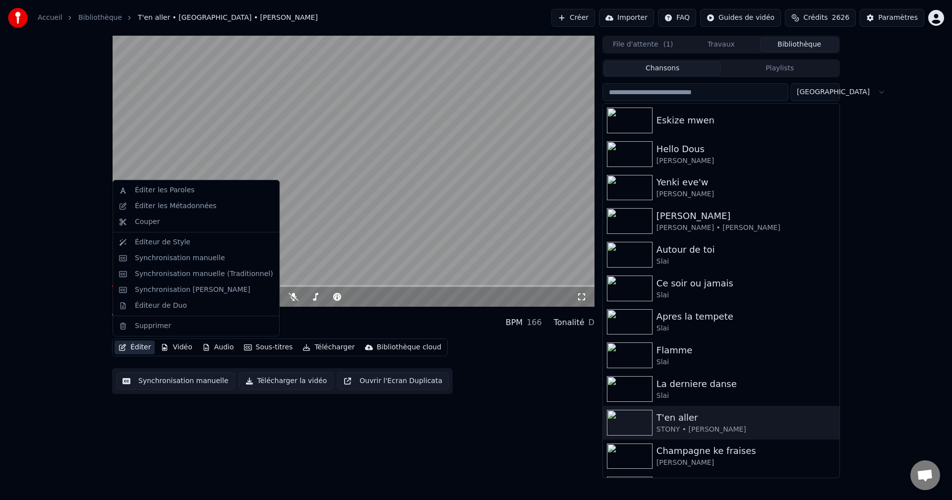
click at [144, 345] on button "Éditer" at bounding box center [135, 348] width 40 height 14
drag, startPoint x: 188, startPoint y: 209, endPoint x: 203, endPoint y: 300, distance: 91.9
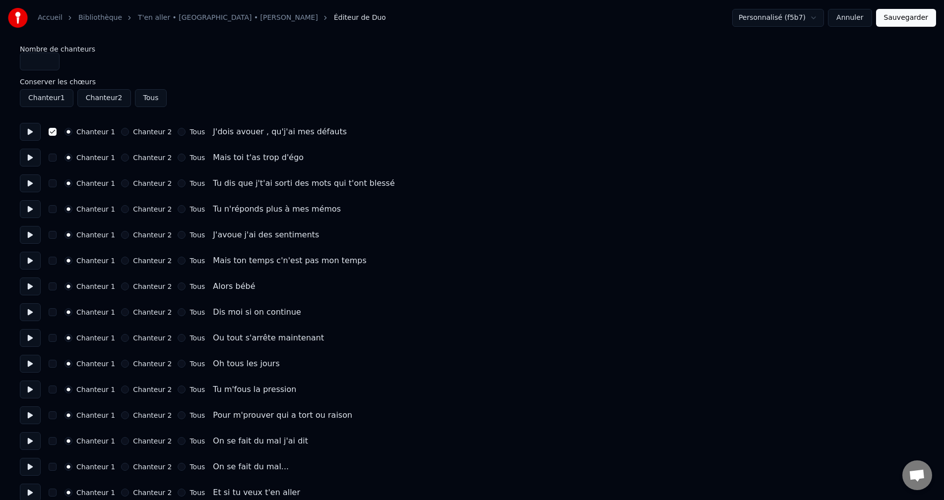
click at [34, 155] on button at bounding box center [30, 158] width 21 height 18
drag, startPoint x: 35, startPoint y: 177, endPoint x: 35, endPoint y: 186, distance: 9.4
click at [35, 180] on button at bounding box center [30, 184] width 21 height 18
click at [32, 204] on button at bounding box center [30, 209] width 21 height 18
click at [27, 229] on button at bounding box center [30, 235] width 21 height 18
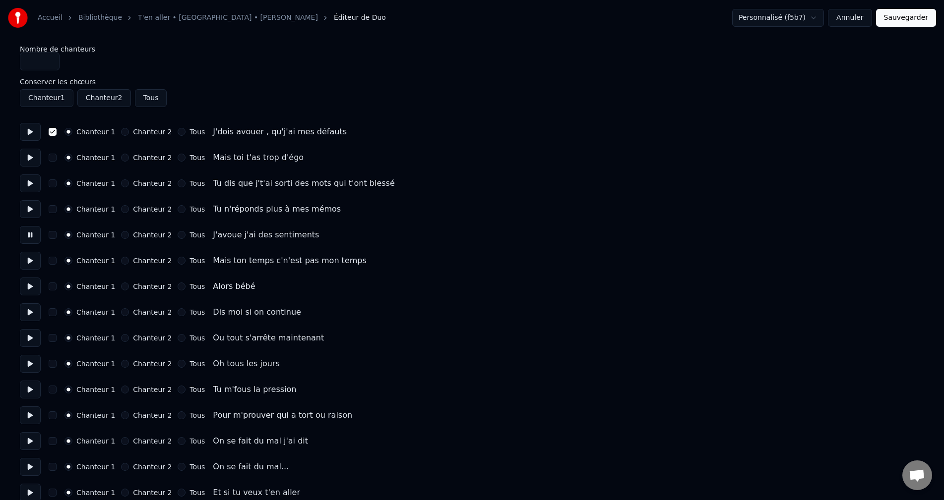
click at [28, 265] on button at bounding box center [30, 261] width 21 height 18
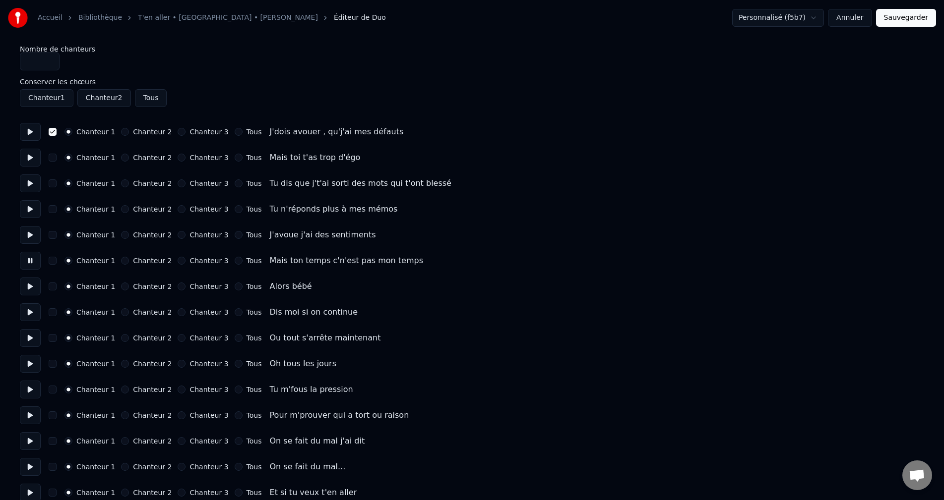
type input "*"
click at [50, 58] on input "*" at bounding box center [40, 62] width 40 height 18
click at [32, 158] on button at bounding box center [30, 158] width 21 height 18
click at [31, 185] on button at bounding box center [30, 184] width 21 height 18
click at [30, 208] on button at bounding box center [30, 209] width 21 height 18
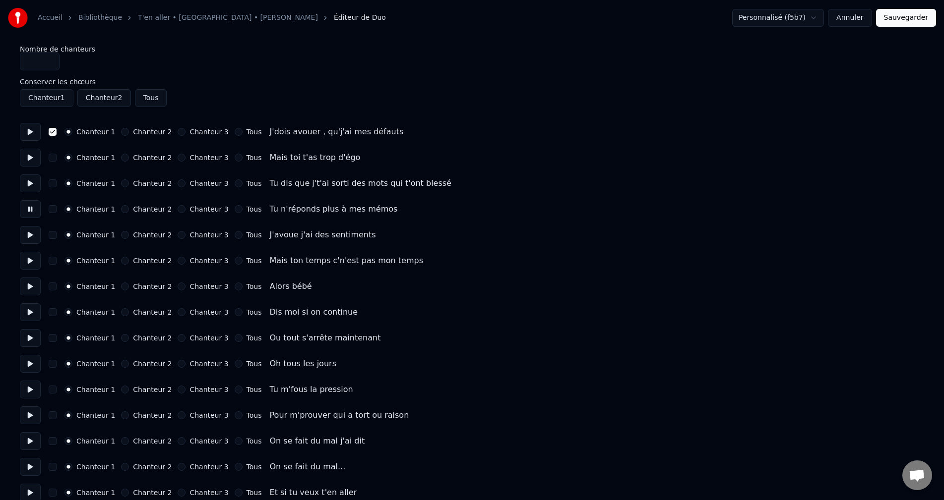
click at [30, 232] on button at bounding box center [30, 235] width 21 height 18
click at [26, 260] on button at bounding box center [30, 261] width 21 height 18
click at [30, 295] on button at bounding box center [30, 287] width 21 height 18
click at [29, 311] on button at bounding box center [30, 313] width 21 height 18
click at [33, 340] on button at bounding box center [30, 338] width 21 height 18
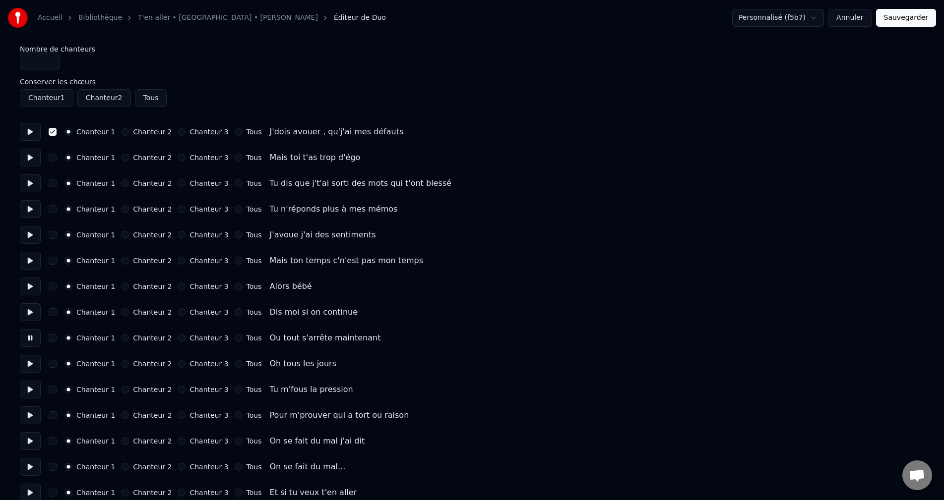
click at [27, 314] on button at bounding box center [30, 313] width 21 height 18
click at [29, 339] on button at bounding box center [30, 338] width 21 height 18
click at [28, 362] on button at bounding box center [30, 364] width 21 height 18
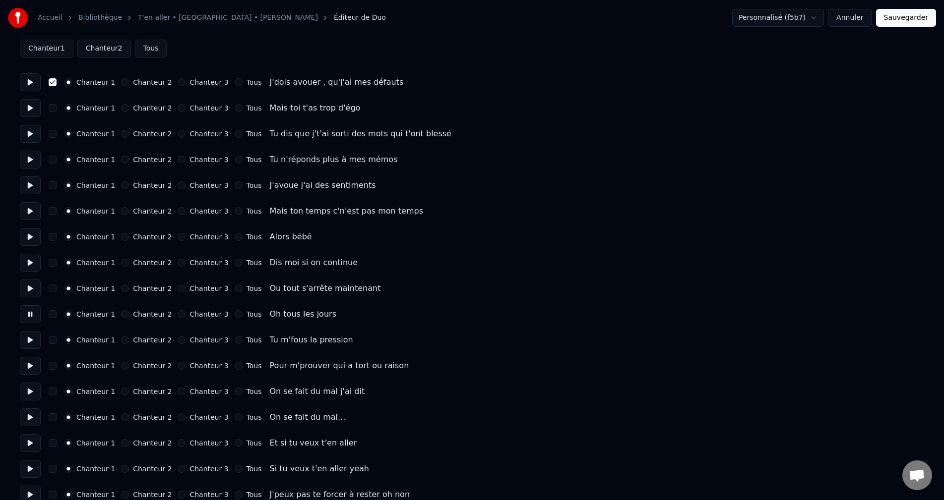
click at [29, 341] on button at bounding box center [30, 340] width 21 height 18
click at [33, 368] on button at bounding box center [30, 366] width 21 height 18
click at [29, 390] on button at bounding box center [30, 392] width 21 height 18
click at [29, 417] on button at bounding box center [30, 418] width 21 height 18
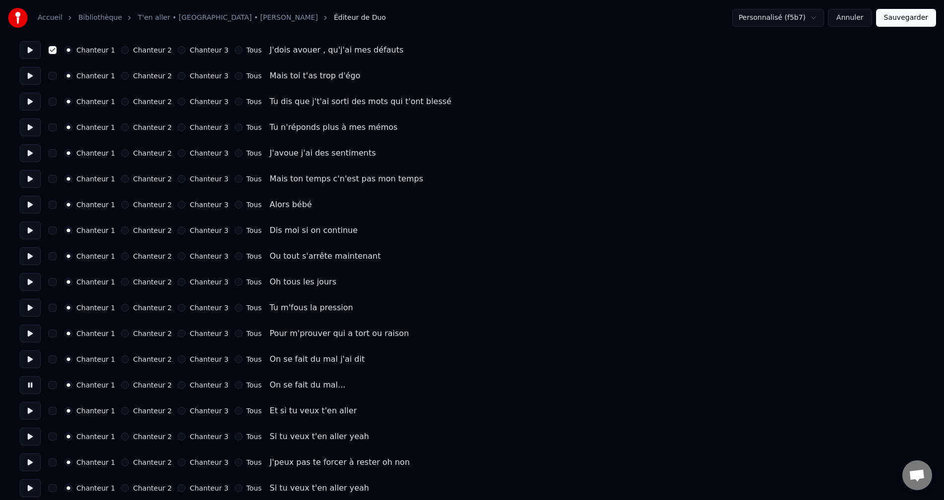
scroll to position [99, 0]
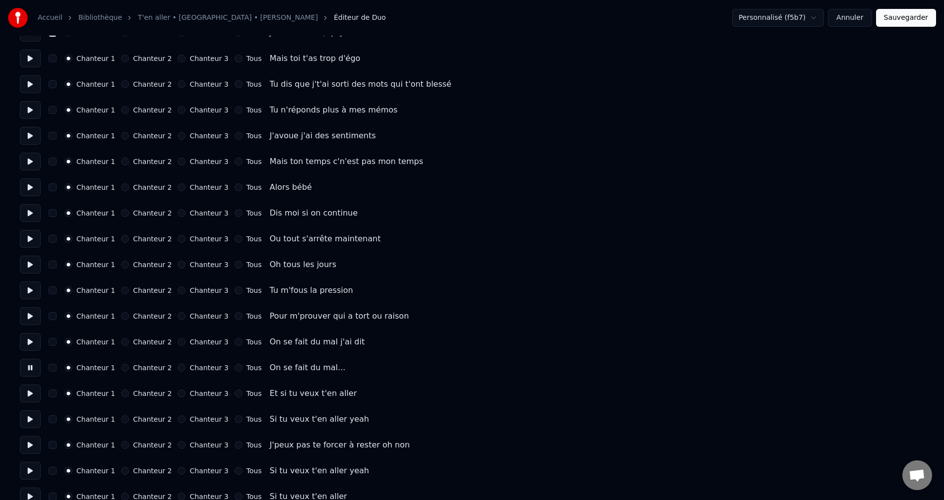
click at [27, 395] on button at bounding box center [30, 394] width 21 height 18
click at [33, 424] on button at bounding box center [30, 420] width 21 height 18
click at [33, 450] on button at bounding box center [30, 445] width 21 height 18
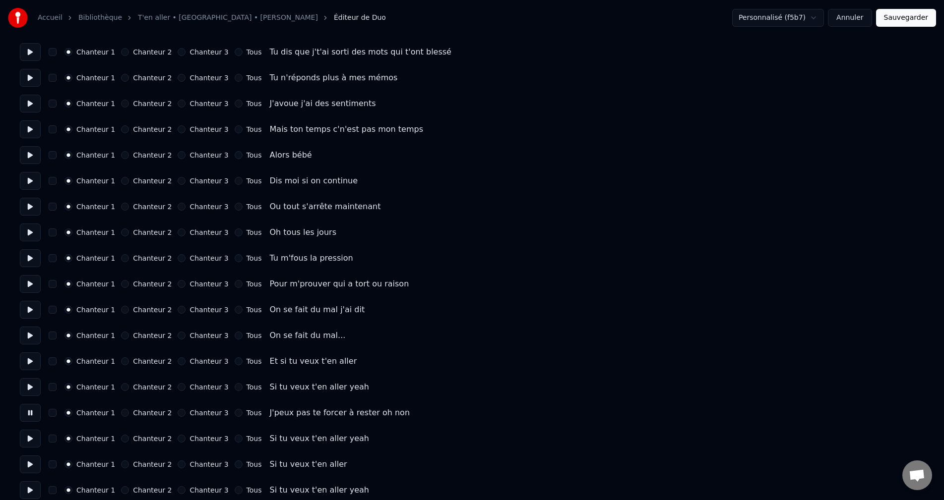
scroll to position [149, 0]
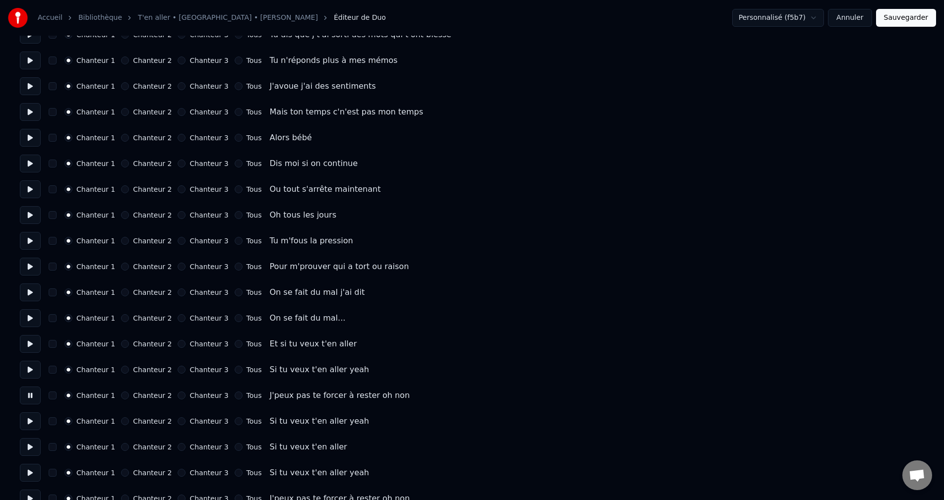
click at [28, 423] on button at bounding box center [30, 422] width 21 height 18
click at [28, 453] on button at bounding box center [30, 447] width 21 height 18
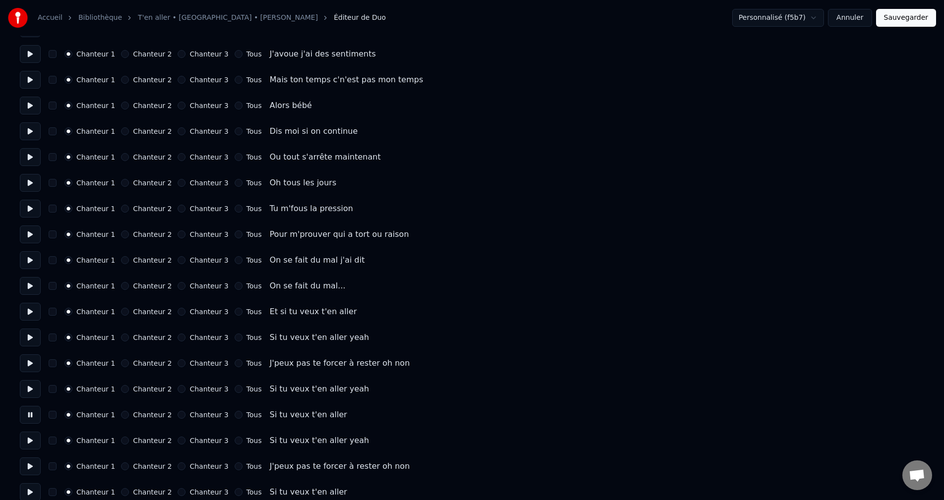
scroll to position [198, 0]
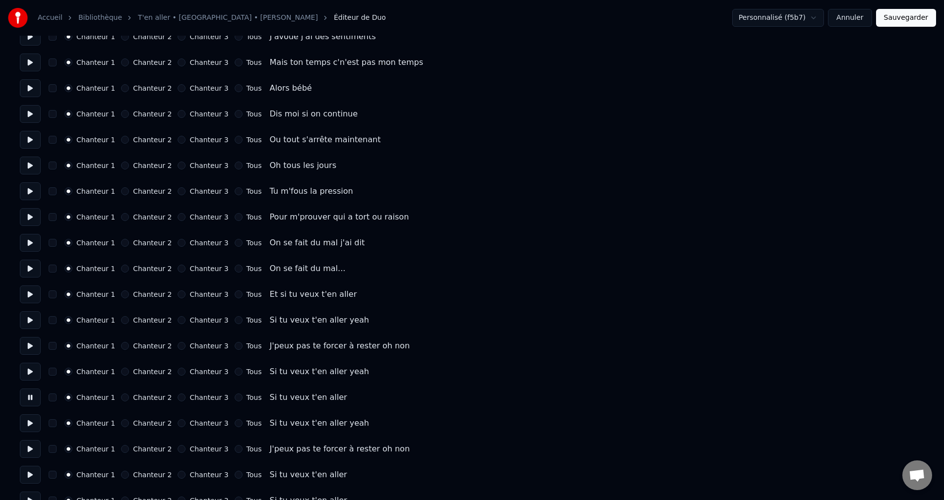
click at [31, 427] on button at bounding box center [30, 424] width 21 height 18
click at [32, 447] on button at bounding box center [30, 449] width 21 height 18
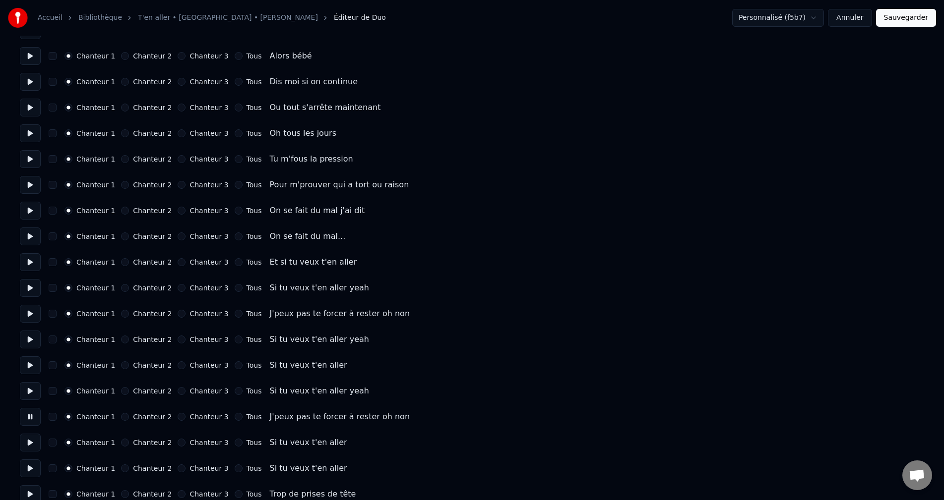
scroll to position [248, 0]
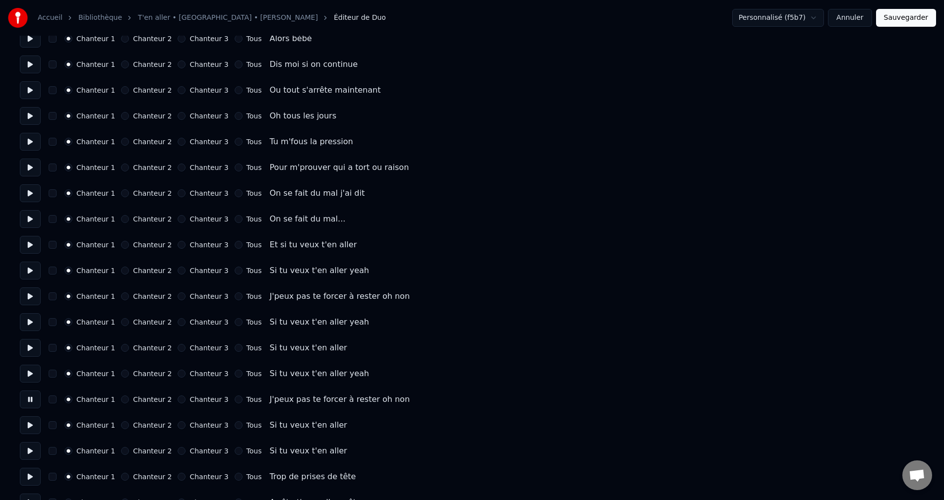
click at [26, 423] on button at bounding box center [30, 426] width 21 height 18
click at [30, 452] on button at bounding box center [30, 451] width 21 height 18
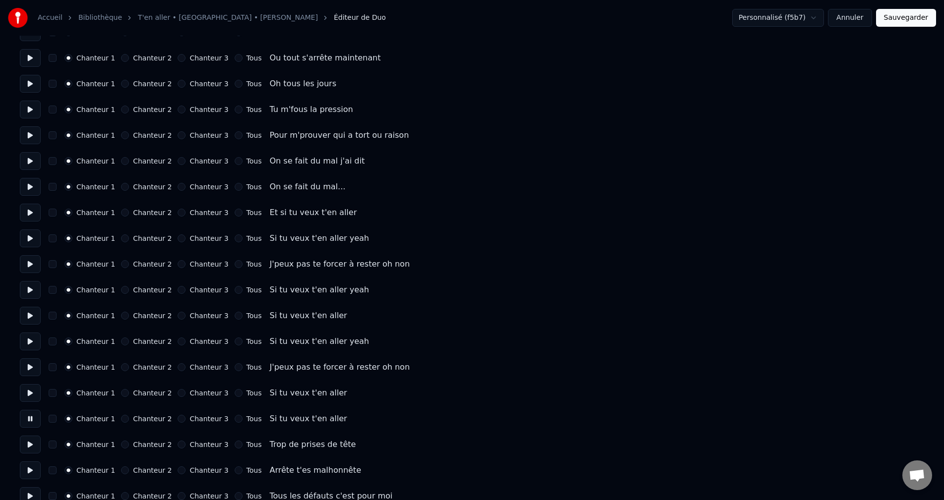
scroll to position [298, 0]
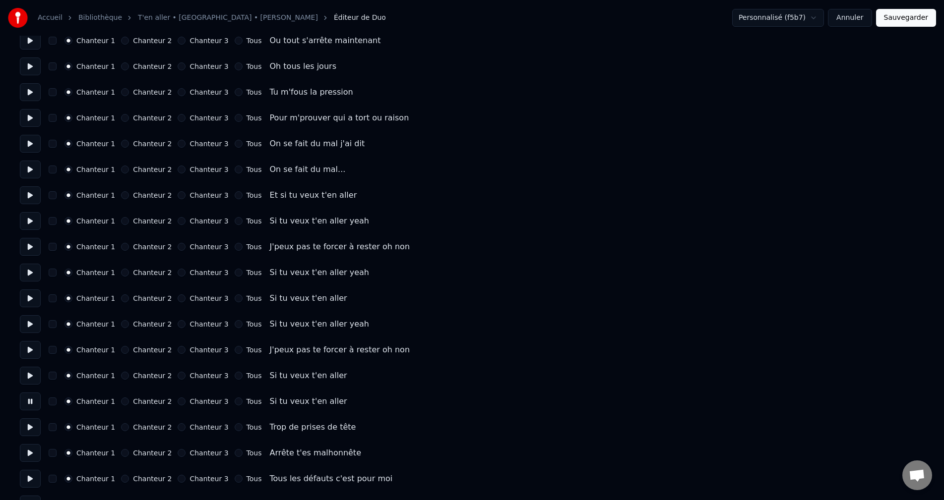
click at [37, 429] on button at bounding box center [30, 428] width 21 height 18
click at [32, 429] on button at bounding box center [30, 428] width 21 height 18
click at [29, 431] on button at bounding box center [30, 428] width 21 height 18
click at [178, 428] on button "Chanteur 3" at bounding box center [182, 428] width 8 height 8
drag, startPoint x: 34, startPoint y: 454, endPoint x: 47, endPoint y: 450, distance: 13.4
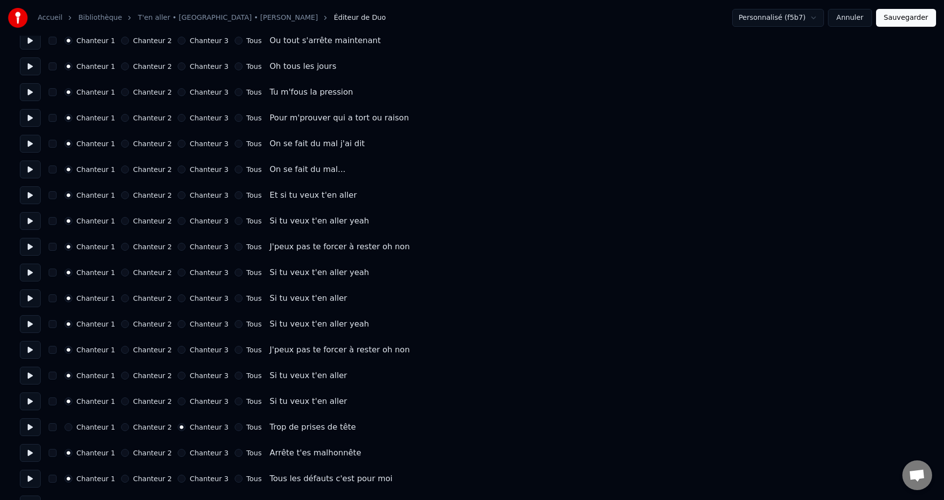
click at [34, 453] on button at bounding box center [30, 453] width 21 height 18
click at [178, 454] on button "Chanteur 3" at bounding box center [182, 453] width 8 height 8
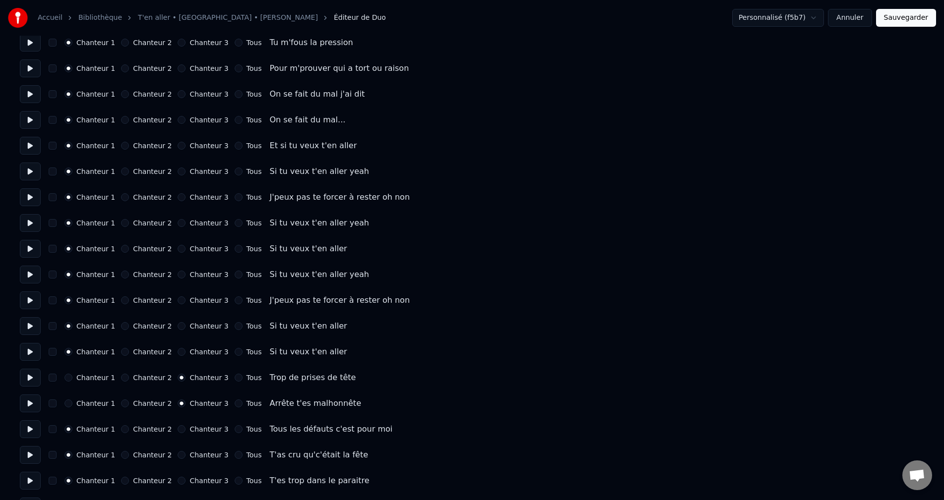
click at [33, 427] on button at bounding box center [30, 430] width 21 height 18
click at [178, 432] on button "Chanteur 3" at bounding box center [182, 430] width 8 height 8
click at [30, 454] on button at bounding box center [30, 455] width 21 height 18
click at [178, 456] on button "Chanteur 3" at bounding box center [182, 455] width 8 height 8
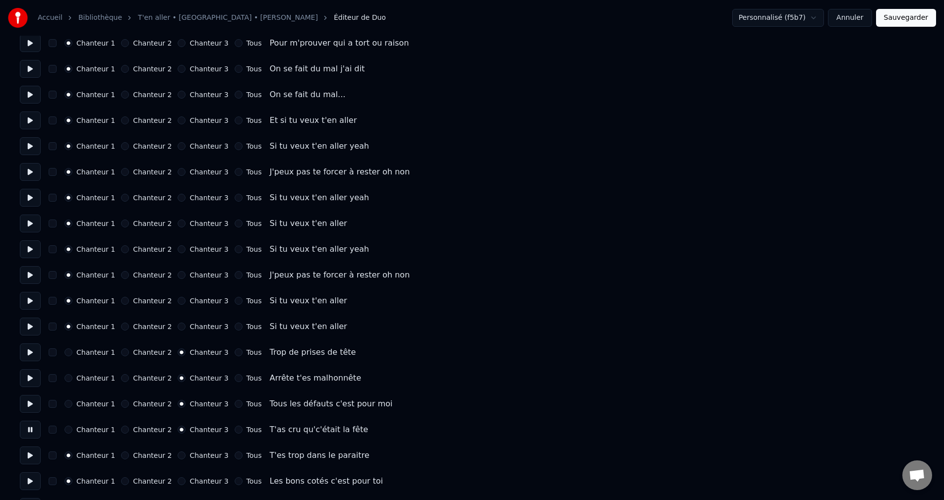
scroll to position [397, 0]
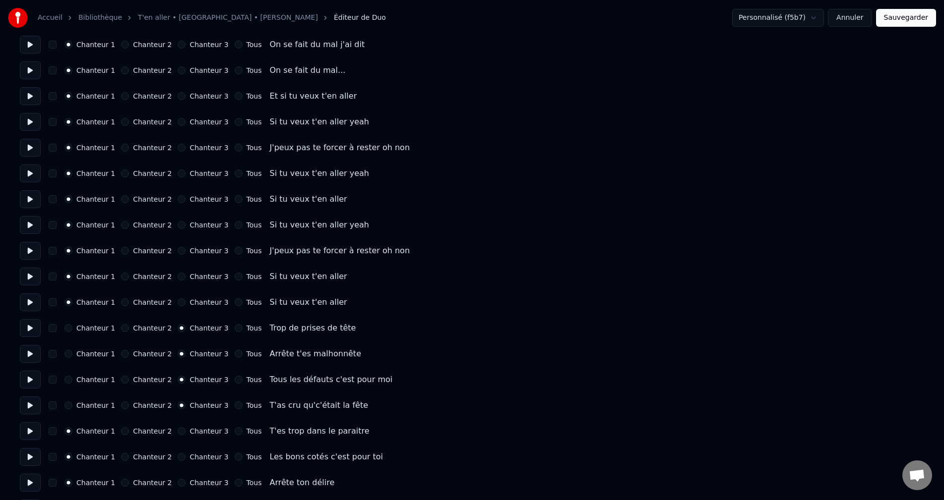
drag, startPoint x: 25, startPoint y: 433, endPoint x: 84, endPoint y: 437, distance: 59.7
click at [30, 433] on button at bounding box center [30, 432] width 21 height 18
click at [178, 432] on button "Chanteur 3" at bounding box center [182, 432] width 8 height 8
drag, startPoint x: 34, startPoint y: 459, endPoint x: 61, endPoint y: 459, distance: 27.3
click at [38, 459] on button at bounding box center [30, 457] width 21 height 18
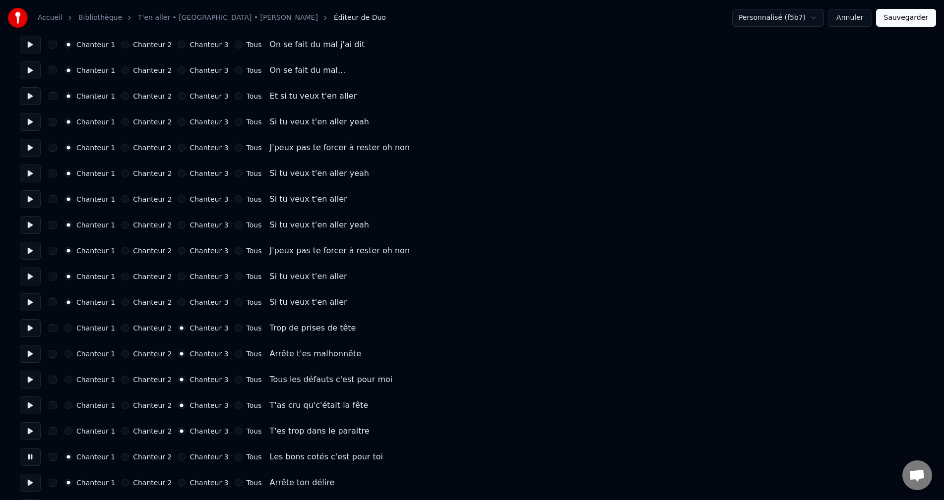
click at [178, 459] on button "Chanteur 3" at bounding box center [182, 457] width 8 height 8
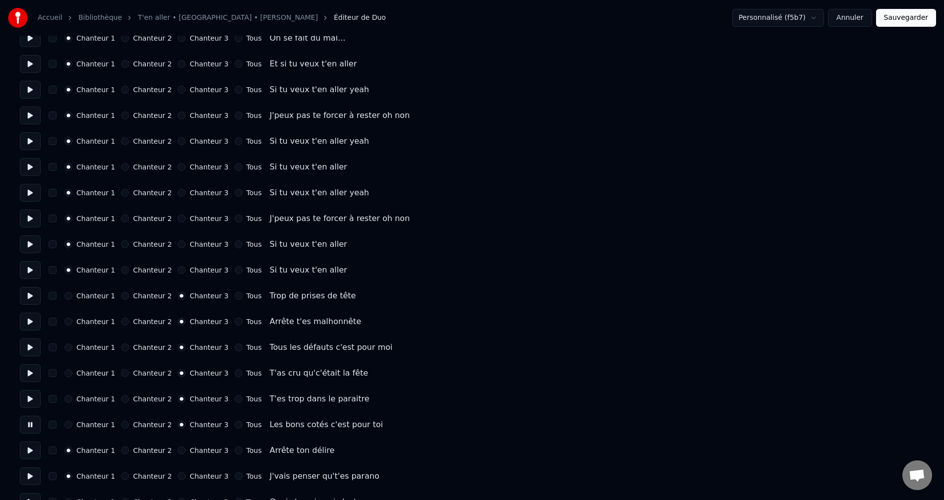
scroll to position [446, 0]
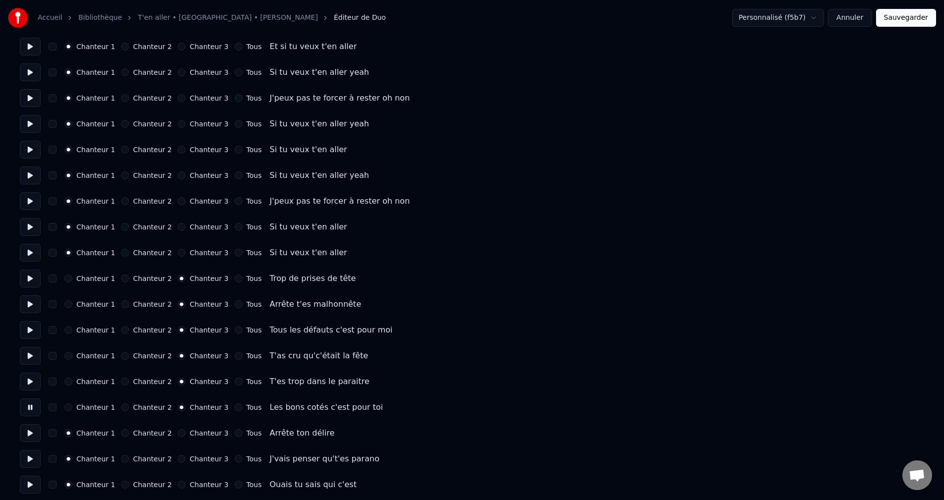
click at [31, 431] on button at bounding box center [30, 434] width 21 height 18
click at [178, 432] on button "Chanteur 3" at bounding box center [182, 434] width 8 height 8
click at [37, 458] on button at bounding box center [30, 459] width 21 height 18
click at [178, 460] on button "Chanteur 3" at bounding box center [182, 459] width 8 height 8
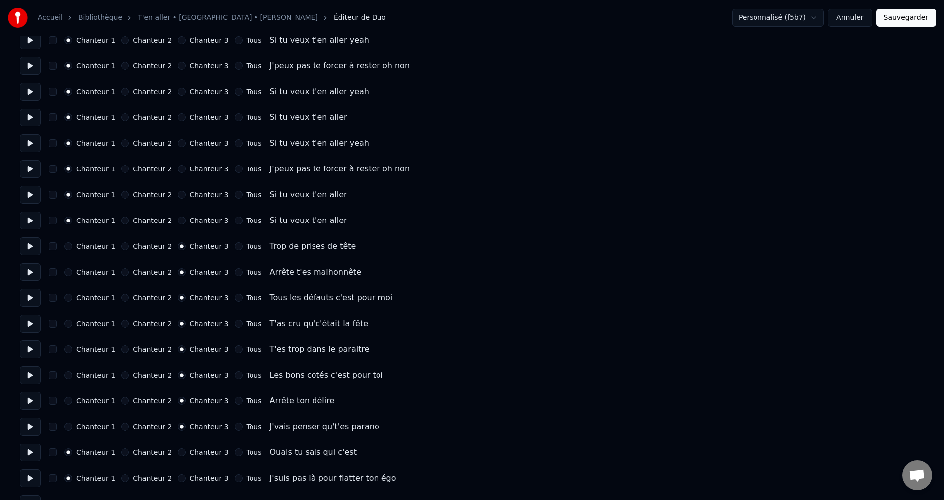
scroll to position [496, 0]
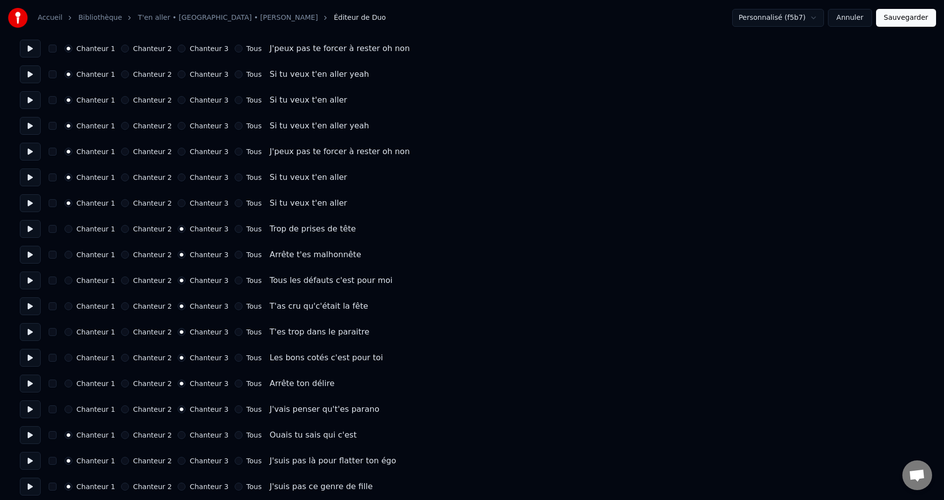
drag, startPoint x: 35, startPoint y: 438, endPoint x: 78, endPoint y: 445, distance: 43.7
click at [37, 438] on button at bounding box center [30, 436] width 21 height 18
click at [178, 433] on button "Chanteur 3" at bounding box center [182, 436] width 8 height 8
click at [29, 457] on button at bounding box center [30, 461] width 21 height 18
click at [178, 460] on button "Chanteur 3" at bounding box center [182, 461] width 8 height 8
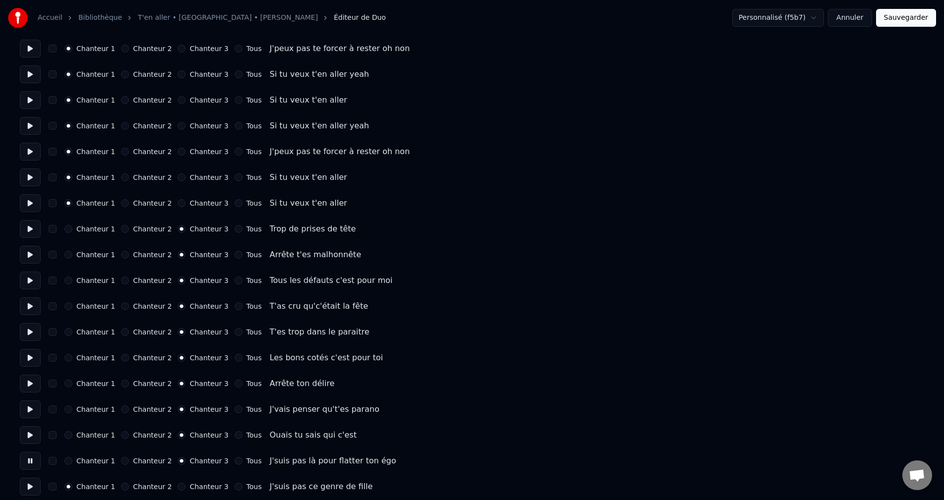
click at [38, 482] on button at bounding box center [30, 487] width 21 height 18
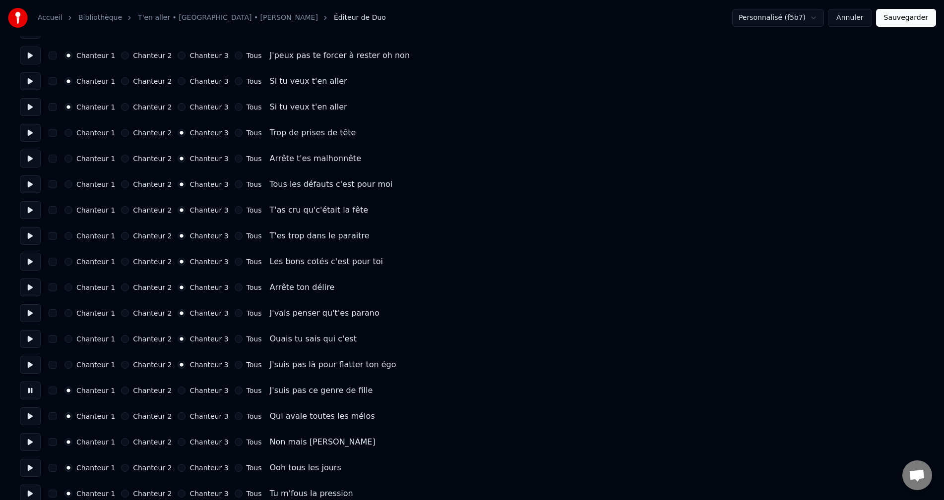
scroll to position [595, 0]
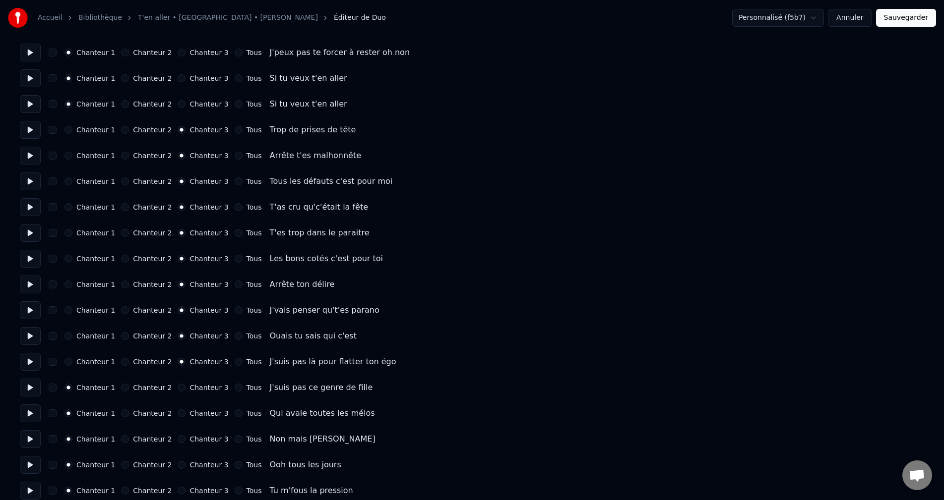
drag, startPoint x: 175, startPoint y: 388, endPoint x: 130, endPoint y: 399, distance: 45.5
click at [178, 388] on button "Chanteur 3" at bounding box center [182, 388] width 8 height 8
drag, startPoint x: 31, startPoint y: 412, endPoint x: 98, endPoint y: 420, distance: 66.9
click at [38, 412] on button at bounding box center [30, 414] width 21 height 18
click at [178, 412] on button "Chanteur 3" at bounding box center [182, 414] width 8 height 8
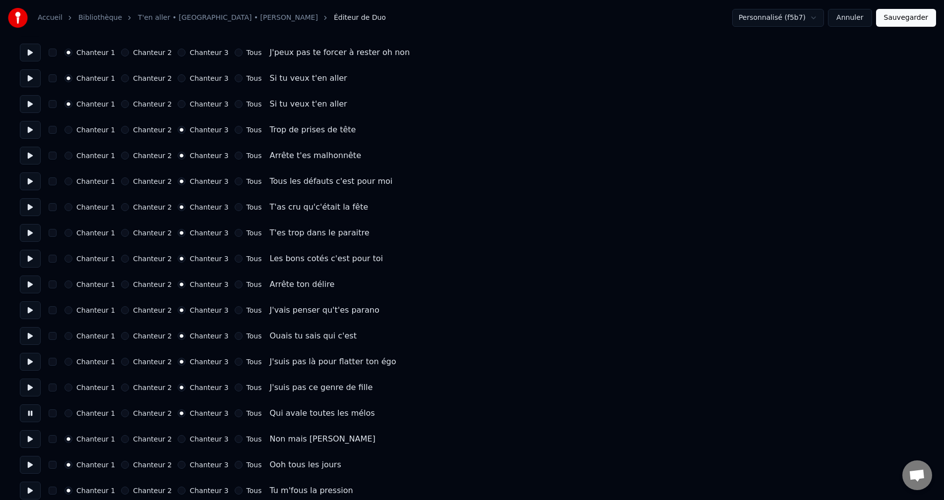
drag, startPoint x: 6, startPoint y: 443, endPoint x: 12, endPoint y: 444, distance: 6.1
click at [34, 441] on button at bounding box center [30, 440] width 21 height 18
click at [25, 440] on button at bounding box center [30, 440] width 21 height 18
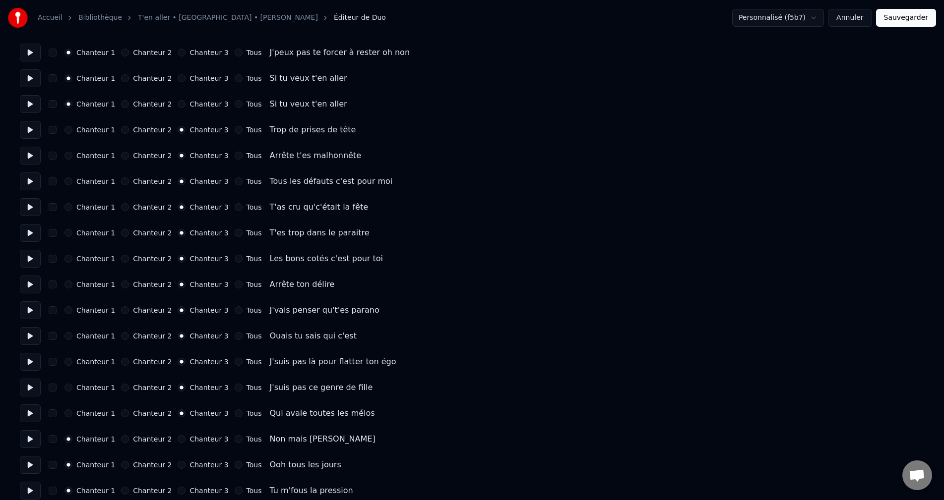
click at [122, 439] on button "Chanteur 2" at bounding box center [125, 439] width 8 height 8
click at [34, 444] on button at bounding box center [30, 440] width 21 height 18
click at [22, 469] on button at bounding box center [30, 465] width 21 height 18
click at [178, 464] on button "Chanteur 3" at bounding box center [182, 465] width 8 height 8
click at [29, 468] on button at bounding box center [30, 465] width 21 height 18
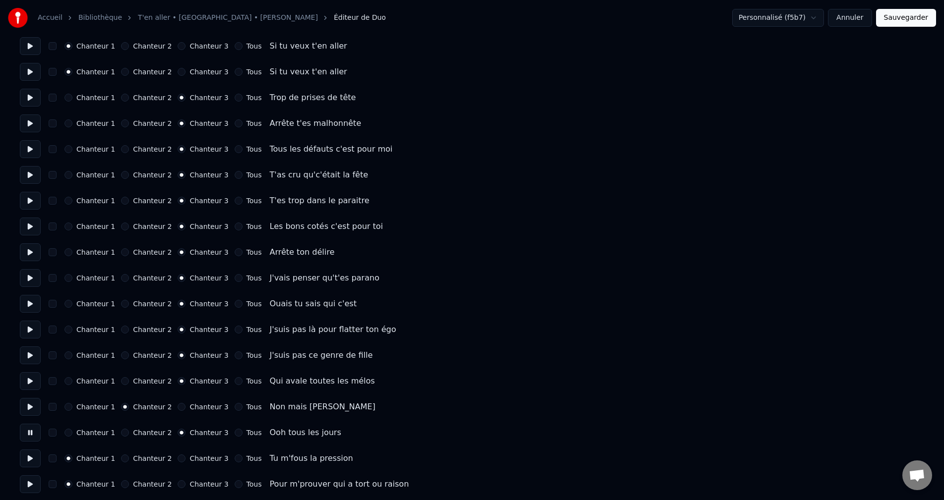
scroll to position [645, 0]
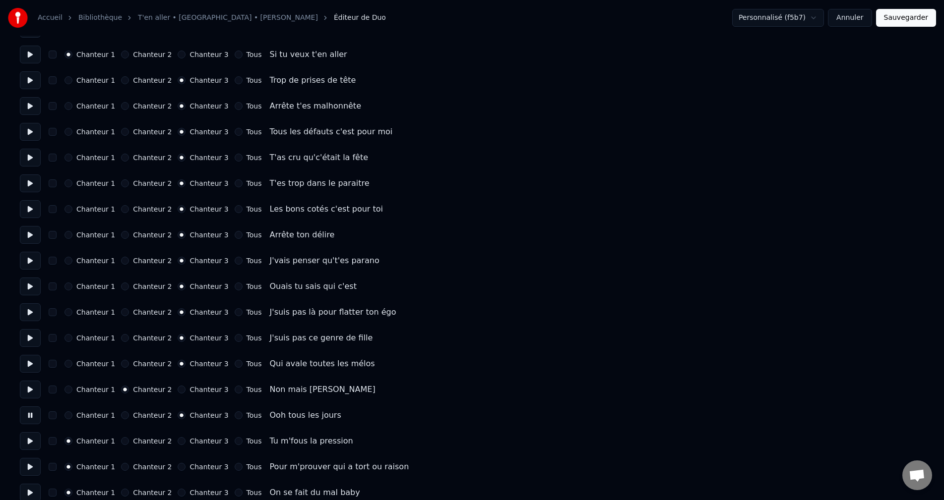
click at [29, 438] on button at bounding box center [30, 441] width 21 height 18
click at [178, 442] on button "Chanteur 3" at bounding box center [182, 441] width 8 height 8
drag, startPoint x: 29, startPoint y: 470, endPoint x: 53, endPoint y: 468, distance: 23.4
click at [34, 468] on button at bounding box center [30, 467] width 21 height 18
click at [178, 468] on button "Chanteur 3" at bounding box center [182, 467] width 8 height 8
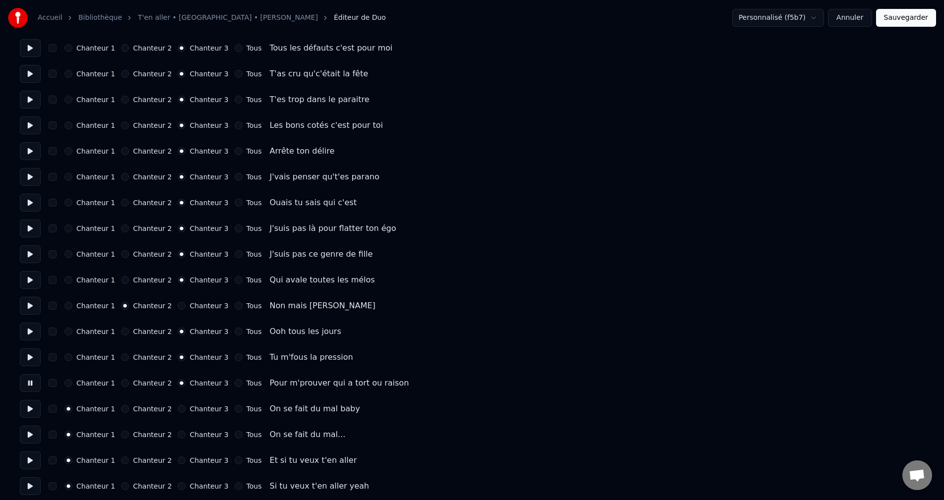
scroll to position [744, 0]
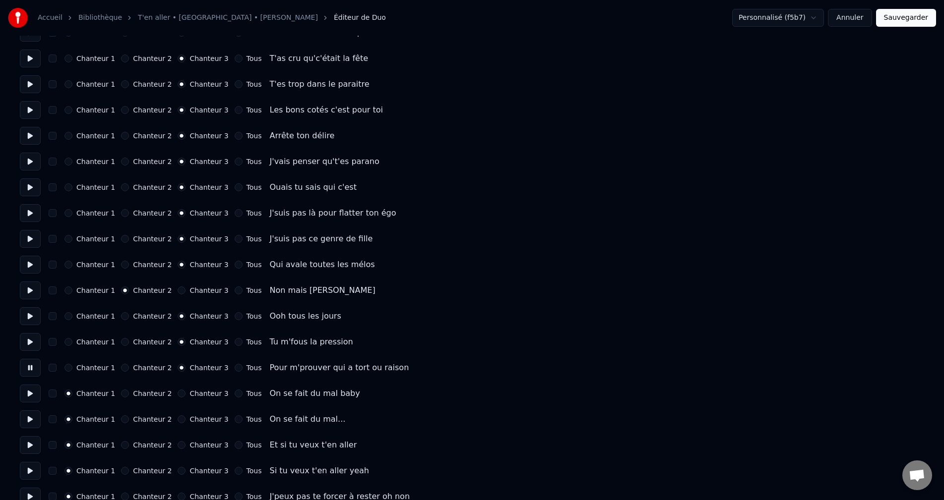
click at [33, 394] on button at bounding box center [30, 394] width 21 height 18
click at [174, 398] on div "Chanteur 1 Chanteur 2 Chanteur 3 Tous On se fait du mal baby" at bounding box center [472, 394] width 904 height 18
click at [178, 396] on button "Chanteur 3" at bounding box center [182, 394] width 8 height 8
drag, startPoint x: 29, startPoint y: 425, endPoint x: 48, endPoint y: 421, distance: 19.3
click at [31, 422] on button at bounding box center [30, 420] width 21 height 18
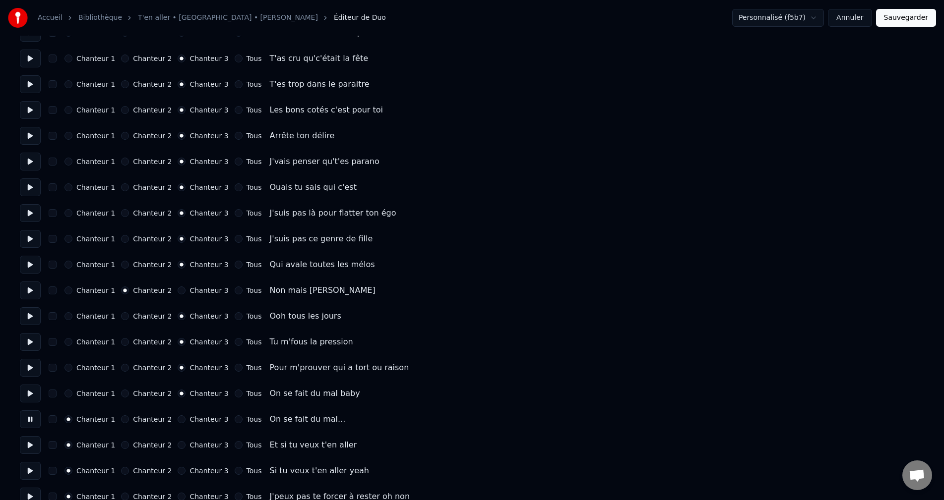
click at [178, 419] on button "Chanteur 3" at bounding box center [182, 420] width 8 height 8
click at [14, 442] on div "Accueil Bibliothèque T'en aller • [GEOGRAPHIC_DATA] • [PERSON_NAME] Éditeur de …" at bounding box center [472, 422] width 944 height 2333
click at [33, 442] on button at bounding box center [30, 445] width 21 height 18
click at [178, 446] on button "Chanteur 3" at bounding box center [182, 445] width 8 height 8
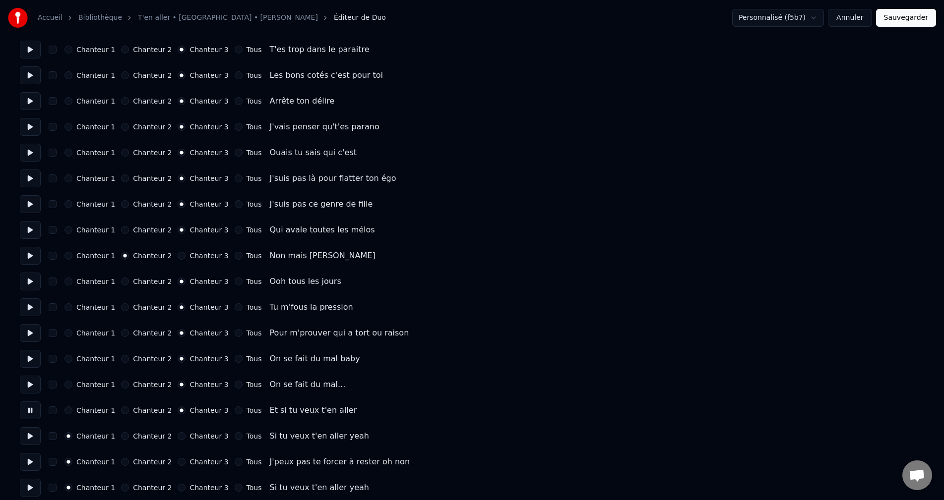
scroll to position [843, 0]
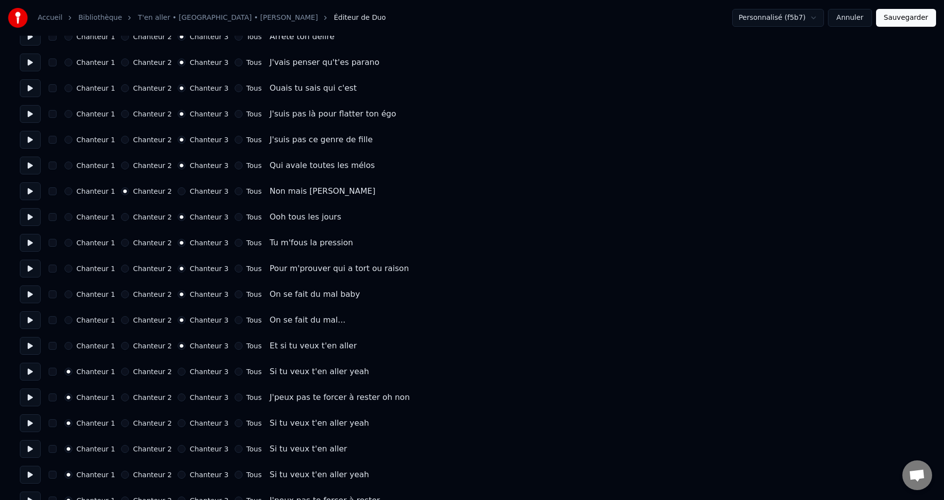
click at [33, 378] on button at bounding box center [30, 372] width 21 height 18
drag, startPoint x: 172, startPoint y: 373, endPoint x: 160, endPoint y: 376, distance: 11.8
click at [178, 372] on button "Chanteur 3" at bounding box center [182, 372] width 8 height 8
click at [30, 400] on button at bounding box center [30, 398] width 21 height 18
click at [178, 395] on button "Chanteur 3" at bounding box center [182, 398] width 8 height 8
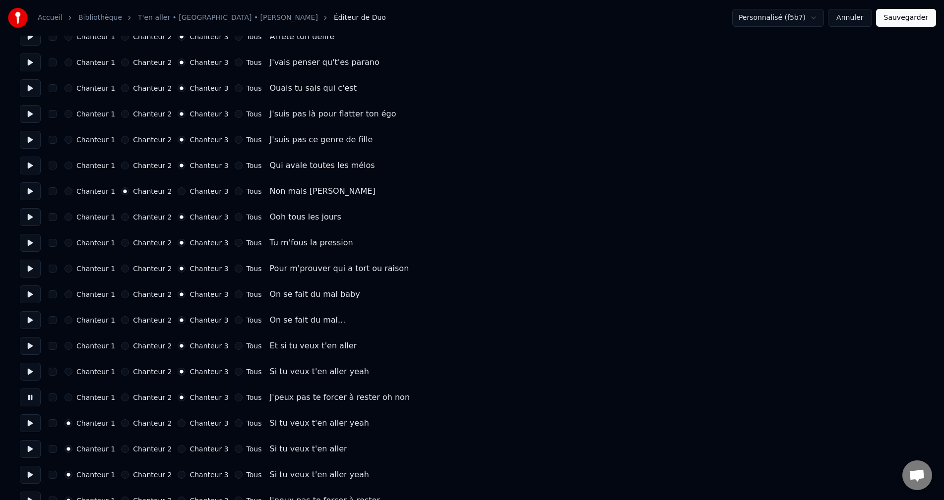
click at [32, 427] on button at bounding box center [30, 424] width 21 height 18
click at [178, 425] on button "Chanteur 3" at bounding box center [182, 424] width 8 height 8
click at [29, 450] on button at bounding box center [30, 449] width 21 height 18
click at [178, 446] on button "Chanteur 3" at bounding box center [182, 449] width 8 height 8
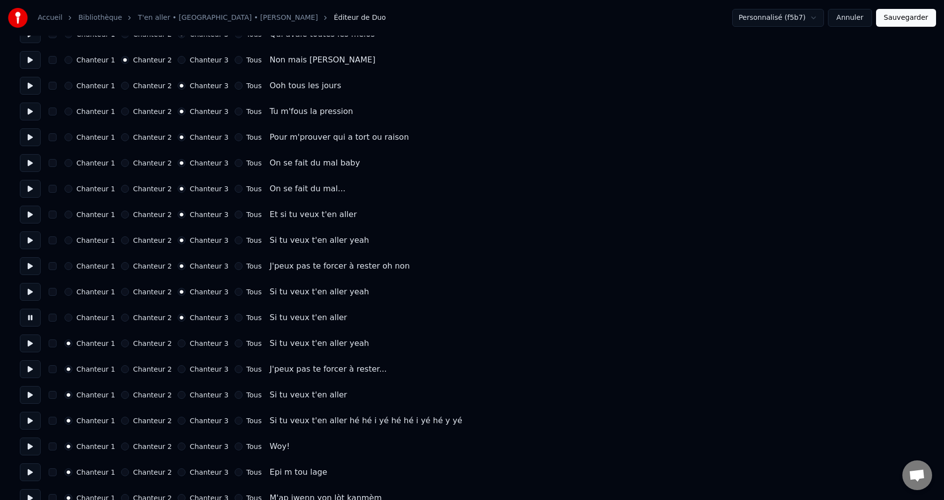
scroll to position [992, 0]
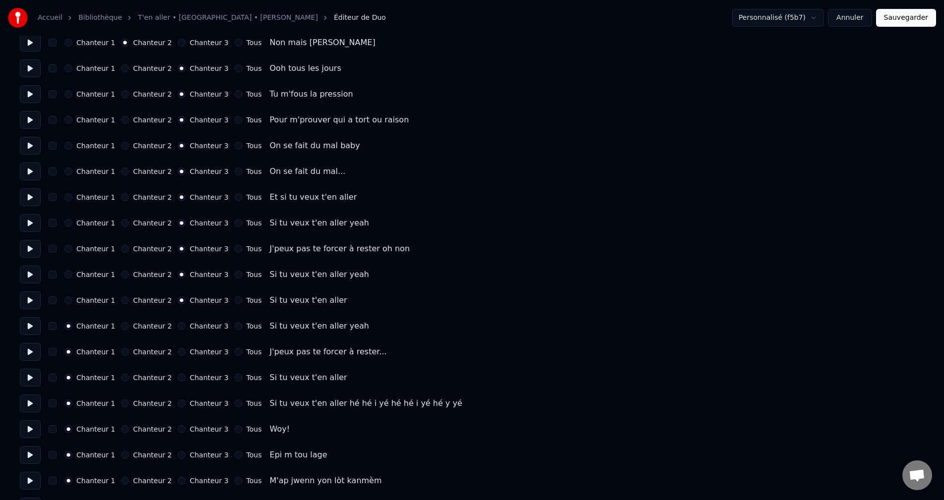
click at [33, 327] on button at bounding box center [30, 326] width 21 height 18
click at [178, 327] on button "Chanteur 3" at bounding box center [182, 326] width 8 height 8
click at [31, 352] on button at bounding box center [30, 352] width 21 height 18
click at [178, 352] on button "Chanteur 3" at bounding box center [182, 352] width 8 height 8
click at [29, 376] on button at bounding box center [30, 378] width 21 height 18
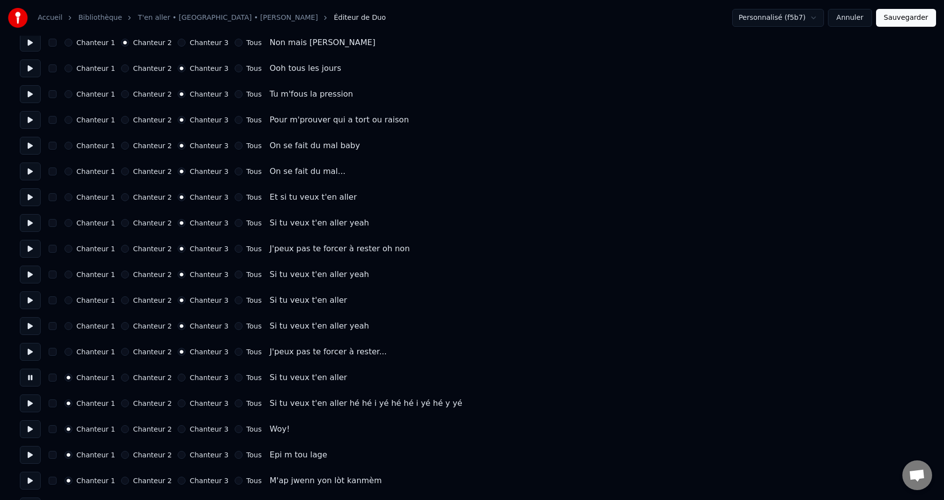
click at [178, 375] on button "Chanteur 3" at bounding box center [182, 378] width 8 height 8
click at [38, 402] on button at bounding box center [30, 404] width 21 height 18
click at [235, 403] on button "Tous" at bounding box center [239, 404] width 8 height 8
click at [36, 429] on button at bounding box center [30, 430] width 21 height 18
click at [31, 455] on button at bounding box center [30, 455] width 21 height 18
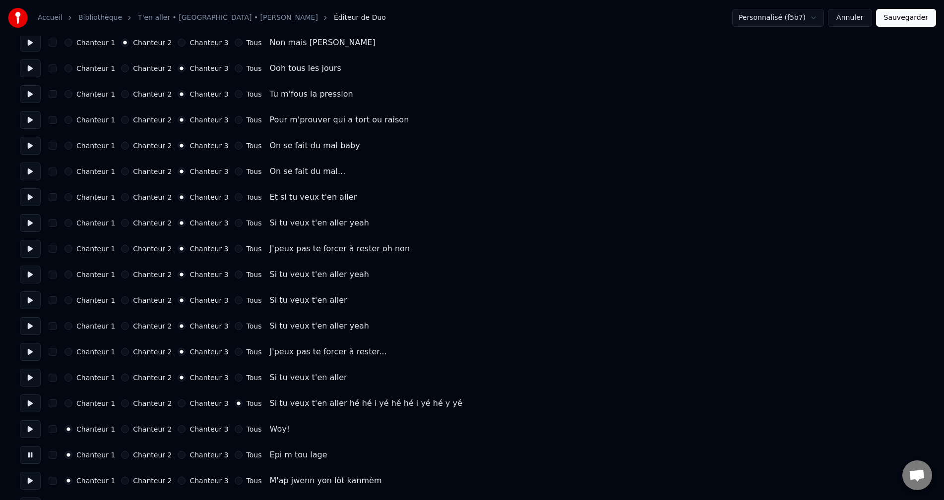
scroll to position [1042, 0]
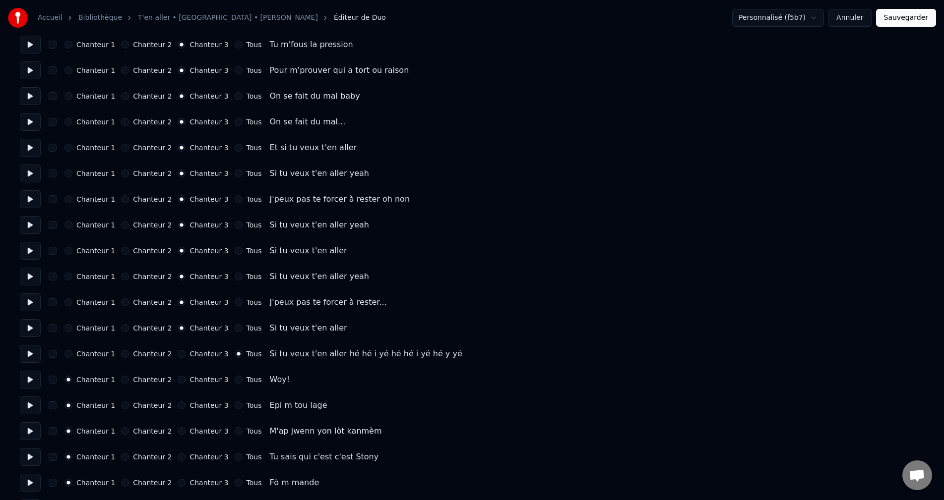
click at [32, 433] on button at bounding box center [30, 432] width 21 height 18
click at [31, 458] on button at bounding box center [30, 457] width 21 height 18
click at [178, 457] on button "Chanteur 3" at bounding box center [182, 457] width 8 height 8
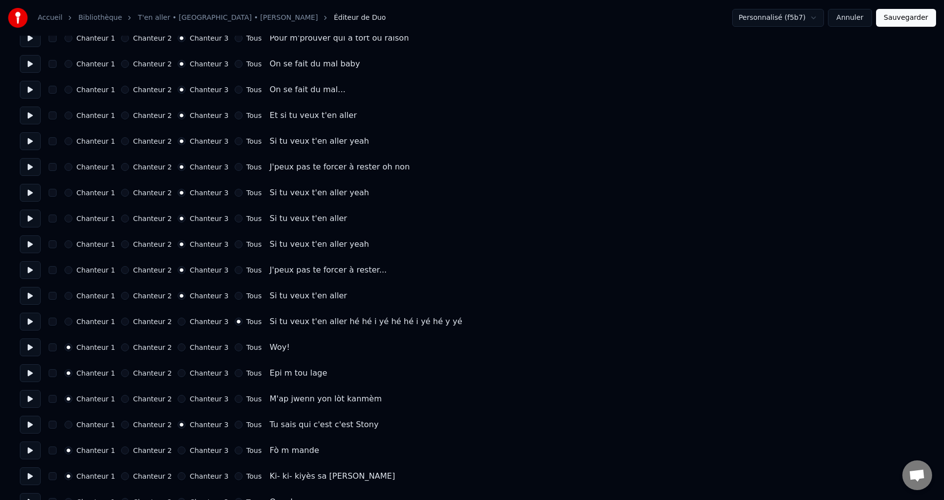
scroll to position [1091, 0]
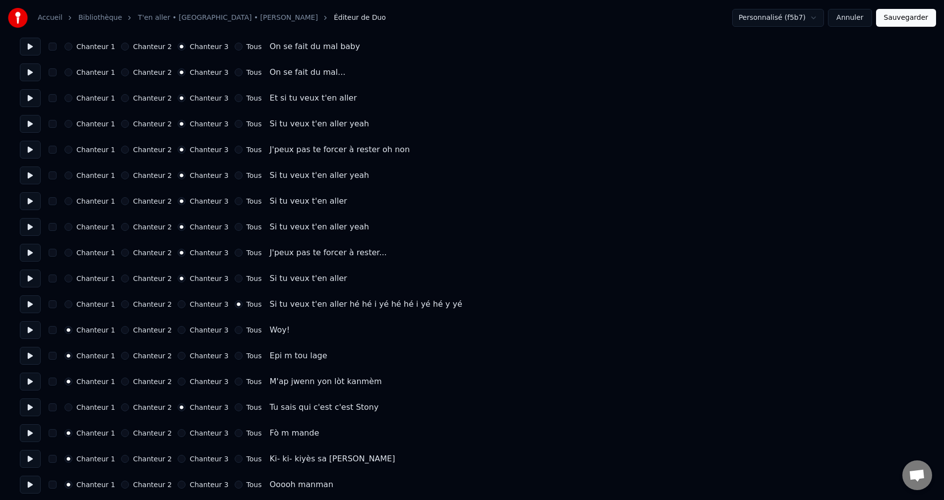
click at [36, 434] on button at bounding box center [30, 434] width 21 height 18
click at [23, 457] on button at bounding box center [30, 459] width 21 height 18
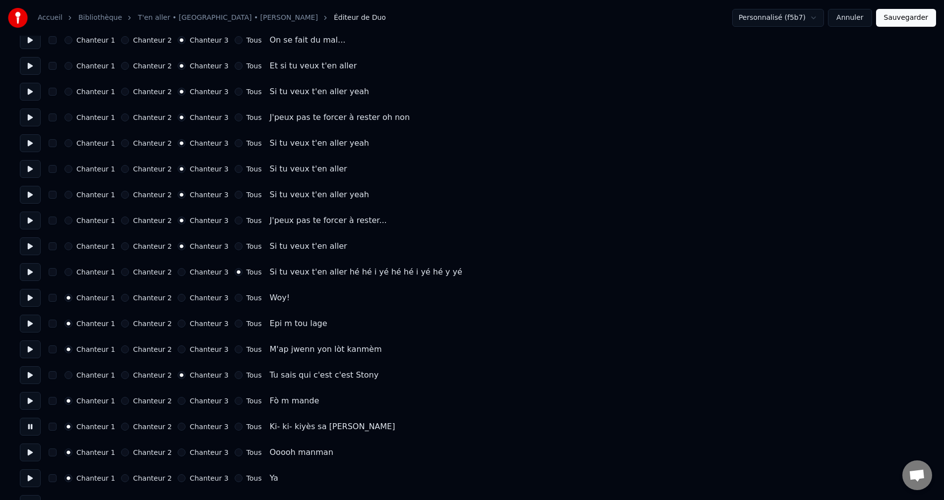
scroll to position [1141, 0]
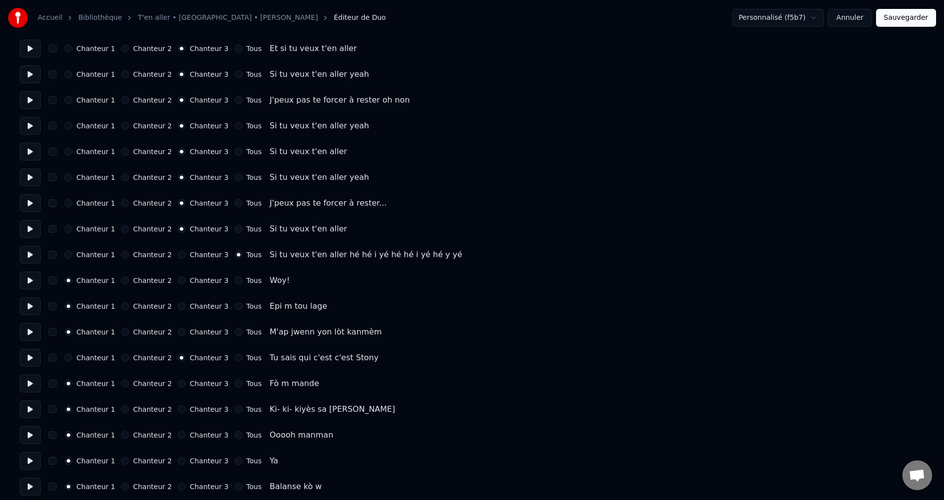
click at [33, 431] on button at bounding box center [30, 436] width 21 height 18
click at [32, 460] on button at bounding box center [30, 461] width 21 height 18
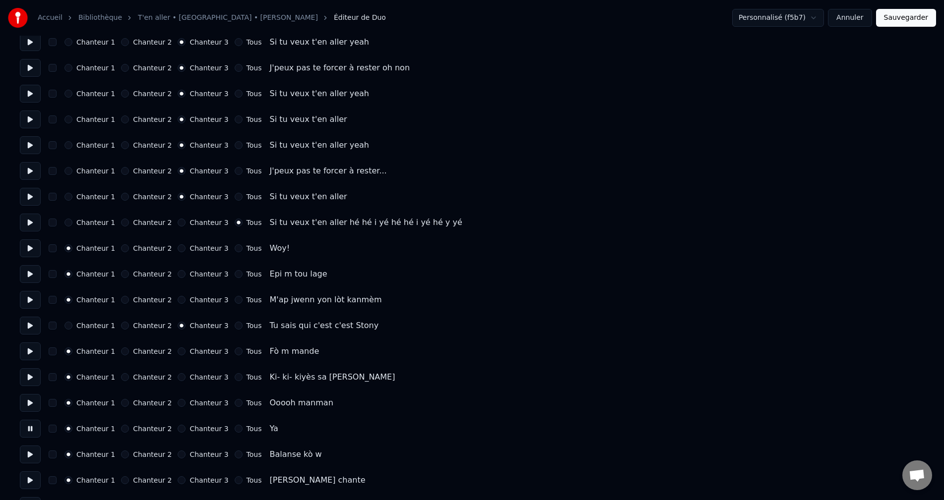
scroll to position [1190, 0]
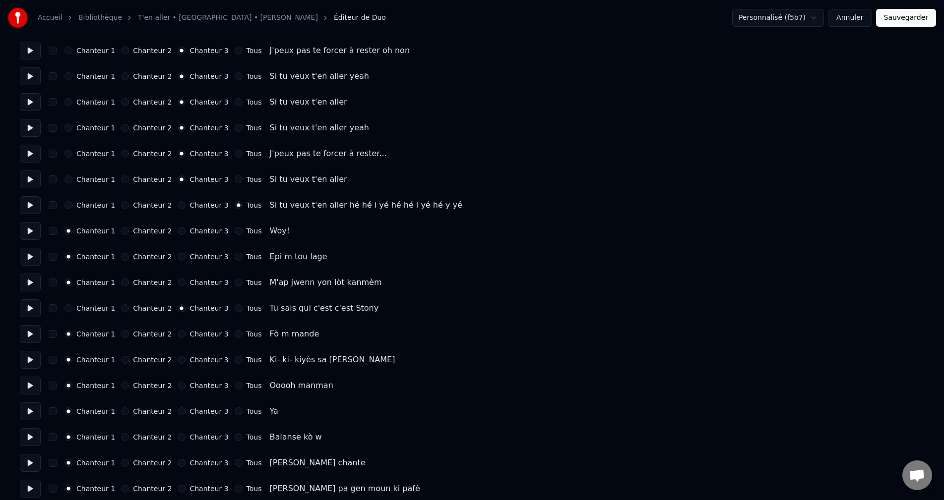
click at [26, 437] on button at bounding box center [30, 438] width 21 height 18
click at [26, 464] on button at bounding box center [30, 463] width 21 height 18
click at [33, 461] on button at bounding box center [30, 463] width 21 height 18
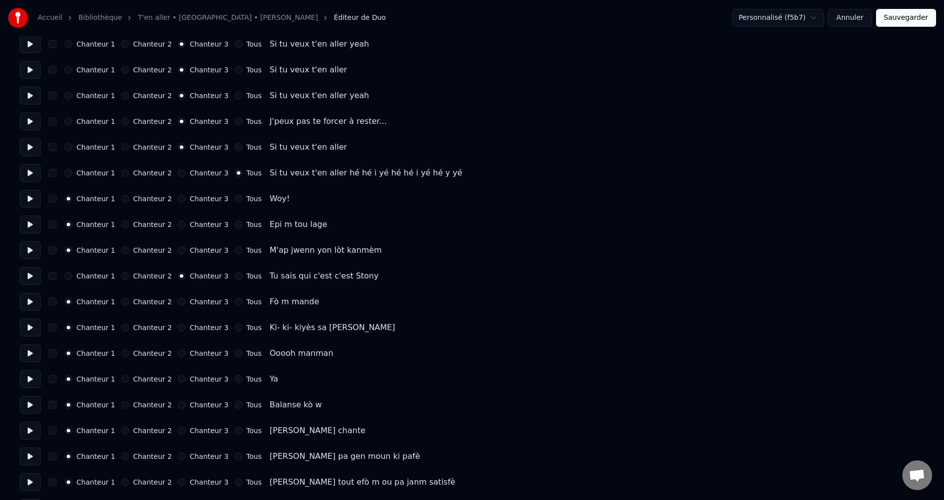
scroll to position [1240, 0]
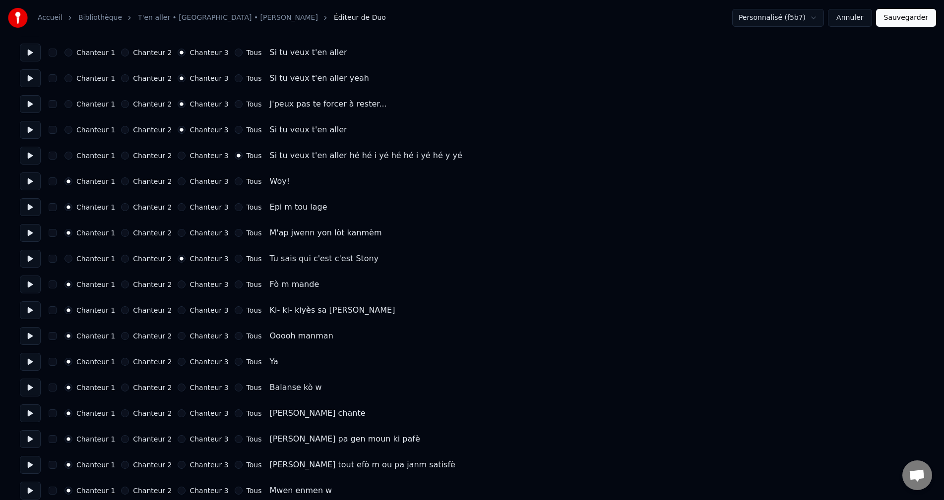
click at [29, 432] on button at bounding box center [30, 440] width 21 height 18
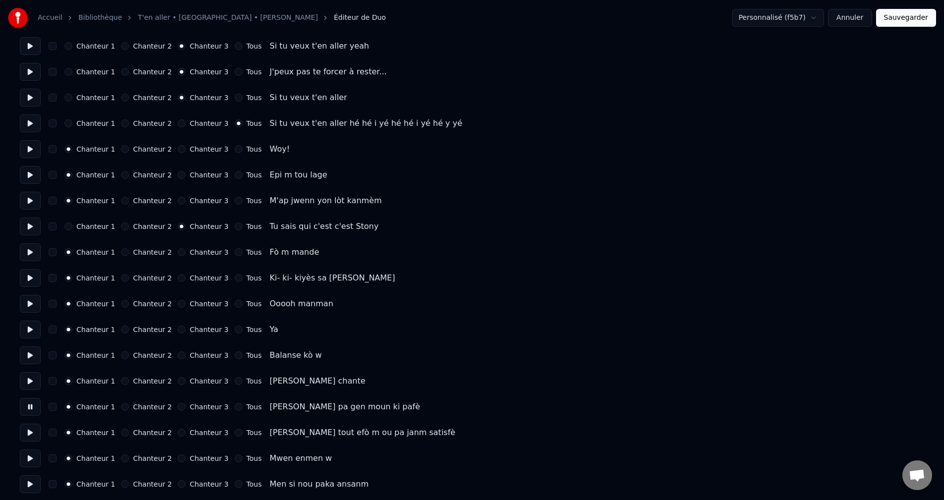
scroll to position [1290, 0]
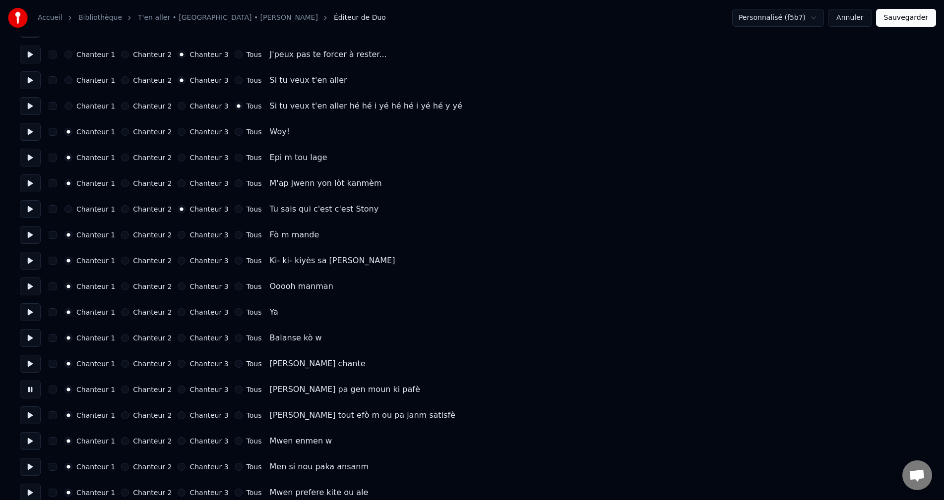
click at [28, 438] on button at bounding box center [30, 441] width 21 height 18
click at [178, 440] on button "Chanteur 3" at bounding box center [182, 441] width 8 height 8
click at [30, 473] on button at bounding box center [30, 467] width 21 height 18
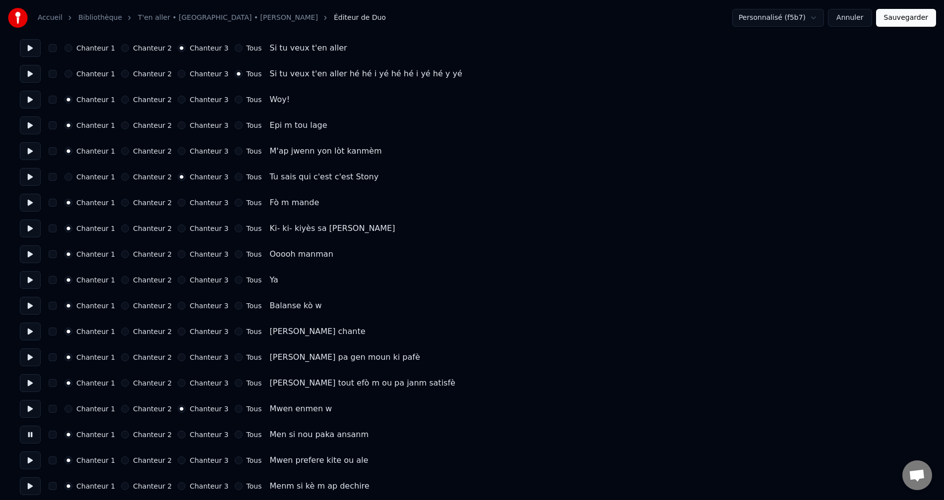
scroll to position [1339, 0]
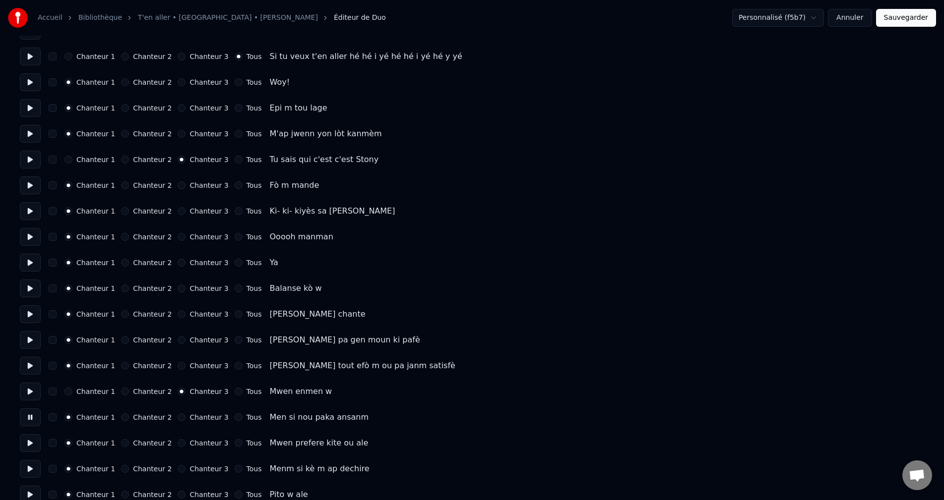
click at [178, 417] on button "Chanteur 3" at bounding box center [182, 418] width 8 height 8
click at [30, 443] on button at bounding box center [30, 443] width 21 height 18
click at [25, 439] on button at bounding box center [30, 443] width 21 height 18
click at [32, 446] on button at bounding box center [30, 443] width 21 height 18
click at [24, 470] on button at bounding box center [30, 469] width 21 height 18
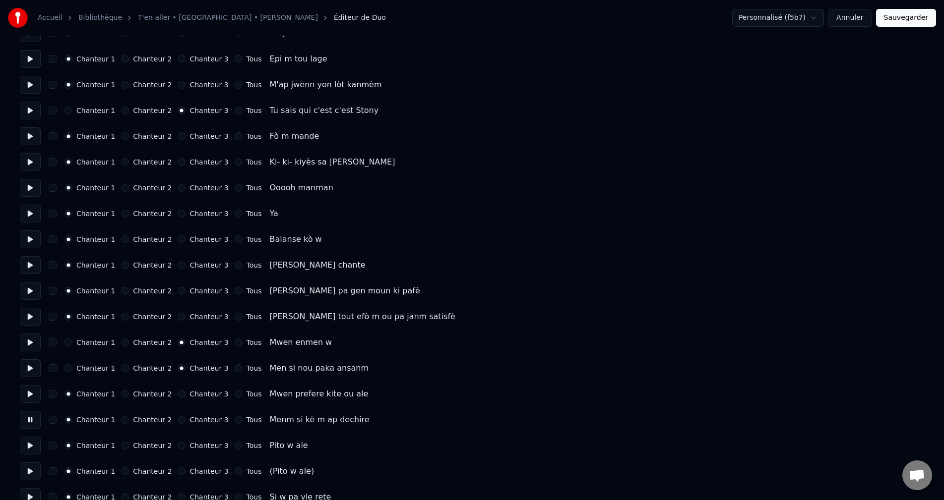
scroll to position [1389, 0]
click at [235, 392] on button "Tous" at bounding box center [239, 394] width 8 height 8
click at [235, 421] on button "Tous" at bounding box center [239, 420] width 8 height 8
click at [25, 440] on button at bounding box center [30, 445] width 21 height 18
click at [36, 448] on button at bounding box center [30, 445] width 21 height 18
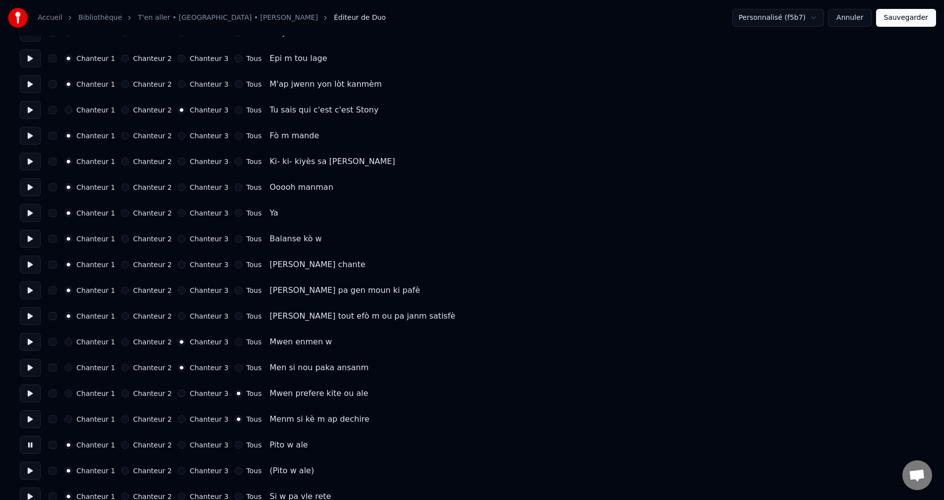
click at [30, 472] on button at bounding box center [30, 471] width 21 height 18
click at [34, 442] on button at bounding box center [30, 445] width 21 height 18
click at [37, 466] on button at bounding box center [30, 471] width 21 height 18
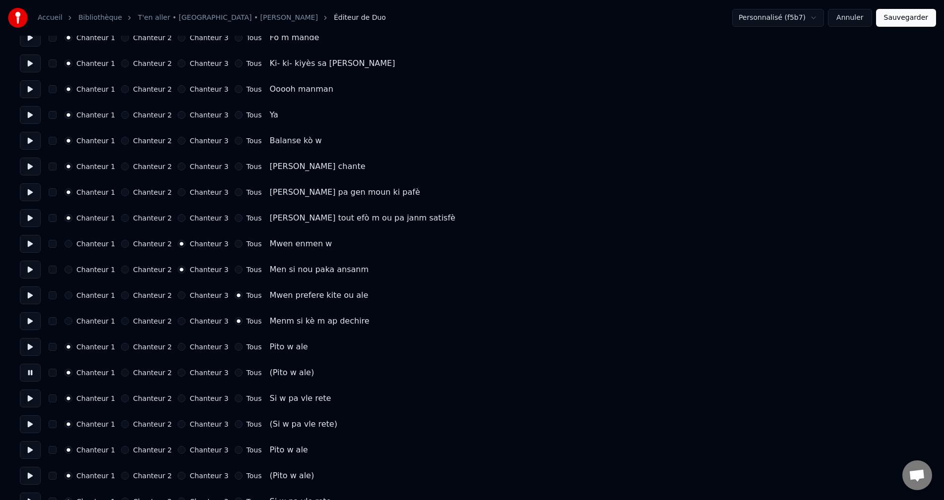
scroll to position [1488, 0]
click at [121, 372] on button "Chanteur 2" at bounding box center [125, 372] width 8 height 8
click at [35, 398] on button at bounding box center [30, 398] width 21 height 18
click at [121, 424] on button "Chanteur 2" at bounding box center [125, 424] width 8 height 8
click at [34, 421] on button at bounding box center [30, 424] width 21 height 18
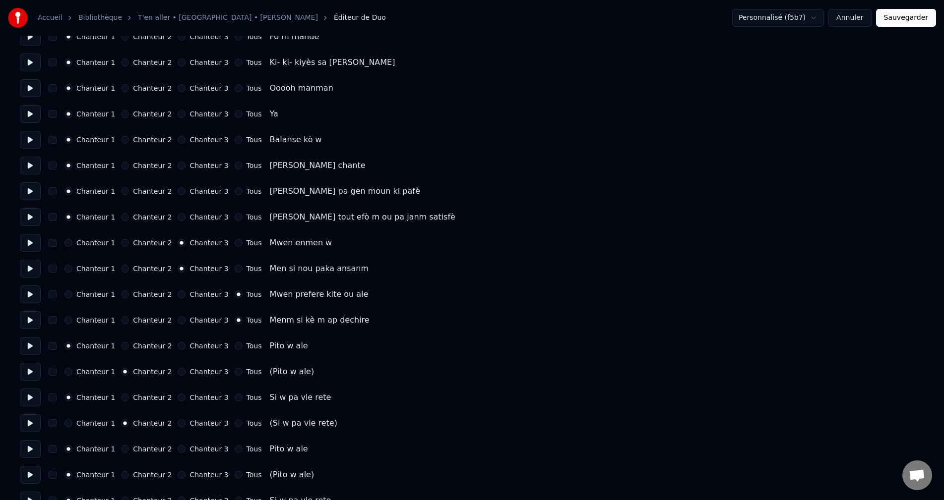
click at [121, 344] on button "Chanteur 2" at bounding box center [125, 346] width 8 height 8
click at [69, 371] on button "Chanteur 1" at bounding box center [68, 372] width 8 height 8
click at [121, 399] on button "Chanteur 2" at bounding box center [125, 398] width 8 height 8
click at [70, 425] on button "Chanteur 1" at bounding box center [68, 424] width 8 height 8
click at [38, 420] on button at bounding box center [30, 424] width 21 height 18
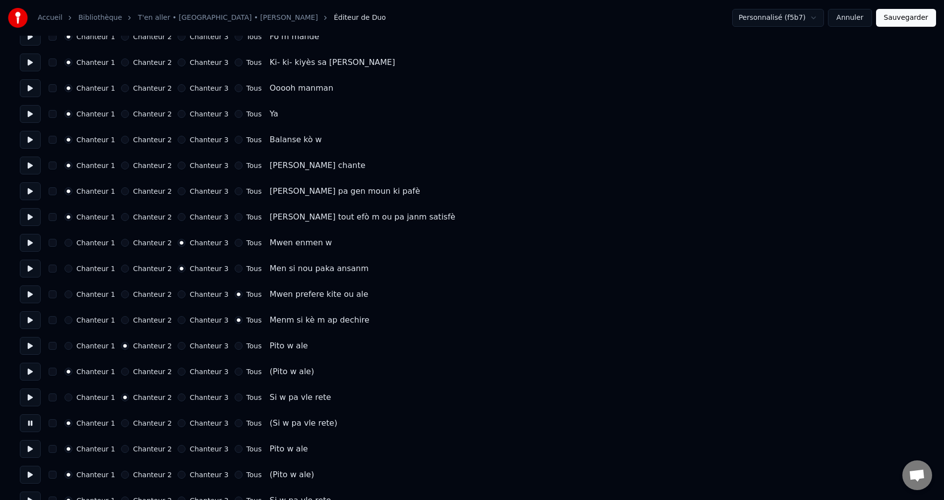
drag, startPoint x: 28, startPoint y: 447, endPoint x: 46, endPoint y: 449, distance: 17.4
click at [31, 448] on button at bounding box center [30, 449] width 21 height 18
click at [121, 447] on button "Chanteur 2" at bounding box center [125, 449] width 8 height 8
click at [31, 467] on button at bounding box center [30, 475] width 21 height 18
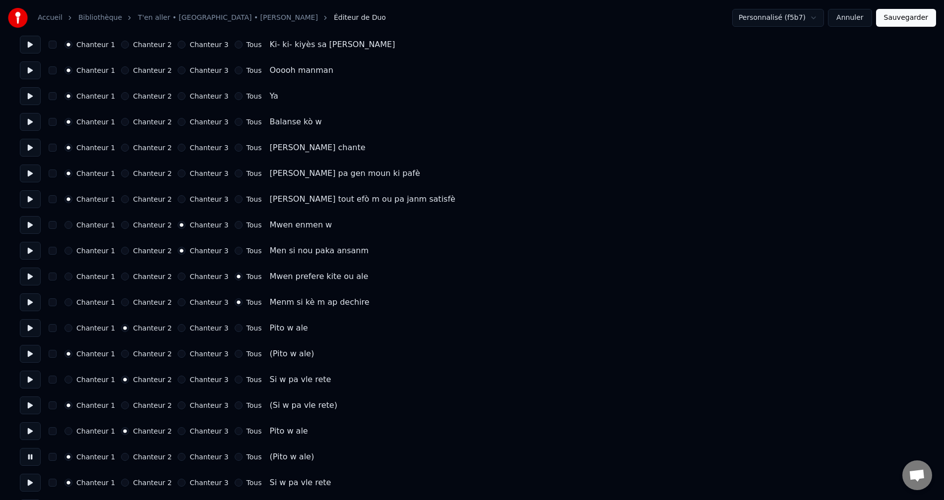
scroll to position [1538, 0]
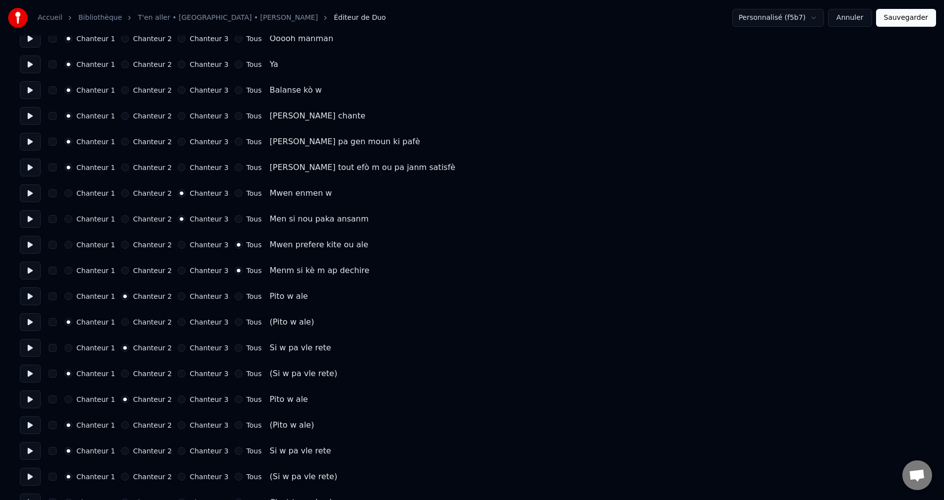
click at [178, 424] on button "Chanteur 3" at bounding box center [182, 426] width 8 height 8
click at [30, 425] on button at bounding box center [30, 426] width 21 height 18
click at [31, 453] on button at bounding box center [30, 451] width 21 height 18
click at [121, 448] on button "Chanteur 2" at bounding box center [125, 451] width 8 height 8
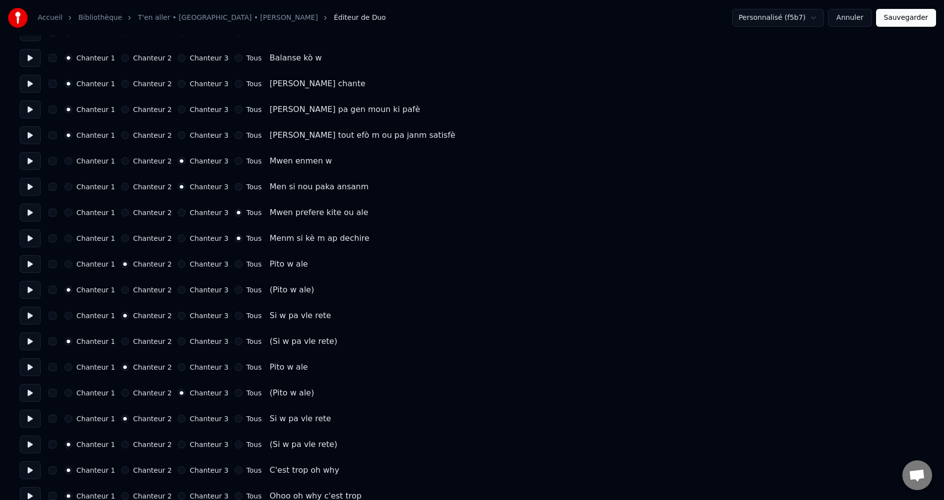
scroll to position [1587, 0]
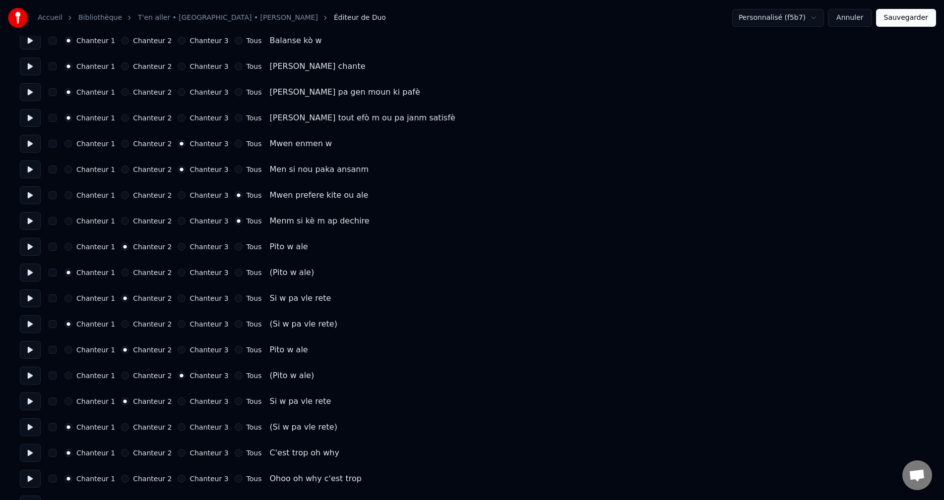
drag, startPoint x: 24, startPoint y: 427, endPoint x: 31, endPoint y: 426, distance: 7.0
click at [25, 427] on button at bounding box center [30, 428] width 21 height 18
click at [178, 429] on button "Chanteur 3" at bounding box center [182, 428] width 8 height 8
click at [30, 454] on button at bounding box center [30, 453] width 21 height 18
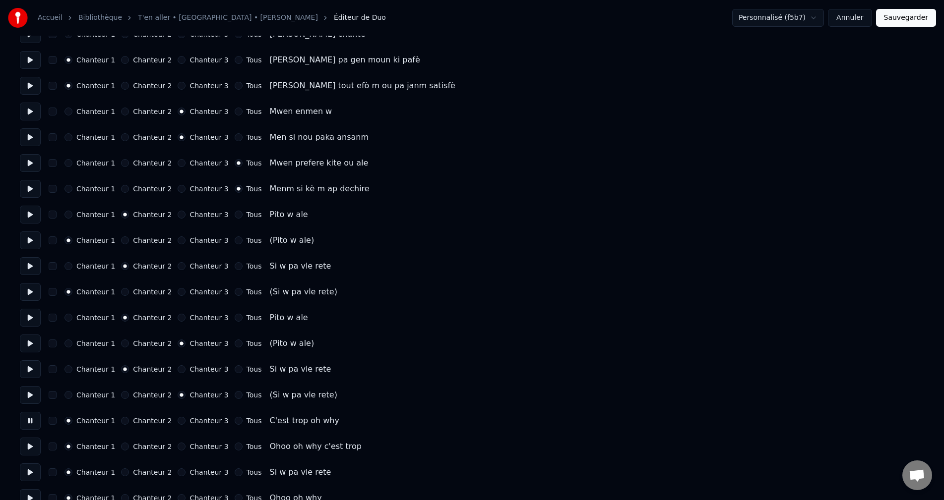
scroll to position [1637, 0]
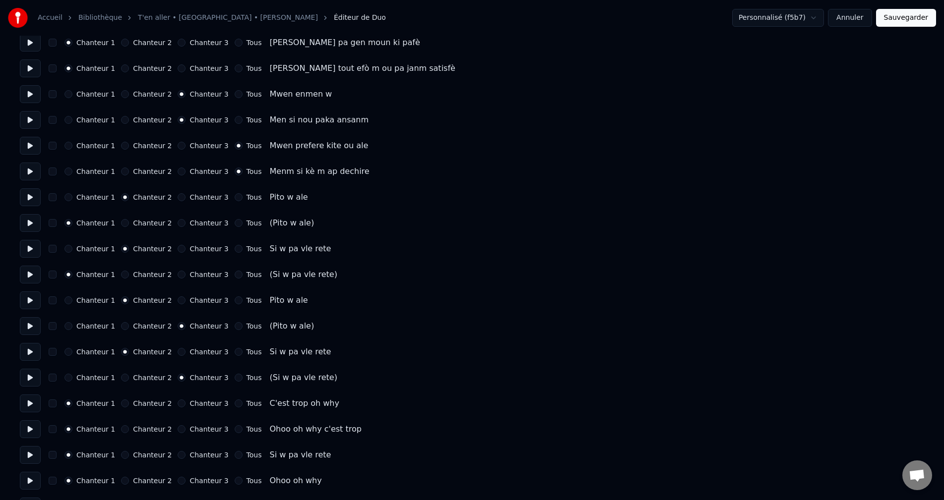
click at [24, 404] on button at bounding box center [30, 404] width 21 height 18
click at [30, 433] on button at bounding box center [30, 430] width 21 height 18
click at [121, 400] on button "Chanteur 2" at bounding box center [125, 404] width 8 height 8
click at [122, 430] on button "Chanteur 2" at bounding box center [125, 430] width 8 height 8
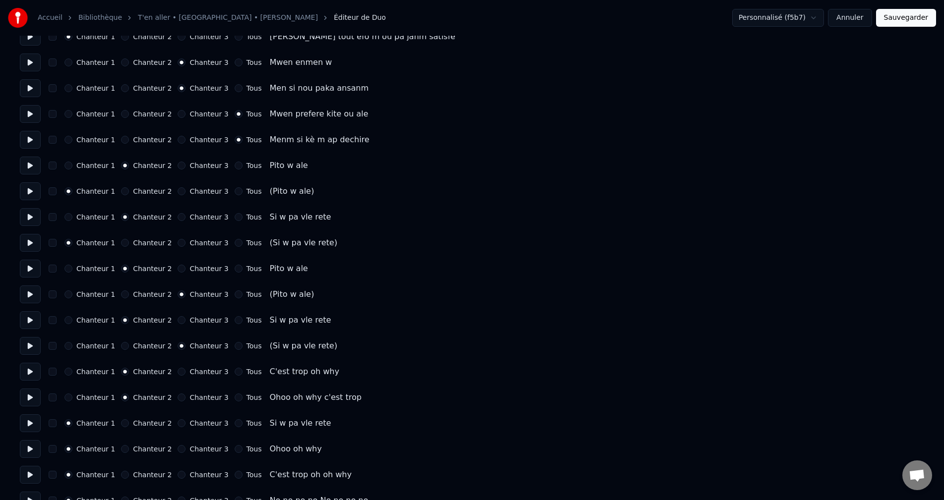
scroll to position [1686, 0]
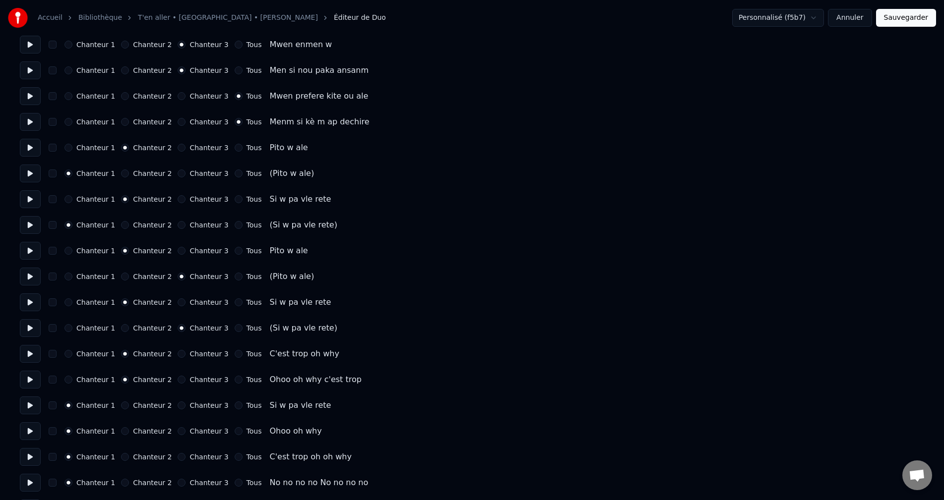
drag, startPoint x: 30, startPoint y: 401, endPoint x: 44, endPoint y: 405, distance: 14.1
click at [30, 400] on button at bounding box center [30, 406] width 21 height 18
click at [178, 403] on button "Chanteur 3" at bounding box center [182, 406] width 8 height 8
click at [27, 431] on button at bounding box center [30, 432] width 21 height 18
click at [121, 432] on button "Chanteur 2" at bounding box center [125, 432] width 8 height 8
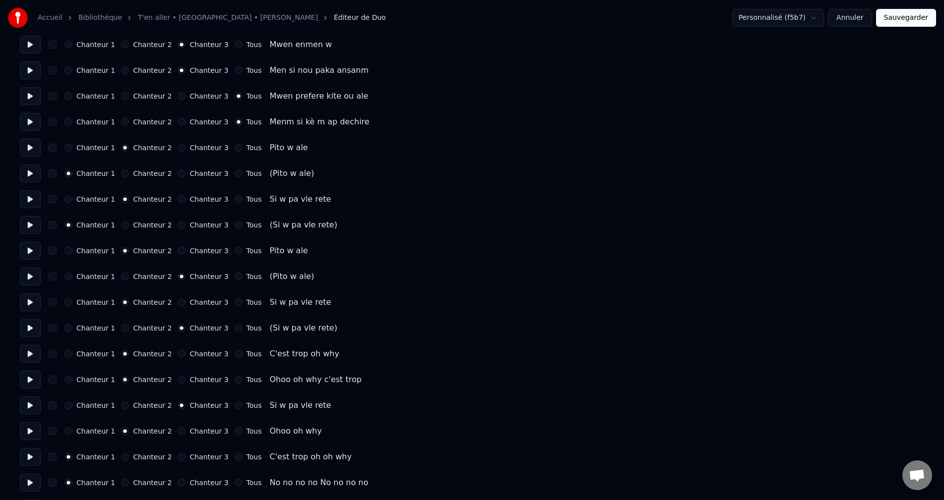
drag, startPoint x: 13, startPoint y: 455, endPoint x: 22, endPoint y: 456, distance: 9.1
click at [23, 457] on button at bounding box center [30, 457] width 21 height 18
click at [121, 459] on button "Chanteur 2" at bounding box center [125, 457] width 8 height 8
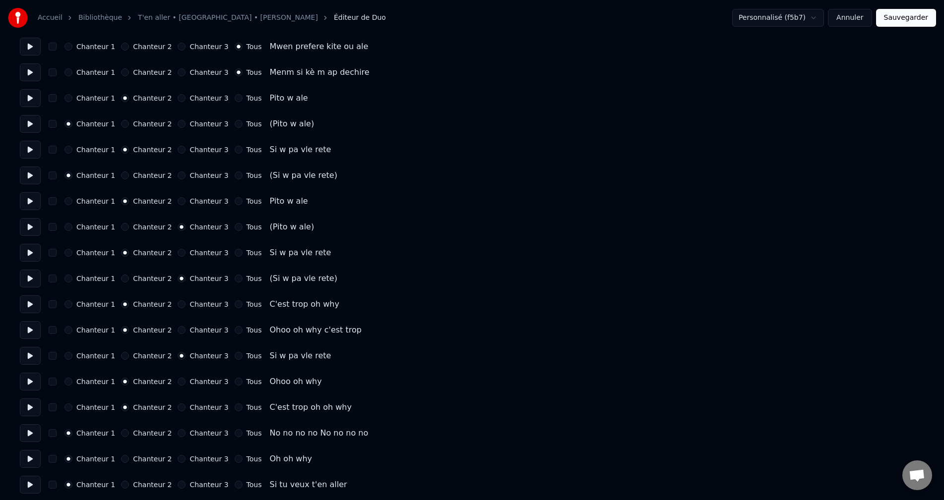
click at [29, 435] on button at bounding box center [30, 434] width 21 height 18
click at [25, 453] on button at bounding box center [30, 459] width 21 height 18
click at [121, 456] on button "Chanteur 2" at bounding box center [125, 459] width 8 height 8
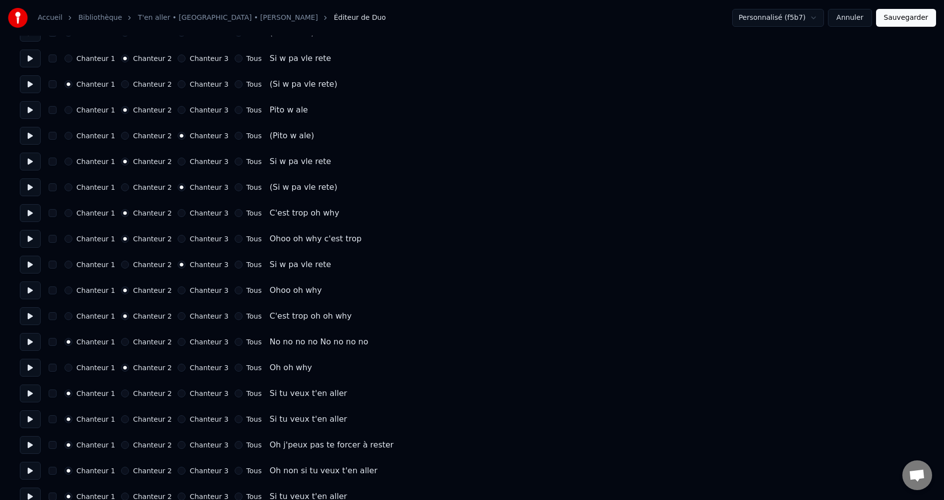
scroll to position [1835, 0]
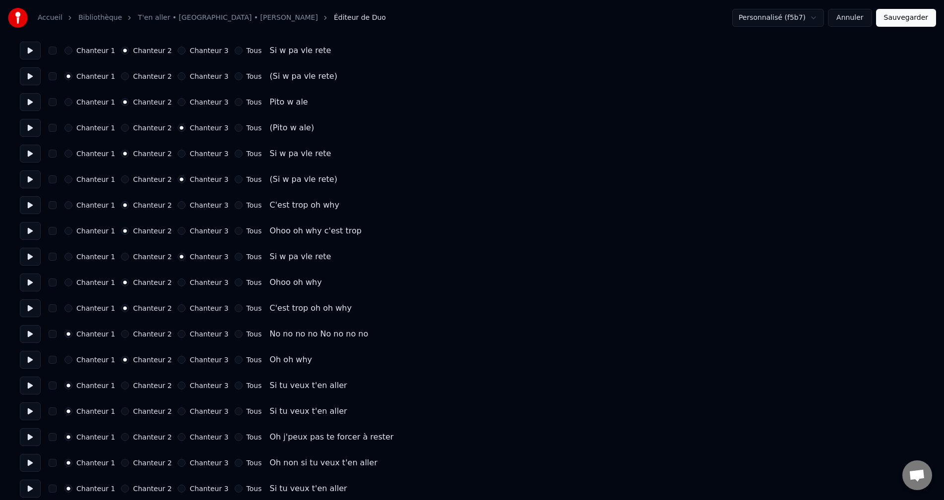
click at [30, 390] on button at bounding box center [30, 386] width 21 height 18
click at [36, 413] on button at bounding box center [30, 412] width 21 height 18
click at [178, 411] on button "Chanteur 3" at bounding box center [182, 412] width 8 height 8
click at [25, 439] on button at bounding box center [30, 438] width 21 height 18
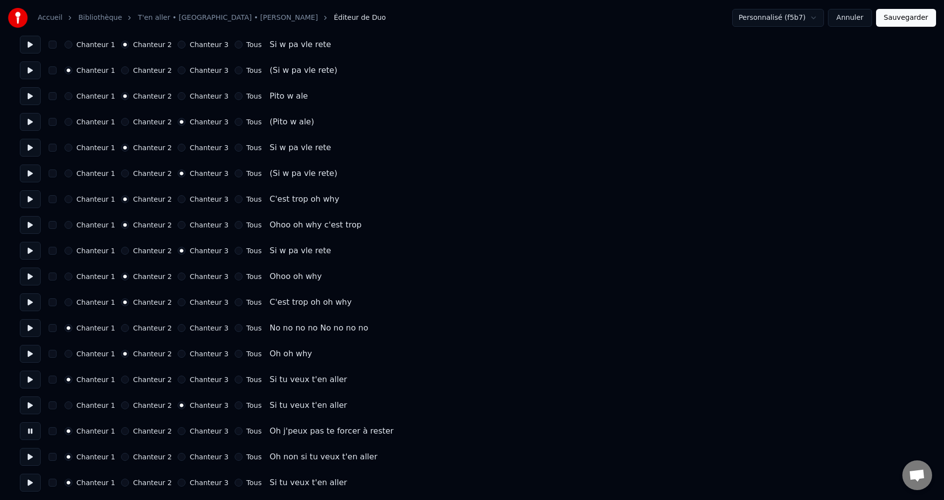
scroll to position [1843, 0]
click at [29, 456] on button at bounding box center [30, 456] width 21 height 18
click at [178, 455] on button "Chanteur 3" at bounding box center [182, 456] width 8 height 8
click at [36, 484] on button at bounding box center [30, 482] width 21 height 18
click at [235, 480] on button "Tous" at bounding box center [239, 482] width 8 height 8
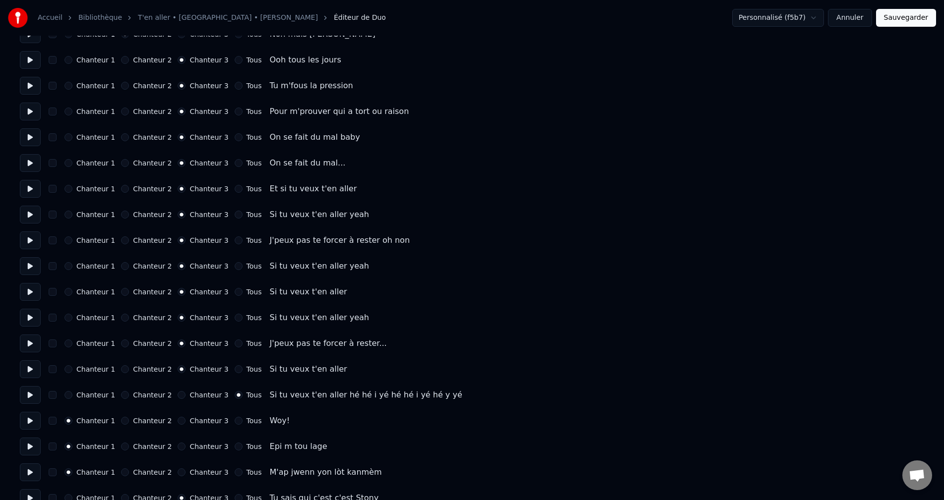
scroll to position [999, 0]
click at [924, 26] on button "Sauvegarder" at bounding box center [906, 18] width 60 height 18
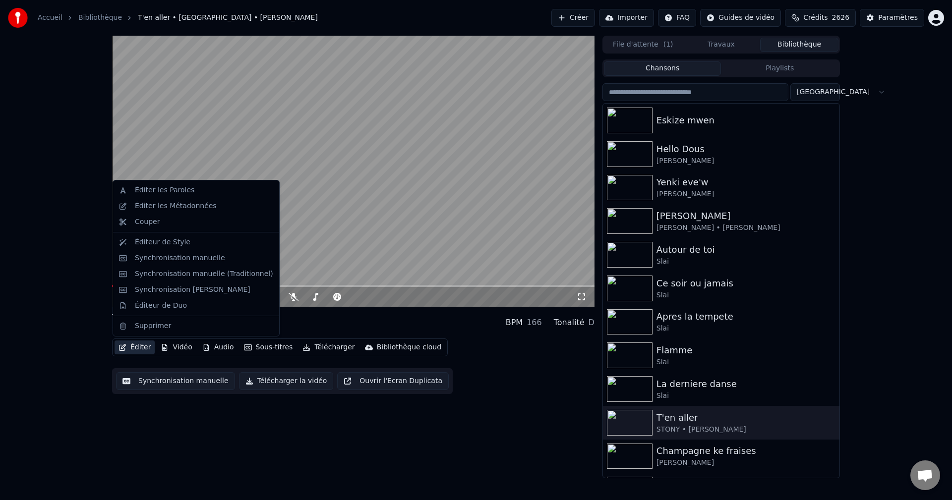
click at [145, 344] on button "Éditer" at bounding box center [135, 348] width 40 height 14
click at [203, 205] on div "Éditer les Métadonnées" at bounding box center [176, 206] width 82 height 10
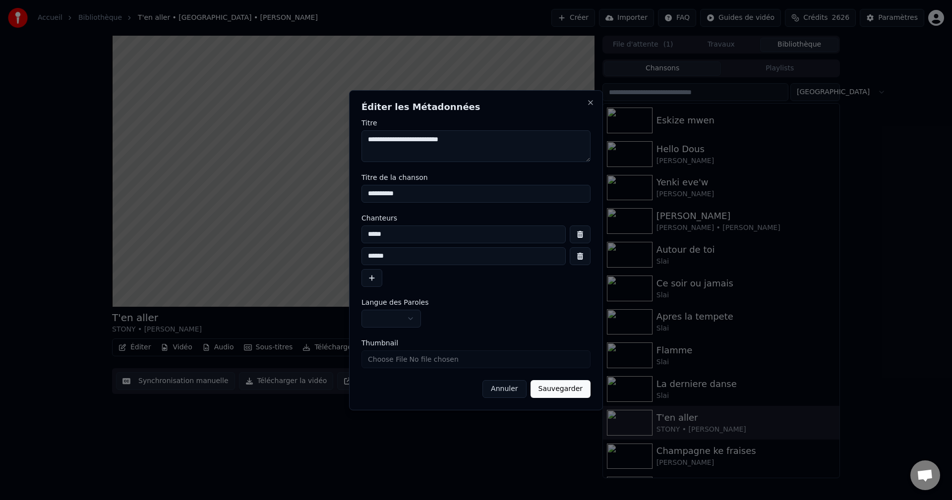
drag, startPoint x: 427, startPoint y: 137, endPoint x: 359, endPoint y: 129, distance: 68.4
click at [359, 129] on div "**********" at bounding box center [476, 250] width 254 height 320
drag, startPoint x: 420, startPoint y: 138, endPoint x: 396, endPoint y: 142, distance: 24.1
click at [396, 142] on textarea "**********" at bounding box center [476, 146] width 229 height 32
type textarea "**********"
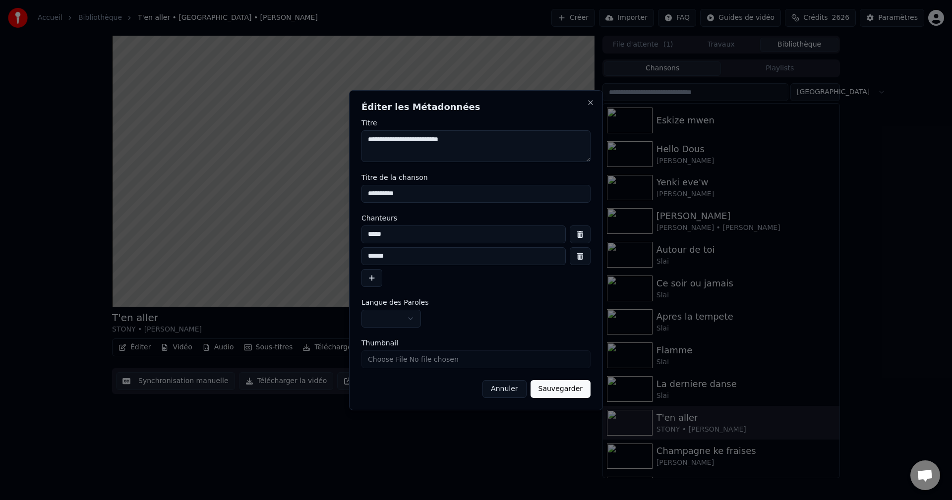
drag, startPoint x: 405, startPoint y: 258, endPoint x: 257, endPoint y: 257, distance: 147.8
click at [257, 257] on body "**********" at bounding box center [476, 250] width 952 height 500
paste input
type input "******"
drag, startPoint x: 387, startPoint y: 139, endPoint x: 339, endPoint y: 144, distance: 48.8
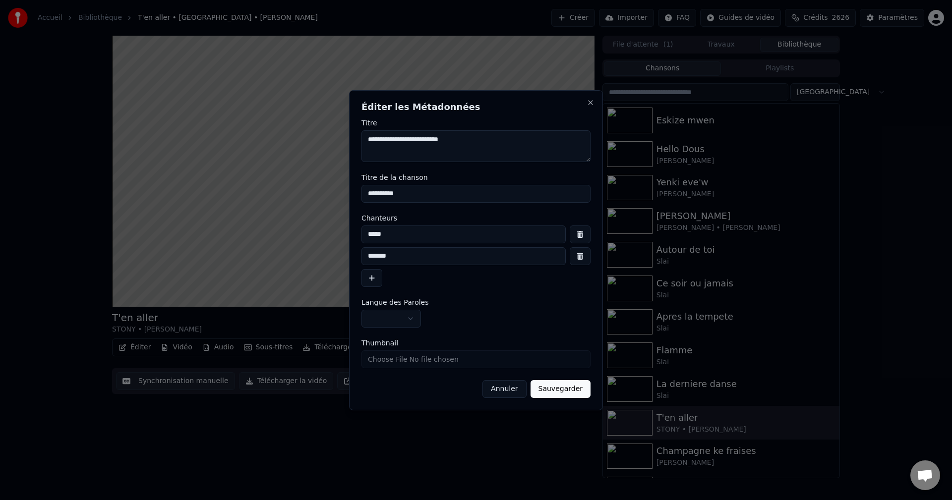
click at [339, 144] on body "**********" at bounding box center [476, 250] width 952 height 500
drag, startPoint x: 393, startPoint y: 231, endPoint x: 229, endPoint y: 240, distance: 164.4
click at [232, 239] on body "**********" at bounding box center [476, 250] width 952 height 500
paste input
type input "*****"
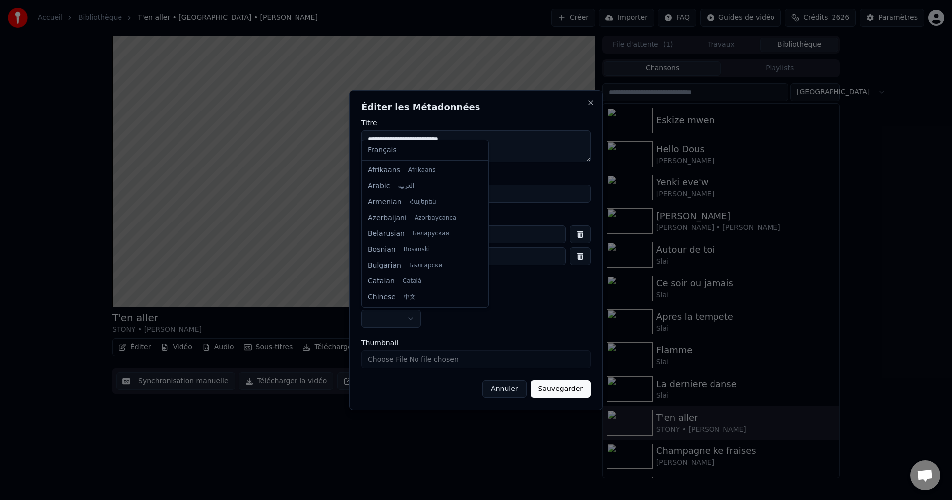
click at [391, 313] on body "**********" at bounding box center [476, 250] width 952 height 500
select select "**"
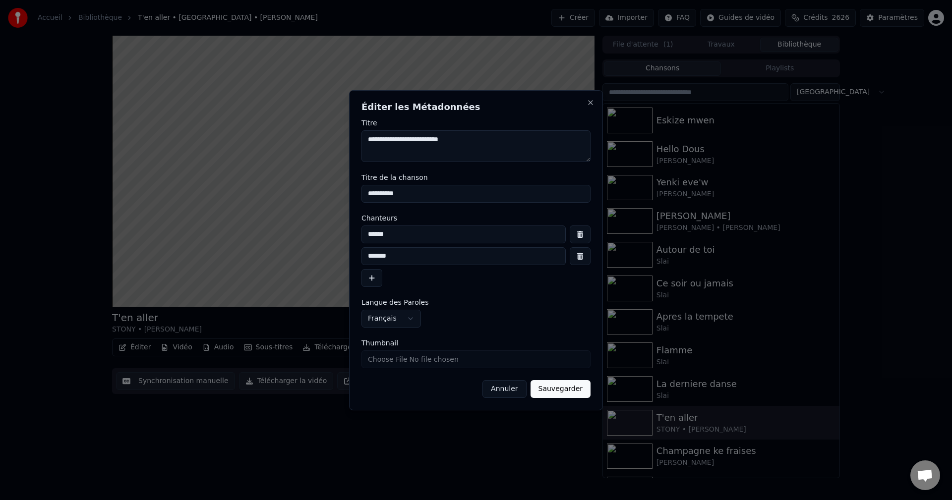
click at [579, 385] on button "Sauvegarder" at bounding box center [561, 389] width 60 height 18
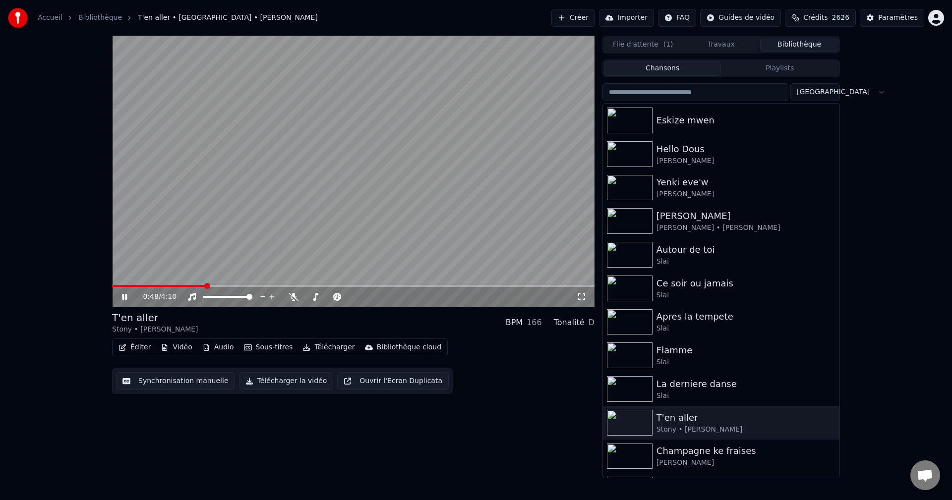
click at [332, 350] on button "Télécharger" at bounding box center [329, 348] width 60 height 14
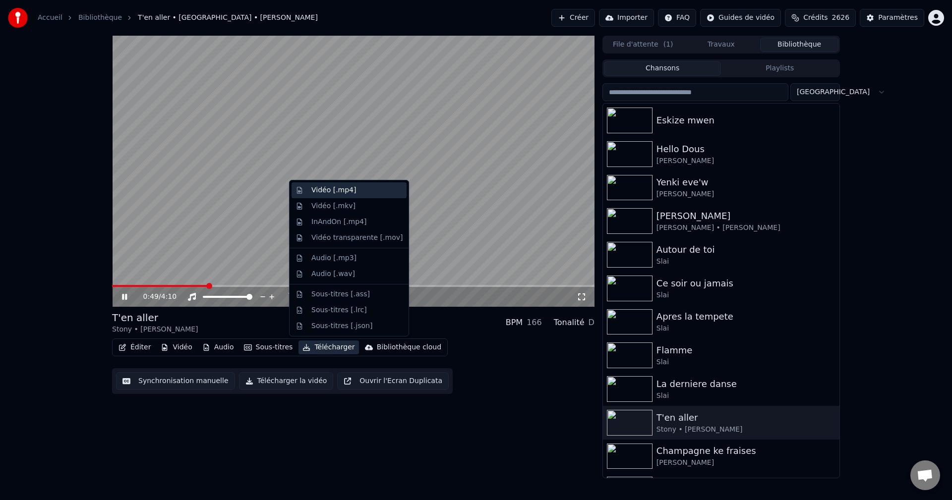
click at [345, 195] on div "Vidéo [.mp4]" at bounding box center [349, 191] width 115 height 16
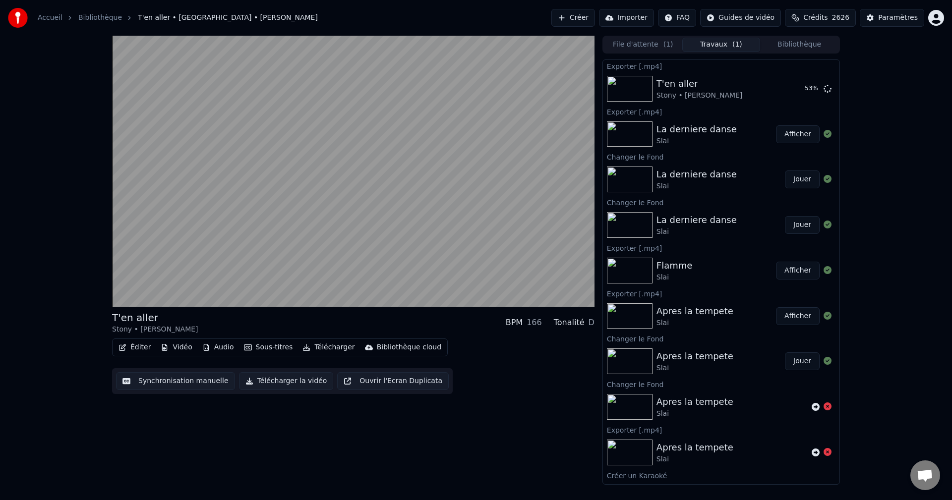
click at [797, 45] on button "Bibliothèque" at bounding box center [799, 45] width 78 height 14
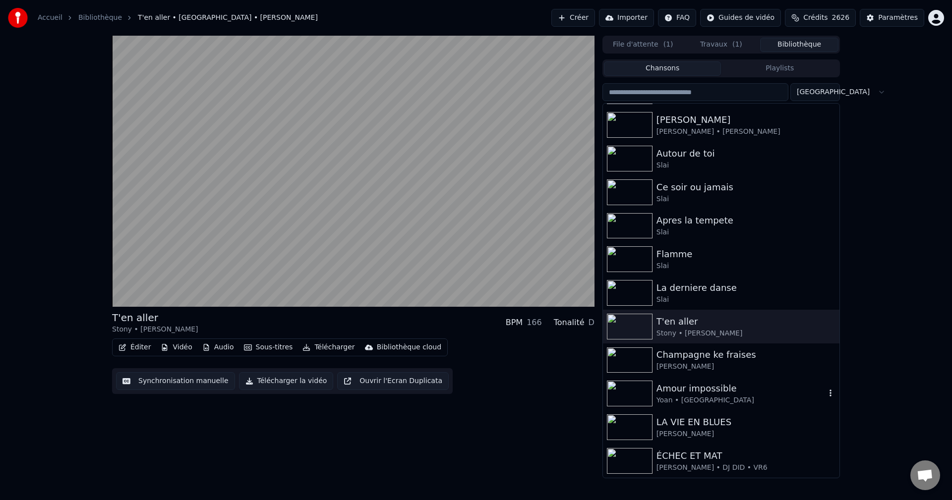
scroll to position [99, 0]
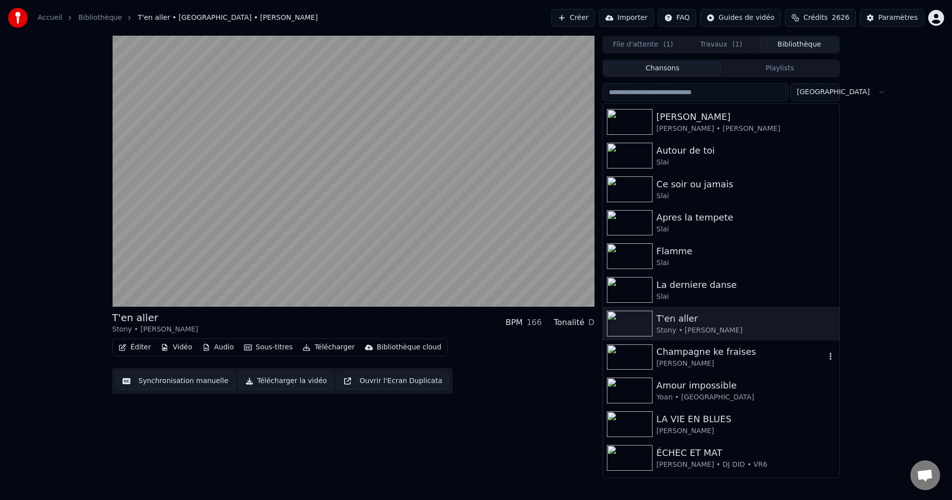
click at [690, 360] on div "[PERSON_NAME]" at bounding box center [741, 364] width 169 height 10
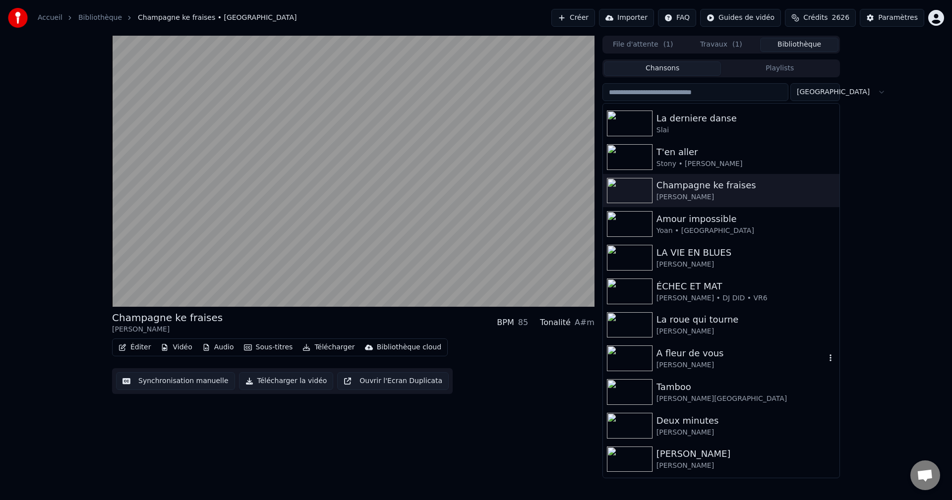
scroll to position [298, 0]
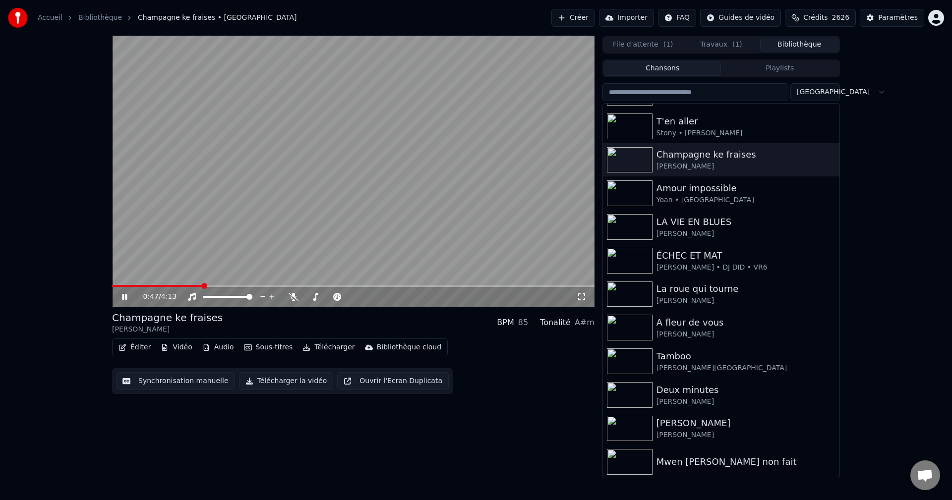
click at [121, 295] on icon at bounding box center [131, 297] width 23 height 8
